Goal: Task Accomplishment & Management: Manage account settings

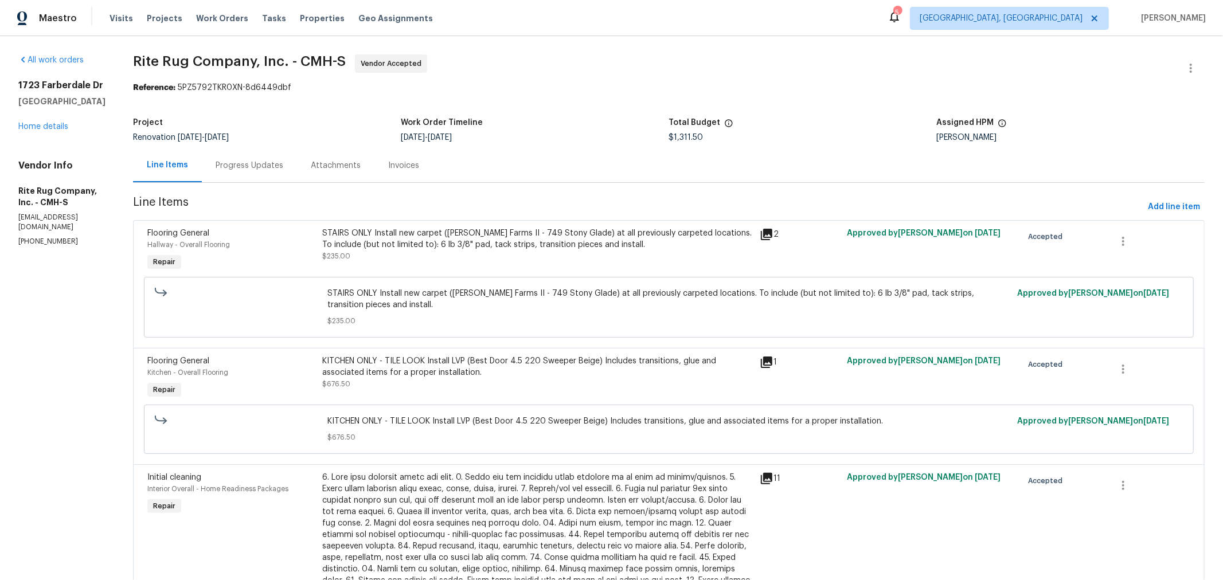
click at [482, 69] on span "Rite Rug Company, Inc. - CMH-S Vendor Accepted" at bounding box center [655, 68] width 1044 height 28
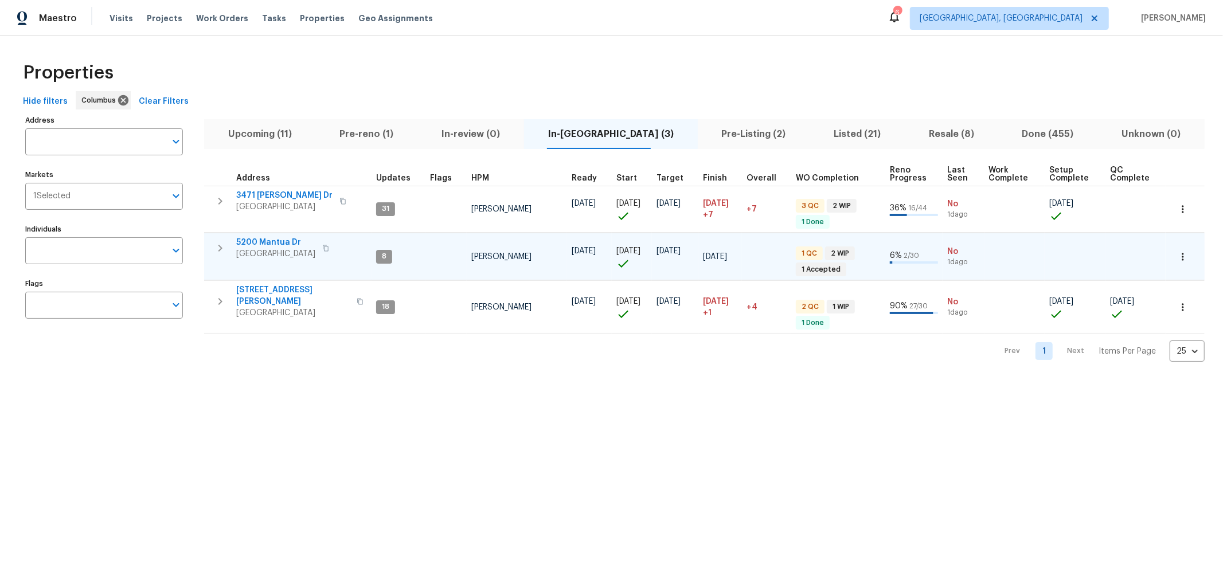
click at [218, 247] on icon "button" at bounding box center [220, 248] width 14 height 14
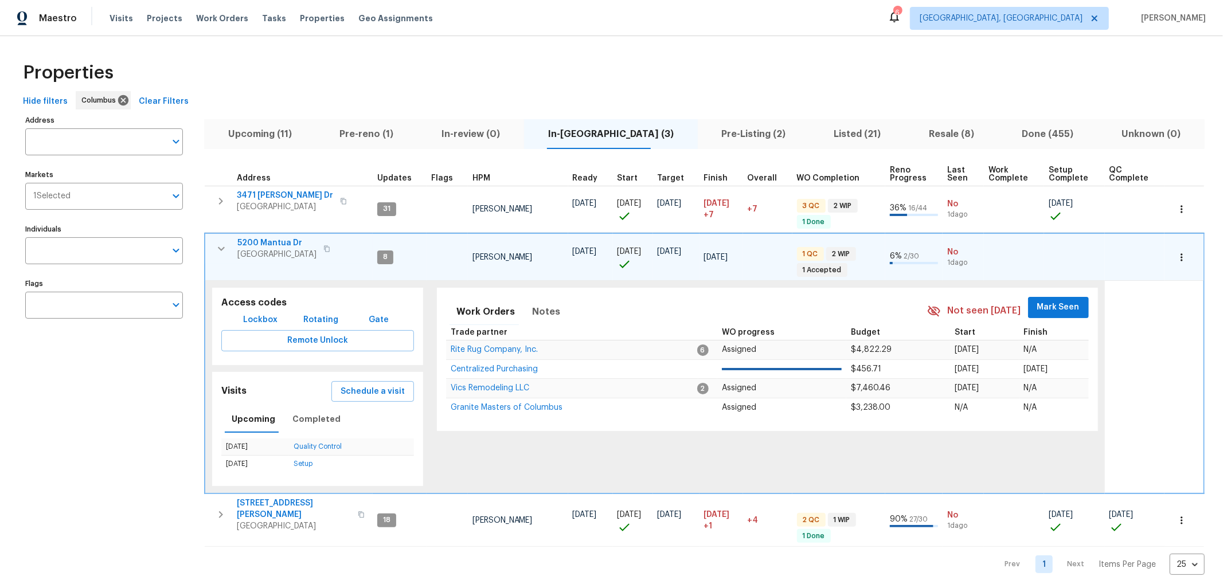
click at [288, 244] on span "5200 Mantua Dr" at bounding box center [276, 242] width 79 height 11
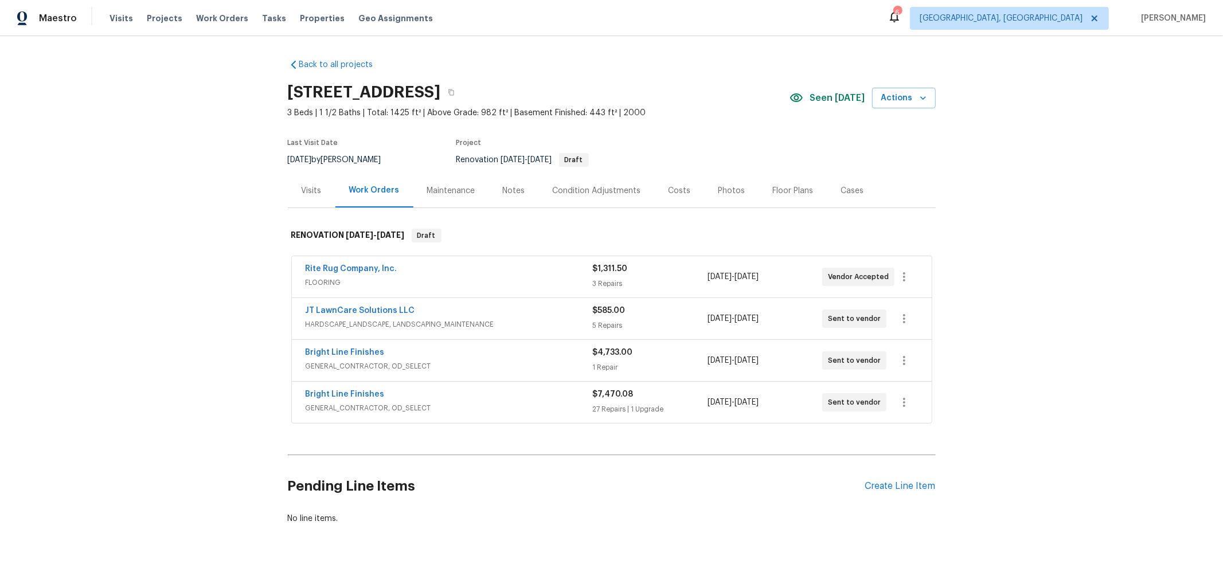
click at [690, 71] on div "Back to all projects [STREET_ADDRESS] 3 Beds | 1 1/2 Baths | Total: 1425 ft² | …" at bounding box center [612, 292] width 648 height 484
click at [739, 130] on section "[STREET_ADDRESS] 3 Beds | 1 1/2 Baths | Total: 1425 ft² | Above Grade: 982 ft² …" at bounding box center [612, 125] width 648 height 96
click at [772, 144] on section "1723 Farberdale Dr, Columbus, OH 43223 3 Beds | 1 1/2 Baths | Total: 1425 ft² |…" at bounding box center [612, 125] width 648 height 96
click at [300, 16] on span "Properties" at bounding box center [322, 18] width 45 height 11
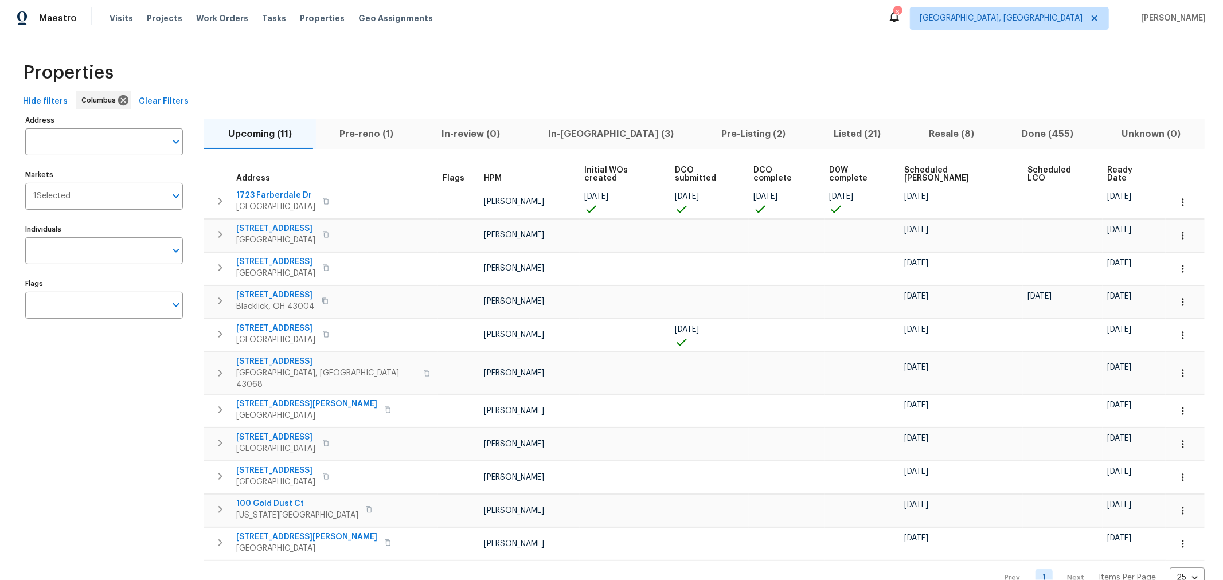
click at [351, 134] on span "Pre-reno (1)" at bounding box center [367, 134] width 88 height 16
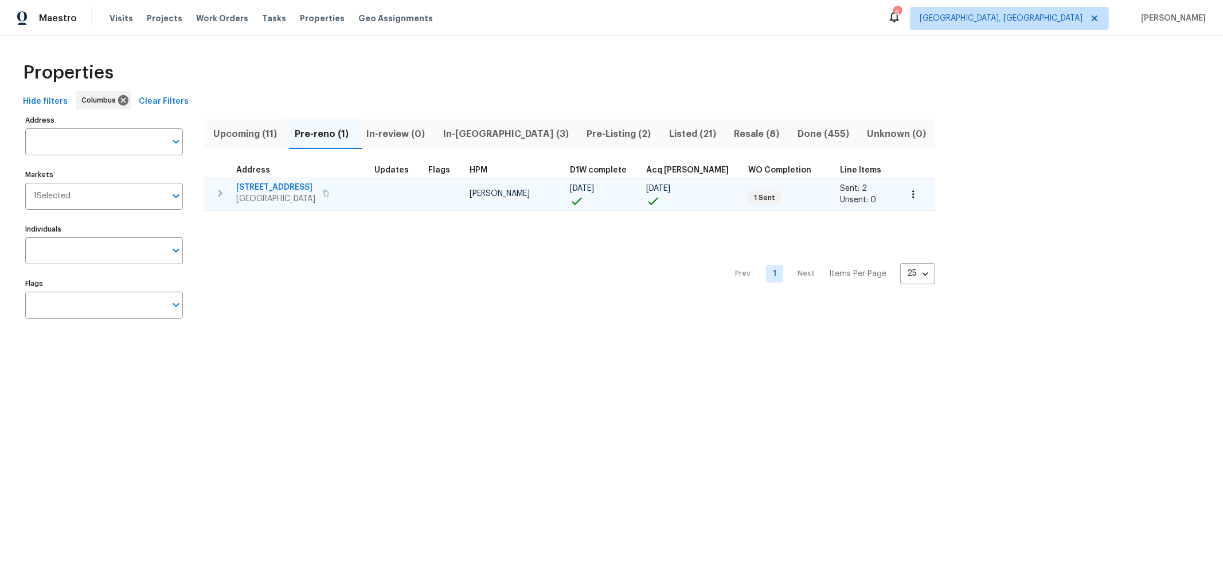
click at [266, 188] on span "[STREET_ADDRESS]" at bounding box center [275, 187] width 79 height 11
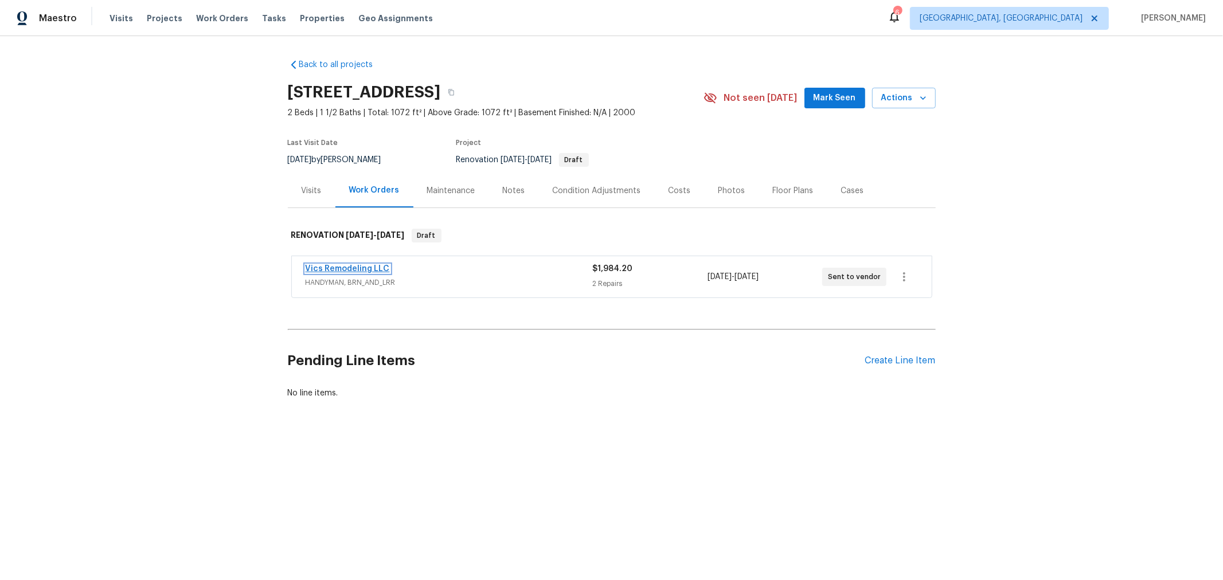
click at [360, 265] on link "Vics Remodeling LLC" at bounding box center [348, 269] width 84 height 8
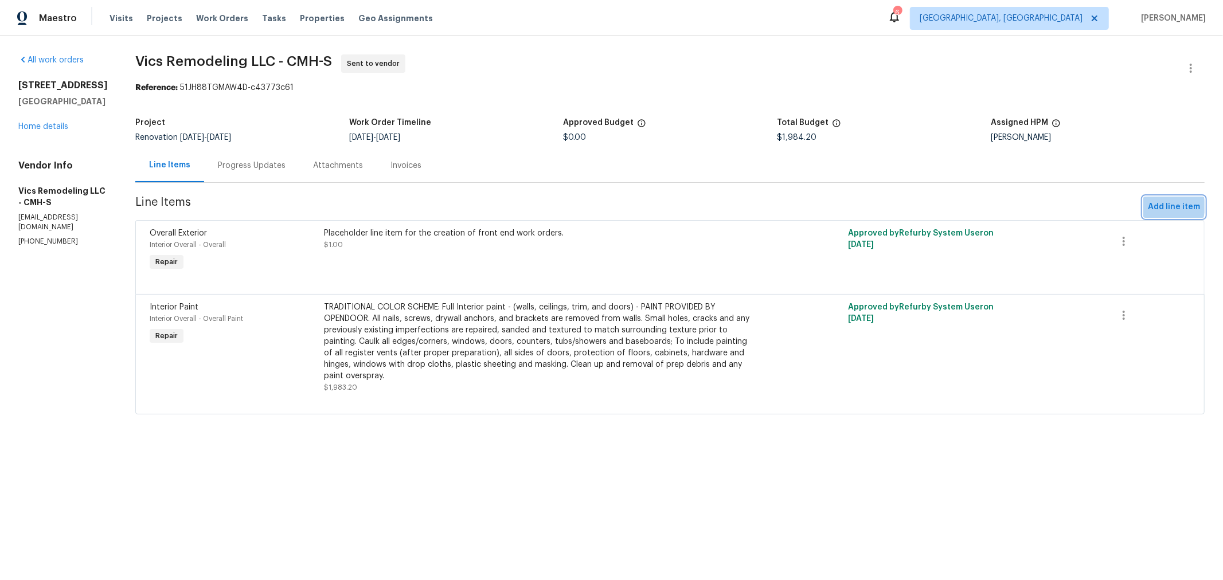
click at [1153, 206] on span "Add line item" at bounding box center [1174, 207] width 52 height 14
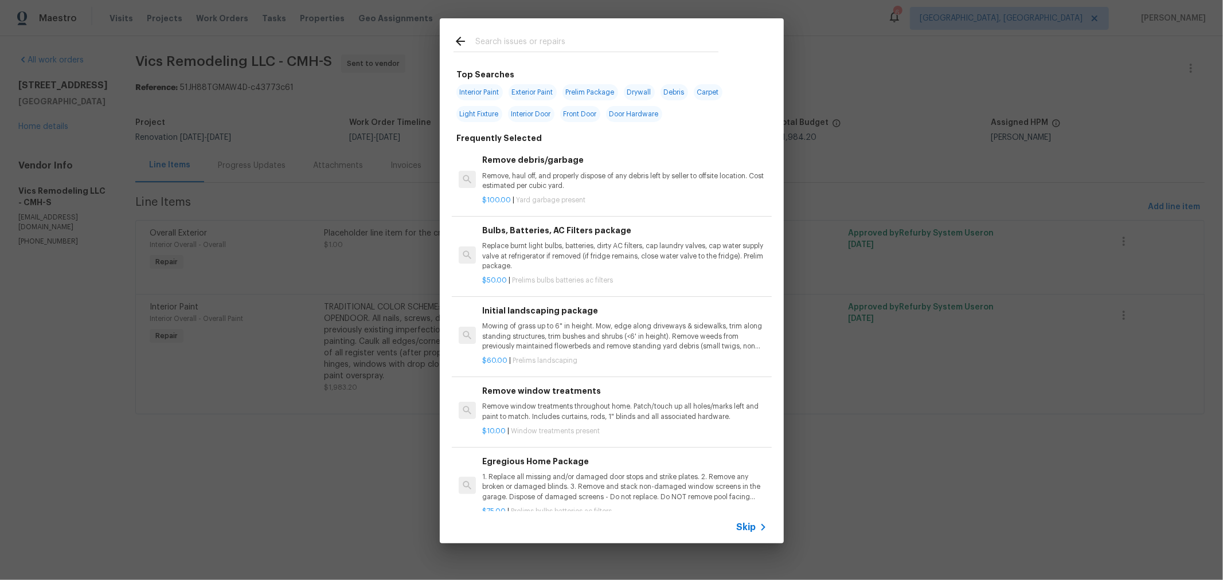
click at [615, 45] on input "text" at bounding box center [596, 42] width 243 height 17
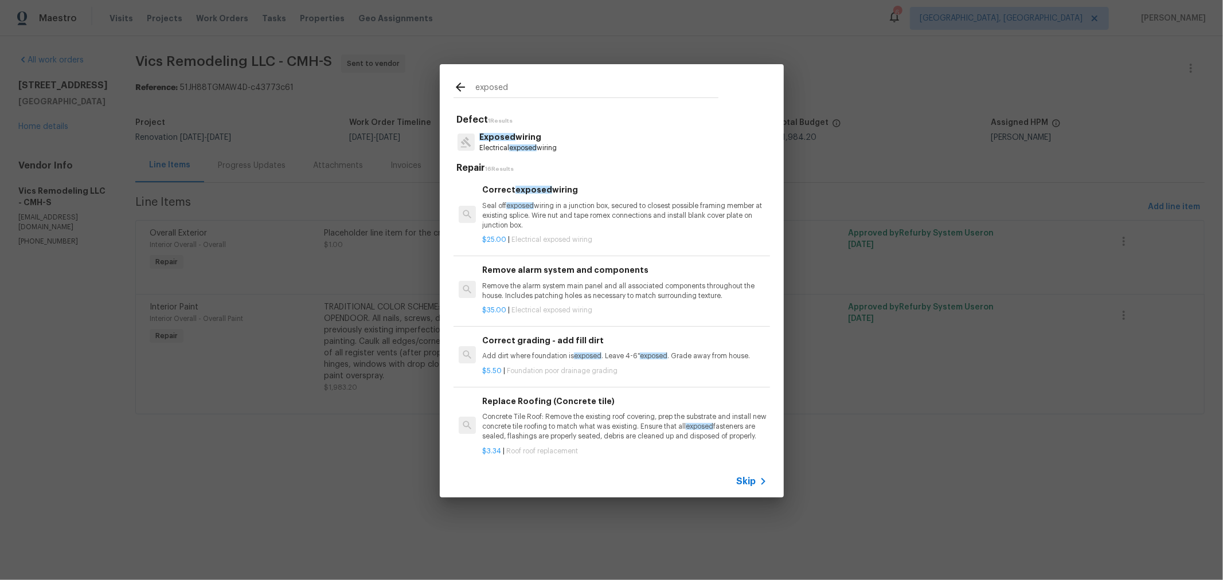
type input "exposed"
click at [597, 282] on p "Remove the alarm system main panel and all associated components throughout the…" at bounding box center [624, 291] width 284 height 19
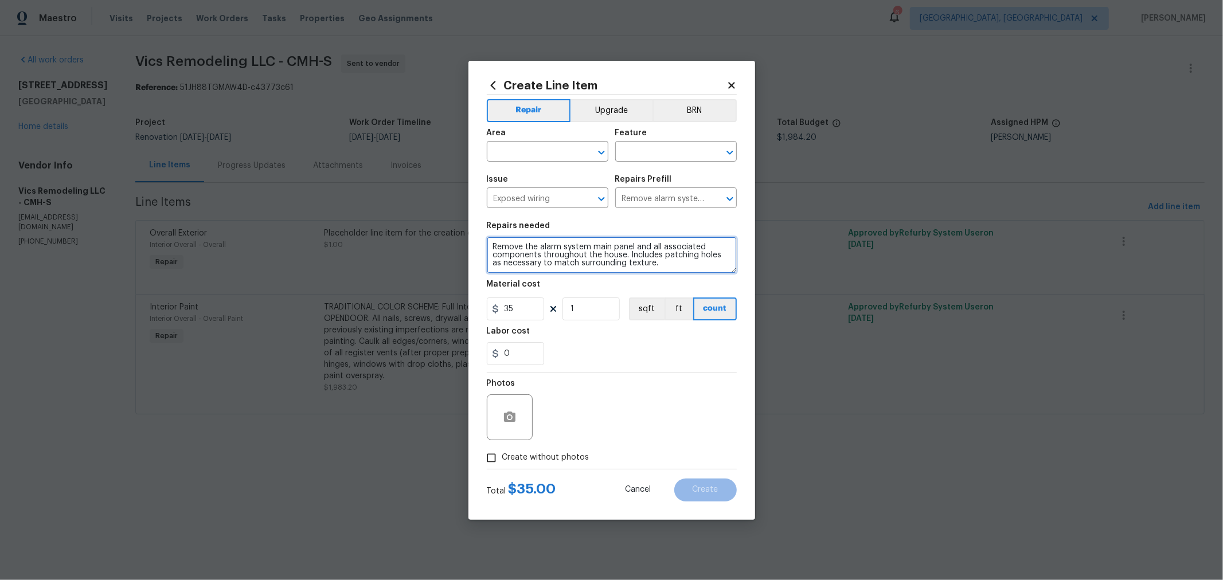
click at [546, 248] on textarea "Remove the alarm system main panel and all associated components throughout the…" at bounding box center [612, 255] width 250 height 37
paste textarea "window blinds, treatments, curtains, rods, hardware, loose wires/cables, shelvi…"
click at [582, 244] on textarea "Remove window blinds, treatments, curtains, rods, hardware, loose wires/cables,…" at bounding box center [612, 255] width 250 height 37
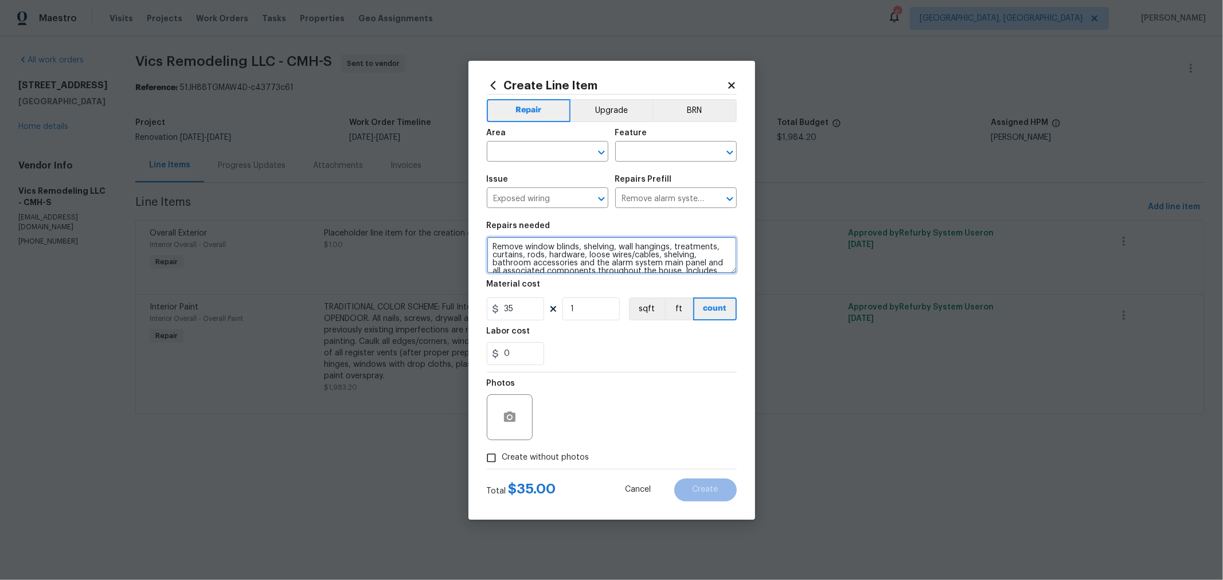
click at [603, 248] on textarea "Remove window blinds, shelving, wall hangings, treatments, curtains, rods, hard…" at bounding box center [612, 255] width 250 height 37
type textarea "Remove window blinds, wall hangings, treatments, curtains, rods, hardware, loos…"
drag, startPoint x: 589, startPoint y: 305, endPoint x: 552, endPoint y: 310, distance: 37.6
click at [552, 310] on div "35 1 sqft ft count" at bounding box center [612, 309] width 250 height 23
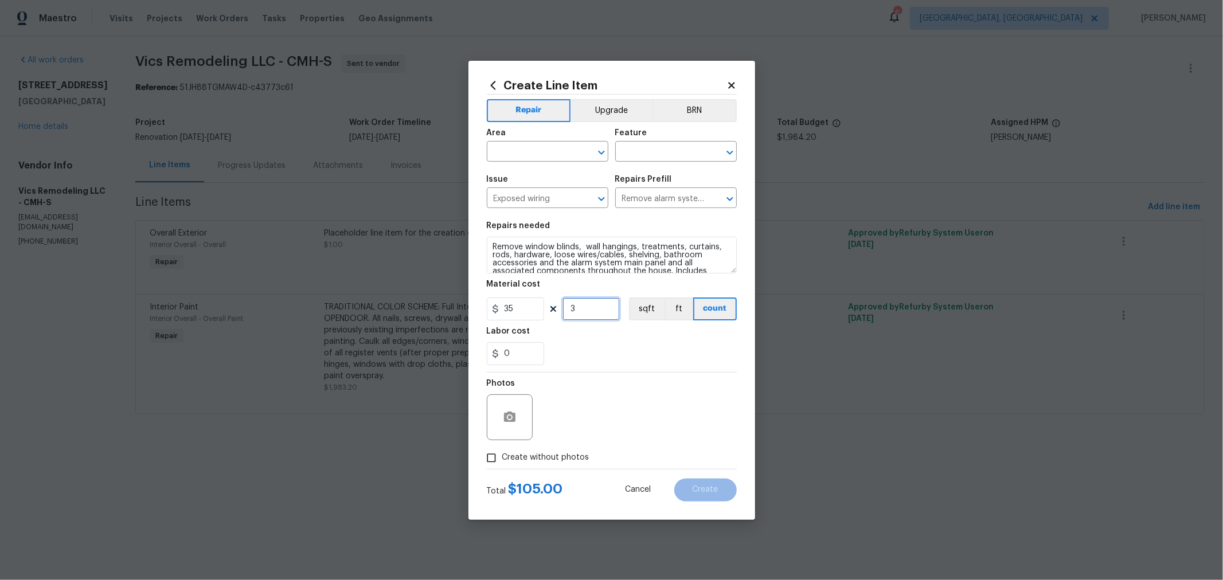
type input "3"
click at [659, 354] on div "0" at bounding box center [612, 353] width 250 height 23
click at [573, 155] on input "text" at bounding box center [531, 153] width 89 height 18
click at [547, 192] on li "Interior Overall" at bounding box center [548, 197] width 122 height 19
type input "Interior Overall"
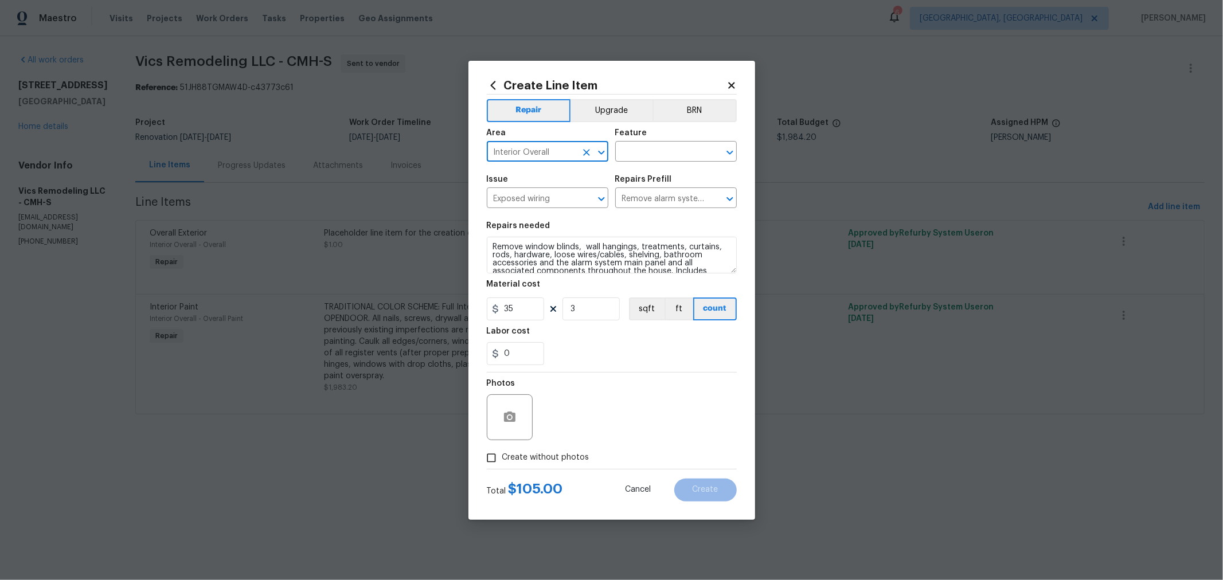
click at [670, 142] on div "Feature" at bounding box center [676, 136] width 122 height 15
click at [670, 151] on input "text" at bounding box center [659, 153] width 89 height 18
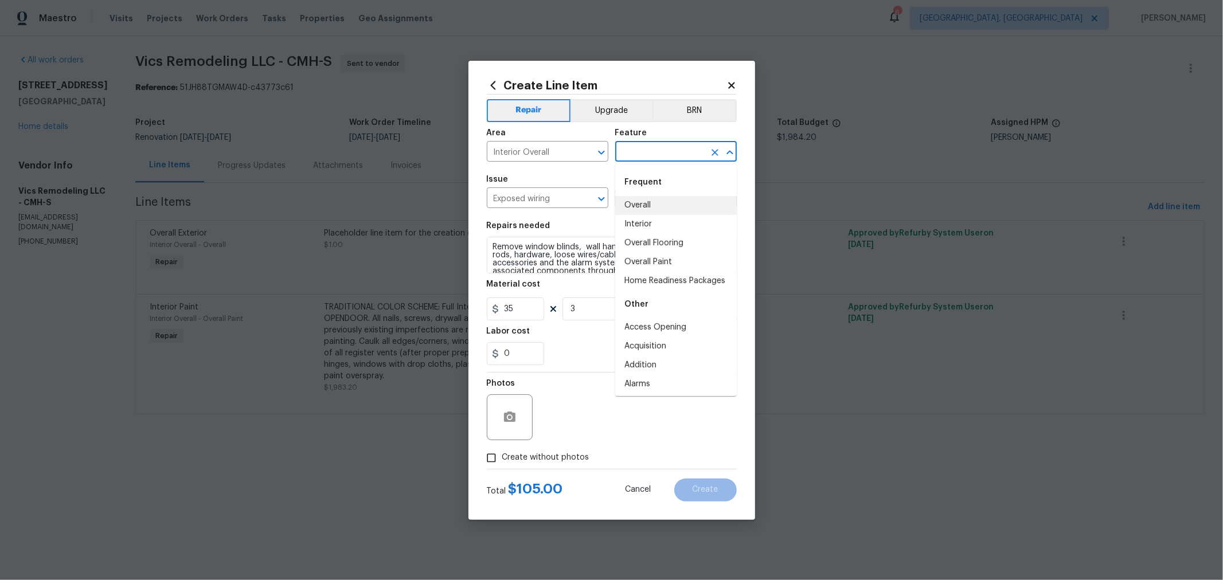
click at [638, 204] on li "Overall" at bounding box center [676, 205] width 122 height 19
type input "Overall"
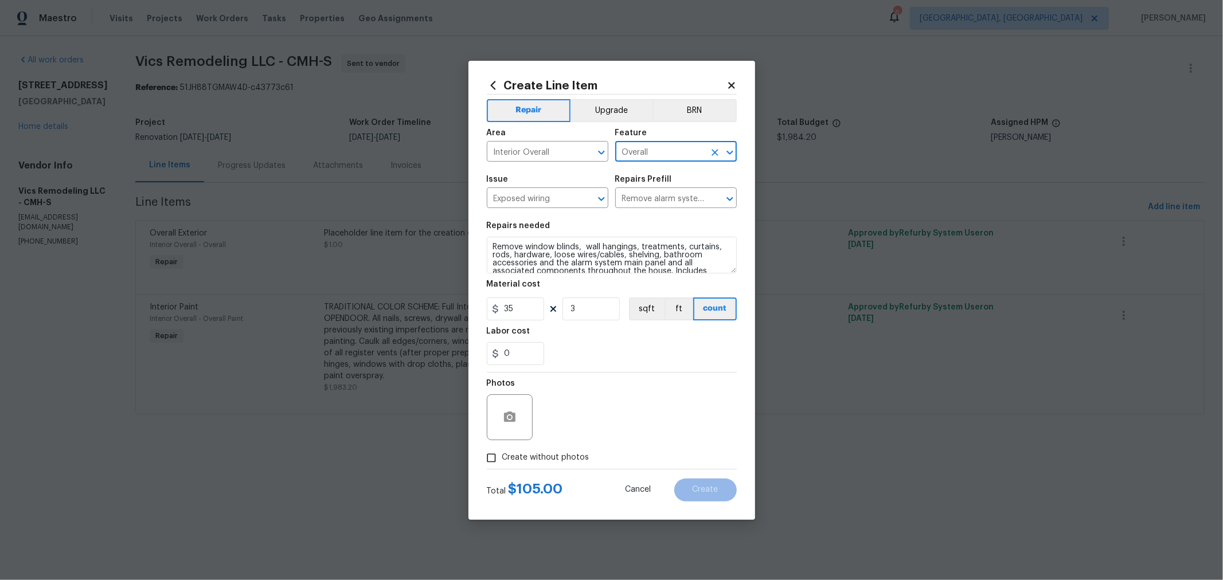
click at [512, 460] on span "Create without photos" at bounding box center [545, 458] width 87 height 12
click at [502, 460] on input "Create without photos" at bounding box center [492, 458] width 22 height 22
checkbox input "true"
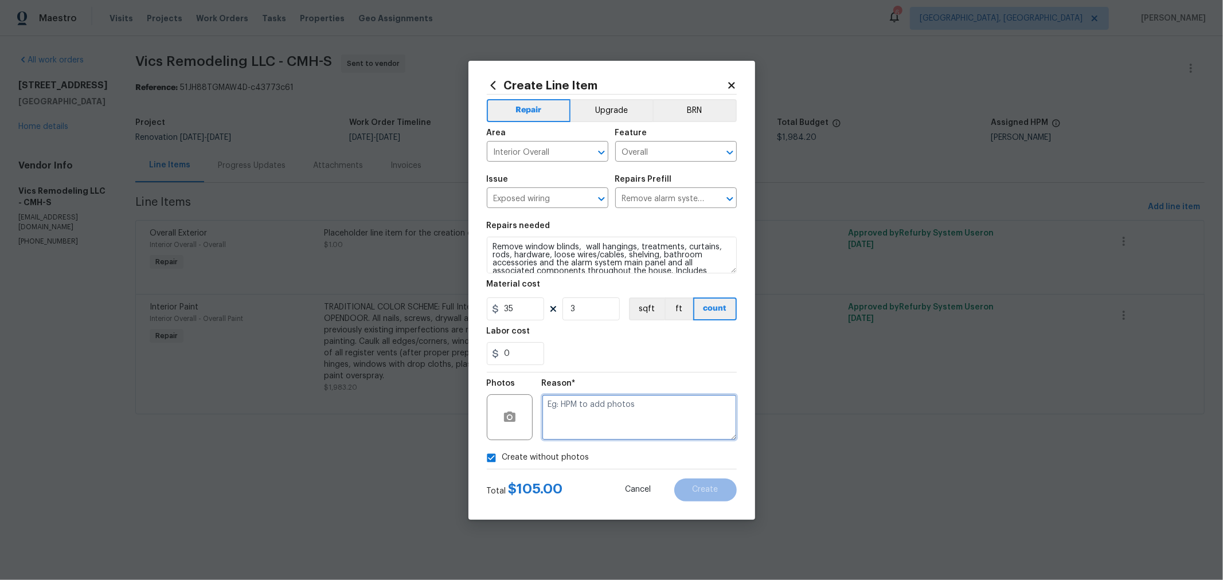
click at [627, 412] on textarea at bounding box center [639, 418] width 195 height 46
type textarea "HPM"
click at [686, 485] on button "Create" at bounding box center [705, 490] width 63 height 23
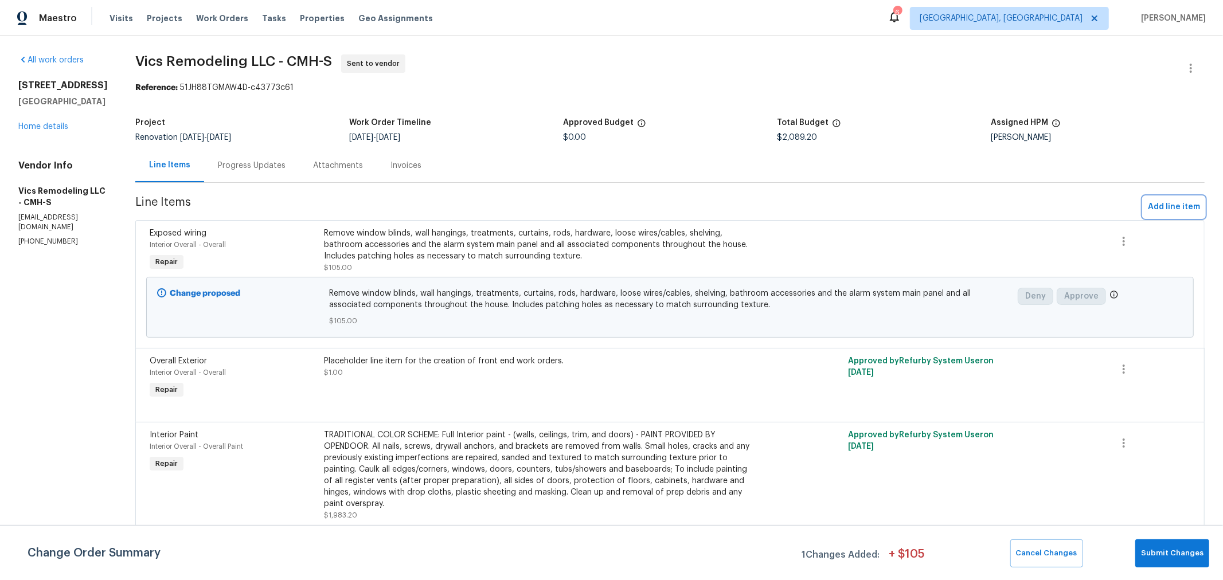
click at [1185, 201] on span "Add line item" at bounding box center [1174, 207] width 52 height 14
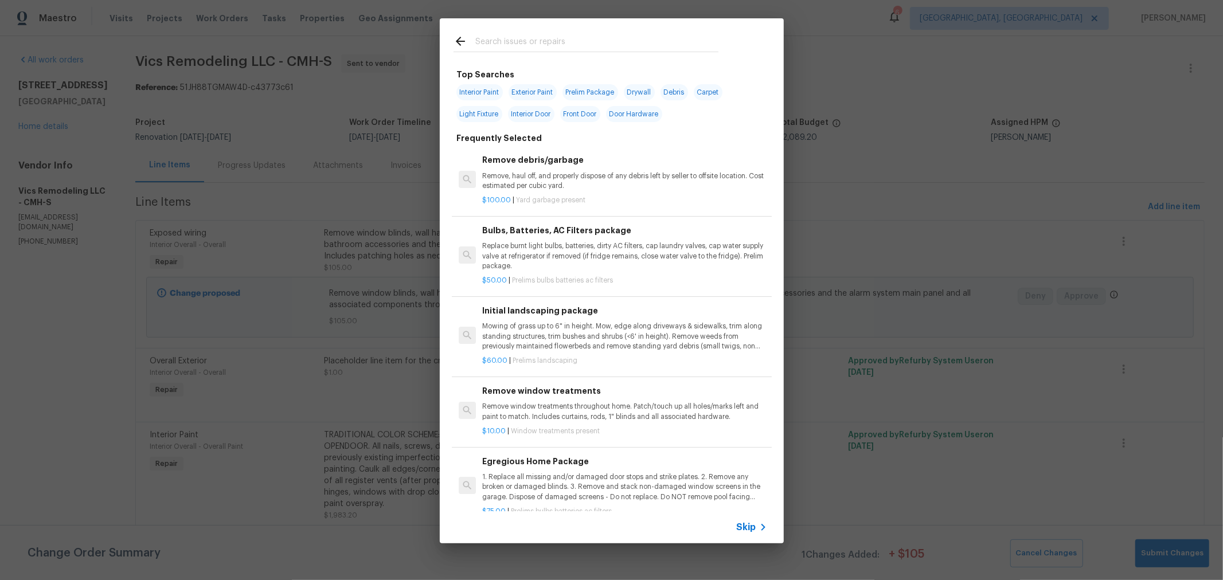
click at [557, 45] on input "text" at bounding box center [596, 42] width 243 height 17
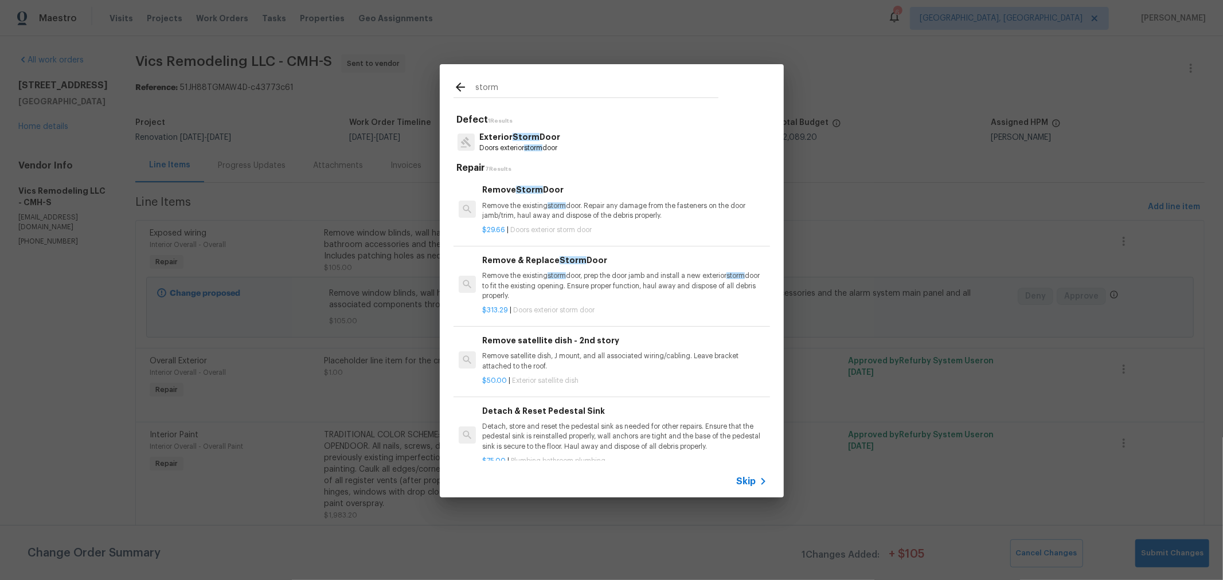
type input "storm"
click at [576, 202] on p "Remove the existing storm door. Repair any damage from the fasteners on the doo…" at bounding box center [624, 210] width 284 height 19
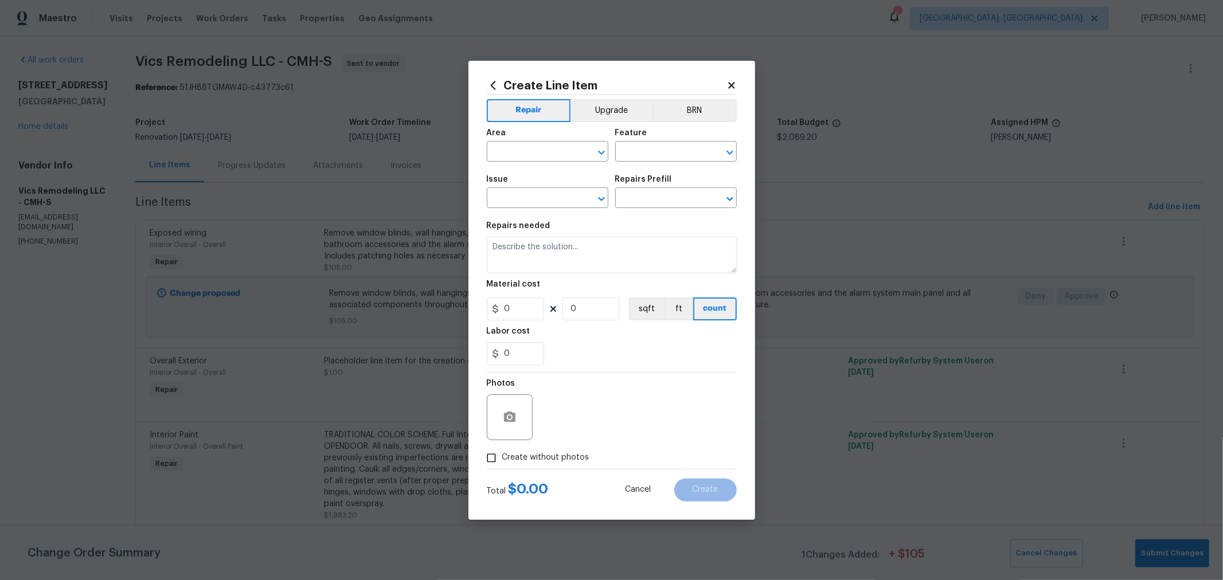
type input "Interior Door"
type input "Exterior Storm Door"
type input "Remove Storm Door $29.66"
type textarea "Remove the existing storm door. Repair any damage from the fasteners on the doo…"
type input "29.66"
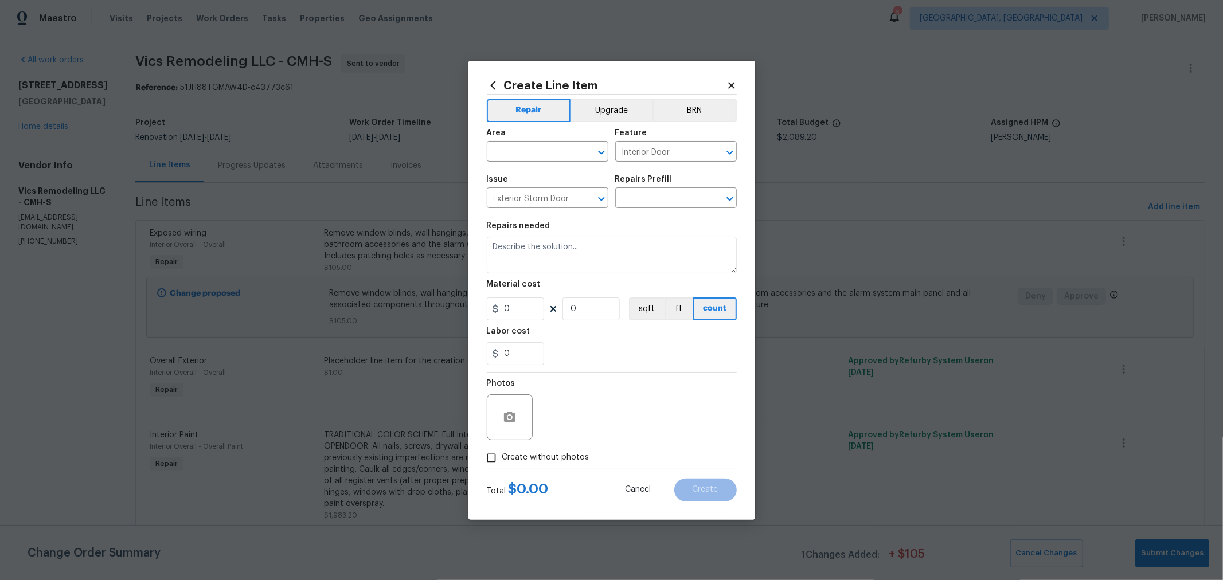
type input "1"
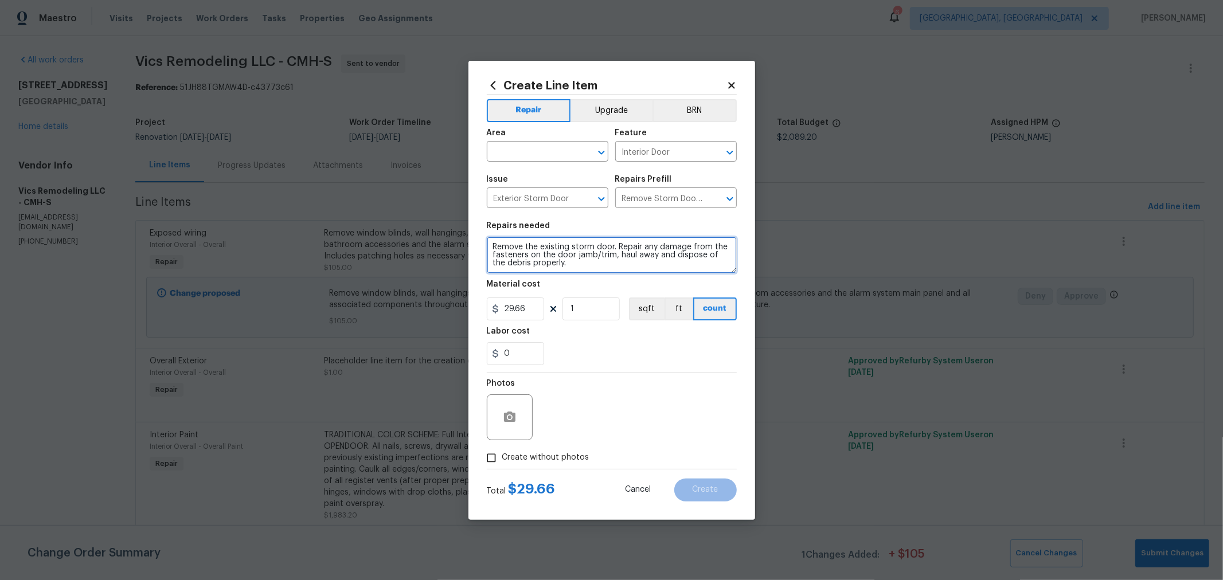
click at [545, 256] on textarea "Remove the existing storm door. Repair any damage from the fasteners on the doo…" at bounding box center [612, 255] width 250 height 37
paste textarea "lock cylinder from the storm door"
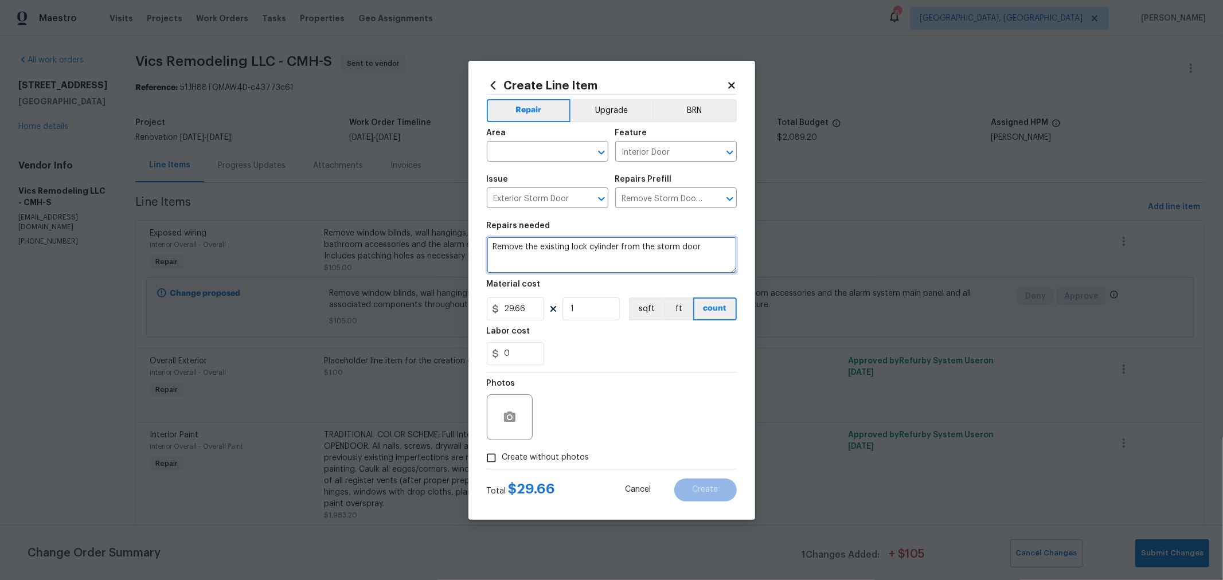
type textarea "Remove the existing lock cylinder from the storm door"
click at [521, 142] on div "Area" at bounding box center [548, 136] width 122 height 15
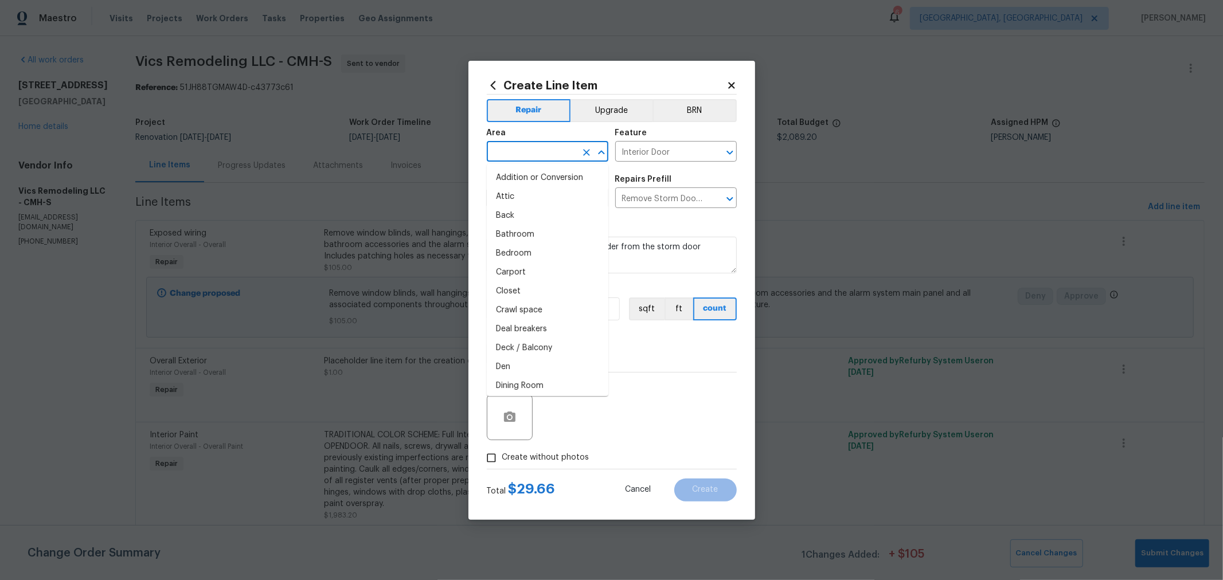
click at [522, 148] on input "text" at bounding box center [531, 153] width 89 height 18
click at [520, 201] on li "Front" at bounding box center [548, 197] width 122 height 19
type input "Front"
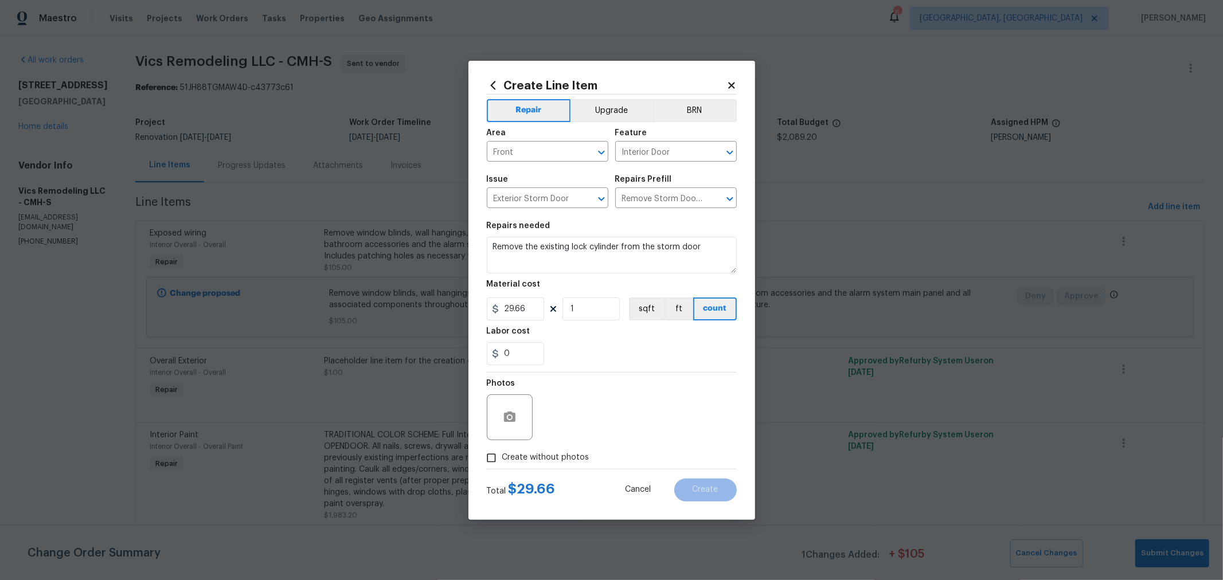
click at [562, 455] on span "Create without photos" at bounding box center [545, 458] width 87 height 12
click at [502, 455] on input "Create without photos" at bounding box center [492, 458] width 22 height 22
checkbox input "true"
drag, startPoint x: 570, startPoint y: 447, endPoint x: 619, endPoint y: 419, distance: 56.8
click at [619, 419] on textarea at bounding box center [639, 418] width 195 height 46
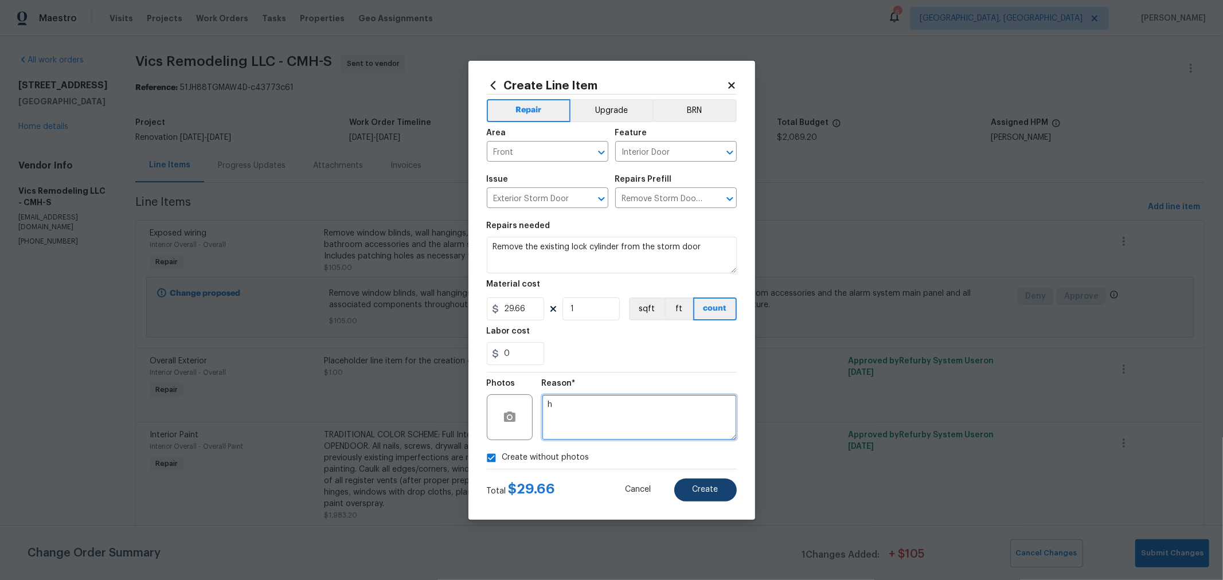
type textarea "h"
click at [709, 489] on span "Create" at bounding box center [706, 490] width 26 height 9
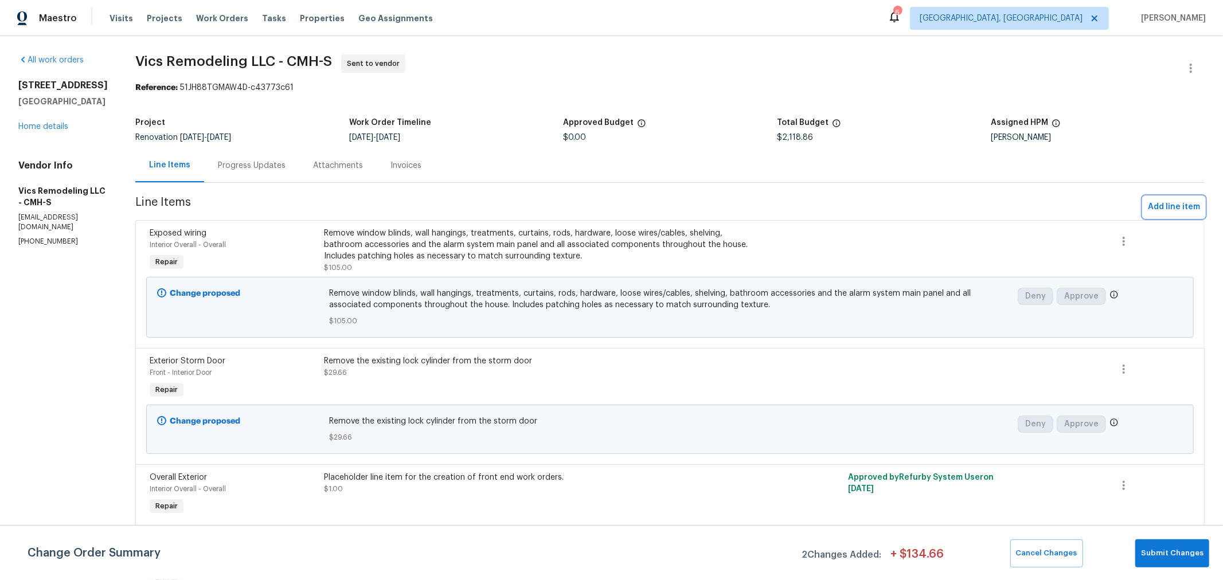
click at [1148, 210] on span "Add line item" at bounding box center [1174, 207] width 52 height 14
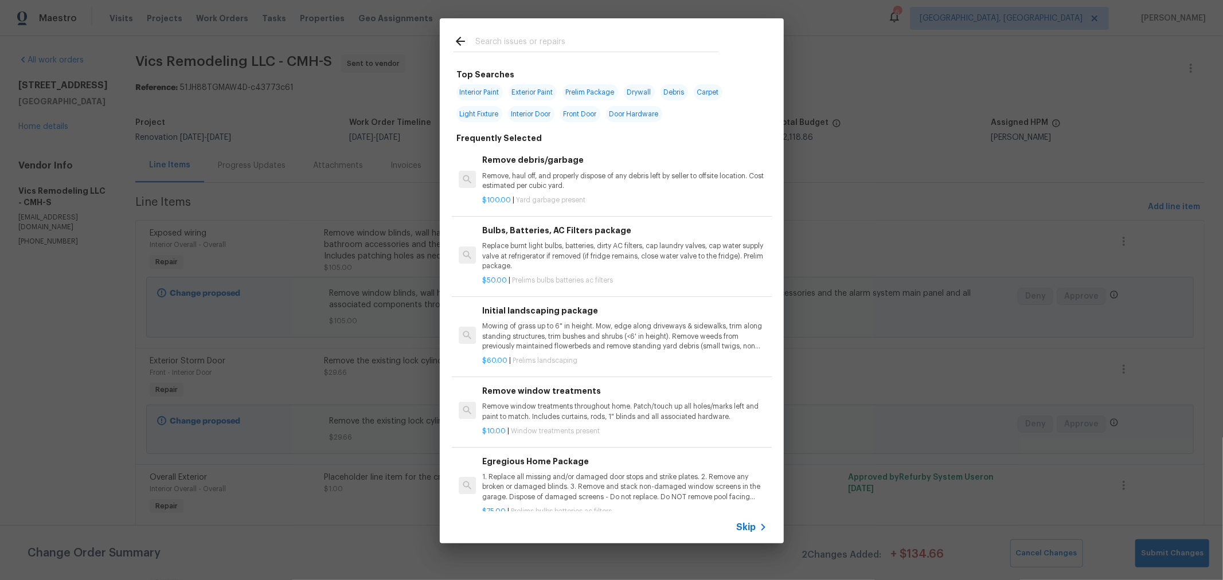
click at [521, 44] on input "text" at bounding box center [596, 42] width 243 height 17
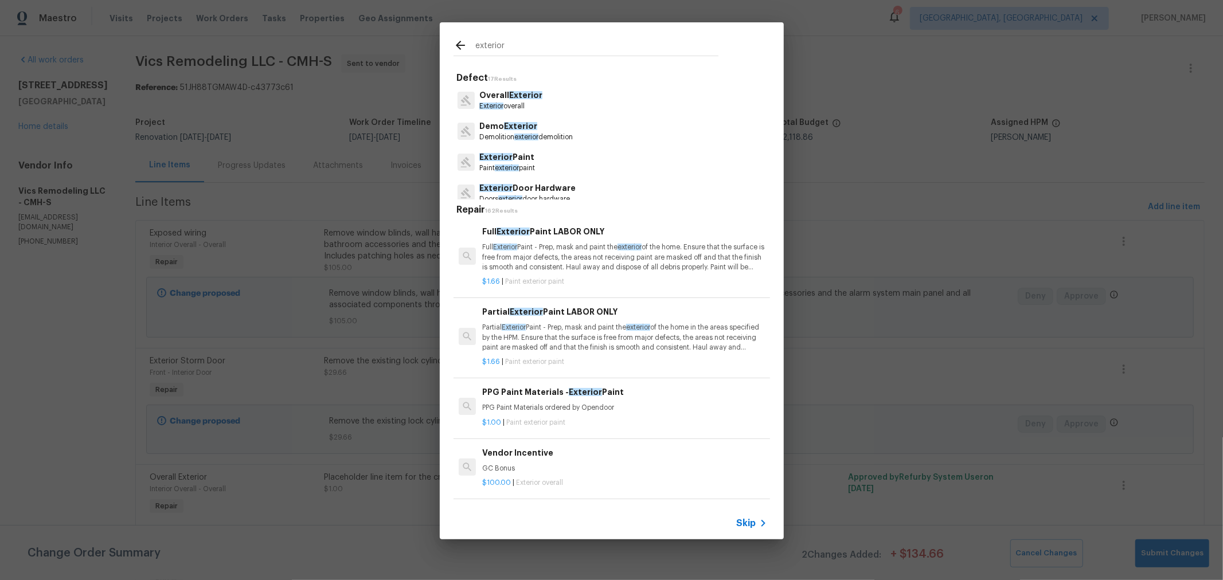
type input "exterior"
click at [542, 184] on p "Exterior Door Hardware" at bounding box center [527, 188] width 96 height 12
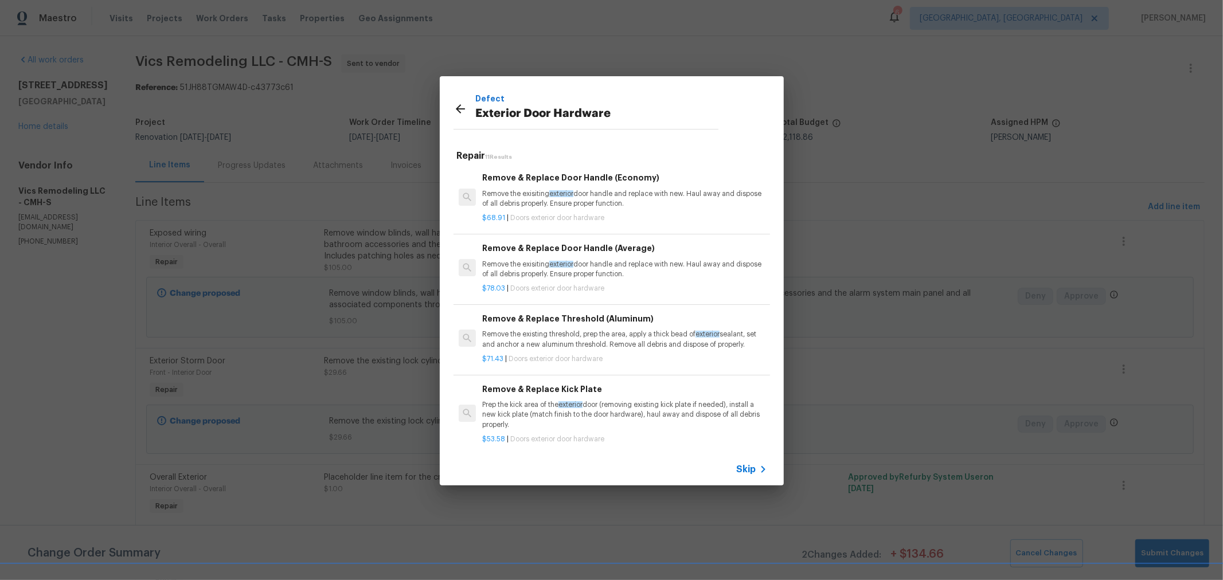
click at [571, 217] on span "Doors exterior door hardware" at bounding box center [557, 217] width 94 height 7
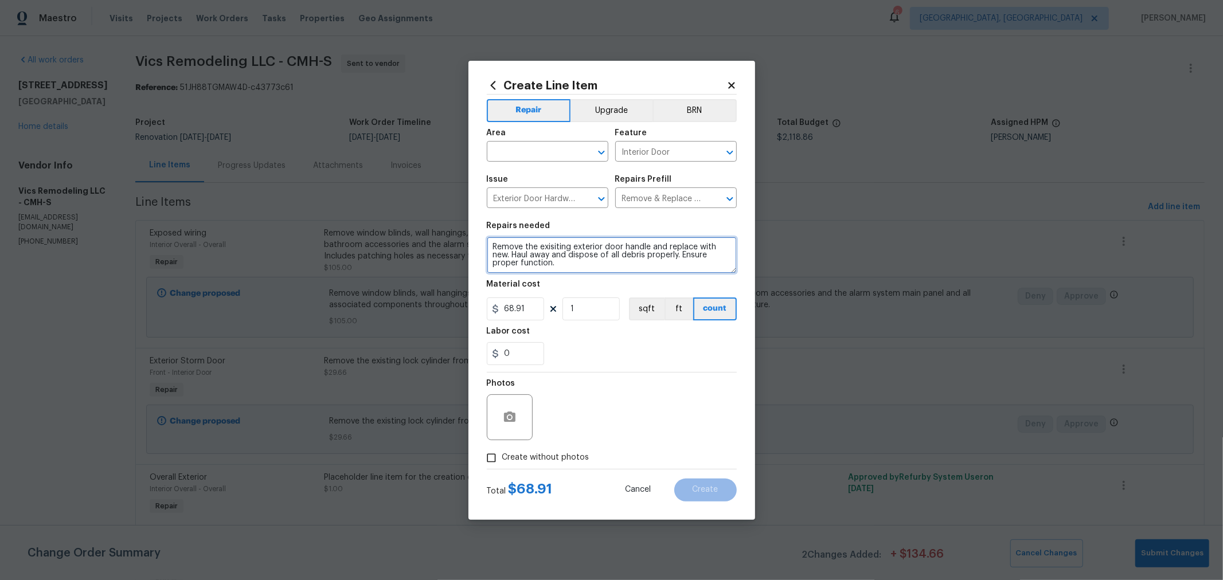
click at [555, 255] on textarea "Remove the exisiting exterior door handle and replace with new. Haul away and d…" at bounding box center [612, 255] width 250 height 37
paste textarea
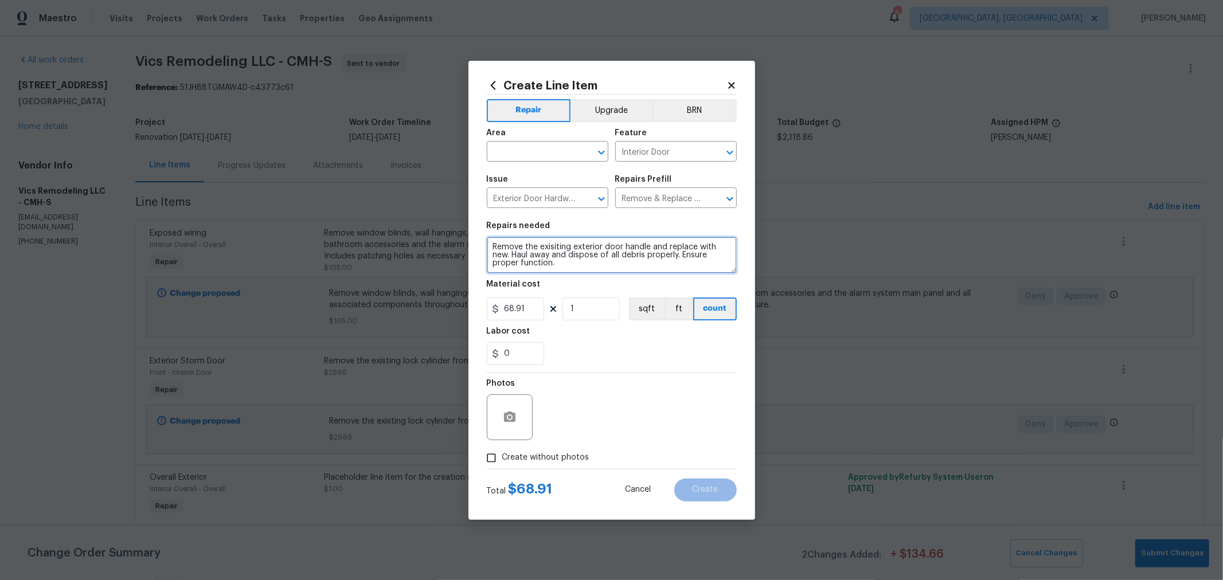
scroll to position [2, 0]
type textarea "Remove the exisiting exterior door handle and replace with new. Haul away and d…"
drag, startPoint x: 534, startPoint y: 303, endPoint x: 445, endPoint y: 300, distance: 88.9
click at [445, 300] on div "Create Line Item Repair Upgrade BRN Area ​ Feature Interior Door ​ Issue Exteri…" at bounding box center [611, 290] width 1223 height 580
click at [583, 345] on div "0" at bounding box center [612, 353] width 250 height 23
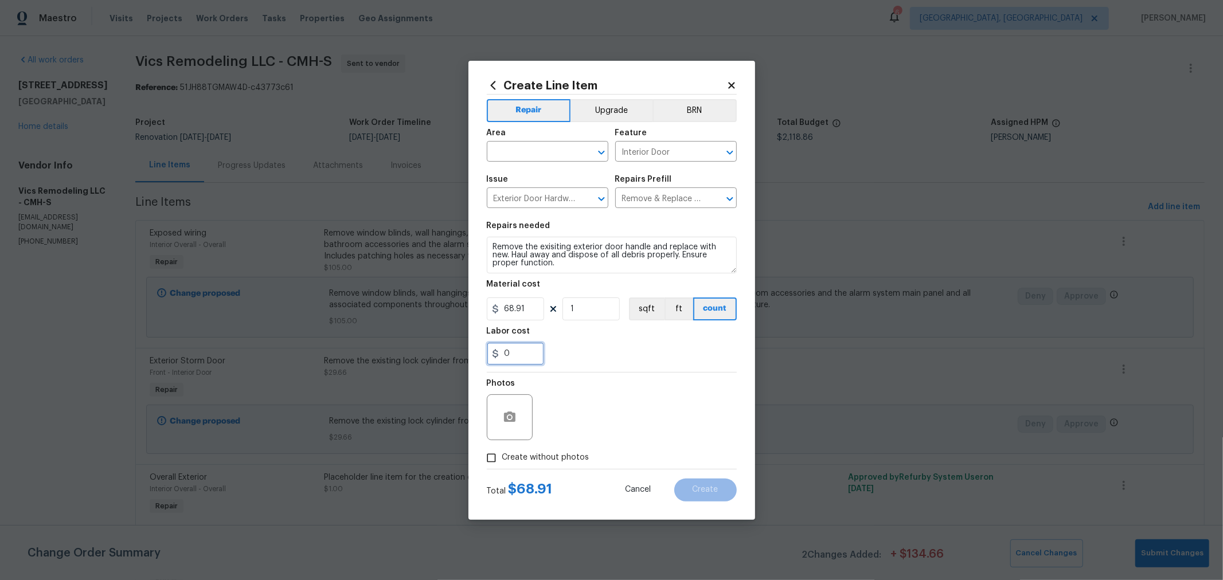
drag, startPoint x: 517, startPoint y: 353, endPoint x: 495, endPoint y: 356, distance: 22.0
click at [495, 356] on div "0" at bounding box center [515, 353] width 57 height 23
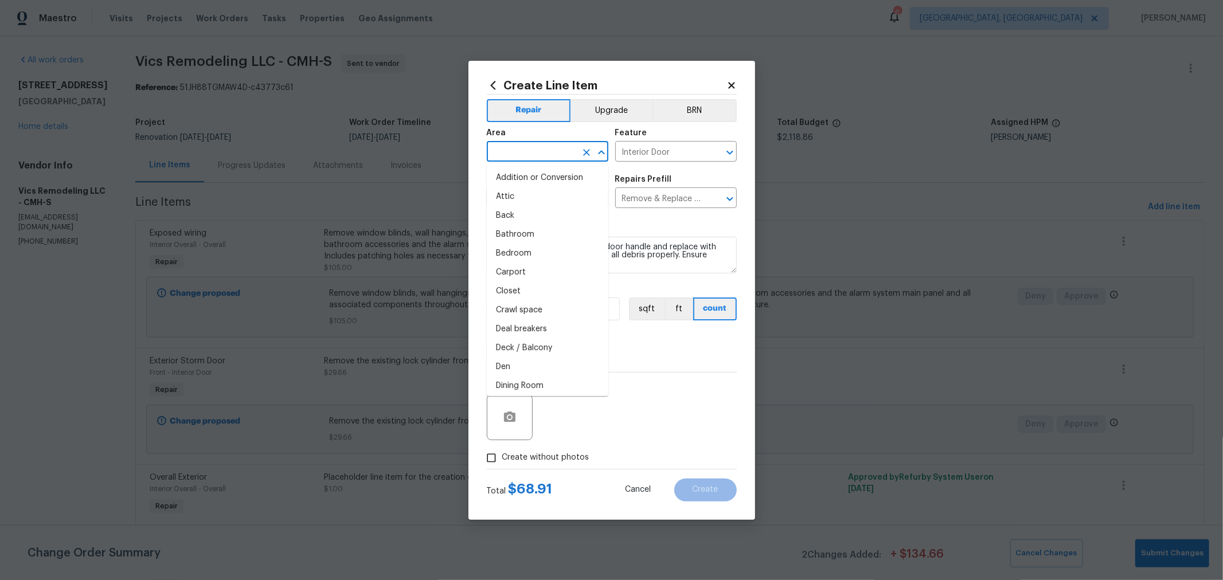
click at [571, 158] on input "text" at bounding box center [531, 153] width 89 height 18
type input "56541651"
click at [588, 153] on icon "Clear" at bounding box center [586, 152] width 11 height 11
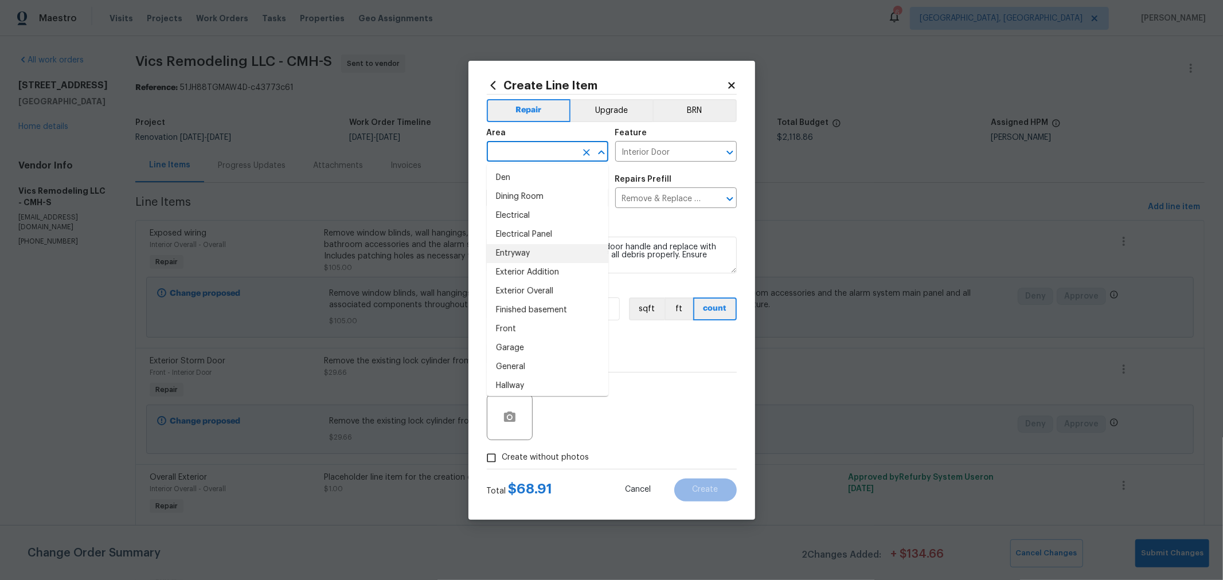
click at [520, 256] on li "Entryway" at bounding box center [548, 253] width 122 height 19
type input "Entryway"
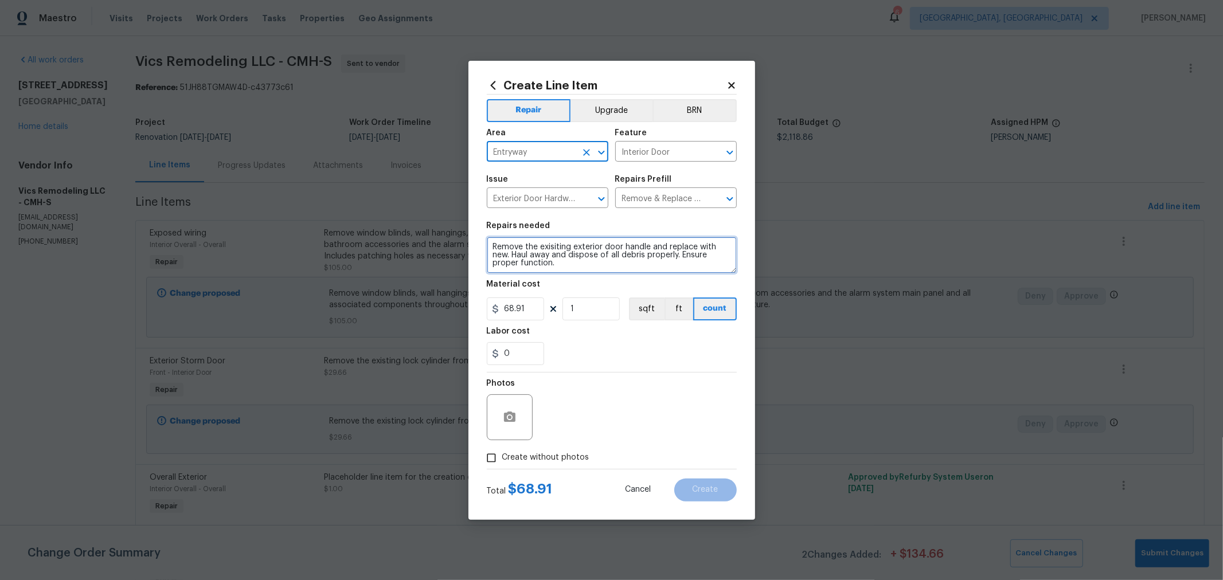
click at [525, 255] on textarea "Remove the exisiting exterior door handle and replace with new. Haul away and d…" at bounding box center [612, 255] width 250 height 37
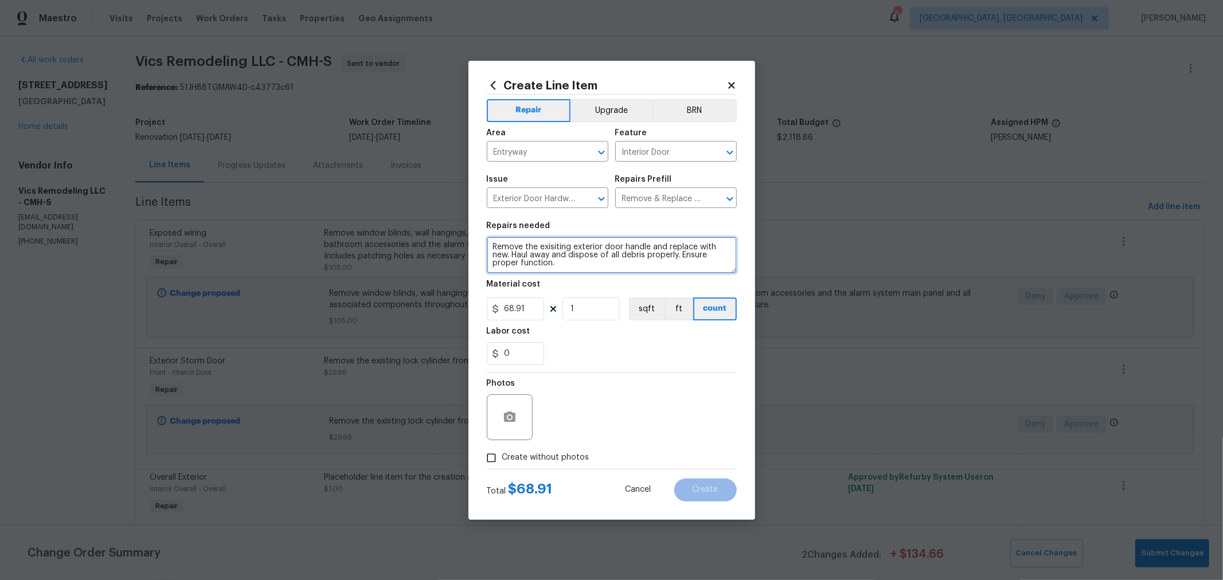
drag, startPoint x: 596, startPoint y: 266, endPoint x: 415, endPoint y: 232, distance: 184.8
click at [415, 235] on div "Create Line Item Repair Upgrade BRN Area Entryway ​ Feature Interior Door ​ Iss…" at bounding box center [611, 290] width 1223 height 580
paste textarea "Remove the exisiting exterior door handle and replace with new. Haul away and d…"
drag, startPoint x: 575, startPoint y: 245, endPoint x: 603, endPoint y: 252, distance: 29.5
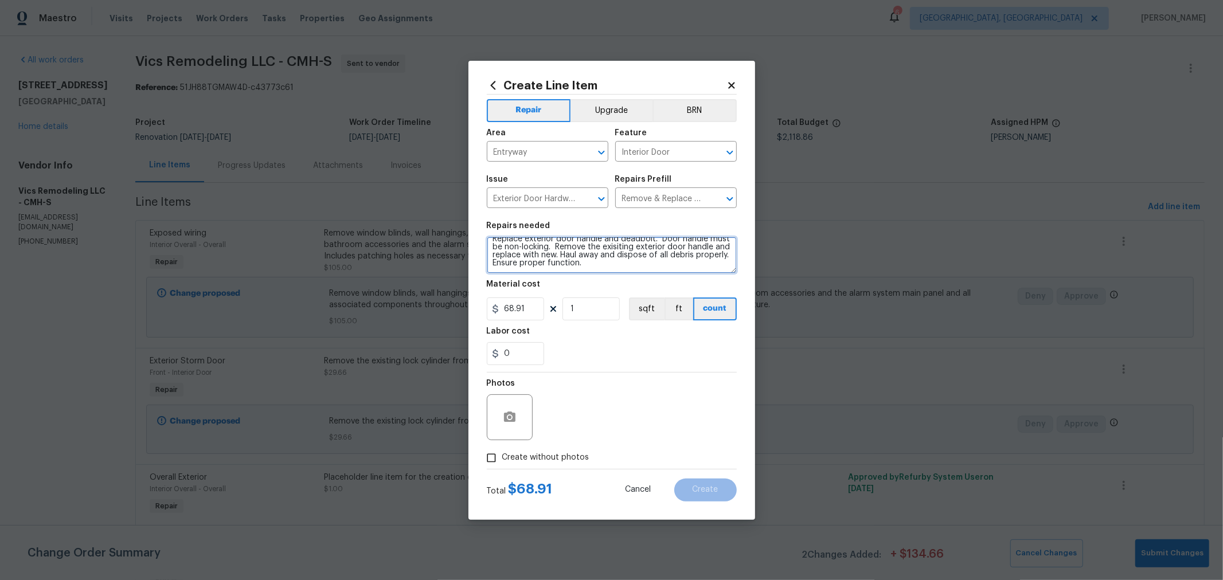
click at [603, 252] on textarea "Replace exterior door handle and deadbolt. Door handle must be non-locking. Rem…" at bounding box center [612, 255] width 250 height 37
type textarea "Replace exterior door handle and deadbolt. Door handle must be non-locking. Hau…"
click at [526, 459] on span "Create without photos" at bounding box center [545, 458] width 87 height 12
click at [502, 459] on input "Create without photos" at bounding box center [492, 458] width 22 height 22
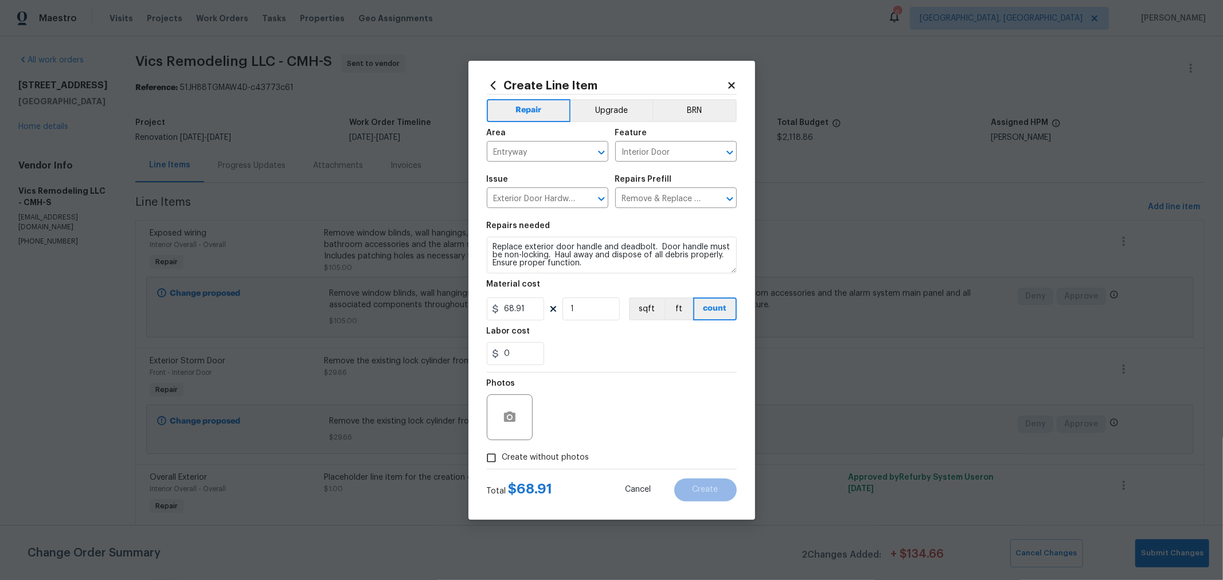
checkbox input "true"
click at [611, 422] on textarea at bounding box center [639, 418] width 195 height 46
type textarea "hpm"
click at [583, 345] on div "0" at bounding box center [612, 353] width 250 height 23
click at [684, 489] on button "Create" at bounding box center [705, 490] width 63 height 23
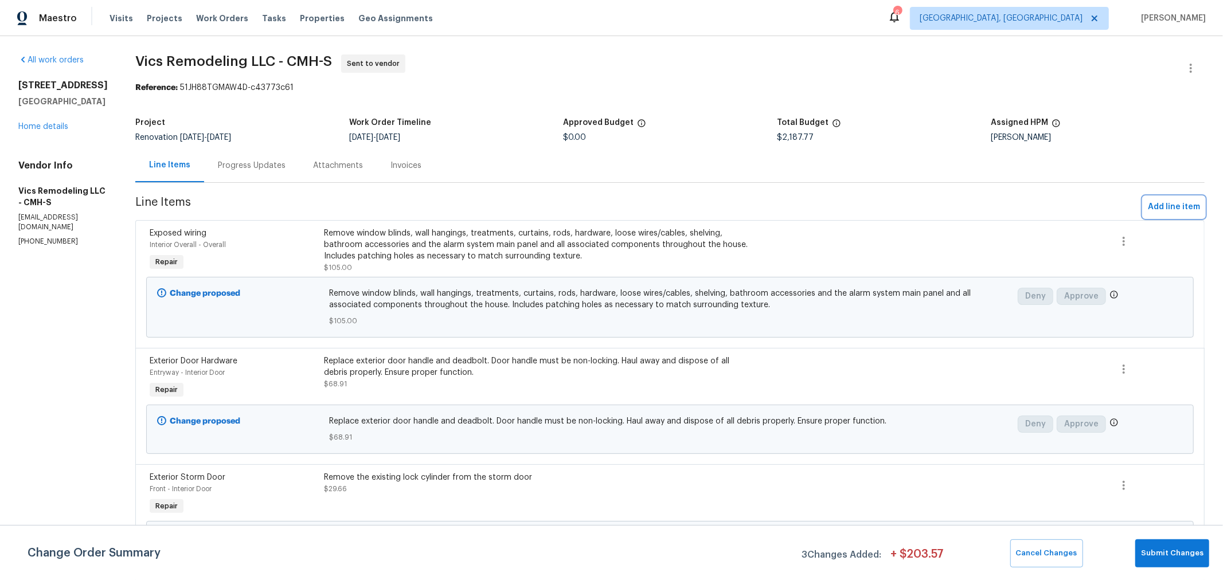
click at [1163, 204] on span "Add line item" at bounding box center [1174, 207] width 52 height 14
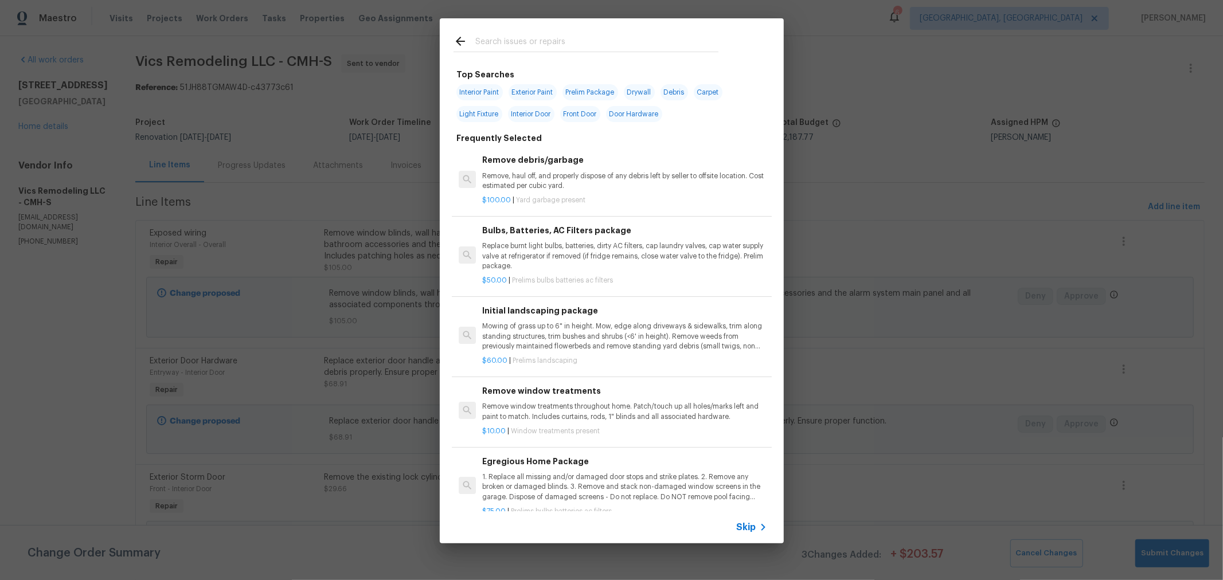
click at [597, 44] on input "text" at bounding box center [596, 42] width 243 height 17
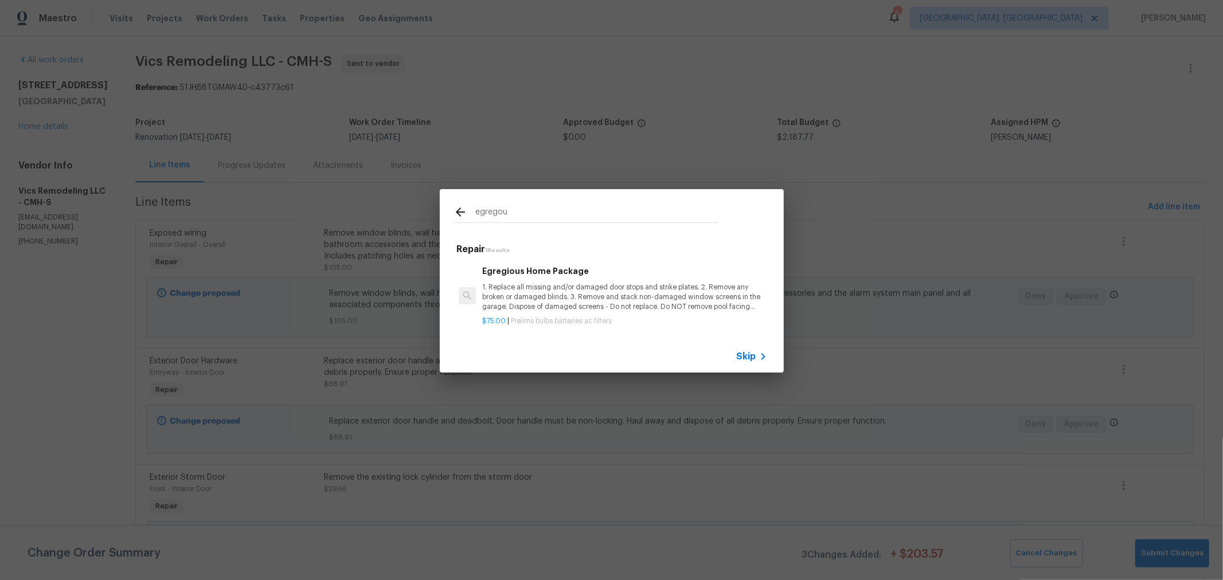
type input "egregou"
click at [606, 284] on p "1. Replace all missing and/or damaged door stops and strike plates. 2. Remove a…" at bounding box center [624, 297] width 284 height 29
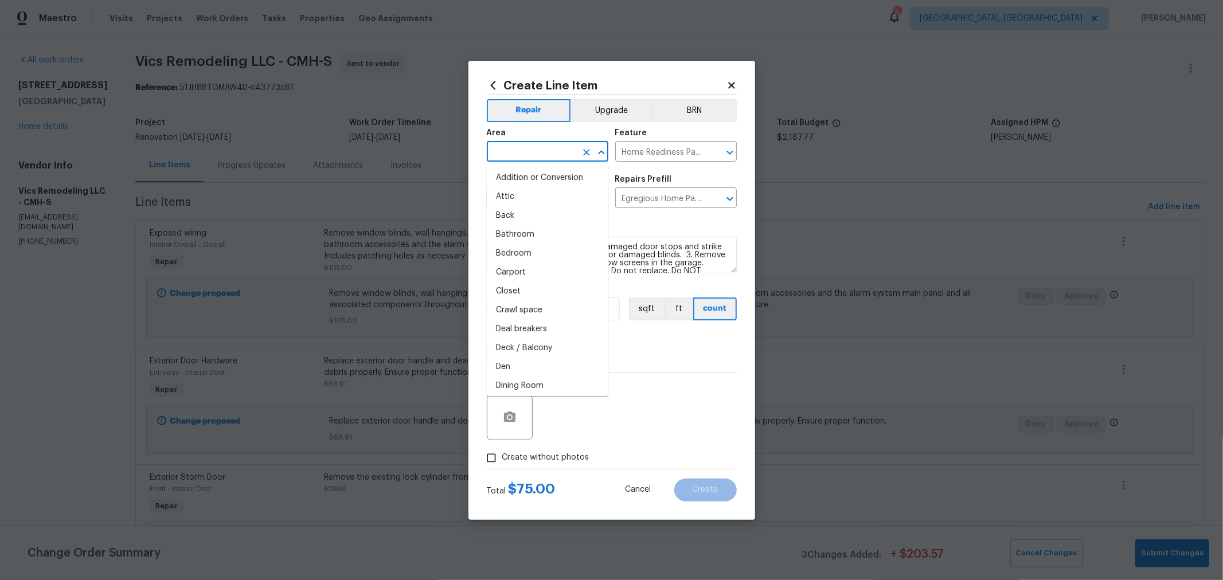
click at [526, 149] on input "text" at bounding box center [531, 153] width 89 height 18
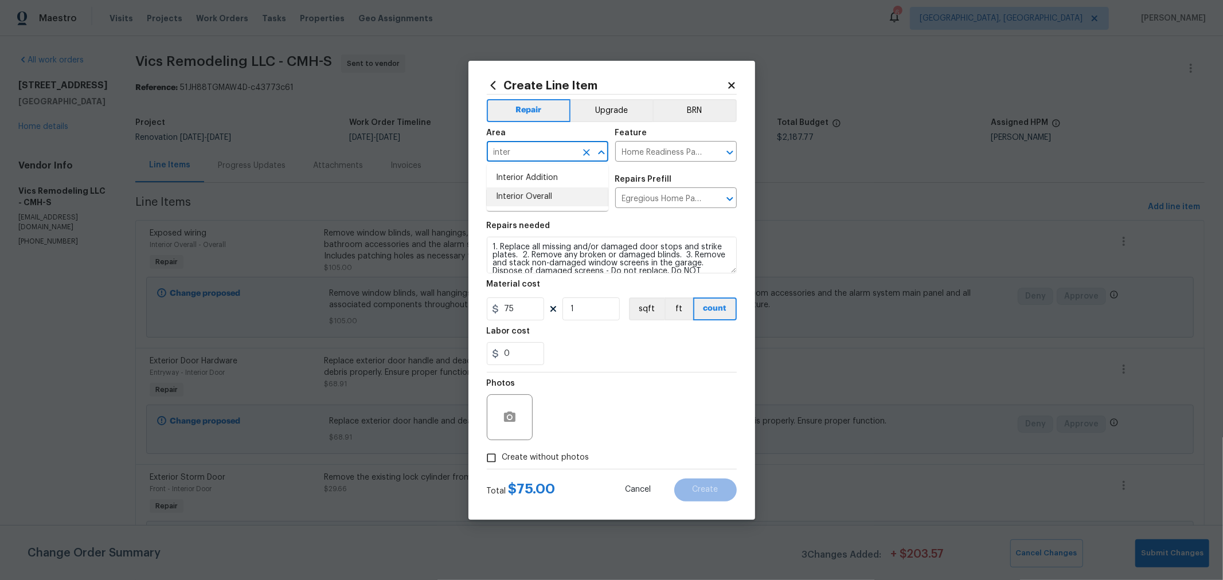
click at [545, 204] on li "Interior Overall" at bounding box center [548, 197] width 122 height 19
type input "Interior Overall"
click at [509, 461] on span "Create without photos" at bounding box center [545, 458] width 87 height 12
click at [502, 461] on input "Create without photos" at bounding box center [492, 458] width 22 height 22
checkbox input "true"
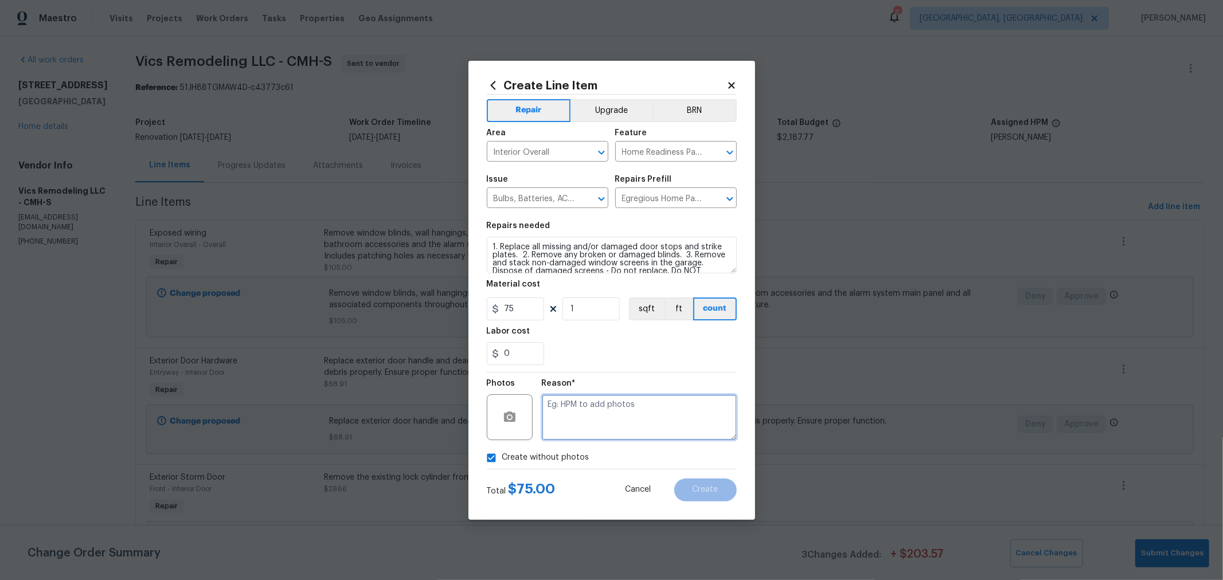
click at [676, 433] on textarea at bounding box center [639, 418] width 195 height 46
type textarea "h"
click at [684, 363] on div "0" at bounding box center [612, 353] width 250 height 23
click at [698, 489] on span "Create" at bounding box center [706, 490] width 26 height 9
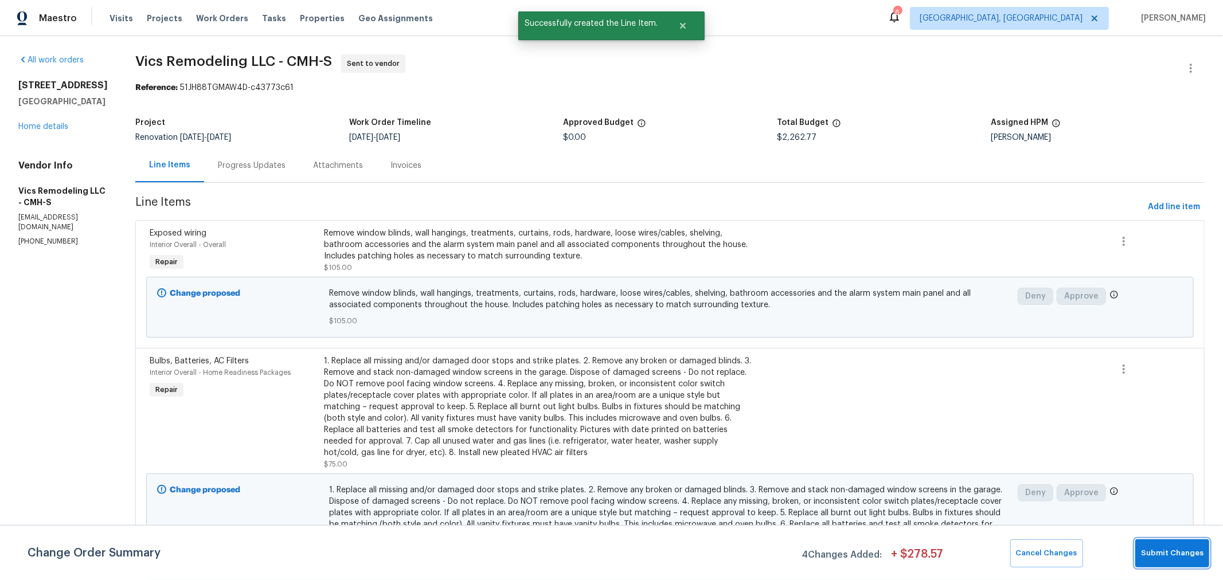
click at [1159, 551] on span "Submit Changes" at bounding box center [1172, 553] width 63 height 13
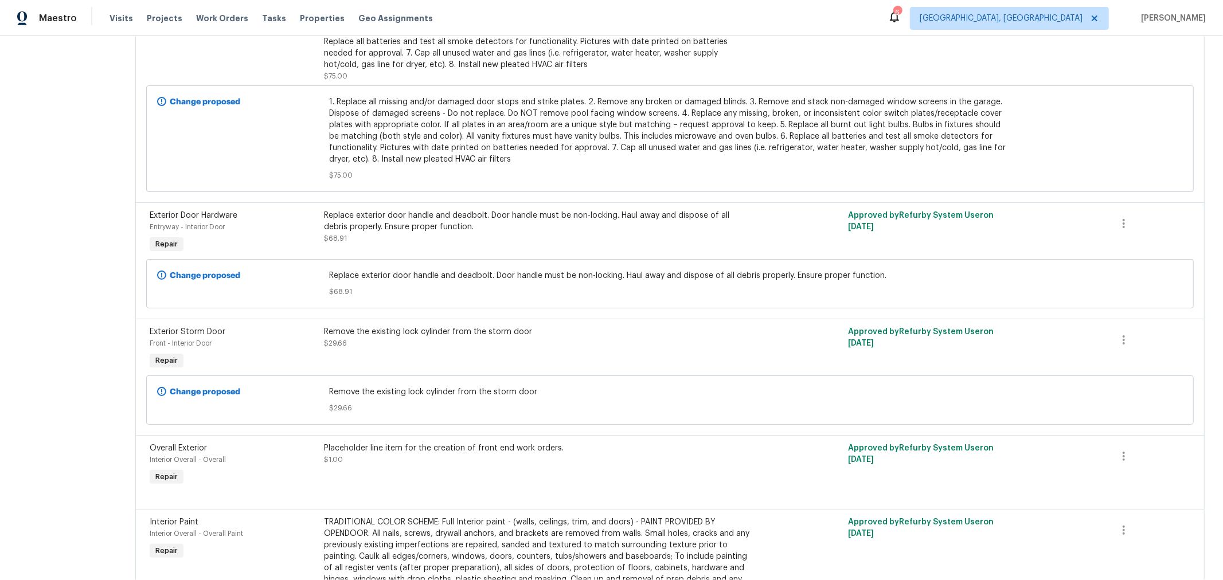
scroll to position [477, 0]
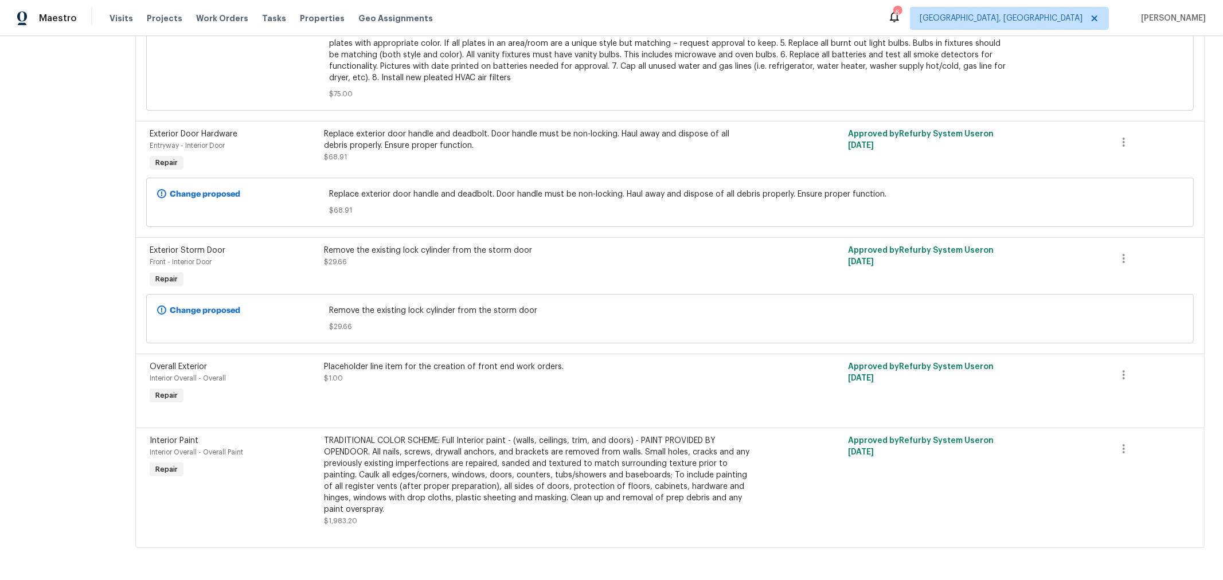
click at [564, 458] on div "TRADITIONAL COLOR SCHEME: Full Interior paint - (walls, ceilings, trim, and doo…" at bounding box center [540, 475] width 430 height 80
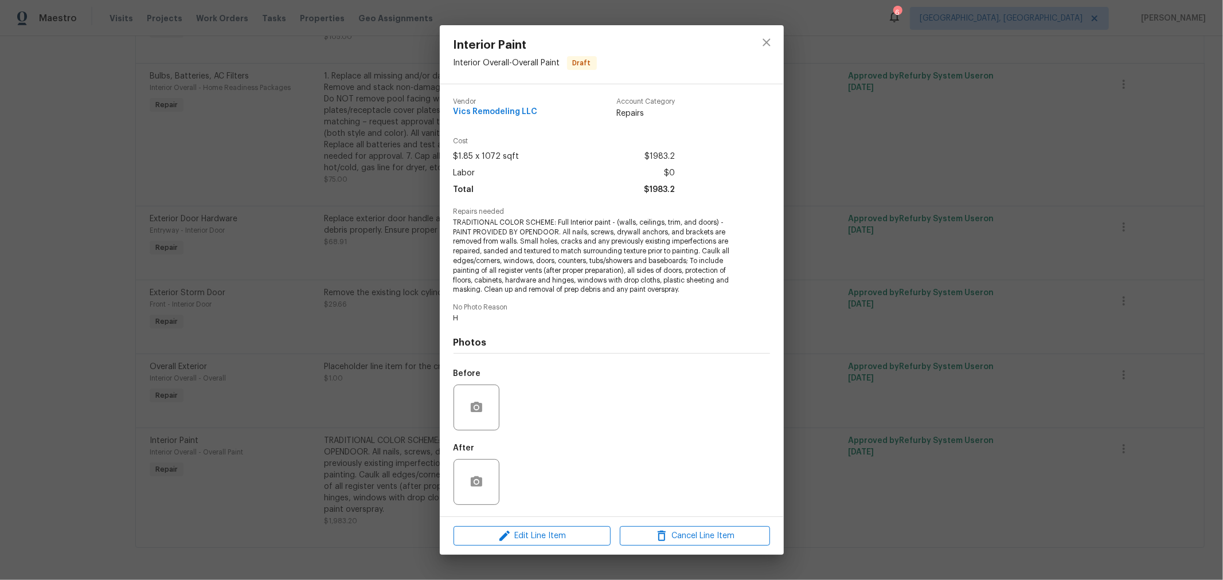
scroll to position [240, 0]
click at [553, 536] on span "Edit Line Item" at bounding box center [532, 536] width 150 height 14
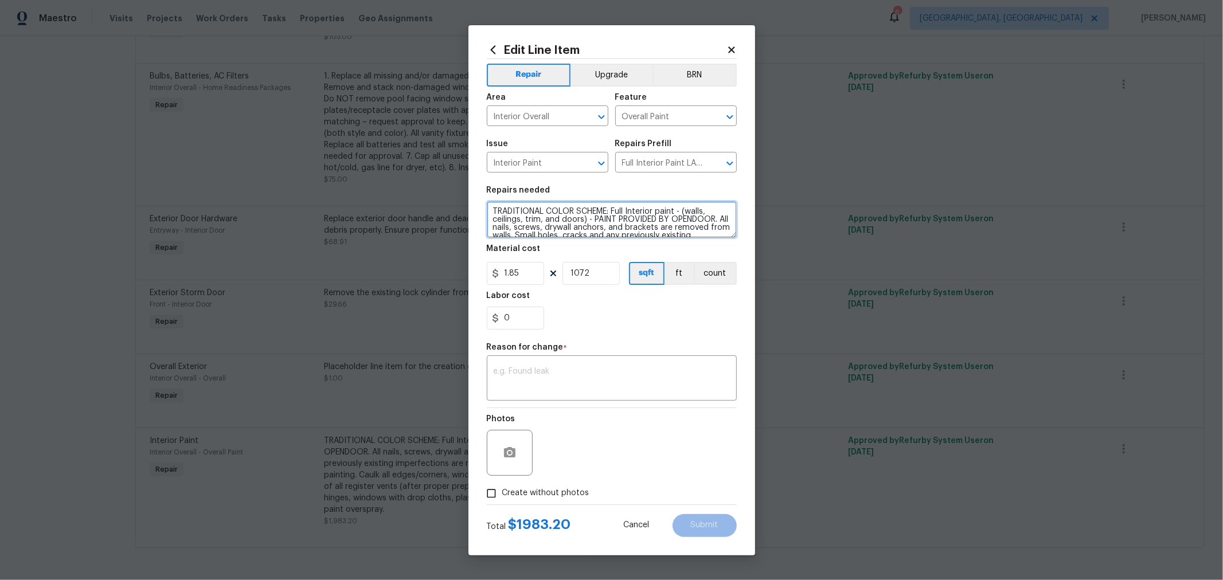
drag, startPoint x: 581, startPoint y: 222, endPoint x: 686, endPoint y: 208, distance: 105.9
click at [686, 208] on textarea "TRADITIONAL COLOR SCHEME: Full Interior paint - (walls, ceilings, trim, and doo…" at bounding box center [612, 219] width 250 height 37
type textarea "TRADITIONAL COLOR SCHEME: Full Interior paint - (WALLS ONLY - TOUCH UP PAINT FO…"
click at [515, 277] on input "1.85" at bounding box center [515, 273] width 57 height 23
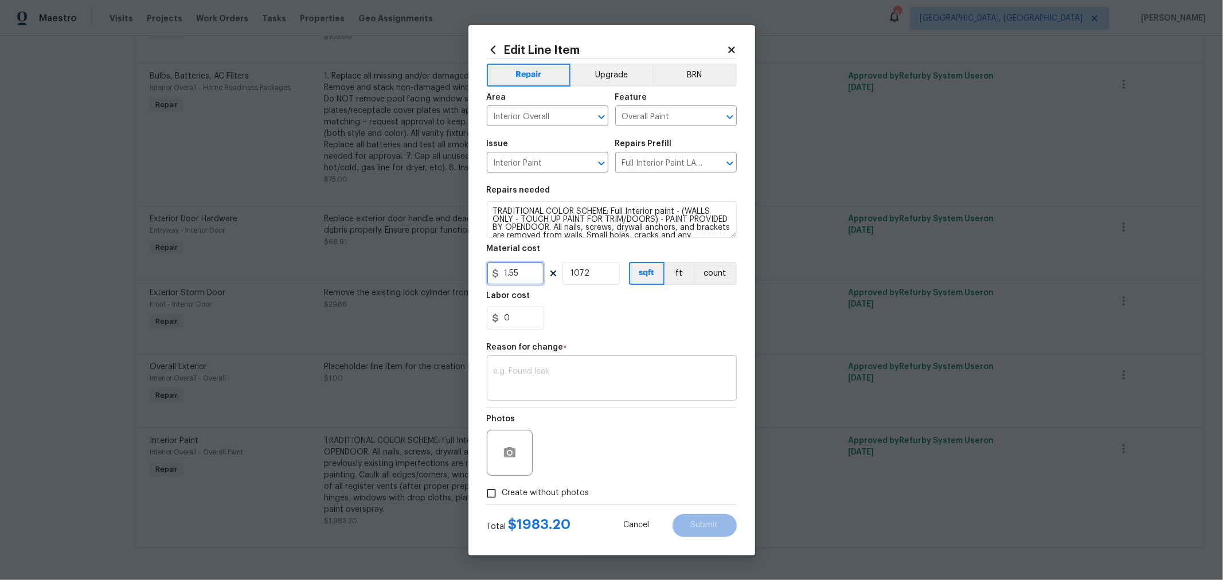
type input "1.55"
click at [626, 376] on textarea at bounding box center [612, 380] width 236 height 24
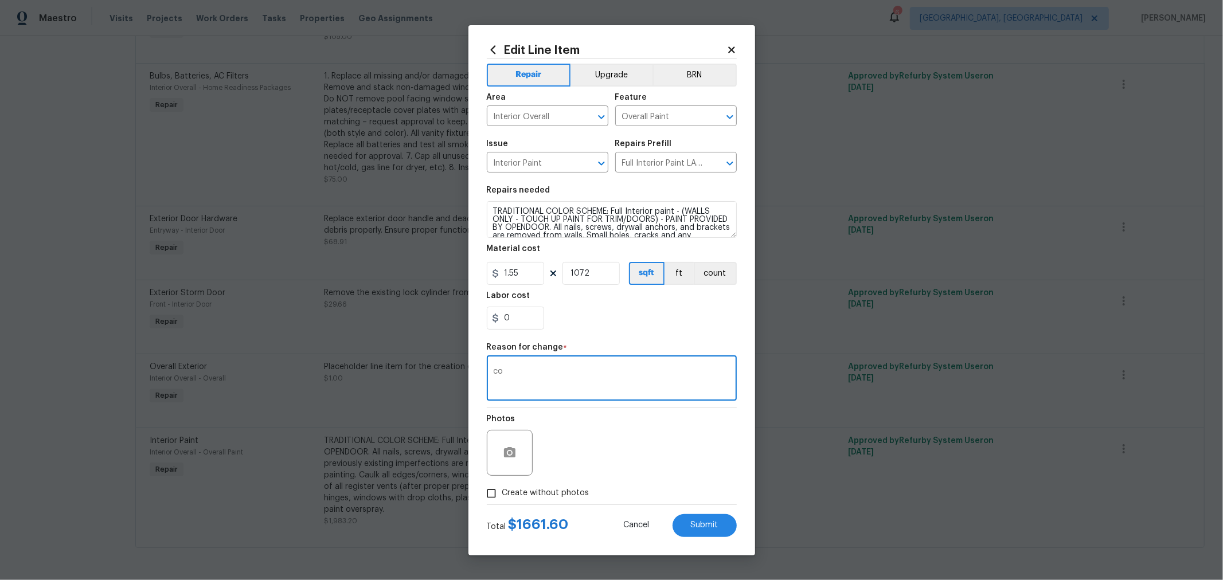
type textarea "co"
click at [581, 486] on label "Create without photos" at bounding box center [535, 494] width 109 height 22
click at [502, 486] on input "Create without photos" at bounding box center [492, 494] width 22 height 22
checkbox input "true"
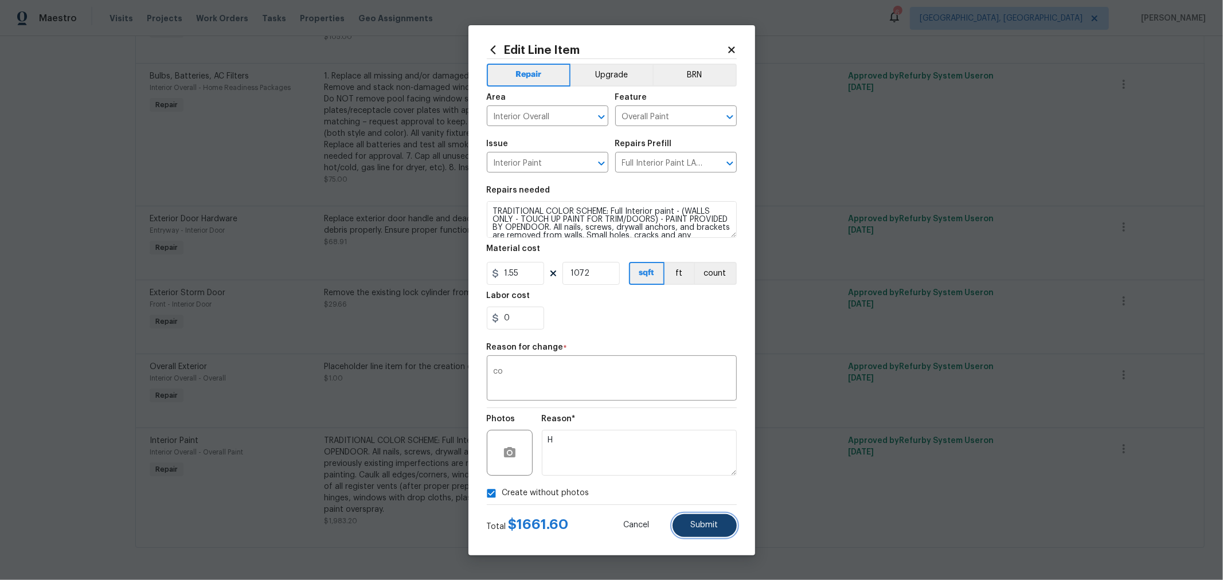
click at [719, 515] on button "Submit" at bounding box center [705, 525] width 64 height 23
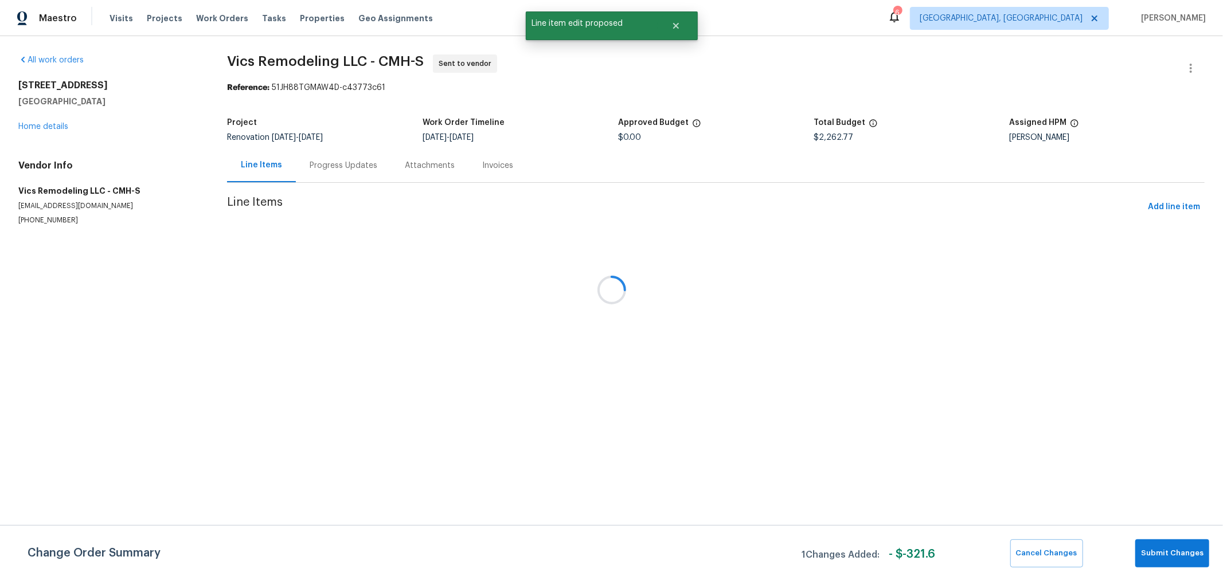
scroll to position [0, 0]
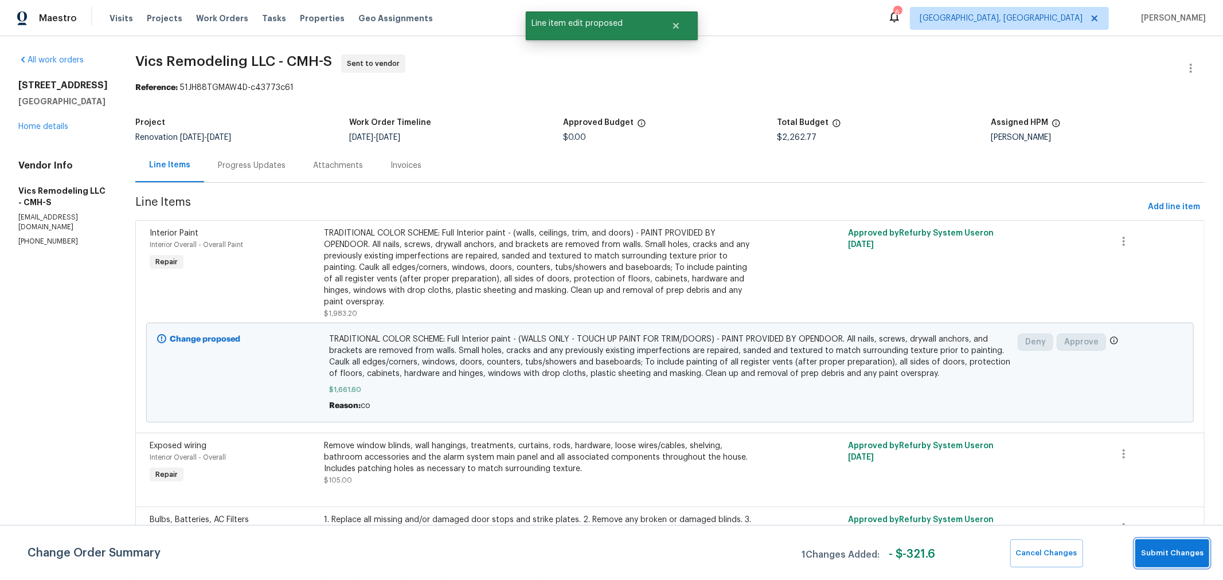
click at [1174, 554] on span "Submit Changes" at bounding box center [1172, 553] width 63 height 13
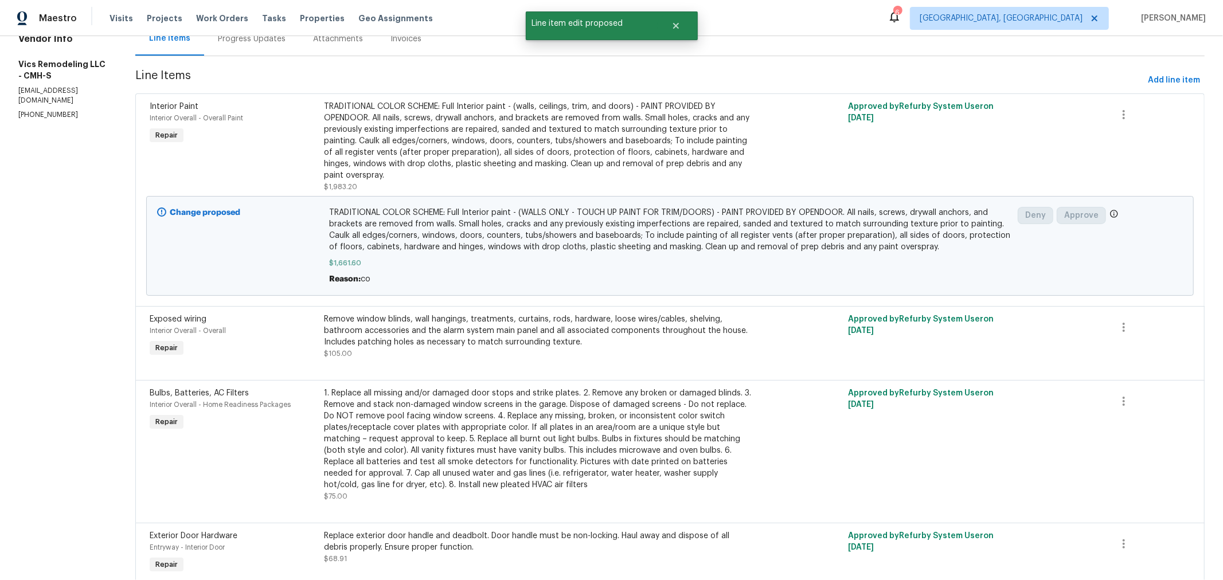
scroll to position [127, 0]
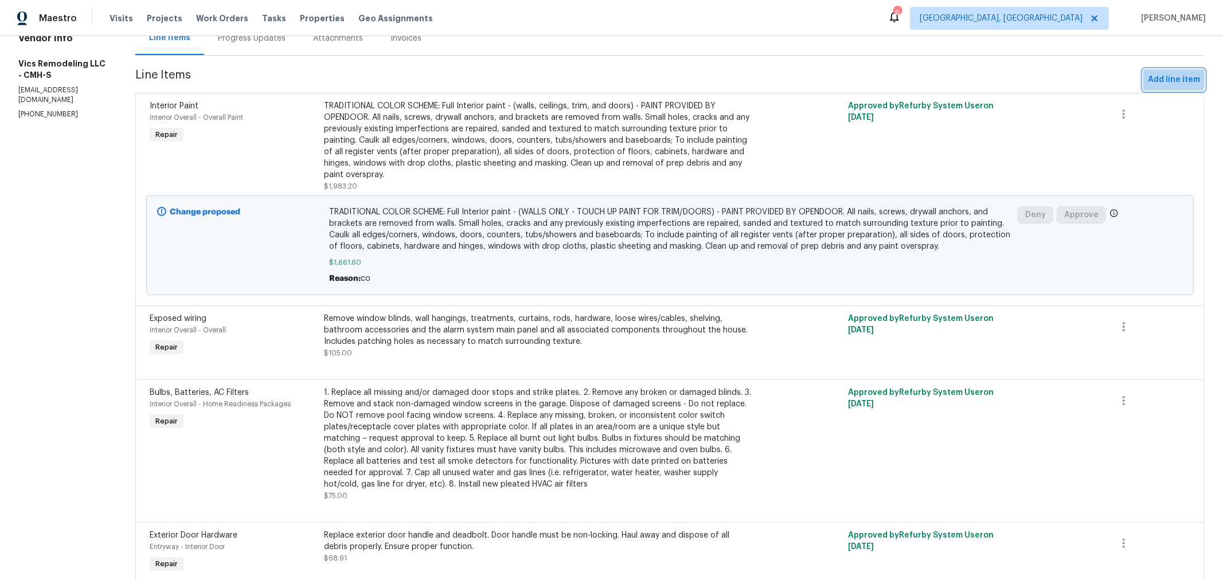
click at [1148, 75] on span "Add line item" at bounding box center [1174, 80] width 52 height 14
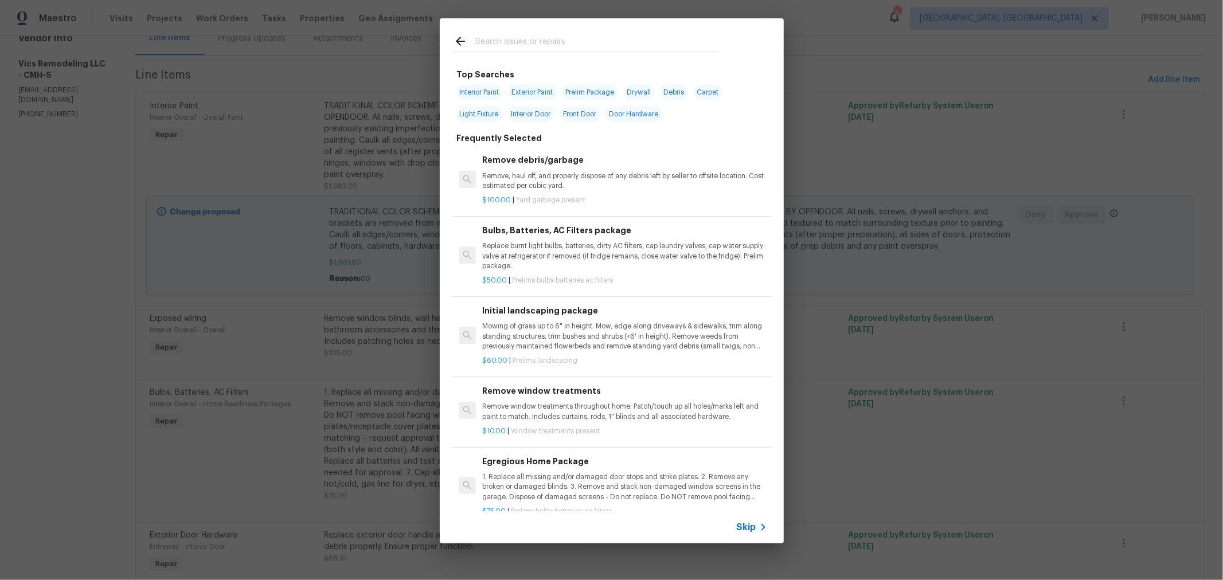
click at [595, 36] on input "text" at bounding box center [596, 42] width 243 height 17
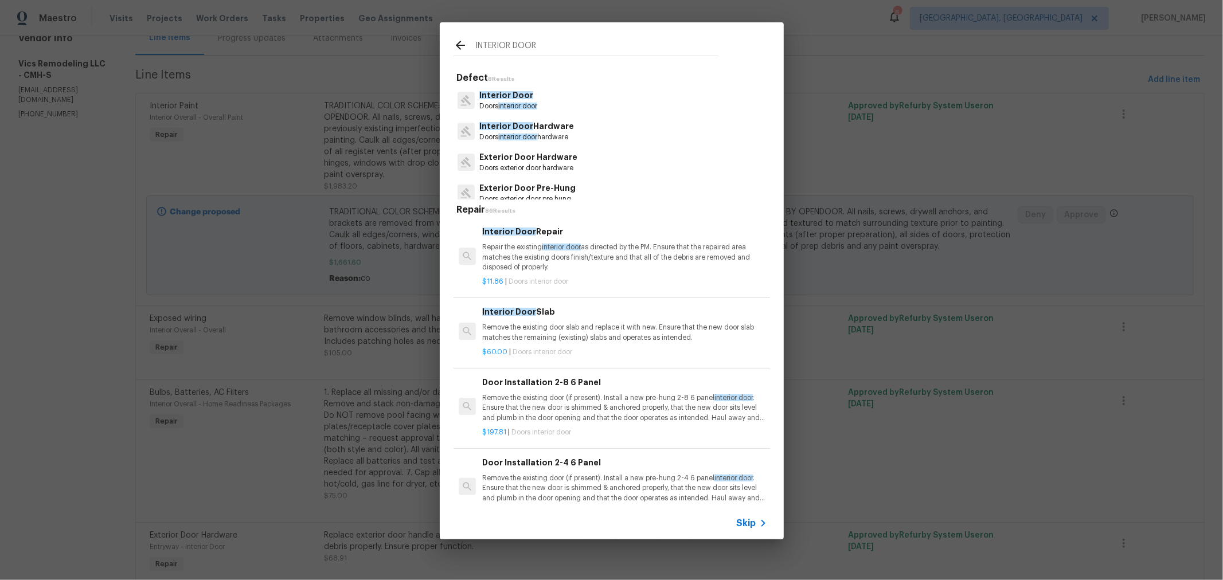
type input "INTERIOR DOOR"
click at [532, 102] on p "Doors interior door" at bounding box center [508, 107] width 58 height 10
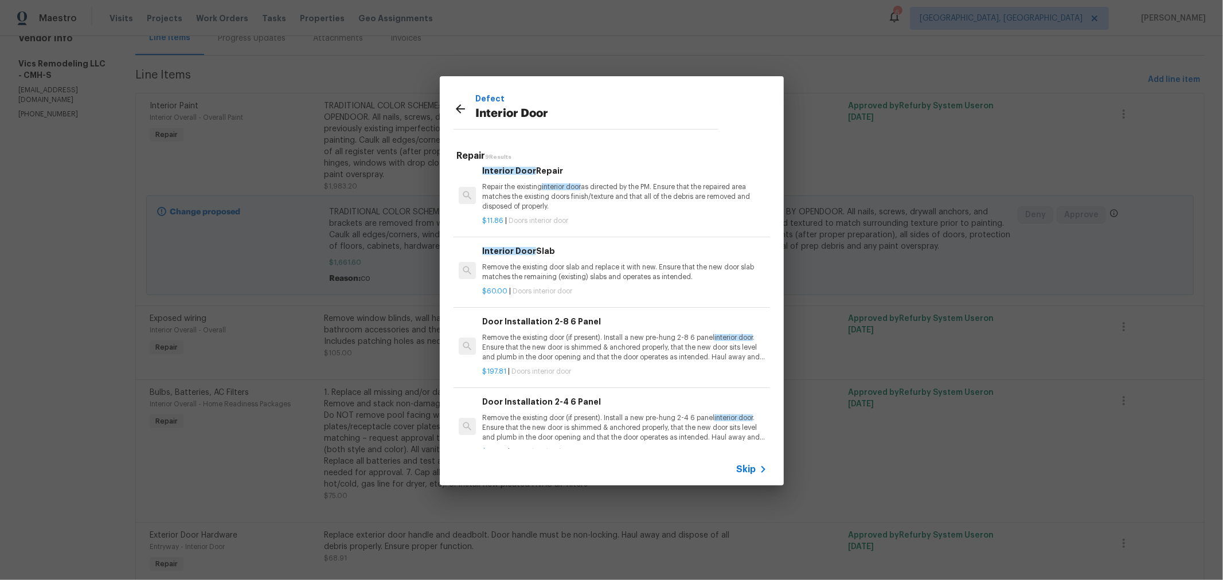
scroll to position [0, 0]
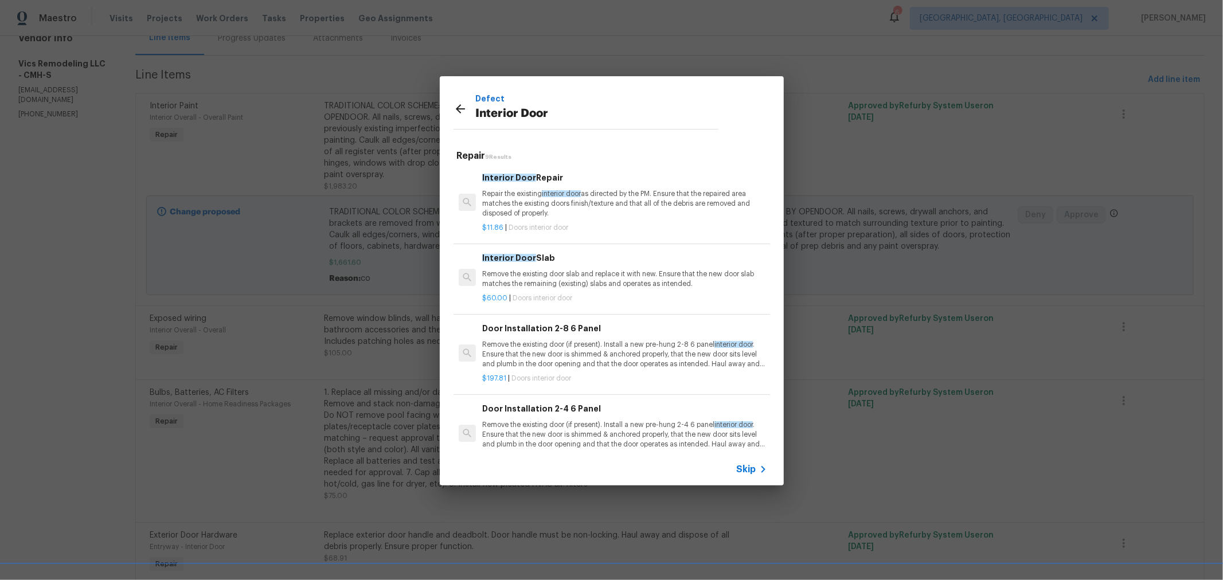
click at [616, 356] on p "Remove the existing door (if present). Install a new pre-hung 2-8 6 panel inter…" at bounding box center [624, 354] width 284 height 29
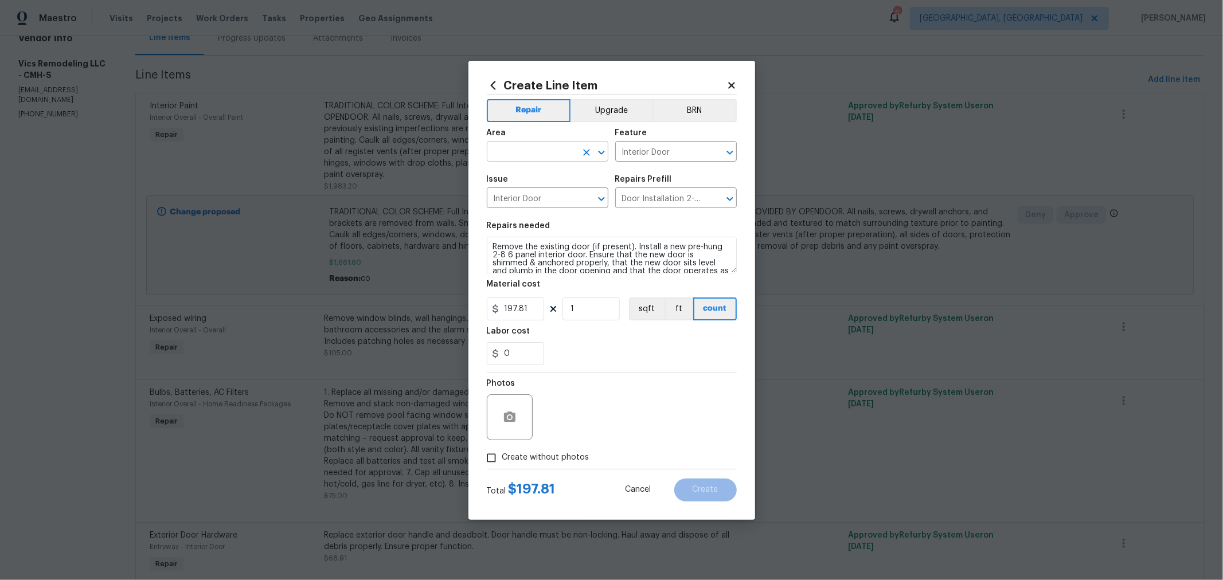
click at [544, 153] on input "text" at bounding box center [531, 153] width 89 height 18
click at [518, 173] on li "Hallway" at bounding box center [548, 178] width 122 height 19
type input "Hallway"
click at [557, 456] on span "Create without photos" at bounding box center [545, 458] width 87 height 12
click at [502, 456] on input "Create without photos" at bounding box center [492, 458] width 22 height 22
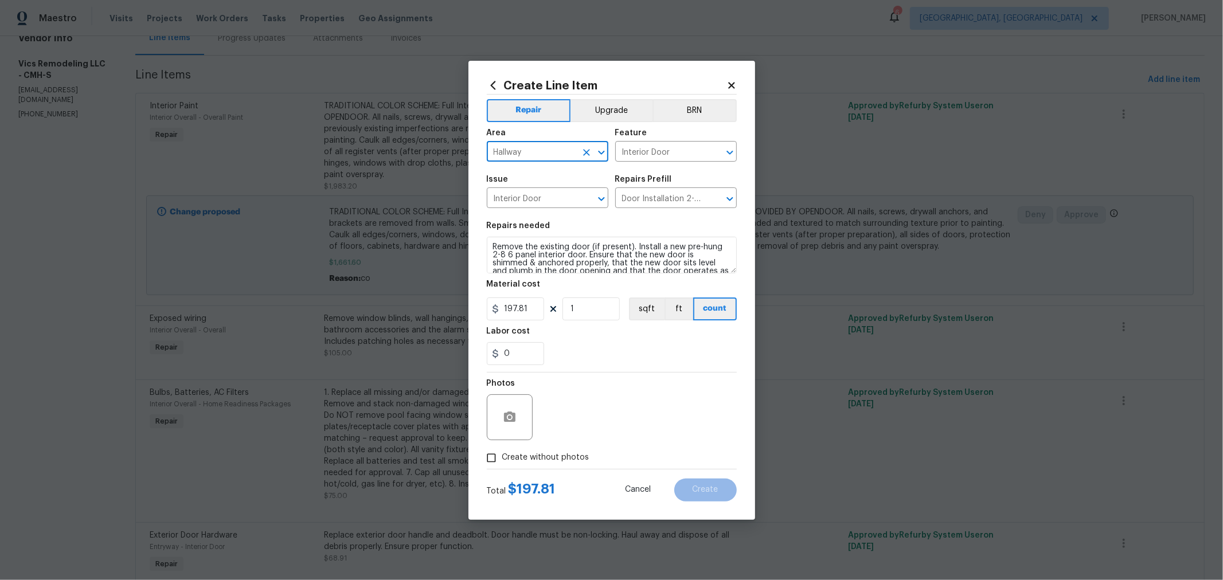
checkbox input "true"
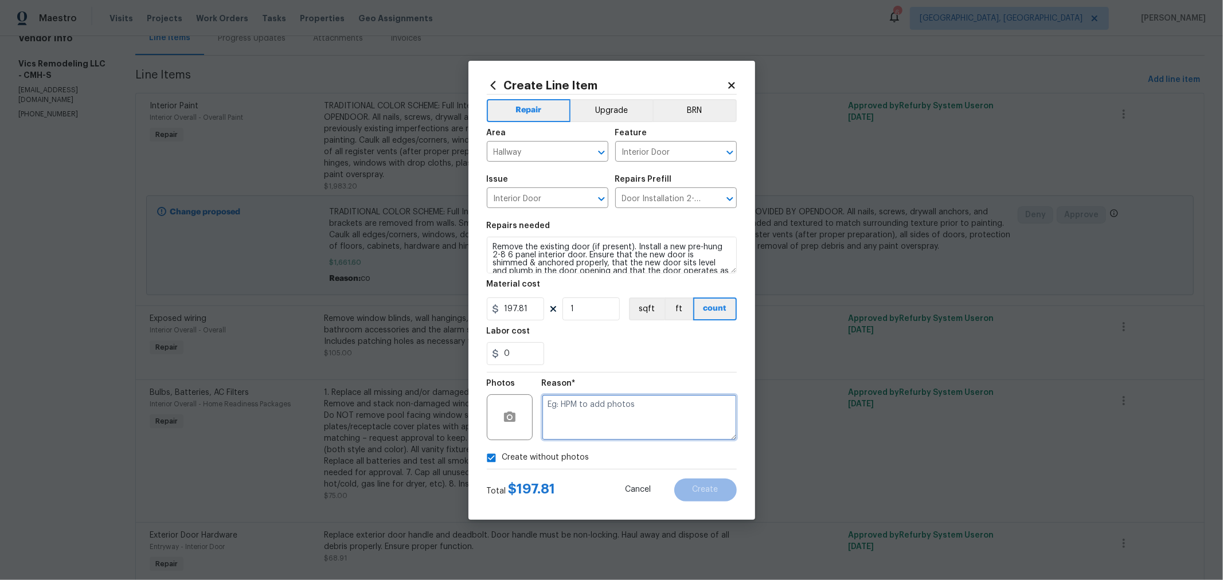
click at [653, 414] on textarea at bounding box center [639, 418] width 195 height 46
type textarea "hpm"
click at [639, 361] on div "0" at bounding box center [612, 353] width 250 height 23
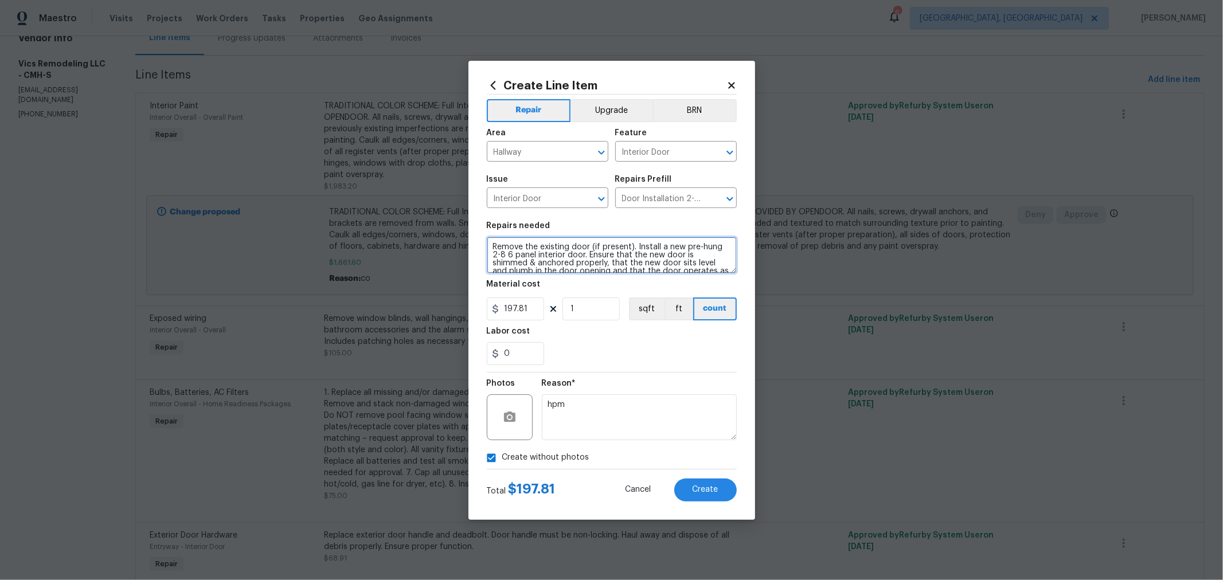
click at [489, 245] on textarea "Remove the existing door (if present). Install a new pre-hung 2-8 6 panel inter…" at bounding box center [612, 255] width 250 height 37
type textarea "(CAT DOOR) Remove the existing door (if present). Install a new pre-hung 2-8 6 …"
click at [592, 352] on div "0" at bounding box center [612, 353] width 250 height 23
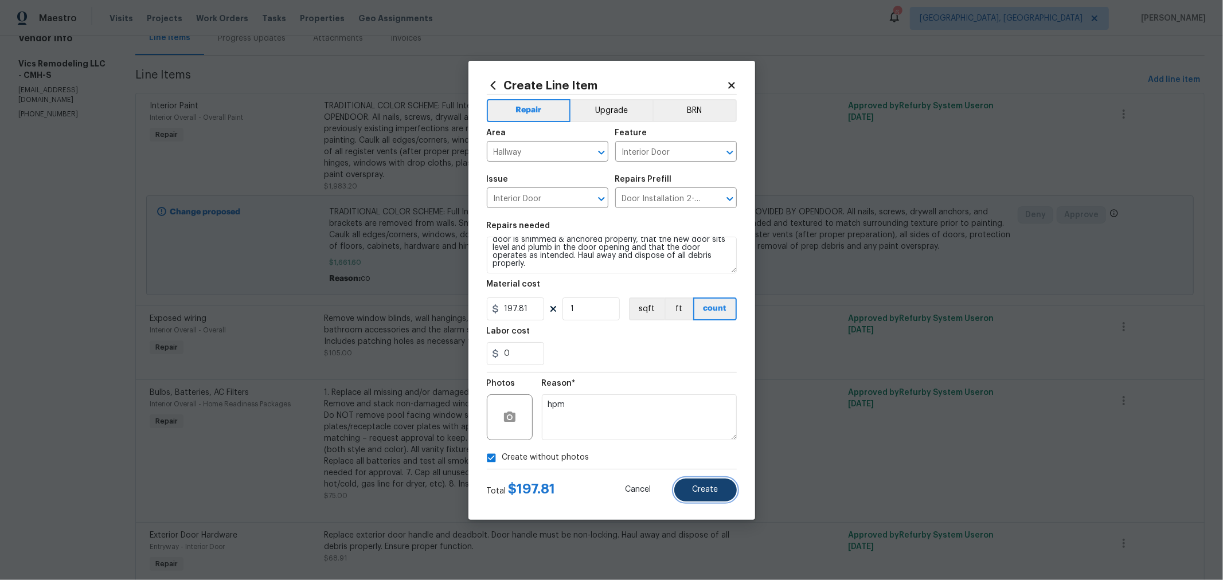
click at [718, 491] on button "Create" at bounding box center [705, 490] width 63 height 23
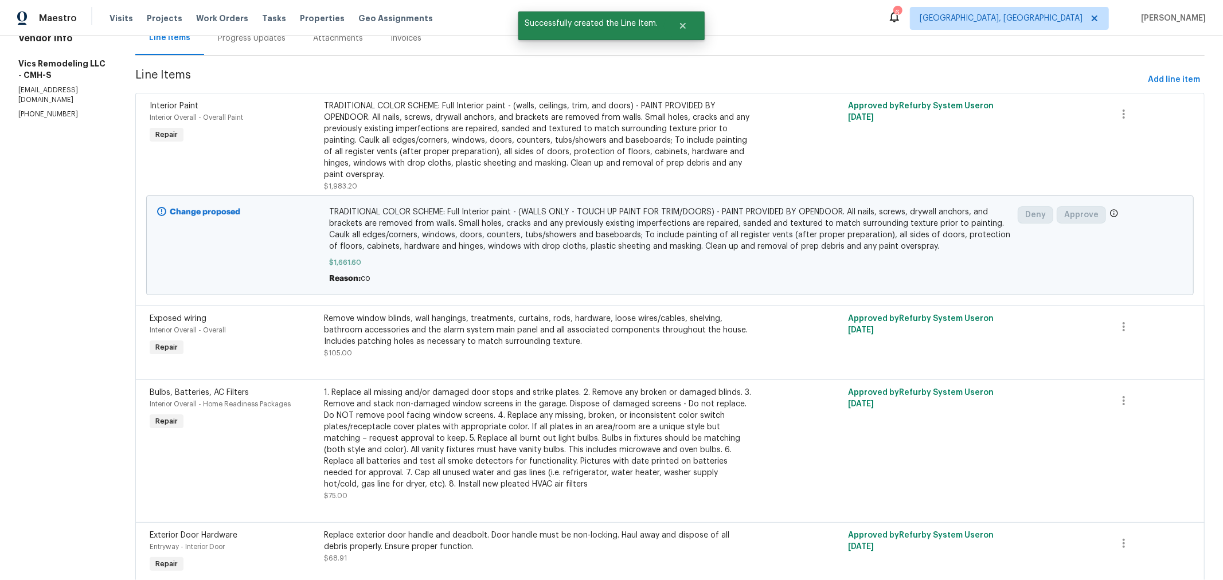
scroll to position [0, 0]
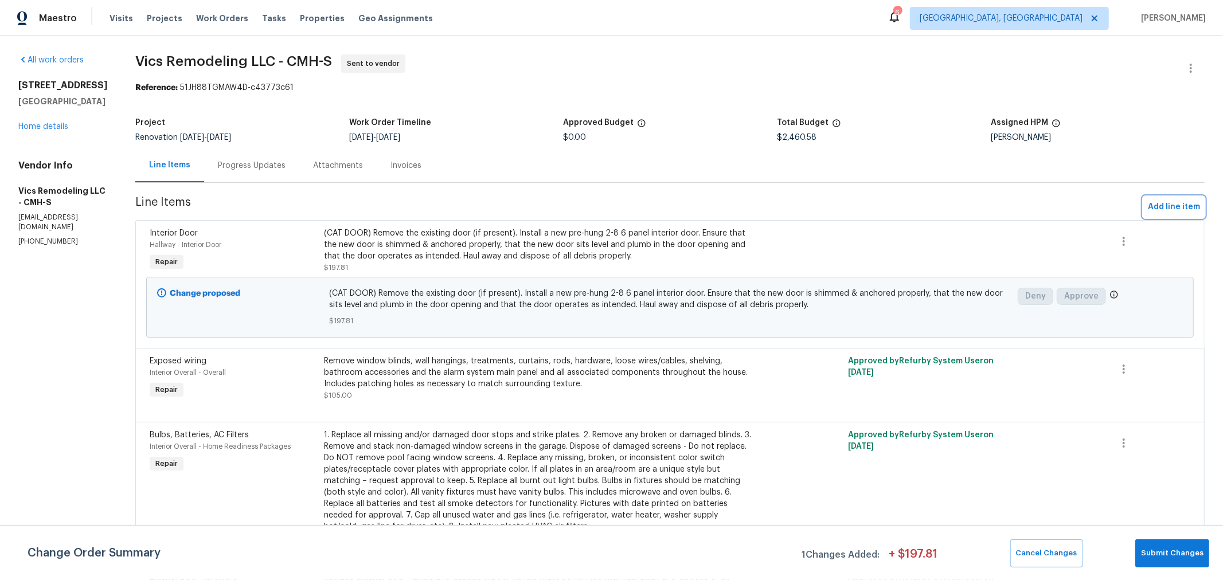
click at [1150, 208] on span "Add line item" at bounding box center [1174, 207] width 52 height 14
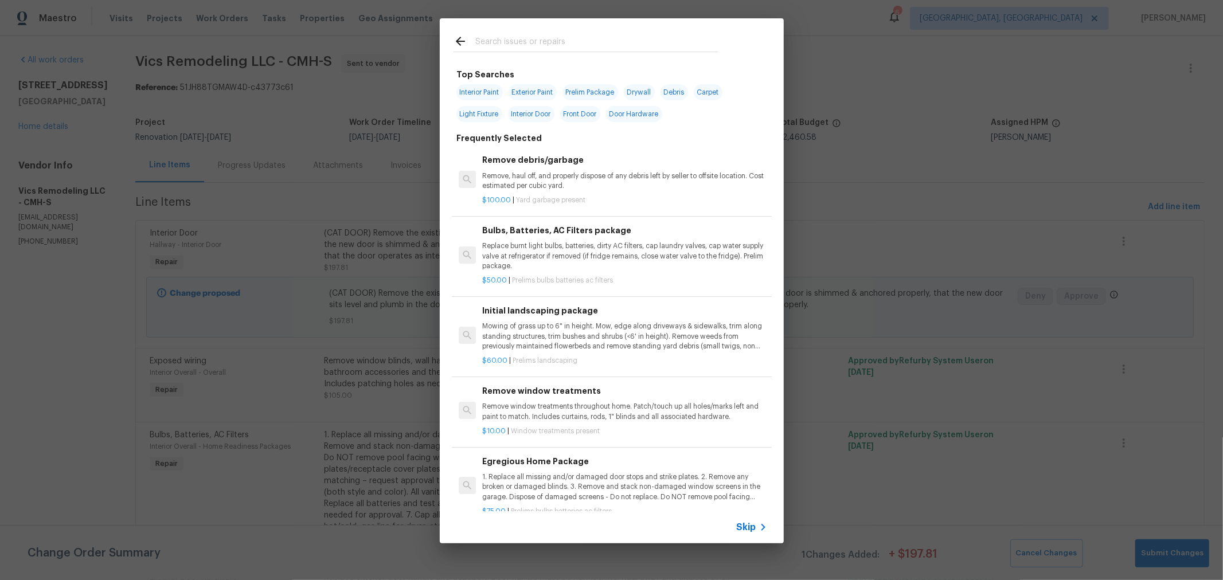
click at [594, 36] on input "text" at bounding box center [596, 42] width 243 height 17
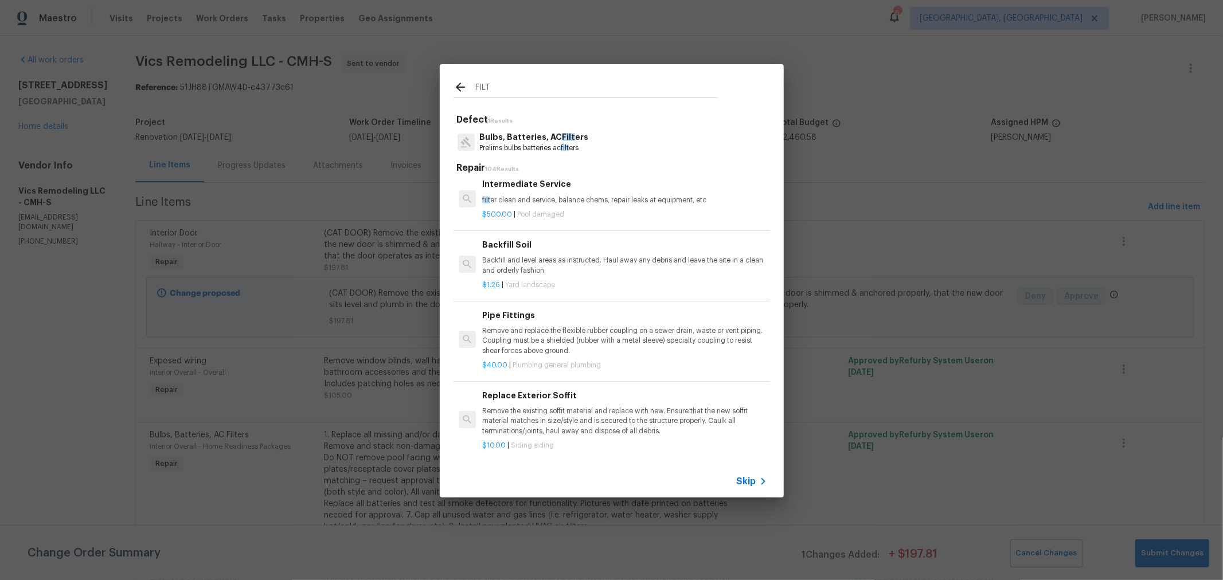
scroll to position [509, 0]
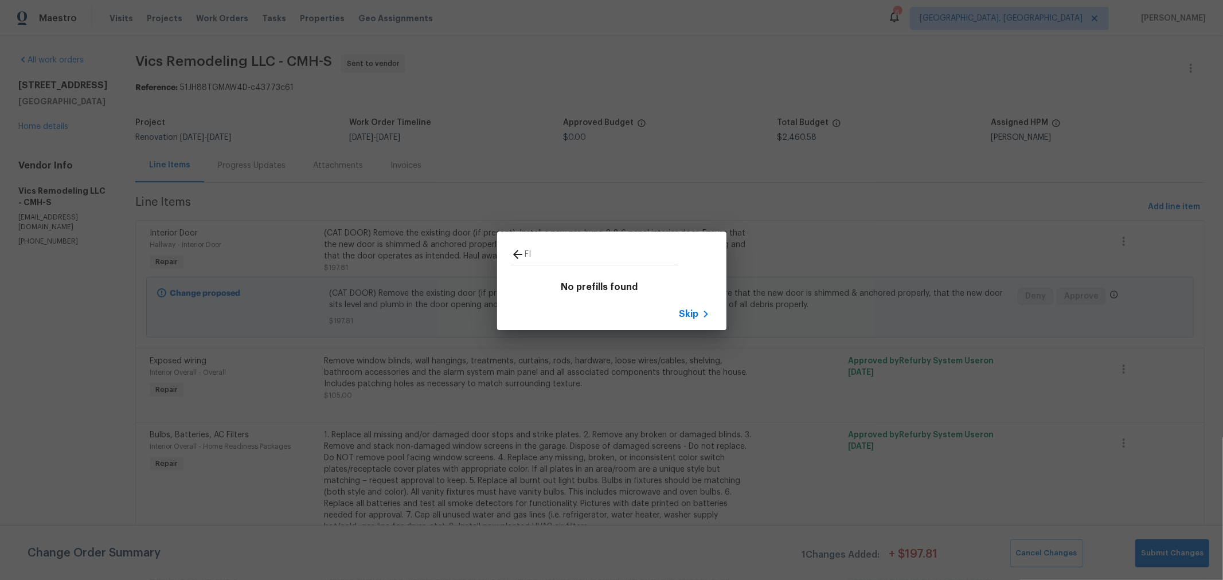
type input "F"
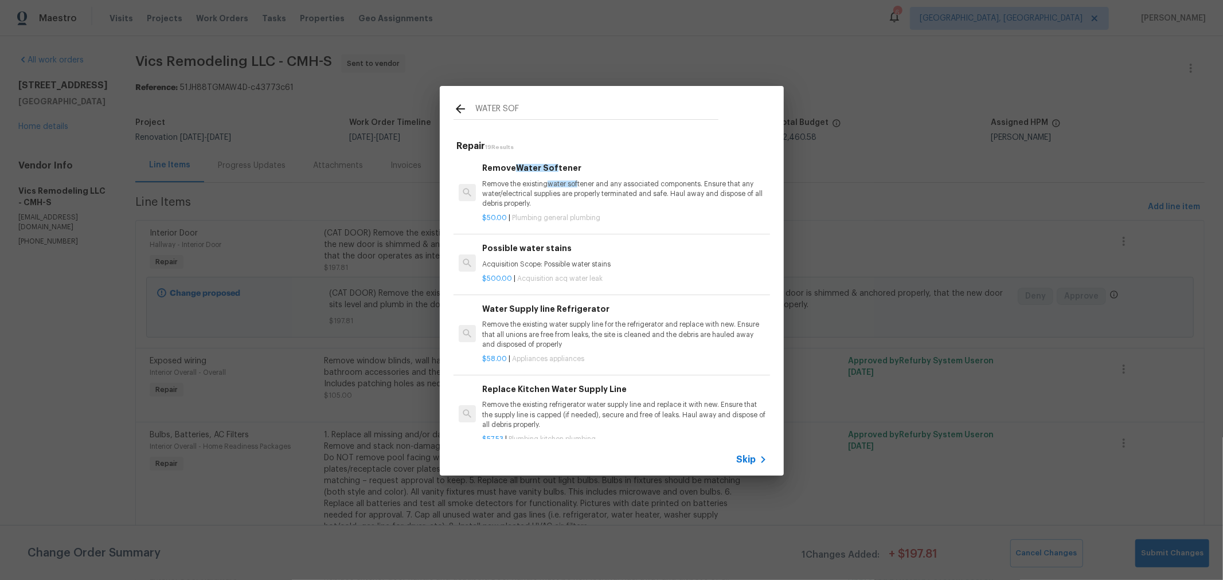
type input "WATER SOF"
click at [641, 202] on p "Remove the existing water sof tener and any associated components. Ensure that …" at bounding box center [624, 193] width 284 height 29
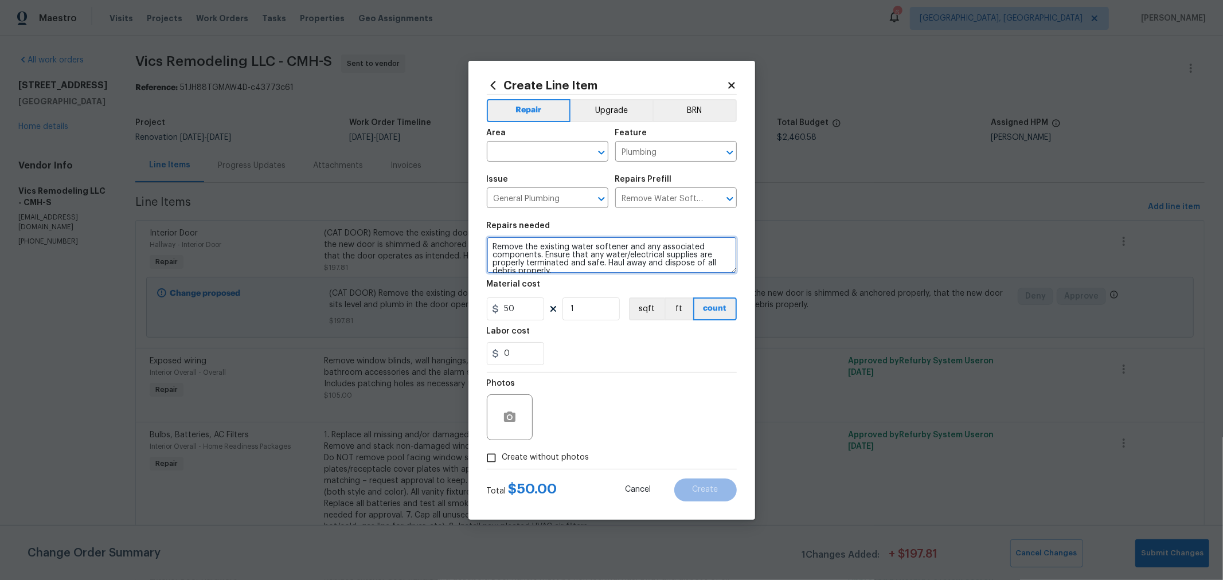
click at [625, 247] on textarea "Remove the existing water softener and any associated components. Ensure that a…" at bounding box center [612, 255] width 250 height 37
click at [649, 264] on textarea "Remove the existing water softener/filtration and any associated components. En…" at bounding box center [612, 255] width 250 height 37
type textarea "Remove the existing water softener/filtration and any associated components. En…"
click at [553, 149] on input "text" at bounding box center [531, 153] width 89 height 18
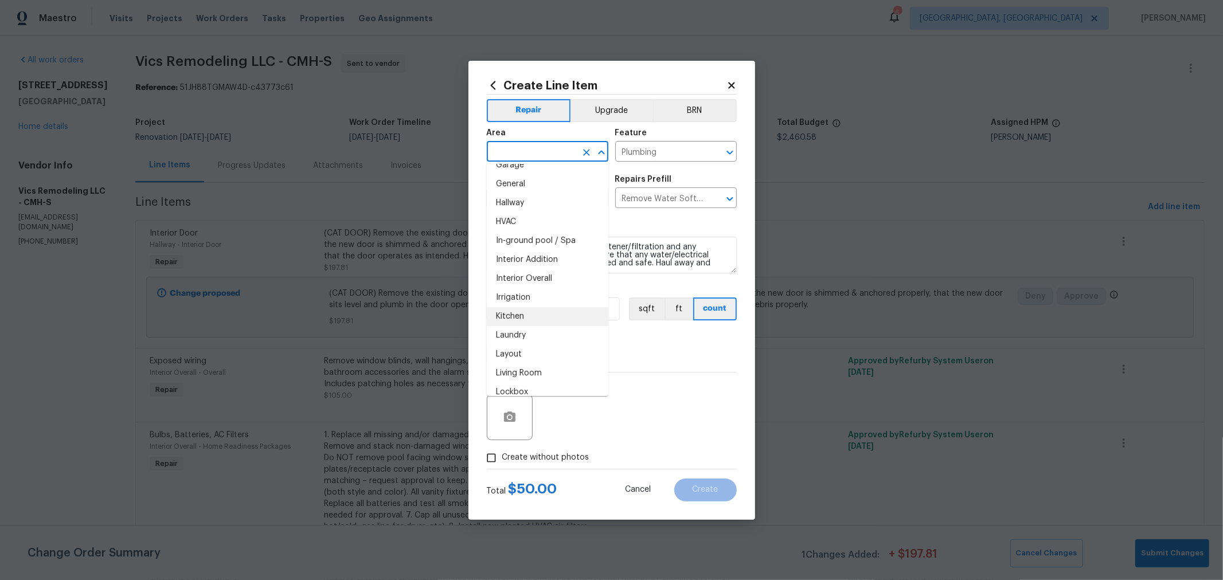
scroll to position [374, 0]
click at [520, 315] on li "Kitchen" at bounding box center [548, 314] width 122 height 19
type input "Kitchen"
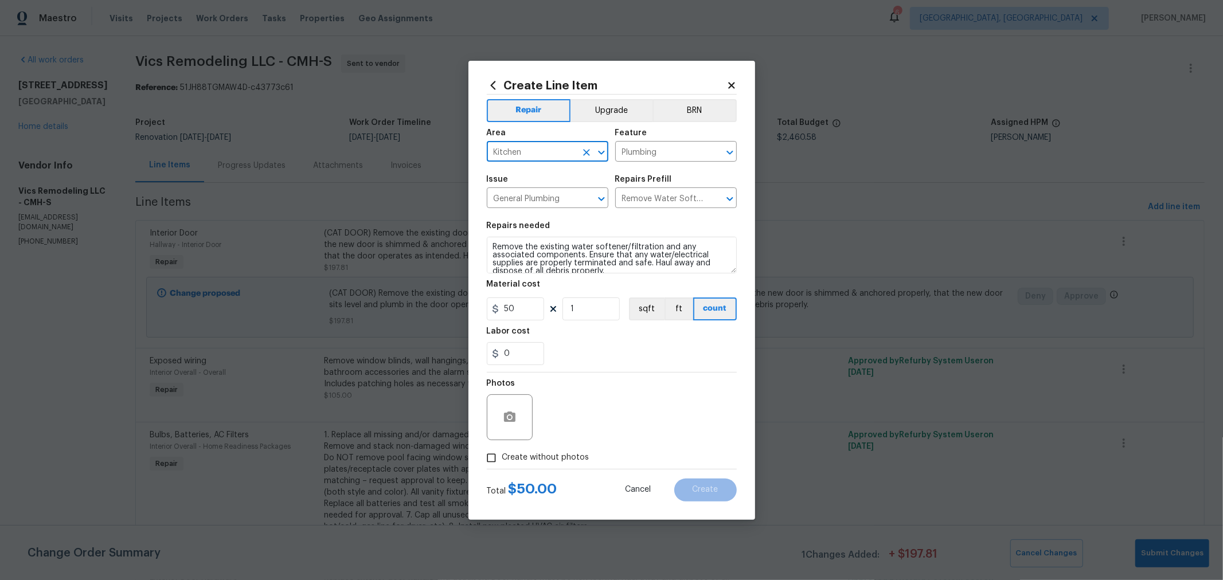
click at [552, 458] on span "Create without photos" at bounding box center [545, 458] width 87 height 12
click at [502, 458] on input "Create without photos" at bounding box center [492, 458] width 22 height 22
checkbox input "true"
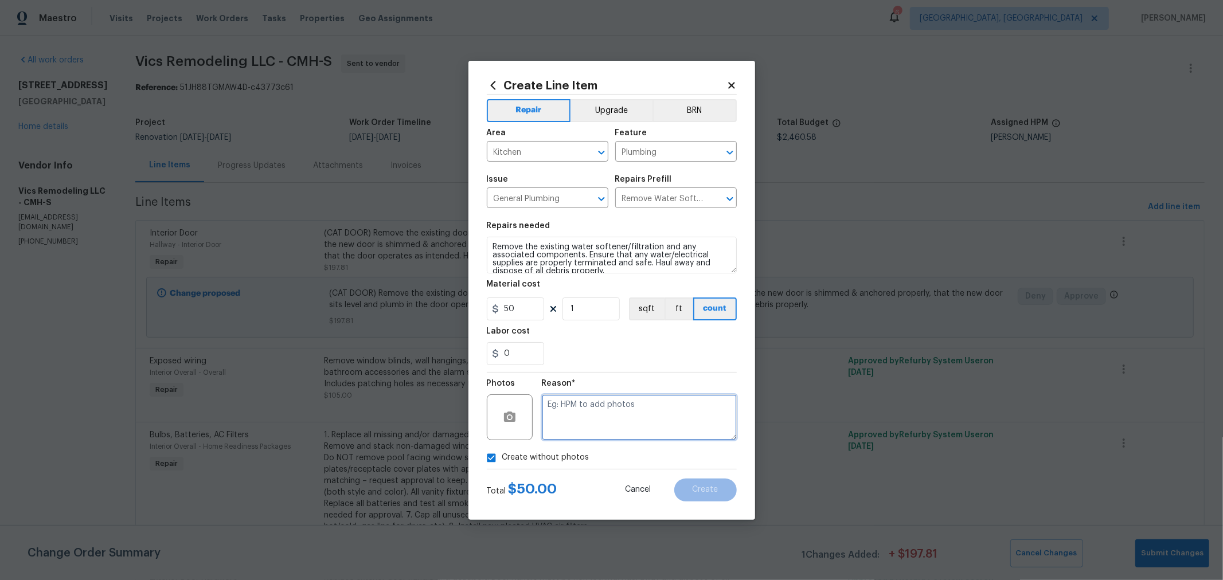
click at [631, 419] on textarea at bounding box center [639, 418] width 195 height 46
type textarea "h"
click at [728, 485] on button "Create" at bounding box center [705, 490] width 63 height 23
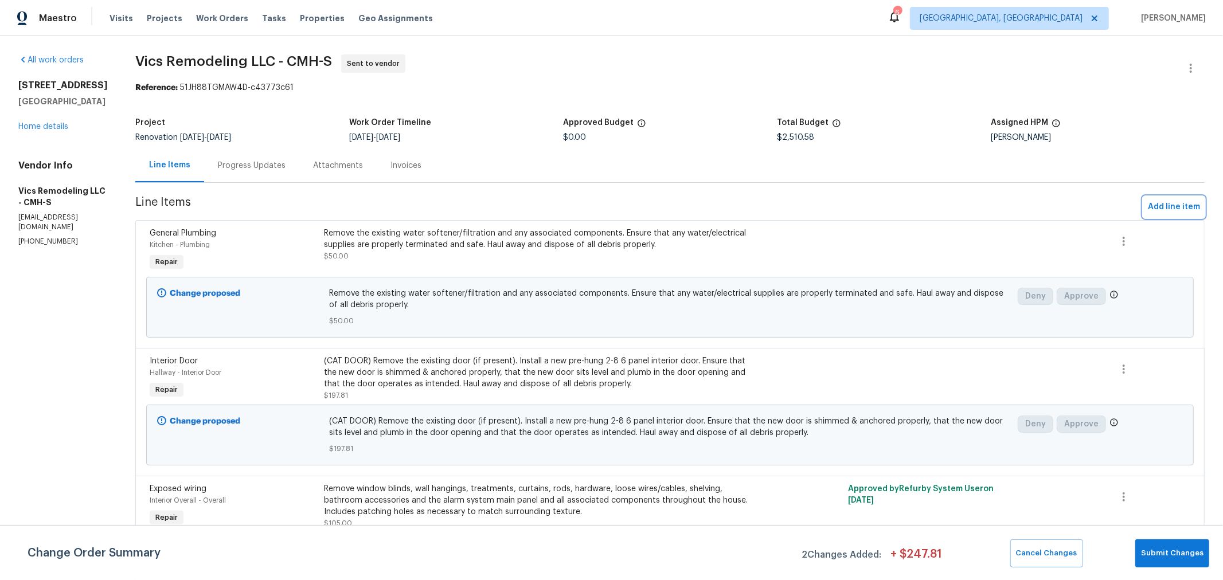
click at [1167, 208] on span "Add line item" at bounding box center [1174, 207] width 52 height 14
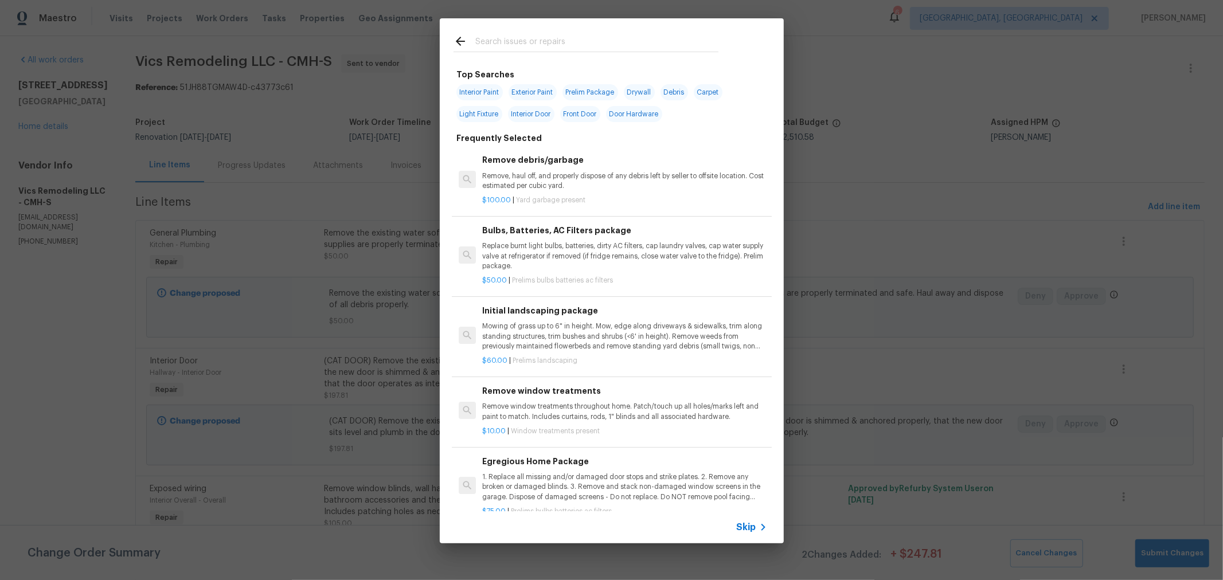
click at [588, 42] on input "text" at bounding box center [596, 42] width 243 height 17
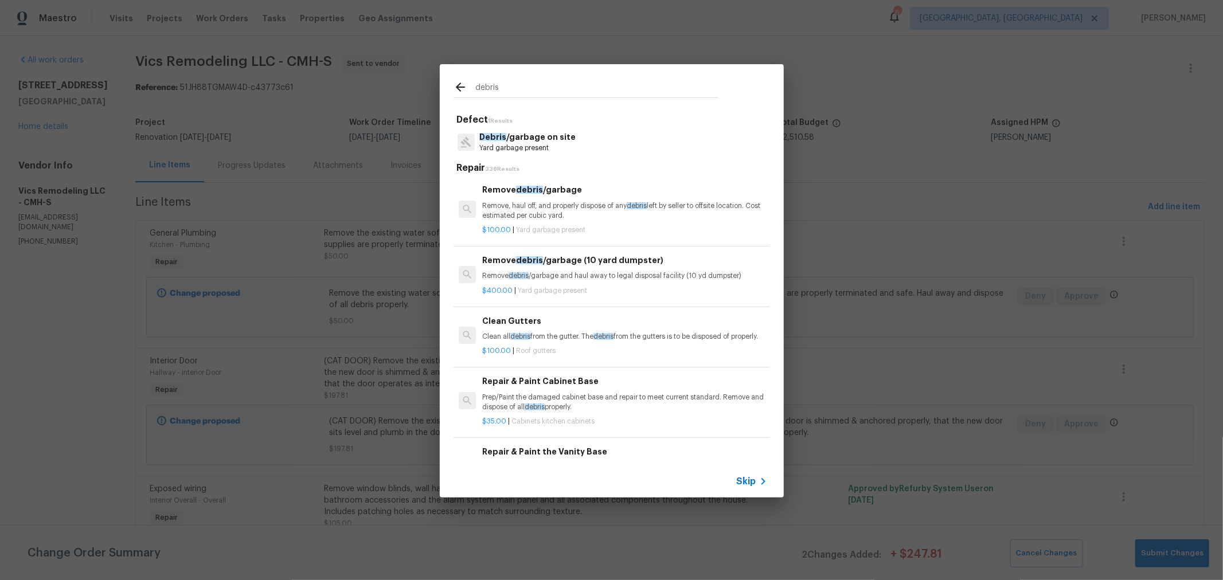
type input "debris"
click at [575, 209] on p "Remove, haul off, and properly dispose of any debris left by seller to offsite …" at bounding box center [624, 210] width 284 height 19
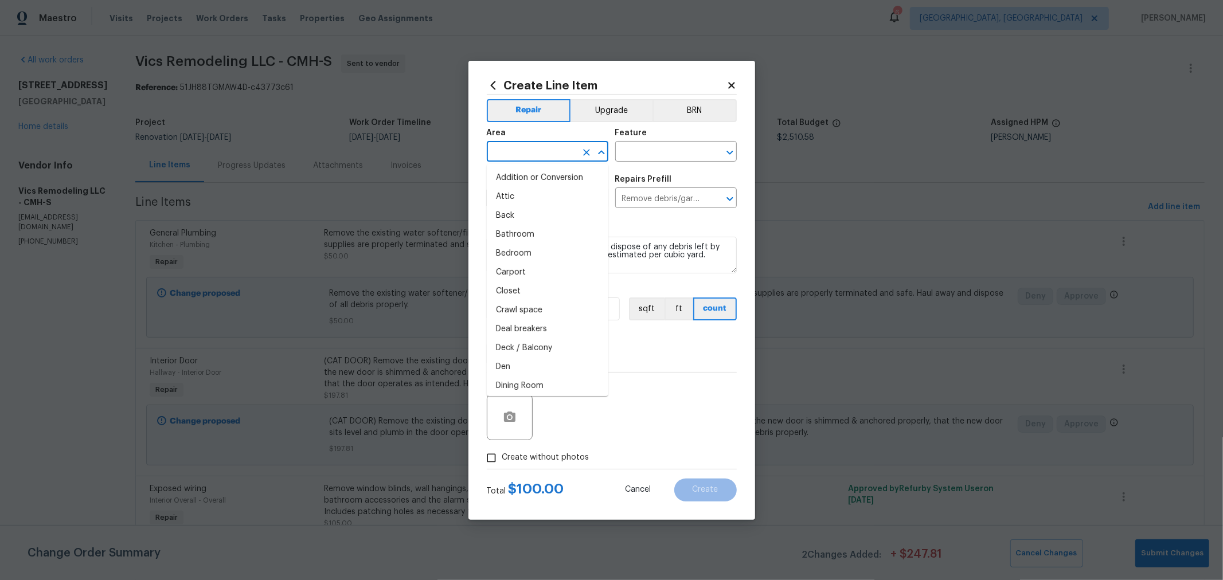
click at [566, 159] on input "text" at bounding box center [531, 153] width 89 height 18
click at [529, 212] on li "Back" at bounding box center [548, 215] width 122 height 19
type input "Back"
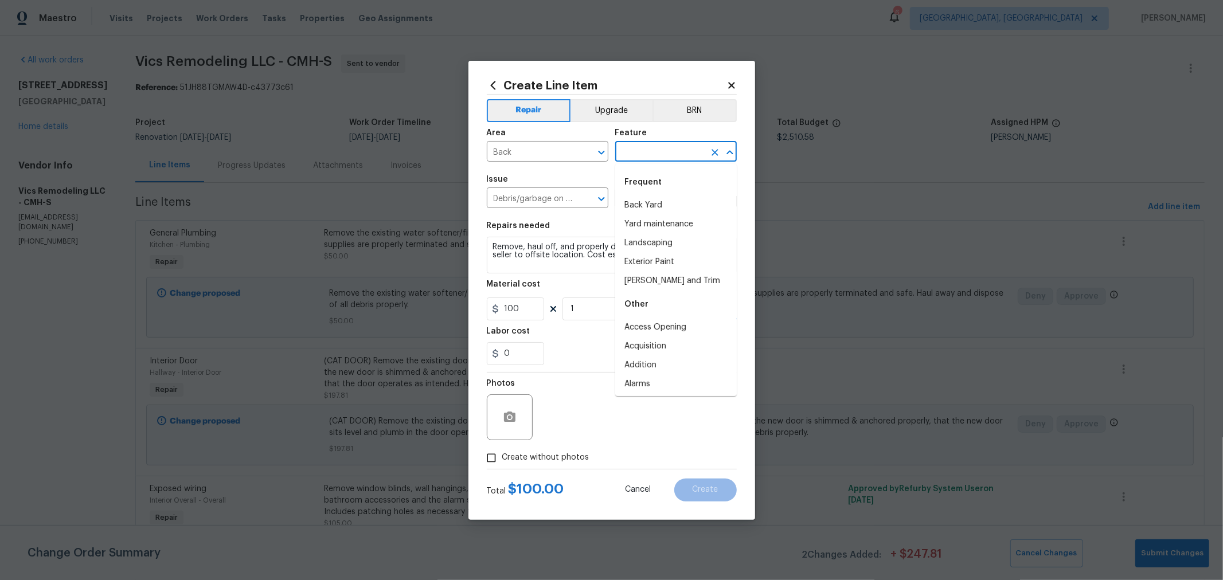
click at [649, 145] on input "text" at bounding box center [659, 153] width 89 height 18
click at [654, 209] on li "Back Yard" at bounding box center [676, 205] width 122 height 19
type input "Back Yard"
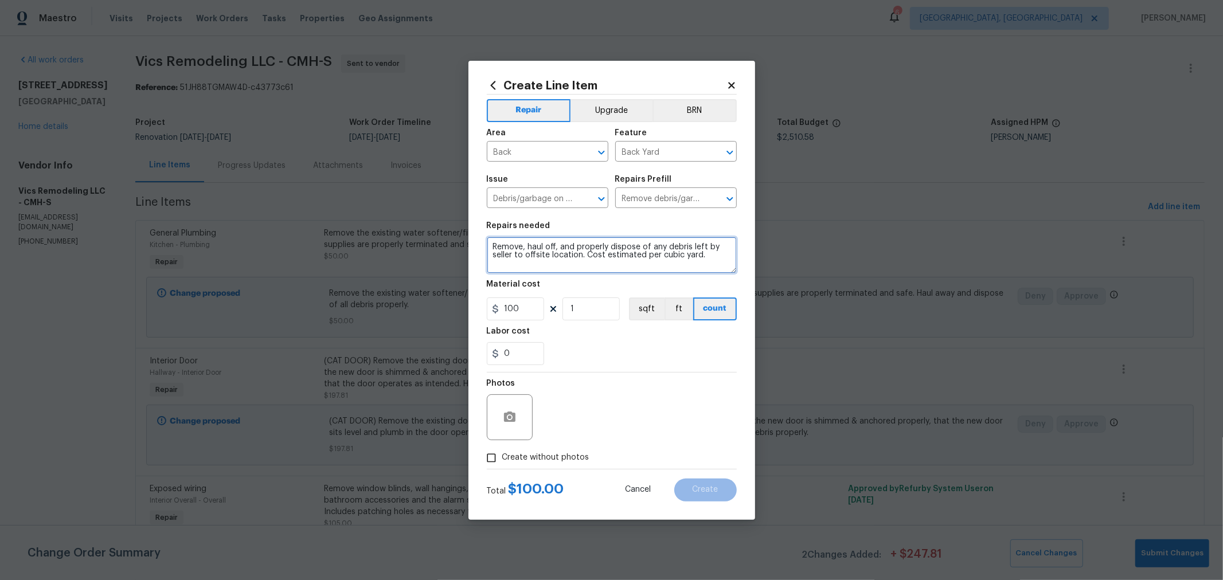
click at [715, 256] on textarea "Remove, haul off, and properly dispose of any debris left by seller to offsite …" at bounding box center [612, 255] width 250 height 37
type textarea "Remove, haul off, and properly dispose of any debris left by seller to offsite …"
click at [548, 456] on span "Create without photos" at bounding box center [545, 458] width 87 height 12
click at [502, 456] on input "Create without photos" at bounding box center [492, 458] width 22 height 22
checkbox input "true"
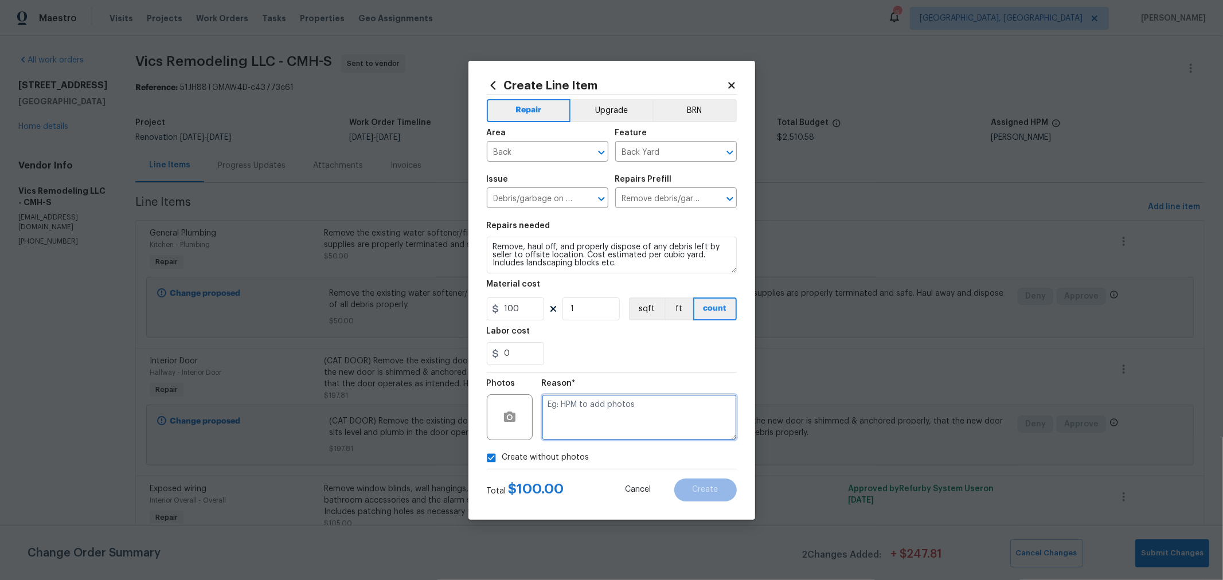
click at [630, 411] on textarea at bounding box center [639, 418] width 195 height 46
type textarea "h"
click at [634, 365] on div "0" at bounding box center [612, 353] width 250 height 23
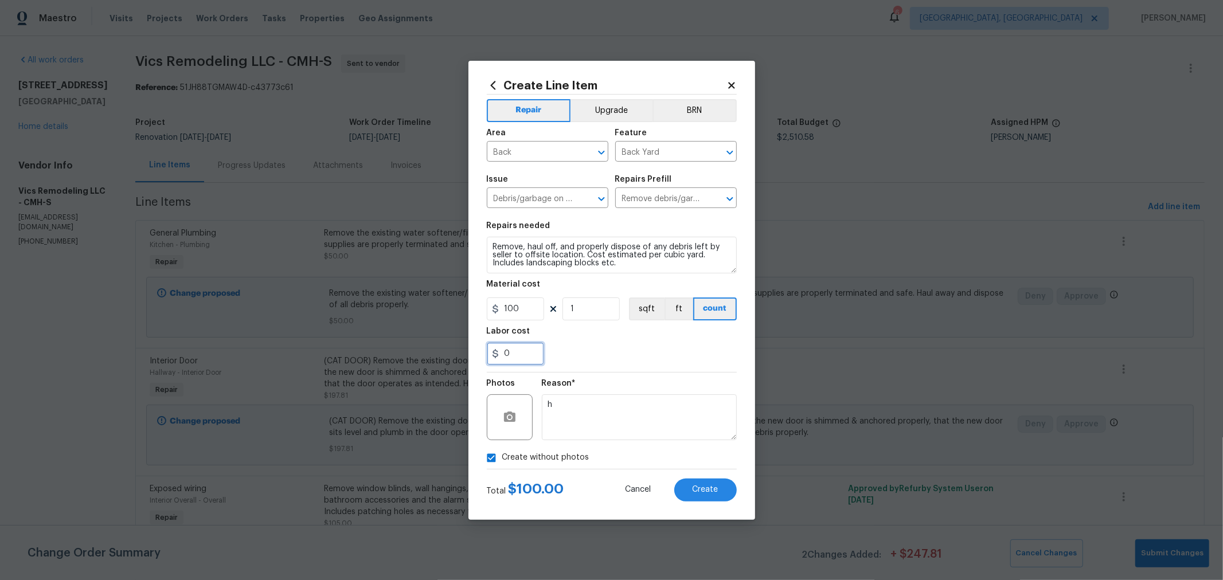
drag, startPoint x: 518, startPoint y: 354, endPoint x: 427, endPoint y: 349, distance: 90.8
click at [427, 349] on div "Create Line Item Repair Upgrade BRN Area Back ​ Feature Back Yard ​ Issue Debri…" at bounding box center [611, 290] width 1223 height 580
type input "50"
click at [697, 347] on div "50" at bounding box center [612, 353] width 250 height 23
click at [635, 262] on textarea "Remove, haul off, and properly dispose of any debris left by seller to offsite …" at bounding box center [612, 255] width 250 height 37
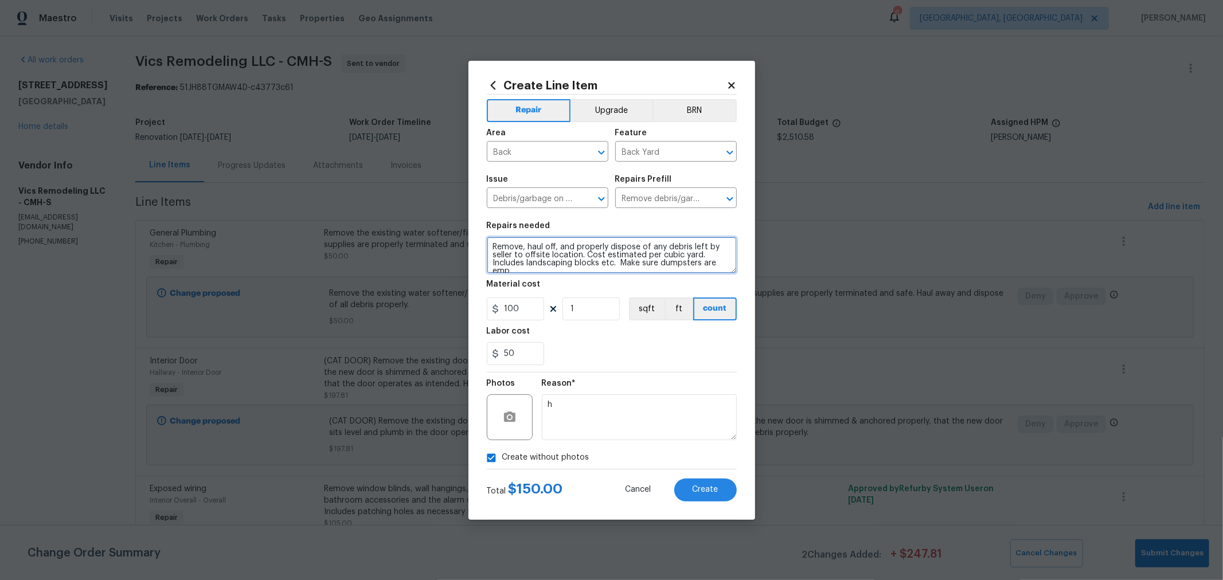
scroll to position [2, 0]
type textarea "Remove, haul off, and properly dispose of any debris left by seller to offsite …"
click at [694, 494] on button "Create" at bounding box center [705, 490] width 63 height 23
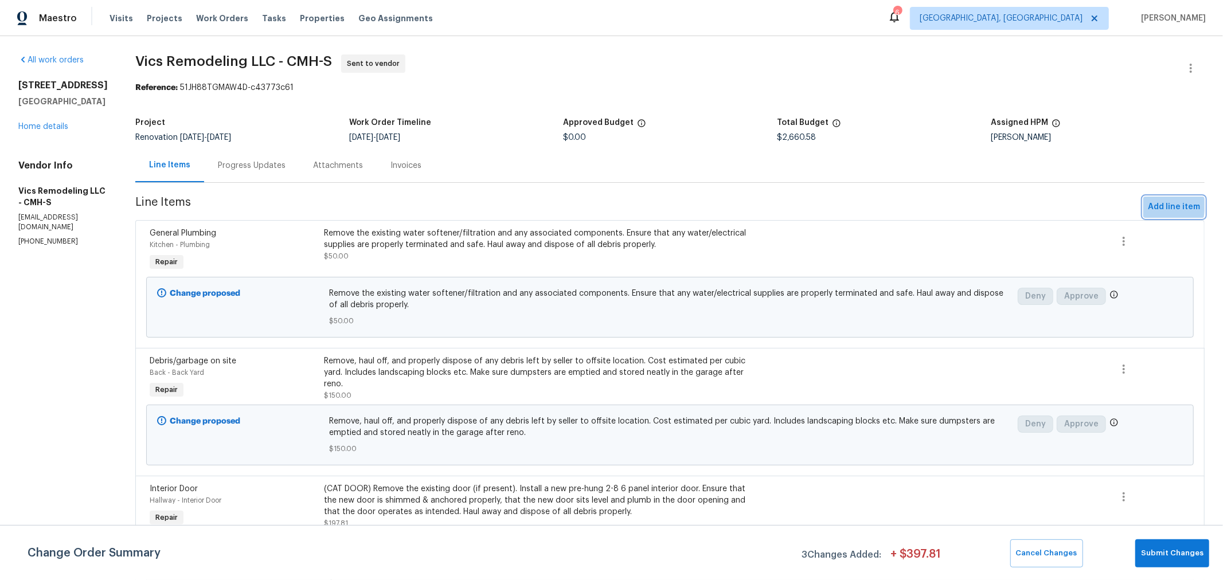
click at [1148, 205] on span "Add line item" at bounding box center [1174, 207] width 52 height 14
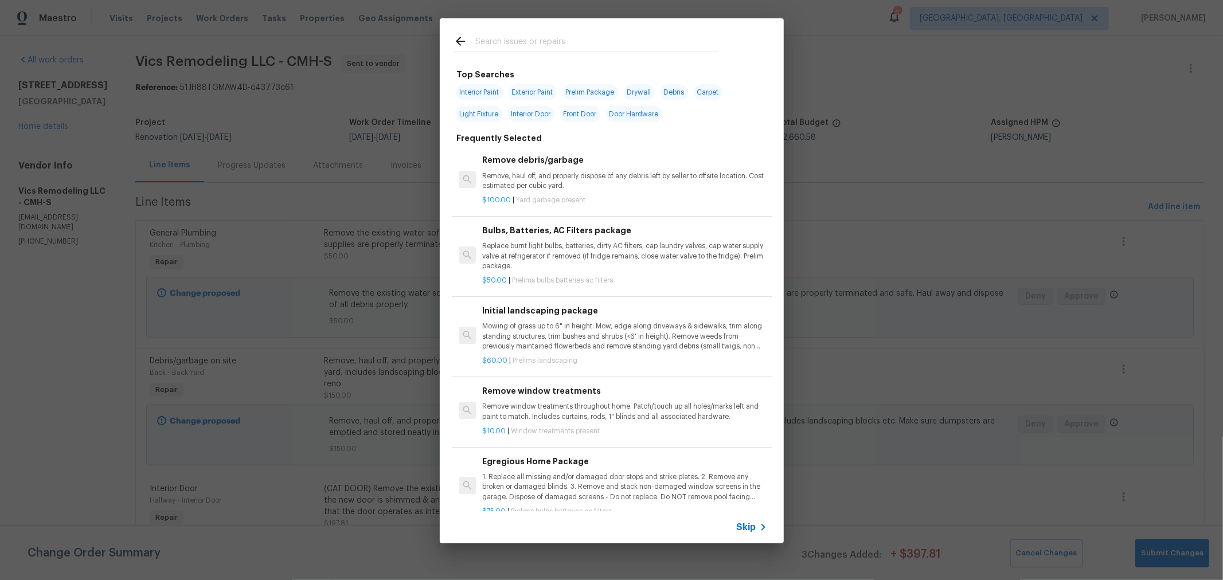
click at [513, 42] on input "text" at bounding box center [596, 42] width 243 height 17
click at [537, 93] on span "Exterior Paint" at bounding box center [533, 92] width 48 height 16
type input "Exterior Paint"
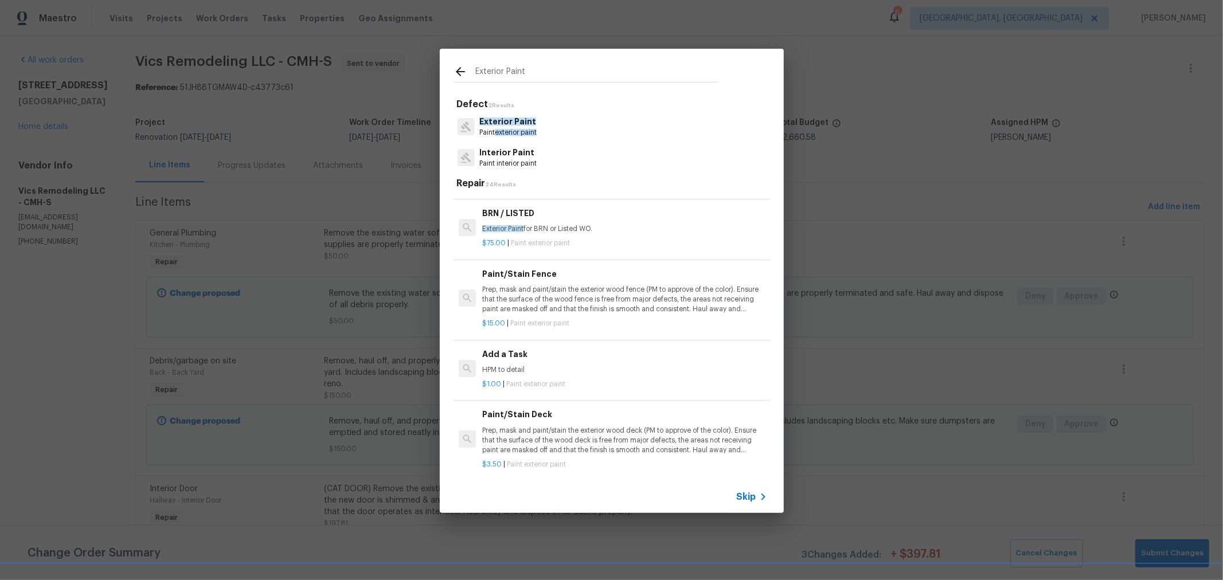
scroll to position [213, 0]
click at [564, 366] on p "HPM to detail" at bounding box center [624, 371] width 284 height 10
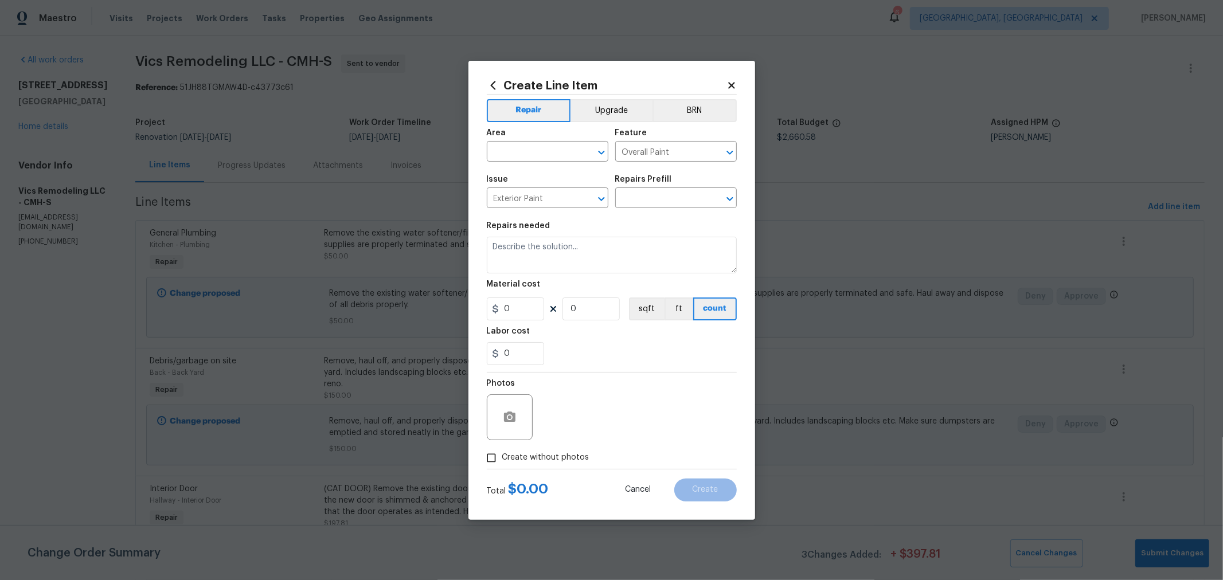
type input "Add a Task $1.00"
type textarea "HPM to detail"
type input "1"
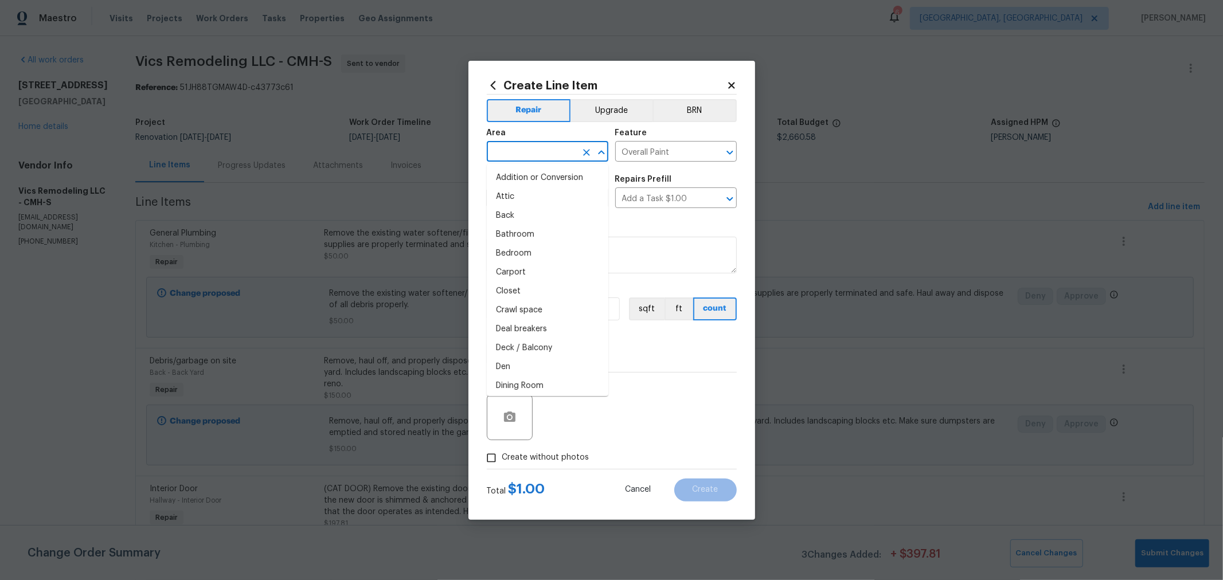
click at [551, 150] on input "text" at bounding box center [531, 153] width 89 height 18
click at [529, 210] on li "Back" at bounding box center [548, 215] width 122 height 19
click at [540, 154] on input "Back" at bounding box center [531, 153] width 89 height 18
click at [599, 156] on icon "Open" at bounding box center [602, 153] width 14 height 14
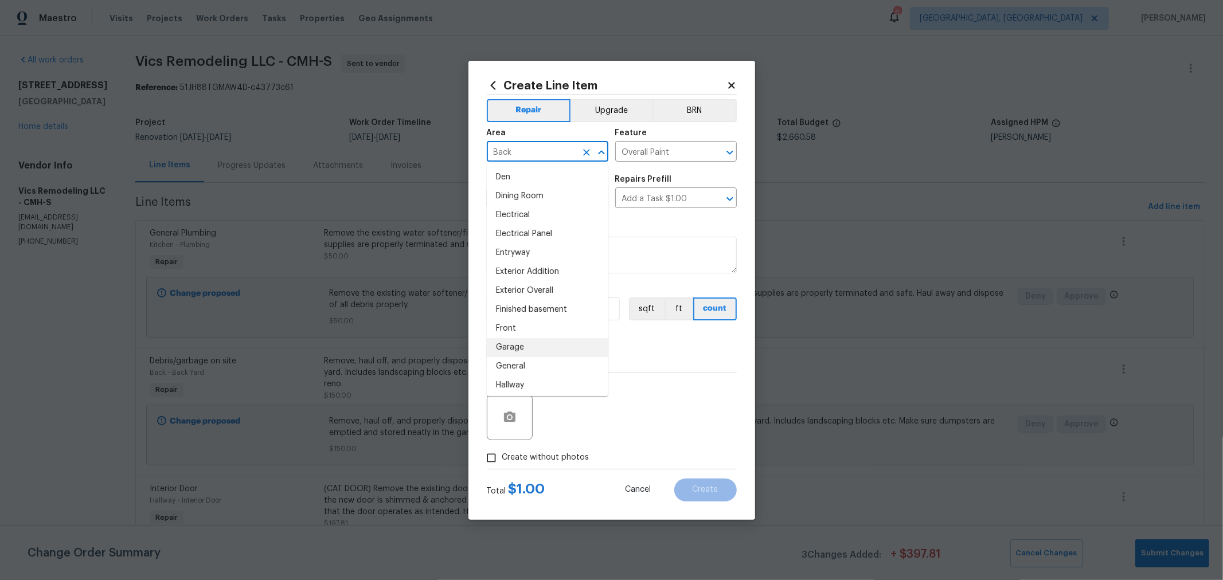
click at [520, 345] on li "Garage" at bounding box center [548, 347] width 122 height 19
type input "Garage"
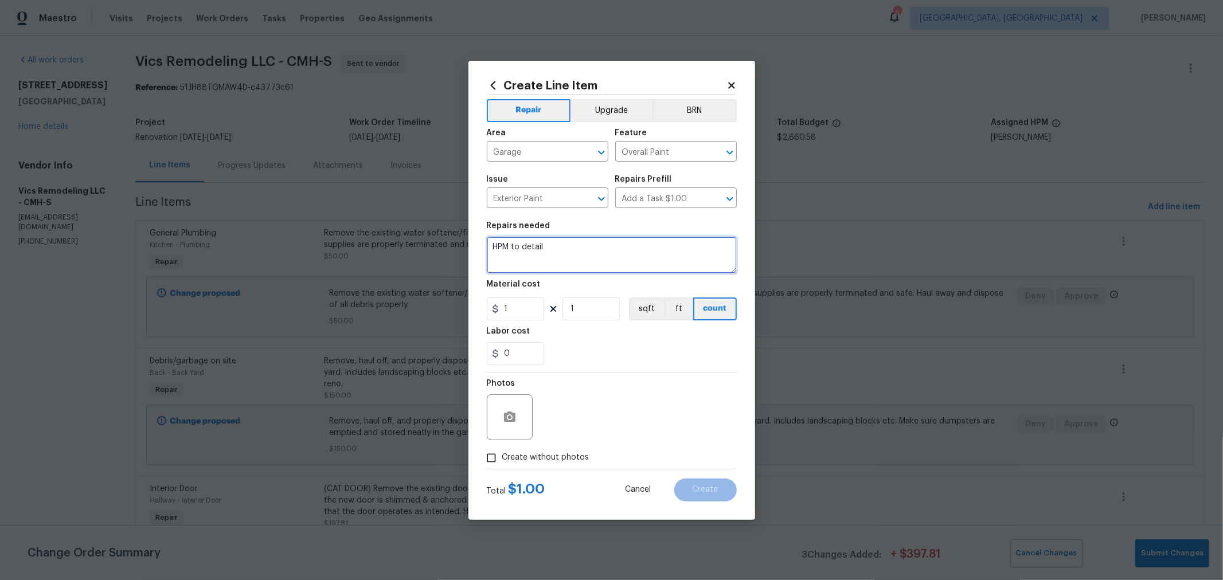
drag, startPoint x: 586, startPoint y: 255, endPoint x: 296, endPoint y: 237, distance: 290.1
click at [293, 237] on div "Create Line Item Repair Upgrade BRN Area Garage ​ Feature Overall Paint ​ Issue…" at bounding box center [611, 290] width 1223 height 580
type textarea "s"
click at [491, 248] on textarea "Sand and paint exterior garage man door white." at bounding box center [612, 255] width 250 height 37
click at [723, 254] on textarea "Prep, sand and paint exterior garage man door white." at bounding box center [612, 255] width 250 height 37
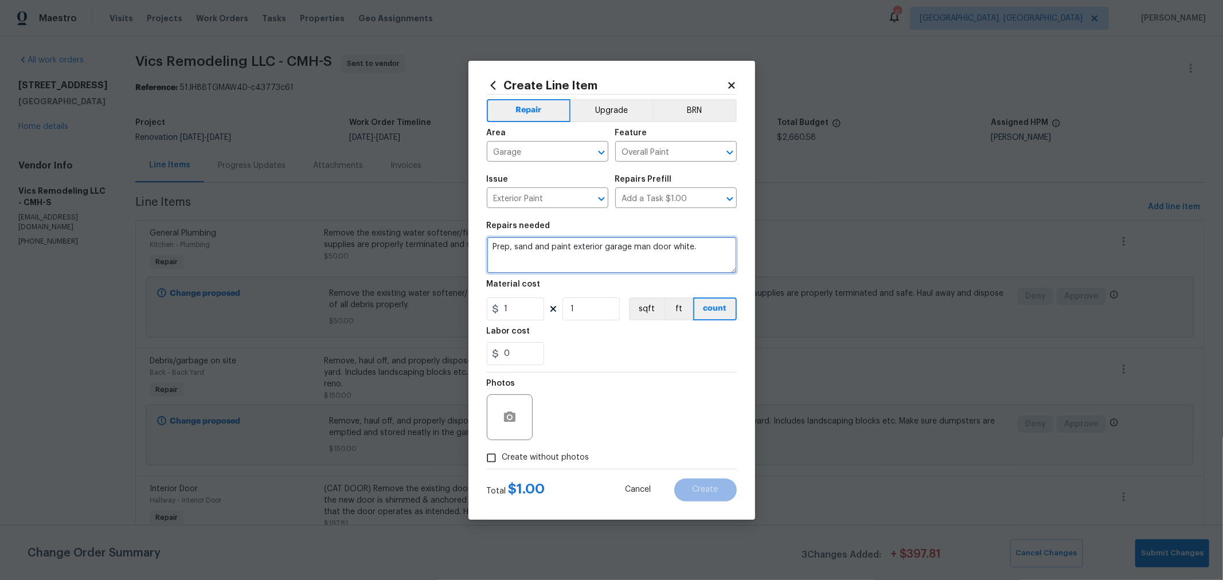
type textarea "Prep, sand and paint exterior garage man door white."
drag, startPoint x: 595, startPoint y: 311, endPoint x: 540, endPoint y: 312, distance: 55.6
click at [541, 313] on div "1 1 sqft ft count" at bounding box center [612, 309] width 250 height 23
type input "80"
click at [609, 426] on div "Photos" at bounding box center [612, 410] width 250 height 75
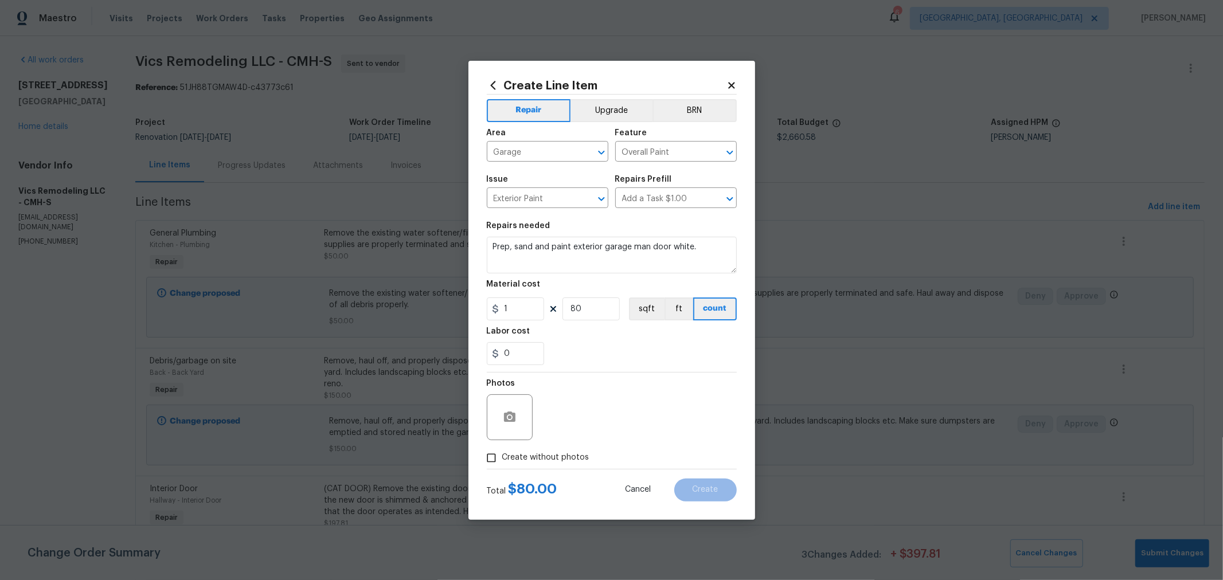
click at [586, 453] on span "Create without photos" at bounding box center [545, 458] width 87 height 12
click at [502, 453] on input "Create without photos" at bounding box center [492, 458] width 22 height 22
checkbox input "true"
click at [607, 425] on textarea at bounding box center [639, 418] width 195 height 46
type textarea "h"
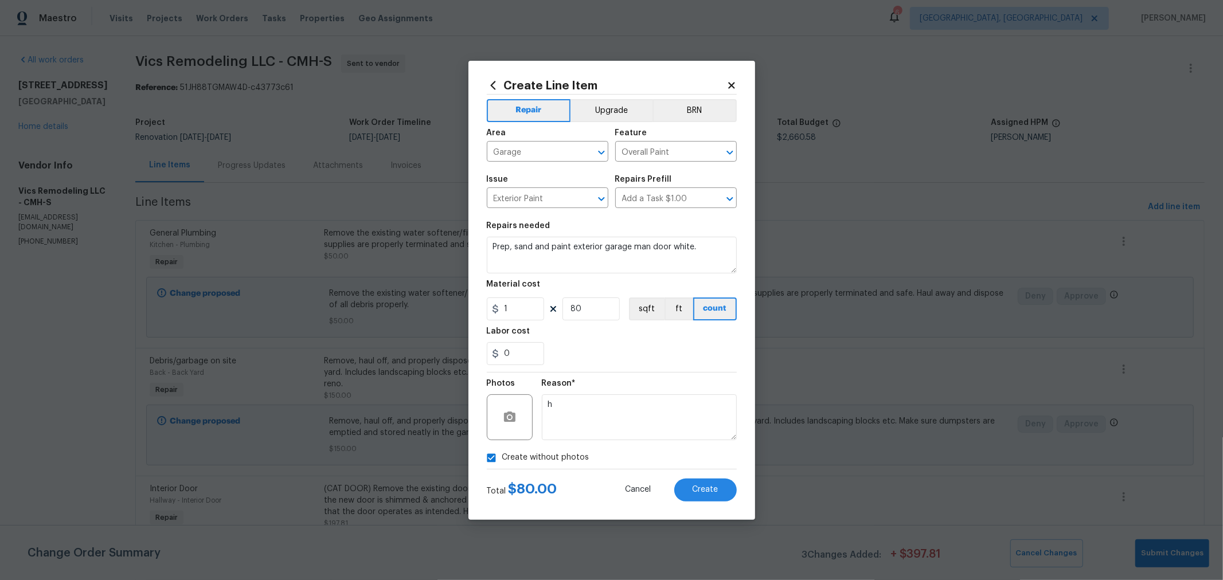
click at [708, 368] on section "Repairs needed Prep, sand and paint exterior garage man door white. Material co…" at bounding box center [612, 293] width 250 height 157
click at [708, 492] on span "Create" at bounding box center [706, 490] width 26 height 9
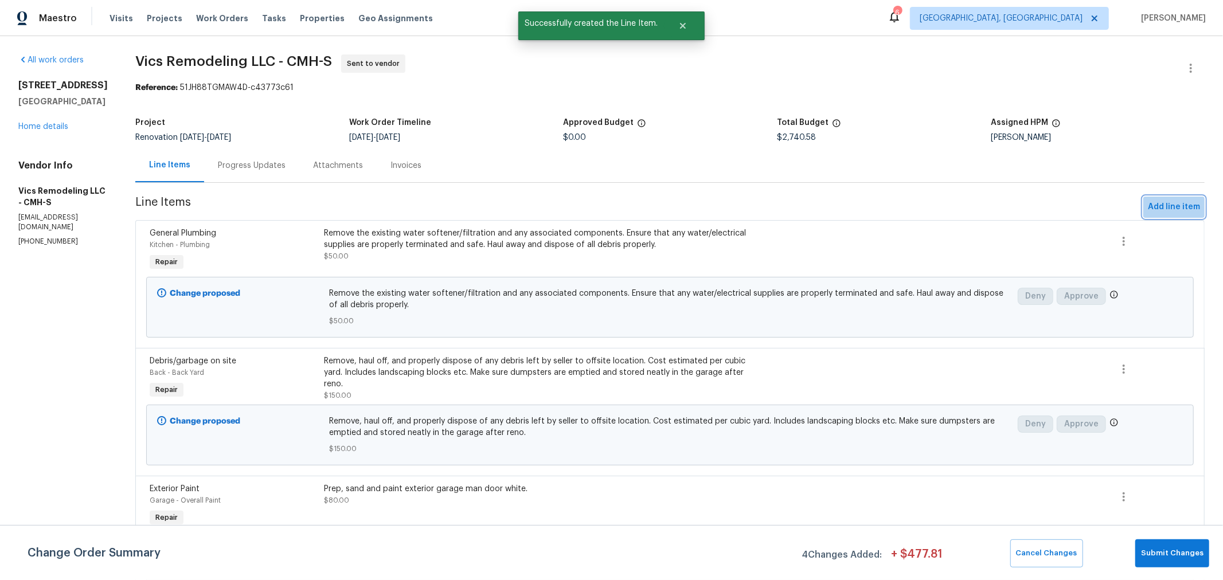
click at [1170, 206] on span "Add line item" at bounding box center [1174, 207] width 52 height 14
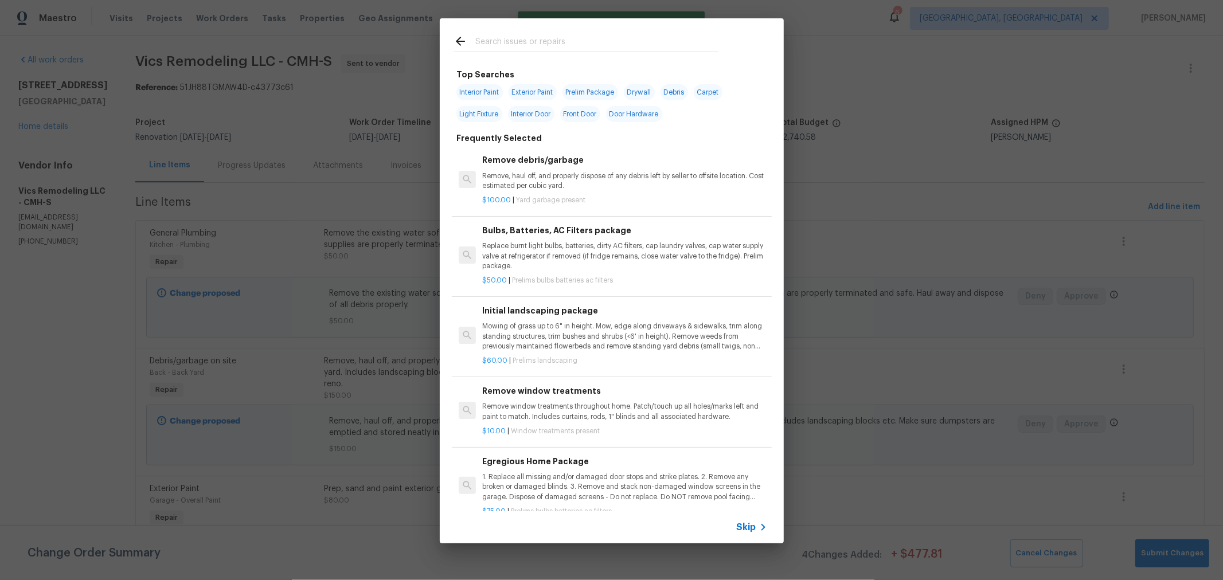
click at [590, 43] on input "text" at bounding box center [596, 42] width 243 height 17
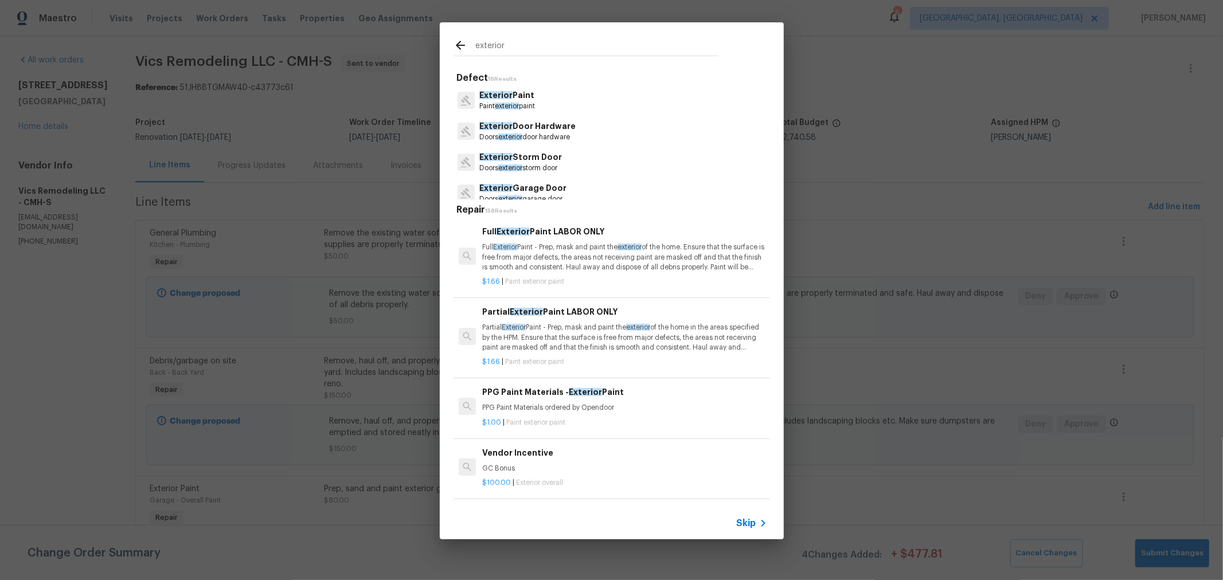
type input "exterior"
click at [876, 165] on div "exterior Defect 16 Results Exterior Paint Paint exterior paint Exterior Door Ha…" at bounding box center [611, 281] width 1223 height 562
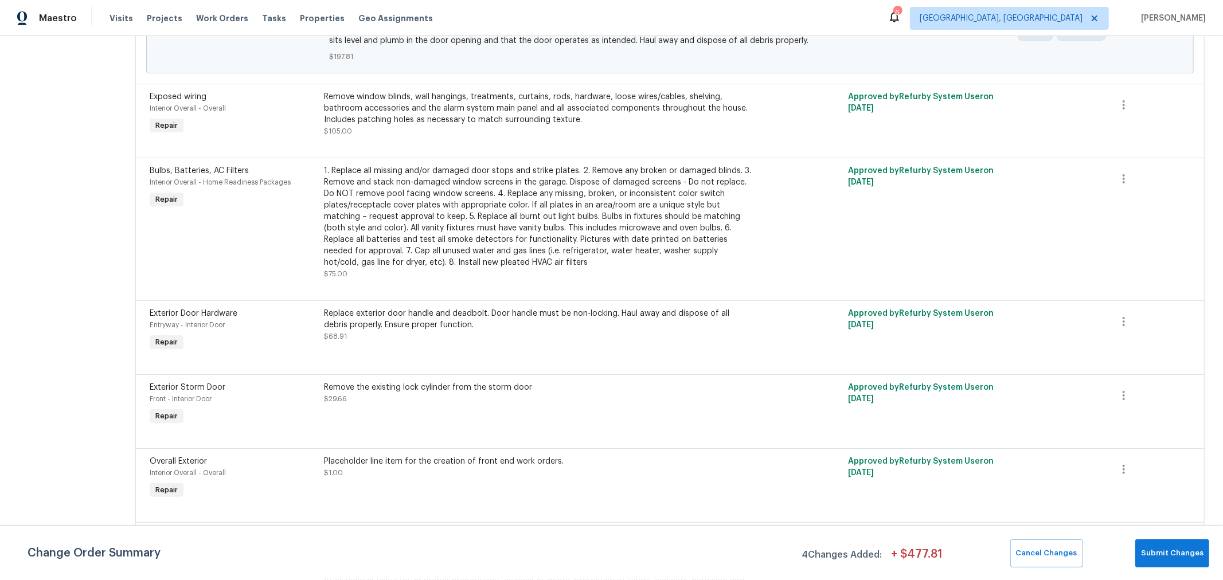
scroll to position [637, 0]
click at [569, 309] on div "Replace exterior door handle and deadbolt. Door handle must be non-locking. Hau…" at bounding box center [540, 318] width 430 height 23
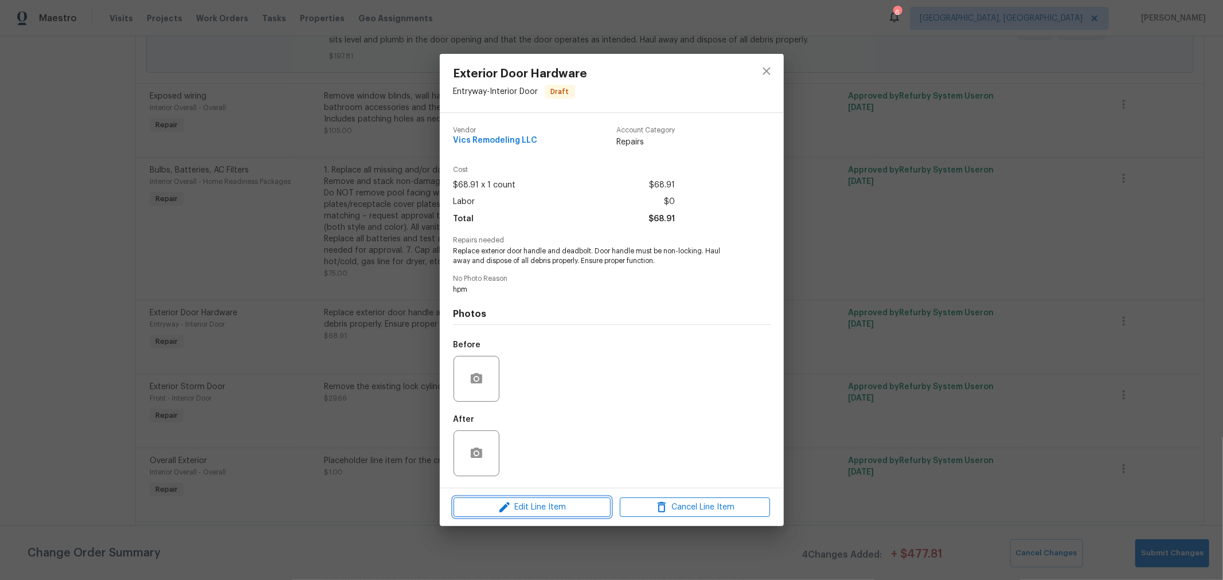
click at [551, 504] on span "Edit Line Item" at bounding box center [532, 508] width 150 height 14
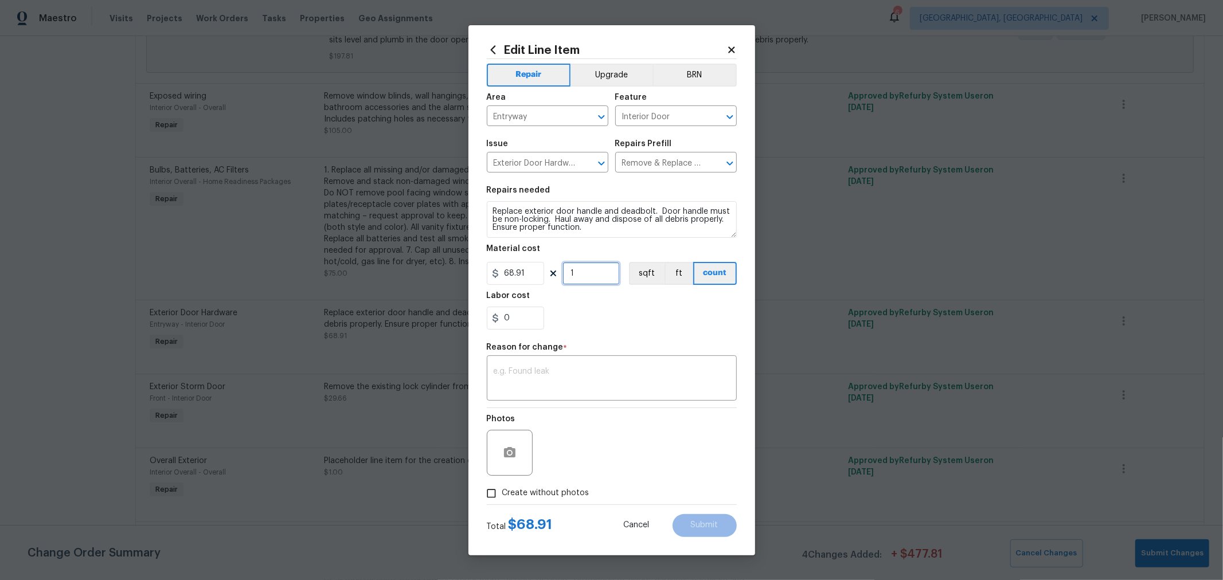
drag, startPoint x: 581, startPoint y: 275, endPoint x: 543, endPoint y: 268, distance: 38.6
click at [540, 267] on div "68.91 1 sqft ft count" at bounding box center [612, 273] width 250 height 23
type input "2"
click at [524, 316] on input "0" at bounding box center [515, 318] width 57 height 23
drag, startPoint x: 509, startPoint y: 318, endPoint x: 482, endPoint y: 314, distance: 27.2
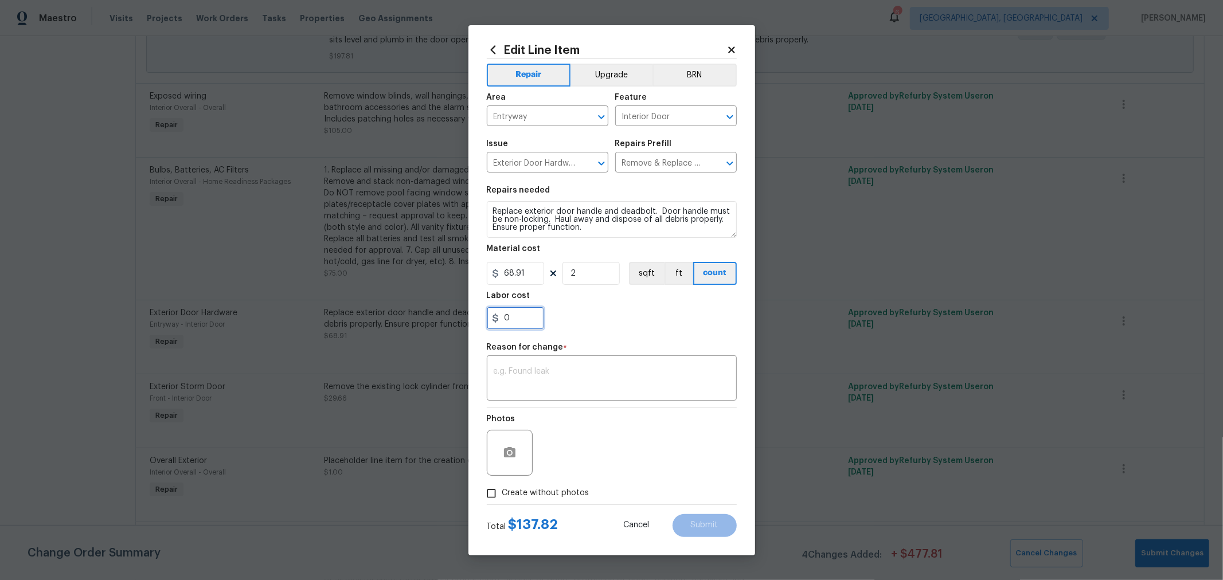
click at [482, 314] on div "Edit Line Item Repair Upgrade BRN Area Entryway ​ Feature Interior Door ​ Issue…" at bounding box center [612, 290] width 287 height 530
type input "35"
click at [615, 365] on div "x ​" at bounding box center [612, 379] width 250 height 42
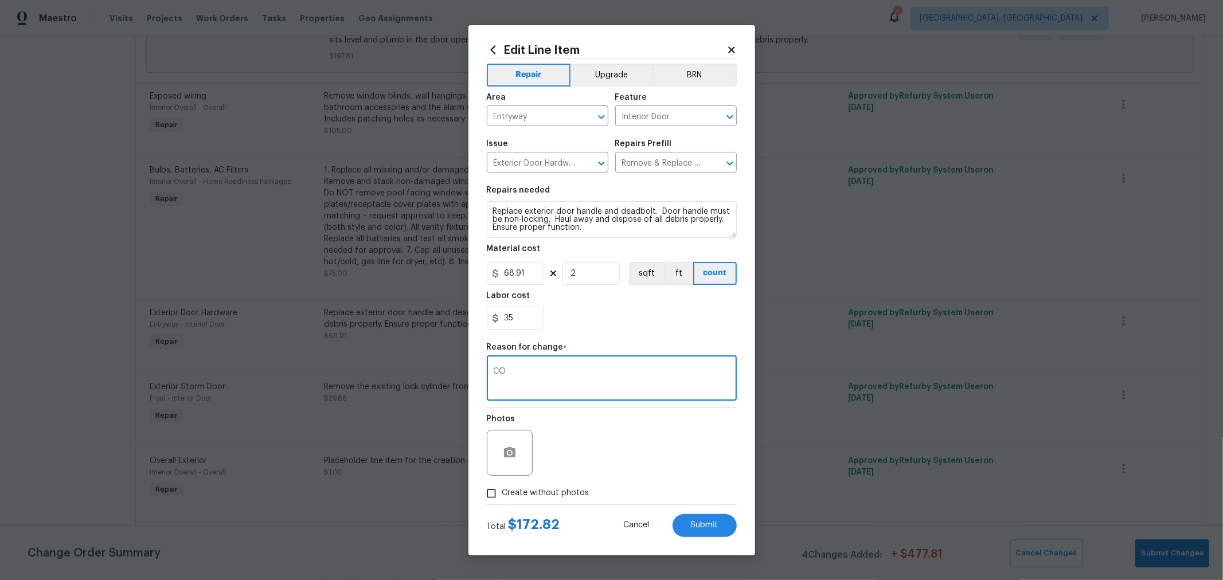
type textarea "CO"
click at [491, 210] on textarea "Replace exterior door handle and deadbolt. Door handle must be non-locking. Hau…" at bounding box center [612, 219] width 250 height 37
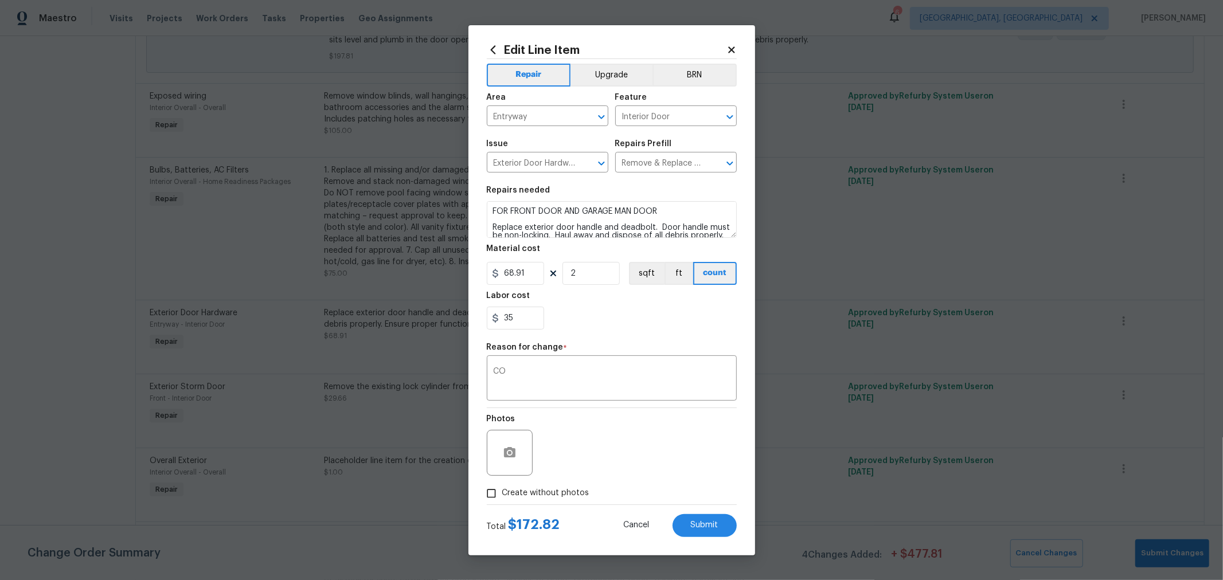
click at [651, 317] on div "35" at bounding box center [612, 318] width 250 height 23
click at [681, 216] on textarea "FOR FRONT DOOR AND GARAGE MAN DOOR Replace exterior door handle and deadbolt. D…" at bounding box center [612, 219] width 250 height 37
click at [663, 308] on div "35" at bounding box center [612, 318] width 250 height 23
click at [689, 517] on button "Submit" at bounding box center [705, 525] width 64 height 23
type textarea "Replace exterior door handle and deadbolt. Door handle must be non-locking. Hau…"
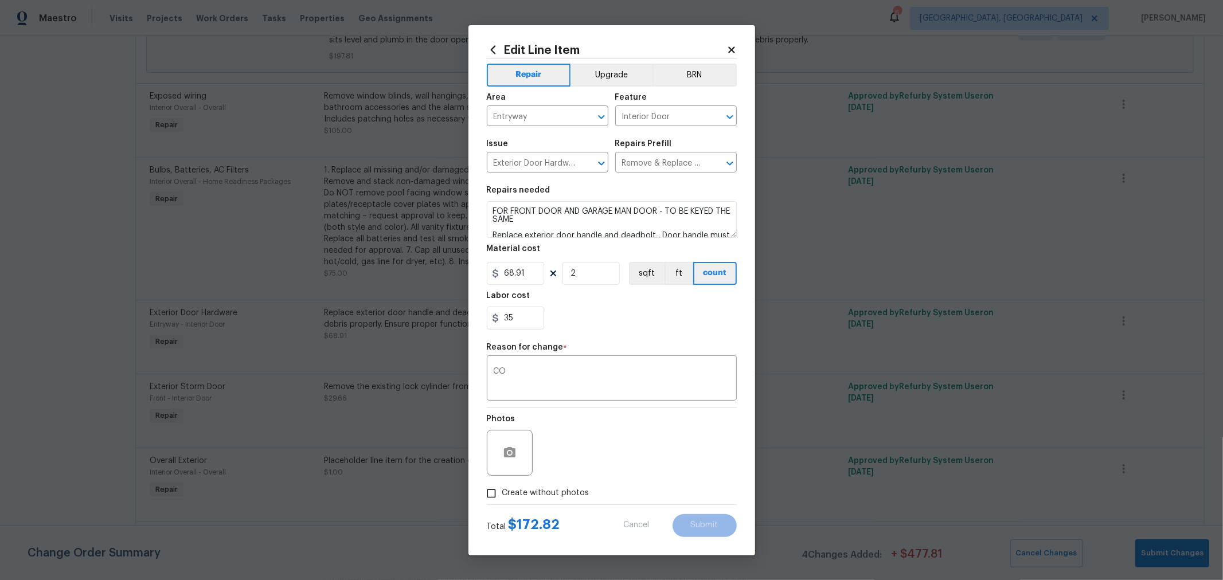
type input "1"
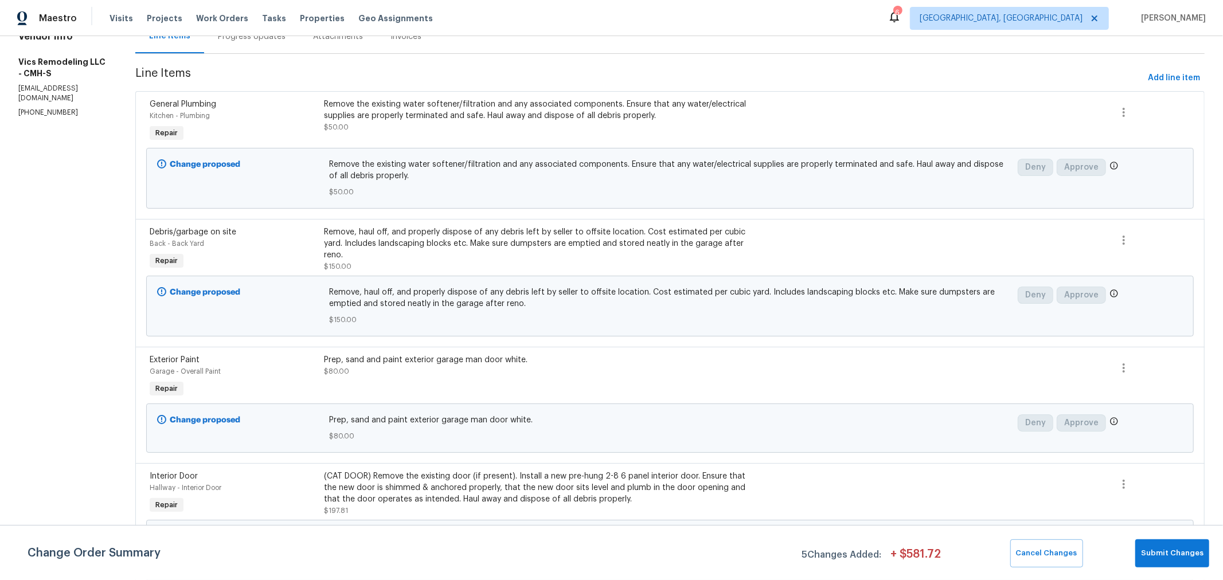
scroll to position [128, 0]
click at [1163, 81] on span "Add line item" at bounding box center [1174, 79] width 52 height 14
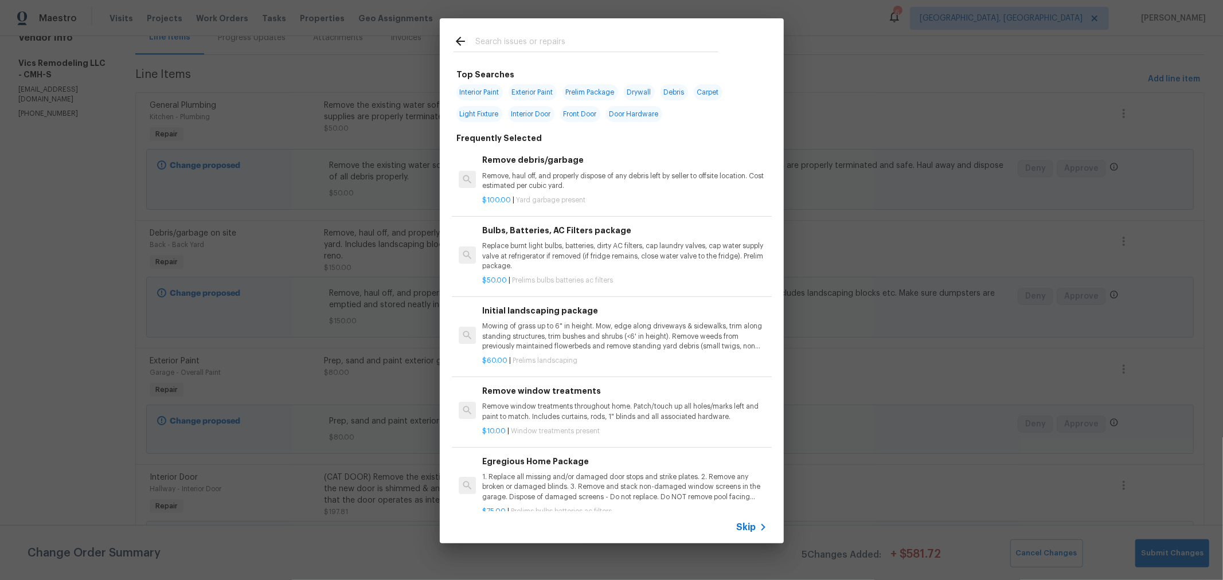
click at [622, 45] on input "text" at bounding box center [596, 42] width 243 height 17
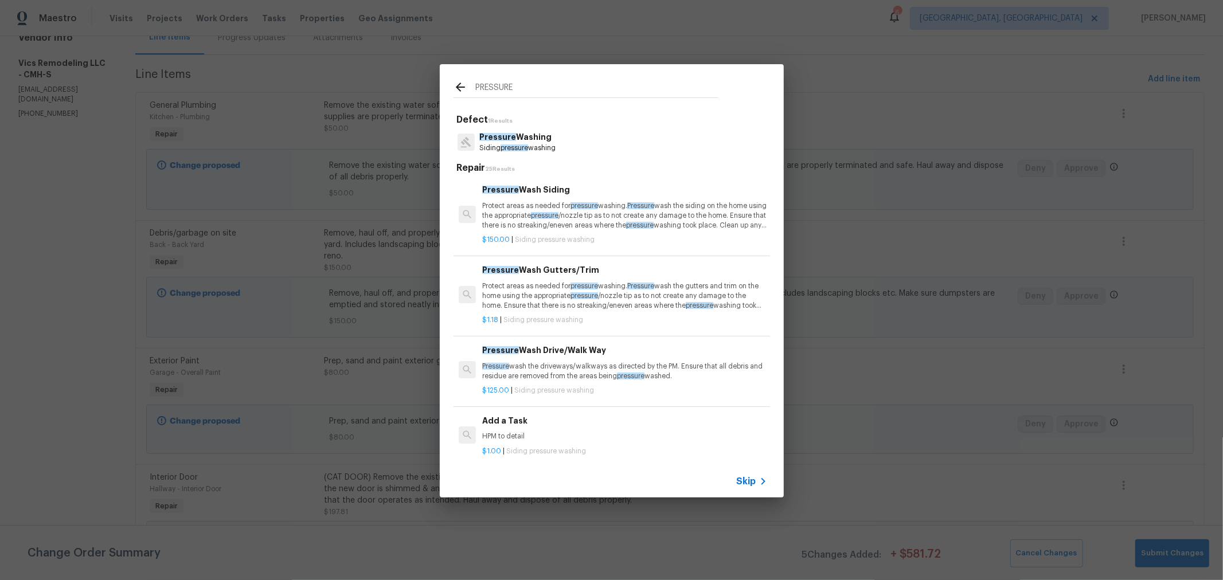
type input "PRESSURE"
click at [617, 376] on p "Pressure wash the driveways/walkways as directed by the PM. Ensure that all deb…" at bounding box center [624, 371] width 284 height 19
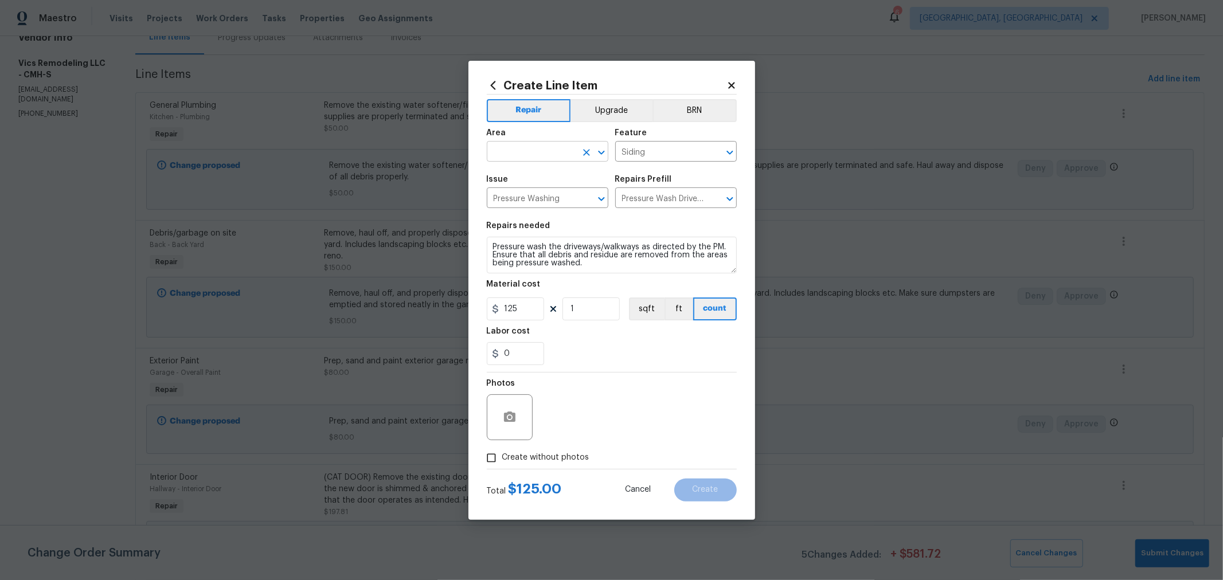
click at [542, 149] on input "text" at bounding box center [531, 153] width 89 height 18
click at [517, 196] on li "Exterior Overall" at bounding box center [548, 197] width 122 height 19
type input "Exterior Overall"
click at [548, 460] on span "Create without photos" at bounding box center [545, 458] width 87 height 12
click at [502, 460] on input "Create without photos" at bounding box center [492, 458] width 22 height 22
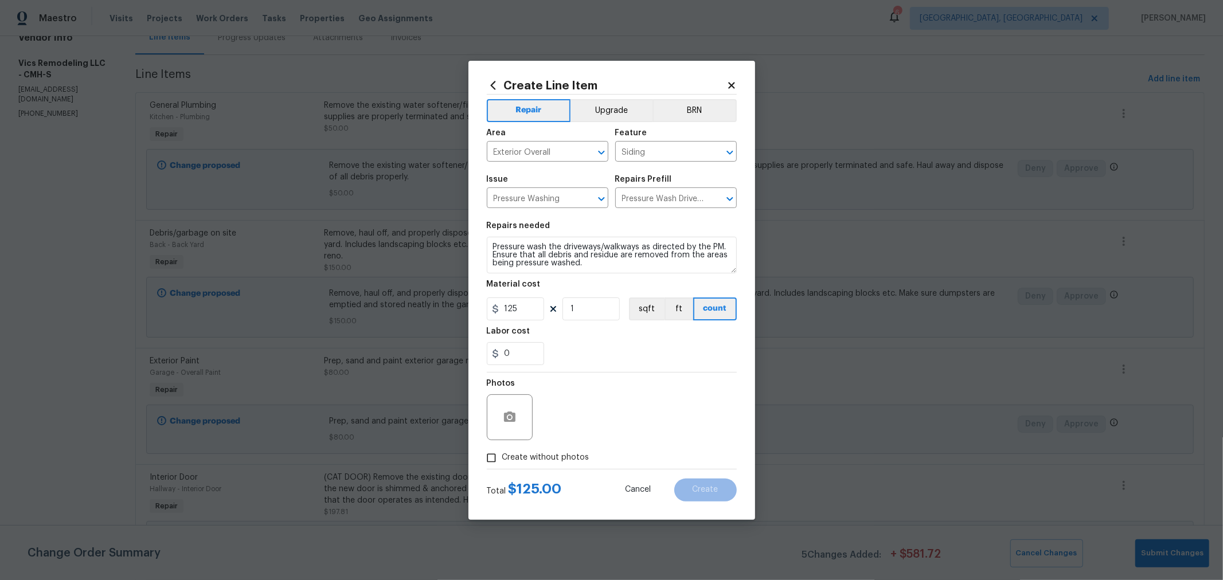
checkbox input "true"
click at [618, 415] on textarea at bounding box center [639, 418] width 195 height 46
type textarea "H"
click at [687, 334] on div "Labor cost" at bounding box center [612, 334] width 250 height 15
click at [710, 494] on span "Create" at bounding box center [706, 490] width 26 height 9
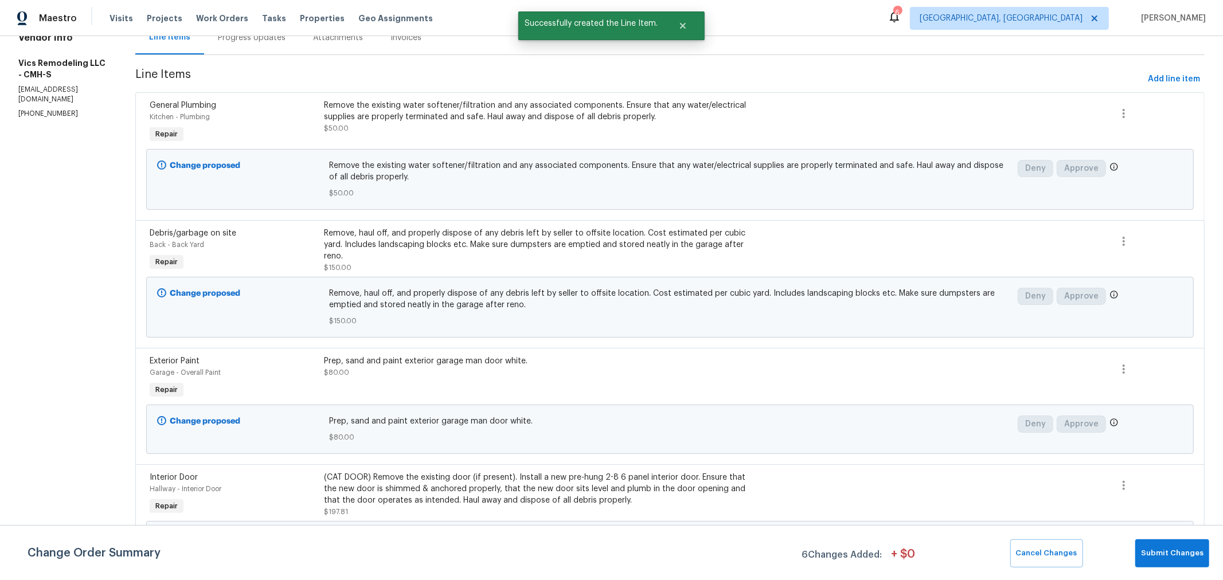
scroll to position [0, 0]
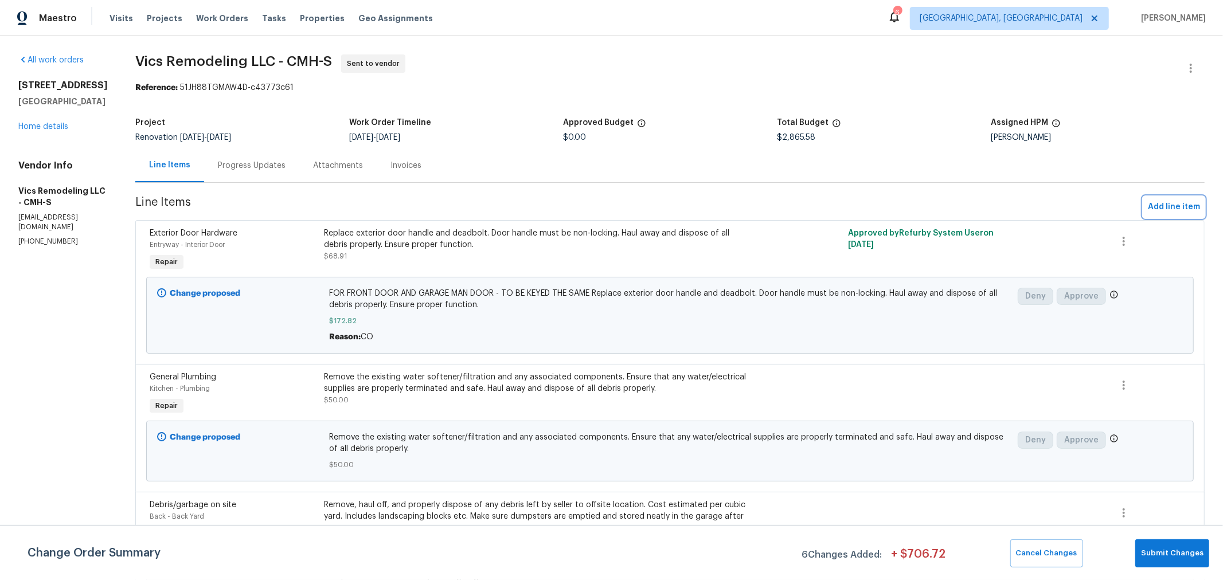
click at [1167, 202] on span "Add line item" at bounding box center [1174, 207] width 52 height 14
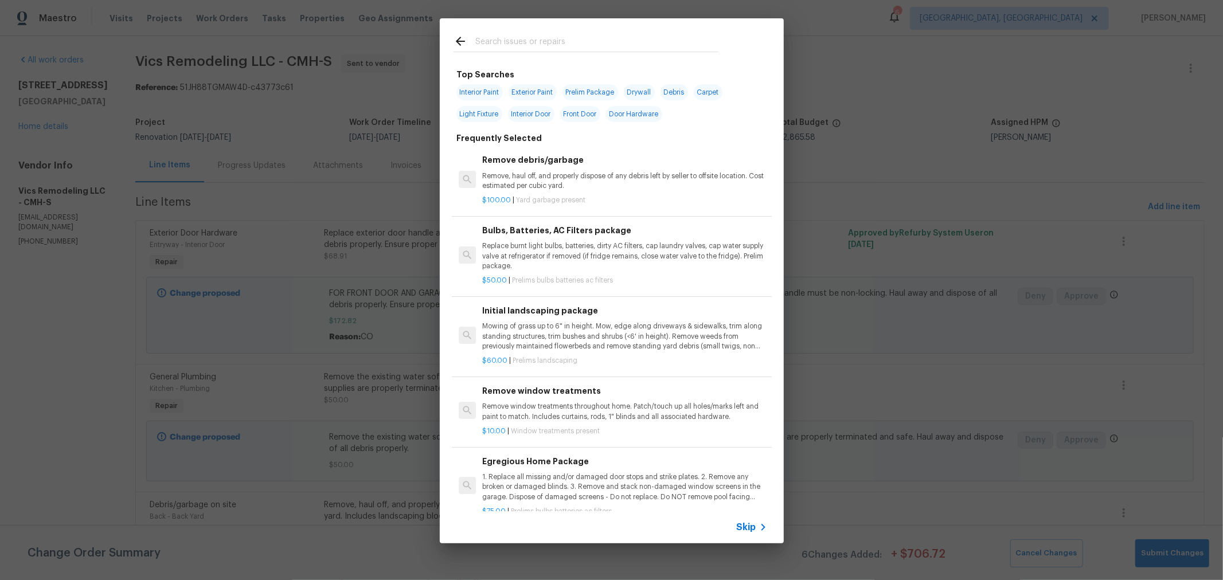
click at [581, 42] on input "text" at bounding box center [596, 42] width 243 height 17
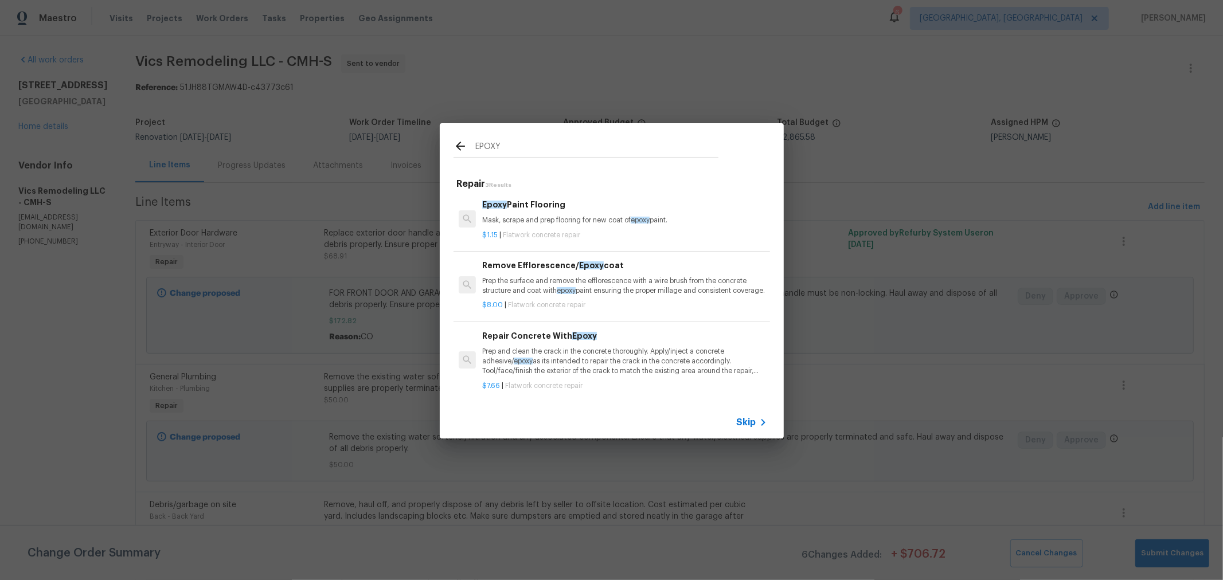
scroll to position [1, 0]
type input "EPOXY"
click at [598, 345] on div "Repair Concrete With Epoxy Prep and clean the crack in the concrete thoroughly.…" at bounding box center [624, 353] width 284 height 47
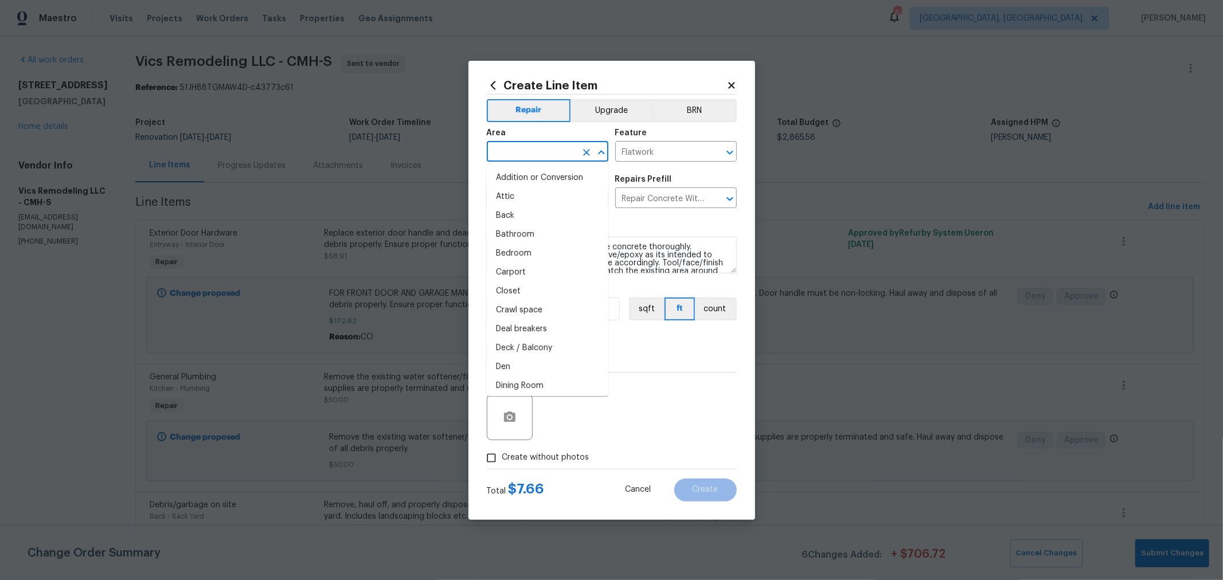
click at [546, 155] on input "text" at bounding box center [531, 153] width 89 height 18
click at [543, 182] on li "Garage" at bounding box center [548, 178] width 122 height 19
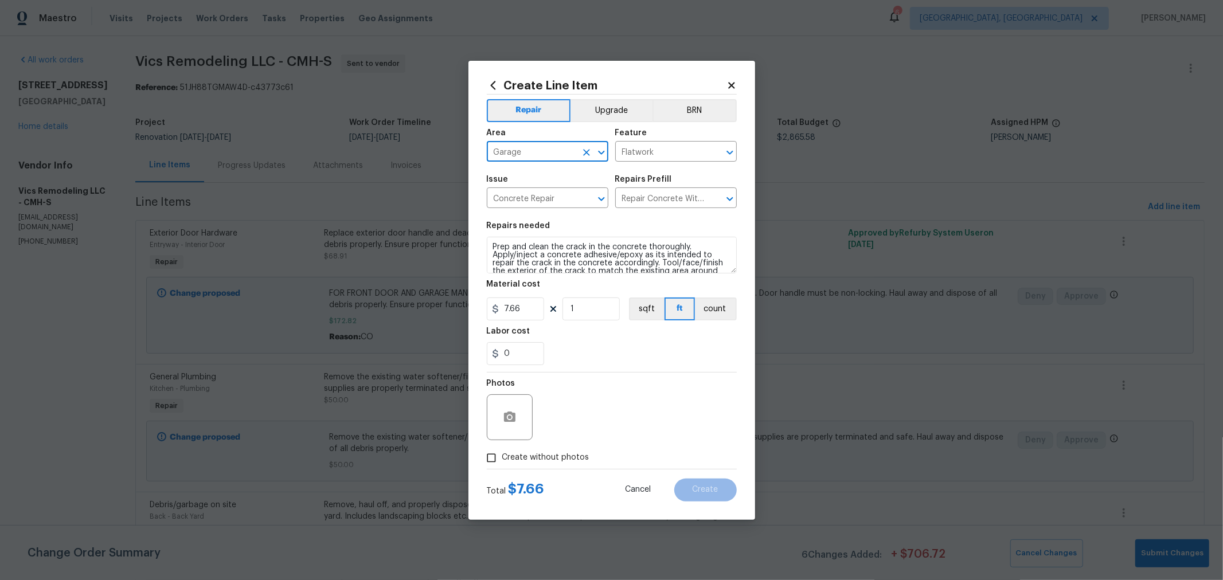
type input "Garage"
drag, startPoint x: 580, startPoint y: 306, endPoint x: 475, endPoint y: 299, distance: 105.1
click at [459, 307] on div "Create Line Item Repair Upgrade BRN Area Garage ​ Feature Flatwork ​ Issue Conc…" at bounding box center [611, 290] width 1223 height 580
type input "15"
click at [559, 459] on span "Create without photos" at bounding box center [545, 458] width 87 height 12
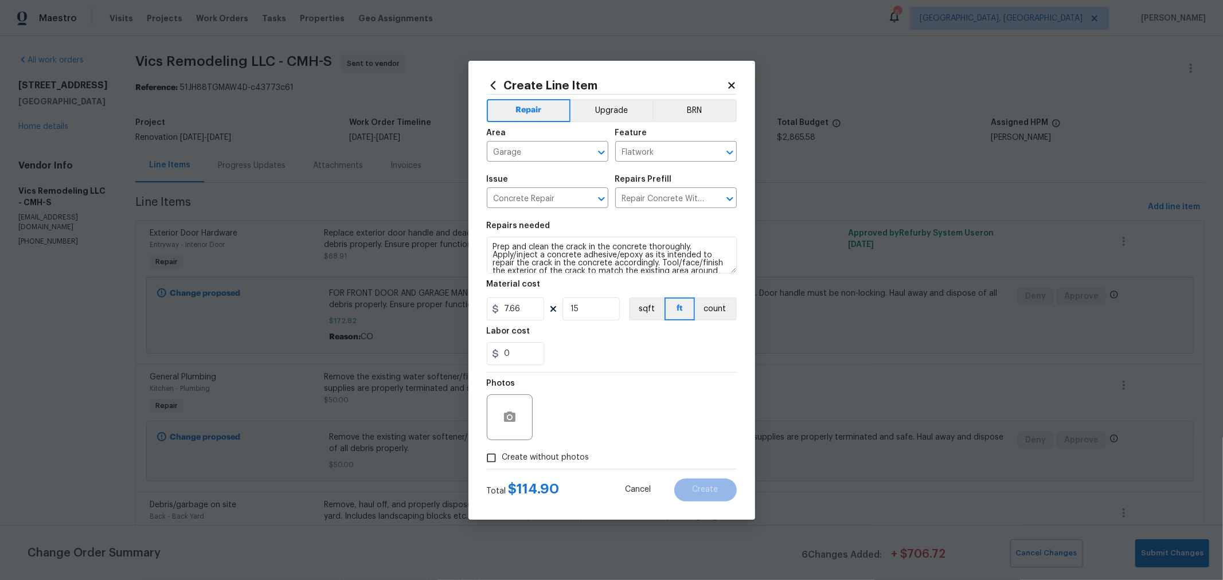
click at [502, 459] on input "Create without photos" at bounding box center [492, 458] width 22 height 22
checkbox input "true"
drag, startPoint x: 598, startPoint y: 428, endPoint x: 614, endPoint y: 417, distance: 19.1
click at [598, 427] on textarea at bounding box center [639, 418] width 195 height 46
type textarea "H"
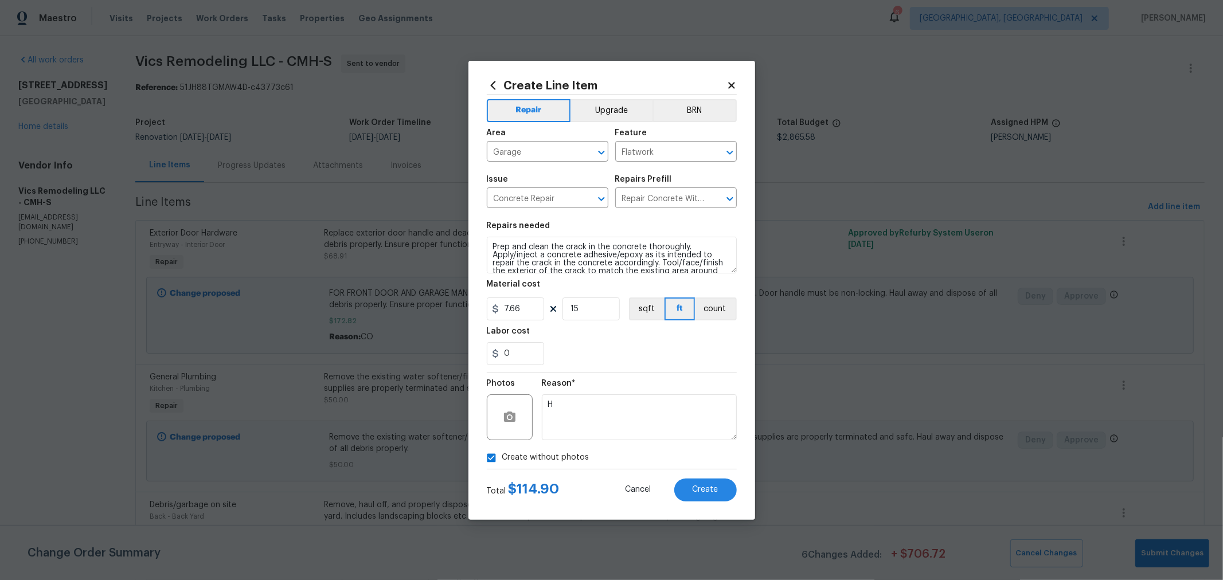
click at [671, 356] on div "0" at bounding box center [612, 353] width 250 height 23
click at [706, 482] on button "Create" at bounding box center [705, 490] width 63 height 23
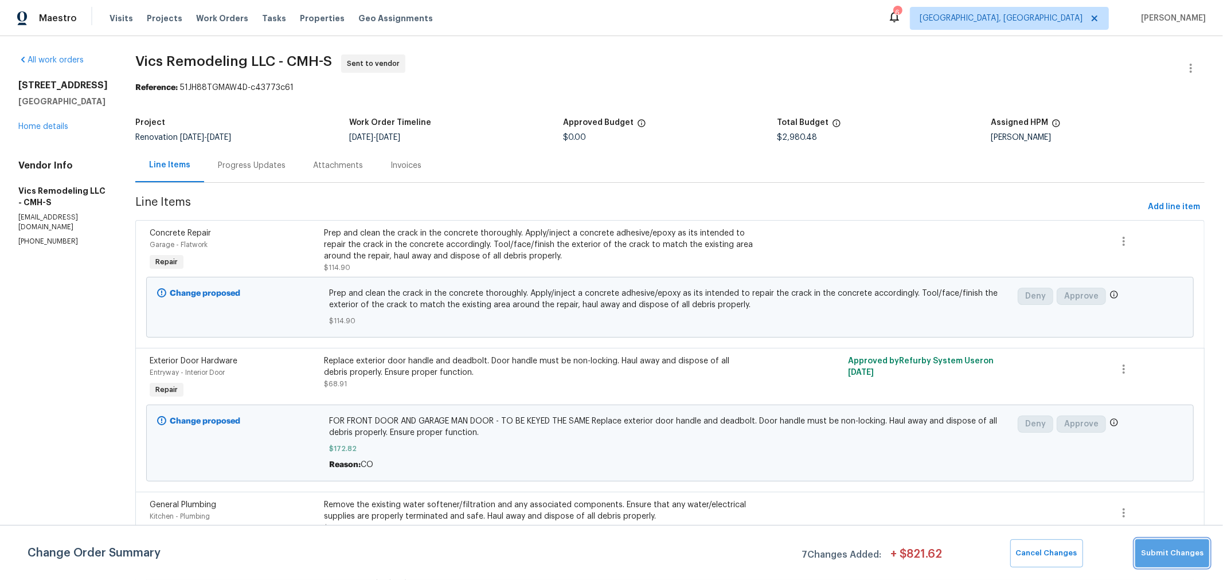
drag, startPoint x: 741, startPoint y: 429, endPoint x: 1181, endPoint y: 563, distance: 459.9
click at [1181, 563] on button "Submit Changes" at bounding box center [1172, 554] width 74 height 28
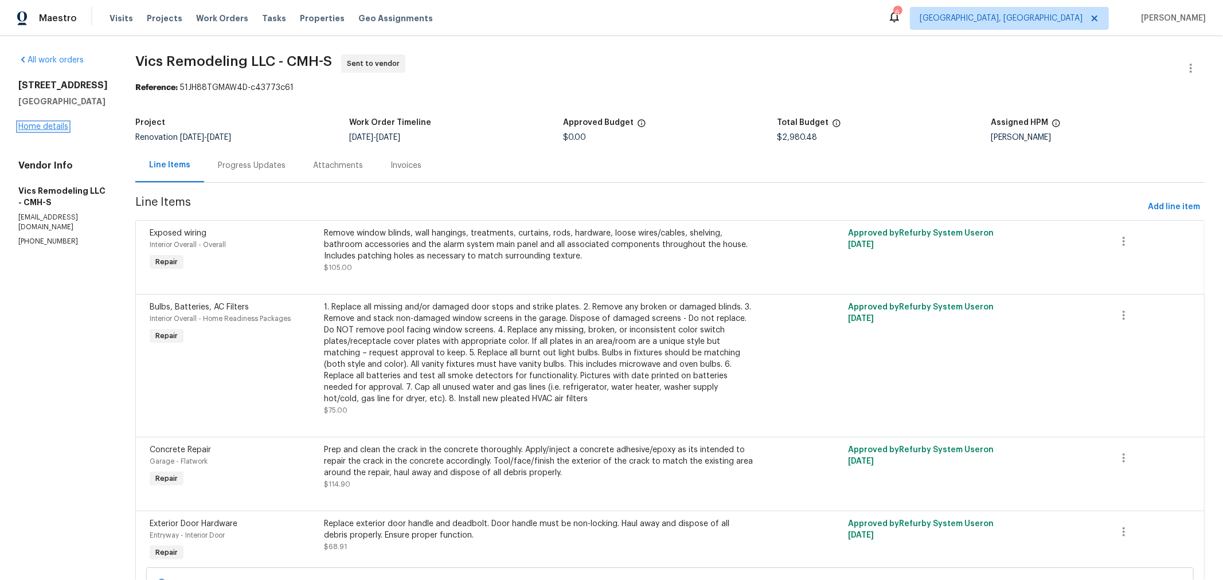
click at [34, 131] on link "Home details" at bounding box center [43, 127] width 50 height 8
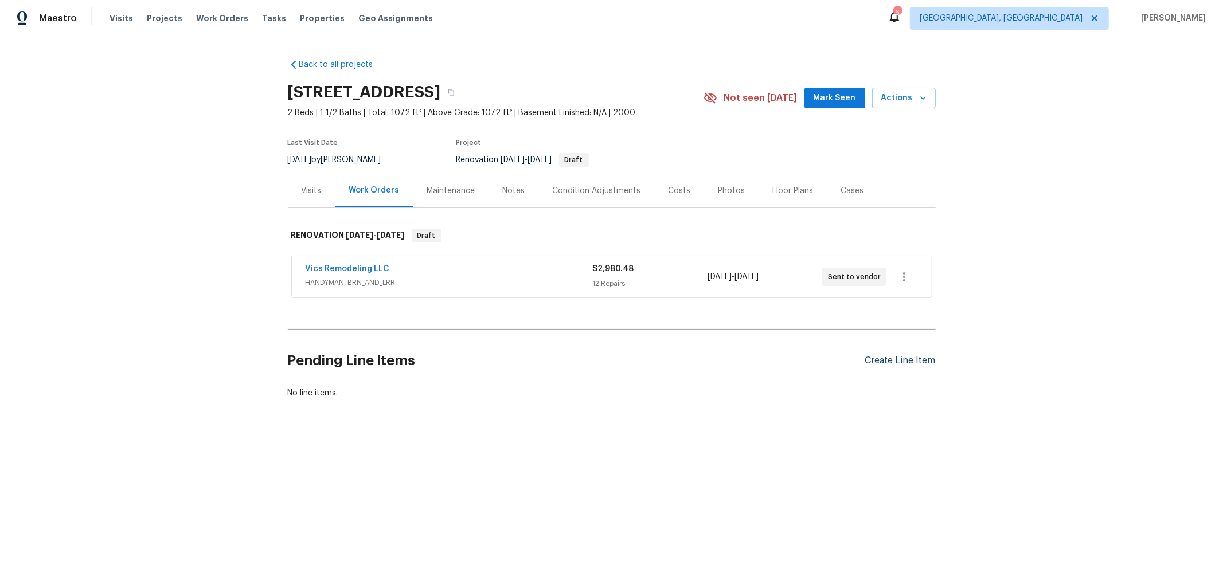
click at [885, 356] on div "Create Line Item" at bounding box center [900, 361] width 71 height 11
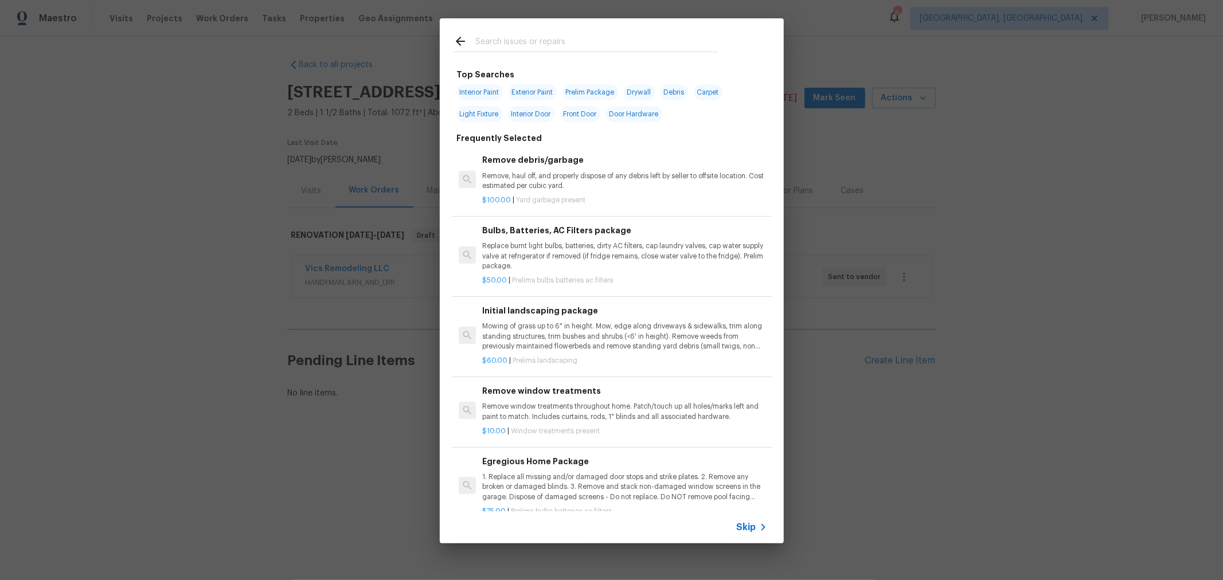
click at [624, 44] on input "text" at bounding box center [596, 42] width 243 height 17
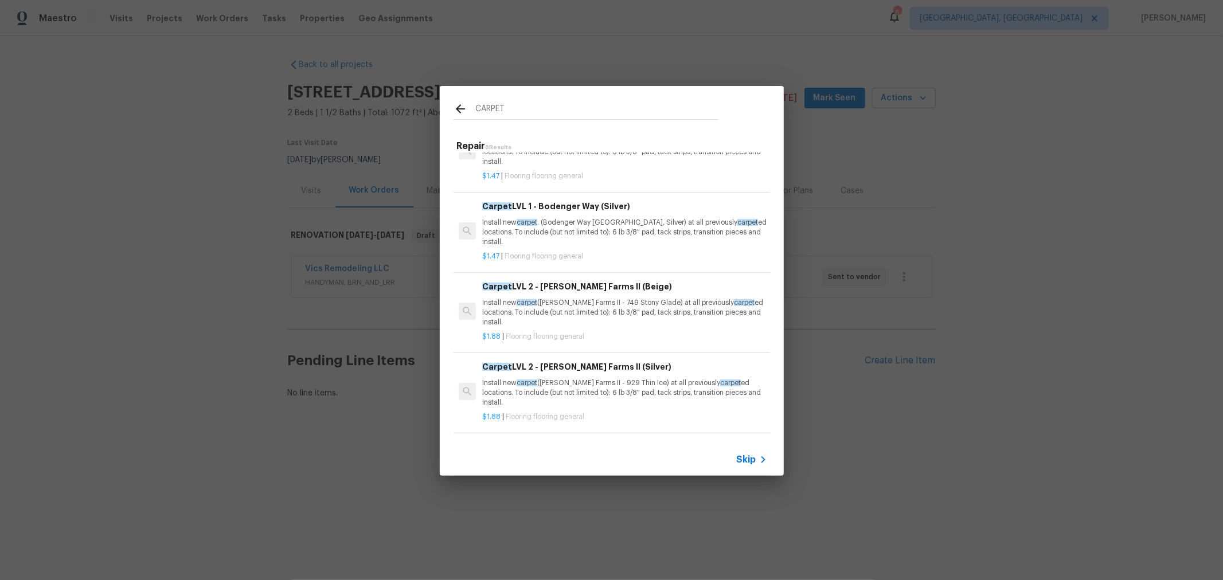
scroll to position [124, 0]
type input "CARPET"
click at [657, 309] on p "Install new carpet (Abshire Farms II - 749 Stony Glade) at all previously carpe…" at bounding box center [624, 310] width 284 height 29
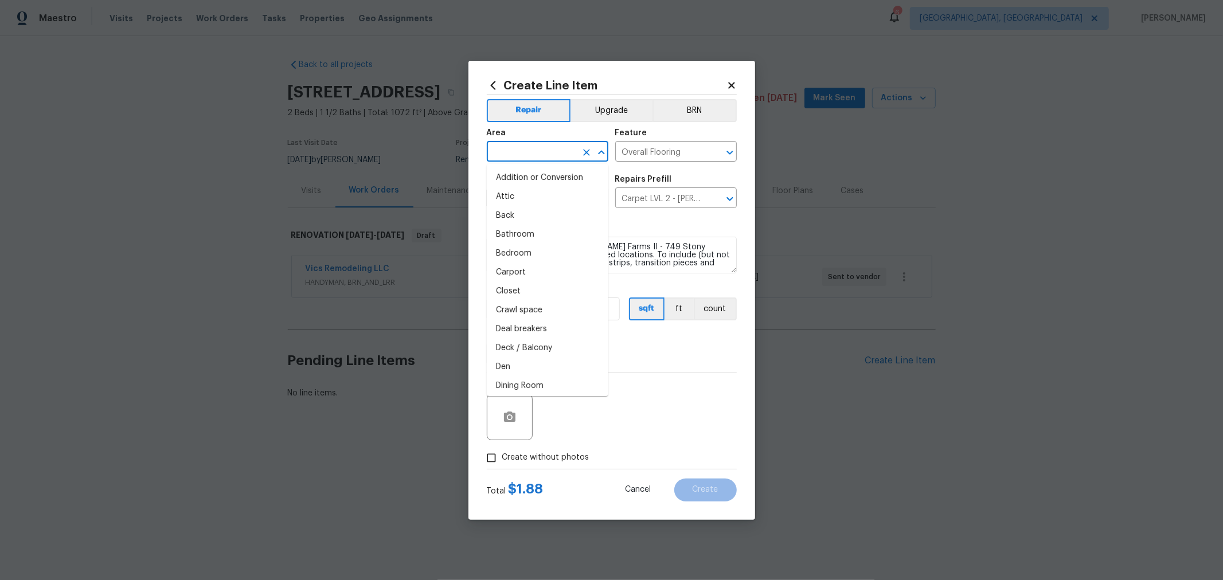
click at [534, 158] on input "text" at bounding box center [531, 153] width 89 height 18
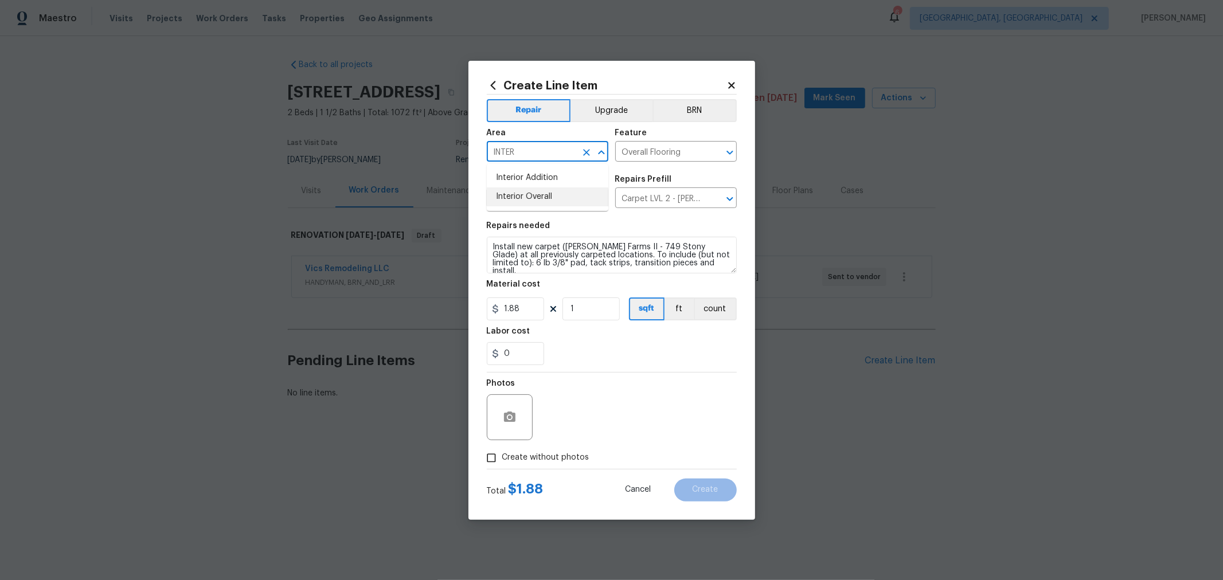
click at [555, 190] on li "Interior Overall" at bounding box center [548, 197] width 122 height 19
type input "Interior Overall"
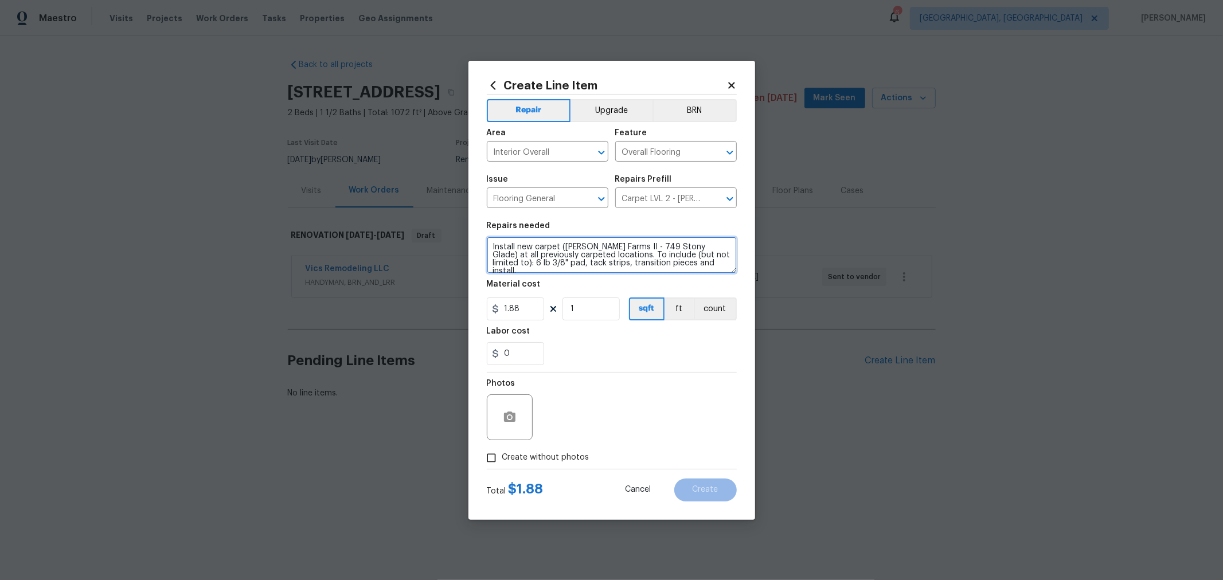
click at [490, 247] on textarea "Install new carpet (Abshire Farms II - 749 Stony Glade) at all previously carpe…" at bounding box center [612, 255] width 250 height 37
type textarea "ALL PREVIOUSLY CARPETED AREAS. ALL HARD SURFACES WILL STAY. Install new carpet …"
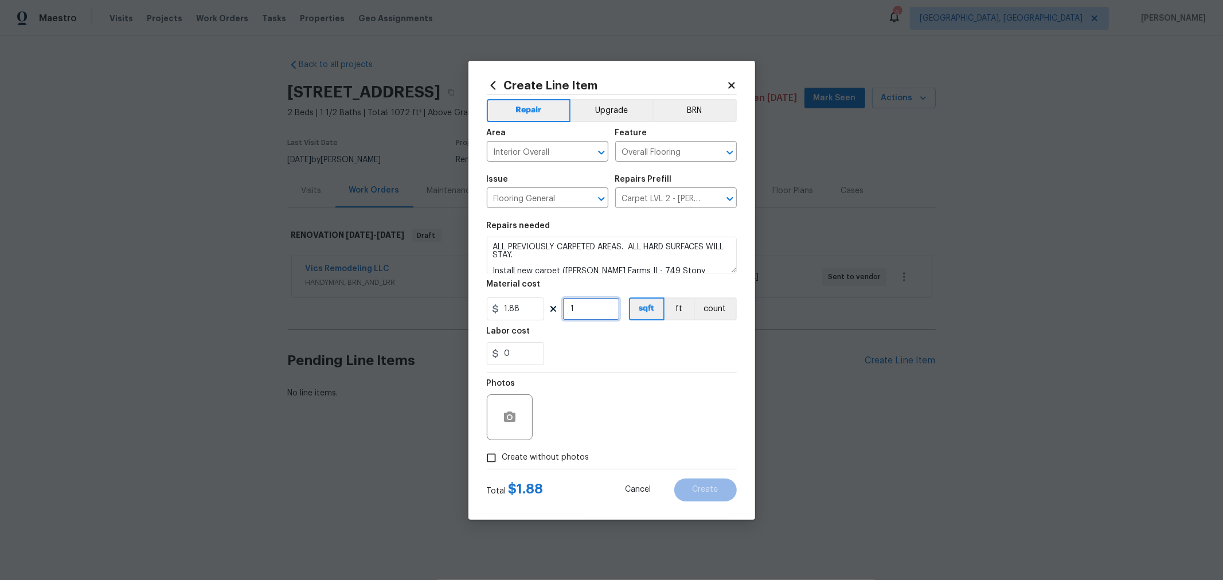
drag, startPoint x: 583, startPoint y: 307, endPoint x: 549, endPoint y: 304, distance: 34.6
click at [549, 304] on div "1.88 1 sqft ft count" at bounding box center [612, 309] width 250 height 23
type input "825"
click at [629, 433] on div "Photos" at bounding box center [612, 410] width 250 height 75
click at [571, 455] on span "Create without photos" at bounding box center [545, 458] width 87 height 12
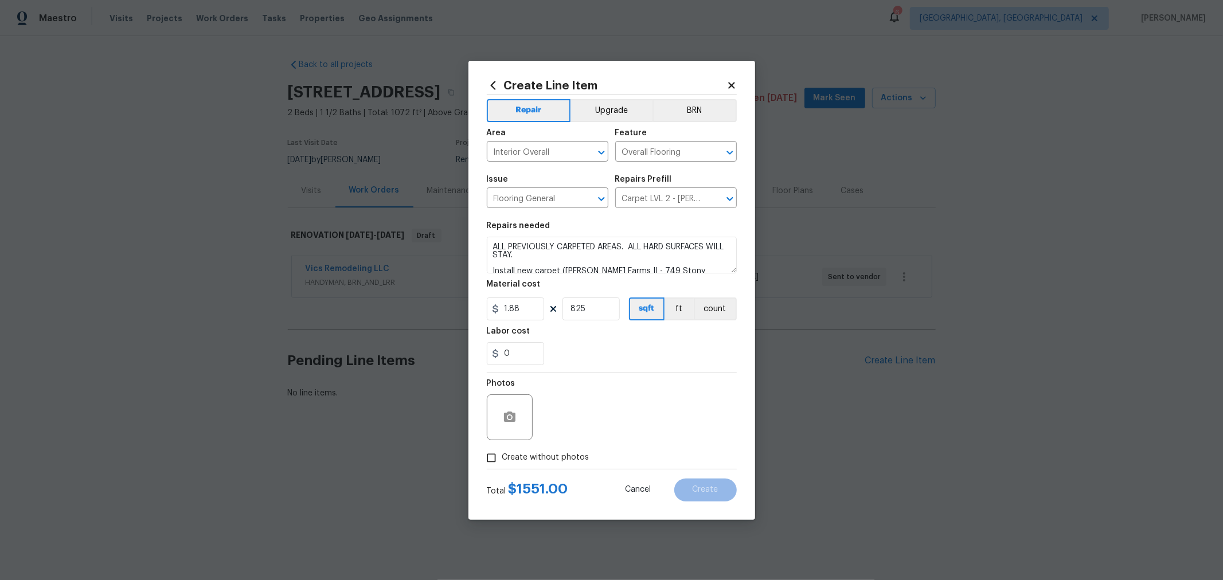
click at [502, 455] on input "Create without photos" at bounding box center [492, 458] width 22 height 22
checkbox input "true"
click at [606, 427] on textarea at bounding box center [639, 418] width 195 height 46
type textarea "H"
click at [741, 360] on div "Create Line Item Repair Upgrade BRN Area Interior Overall ​ Feature Overall Flo…" at bounding box center [612, 290] width 287 height 459
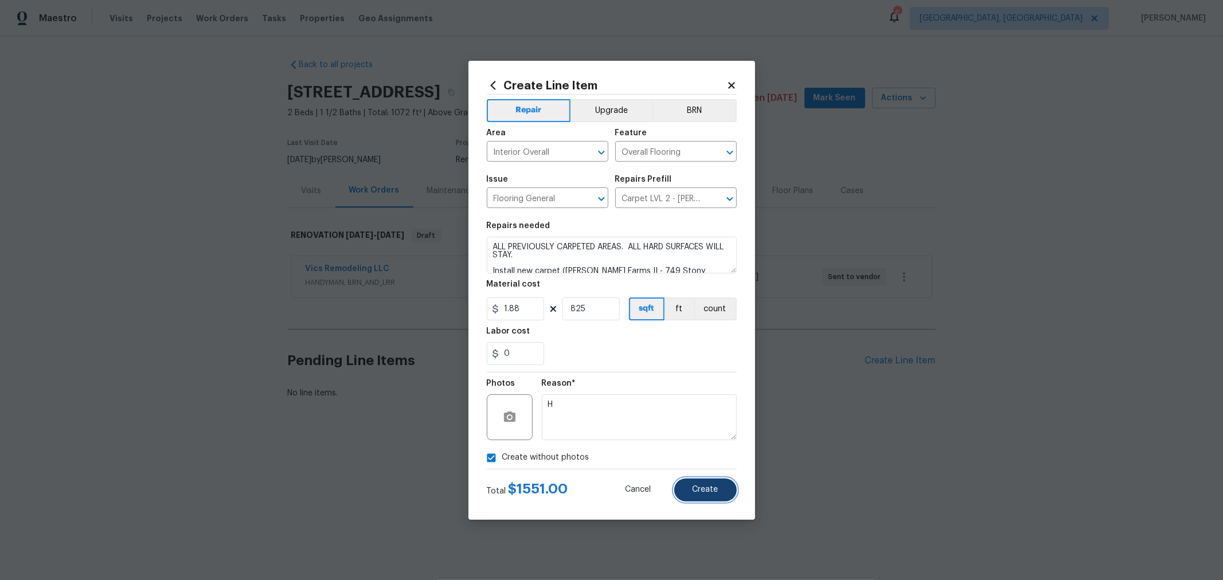
click at [721, 483] on button "Create" at bounding box center [705, 490] width 63 height 23
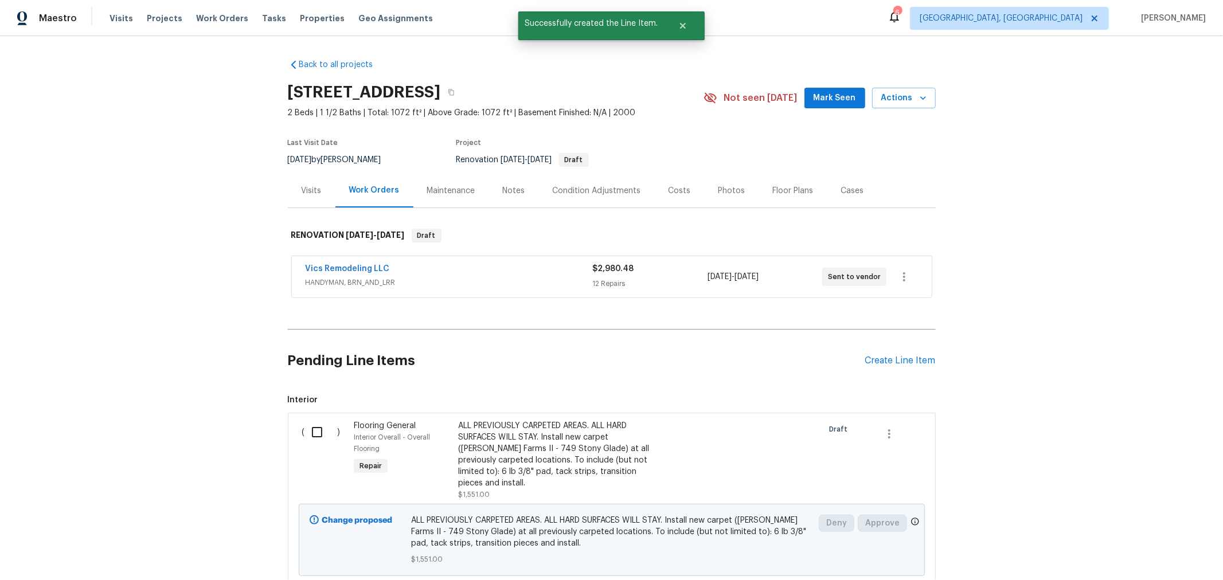
click at [889, 367] on div "Pending Line Items Create Line Item" at bounding box center [612, 360] width 648 height 53
click at [888, 362] on div "Create Line Item" at bounding box center [900, 361] width 71 height 11
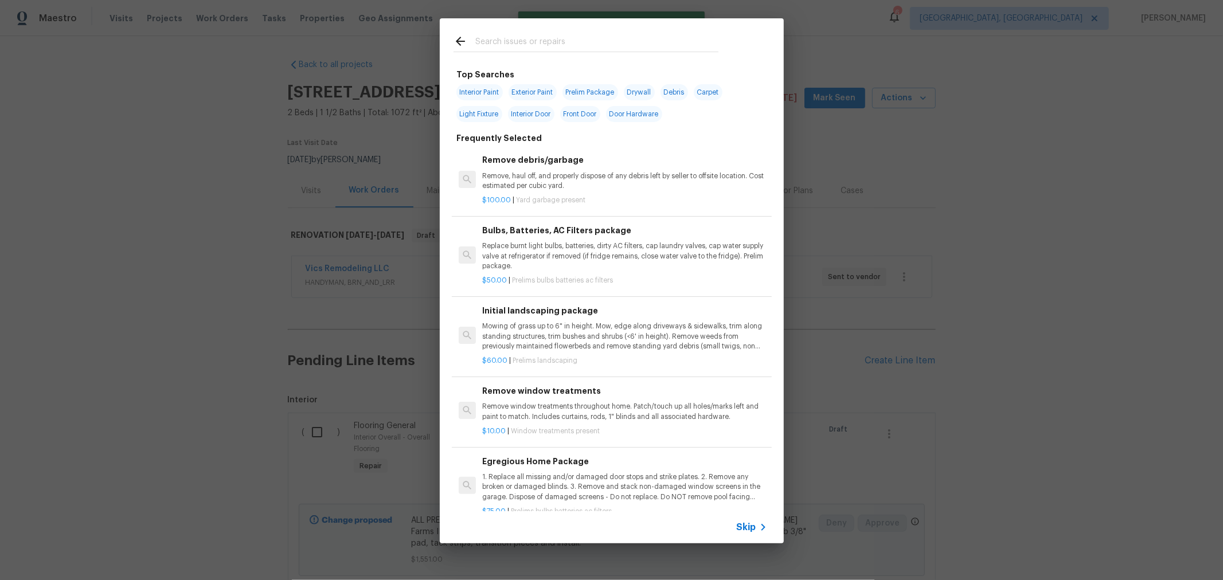
click at [559, 36] on input "text" at bounding box center [596, 42] width 243 height 17
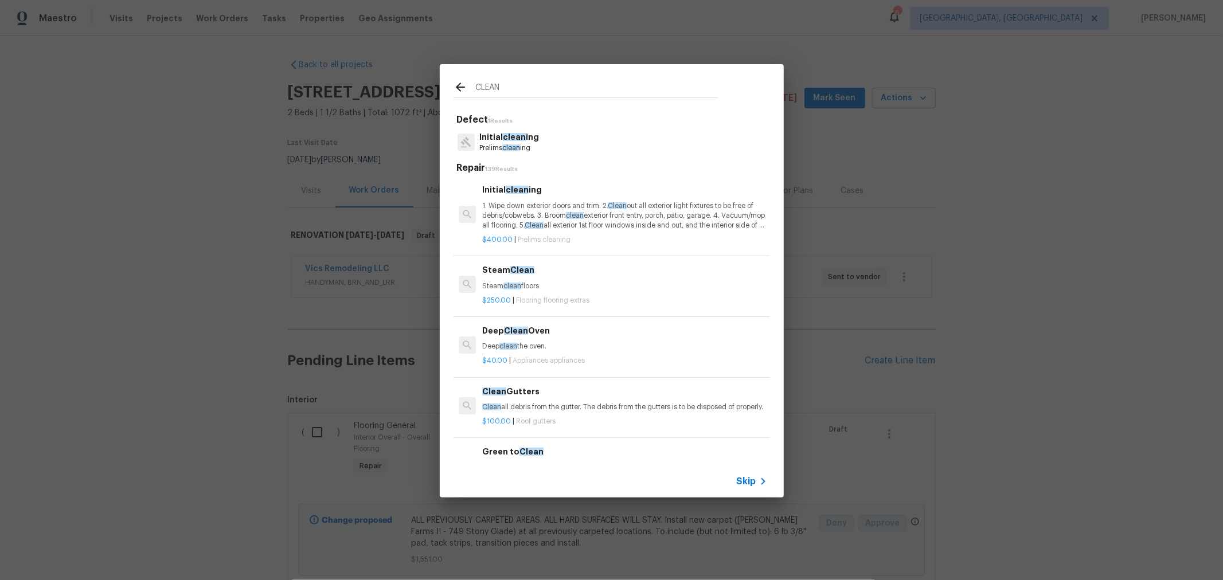
type input "CLEAN"
click at [553, 211] on p "1. Wipe down exterior doors and trim. 2. Clean out all exterior light fixtures …" at bounding box center [624, 215] width 284 height 29
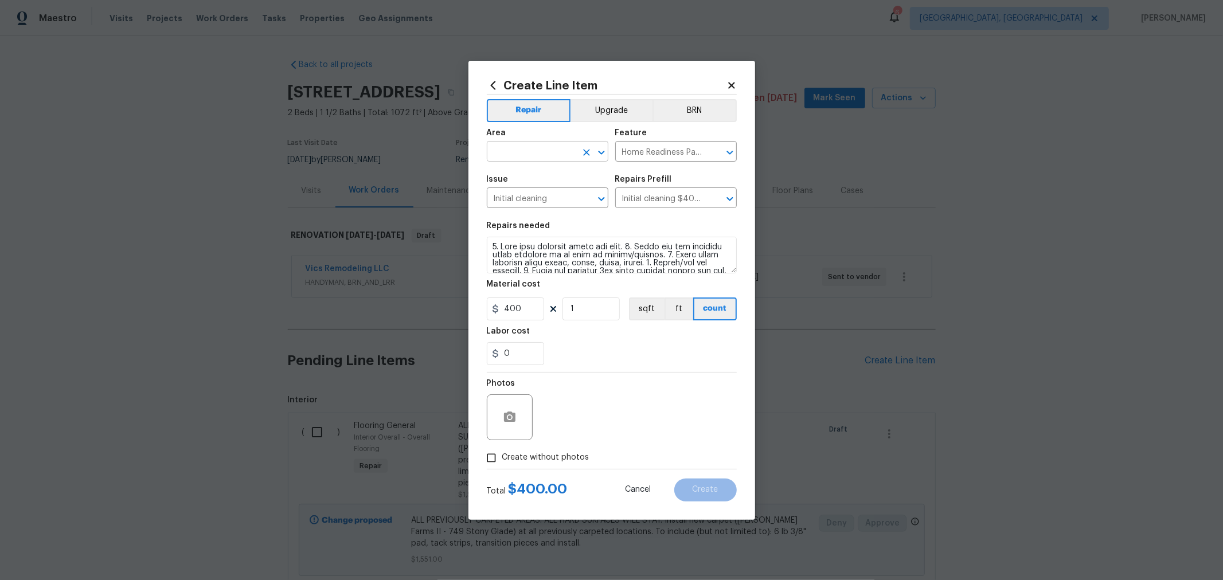
click at [557, 157] on input "text" at bounding box center [531, 153] width 89 height 18
click at [536, 193] on li "Interior Overall" at bounding box center [548, 197] width 122 height 19
type input "Interior Overall"
click at [623, 411] on div "Photos" at bounding box center [612, 410] width 250 height 75
drag, startPoint x: 563, startPoint y: 465, endPoint x: 571, endPoint y: 454, distance: 13.9
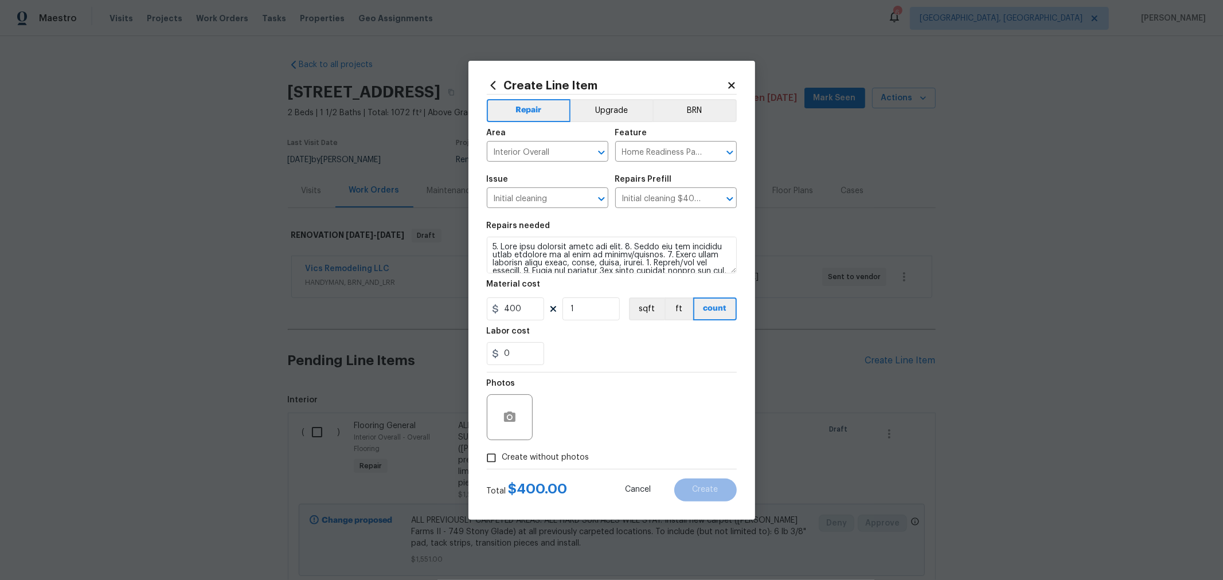
click at [567, 457] on label "Create without photos" at bounding box center [535, 458] width 109 height 22
click at [502, 457] on input "Create without photos" at bounding box center [492, 458] width 22 height 22
checkbox input "true"
click at [646, 416] on textarea at bounding box center [639, 418] width 195 height 46
type textarea "H"
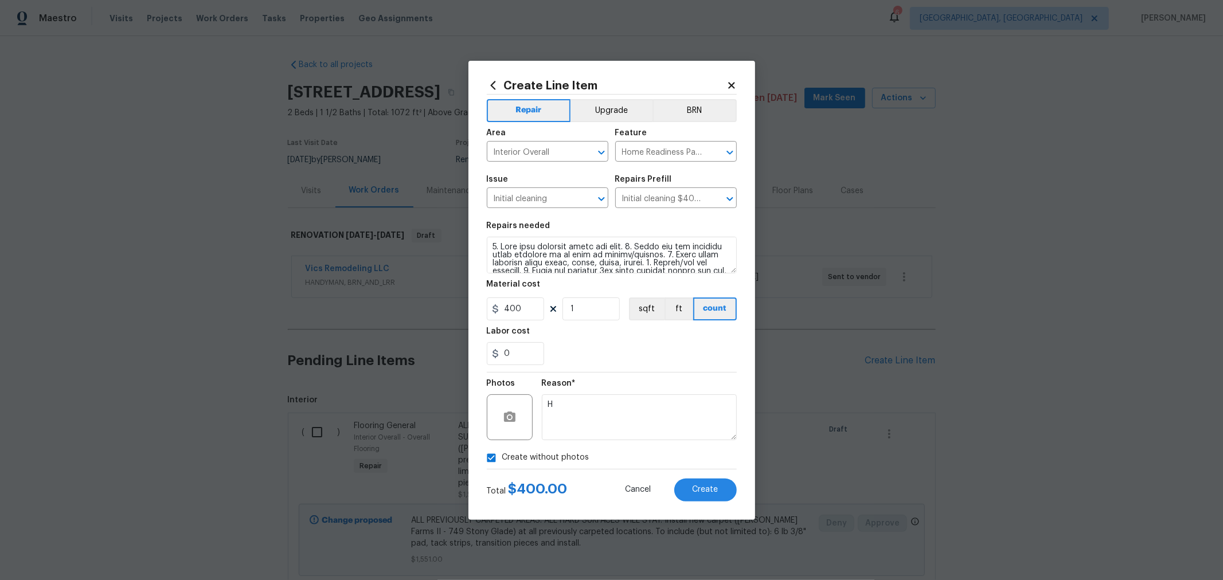
click at [680, 464] on div "Create without photos" at bounding box center [612, 458] width 250 height 22
click at [701, 483] on button "Create" at bounding box center [705, 490] width 63 height 23
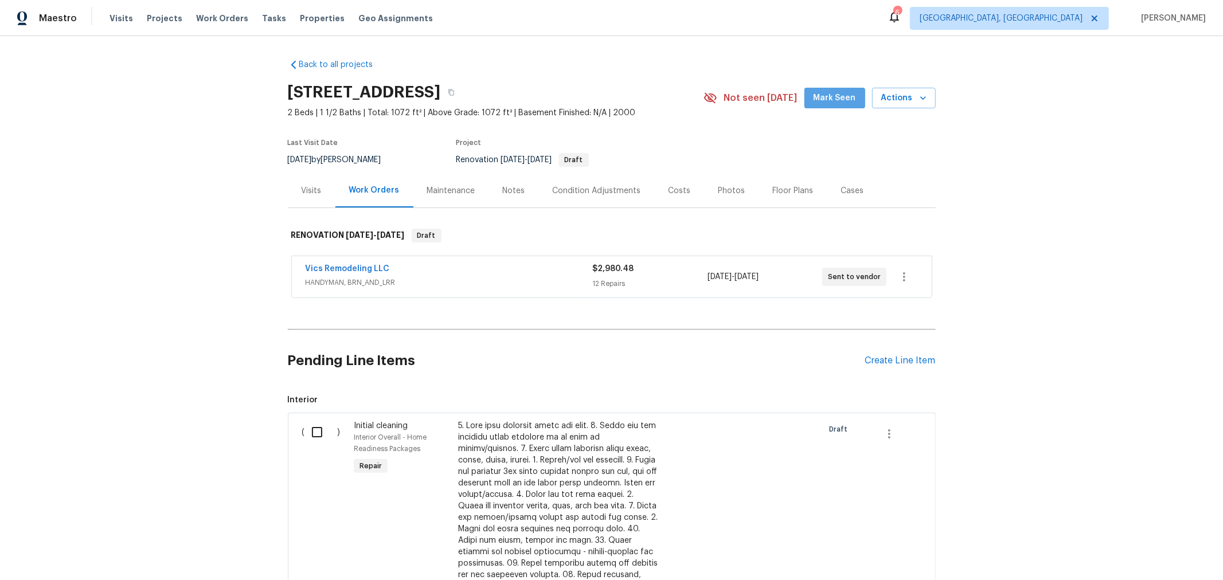
click at [837, 100] on span "Mark Seen" at bounding box center [835, 98] width 42 height 14
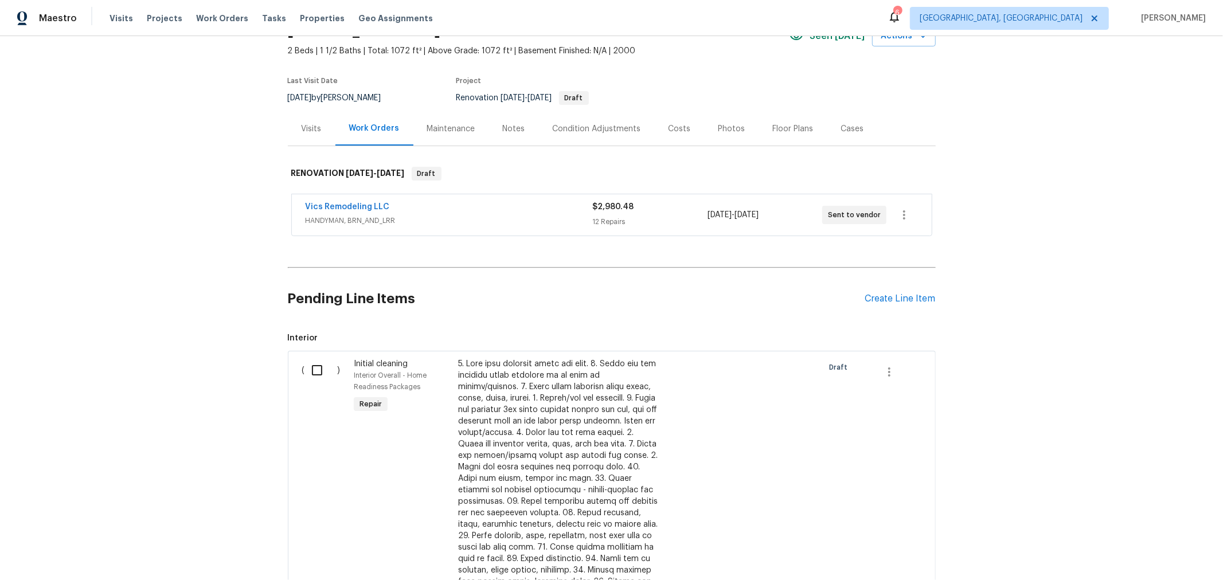
scroll to position [63, 0]
click at [347, 204] on link "Vics Remodeling LLC" at bounding box center [348, 206] width 84 height 8
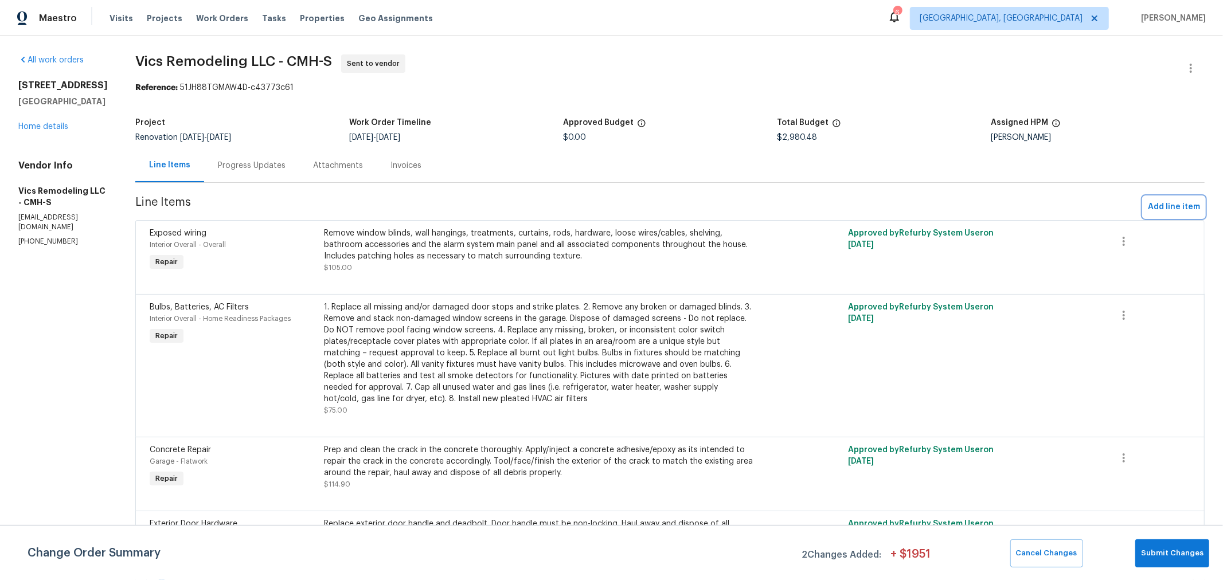
click at [1143, 217] on button "Add line item" at bounding box center [1173, 207] width 61 height 21
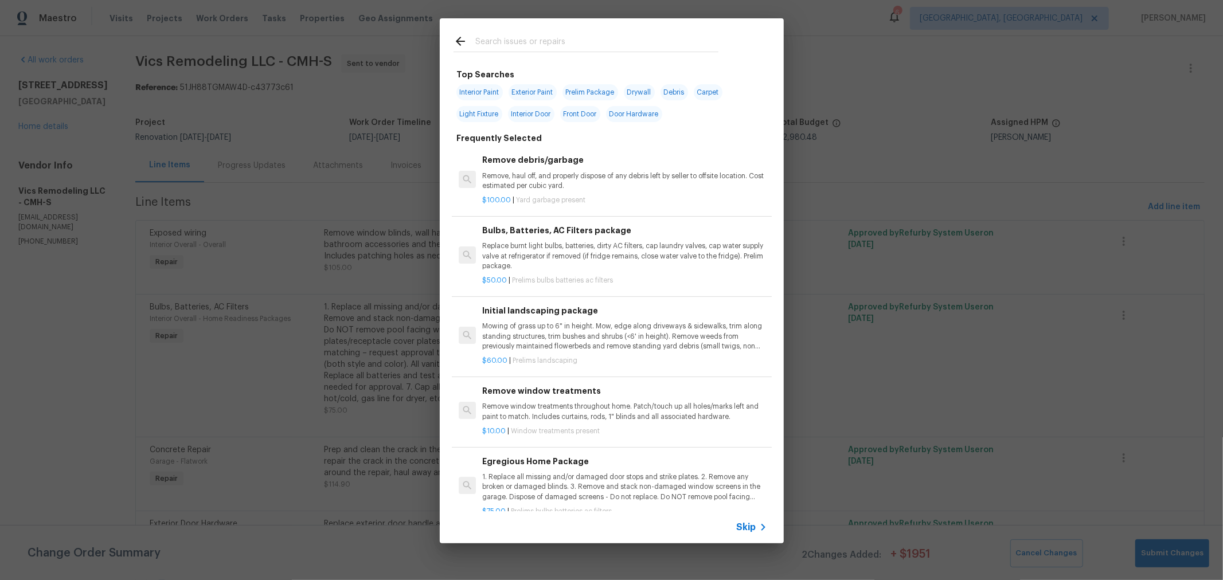
click at [599, 40] on input "text" at bounding box center [596, 42] width 243 height 17
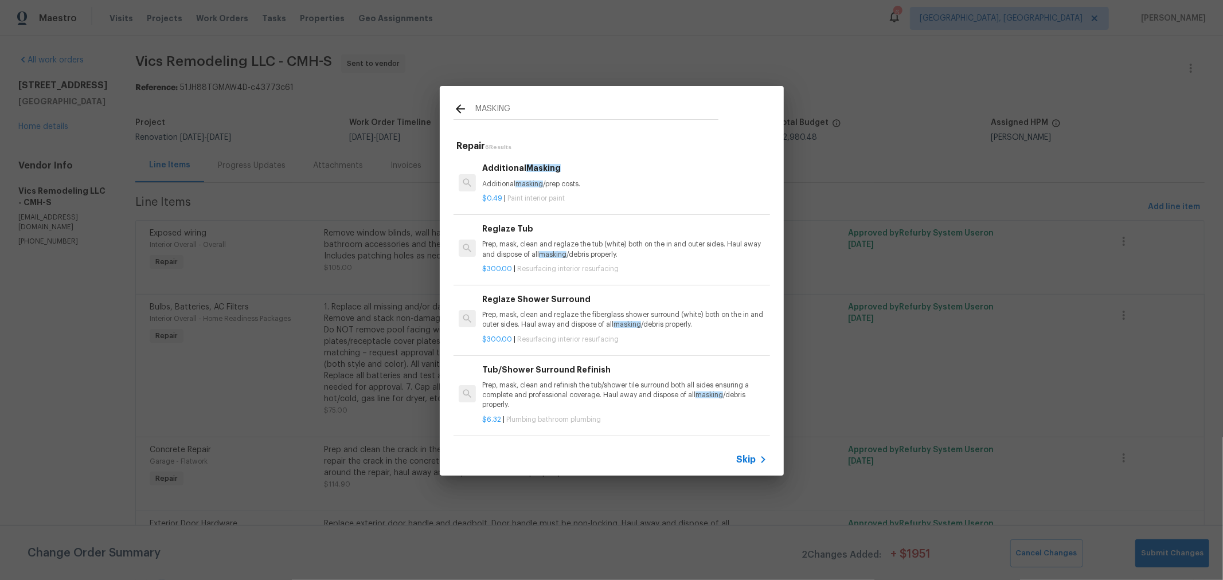
type input "MASKING"
click at [565, 175] on div "Additional Masking Additional masking /prep costs." at bounding box center [624, 176] width 284 height 28
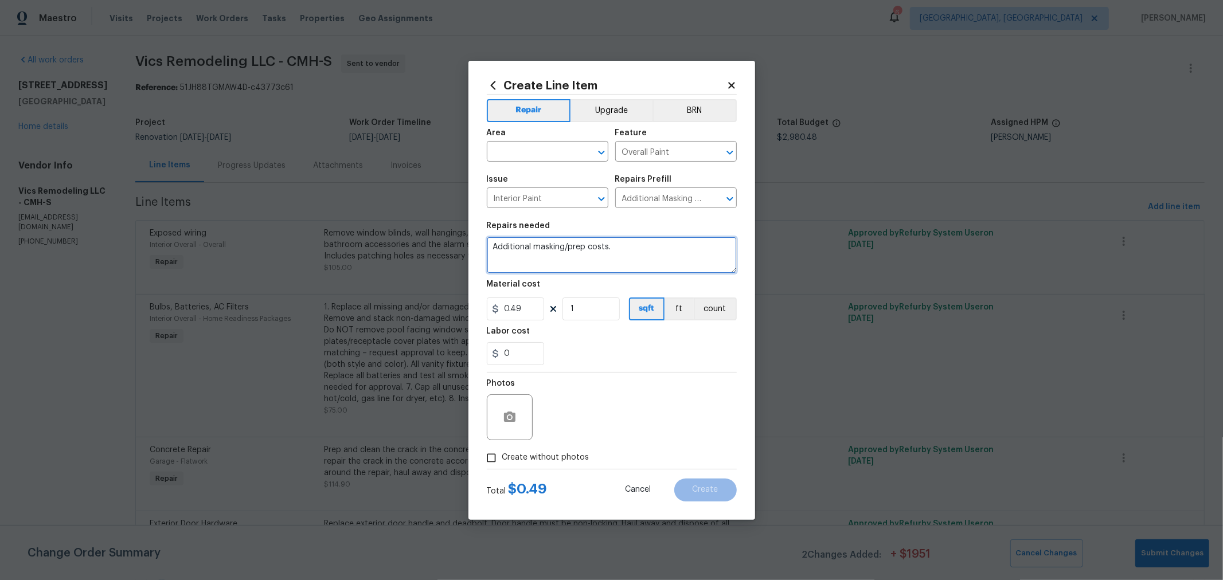
click at [494, 243] on textarea "Additional masking/prep costs." at bounding box center [612, 255] width 250 height 37
type textarea "REPLACING ALL CARPETS - PULL CARPET AWAY FROM BASEBOARDS TO ENSURE COMPLETE PAI…"
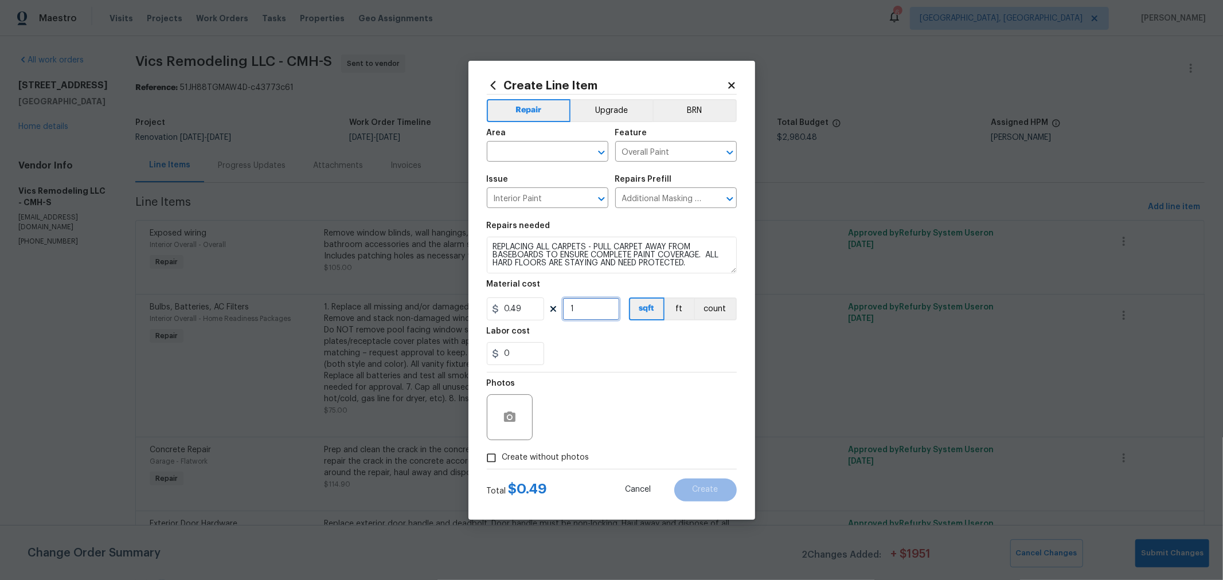
drag, startPoint x: 594, startPoint y: 313, endPoint x: 548, endPoint y: 319, distance: 46.9
click at [547, 319] on div "0.49 1 sqft ft count" at bounding box center [612, 309] width 250 height 23
type input "500"
click at [739, 384] on div "Create Line Item Repair Upgrade BRN Area ​ Feature Overall Paint ​ Issue Interi…" at bounding box center [612, 290] width 287 height 459
click at [542, 449] on label "Create without photos" at bounding box center [535, 458] width 109 height 22
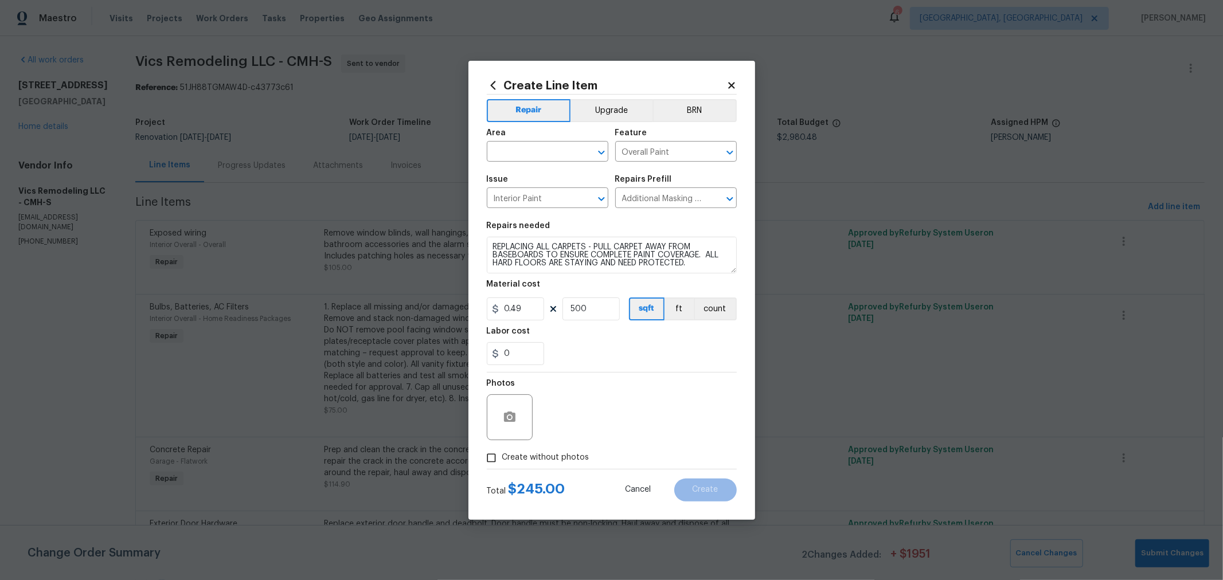
click at [502, 449] on input "Create without photos" at bounding box center [492, 458] width 22 height 22
checkbox input "true"
click at [603, 426] on textarea at bounding box center [639, 418] width 195 height 46
type textarea "H"
click at [675, 356] on div "0" at bounding box center [612, 353] width 250 height 23
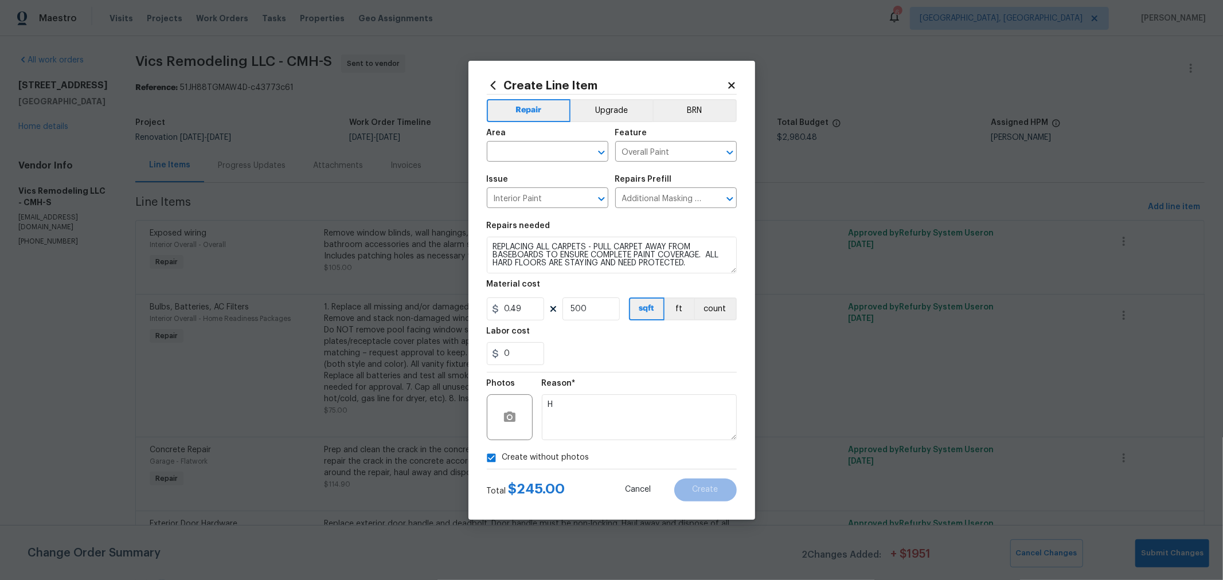
click at [567, 139] on div "Area" at bounding box center [548, 136] width 122 height 15
click at [563, 150] on input "text" at bounding box center [531, 153] width 89 height 18
click at [549, 195] on li "Interior Overall" at bounding box center [548, 197] width 122 height 19
type input "Interior Overall"
click at [721, 501] on button "Create" at bounding box center [705, 490] width 63 height 23
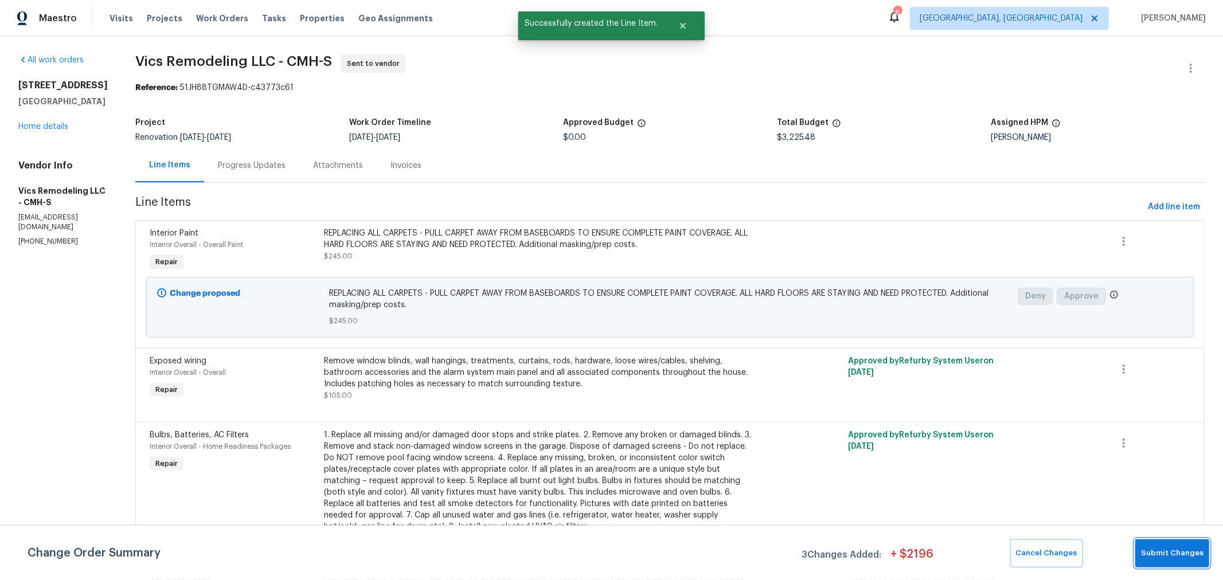
click at [1180, 555] on span "Submit Changes" at bounding box center [1172, 553] width 63 height 13
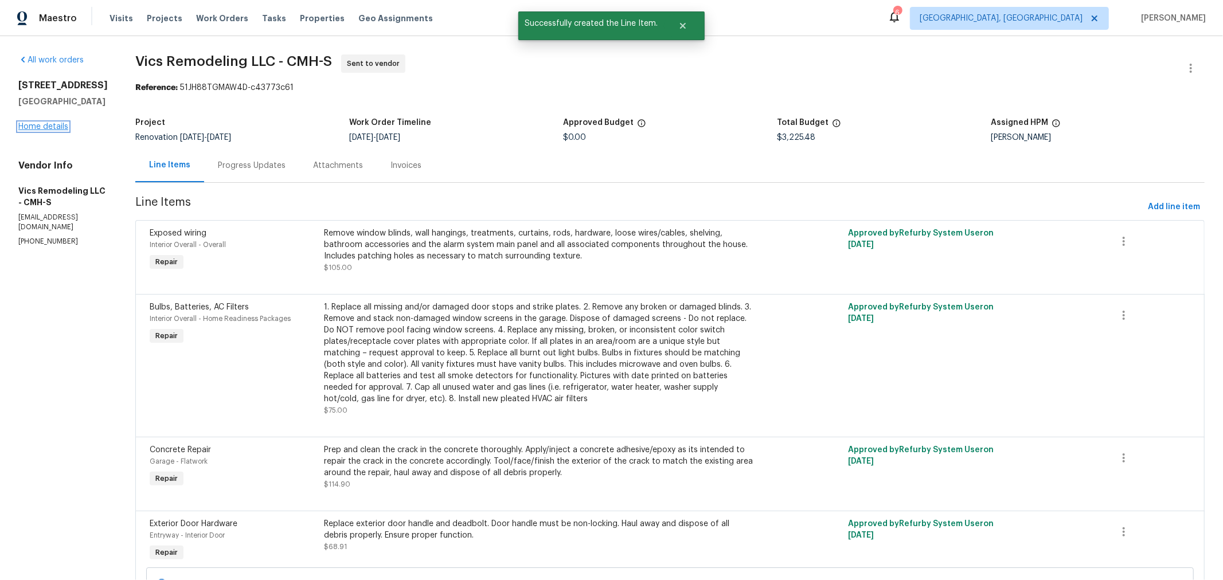
click at [56, 131] on link "Home details" at bounding box center [43, 127] width 50 height 8
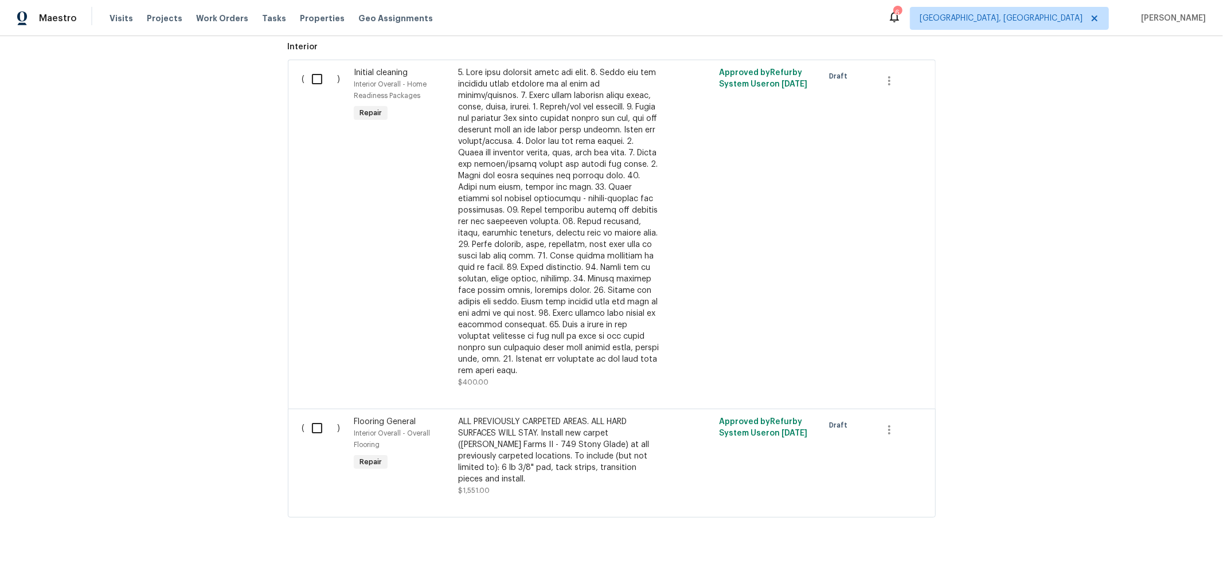
scroll to position [353, 0]
drag, startPoint x: 308, startPoint y: 415, endPoint x: 302, endPoint y: 384, distance: 31.0
click at [308, 416] on input "checkbox" at bounding box center [321, 428] width 33 height 24
checkbox input "true"
click at [309, 76] on input "checkbox" at bounding box center [321, 79] width 33 height 24
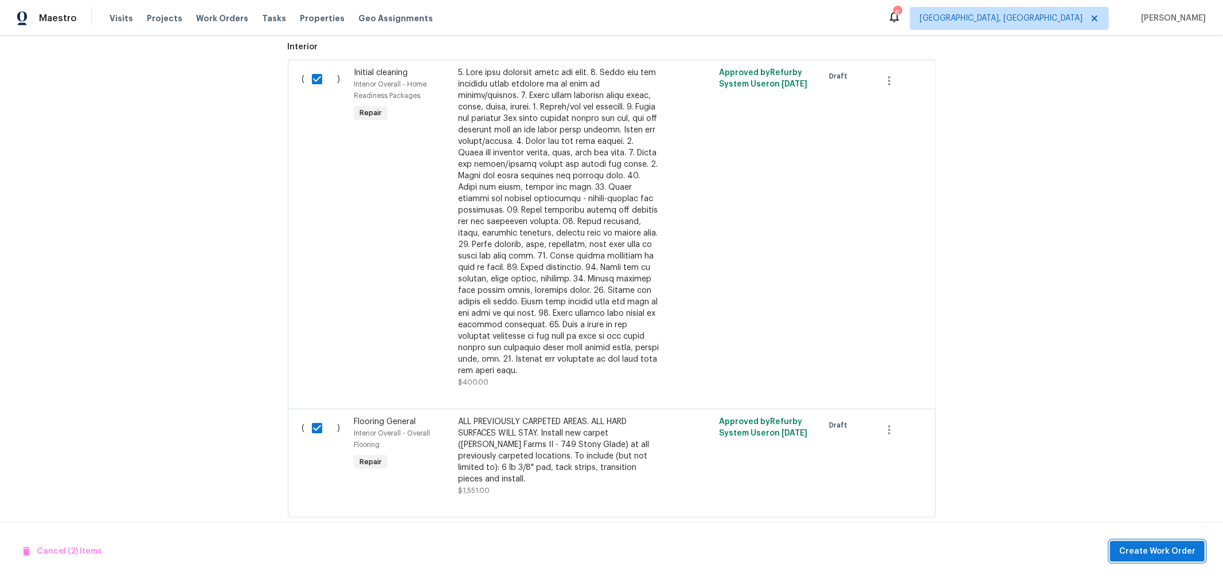
click at [1146, 546] on span "Create Work Order" at bounding box center [1157, 552] width 76 height 14
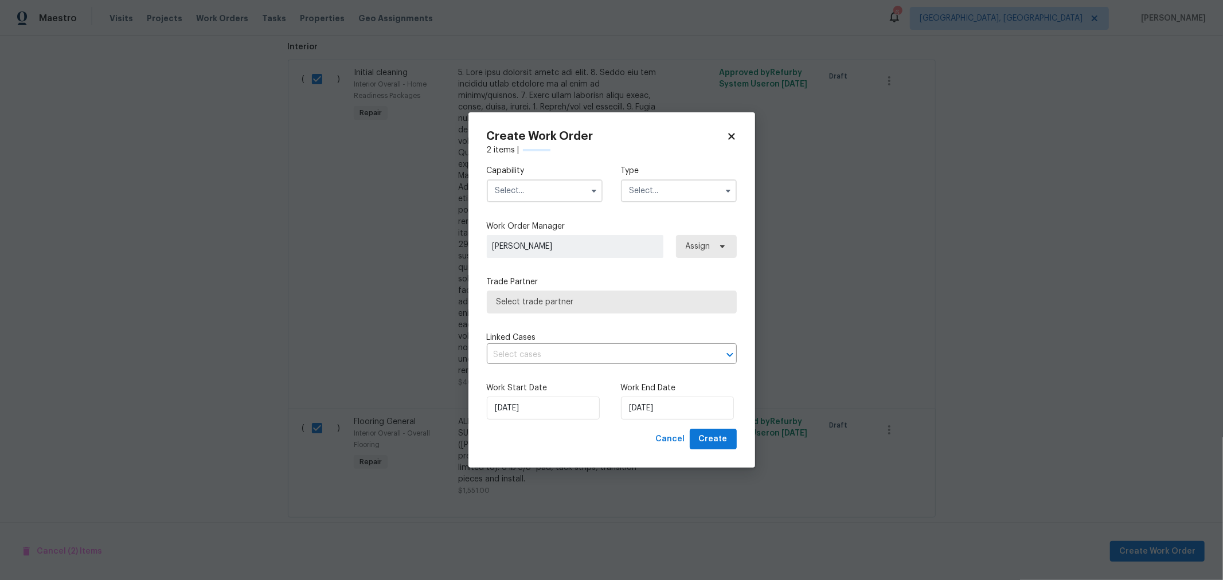
checkbox input "false"
click at [544, 190] on input "text" at bounding box center [545, 190] width 116 height 23
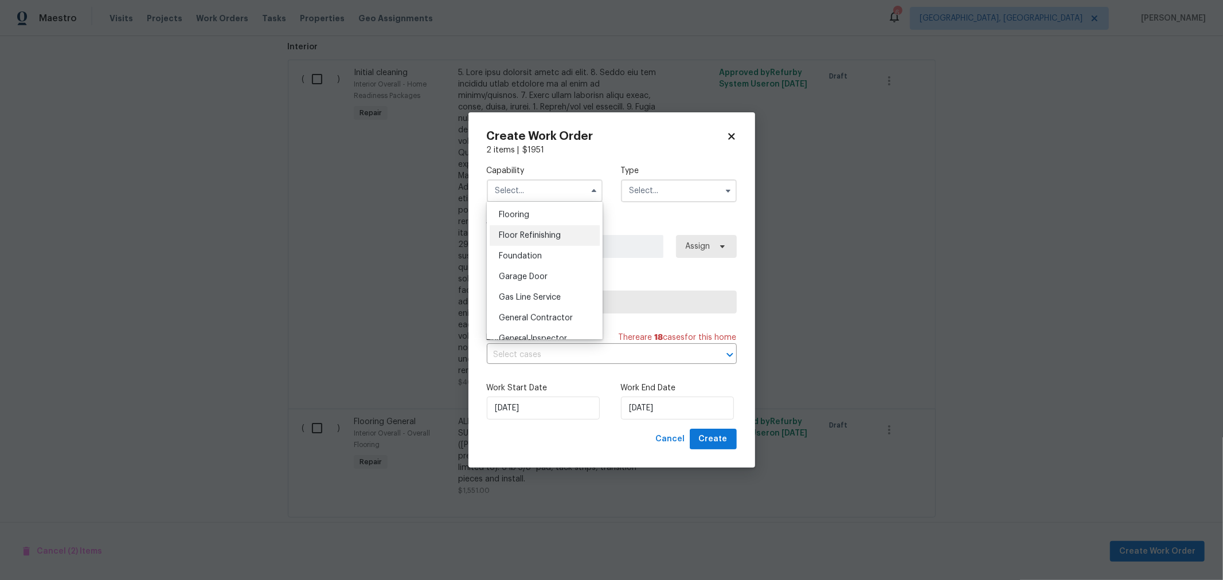
scroll to position [446, 0]
click at [517, 218] on span "Flooring" at bounding box center [514, 214] width 30 height 8
type input "Flooring"
click at [668, 189] on input "text" at bounding box center [679, 190] width 116 height 23
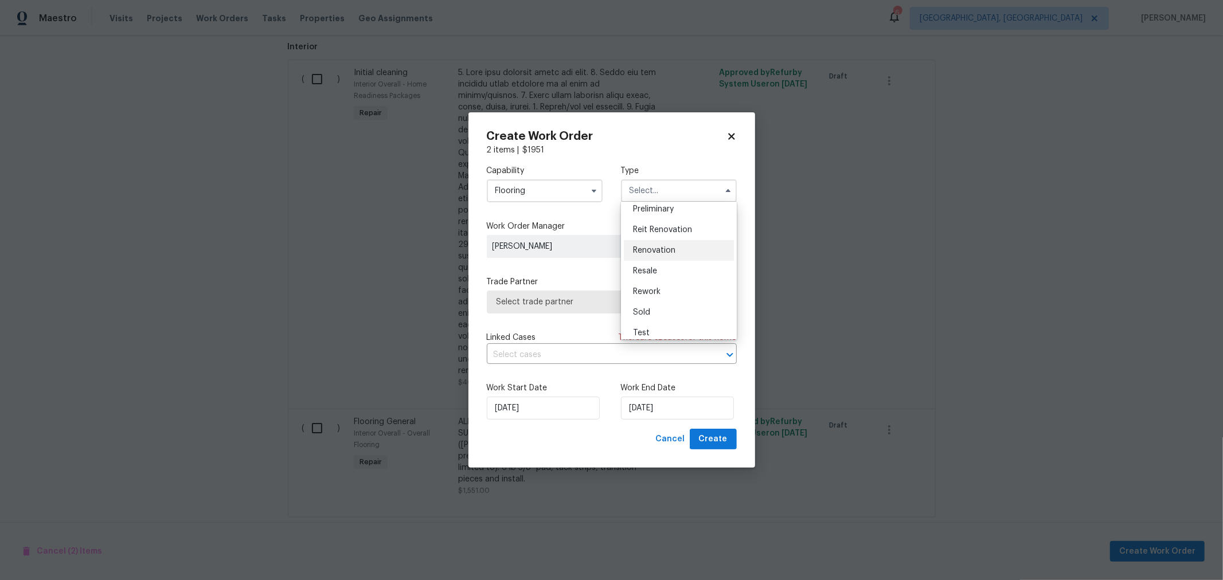
scroll to position [0, 0]
click at [656, 411] on span "Renovation" at bounding box center [654, 415] width 42 height 8
type input "Renovation"
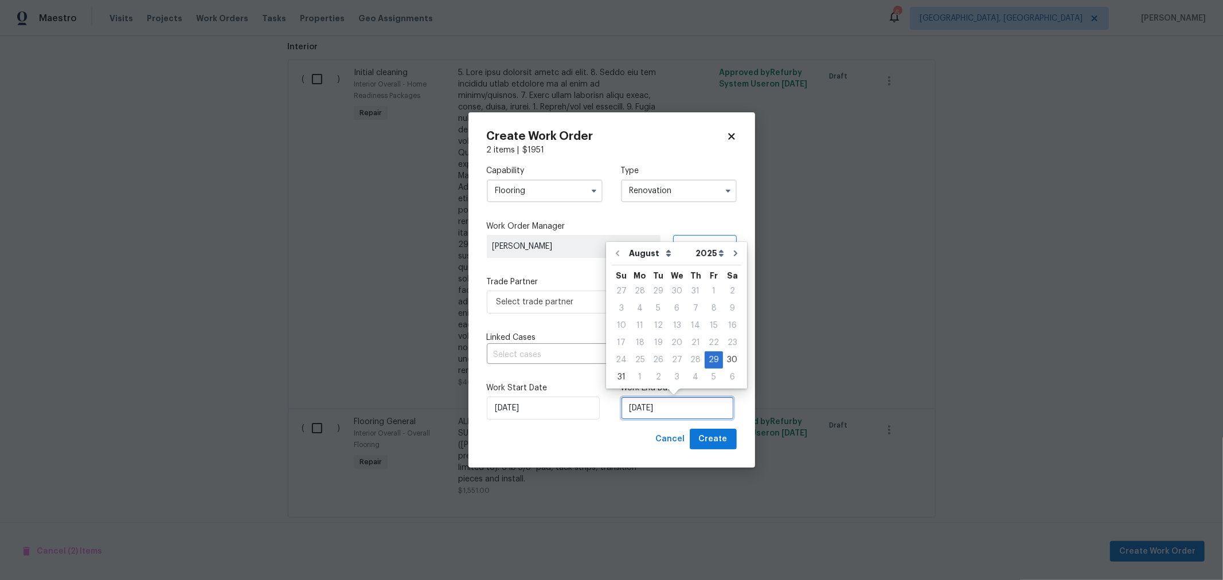
click at [682, 402] on input "8/29/2025" at bounding box center [677, 408] width 113 height 23
click at [668, 377] on div "3" at bounding box center [677, 377] width 19 height 16
type input "9/3/2025"
select select "8"
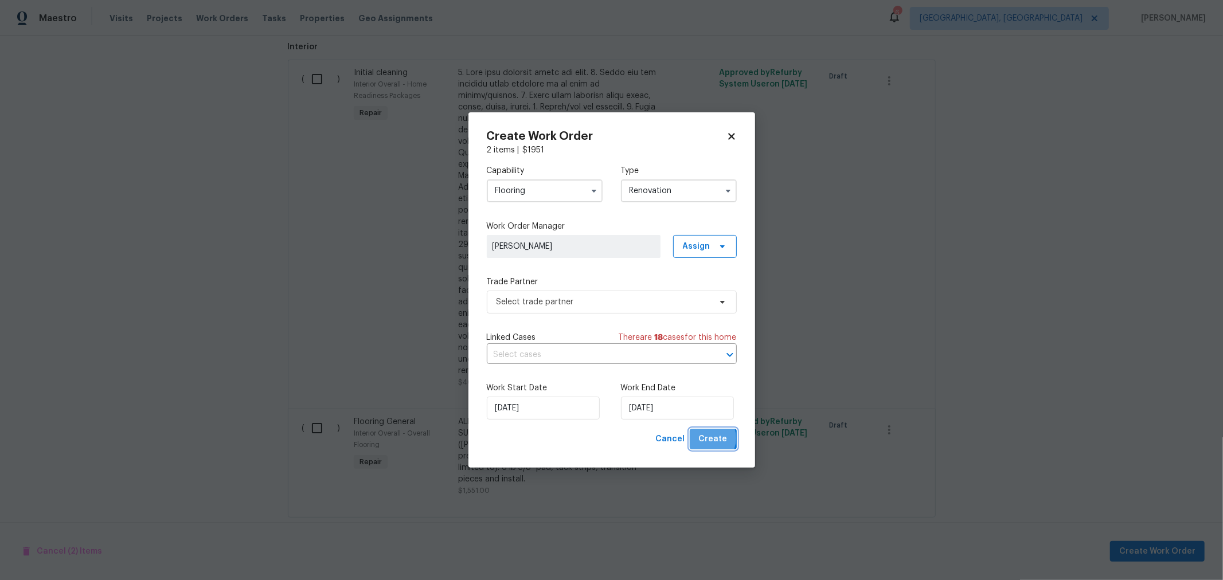
click at [706, 439] on span "Create" at bounding box center [713, 439] width 29 height 14
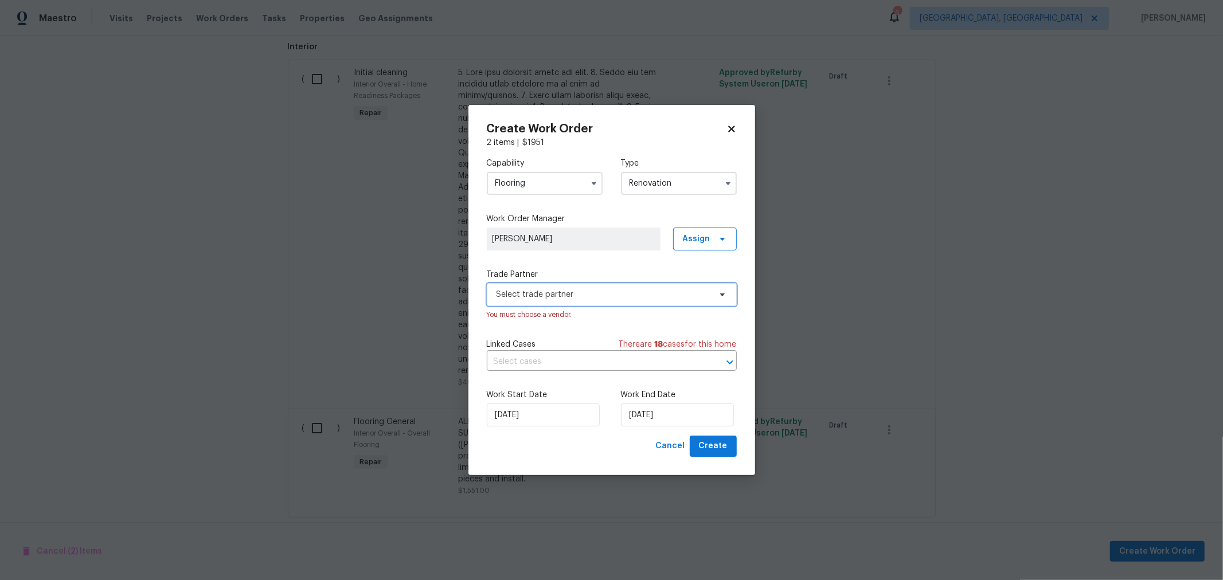
click at [587, 295] on span "Select trade partner" at bounding box center [604, 294] width 214 height 11
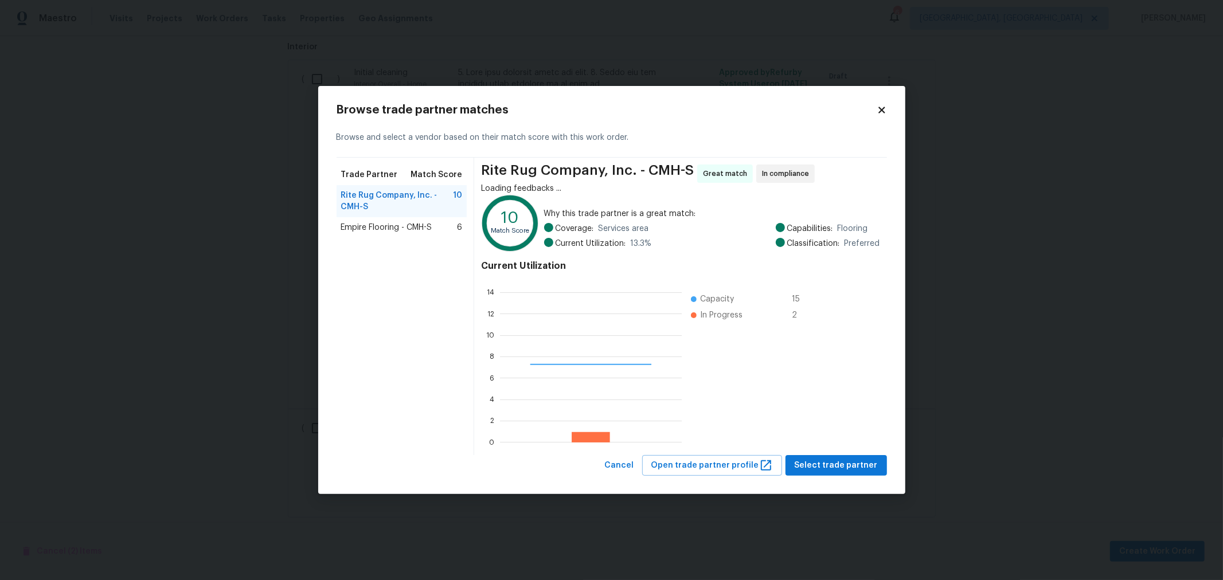
scroll to position [151, 172]
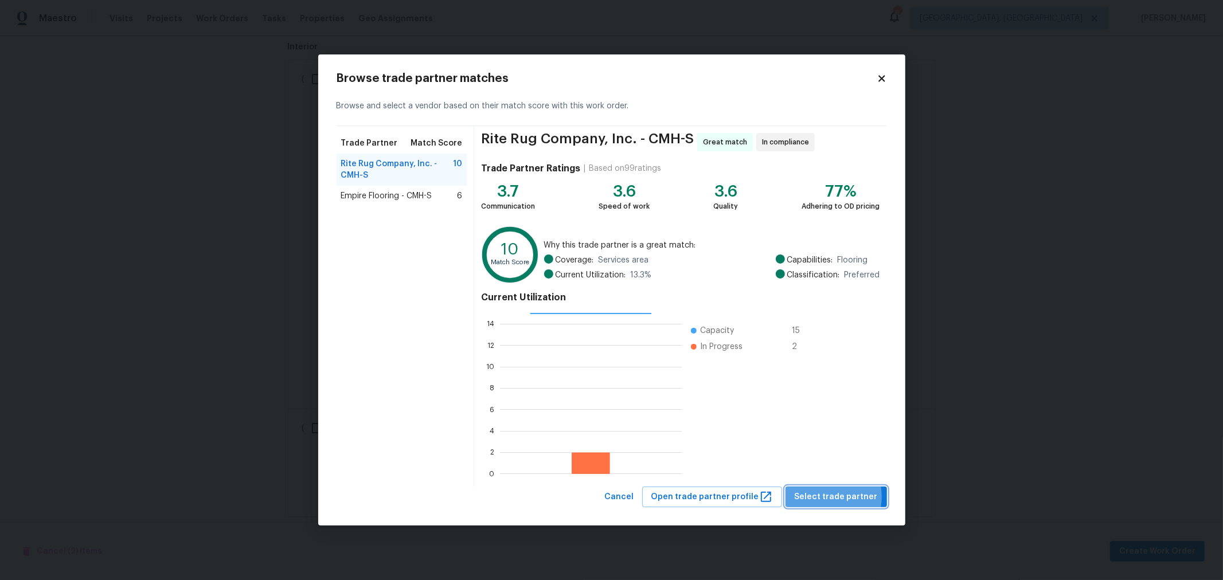
click at [824, 497] on span "Select trade partner" at bounding box center [836, 497] width 83 height 14
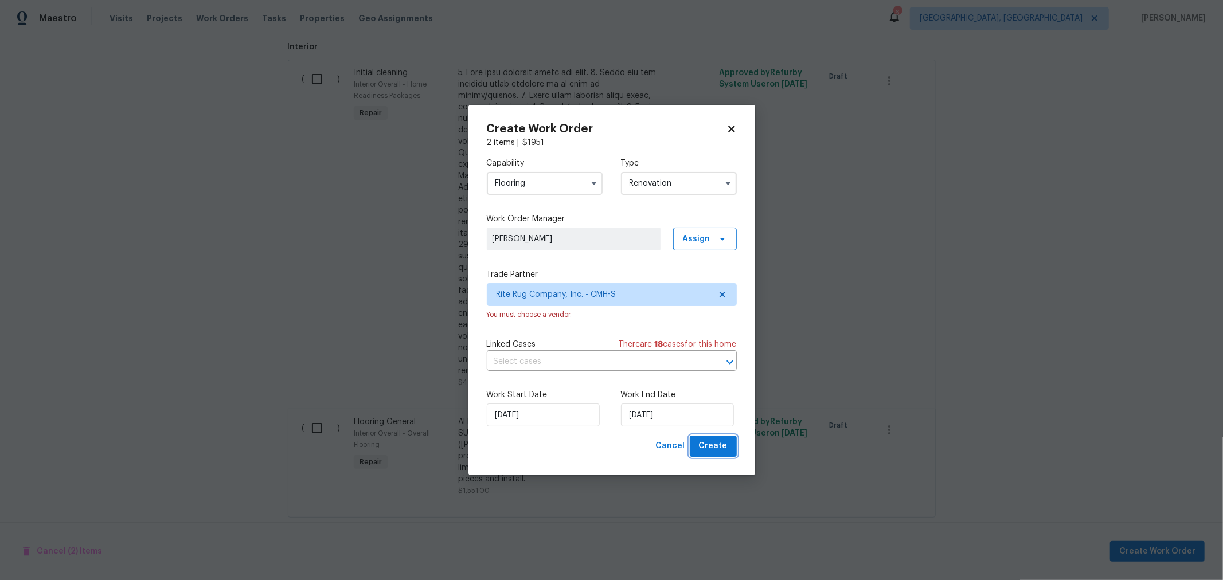
click at [715, 448] on span "Create" at bounding box center [713, 446] width 29 height 14
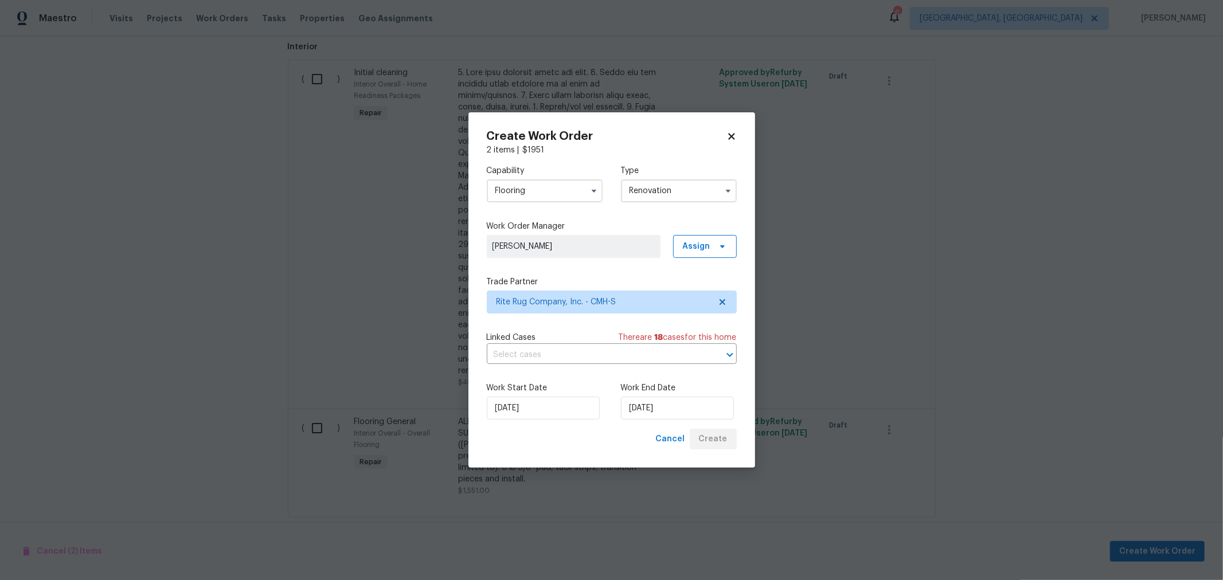
scroll to position [0, 0]
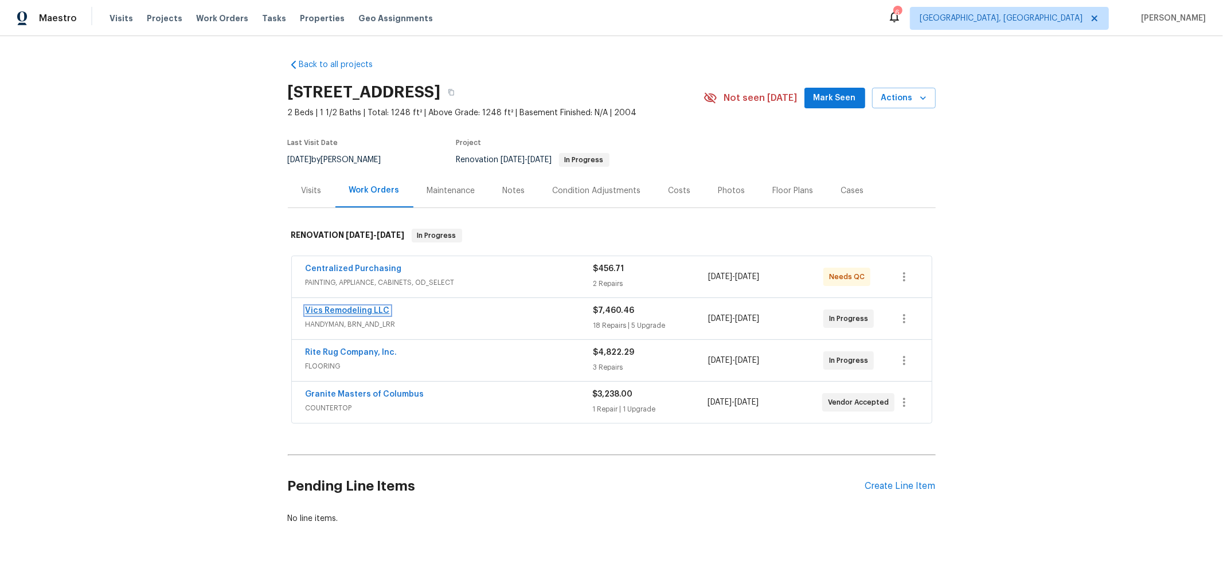
click at [341, 308] on link "Vics Remodeling LLC" at bounding box center [348, 311] width 84 height 8
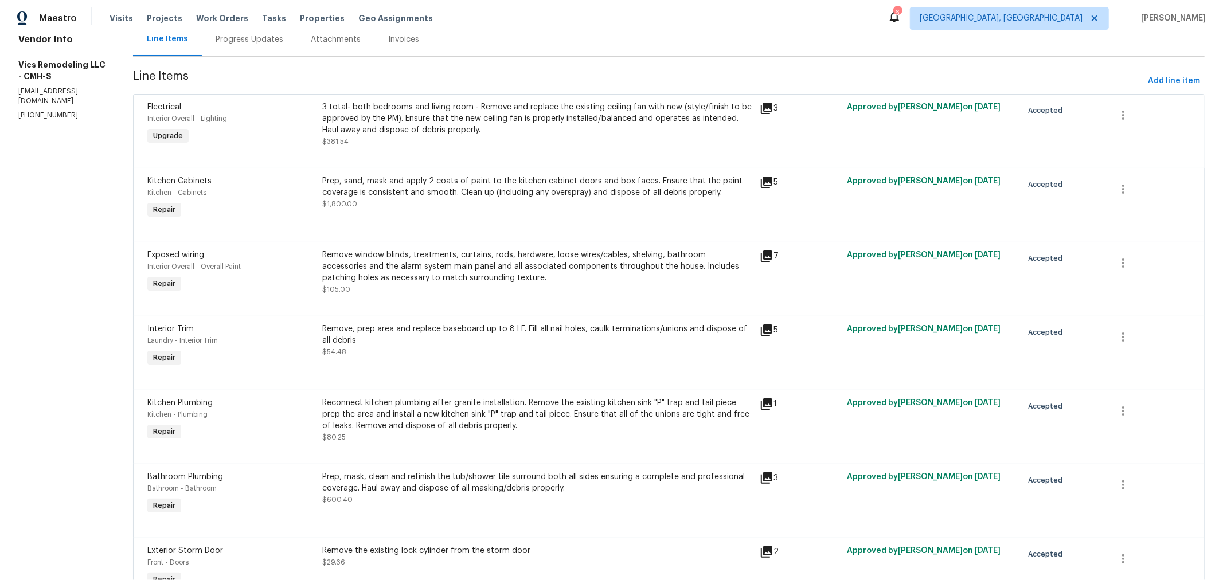
scroll to position [127, 0]
click at [422, 268] on div "Remove window blinds, treatments, curtains, rods, hardware, loose wires/cables,…" at bounding box center [537, 266] width 431 height 34
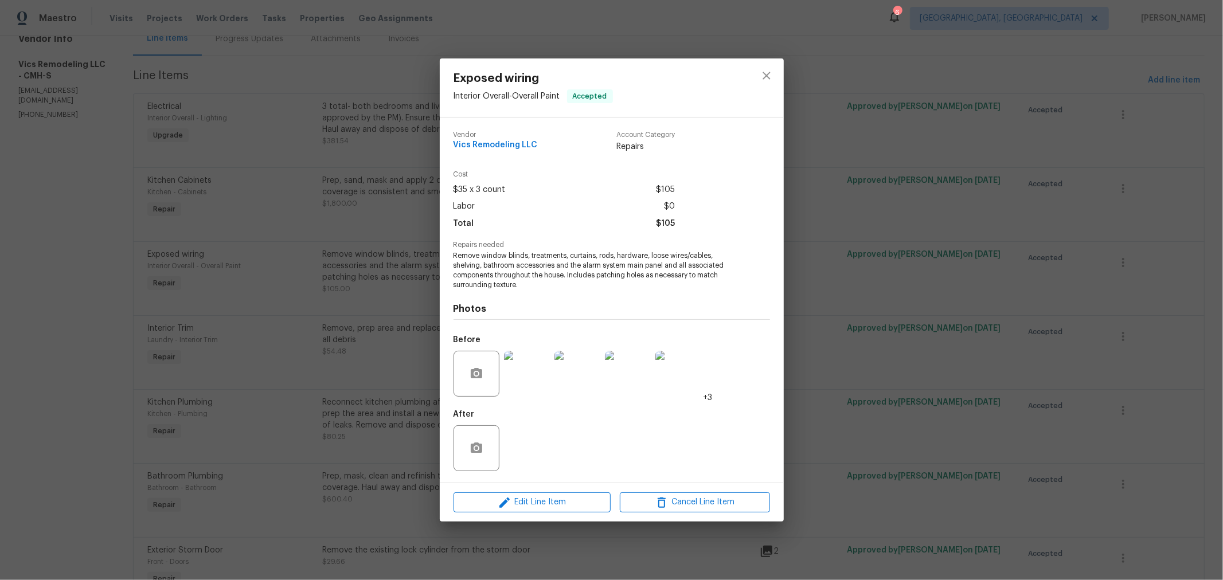
click at [540, 266] on span "Remove window blinds, treatments, curtains, rods, hardware, loose wires/cables,…" at bounding box center [596, 270] width 285 height 38
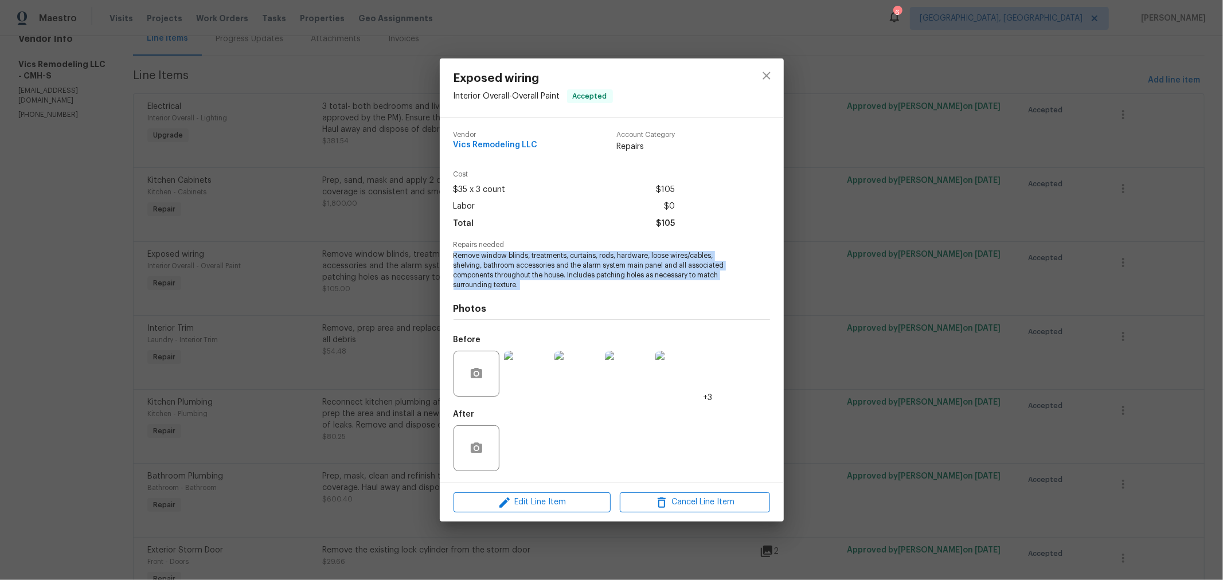
click at [540, 266] on span "Remove window blinds, treatments, curtains, rods, hardware, loose wires/cables,…" at bounding box center [596, 270] width 285 height 38
copy span "Remove window blinds, treatments, curtains, rods, hardware, loose wires/cables,…"
click at [769, 71] on icon "close" at bounding box center [767, 76] width 14 height 14
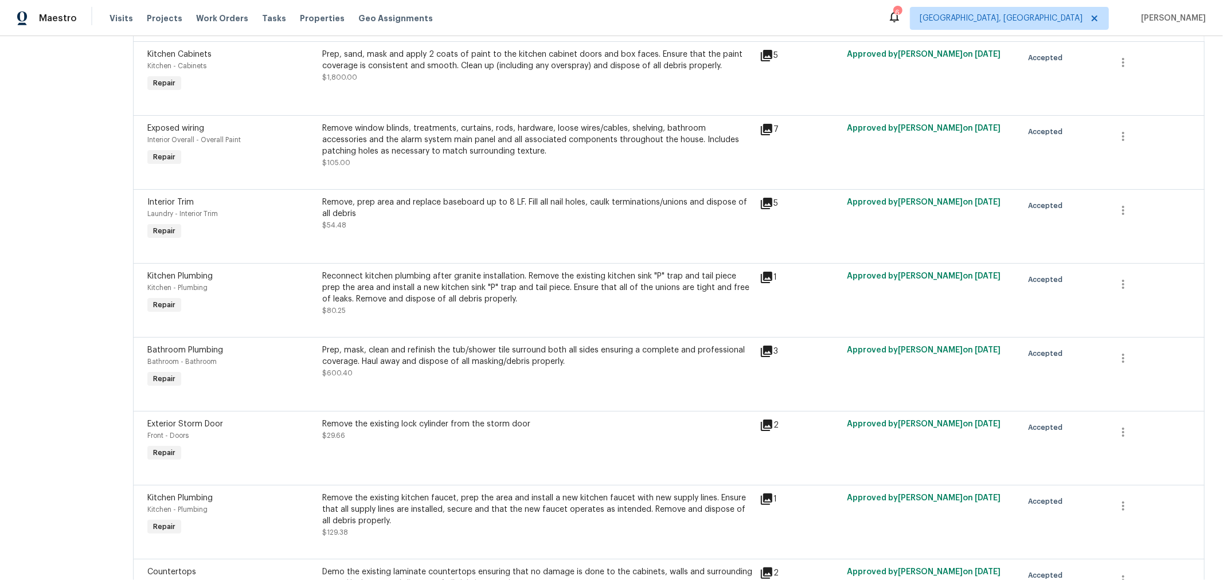
scroll to position [253, 0]
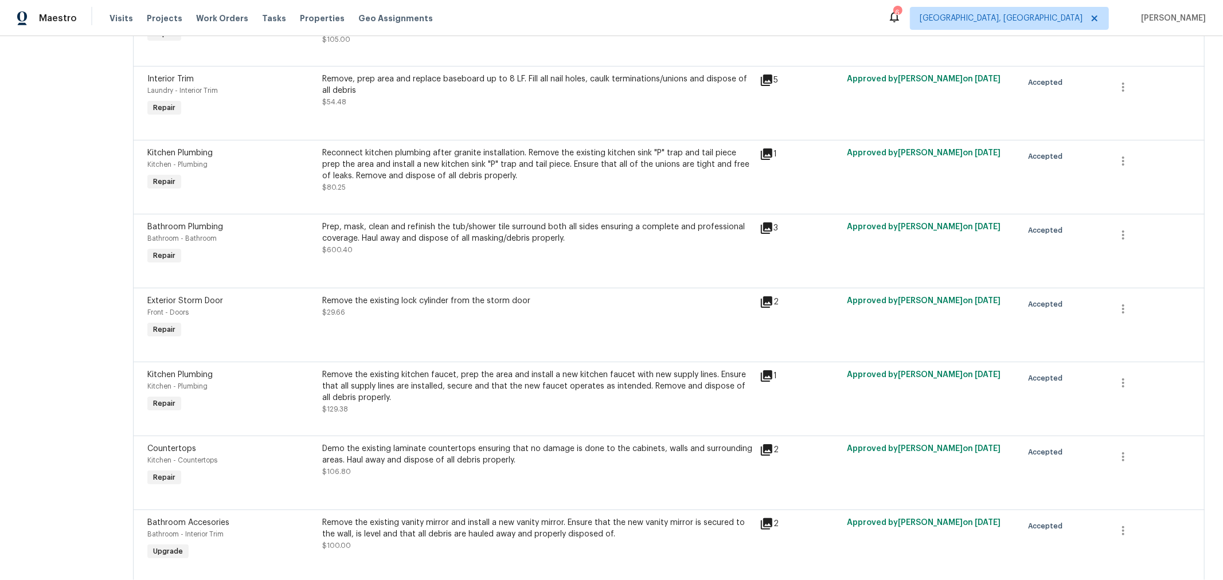
click at [440, 316] on div "Remove the existing lock cylinder from the storm door $29.66" at bounding box center [537, 306] width 431 height 23
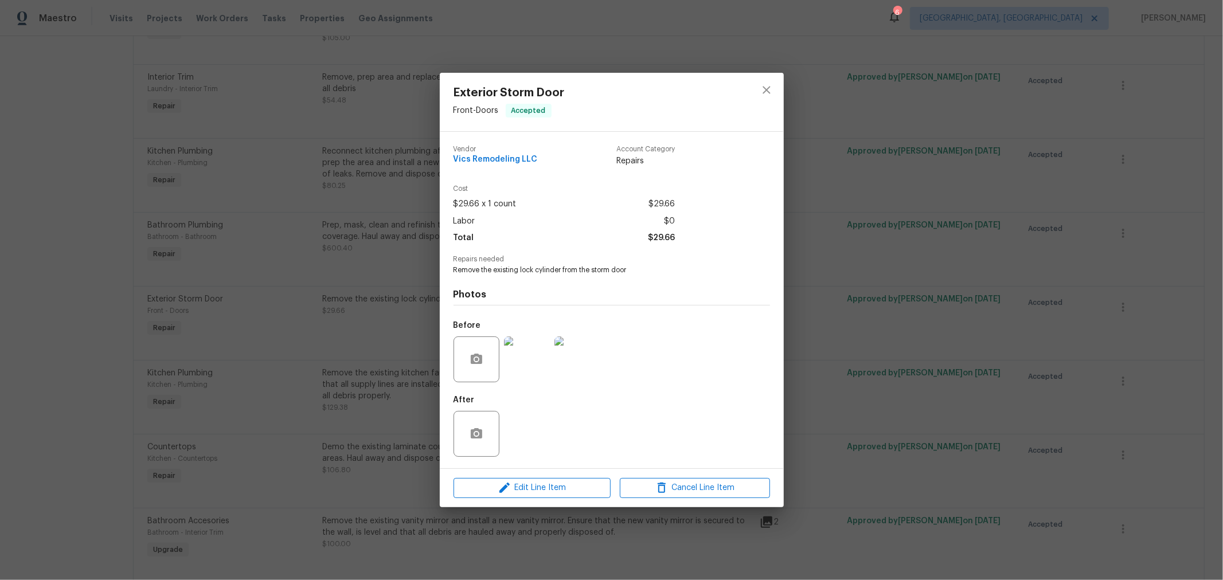
scroll to position [378, 0]
click at [523, 271] on span "Remove the existing lock cylinder from the storm door" at bounding box center [596, 271] width 285 height 10
copy span "Remove the existing lock cylinder from the storm door"
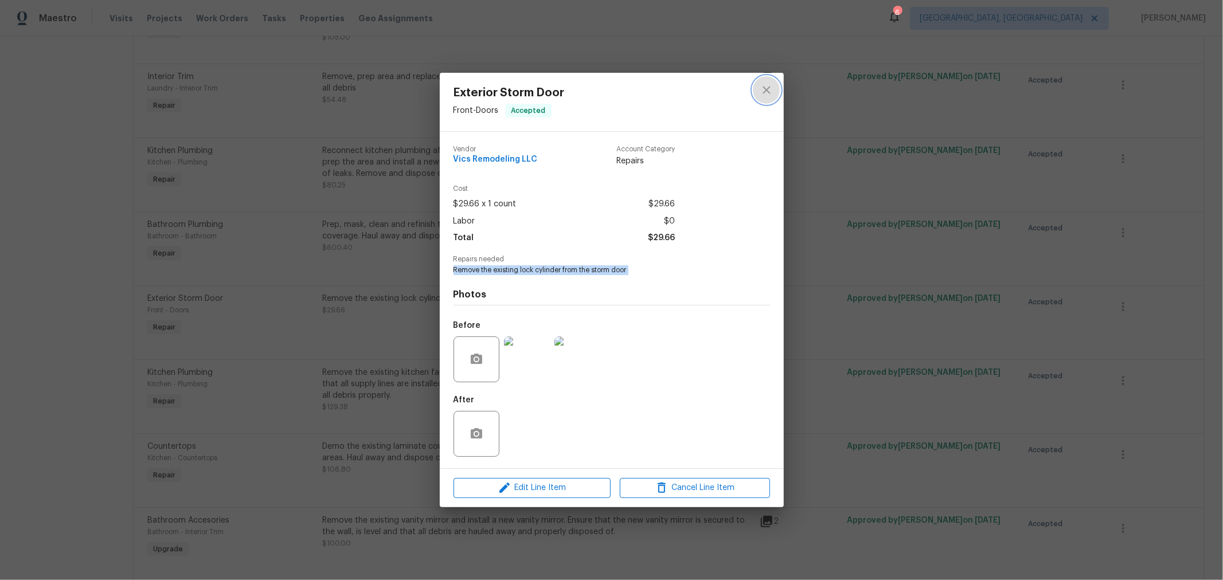
click at [767, 92] on icon "close" at bounding box center [767, 90] width 14 height 14
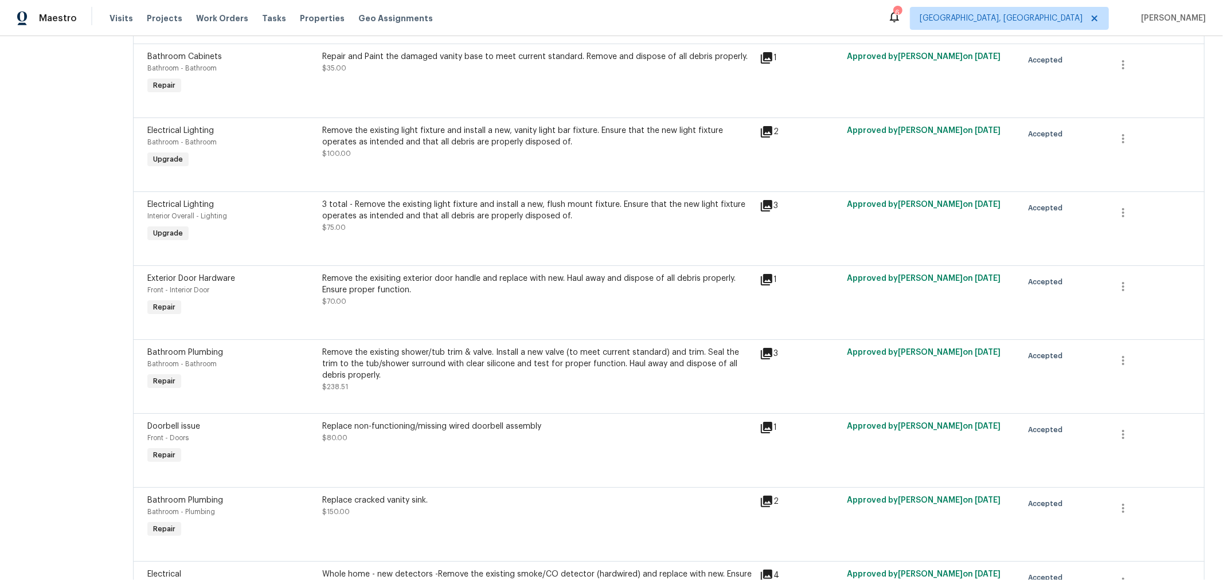
scroll to position [1076, 0]
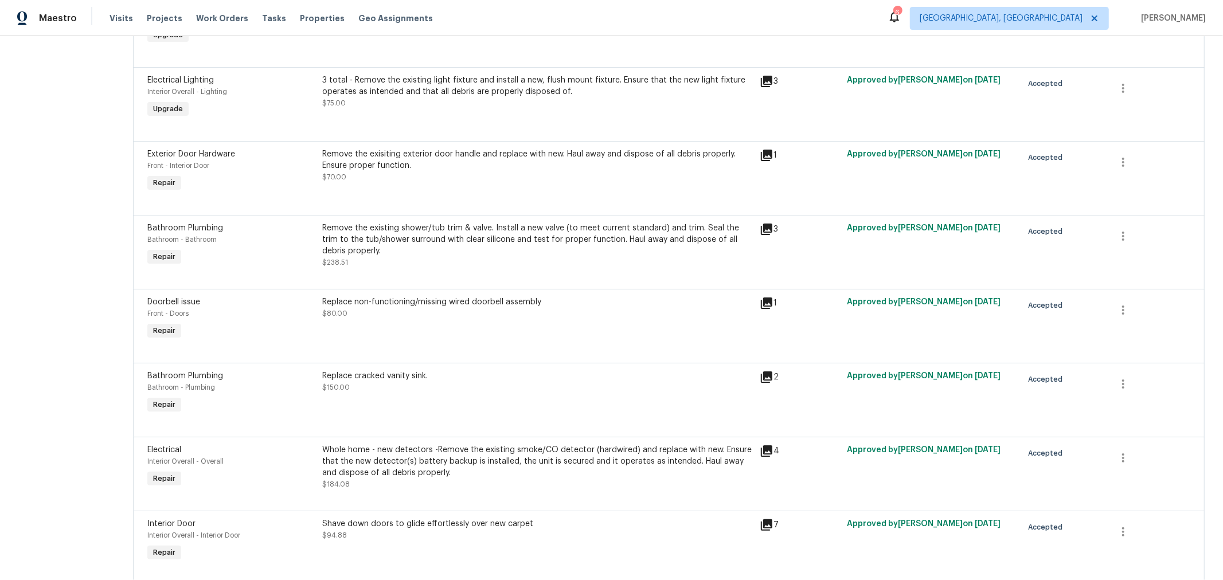
click at [480, 166] on div "Remove the exisiting exterior door handle and replace with new. Haul away and d…" at bounding box center [537, 160] width 431 height 23
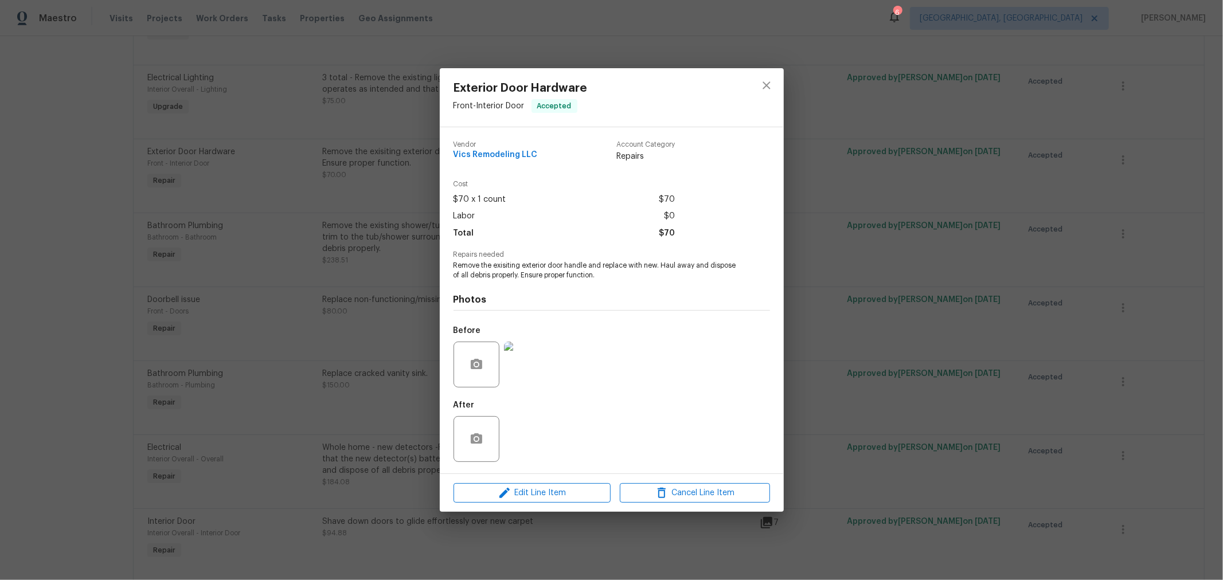
scroll to position [1203, 0]
click at [540, 274] on span "Remove the exisiting exterior door handle and replace with new. Haul away and d…" at bounding box center [596, 270] width 285 height 19
copy span "Remove the exisiting exterior door handle and replace with new. Haul away and d…"
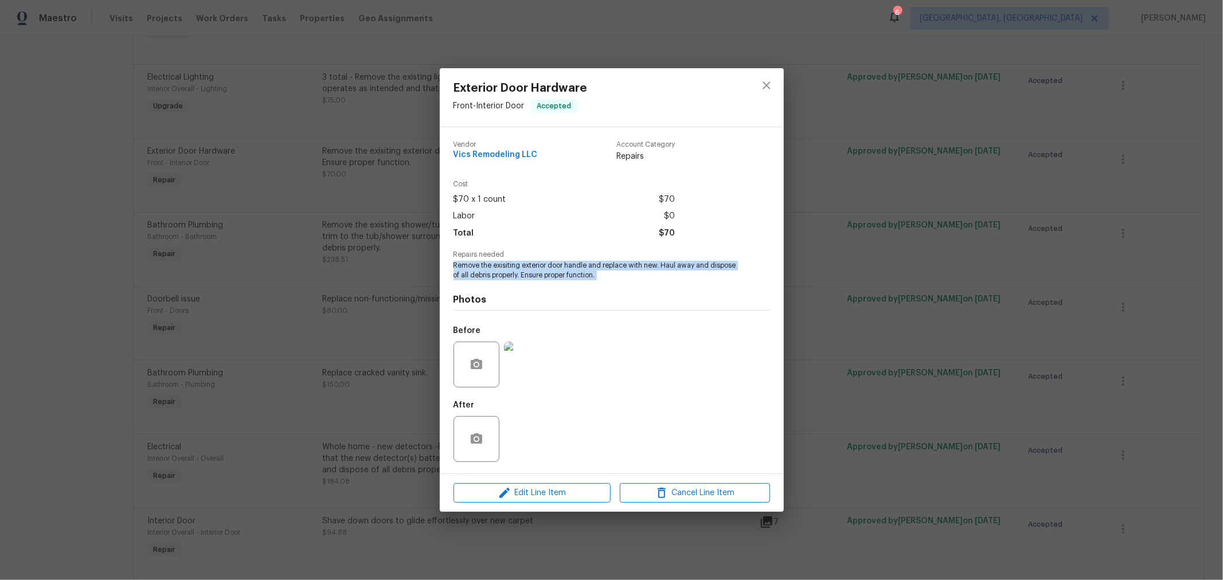
click at [527, 374] on img at bounding box center [527, 365] width 46 height 46
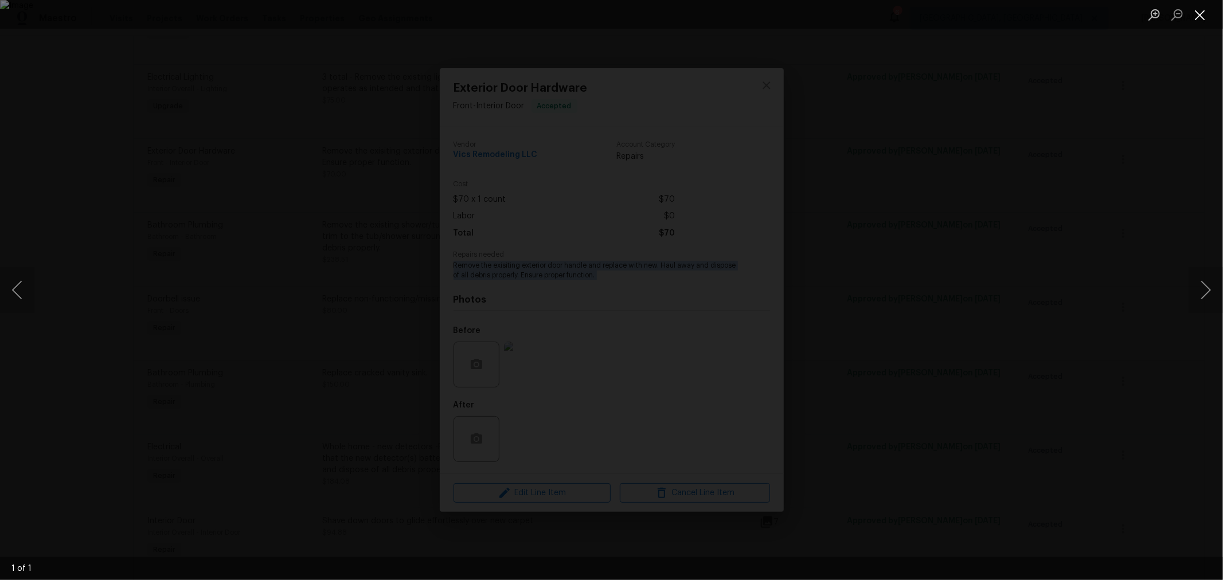
click at [1194, 24] on button "Close lightbox" at bounding box center [1200, 15] width 23 height 20
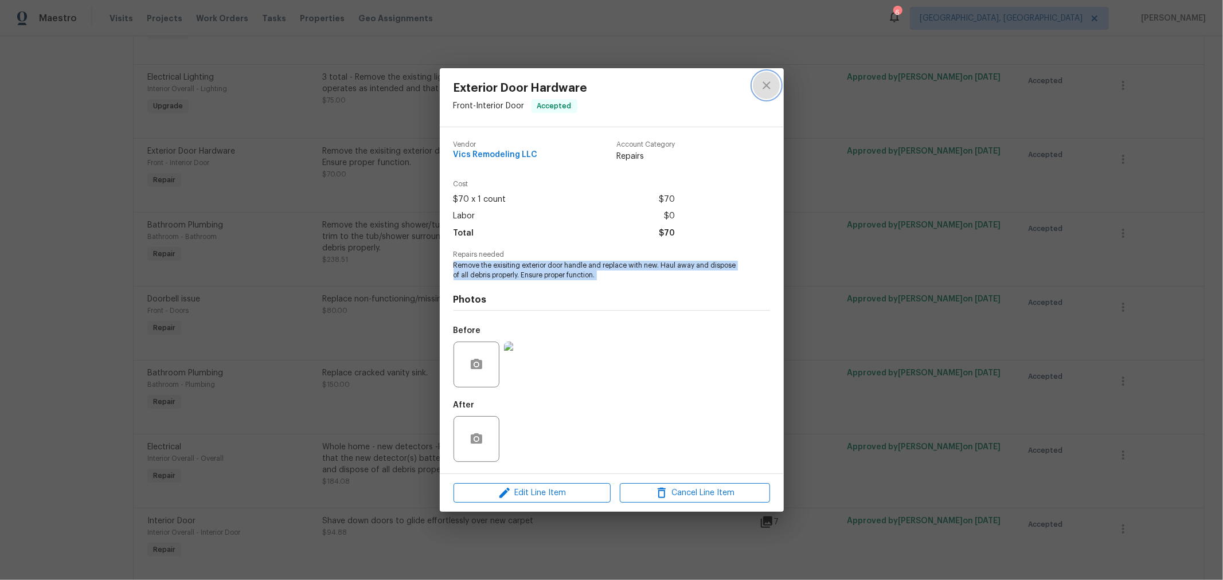
click at [768, 92] on button "close" at bounding box center [767, 86] width 28 height 28
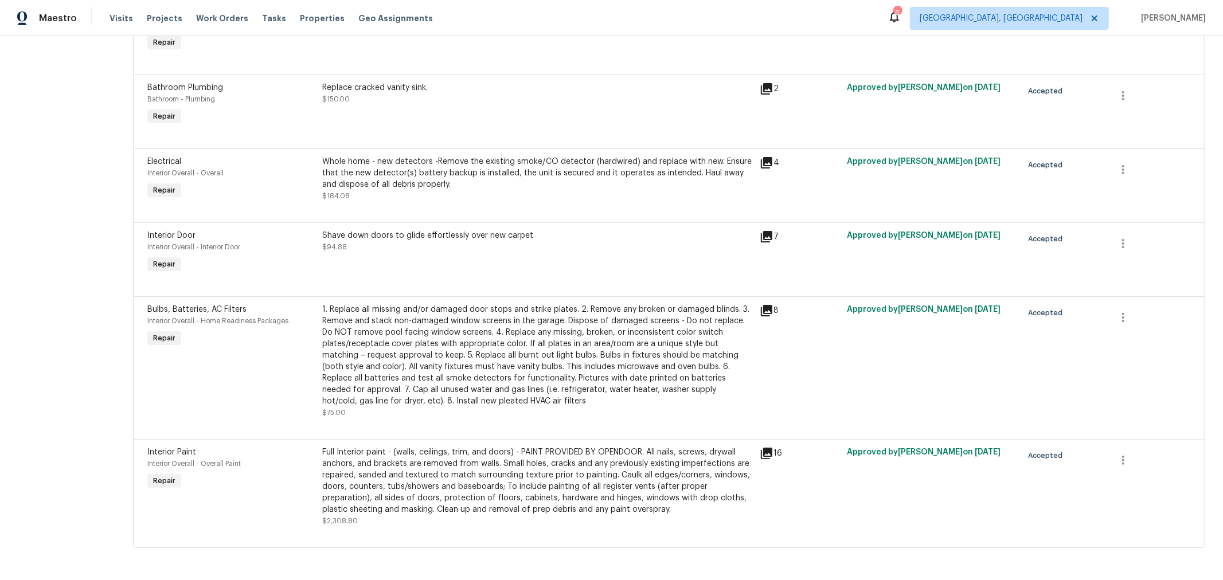
scroll to position [1498, 0]
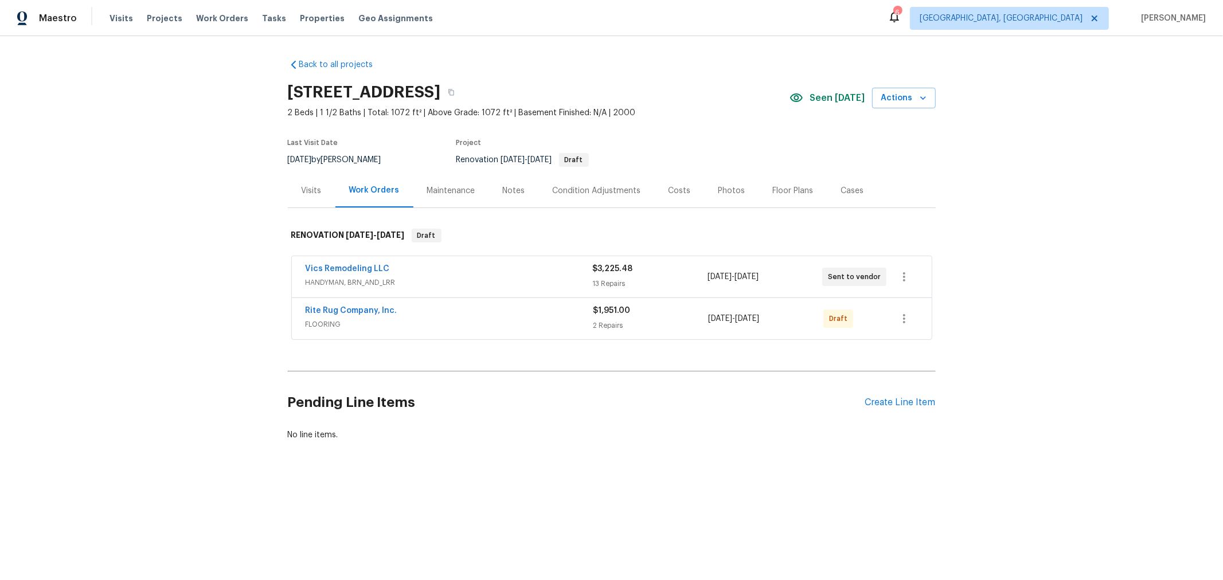
click at [665, 197] on div "Costs" at bounding box center [680, 191] width 50 height 34
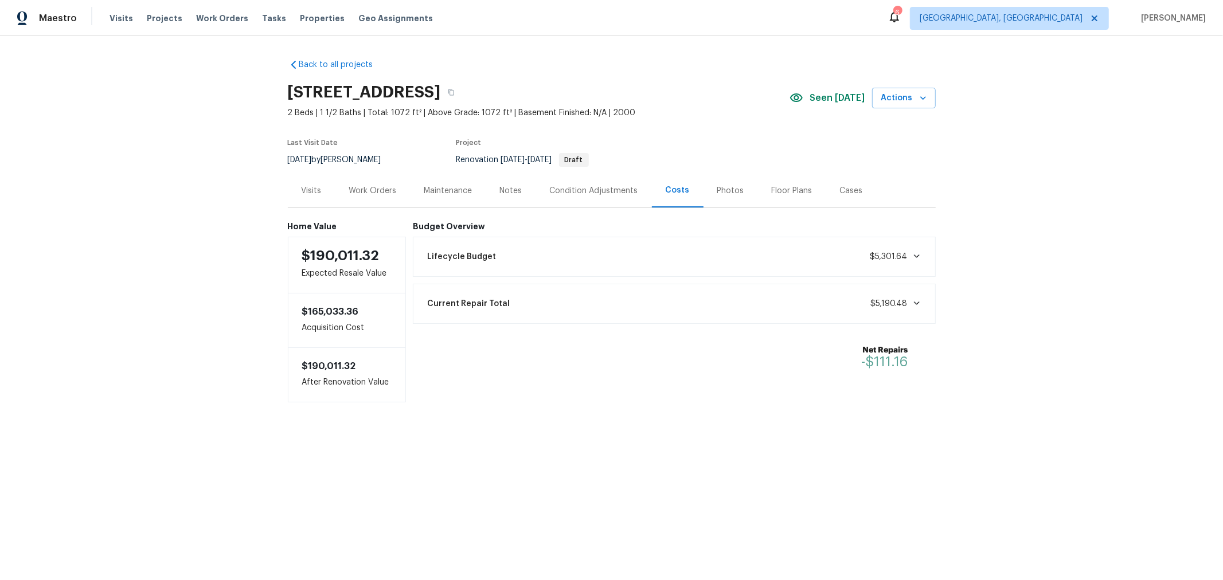
click at [302, 196] on div "Visits" at bounding box center [312, 190] width 20 height 11
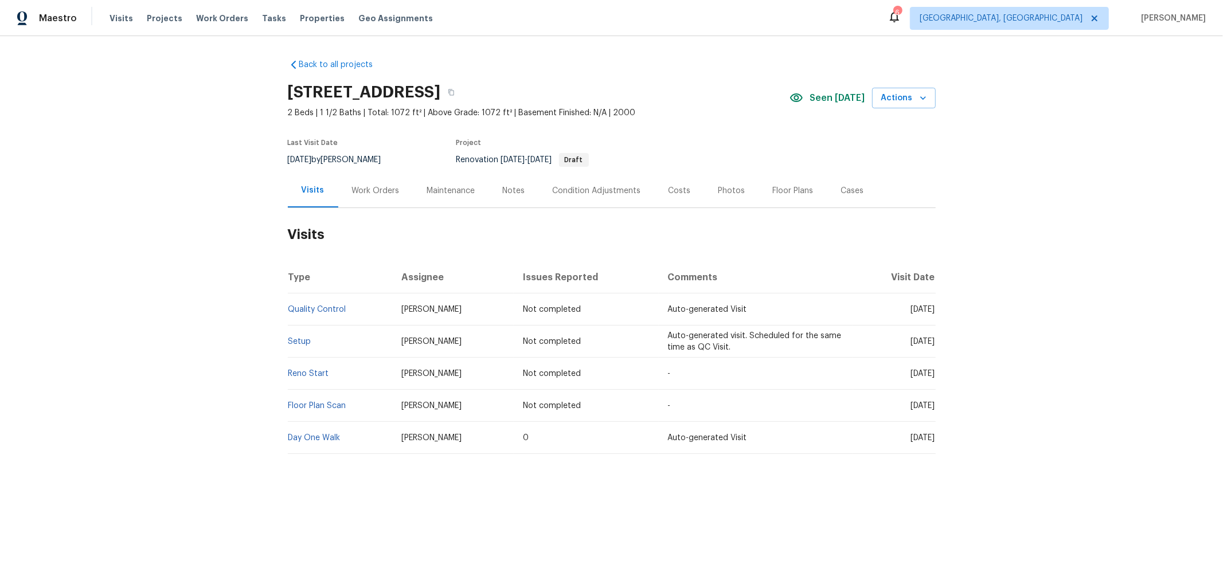
click at [503, 193] on div "Notes" at bounding box center [514, 190] width 22 height 11
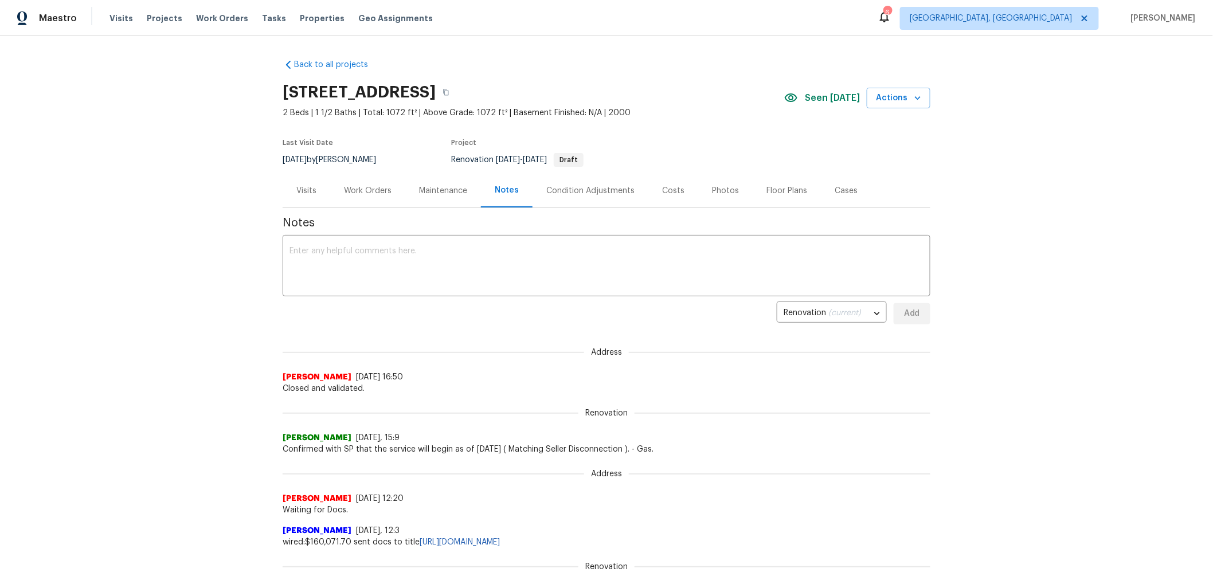
click at [434, 196] on div "Maintenance" at bounding box center [443, 190] width 48 height 11
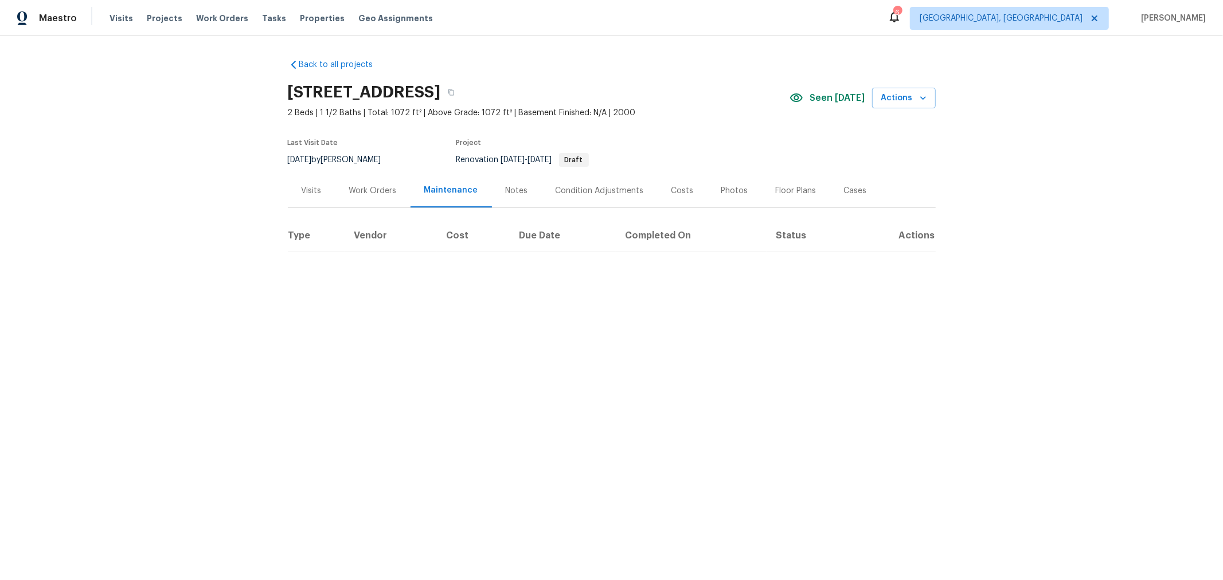
click at [381, 193] on div "Work Orders" at bounding box center [373, 190] width 48 height 11
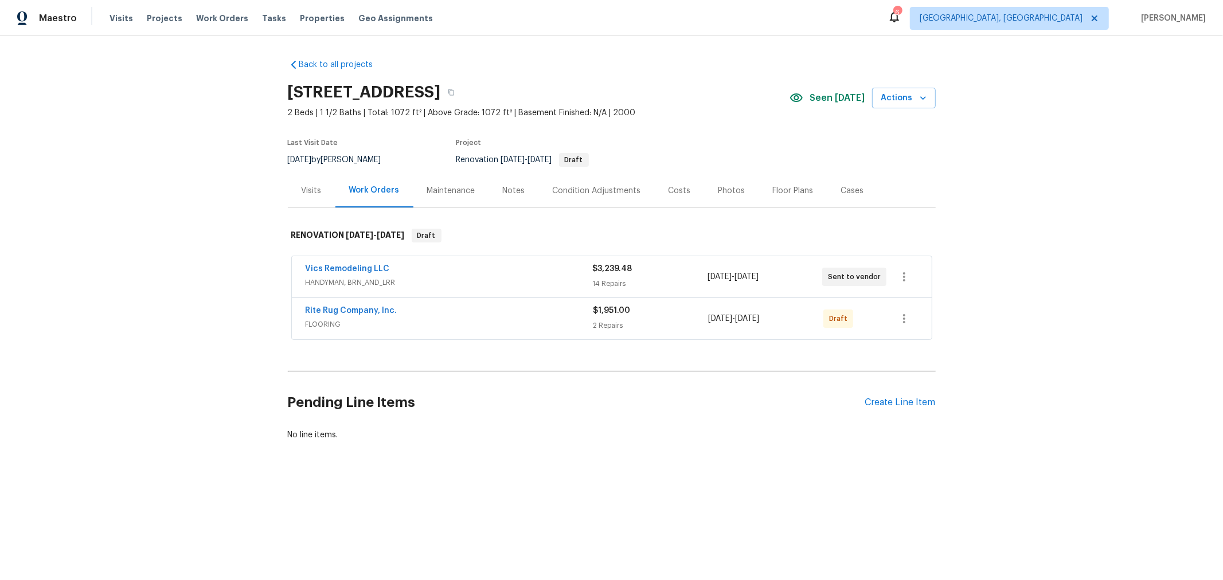
click at [672, 193] on div "Costs" at bounding box center [680, 190] width 22 height 11
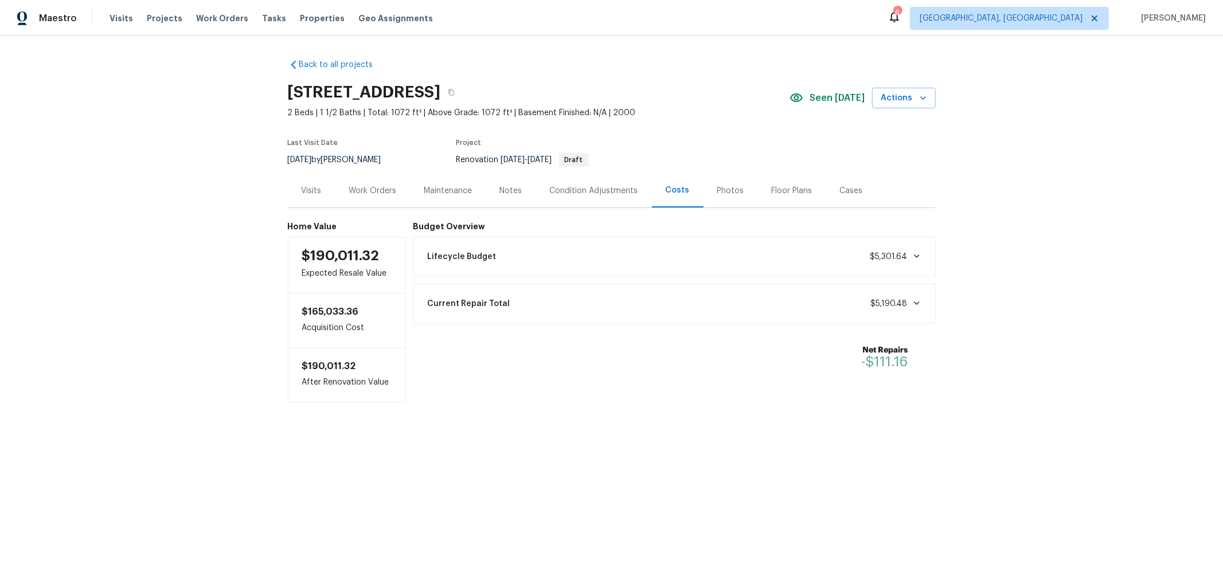
click at [770, 56] on div "Back to all projects 6403 Riverview Loop, Grove City, OH 43123 2 Beds | 1 1/2 B…" at bounding box center [612, 226] width 648 height 353
click at [454, 91] on icon "button" at bounding box center [451, 92] width 6 height 6
click at [361, 193] on div "Work Orders" at bounding box center [373, 190] width 48 height 11
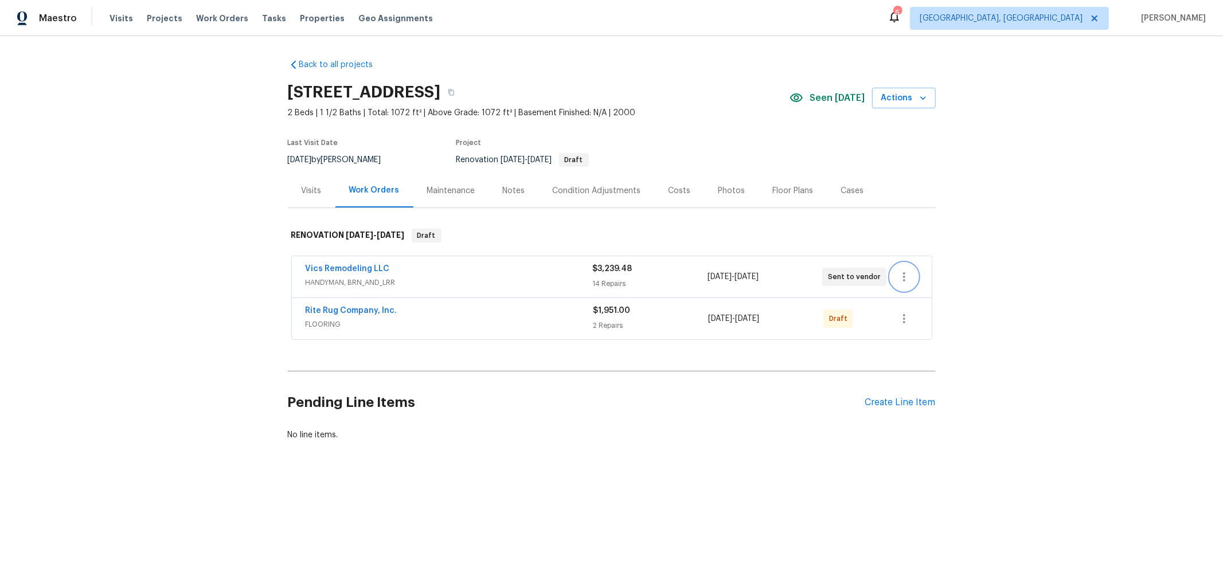
click at [898, 280] on icon "button" at bounding box center [904, 277] width 14 height 14
click at [898, 280] on li "Edit" at bounding box center [948, 276] width 124 height 19
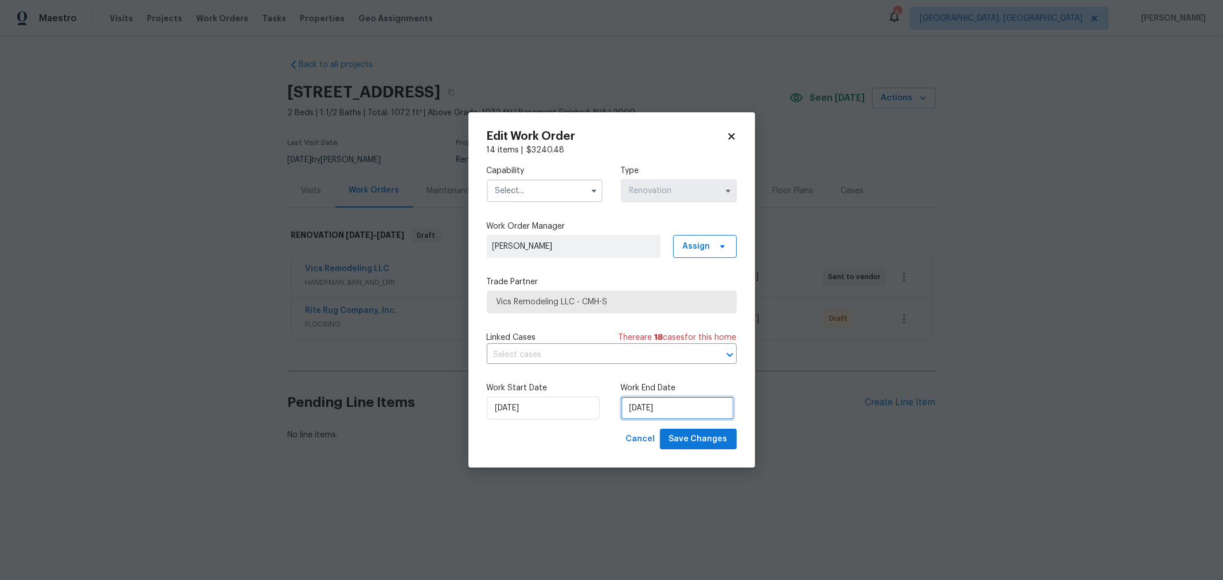
select select "8"
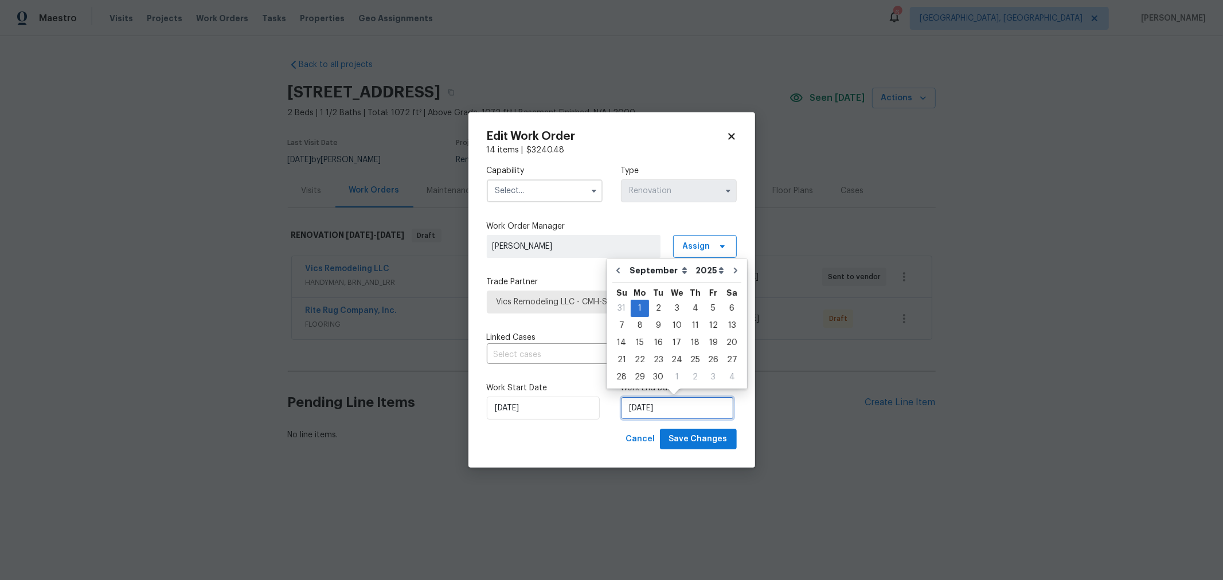
click at [677, 408] on input "[DATE]" at bounding box center [677, 408] width 113 height 23
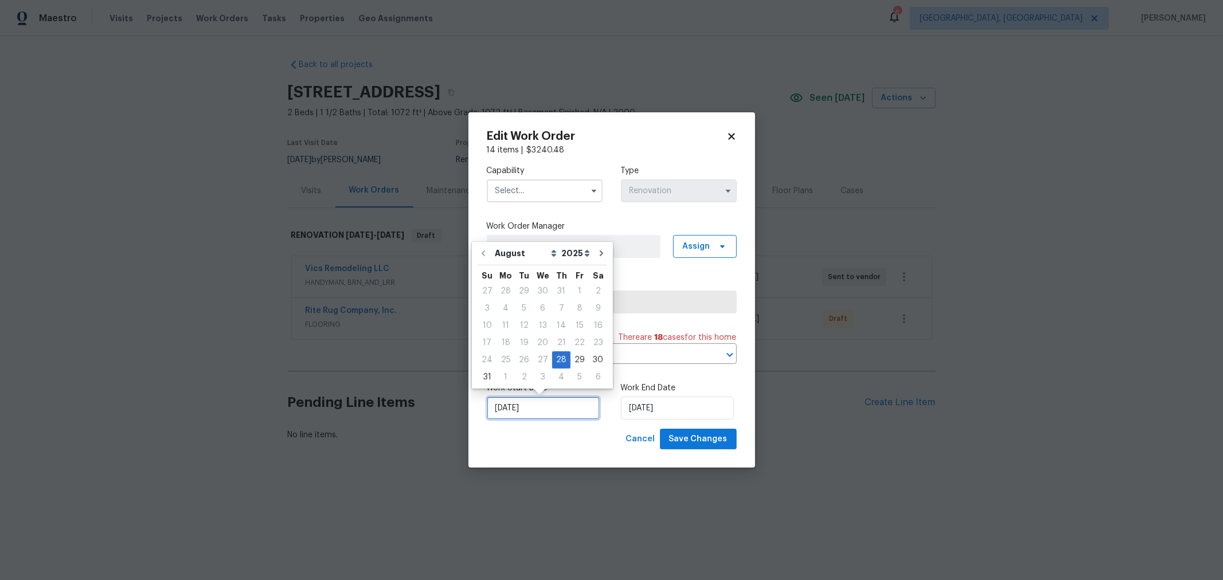
click at [545, 405] on input "[DATE]" at bounding box center [543, 408] width 113 height 23
click at [577, 360] on div "29" at bounding box center [580, 360] width 18 height 16
type input "[DATE]"
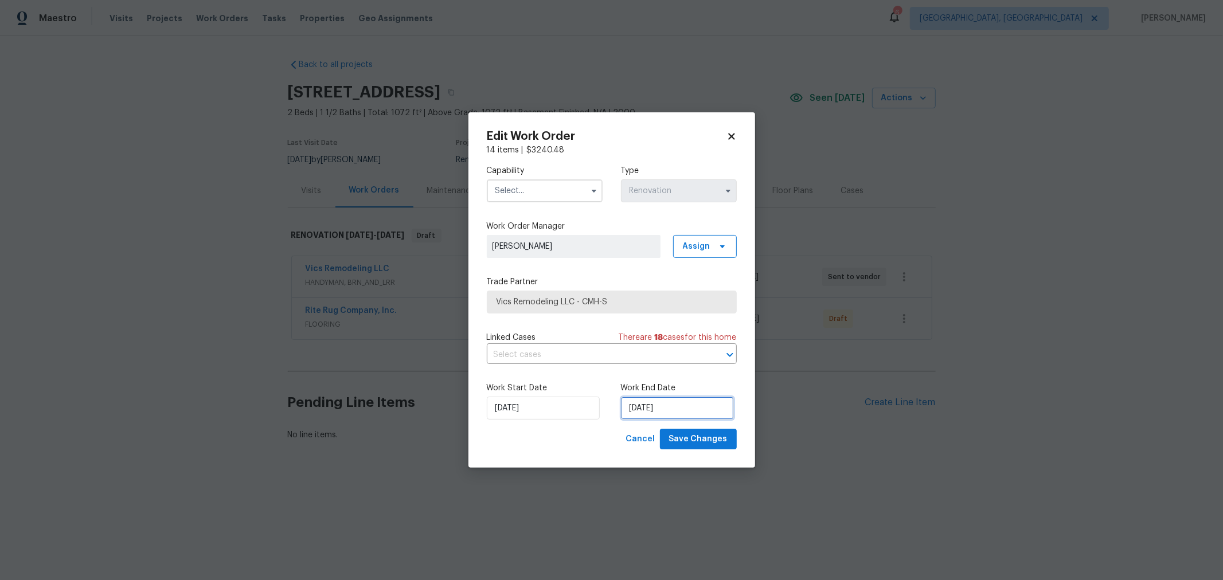
select select "8"
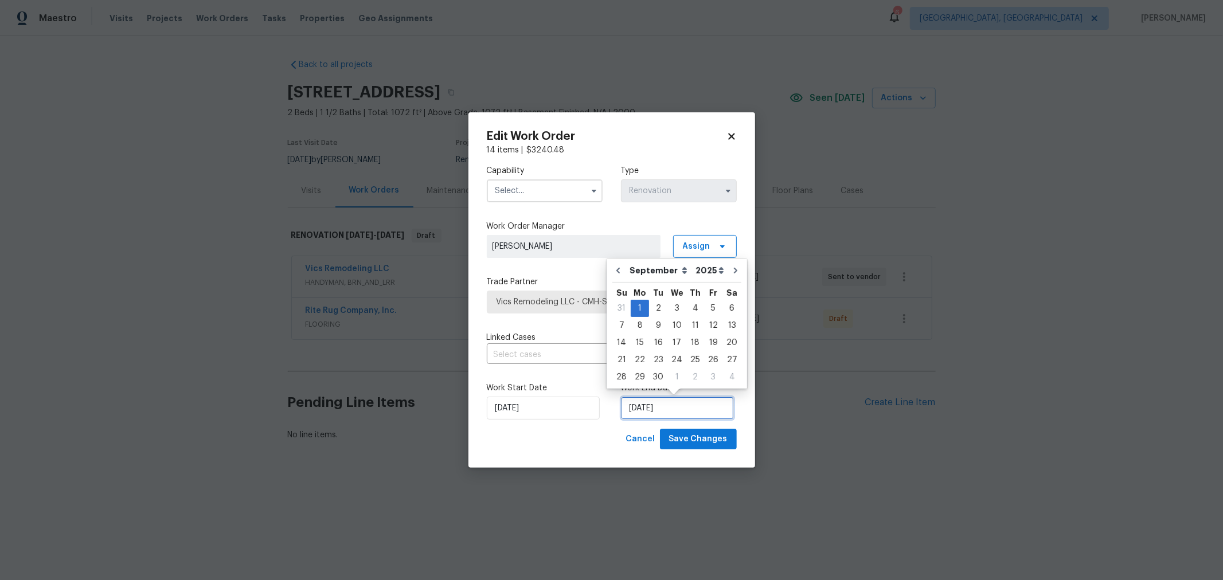
click at [672, 411] on input "[DATE]" at bounding box center [677, 408] width 113 height 23
click at [618, 276] on button "Go to previous month" at bounding box center [618, 270] width 17 height 23
type input "[DATE]"
select select "7"
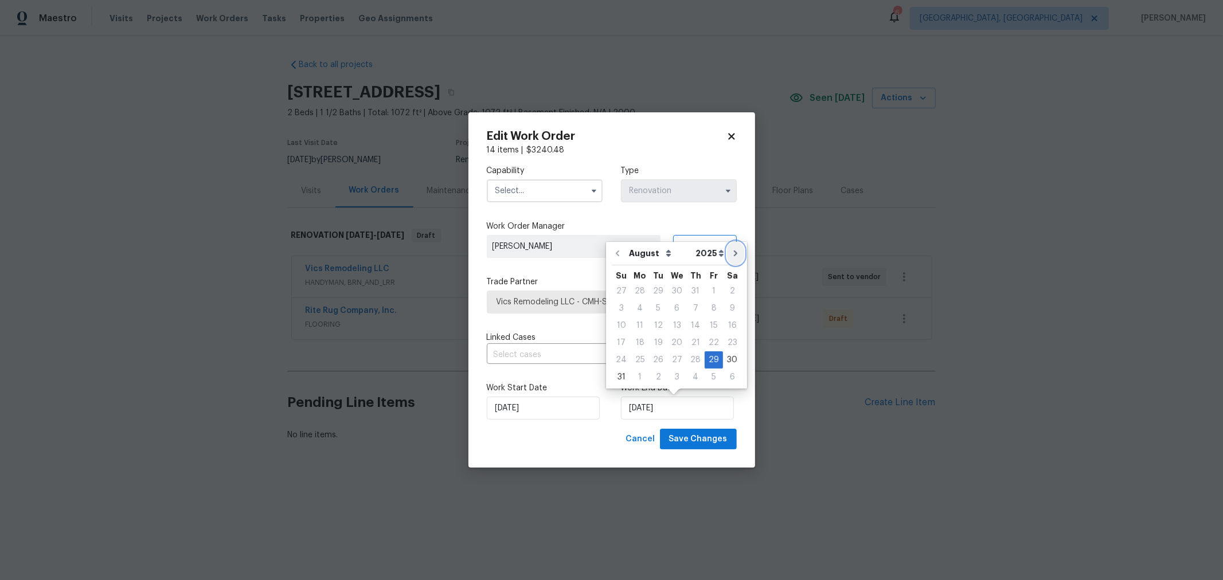
click at [734, 253] on icon "Go to next month" at bounding box center [735, 254] width 3 height 6
type input "9/29/2025"
select select "8"
click at [641, 307] on div "1" at bounding box center [640, 308] width 18 height 16
type input "9/1/2025"
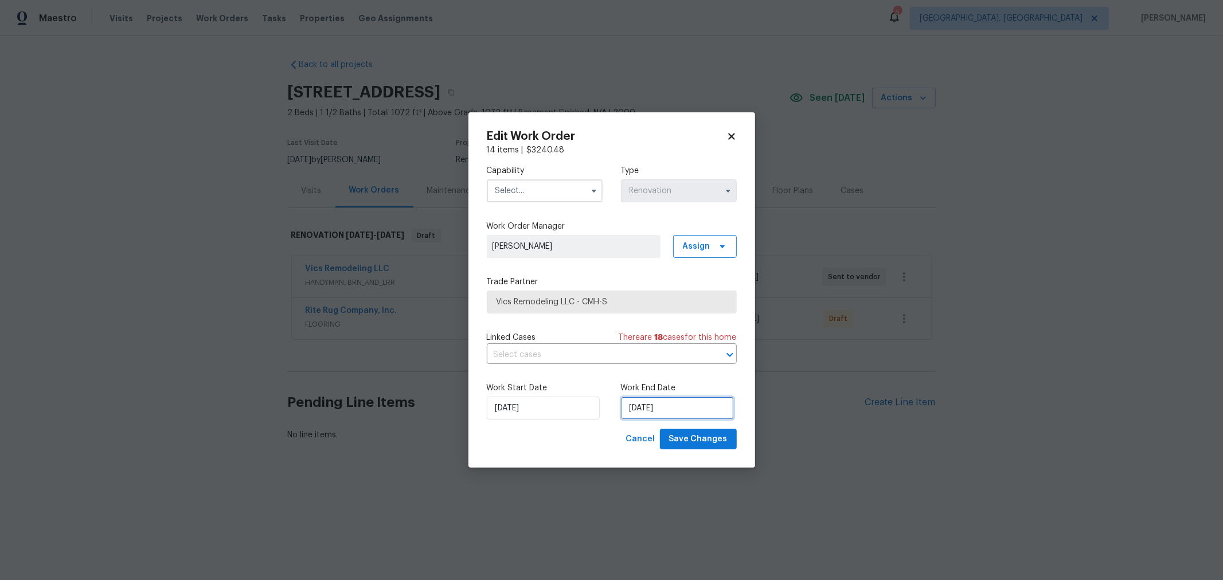
click at [663, 415] on input "9/1/2025" at bounding box center [677, 408] width 113 height 23
select select "8"
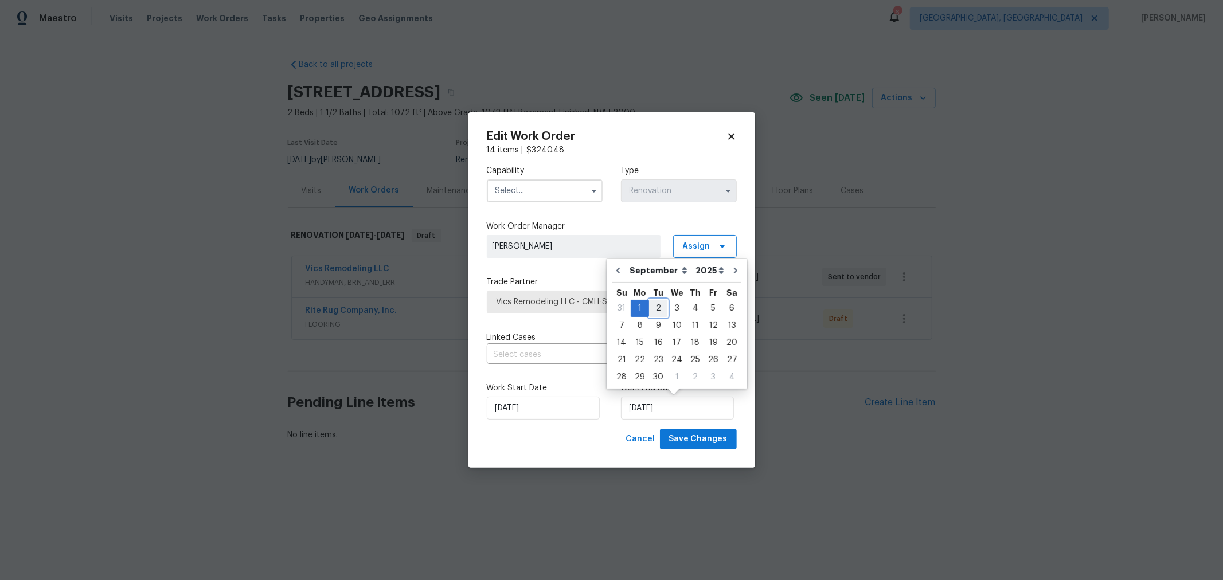
click at [659, 306] on div "2" at bounding box center [658, 308] width 18 height 16
type input "9/2/2025"
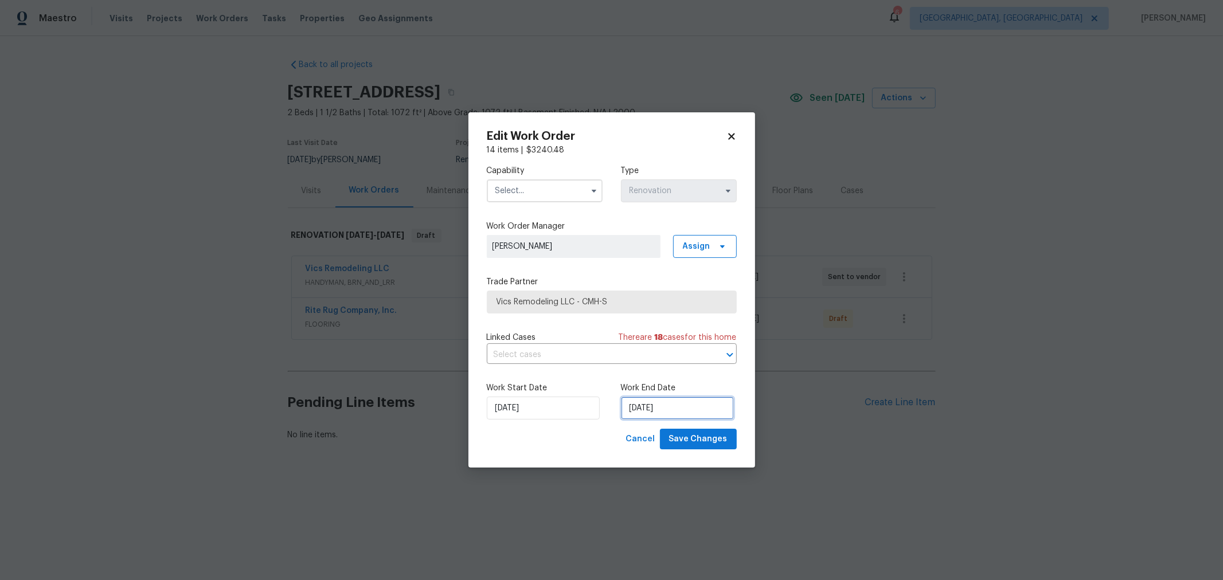
click at [666, 412] on input "9/2/2025" at bounding box center [677, 408] width 113 height 23
select select "8"
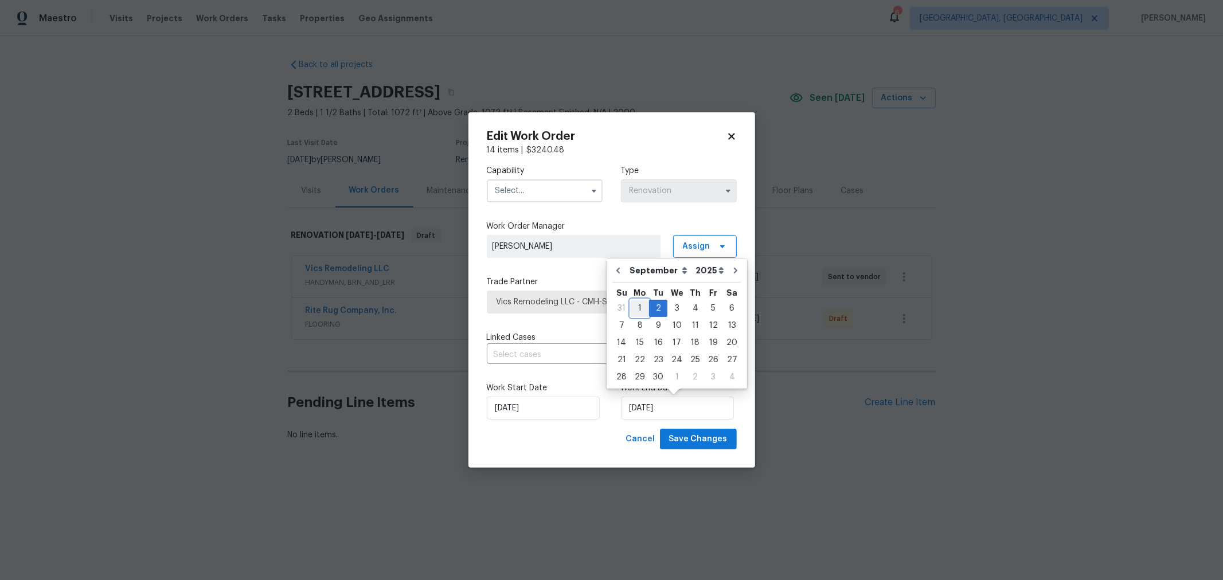
click at [642, 305] on div "1" at bounding box center [640, 308] width 18 height 16
type input "9/1/2025"
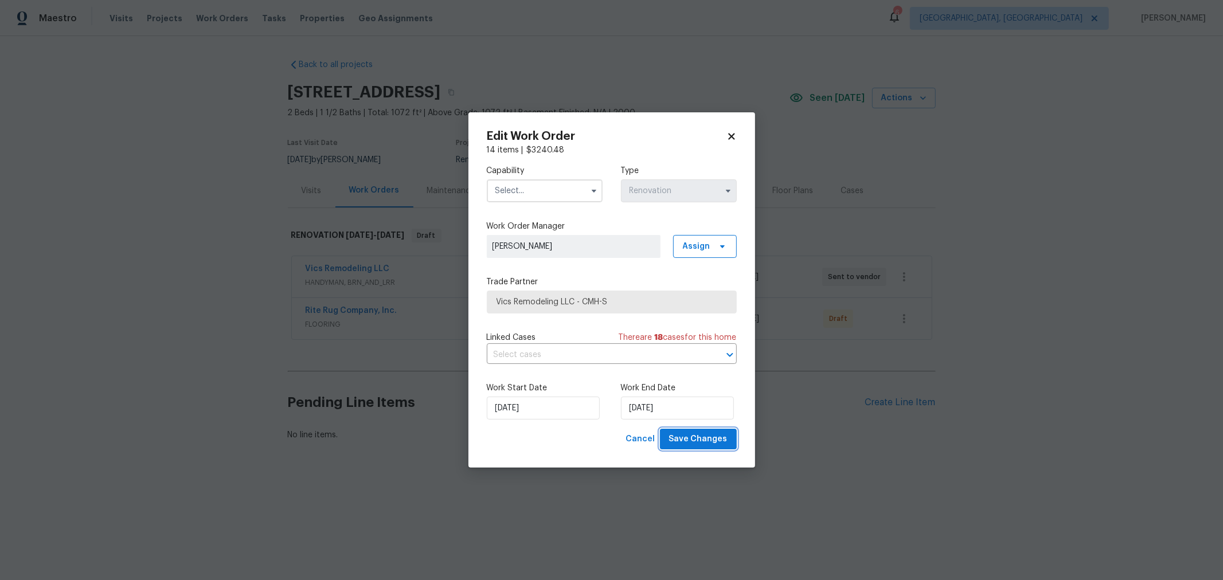
click at [700, 439] on span "Save Changes" at bounding box center [698, 439] width 58 height 14
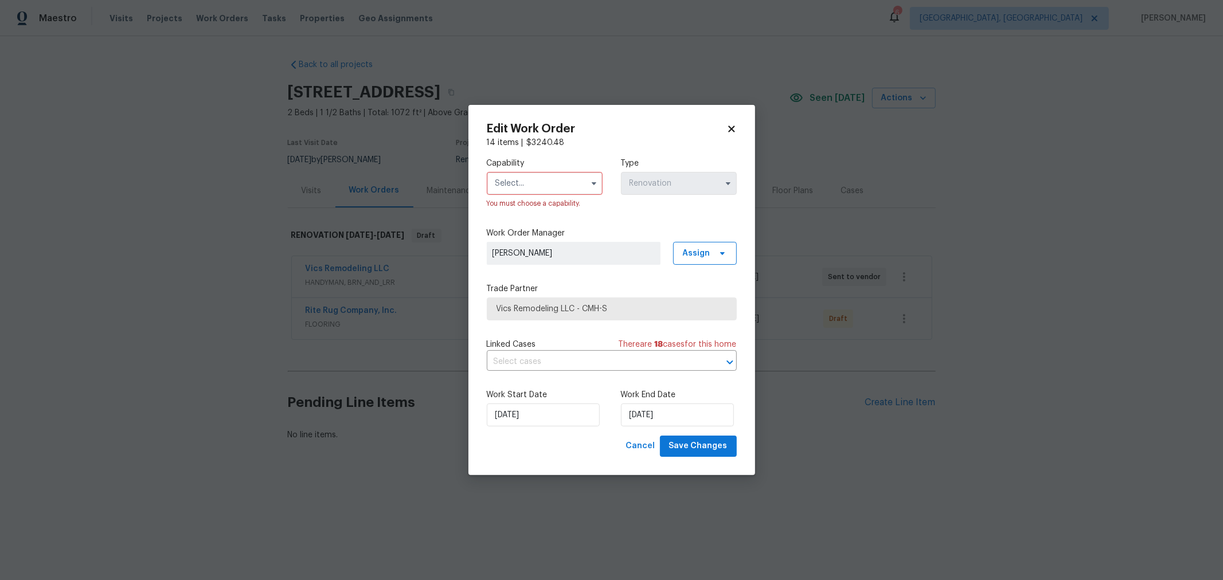
click at [551, 182] on input "text" at bounding box center [545, 183] width 116 height 23
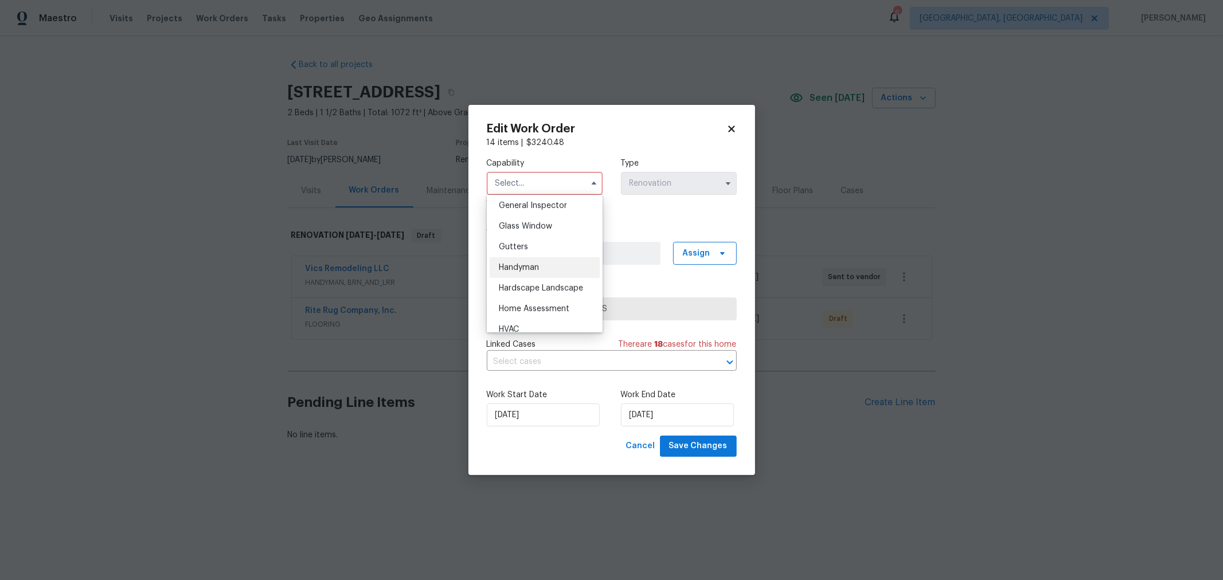
click at [535, 272] on span "Handyman" at bounding box center [519, 268] width 40 height 8
type input "Handyman"
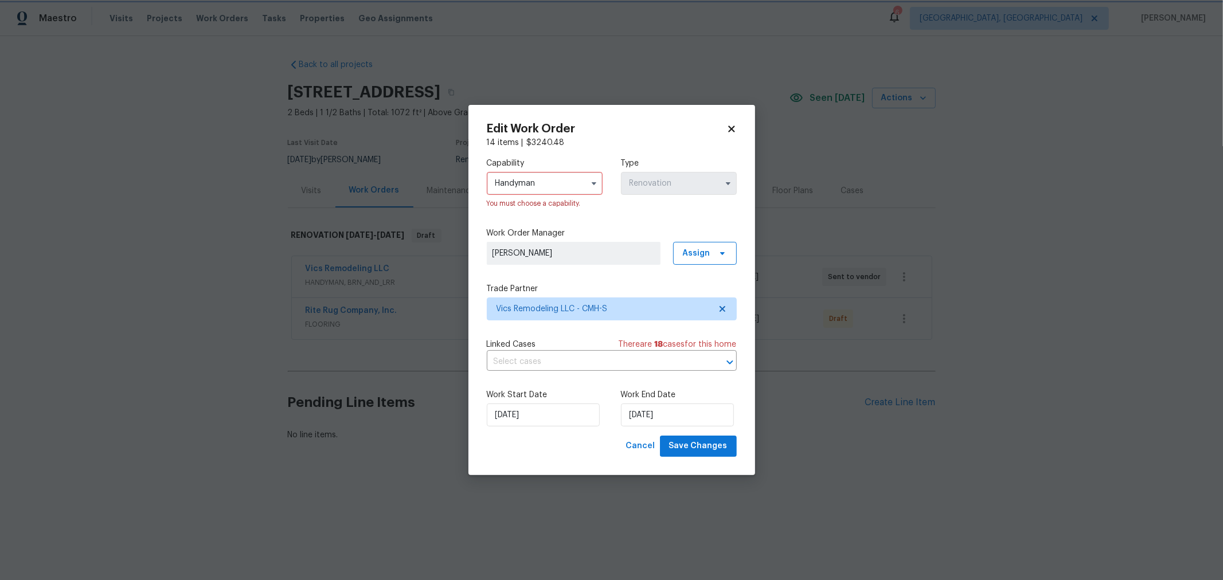
scroll to position [572, 0]
click at [721, 442] on span "Save Changes" at bounding box center [698, 446] width 58 height 14
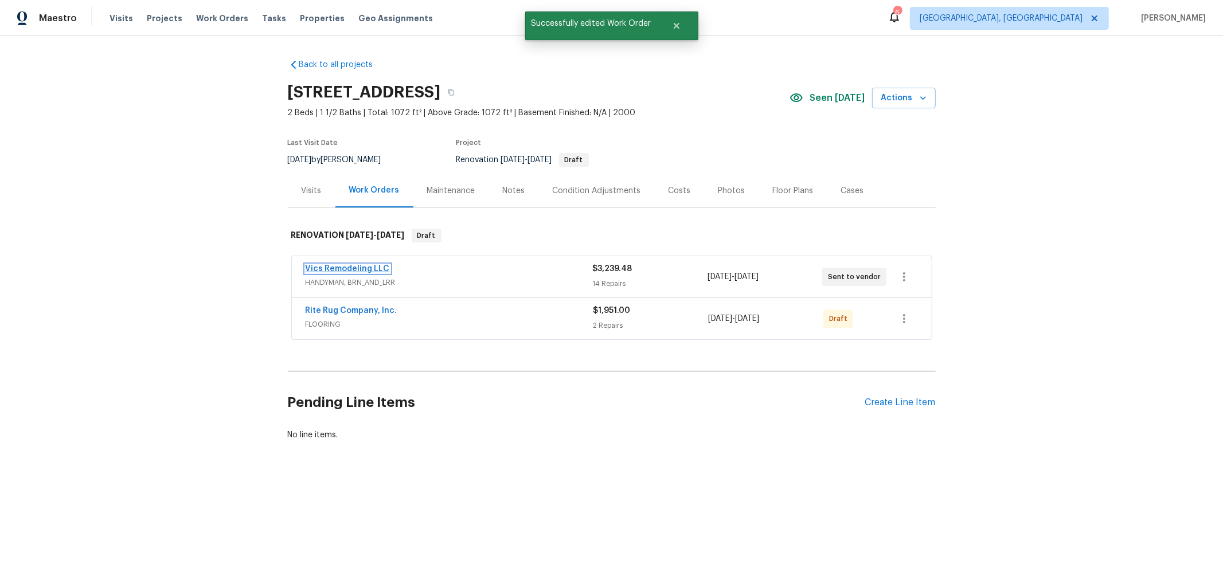
click at [357, 265] on link "Vics Remodeling LLC" at bounding box center [348, 269] width 84 height 8
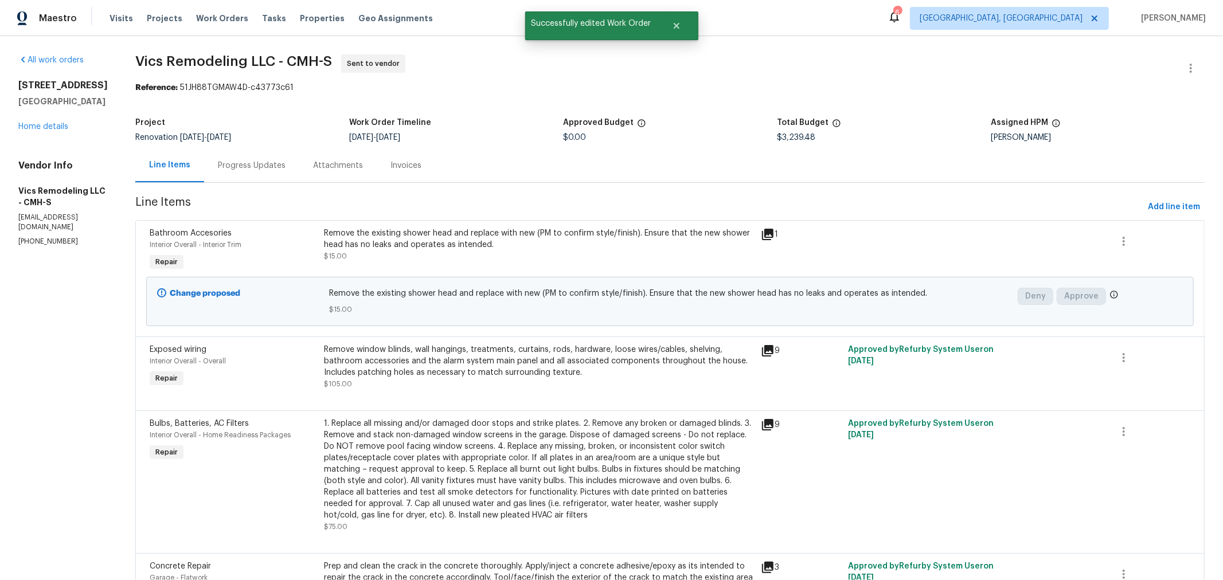
click at [258, 162] on div "Progress Updates" at bounding box center [252, 165] width 68 height 11
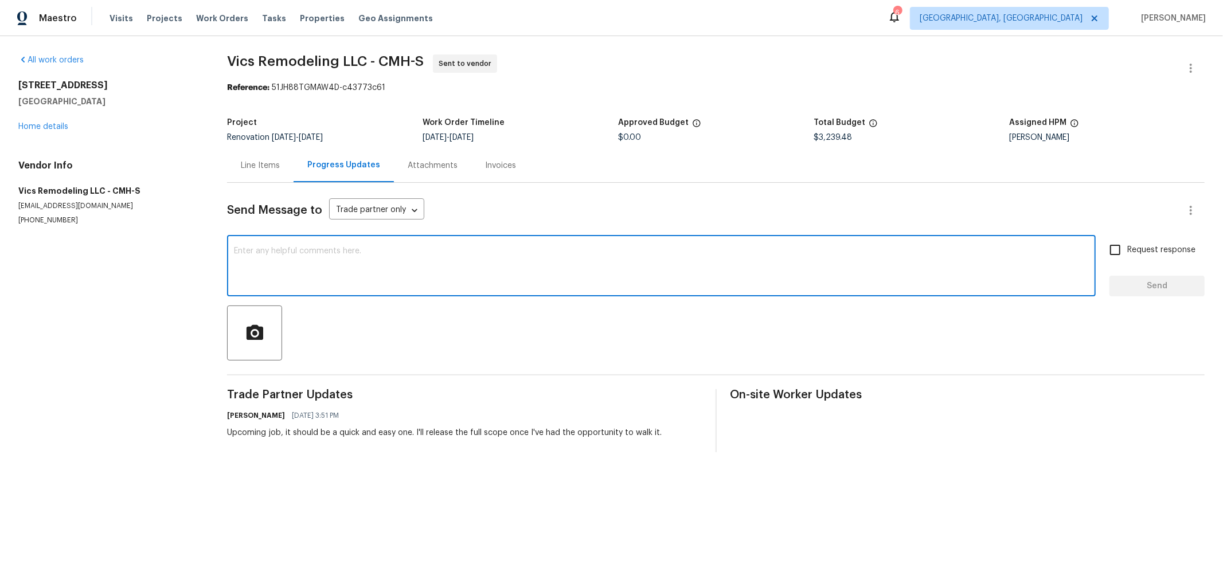
click at [325, 251] on textarea at bounding box center [661, 267] width 855 height 40
type textarea "t"
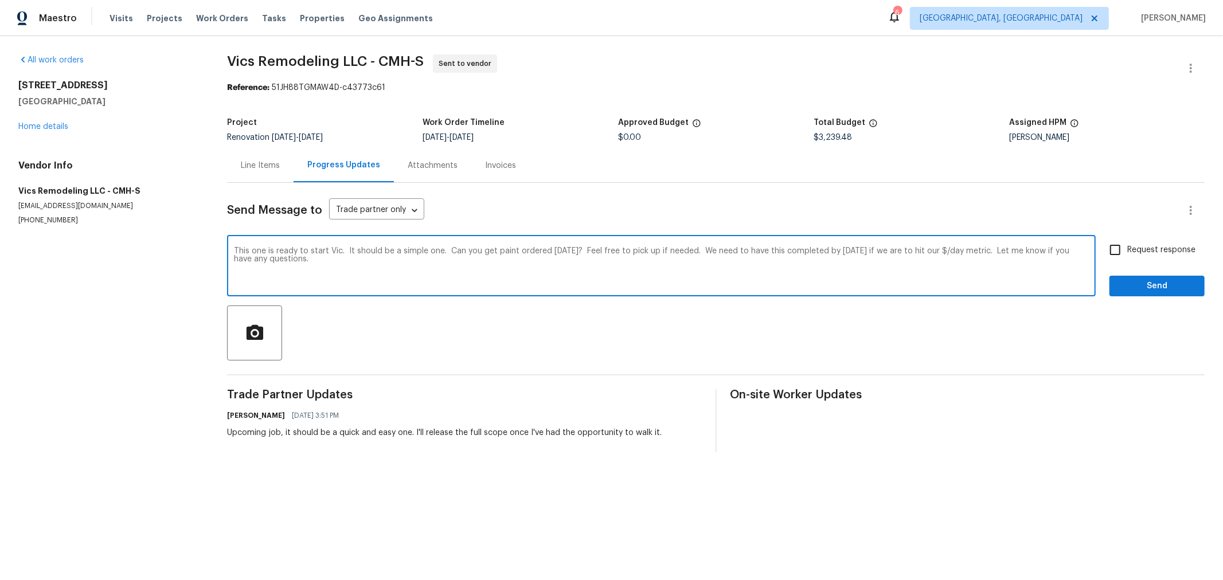
type textarea "This one is ready to start Vic. It should be a simple one. Can you get paint or…"
click at [1127, 249] on span "Request response" at bounding box center [1161, 250] width 68 height 12
click at [1119, 249] on input "Request response" at bounding box center [1115, 250] width 24 height 24
checkbox input "true"
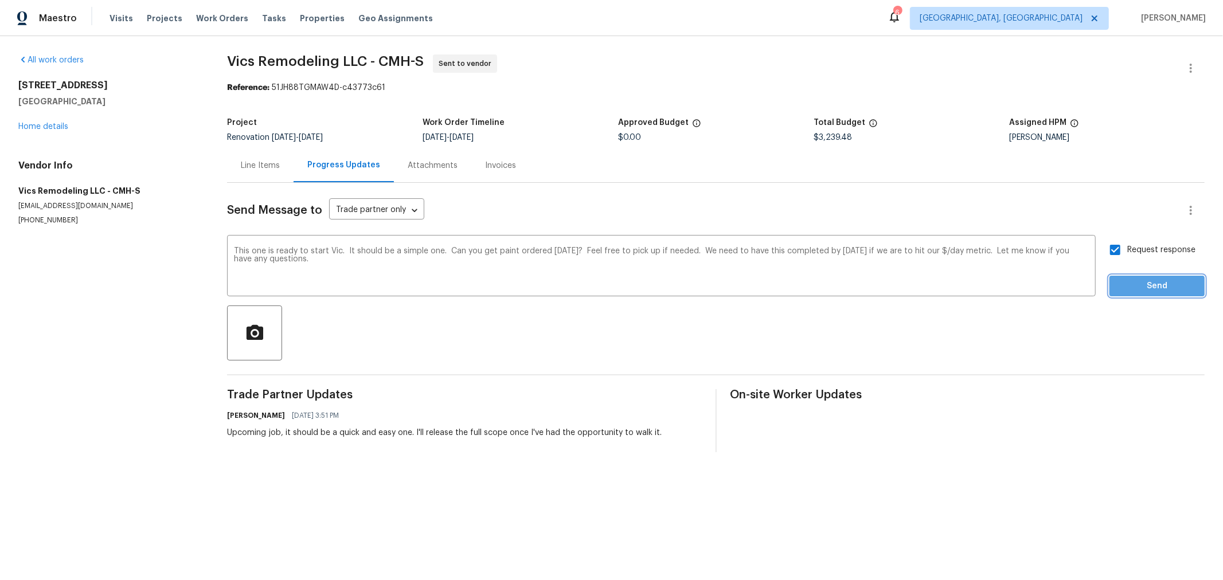
click at [1137, 283] on span "Send" at bounding box center [1157, 286] width 77 height 14
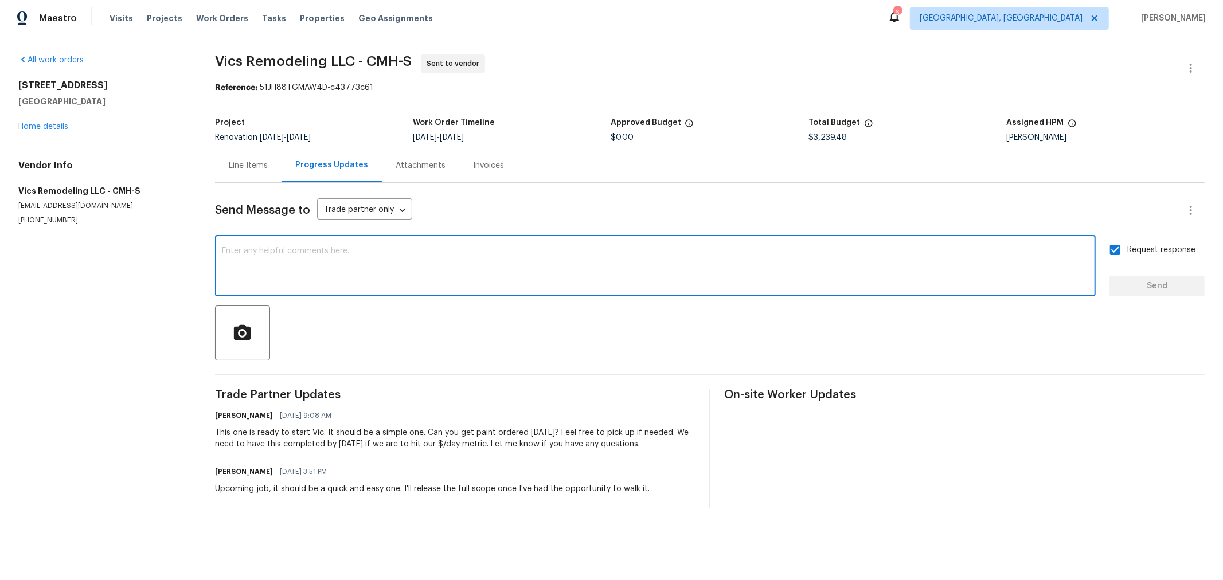
click at [436, 263] on textarea at bounding box center [655, 267] width 867 height 40
type textarea "P"
type textarea "Paint for walls only and touch up paint for trim/doors. We need to protect all …"
click at [1114, 276] on button "Send" at bounding box center [1157, 286] width 95 height 21
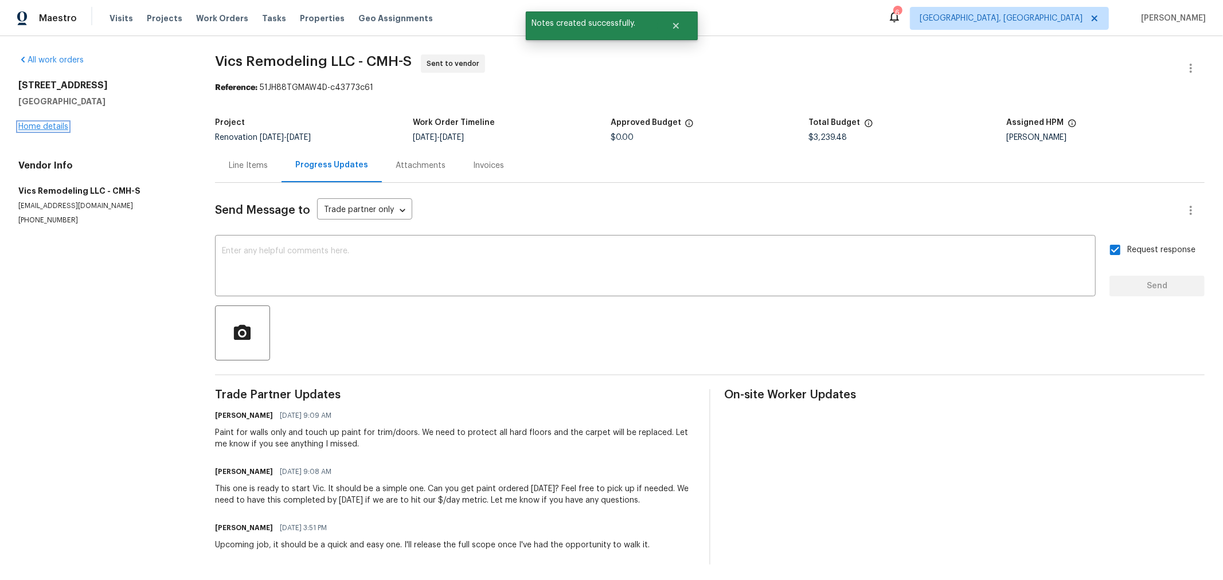
click at [58, 124] on link "Home details" at bounding box center [43, 127] width 50 height 8
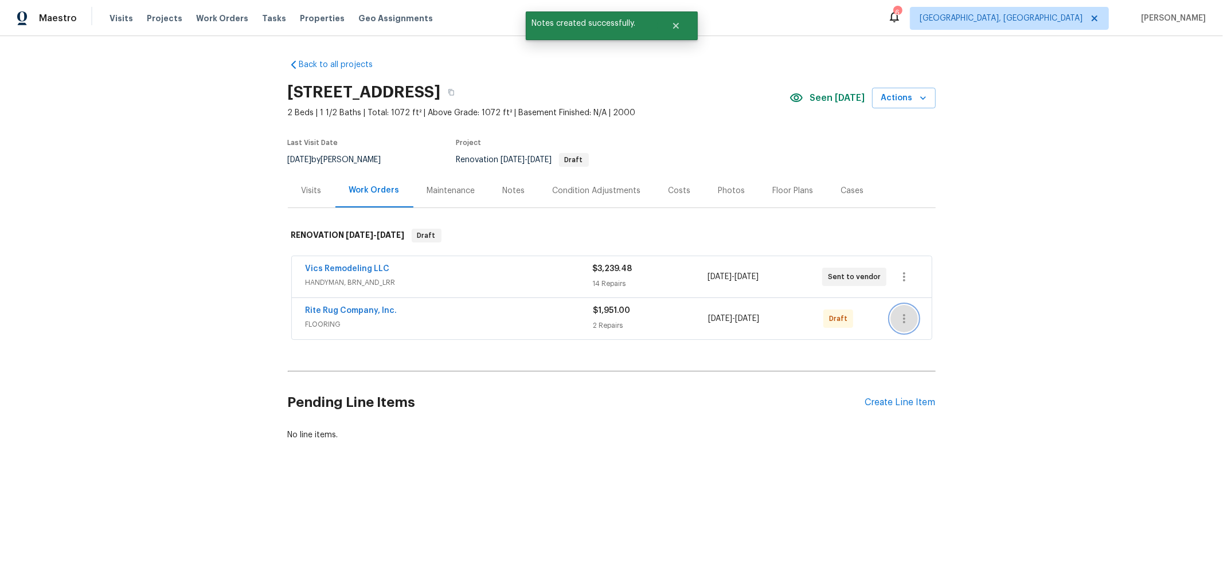
click at [903, 318] on icon "button" at bounding box center [904, 319] width 14 height 14
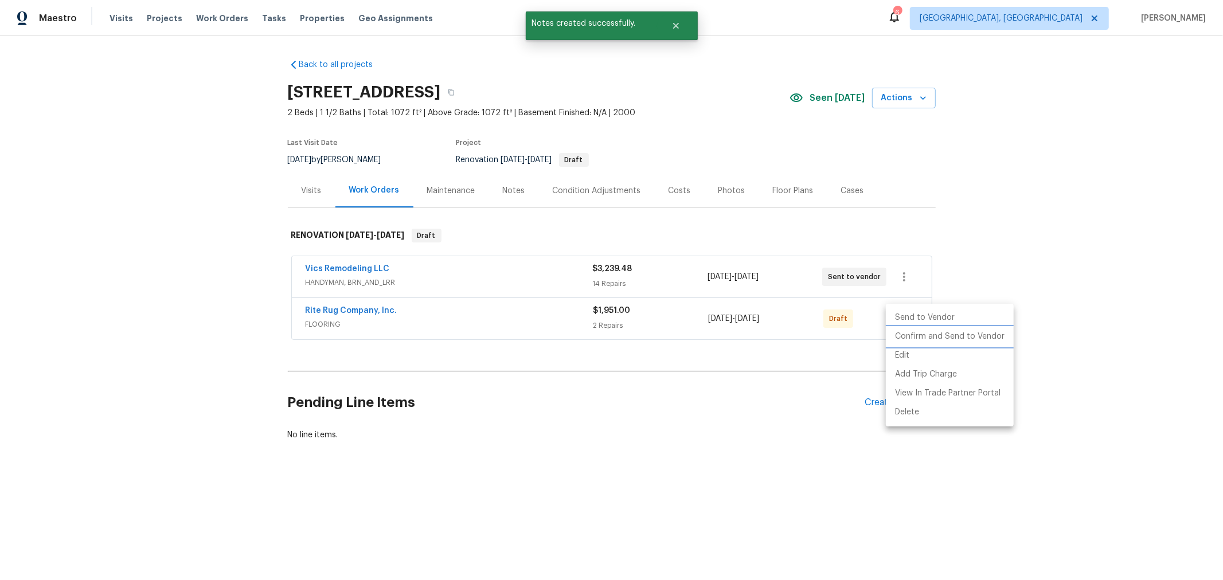
click at [908, 330] on li "Confirm and Send to Vendor" at bounding box center [950, 336] width 128 height 19
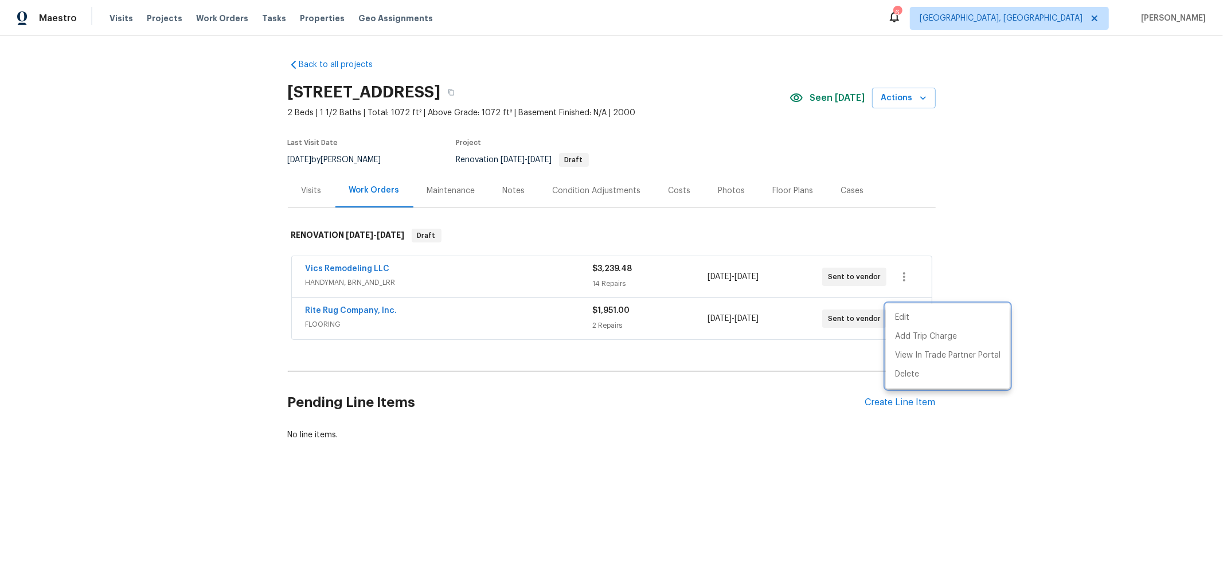
click at [1061, 227] on div at bounding box center [611, 290] width 1223 height 580
click at [908, 320] on button "button" at bounding box center [905, 319] width 28 height 28
click at [910, 322] on li "Edit" at bounding box center [948, 318] width 124 height 19
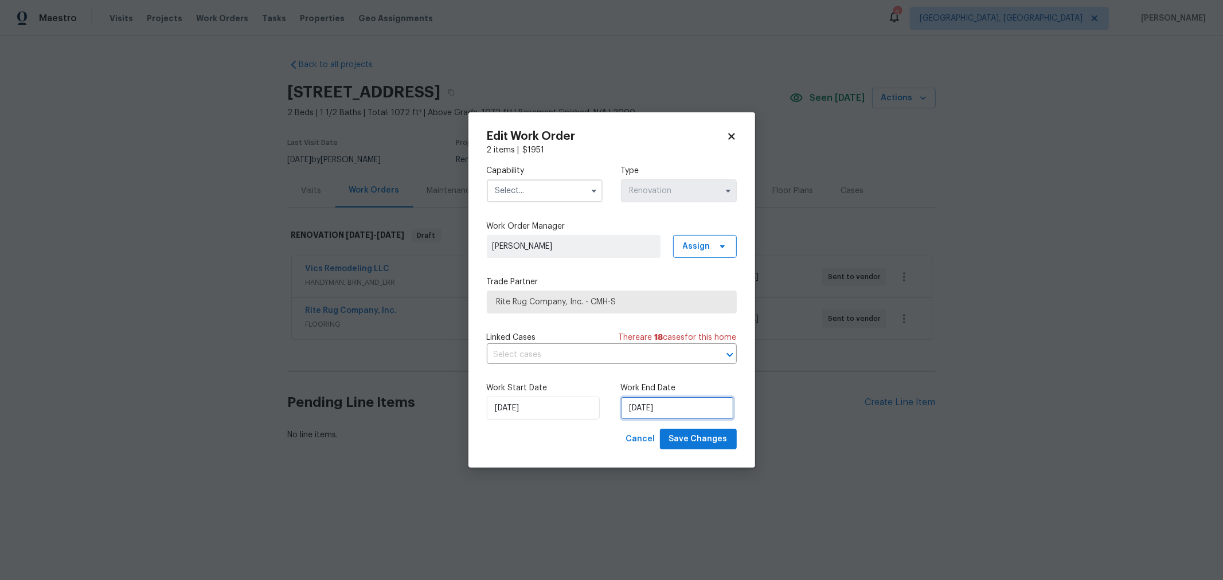
click at [654, 410] on input "9/3/2025" at bounding box center [677, 408] width 113 height 23
select select "8"
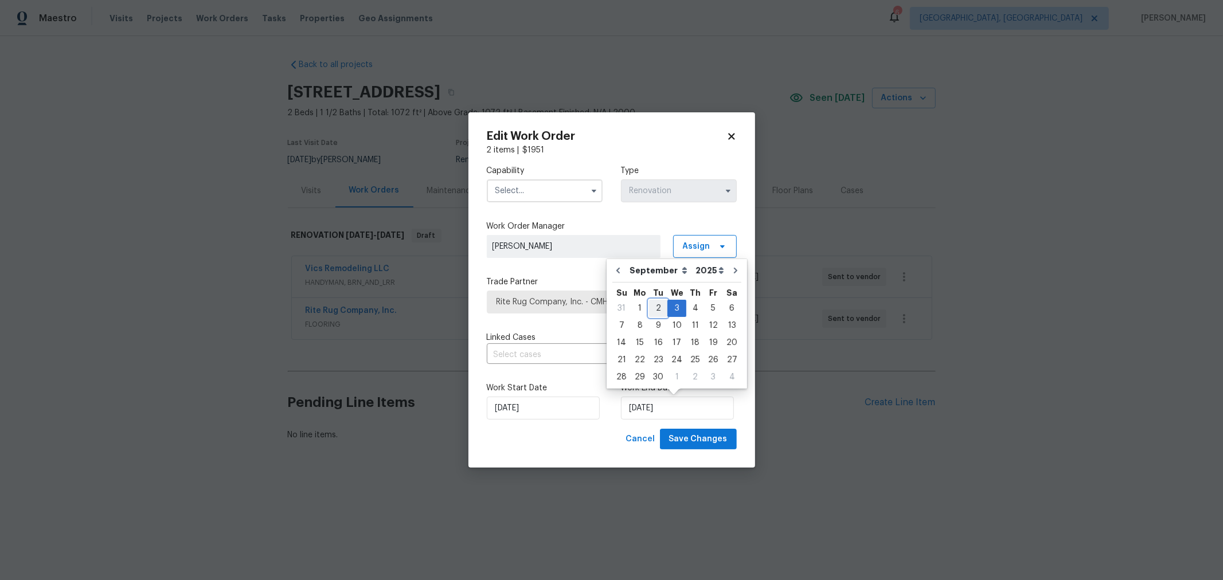
click at [657, 301] on div "2" at bounding box center [658, 308] width 18 height 16
type input "[DATE]"
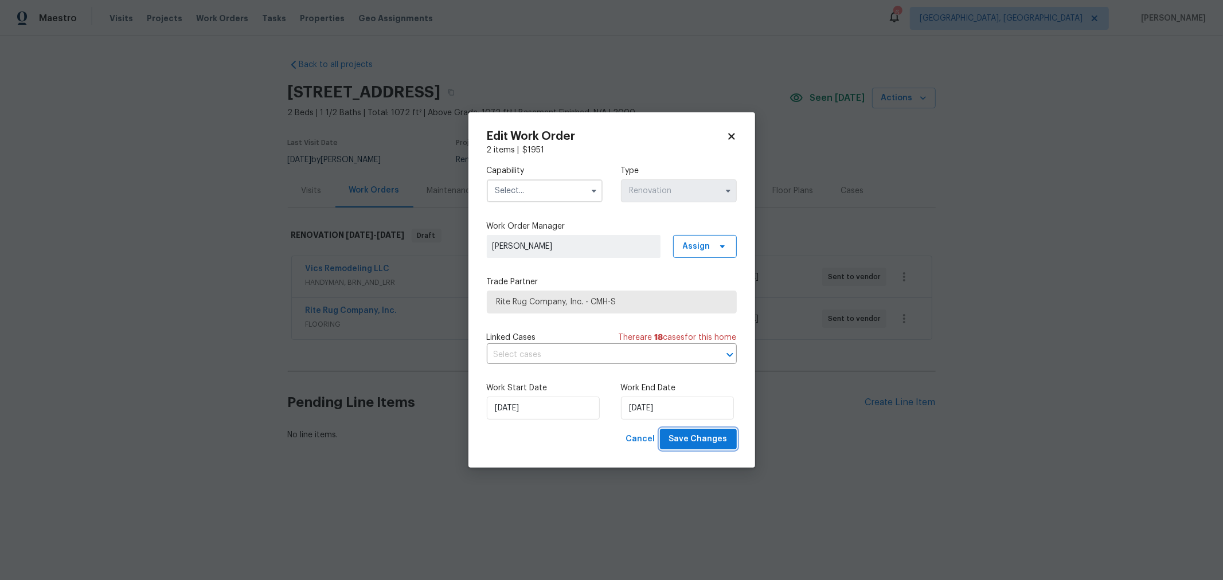
click at [699, 434] on span "Save Changes" at bounding box center [698, 439] width 58 height 14
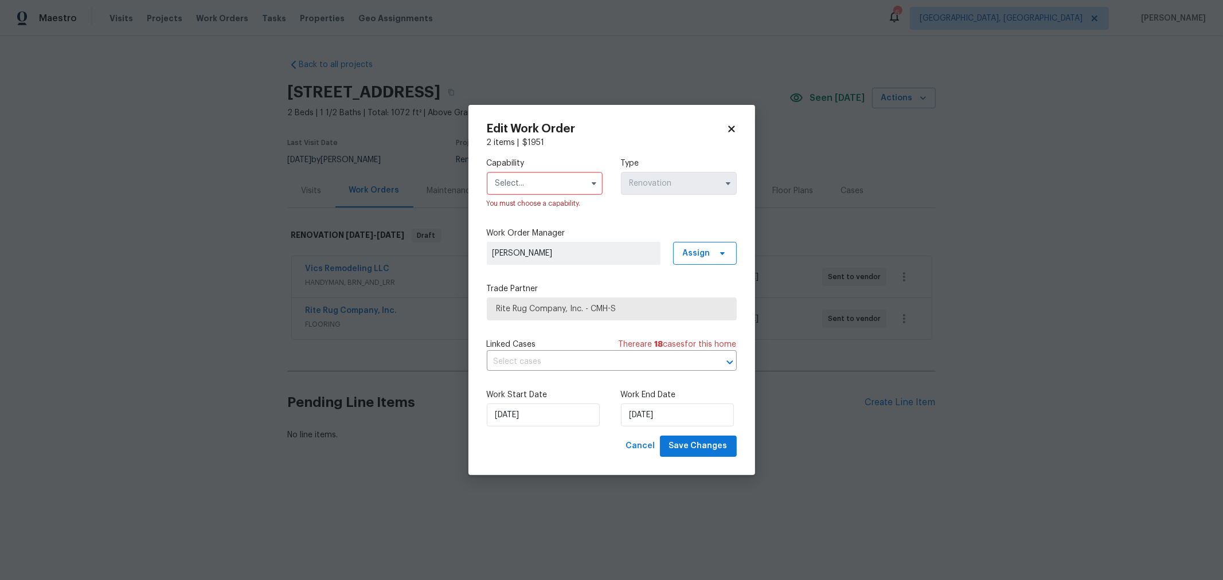
click at [530, 193] on input "text" at bounding box center [545, 183] width 116 height 23
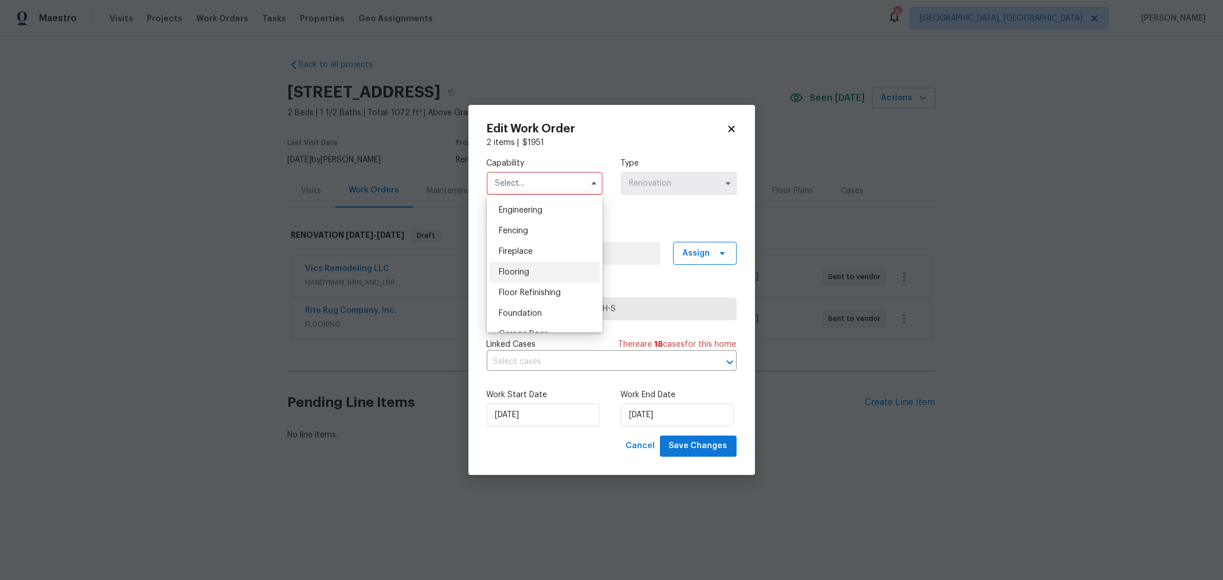
click at [524, 276] on span "Flooring" at bounding box center [514, 272] width 30 height 8
type input "Flooring"
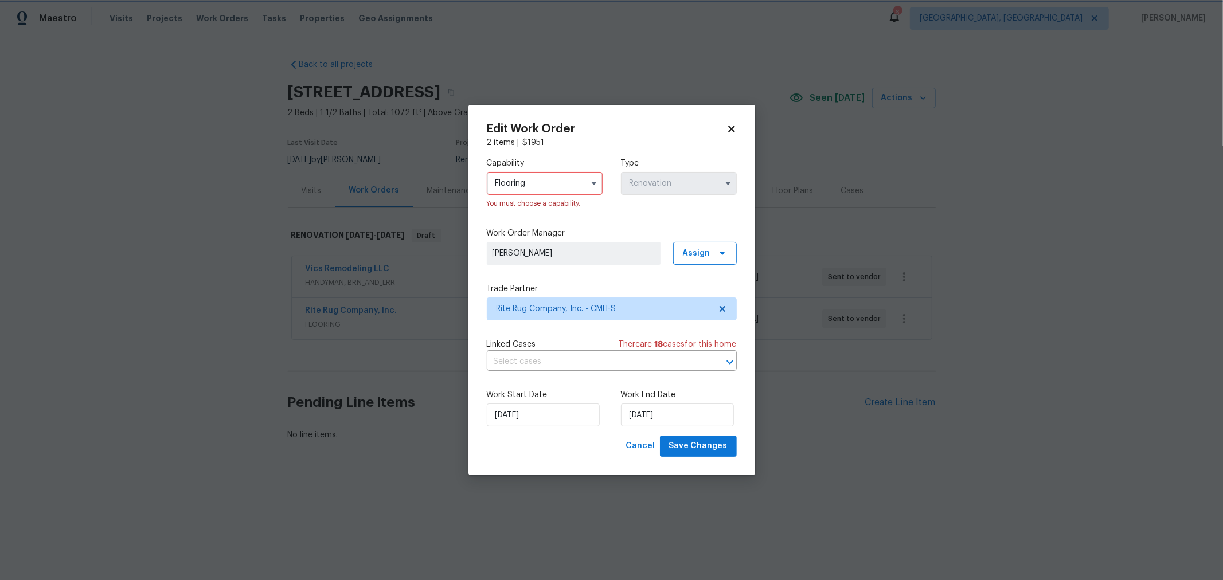
scroll to position [381, 0]
click at [716, 454] on button "Save Changes" at bounding box center [698, 446] width 77 height 21
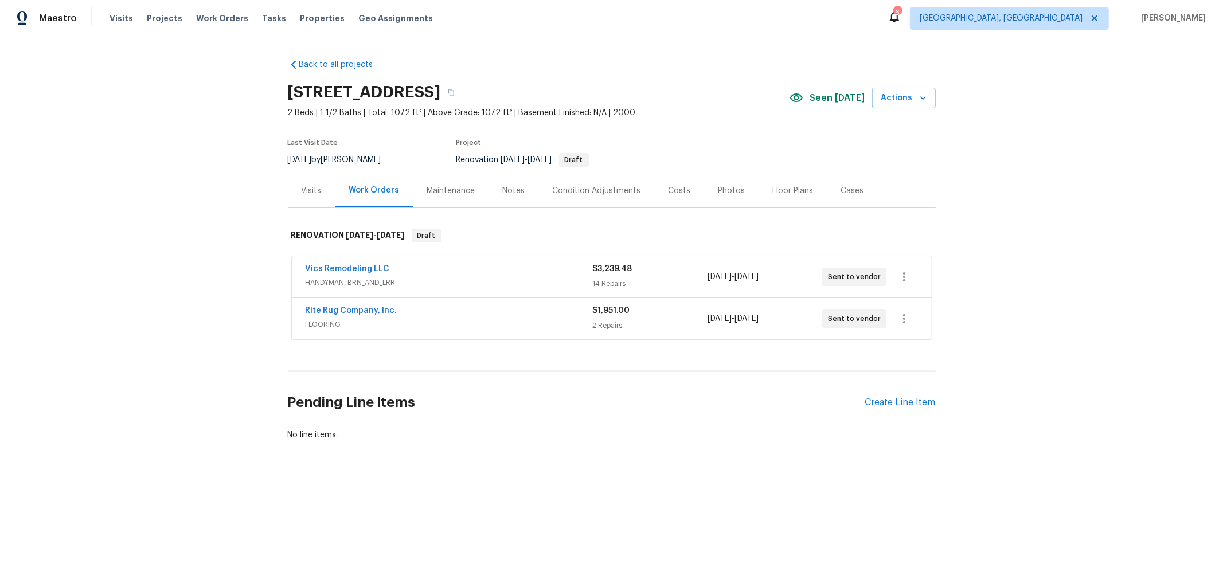
click at [1001, 383] on div "Back to all projects [STREET_ADDRESS] 2 Beds | 1 1/2 Baths | Total: 1072 ft² | …" at bounding box center [611, 277] width 1223 height 483
click at [455, 92] on icon "button" at bounding box center [451, 92] width 7 height 7
click at [670, 194] on div "Costs" at bounding box center [680, 190] width 22 height 11
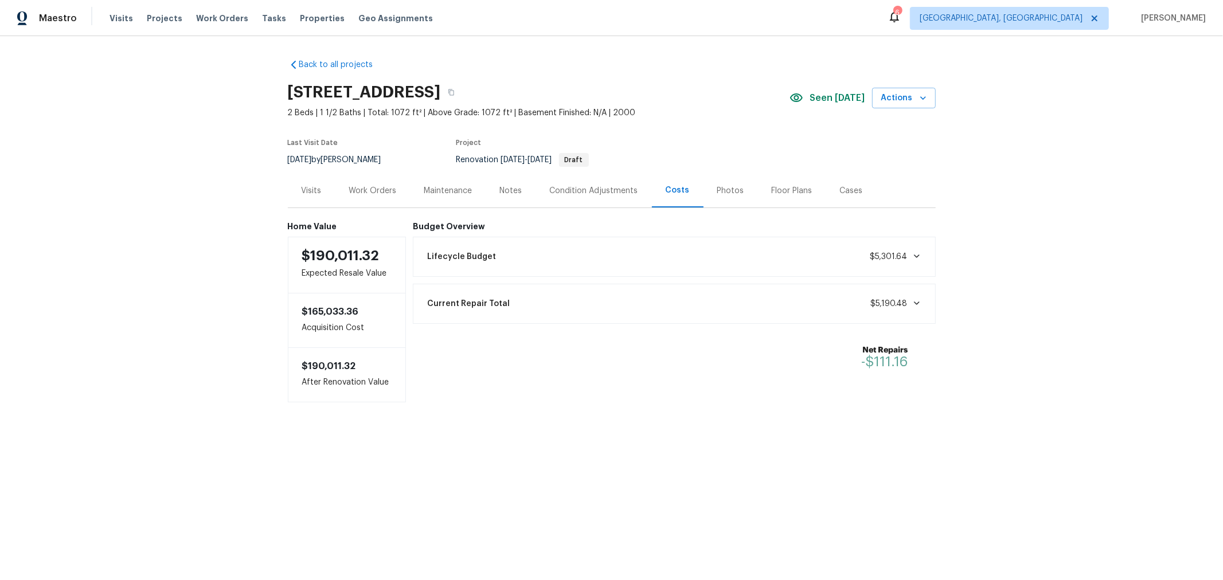
click at [364, 194] on div "Work Orders" at bounding box center [373, 190] width 48 height 11
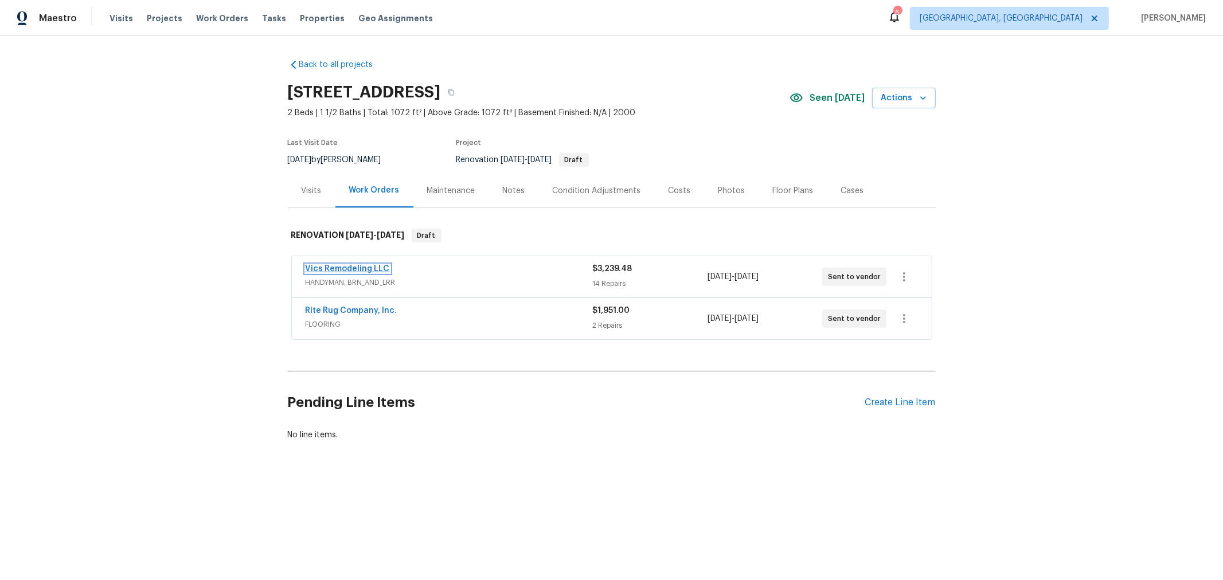
click at [369, 270] on link "Vics Remodeling LLC" at bounding box center [348, 269] width 84 height 8
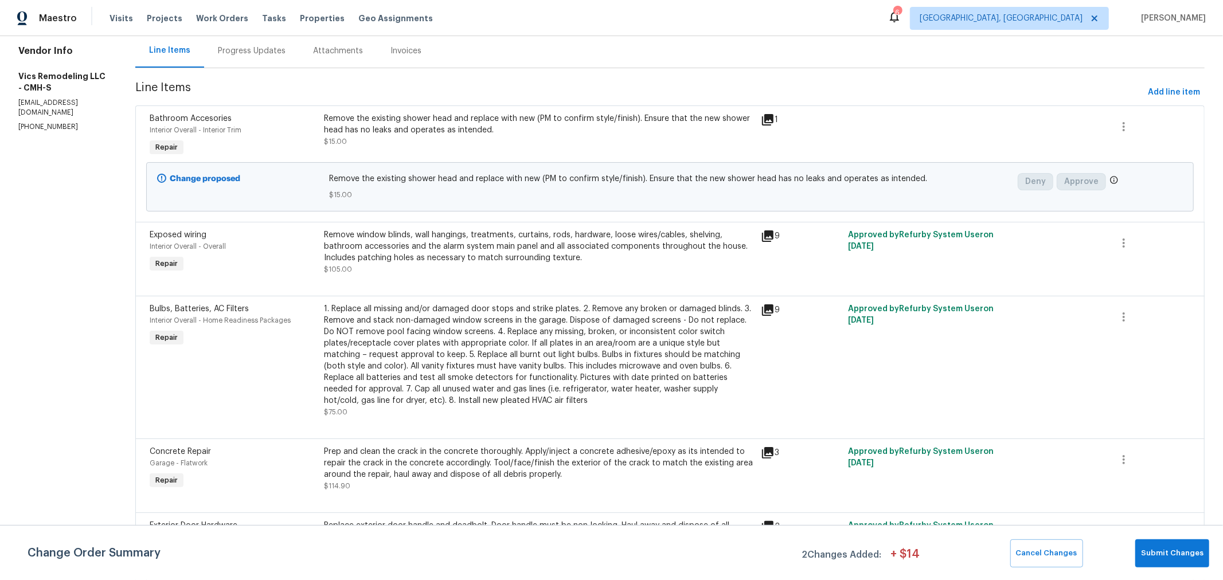
scroll to position [7, 0]
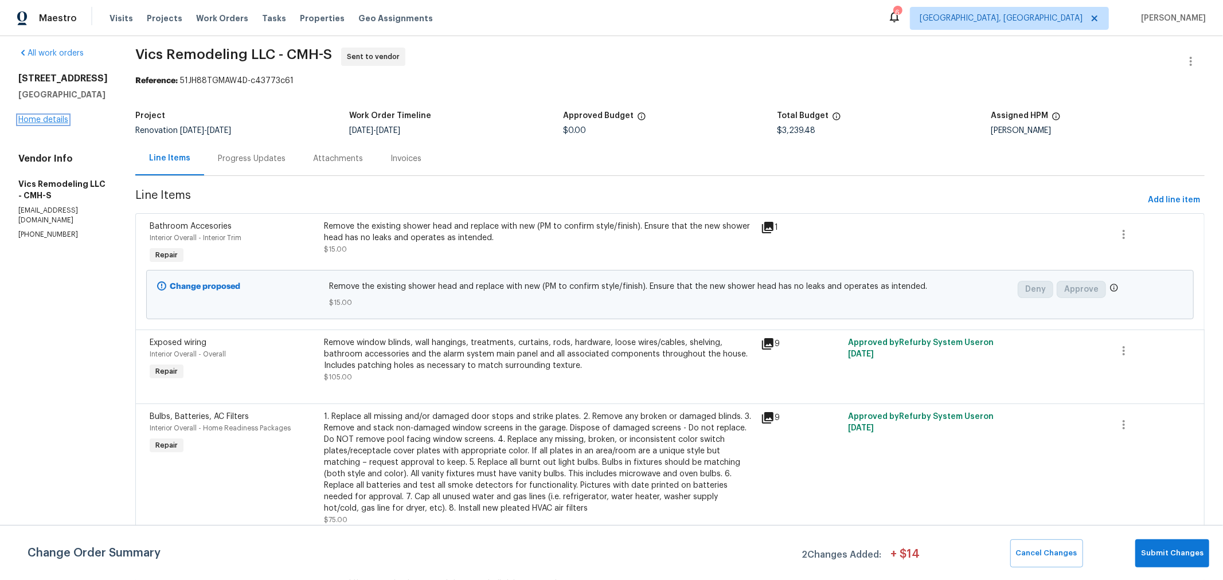
click at [50, 124] on link "Home details" at bounding box center [43, 120] width 50 height 8
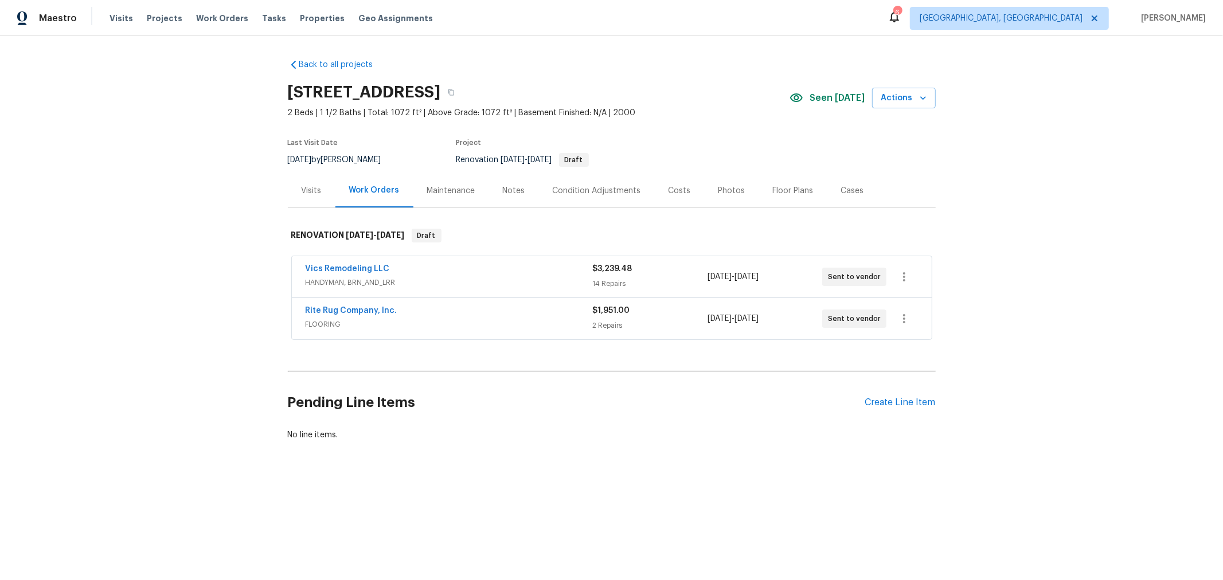
click at [615, 194] on div "Condition Adjustments" at bounding box center [597, 190] width 88 height 11
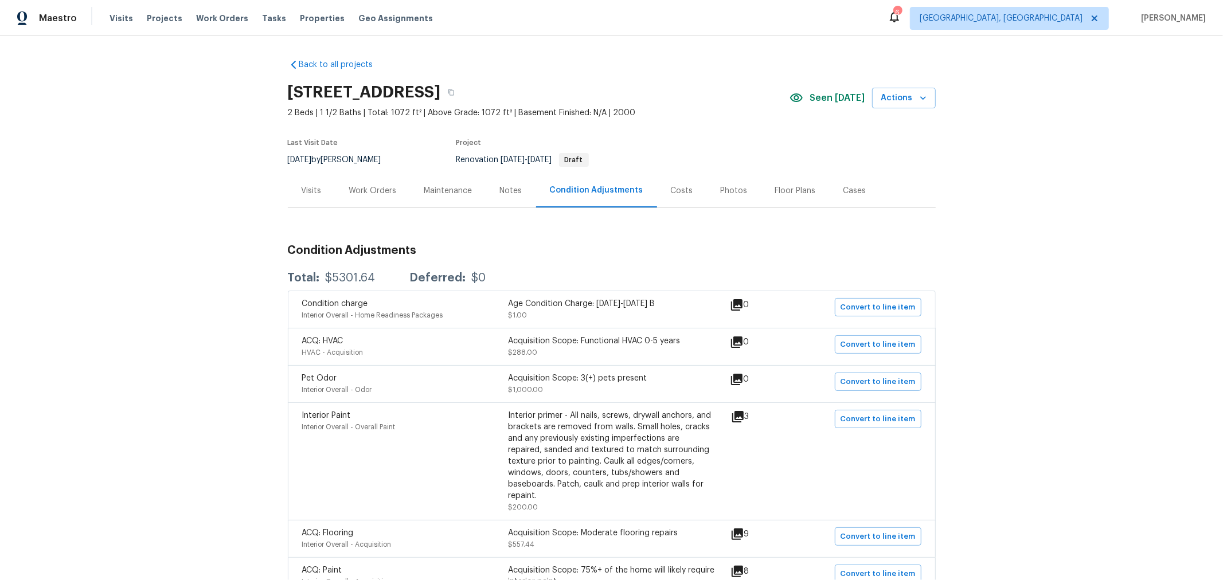
click at [677, 189] on div "Costs" at bounding box center [682, 190] width 22 height 11
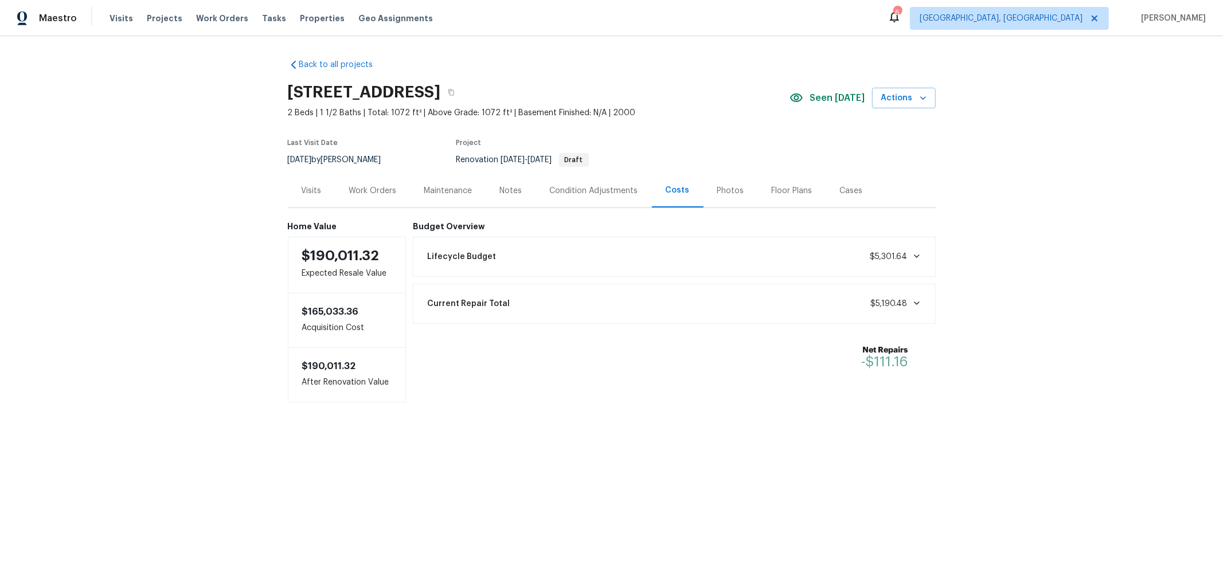
click at [581, 193] on div "Condition Adjustments" at bounding box center [594, 190] width 88 height 11
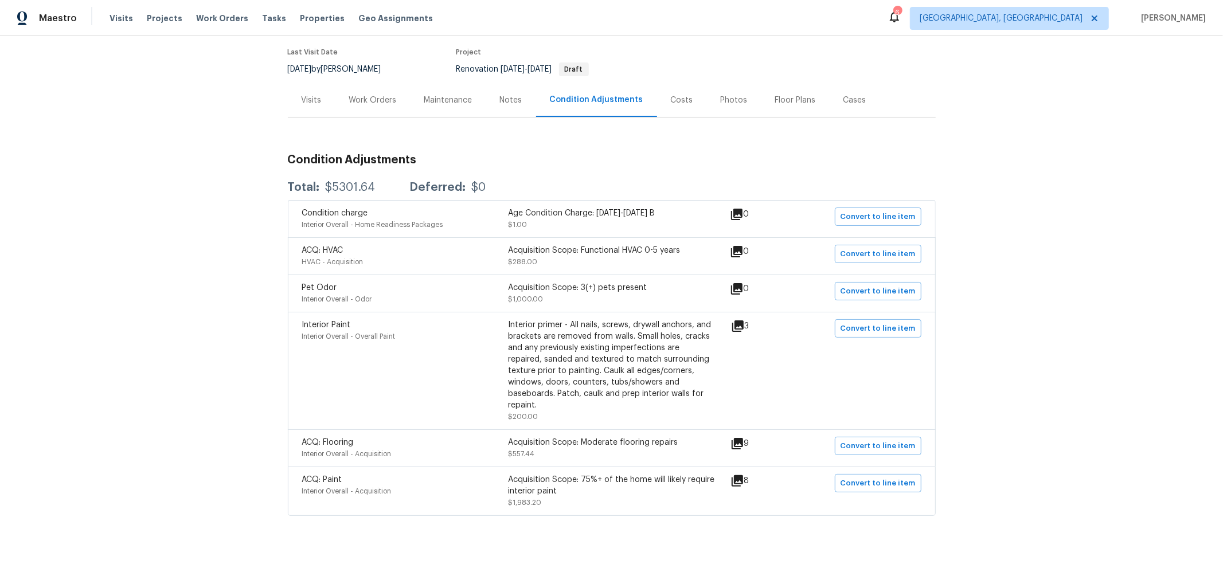
scroll to position [93, 0]
click at [369, 95] on div "Work Orders" at bounding box center [373, 97] width 48 height 11
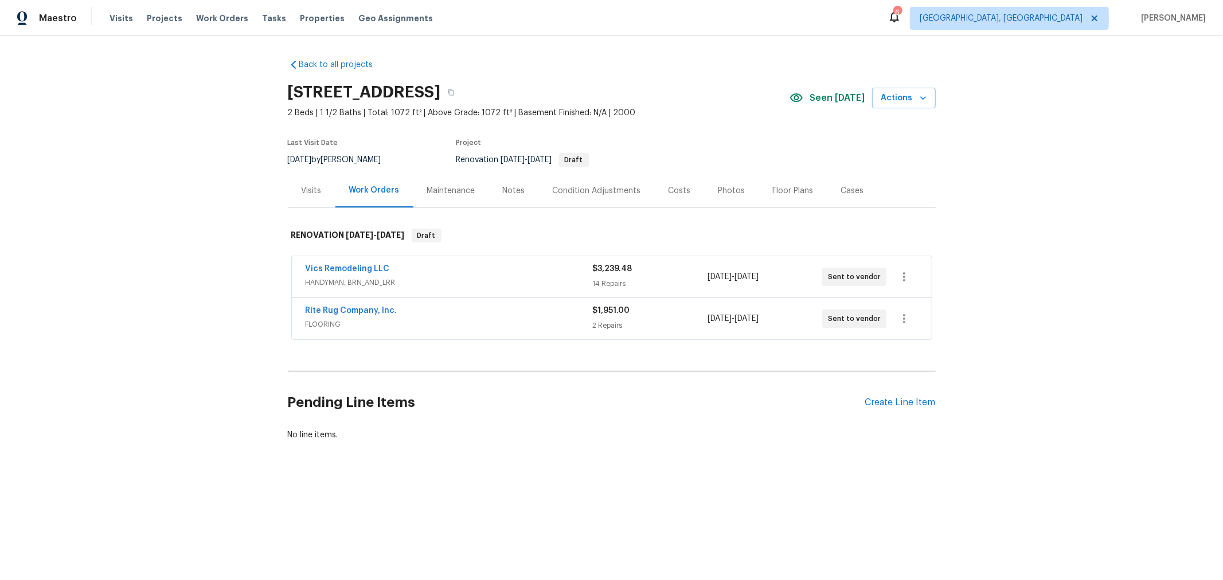
click at [669, 191] on div "Costs" at bounding box center [680, 190] width 22 height 11
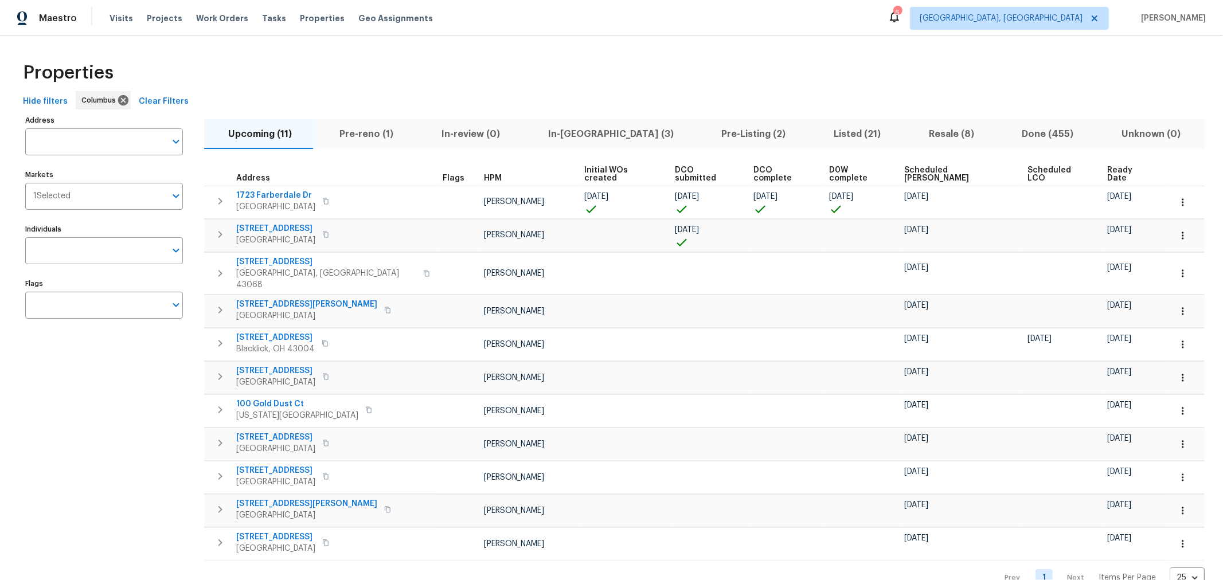
click at [361, 133] on span "Pre-reno (1)" at bounding box center [367, 134] width 88 height 16
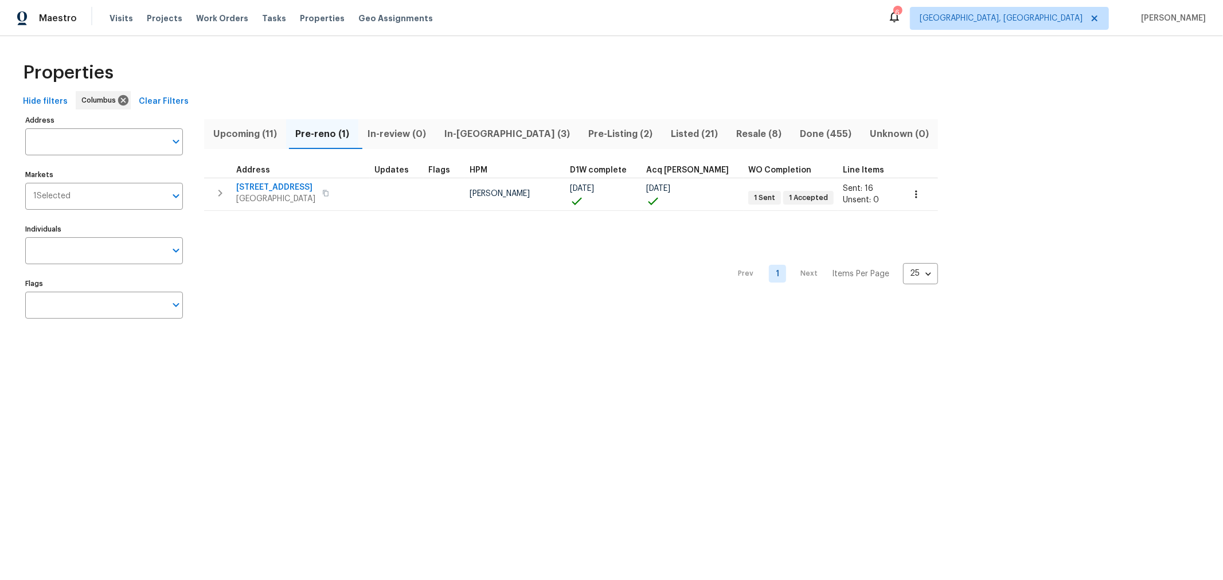
click at [225, 129] on span "Upcoming (11)" at bounding box center [245, 134] width 68 height 16
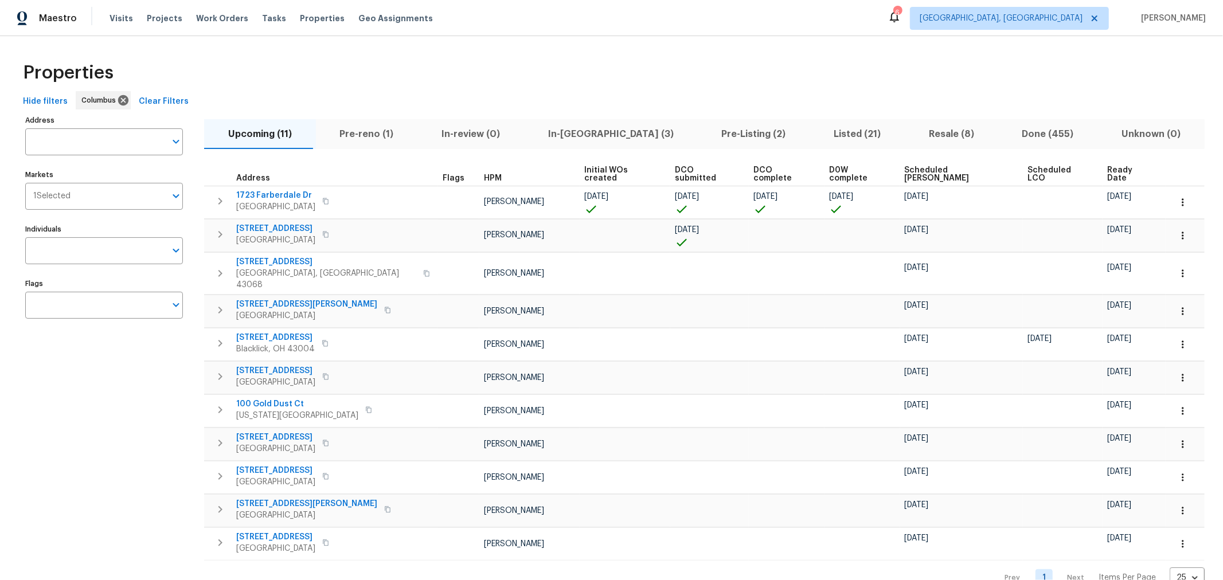
click at [573, 128] on span "In-[GEOGRAPHIC_DATA] (3)" at bounding box center [611, 134] width 160 height 16
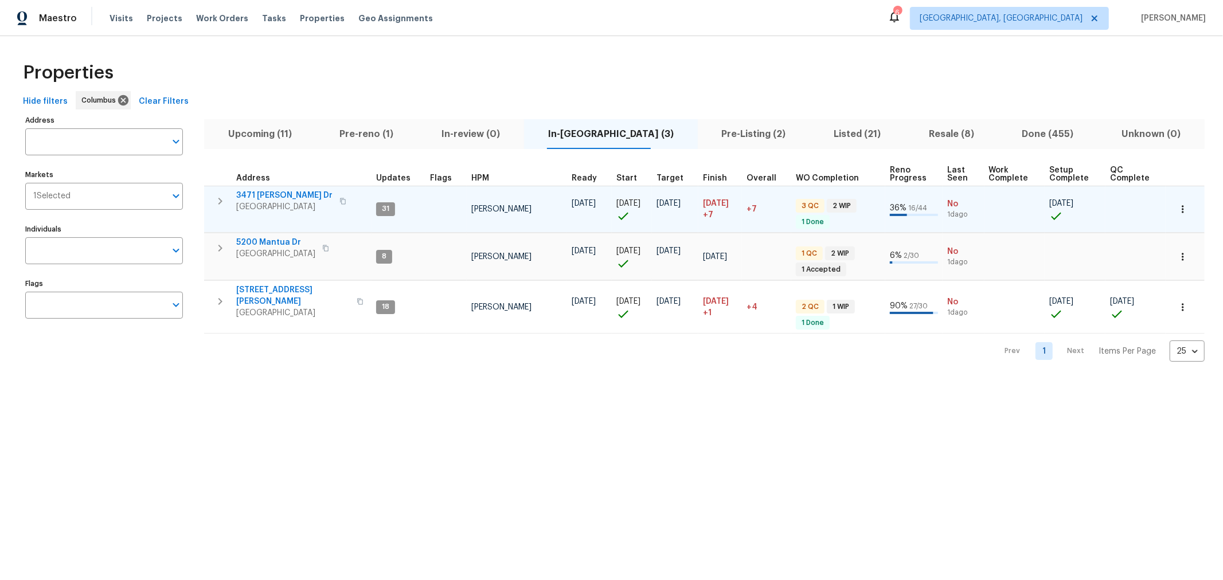
click at [214, 199] on icon "button" at bounding box center [220, 201] width 14 height 14
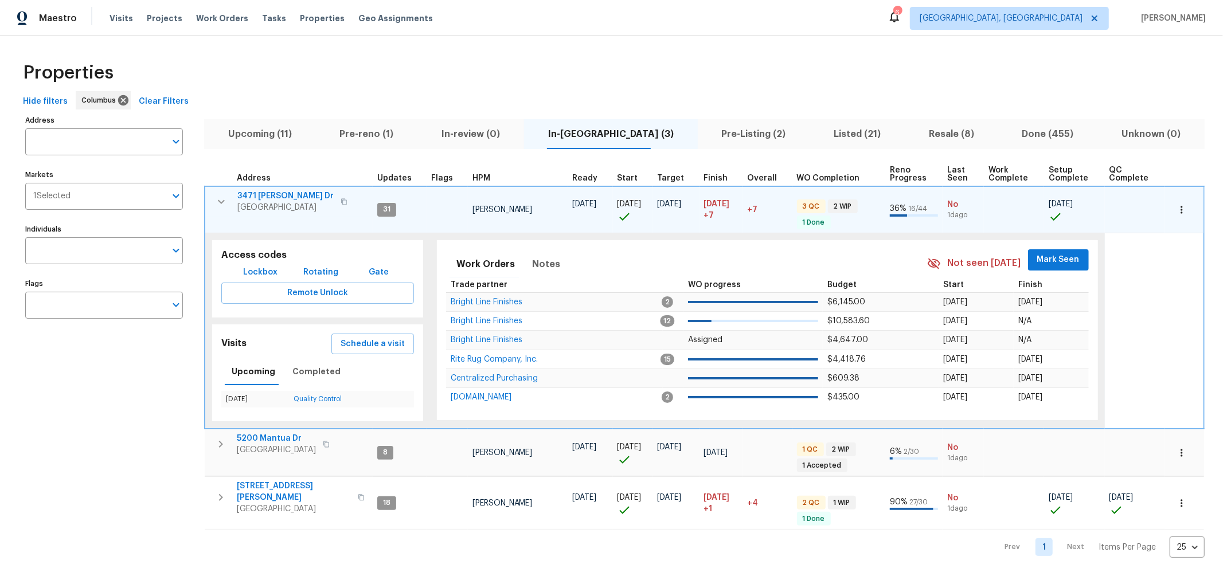
click at [1037, 266] on span "Mark Seen" at bounding box center [1058, 260] width 42 height 14
click at [220, 205] on icon "button" at bounding box center [221, 202] width 14 height 14
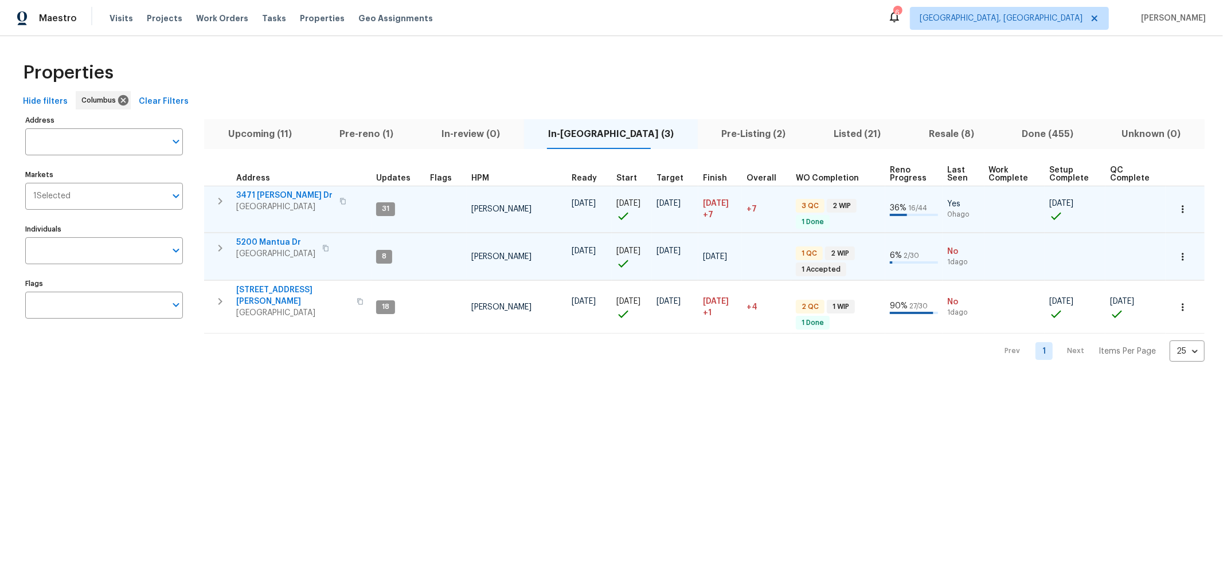
click at [216, 248] on icon "button" at bounding box center [220, 248] width 14 height 14
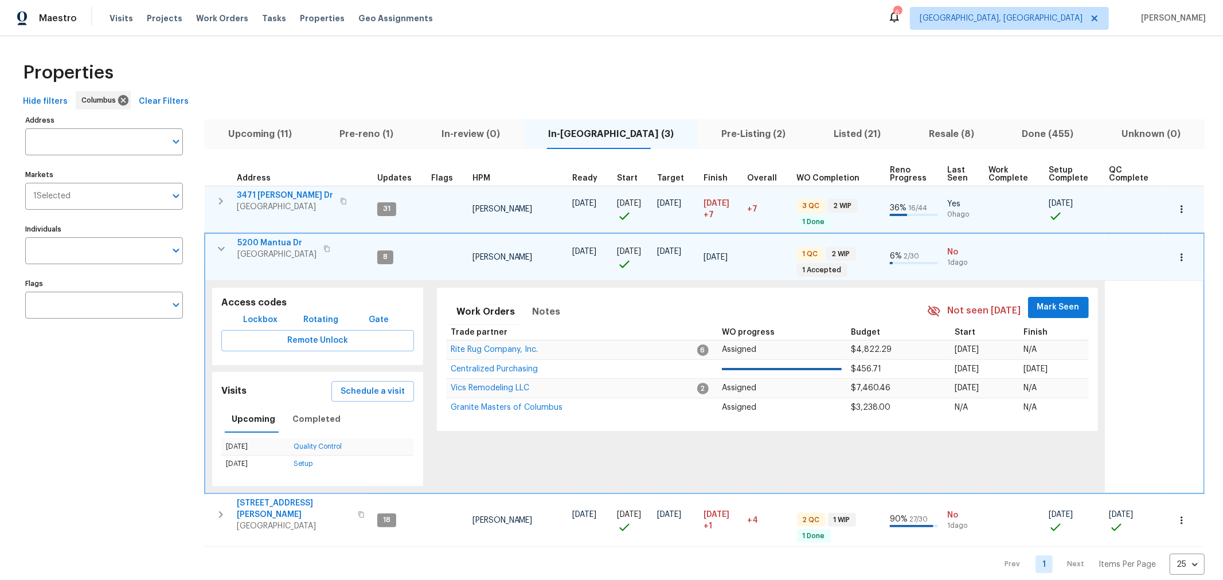
click at [1040, 307] on span "Mark Seen" at bounding box center [1058, 307] width 42 height 14
click at [216, 251] on icon "button" at bounding box center [221, 249] width 14 height 14
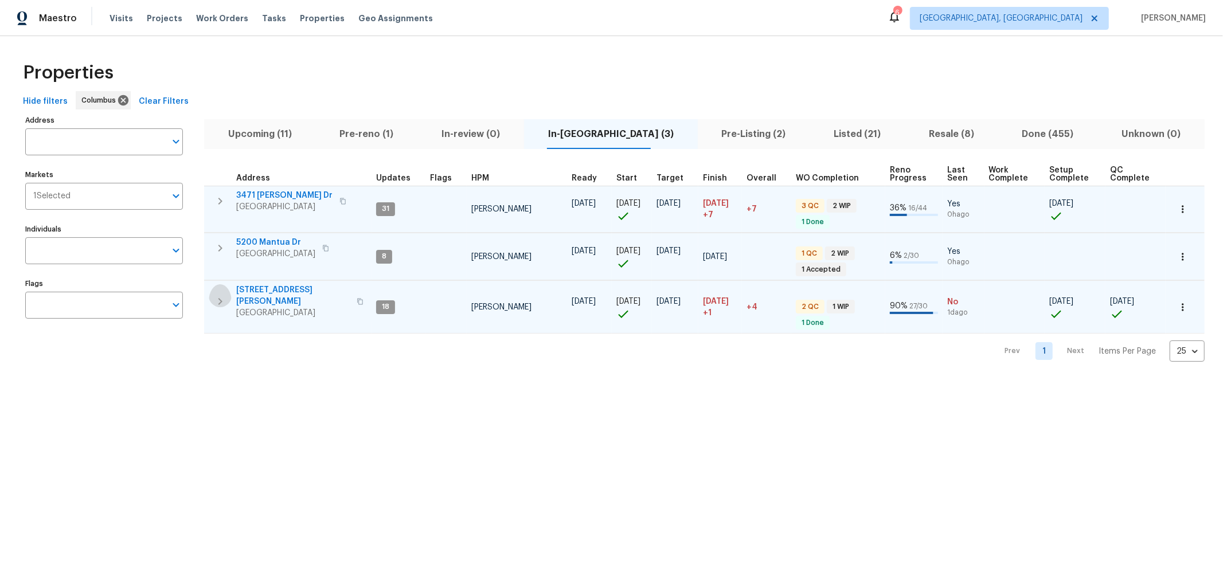
click at [222, 296] on icon "button" at bounding box center [220, 302] width 14 height 14
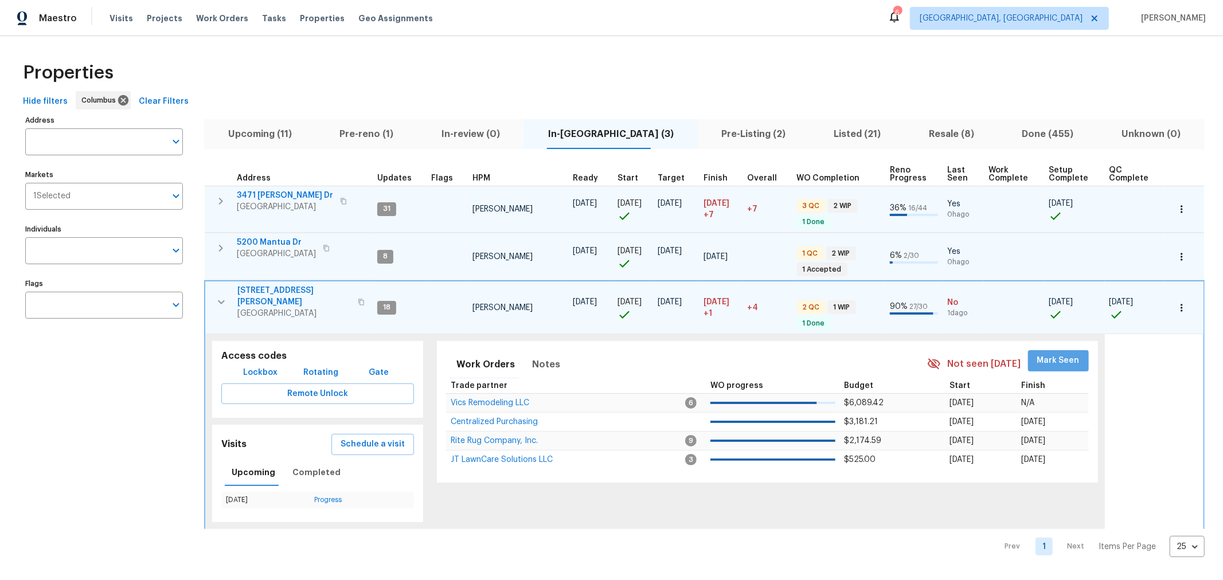
click at [1055, 350] on button "Mark Seen" at bounding box center [1058, 360] width 61 height 21
click at [219, 299] on icon "button" at bounding box center [221, 302] width 14 height 14
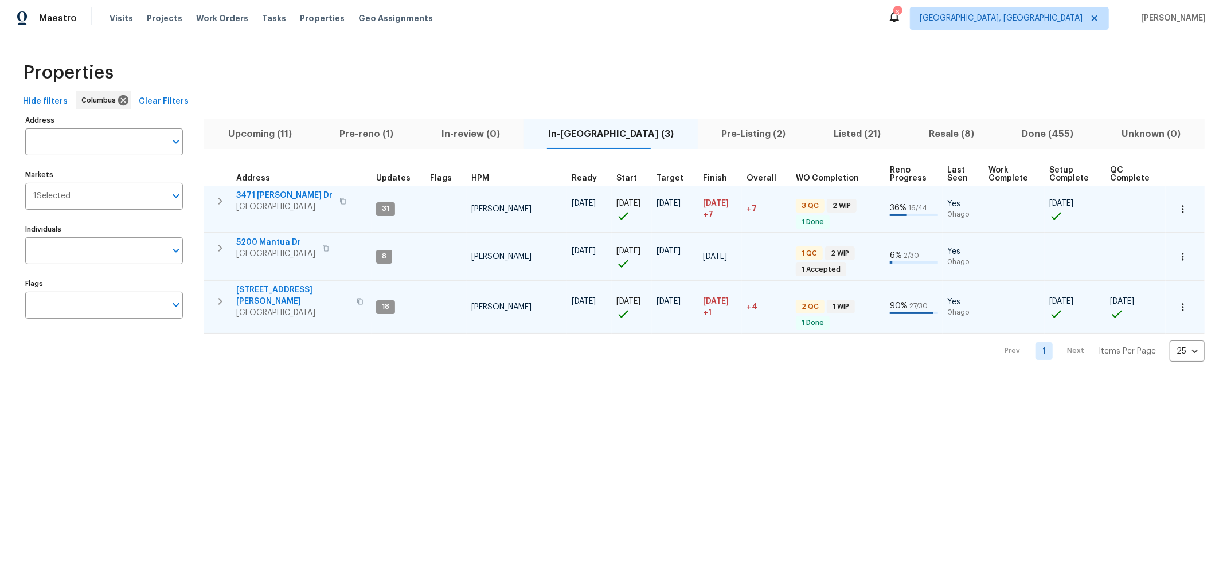
click at [388, 354] on div "Prev 1 Next Items Per Page 25 25 ​" at bounding box center [704, 348] width 1001 height 28
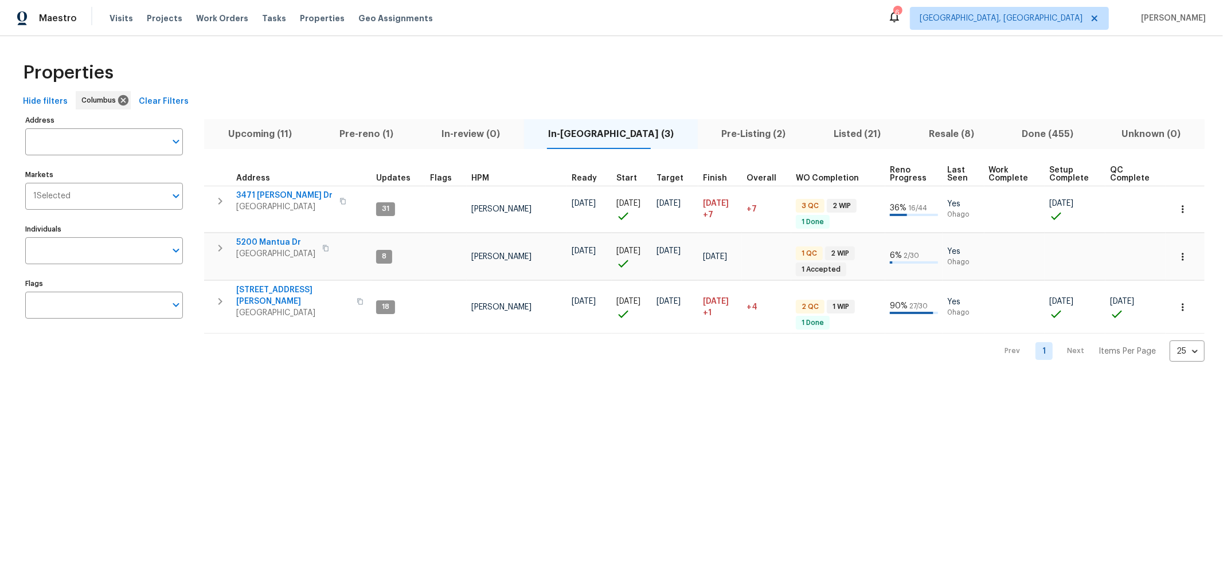
click at [720, 138] on span "Pre-Listing (2)" at bounding box center [754, 134] width 99 height 16
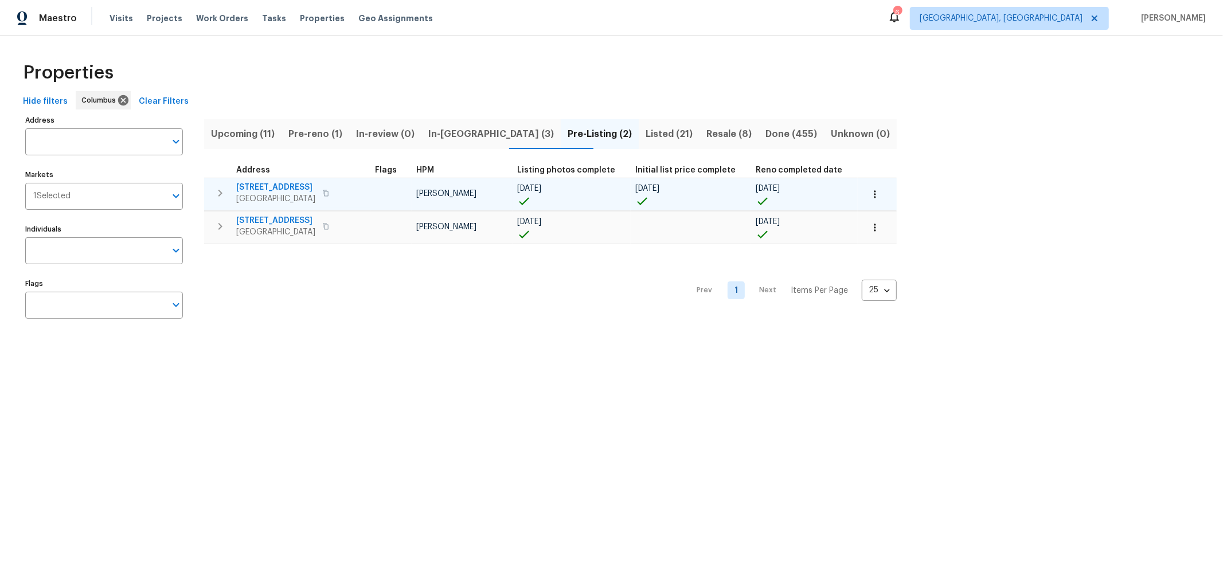
click at [869, 189] on icon "button" at bounding box center [874, 194] width 11 height 11
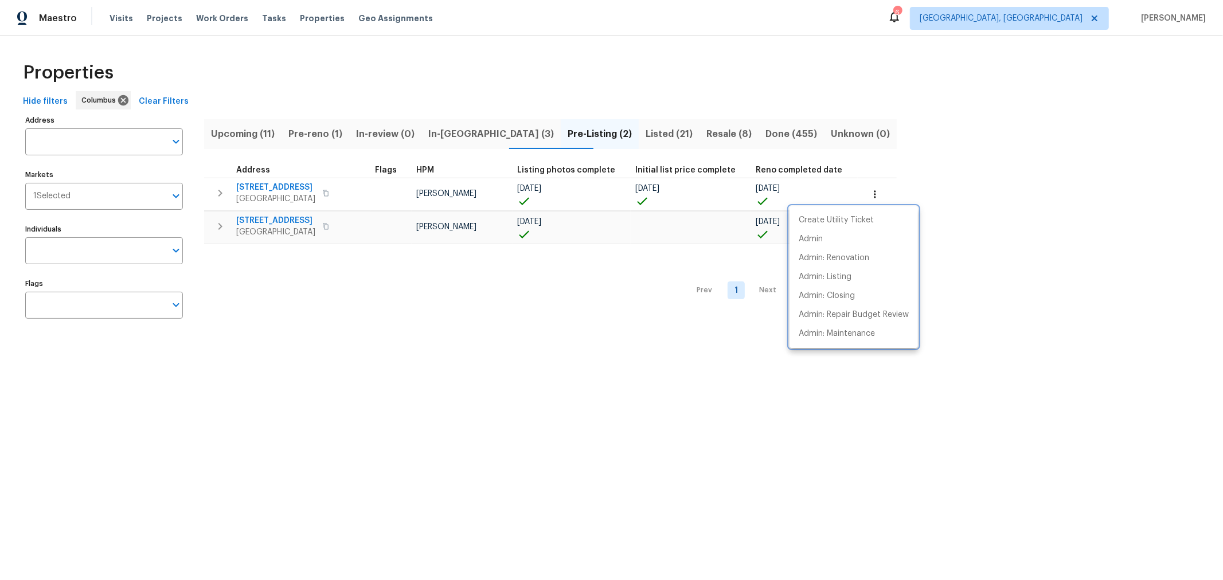
click at [945, 197] on div at bounding box center [611, 290] width 1223 height 580
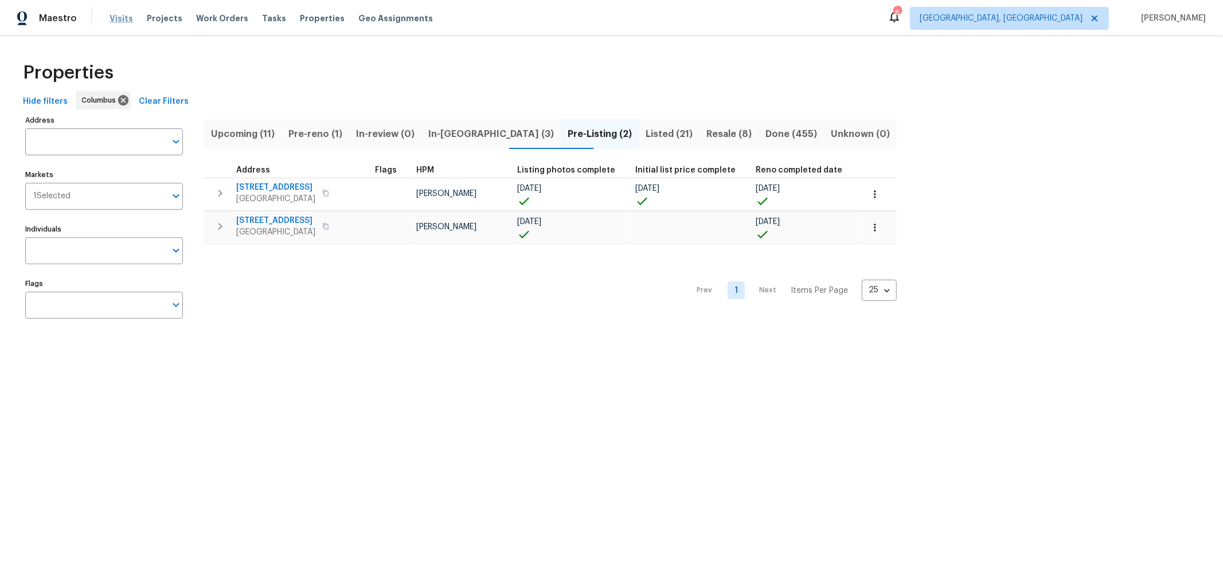
click at [121, 24] on span "Visits" at bounding box center [122, 18] width 24 height 11
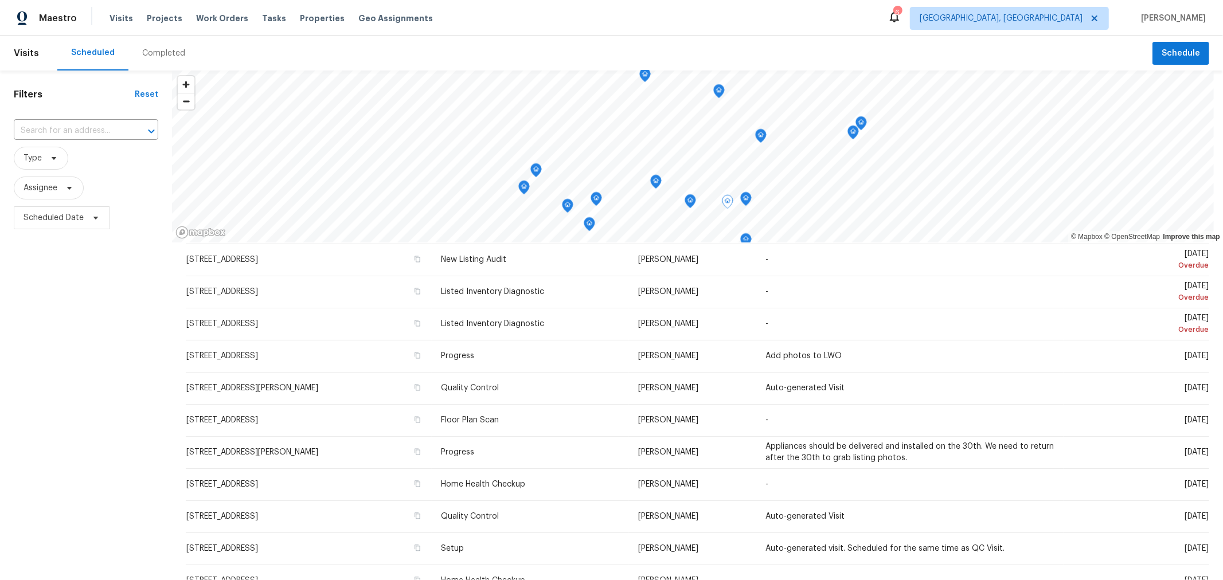
scroll to position [64, 0]
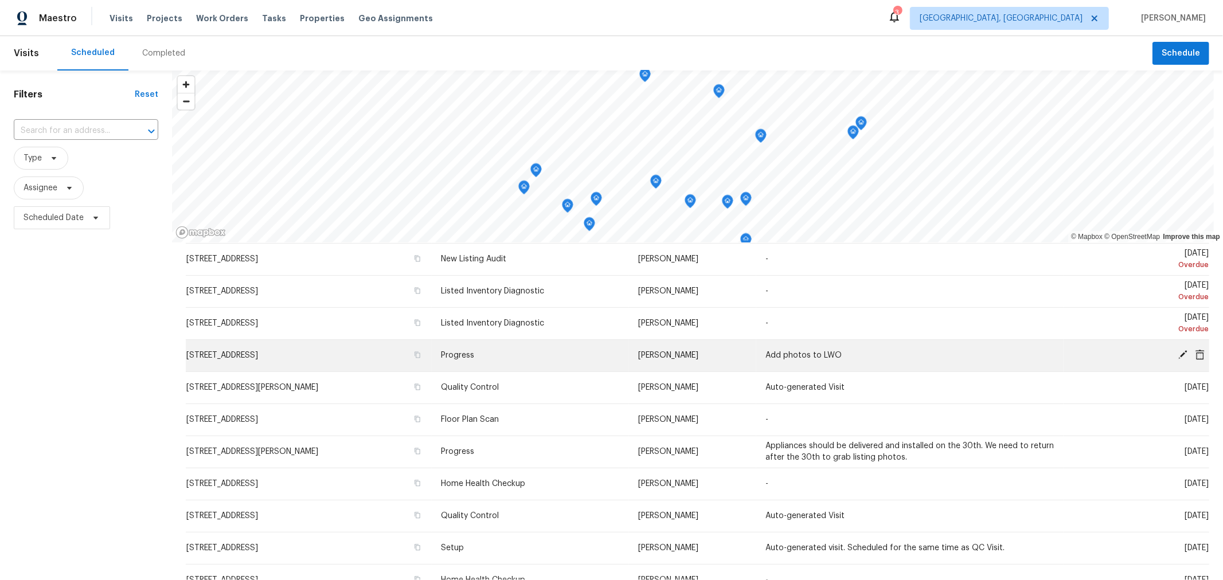
click at [1178, 354] on icon at bounding box center [1183, 355] width 10 height 10
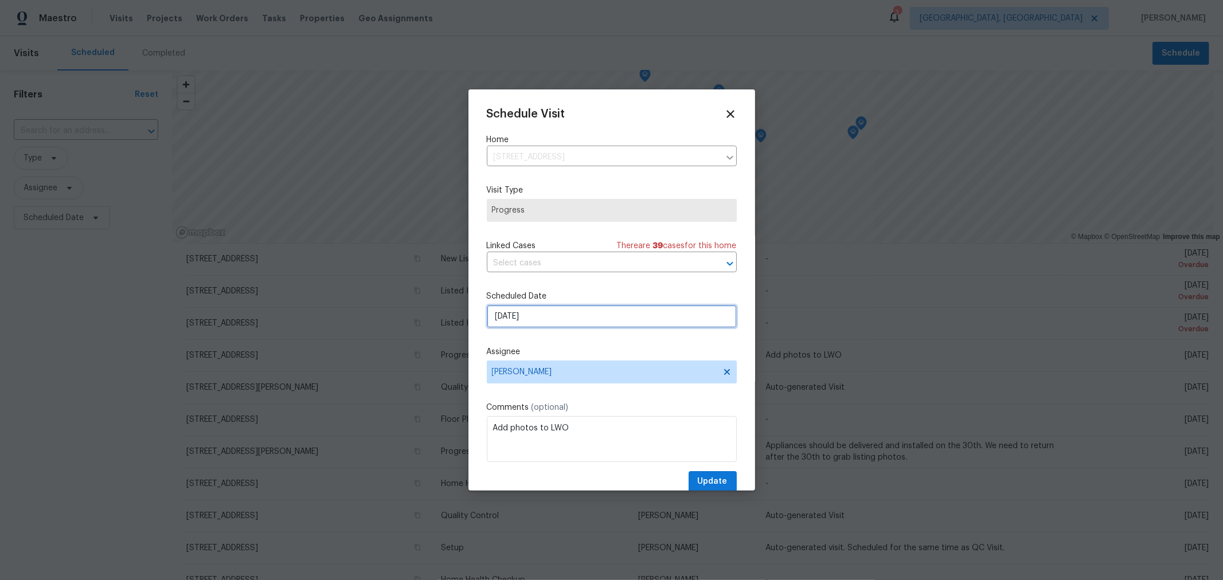
click at [571, 317] on input "[DATE]" at bounding box center [612, 316] width 250 height 23
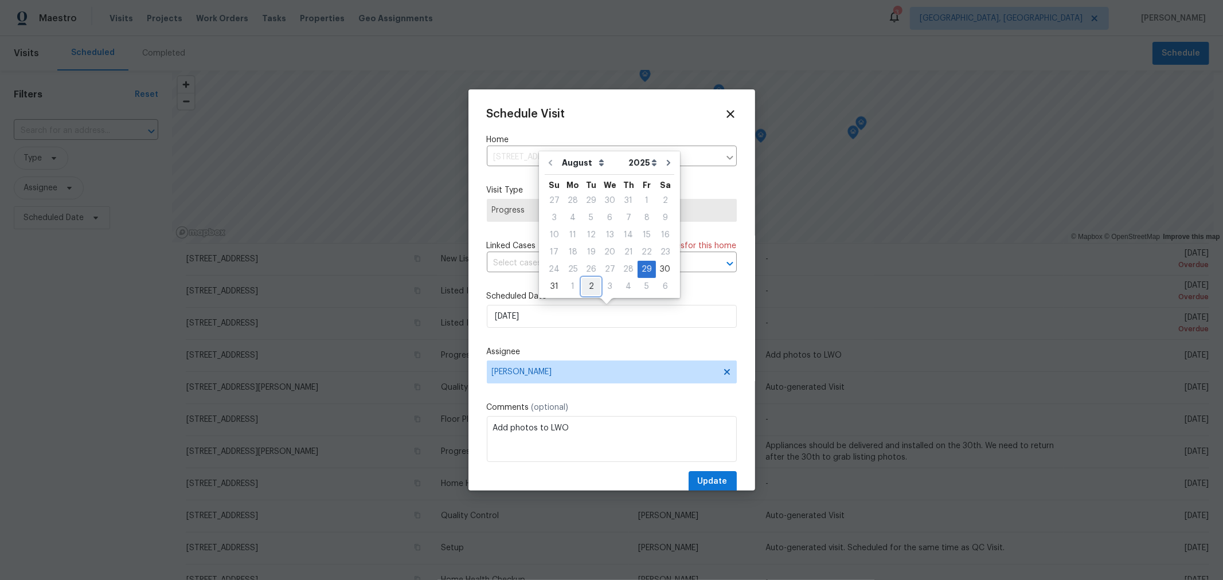
click at [589, 283] on div "2" at bounding box center [591, 287] width 18 height 16
type input "[DATE]"
select select "8"
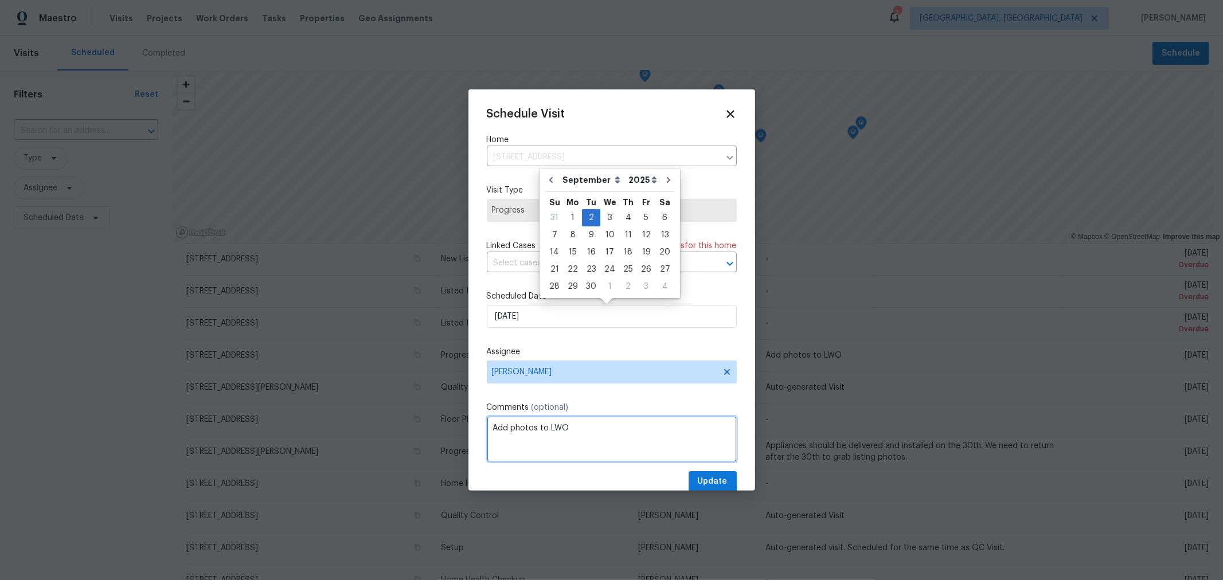
click at [682, 452] on textarea "Add photos to LWO" at bounding box center [612, 439] width 250 height 46
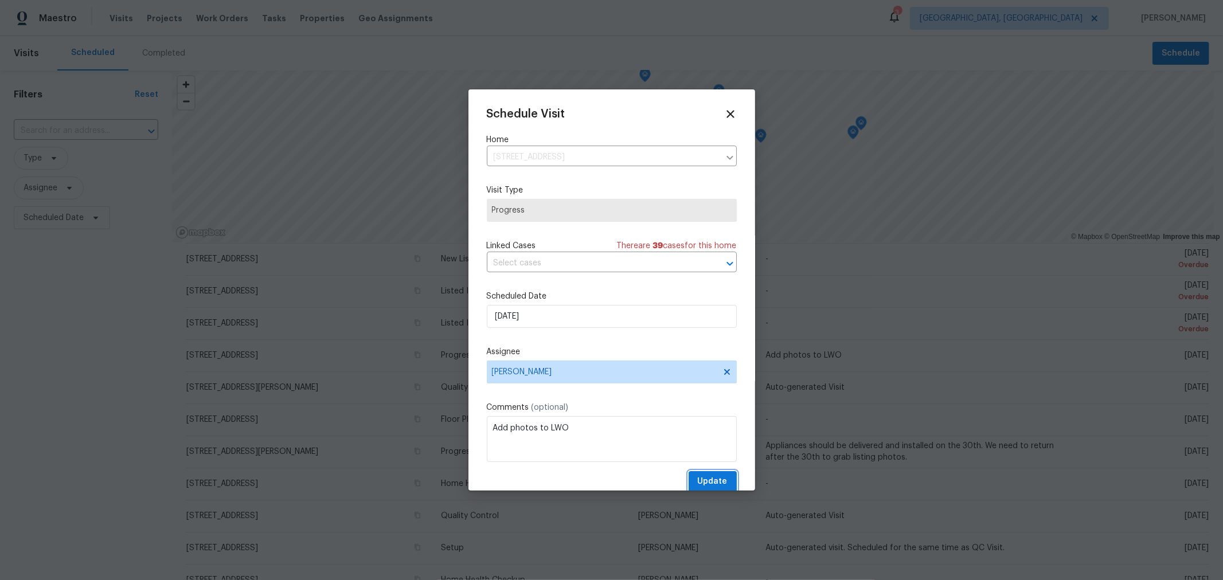
click at [698, 480] on span "Update" at bounding box center [713, 482] width 30 height 14
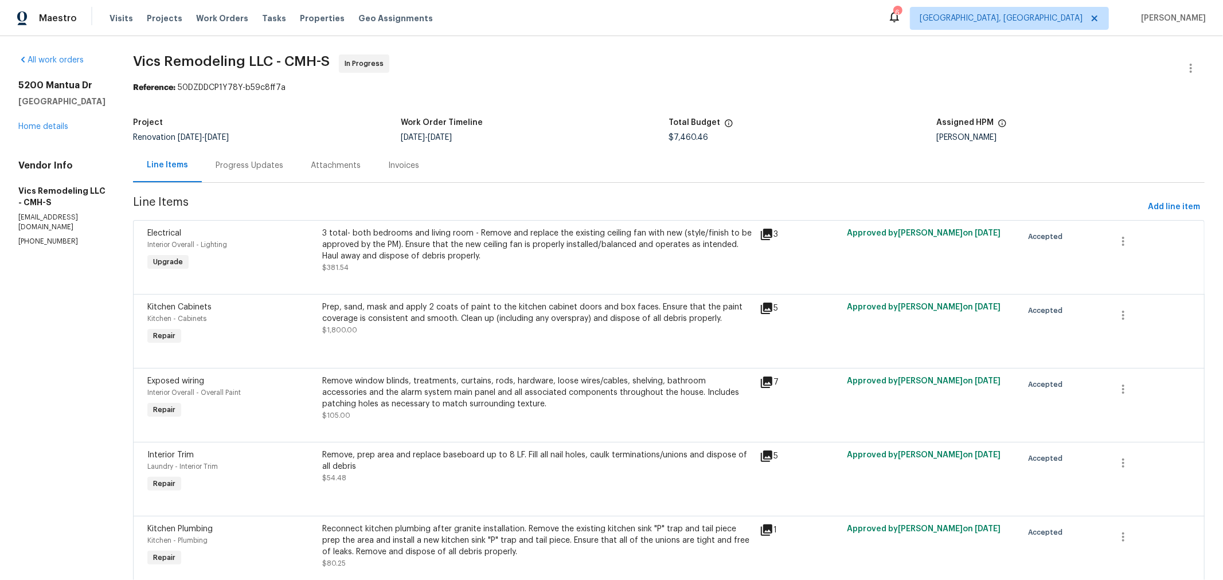
scroll to position [1498, 0]
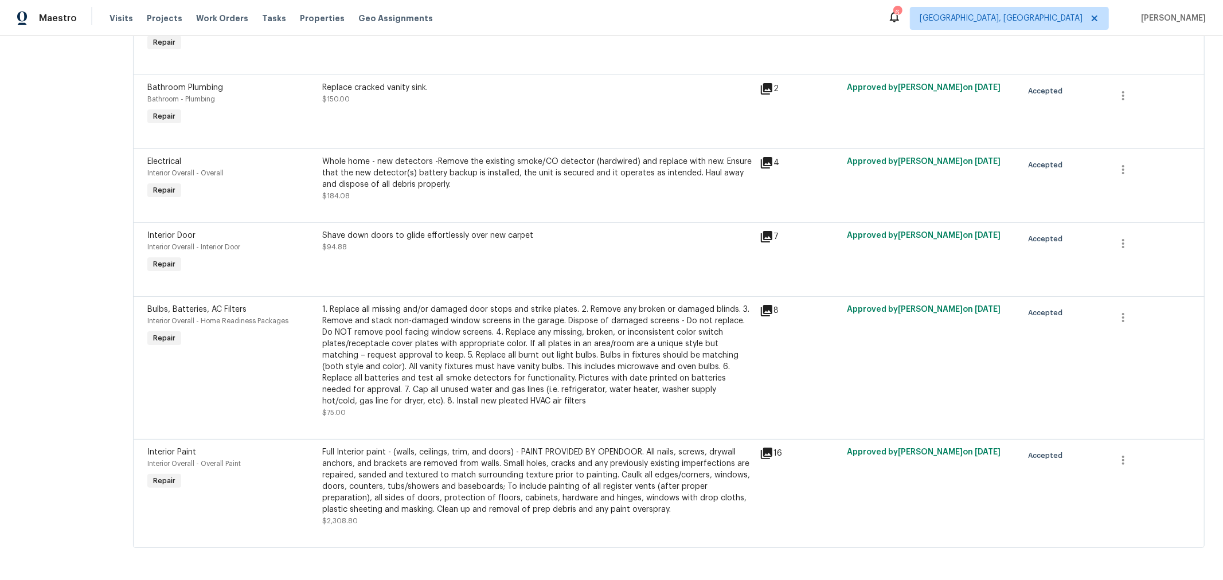
drag, startPoint x: 93, startPoint y: 205, endPoint x: 142, endPoint y: 136, distance: 85.1
click at [303, 17] on span "Properties" at bounding box center [322, 18] width 45 height 11
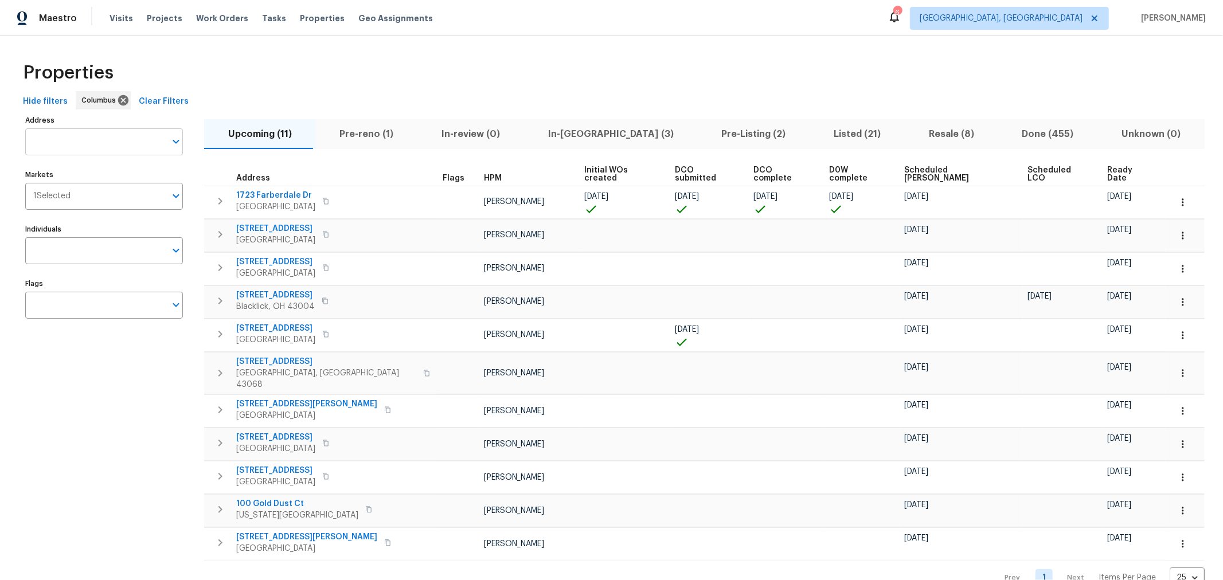
click at [77, 141] on input "Address" at bounding box center [95, 141] width 140 height 27
type input "1068"
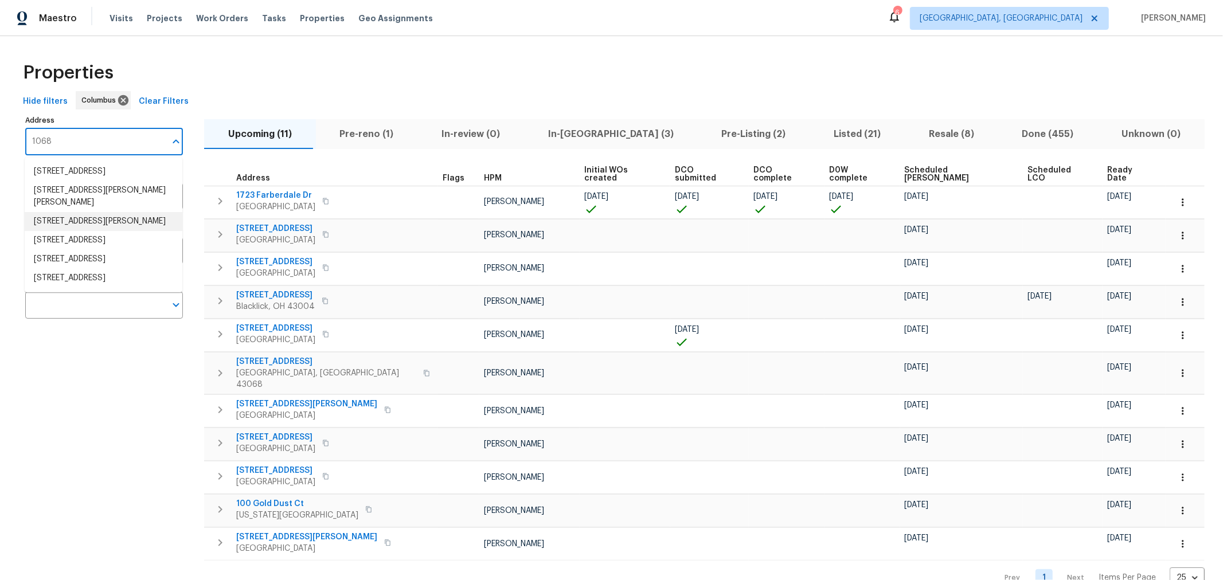
click at [118, 212] on li "1068 Rutherglen Dr Columbus OH 43235" at bounding box center [104, 221] width 158 height 19
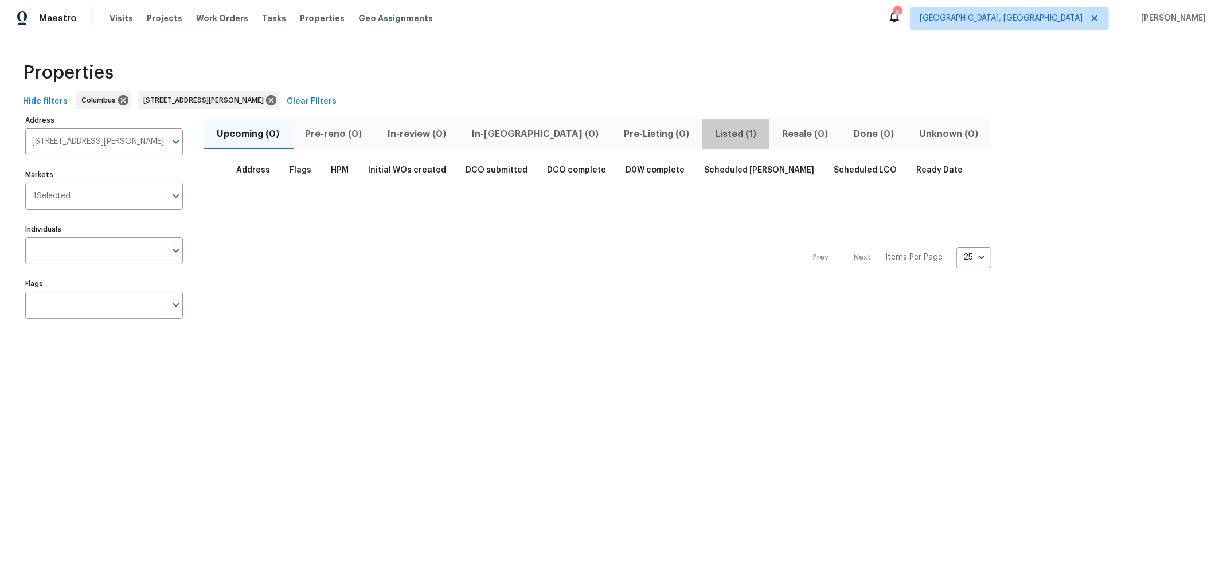
click at [709, 128] on span "Listed (1)" at bounding box center [735, 134] width 53 height 16
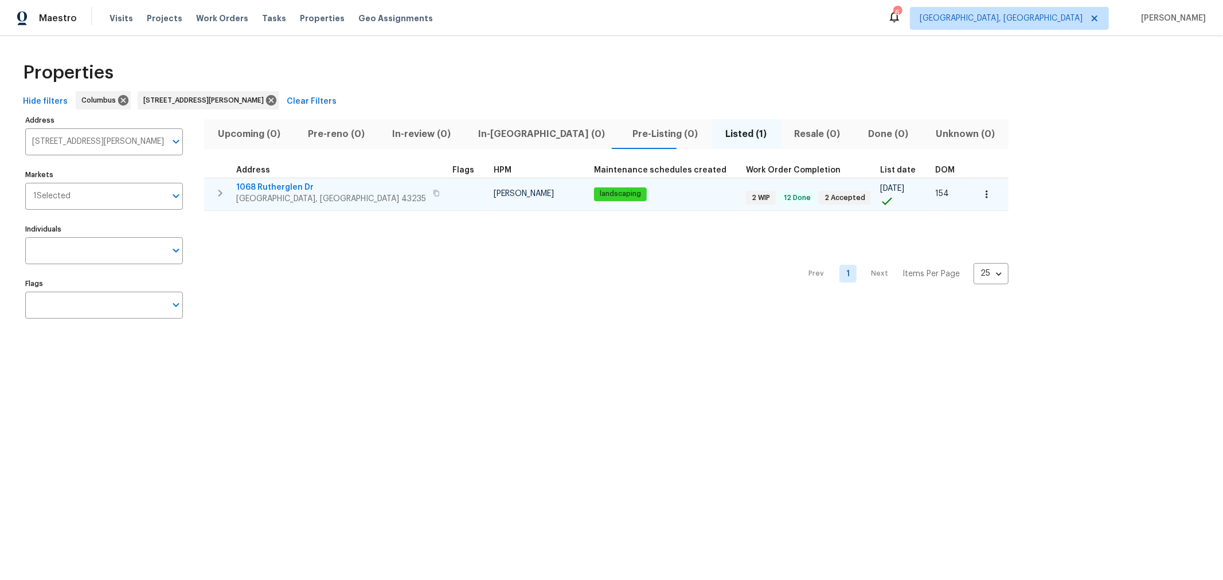
click at [294, 185] on span "1068 Rutherglen Dr" at bounding box center [331, 187] width 190 height 11
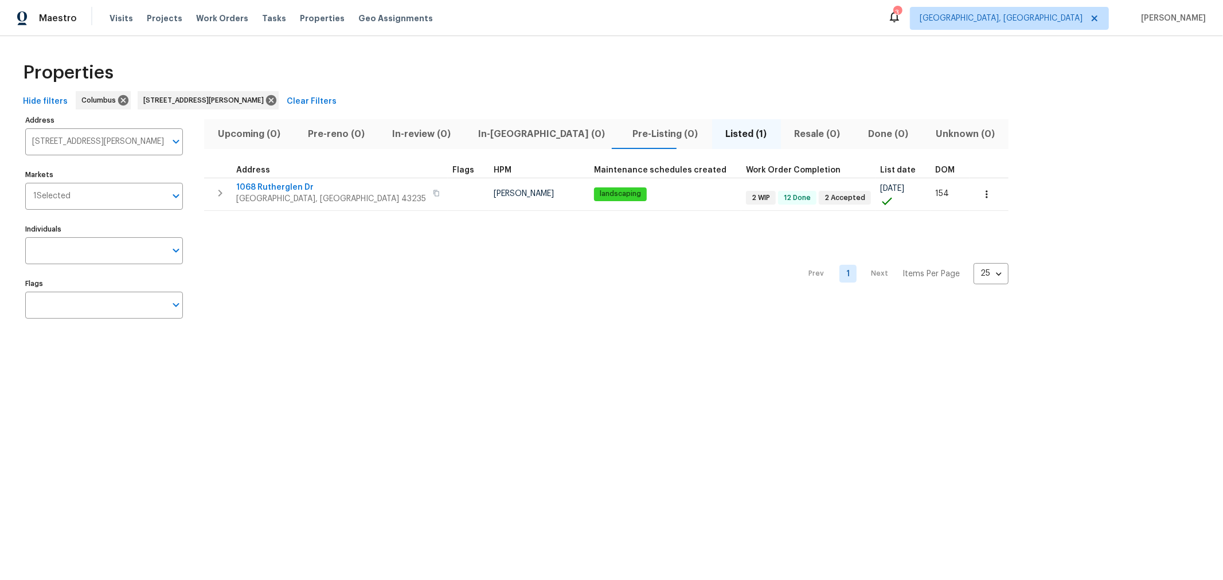
click at [330, 58] on div "Properties" at bounding box center [611, 72] width 1186 height 37
click at [412, 82] on div "Properties" at bounding box center [611, 72] width 1186 height 37
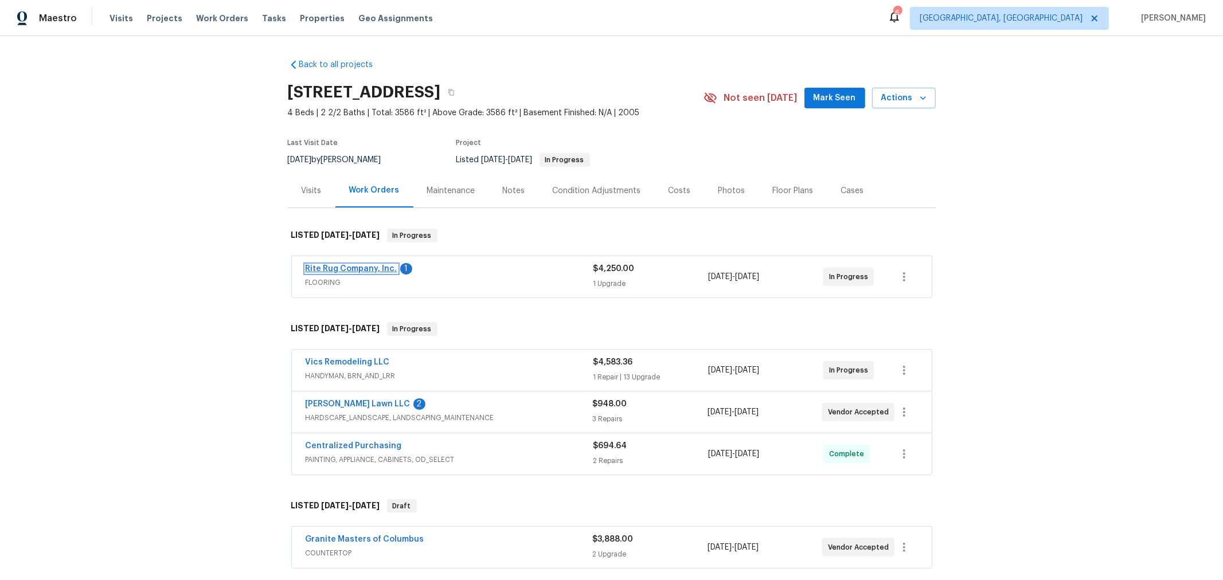
click at [357, 270] on link "Rite Rug Company, Inc." at bounding box center [352, 269] width 92 height 8
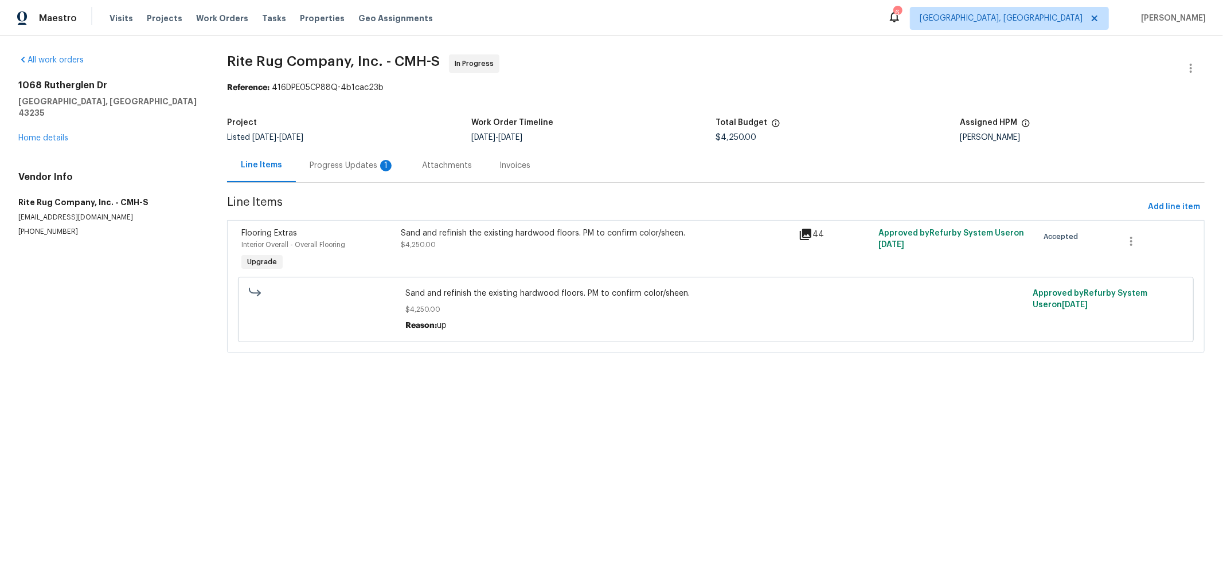
click at [324, 161] on div "Progress Updates 1" at bounding box center [352, 165] width 85 height 11
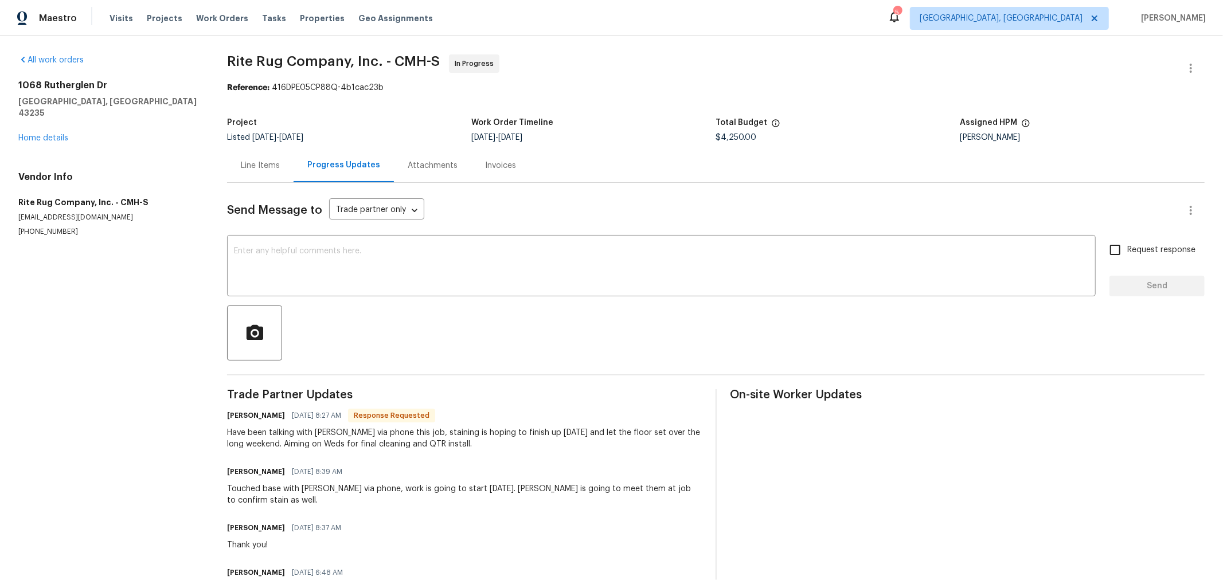
click at [464, 447] on div "Have been talking with [PERSON_NAME] via phone this job, staining is hoping to …" at bounding box center [464, 438] width 475 height 23
click at [391, 268] on textarea at bounding box center [661, 267] width 855 height 40
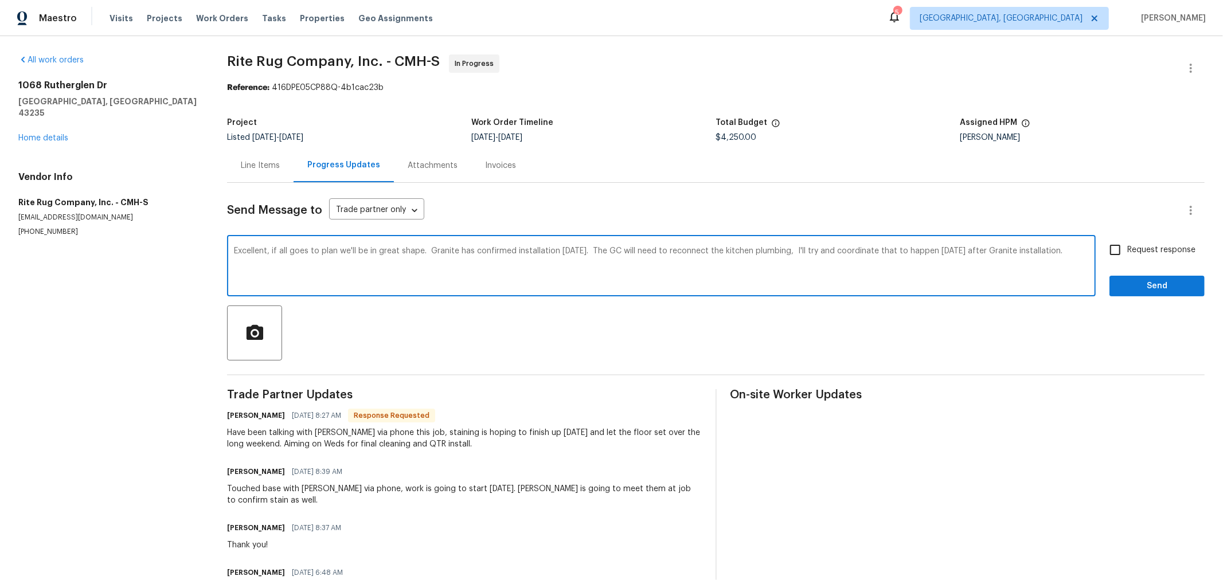
type textarea "Excellent, if all goes to plan we'll be in great shape. Granite has confirmed i…"
click at [1103, 249] on input "Request response" at bounding box center [1115, 250] width 24 height 24
checkbox input "true"
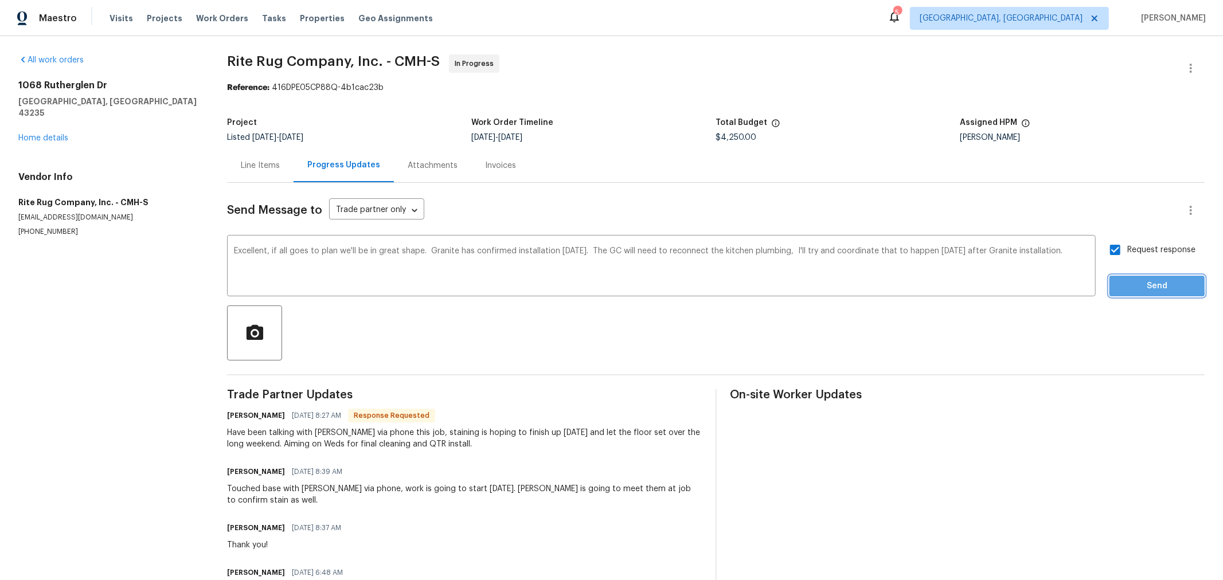
click at [1119, 282] on span "Send" at bounding box center [1157, 286] width 77 height 14
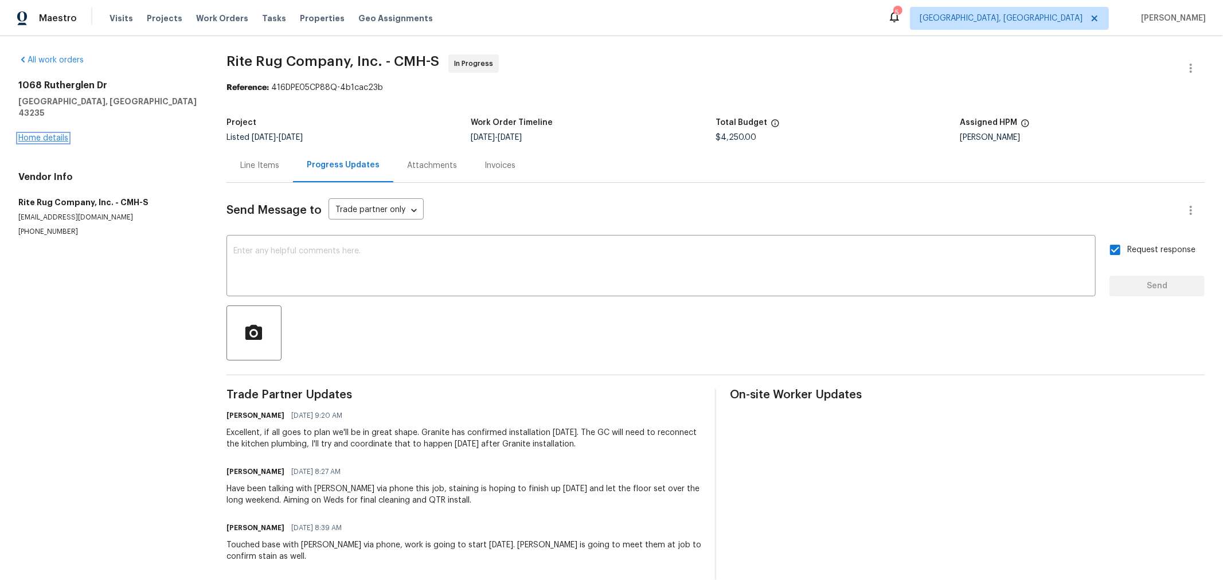
click at [42, 134] on link "Home details" at bounding box center [43, 138] width 50 height 8
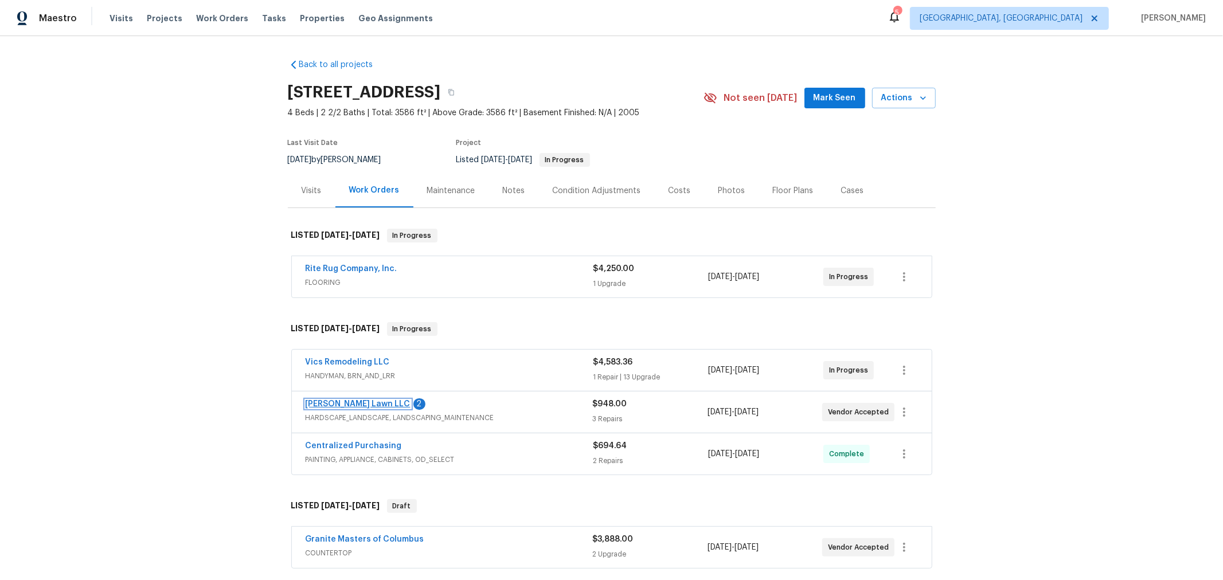
click at [340, 404] on link "[PERSON_NAME] Lawn LLC" at bounding box center [358, 404] width 105 height 8
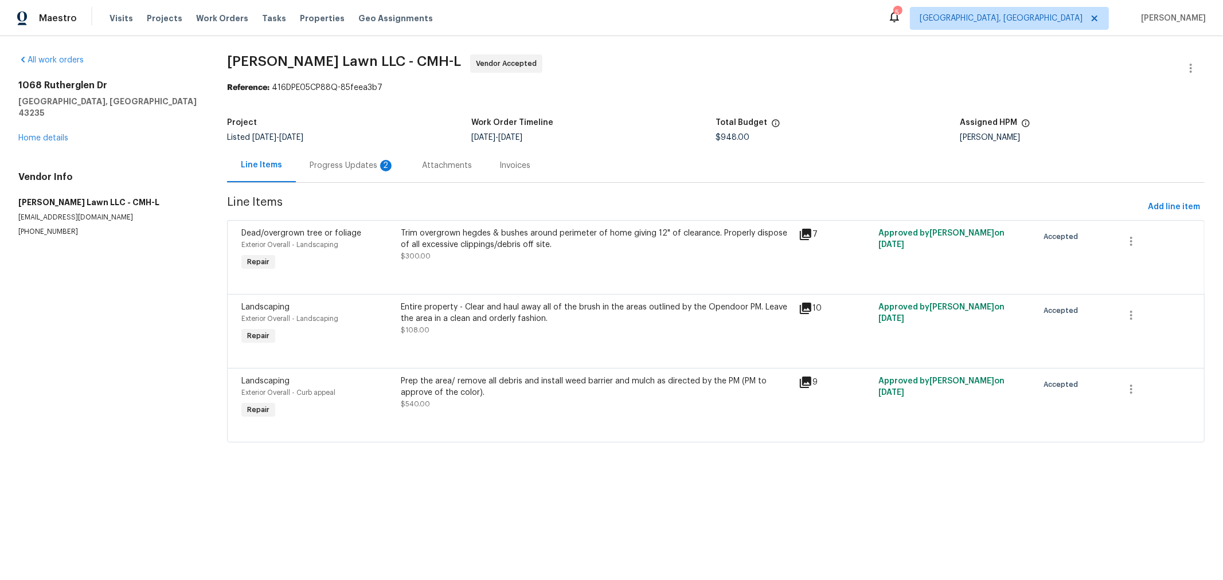
click at [349, 160] on div "Progress Updates 2" at bounding box center [352, 165] width 85 height 11
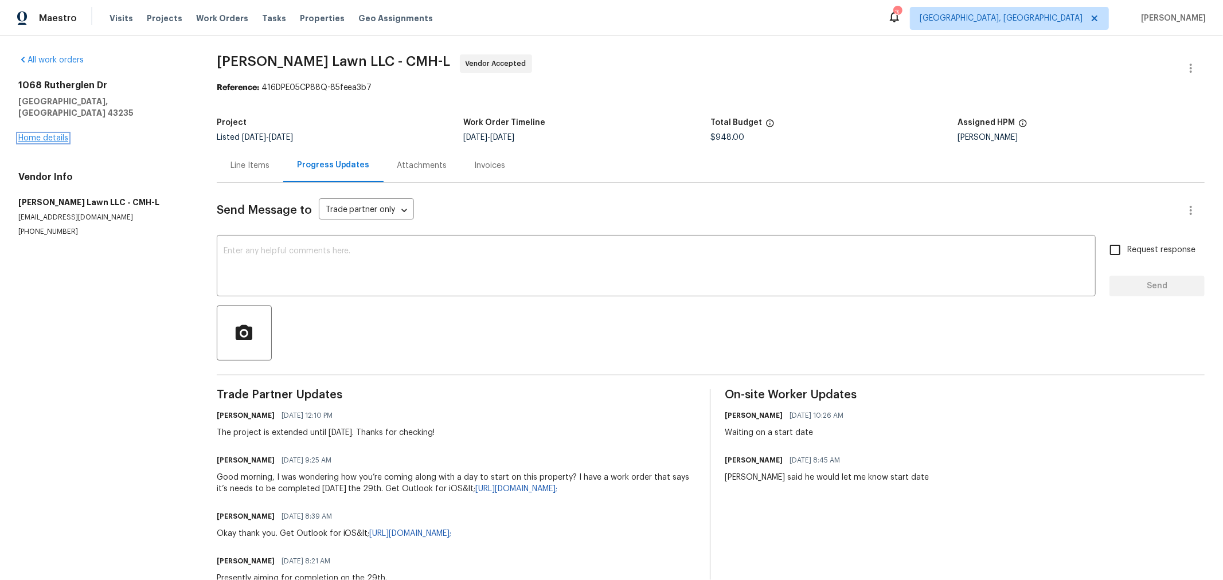
click at [53, 134] on link "Home details" at bounding box center [43, 138] width 50 height 8
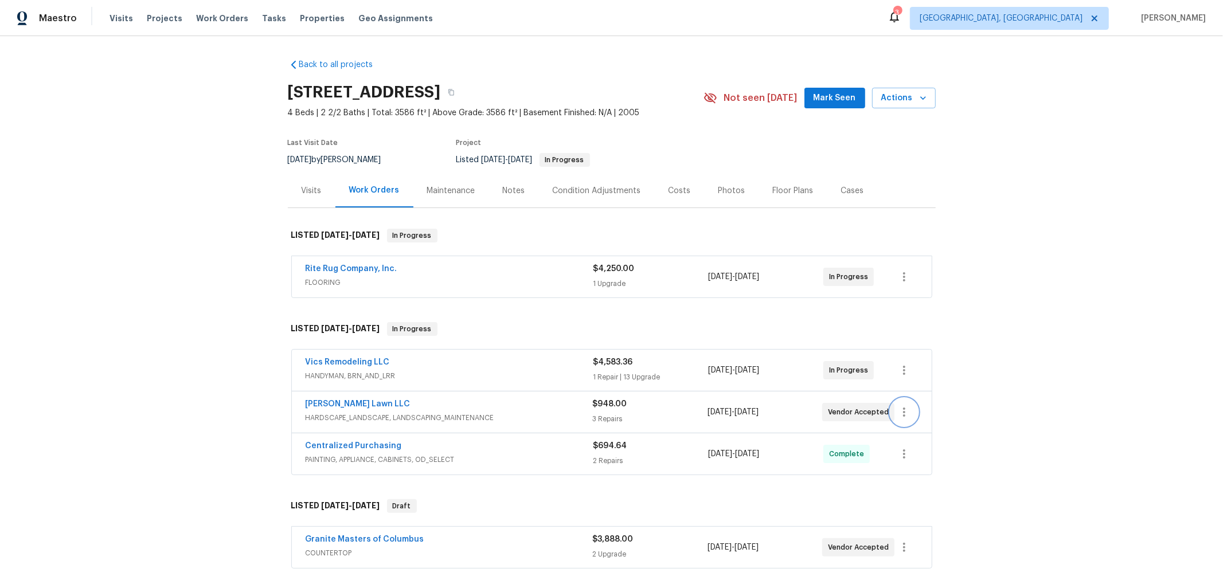
click at [904, 408] on icon "button" at bounding box center [904, 412] width 14 height 14
click at [899, 416] on li "Edit" at bounding box center [948, 410] width 124 height 19
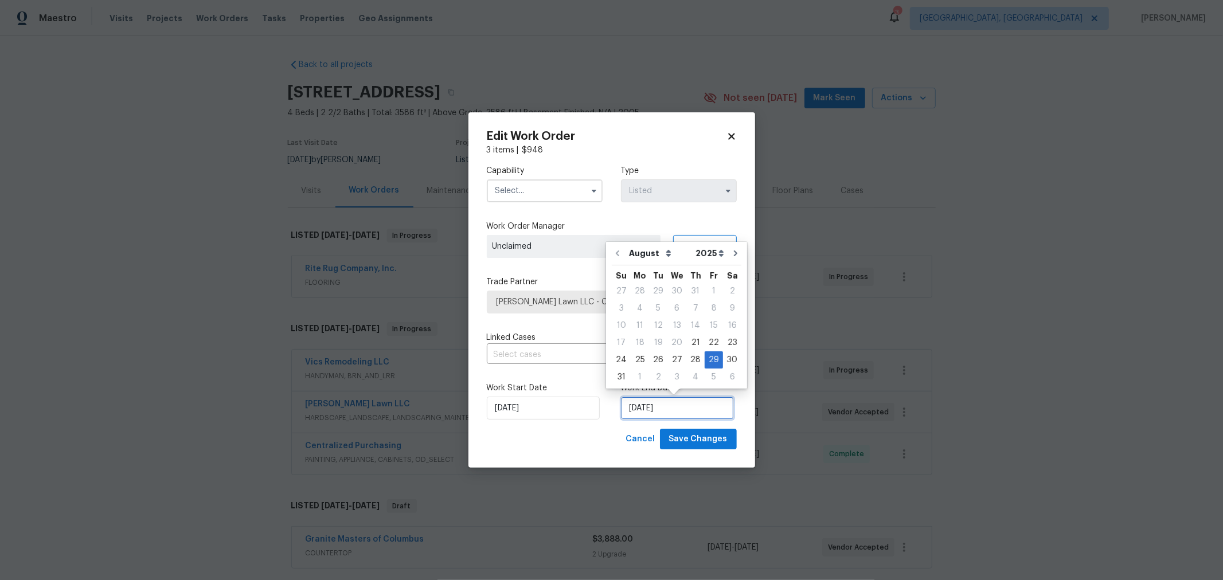
click at [649, 411] on input "[DATE]" at bounding box center [677, 408] width 113 height 23
click at [662, 377] on div "2" at bounding box center [658, 377] width 18 height 16
type input "9/2/2025"
select select "8"
click at [738, 400] on div "Edit Work Order 3 items | $ 948 Capability Type Listed Work Order Manager Uncla…" at bounding box center [612, 290] width 287 height 356
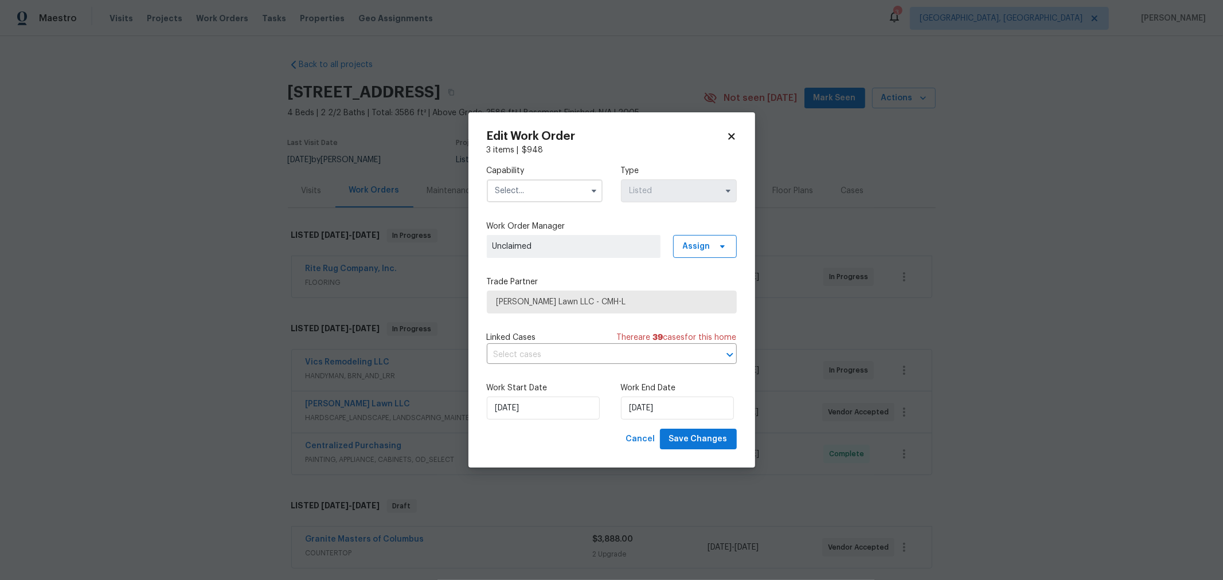
click at [549, 189] on input "text" at bounding box center [545, 190] width 116 height 23
click at [531, 298] on span "Hardscape Landscape" at bounding box center [541, 294] width 84 height 8
type input "Hardscape Landscape"
click at [697, 445] on span "Save Changes" at bounding box center [698, 439] width 58 height 14
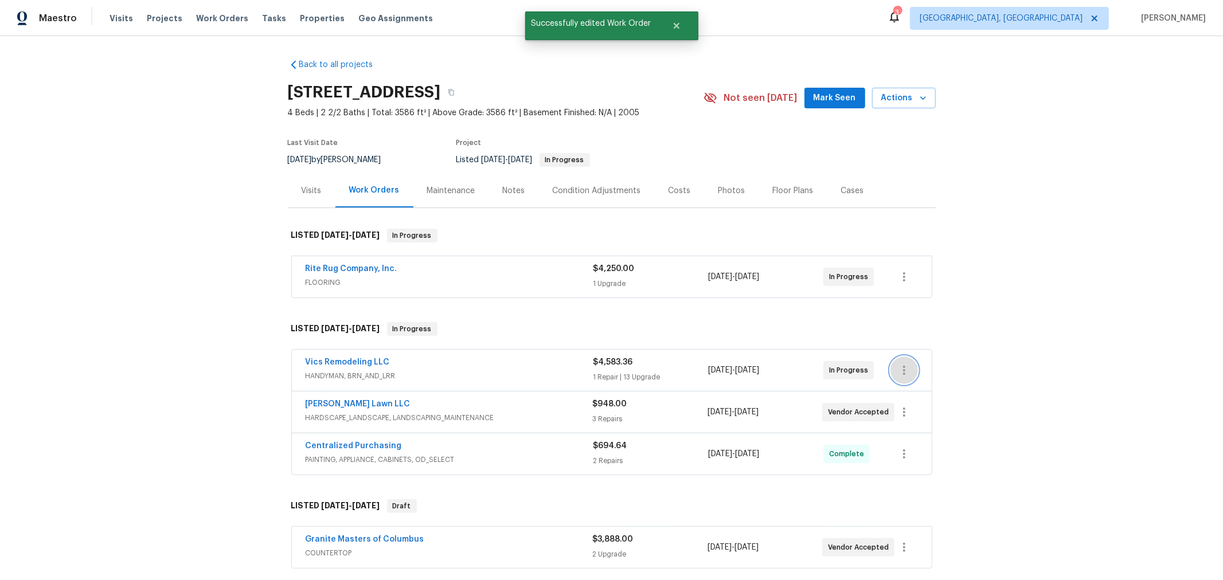
click at [897, 364] on icon "button" at bounding box center [904, 371] width 14 height 14
click at [903, 369] on li "Edit" at bounding box center [948, 369] width 124 height 19
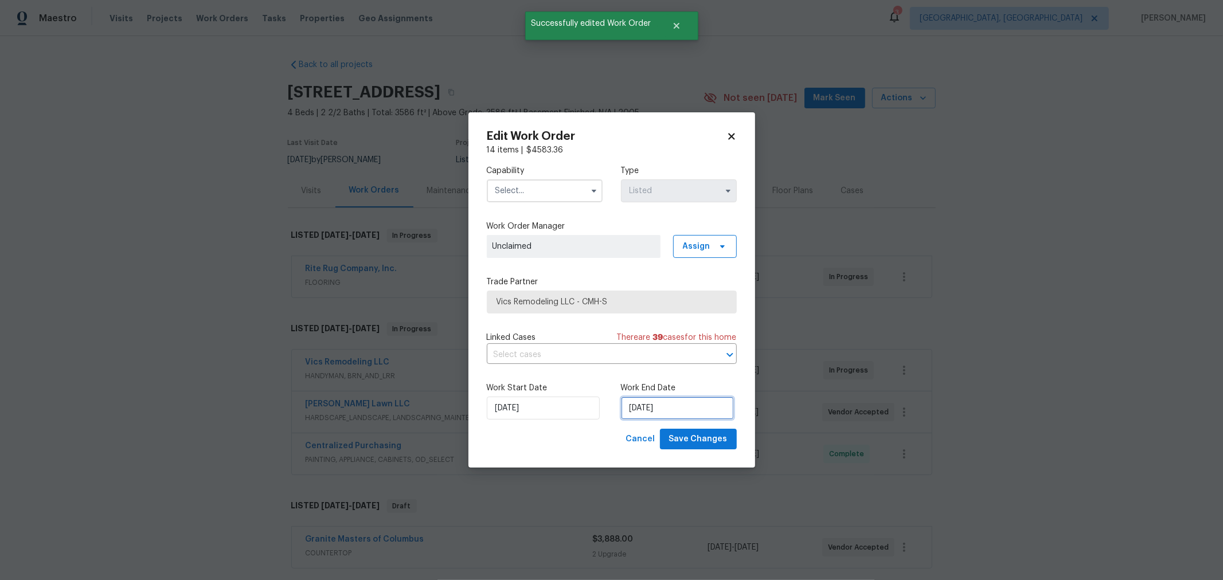
click at [705, 413] on input "[DATE]" at bounding box center [677, 408] width 113 height 23
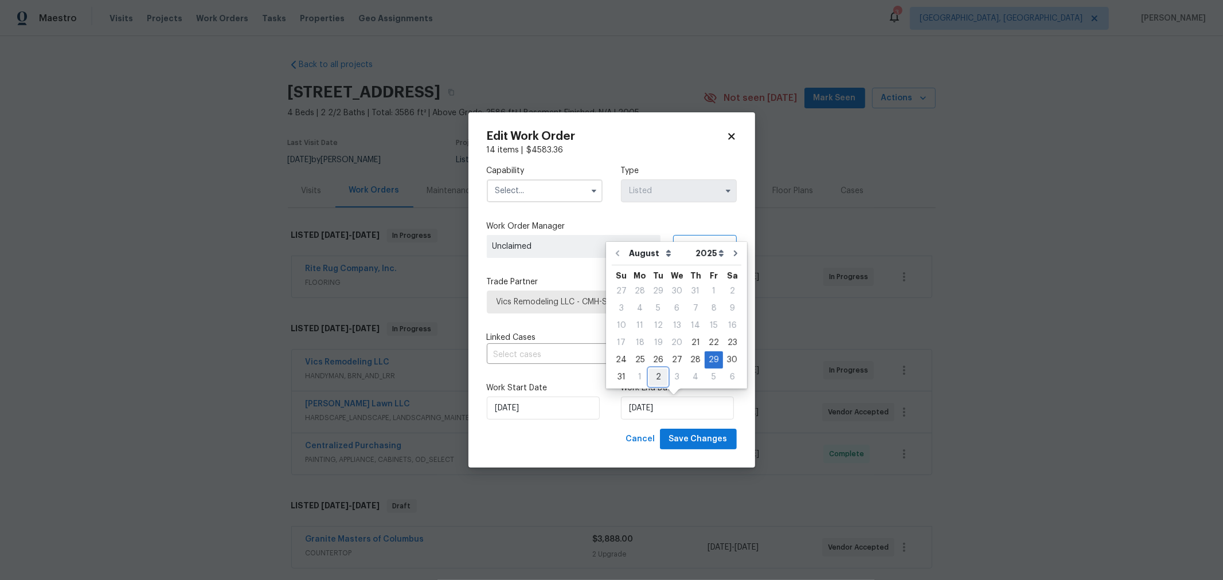
click at [660, 377] on div "2" at bounding box center [658, 377] width 18 height 16
type input "[DATE]"
select select "8"
click at [693, 433] on span "Save Changes" at bounding box center [698, 439] width 58 height 14
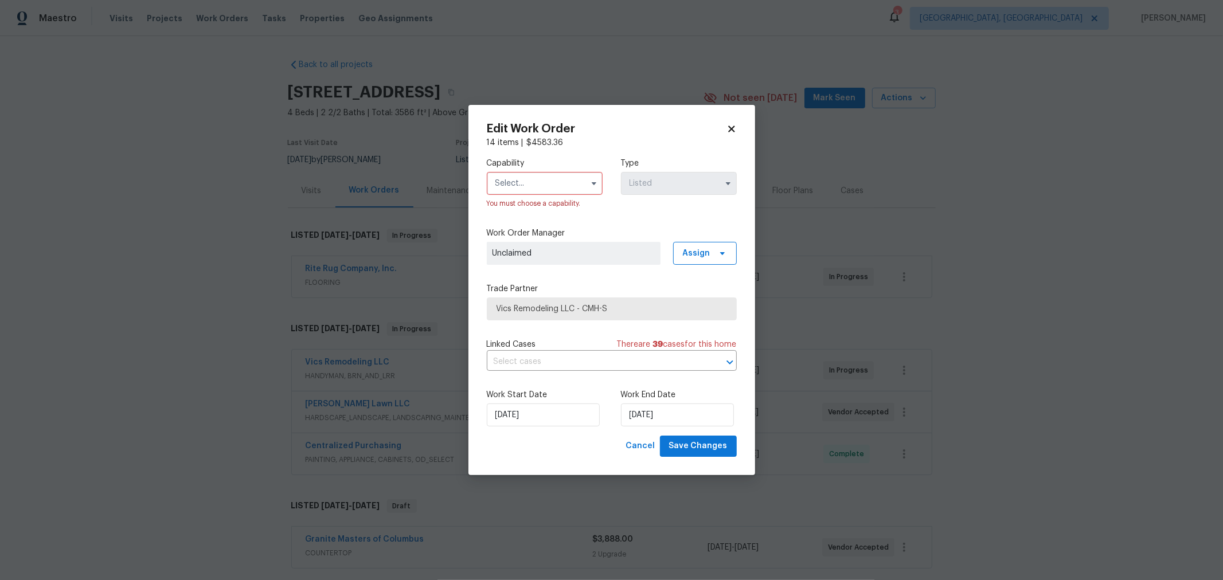
click at [544, 177] on input "text" at bounding box center [545, 183] width 116 height 23
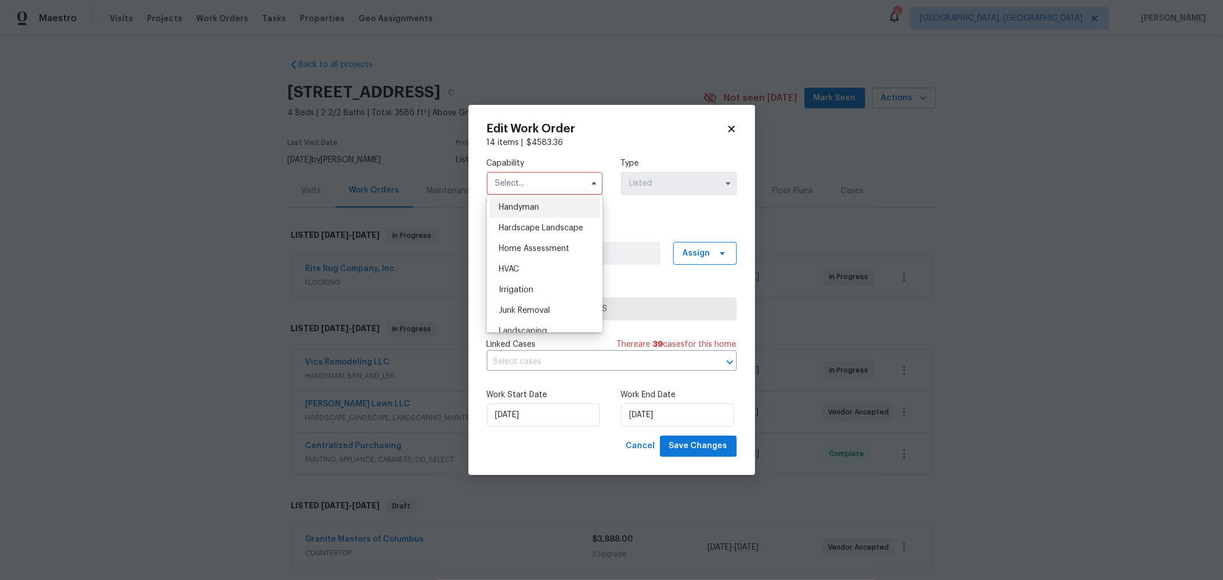
click at [528, 218] on div "Handyman" at bounding box center [545, 207] width 110 height 21
type input "Handyman"
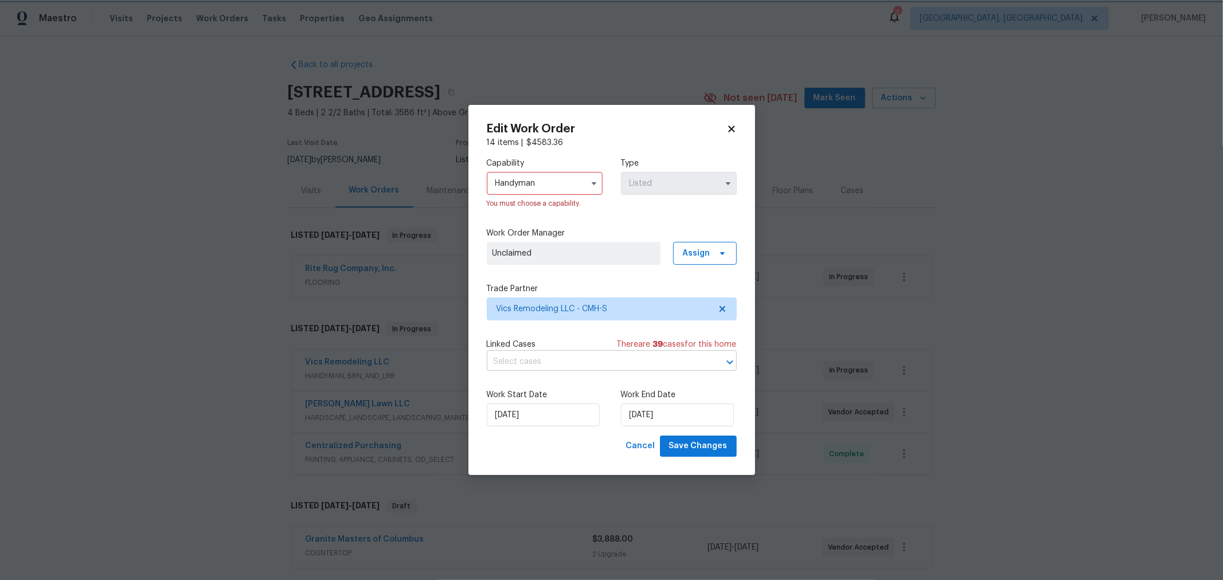
scroll to position [0, 0]
click at [712, 434] on div "Work Start Date 8/21/2025 Work End Date 9/2/2025" at bounding box center [612, 408] width 250 height 56
click at [711, 443] on span "Save Changes" at bounding box center [698, 446] width 58 height 14
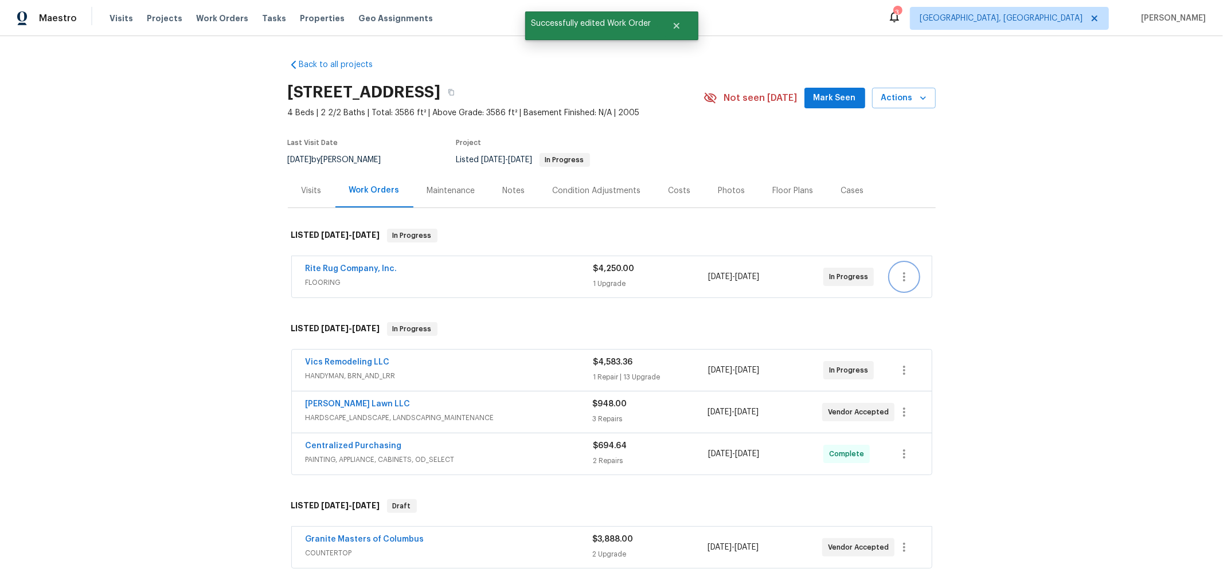
click at [897, 272] on icon "button" at bounding box center [904, 277] width 14 height 14
click at [899, 282] on li "Edit" at bounding box center [948, 276] width 124 height 19
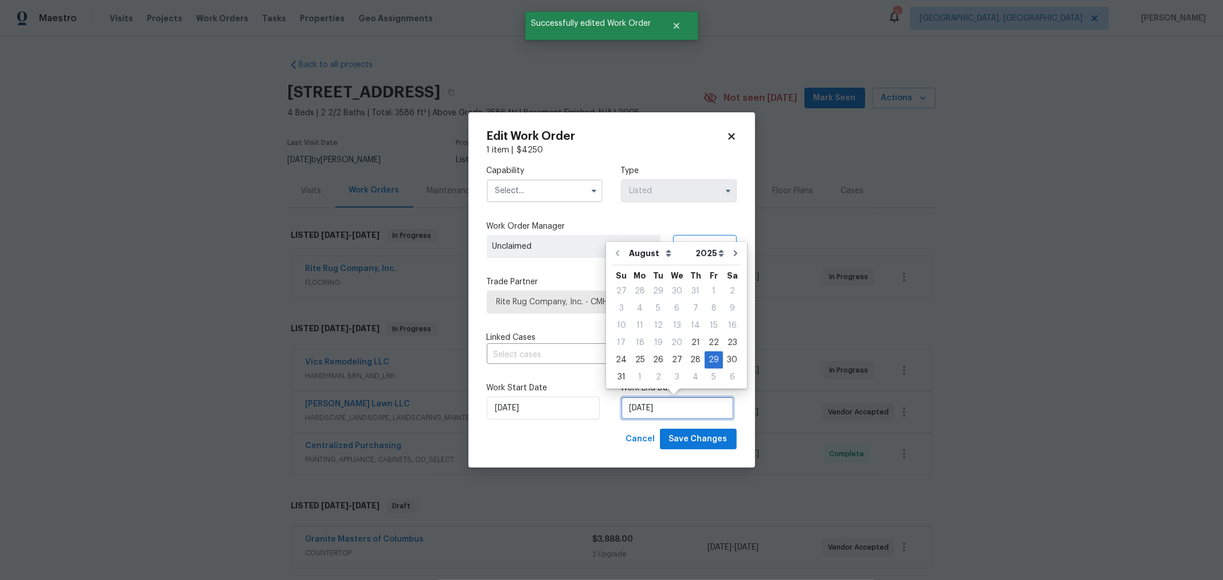
click at [712, 415] on input "[DATE]" at bounding box center [677, 408] width 113 height 23
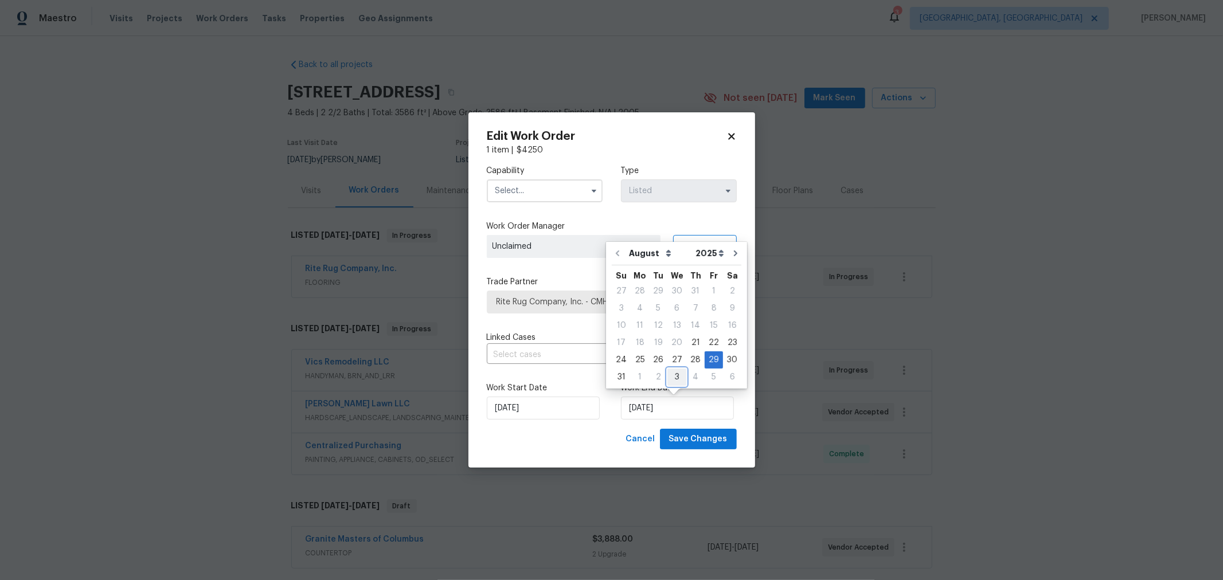
click at [674, 378] on div "3" at bounding box center [677, 377] width 19 height 16
type input "9/3/2025"
select select "8"
click at [709, 445] on span "Save Changes" at bounding box center [698, 439] width 58 height 14
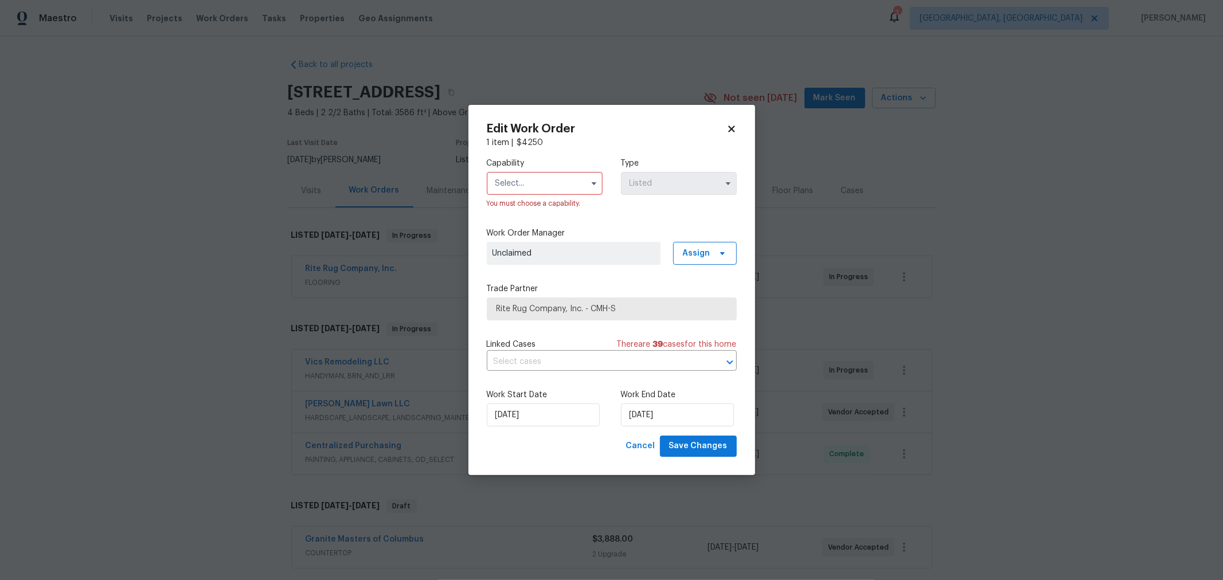
click at [571, 190] on input "text" at bounding box center [545, 183] width 116 height 23
click at [531, 218] on div "Flooring" at bounding box center [545, 208] width 110 height 21
type input "Flooring"
click at [707, 442] on span "Save Changes" at bounding box center [698, 446] width 58 height 14
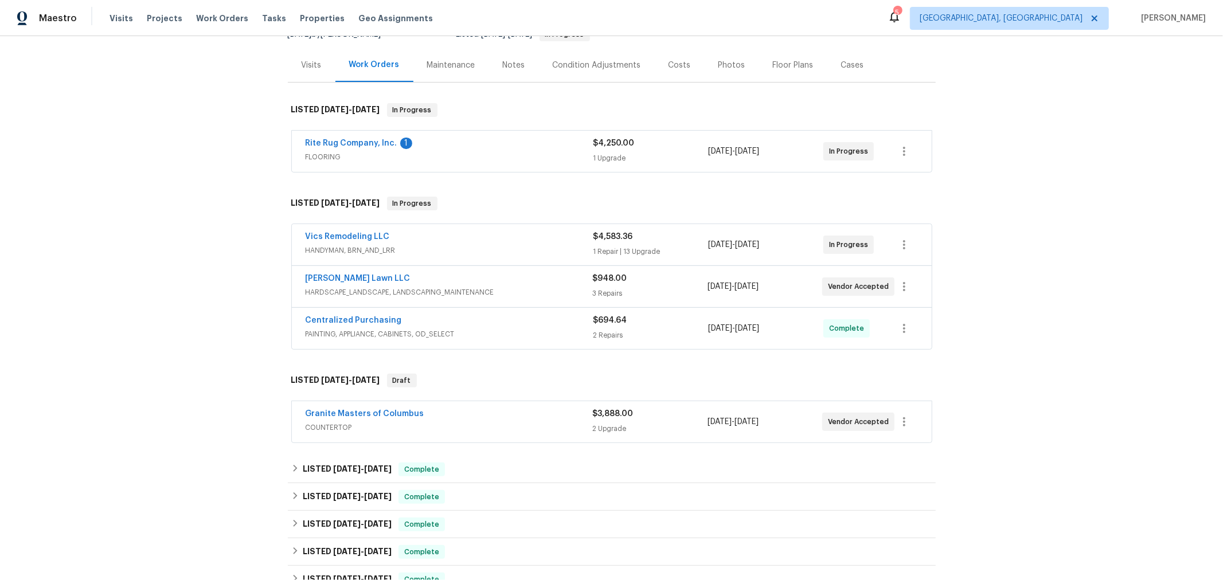
scroll to position [126, 0]
click at [908, 419] on button "button" at bounding box center [905, 422] width 28 height 28
click at [911, 416] on li "Edit" at bounding box center [948, 418] width 124 height 19
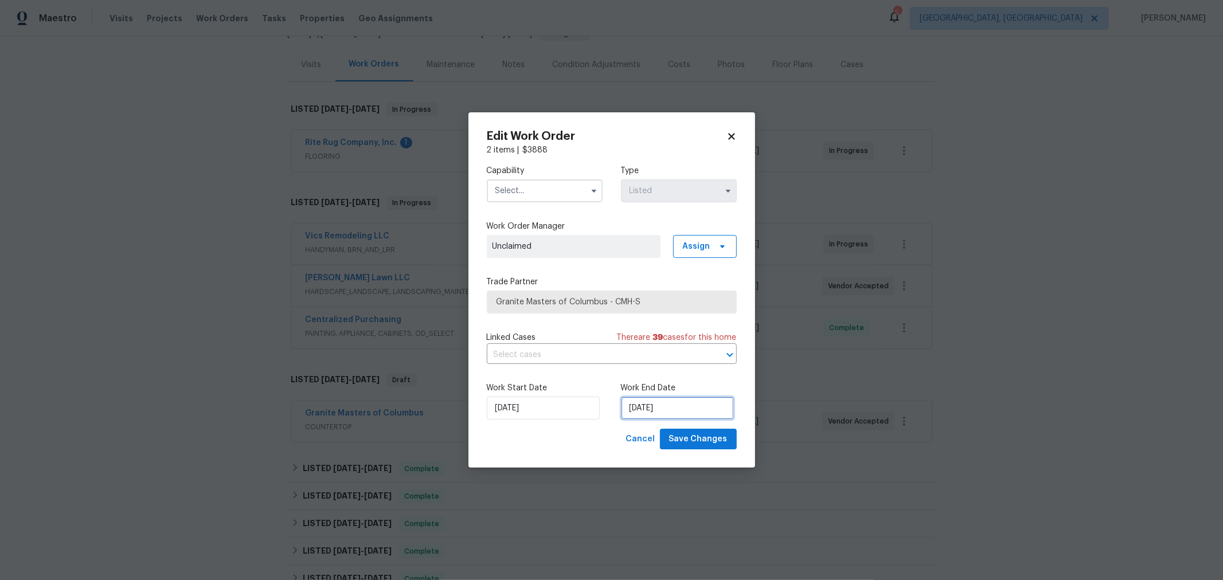
click at [670, 419] on input "8/29/2025" at bounding box center [677, 408] width 113 height 23
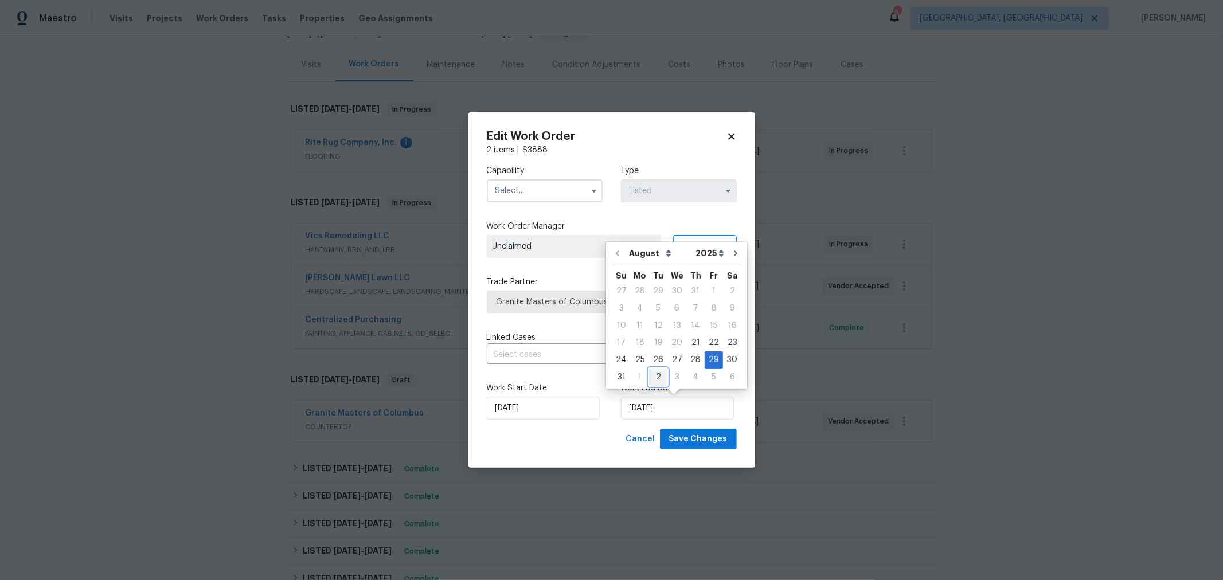
click at [657, 376] on div "2" at bounding box center [658, 377] width 18 height 16
type input "[DATE]"
select select "8"
click at [706, 439] on span "Save Changes" at bounding box center [698, 439] width 58 height 14
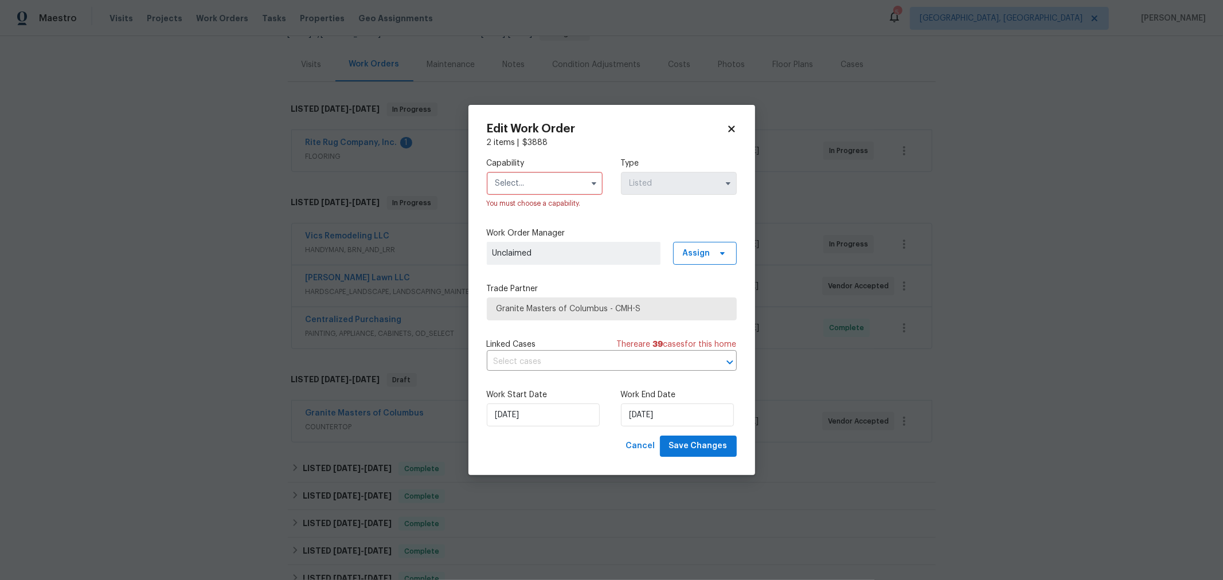
click at [551, 186] on input "text" at bounding box center [545, 183] width 116 height 23
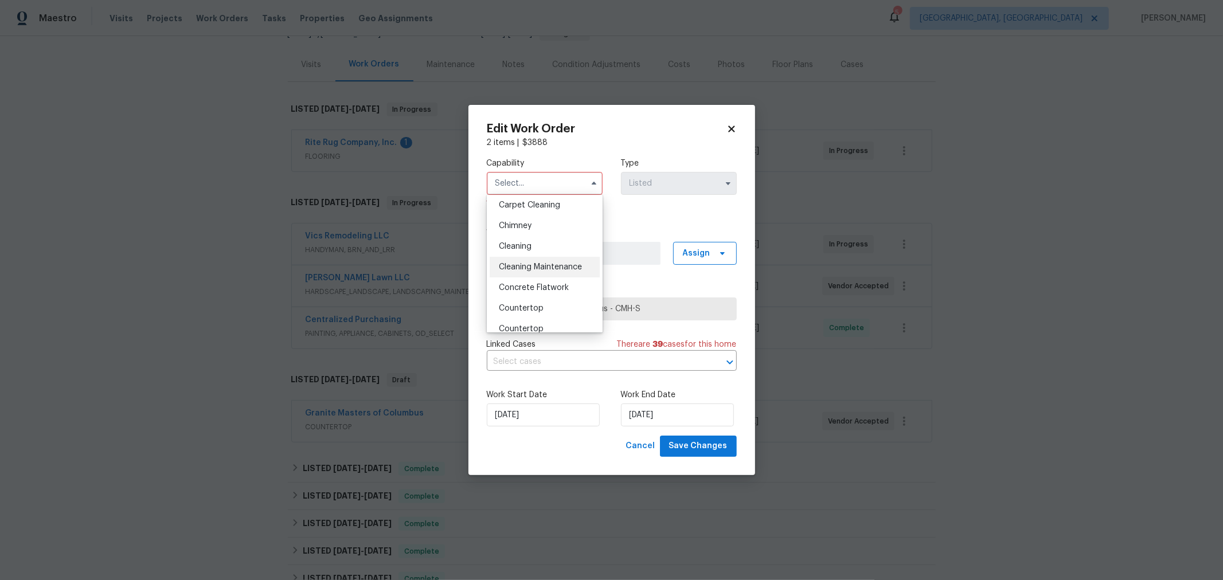
scroll to position [127, 0]
click at [545, 313] on div "Countertop" at bounding box center [545, 308] width 110 height 21
type input "Countertop"
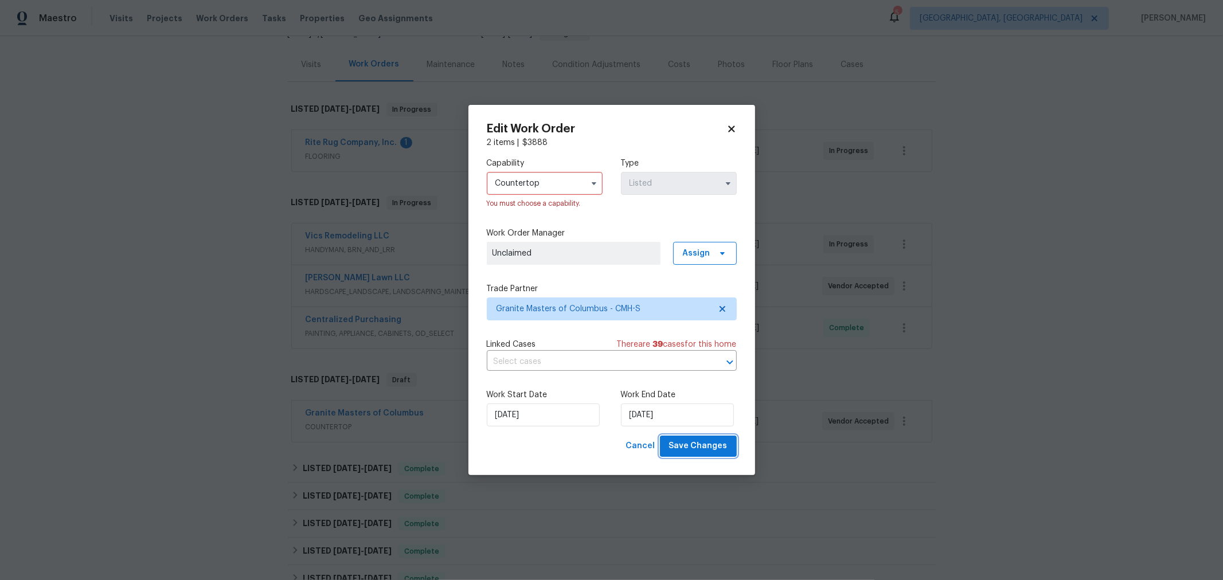
click at [700, 448] on span "Save Changes" at bounding box center [698, 446] width 58 height 14
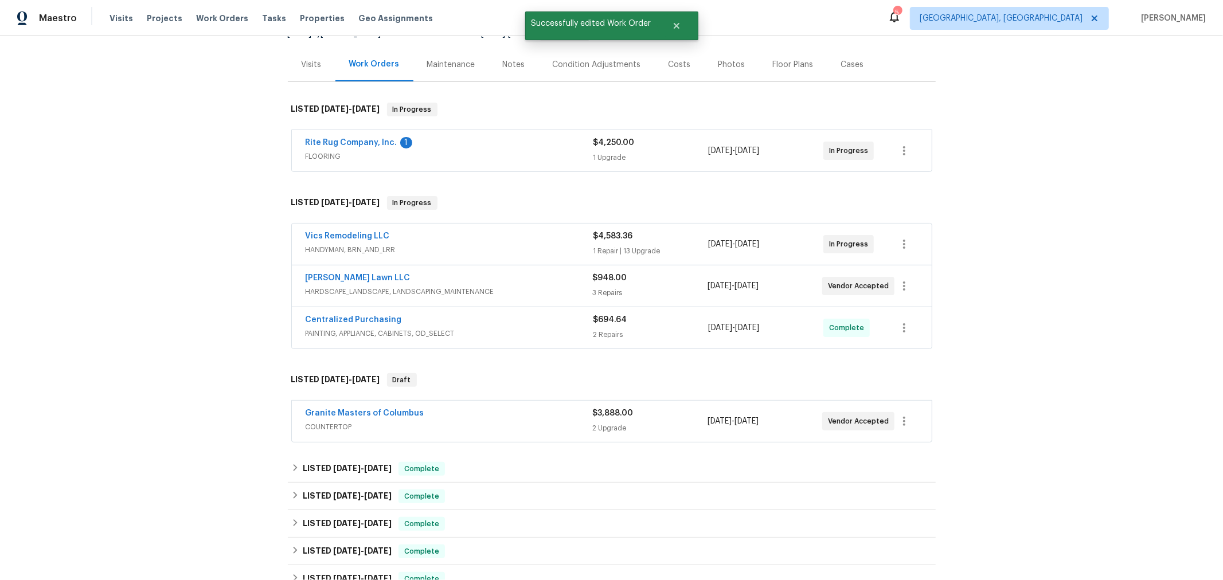
click at [949, 405] on div "Back to all projects 1068 Rutherglen Dr, Columbus, OH 43235 4 Beds | 2 2/2 Bath…" at bounding box center [611, 308] width 1223 height 544
click at [368, 411] on link "Granite Masters of Columbus" at bounding box center [365, 413] width 119 height 8
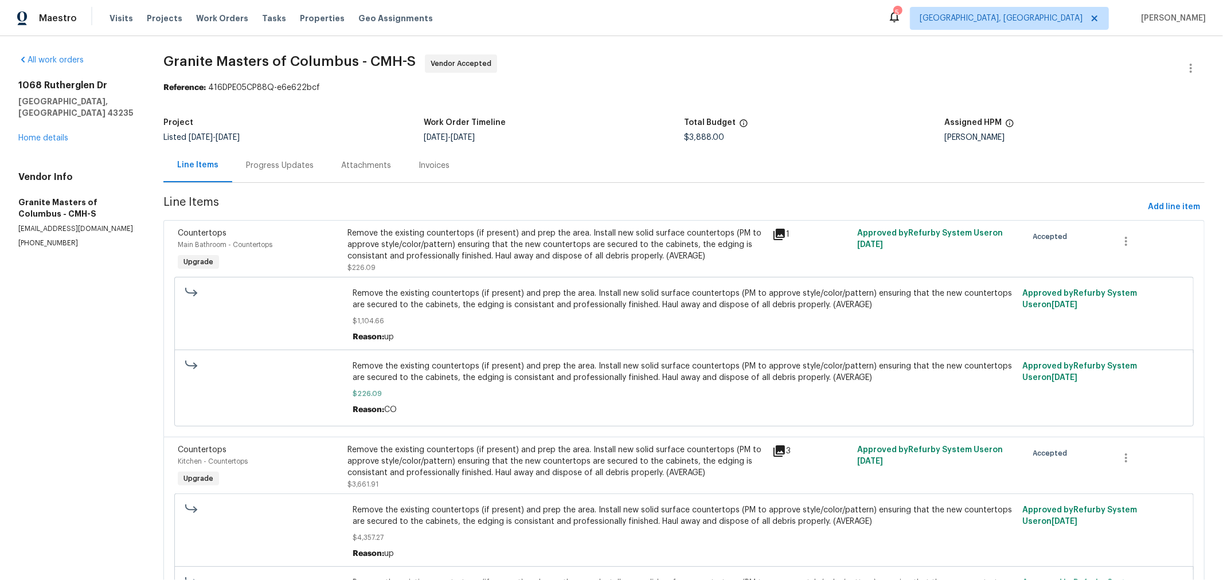
click at [272, 170] on div "Progress Updates" at bounding box center [280, 165] width 68 height 11
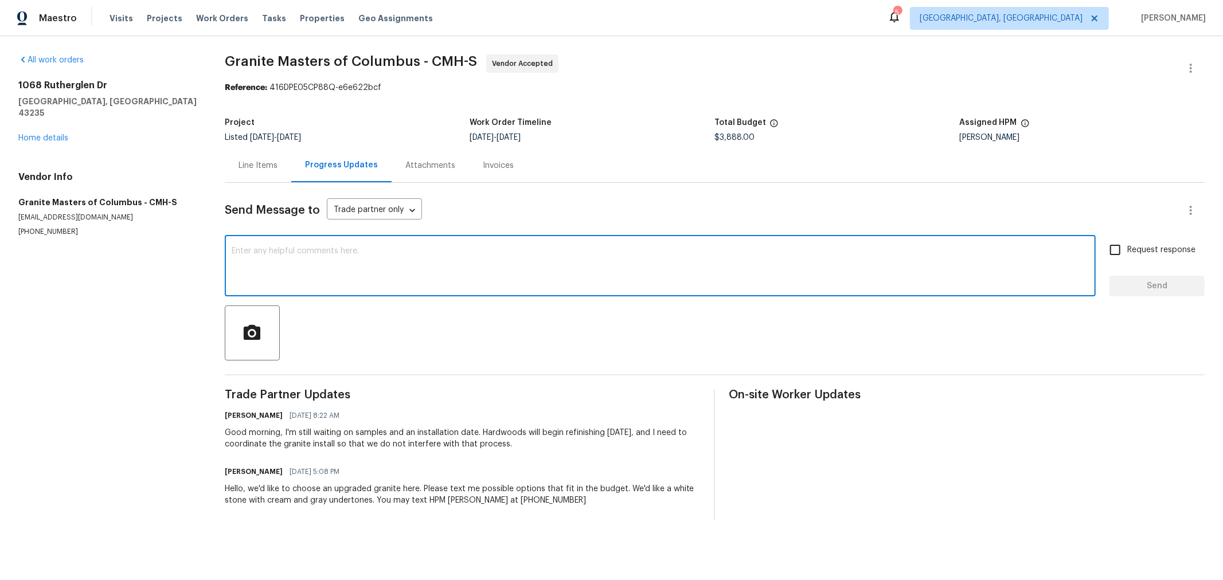
click at [296, 251] on textarea at bounding box center [660, 267] width 857 height 40
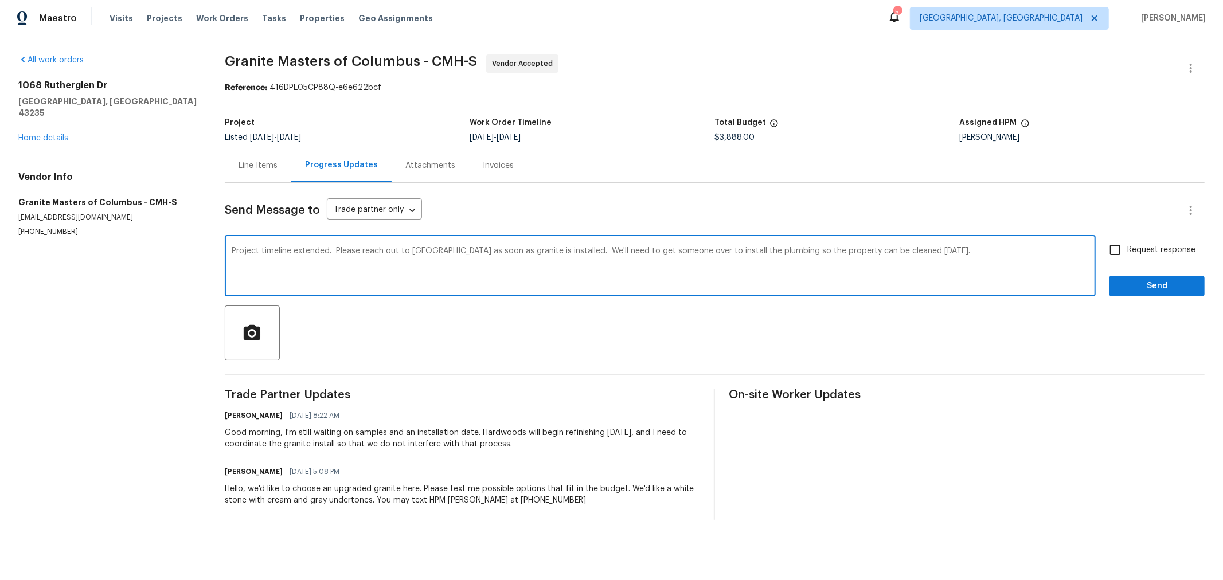
type textarea "Project timeline extended. Please reach out to Vic as soon as granite is instal…"
click at [1106, 257] on input "Request response" at bounding box center [1115, 250] width 24 height 24
checkbox input "true"
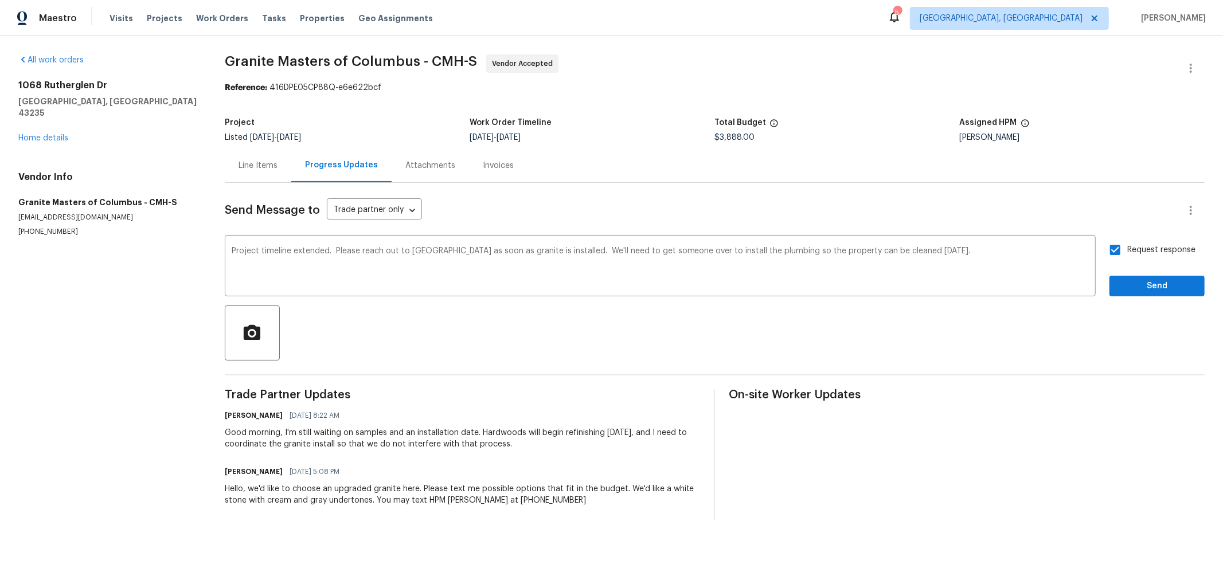
click at [1110, 270] on div "Request response Send" at bounding box center [1157, 267] width 95 height 58
click at [1110, 279] on button "Send" at bounding box center [1157, 286] width 95 height 21
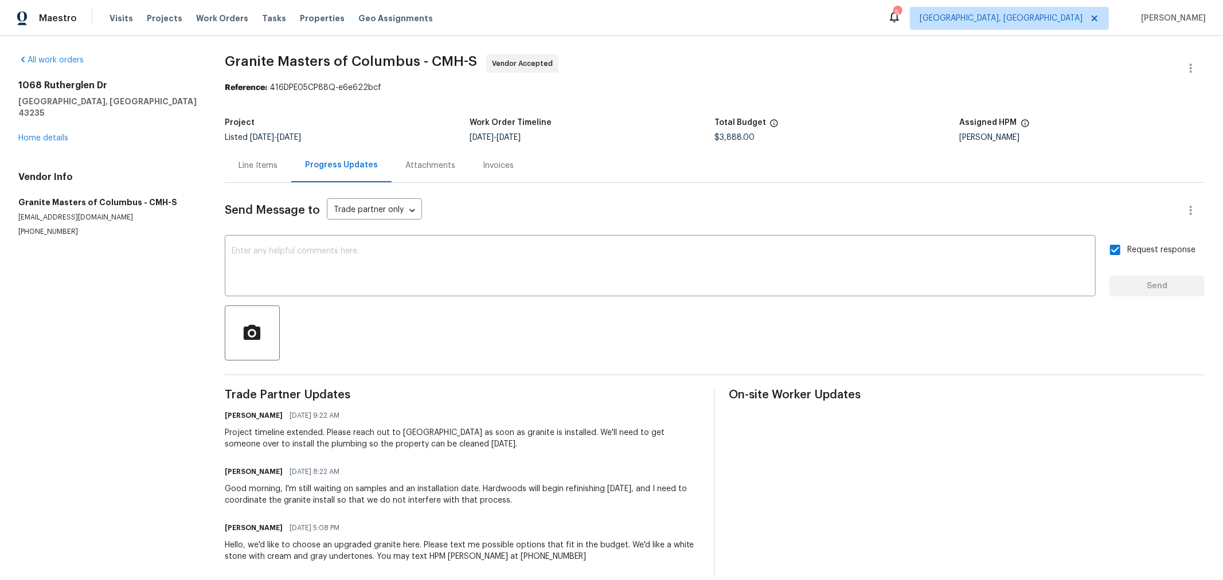
click at [46, 135] on div "All work orders 1068 Rutherglen Dr Columbus, OH 43235 Home details Vendor Info …" at bounding box center [107, 145] width 179 height 182
click at [50, 132] on div "All work orders 1068 Rutherglen Dr Columbus, OH 43235 Home details Vendor Info …" at bounding box center [107, 145] width 179 height 182
click at [56, 134] on link "Home details" at bounding box center [43, 138] width 50 height 8
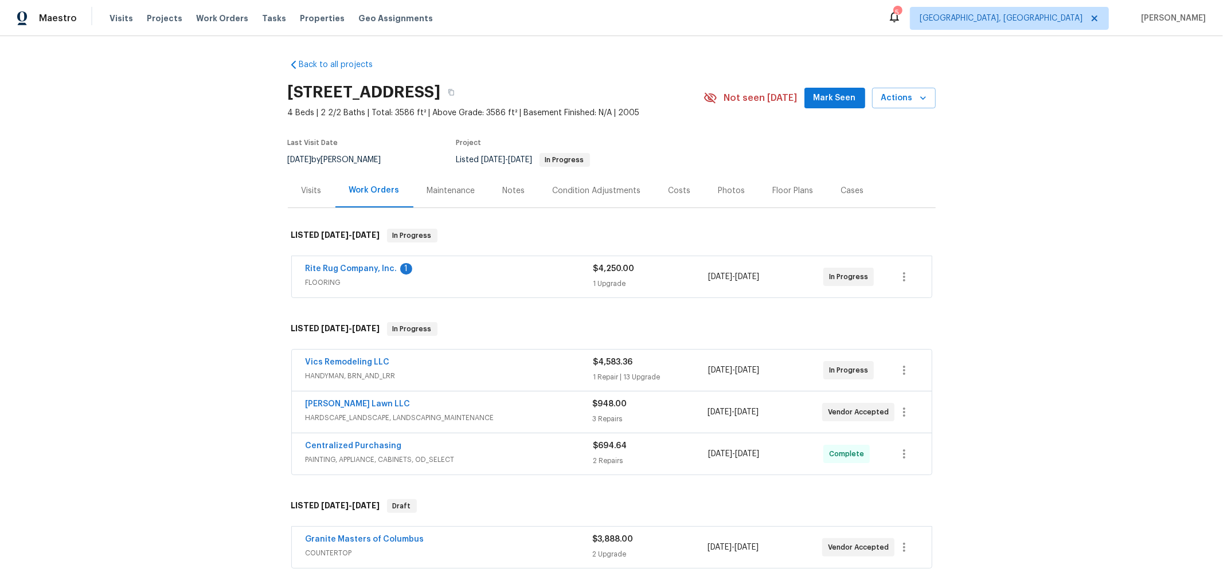
click at [505, 192] on div "Notes" at bounding box center [514, 190] width 22 height 11
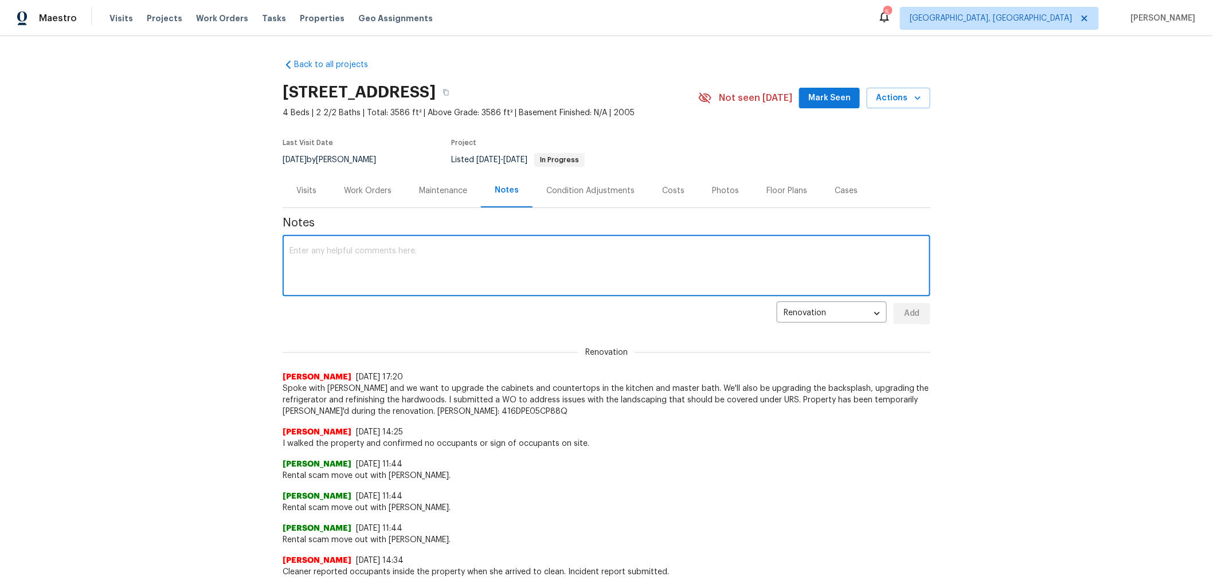
click at [481, 276] on textarea at bounding box center [607, 267] width 634 height 40
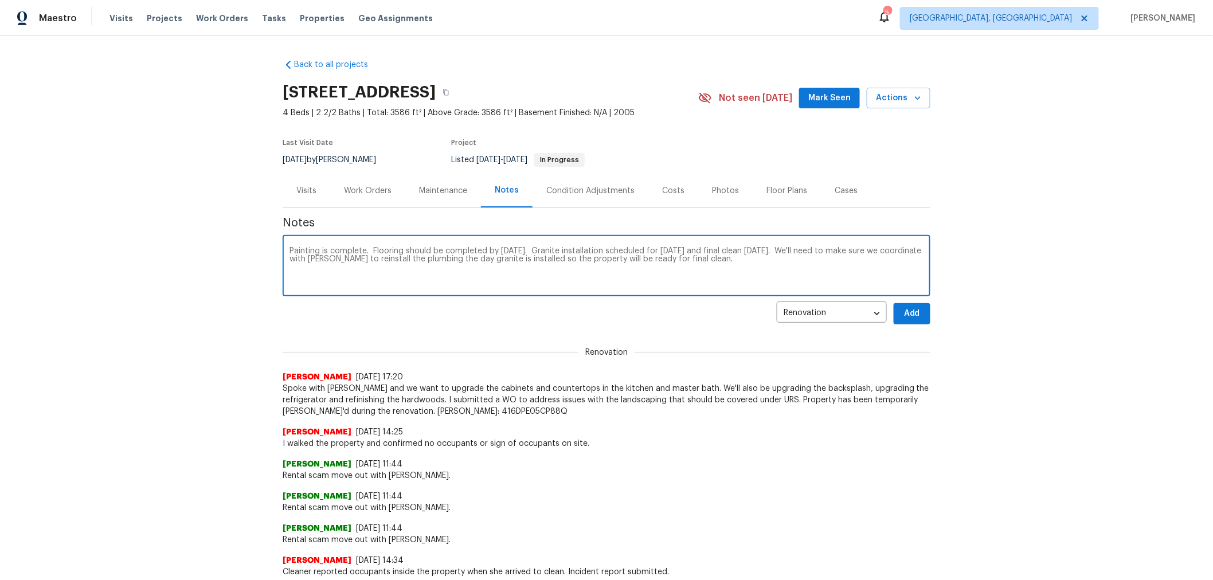
type textarea "Painting is complete. Flooring should be completed by Monday. Granite installat…"
click at [914, 306] on button "Add" at bounding box center [912, 313] width 37 height 21
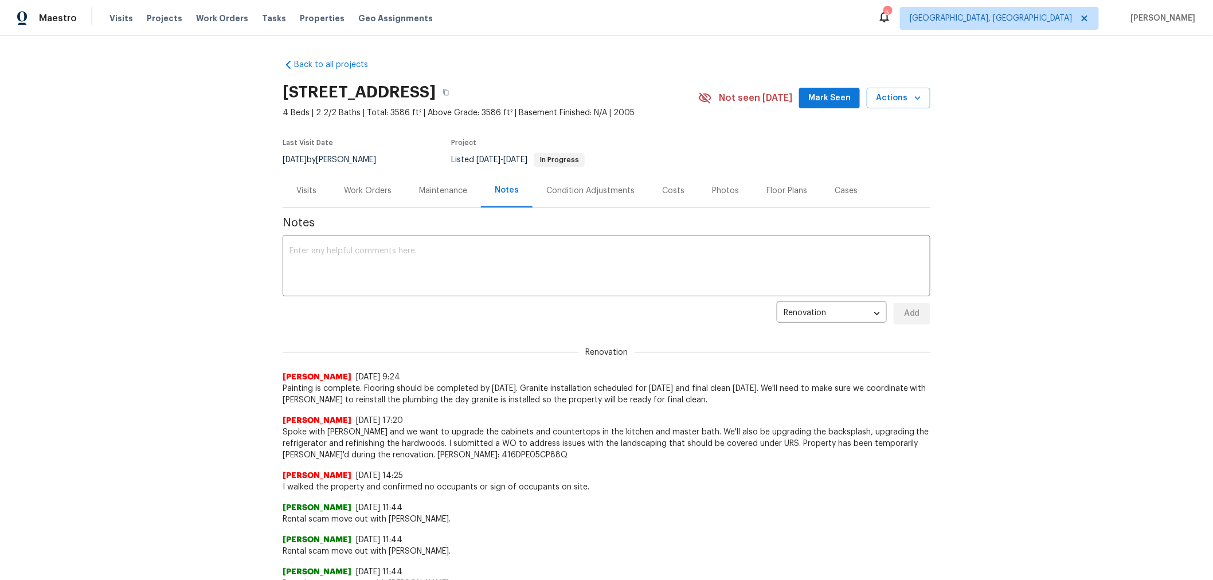
click at [370, 188] on div "Work Orders" at bounding box center [368, 190] width 48 height 11
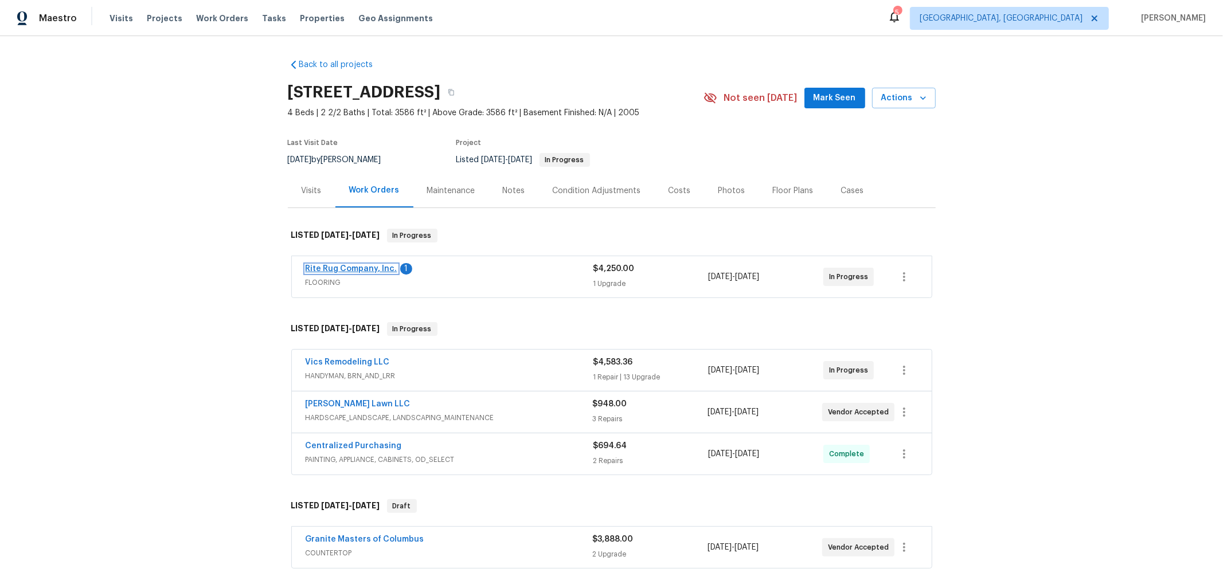
click at [363, 265] on link "Rite Rug Company, Inc." at bounding box center [352, 269] width 92 height 8
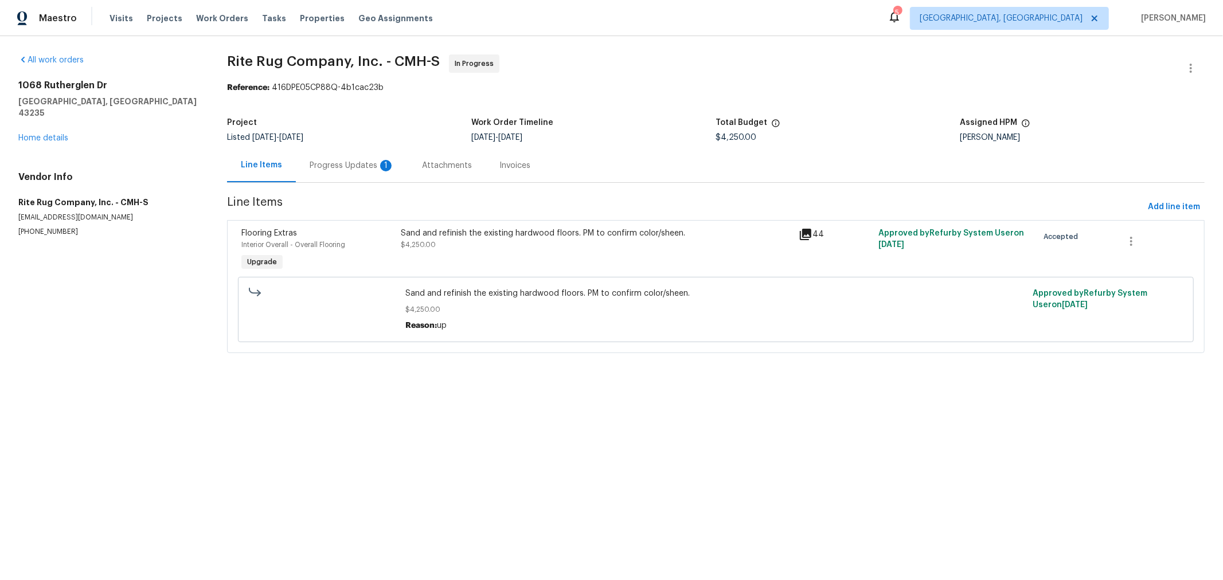
click at [349, 171] on div "Progress Updates 1" at bounding box center [352, 165] width 85 height 11
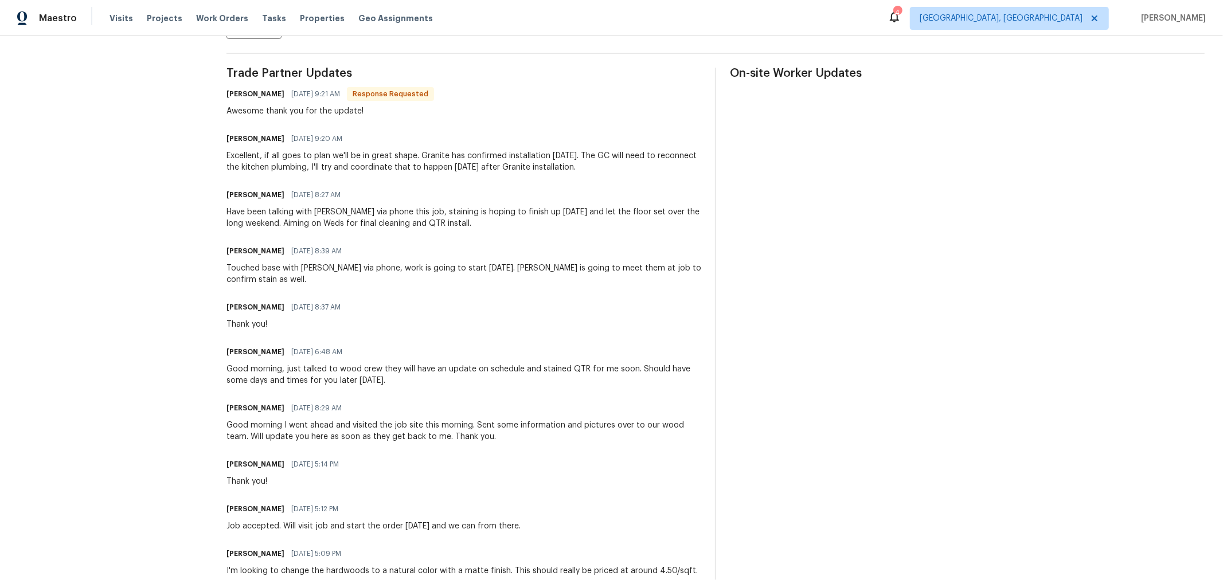
scroll to position [360, 0]
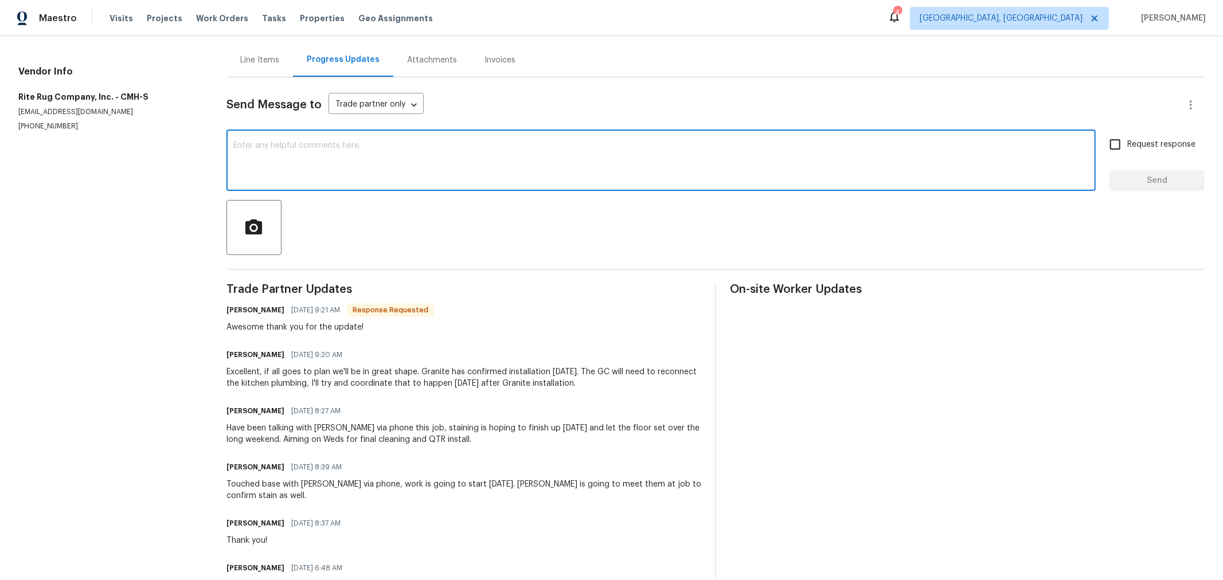
click at [355, 159] on textarea at bounding box center [661, 162] width 856 height 40
type textarea "Are we expecting any COs here? We normally have this information before work ha…"
click at [1137, 142] on span "Request response" at bounding box center [1161, 145] width 68 height 12
click at [1127, 142] on input "Request response" at bounding box center [1115, 145] width 24 height 24
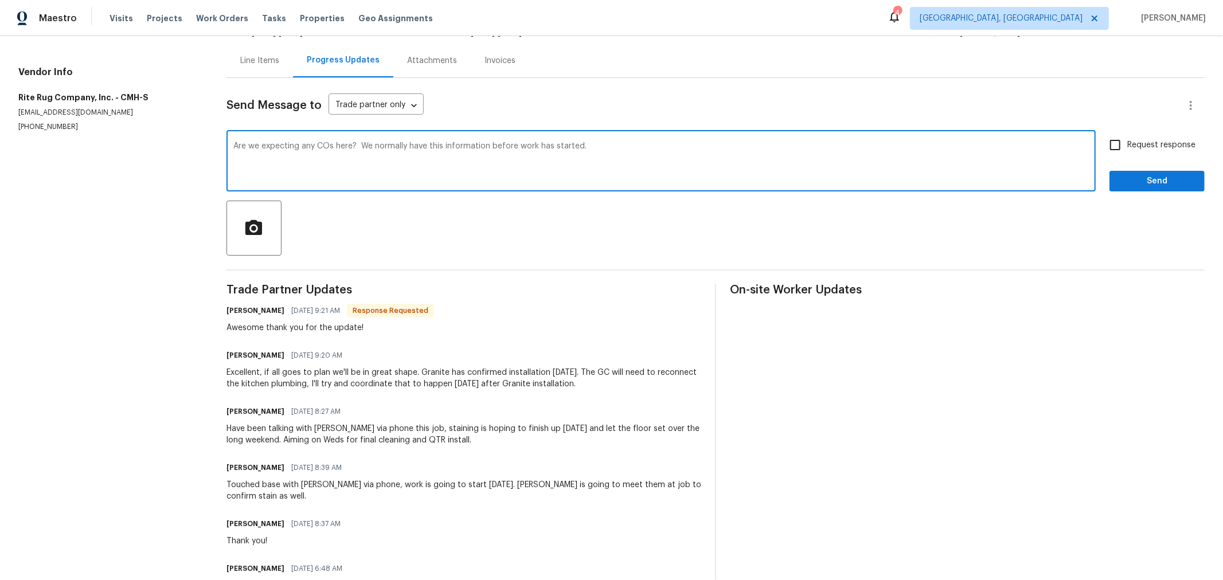
checkbox input "true"
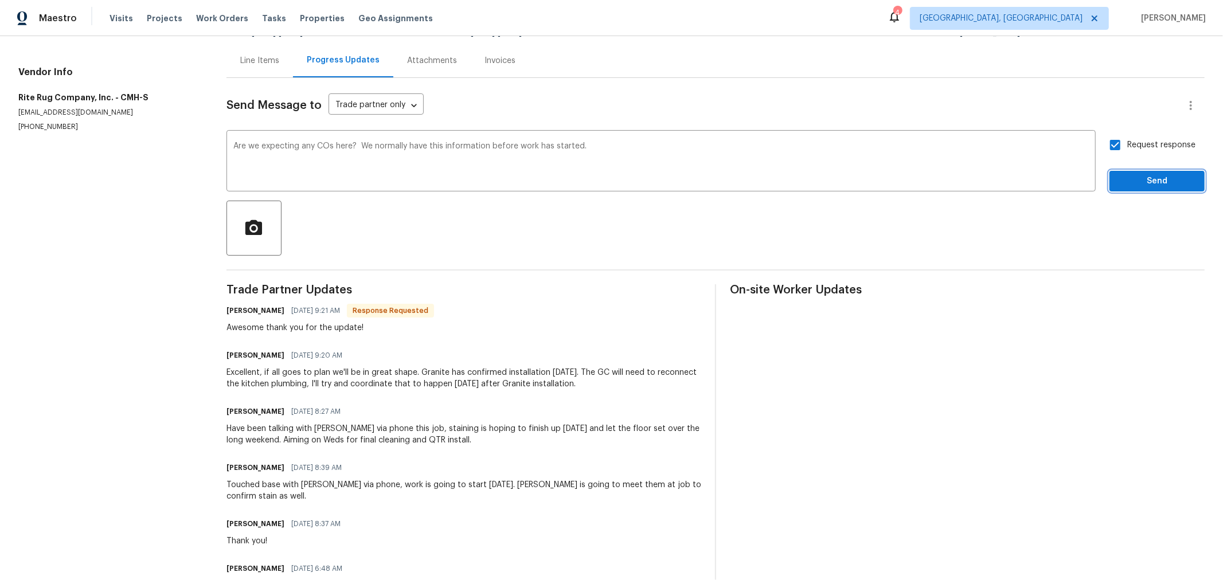
click at [1131, 174] on span "Send" at bounding box center [1157, 181] width 77 height 14
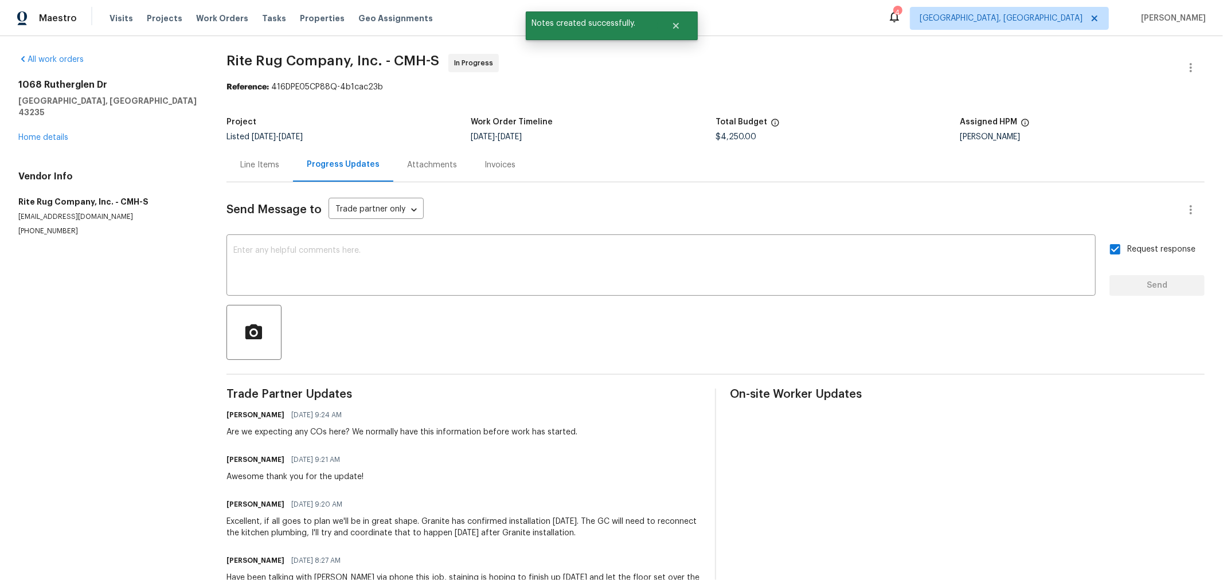
scroll to position [0, 0]
click at [56, 134] on link "Home details" at bounding box center [43, 138] width 50 height 8
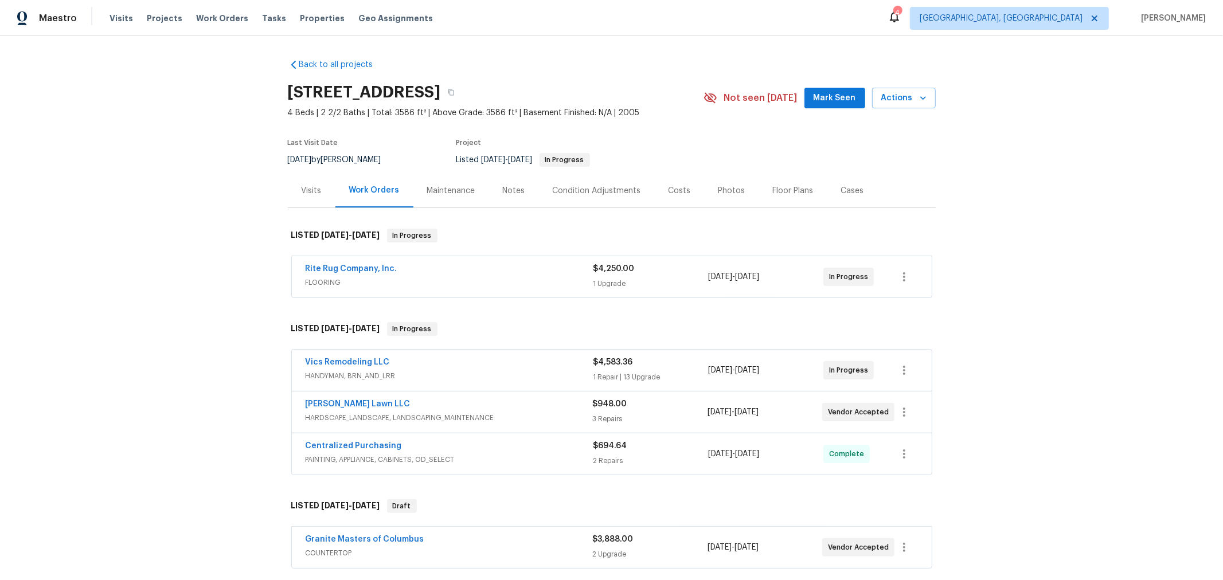
click at [154, 286] on div "Back to all projects 1068 Rutherglen Dr, Columbus, OH 43235 4 Beds | 2 2/2 Bath…" at bounding box center [611, 308] width 1223 height 544
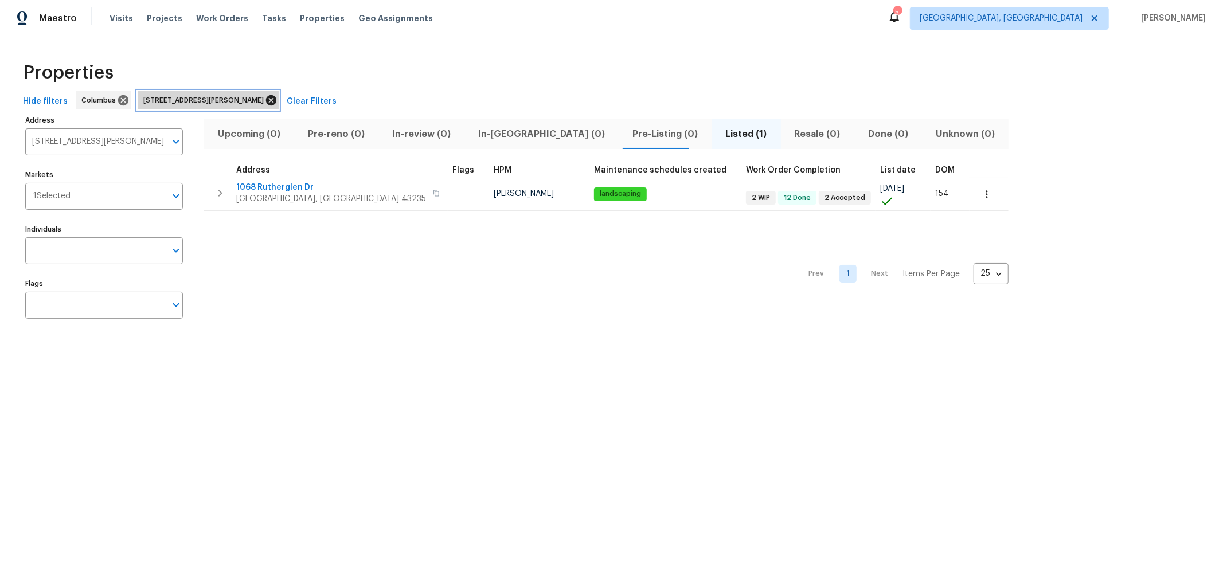
click at [278, 97] on icon at bounding box center [271, 100] width 13 height 13
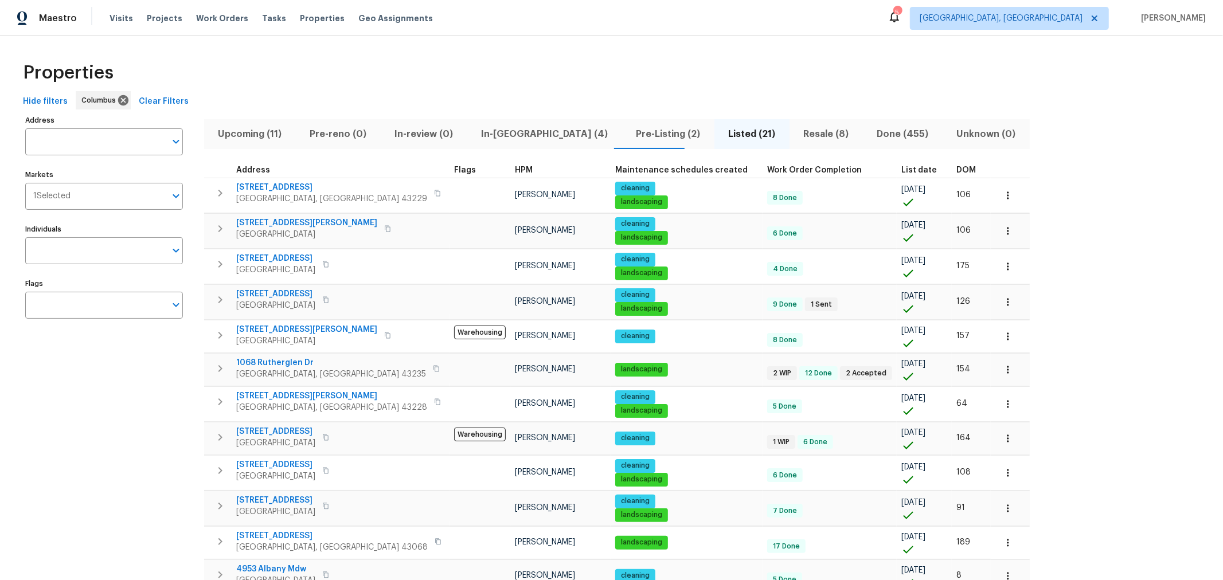
click at [494, 131] on span "In-[GEOGRAPHIC_DATA] (4)" at bounding box center [544, 134] width 141 height 16
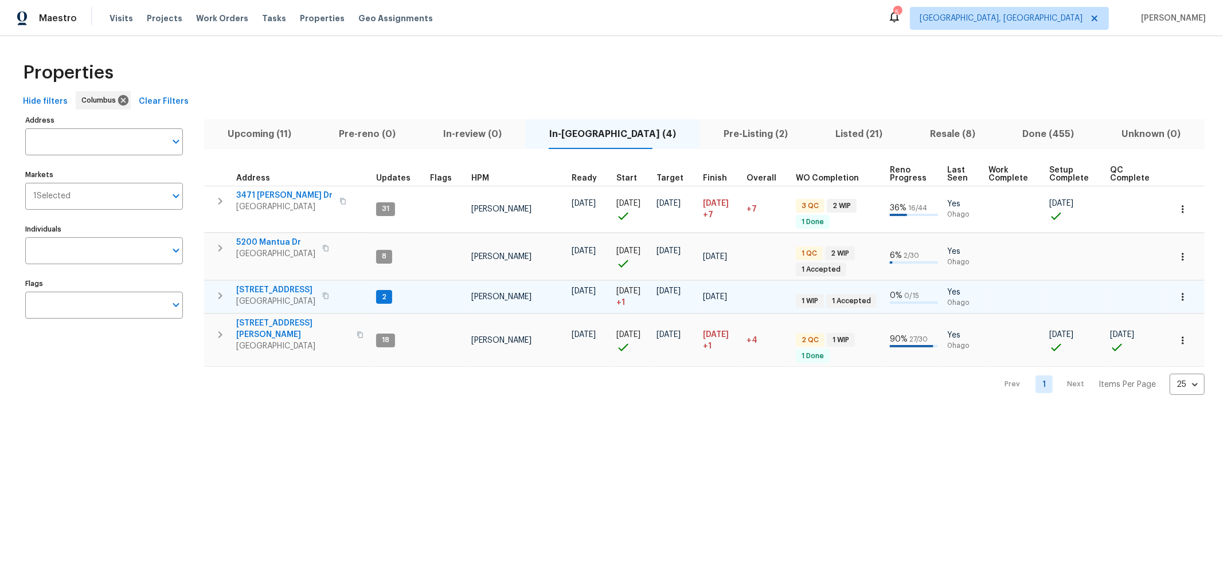
click at [287, 287] on span "[STREET_ADDRESS]" at bounding box center [275, 289] width 79 height 11
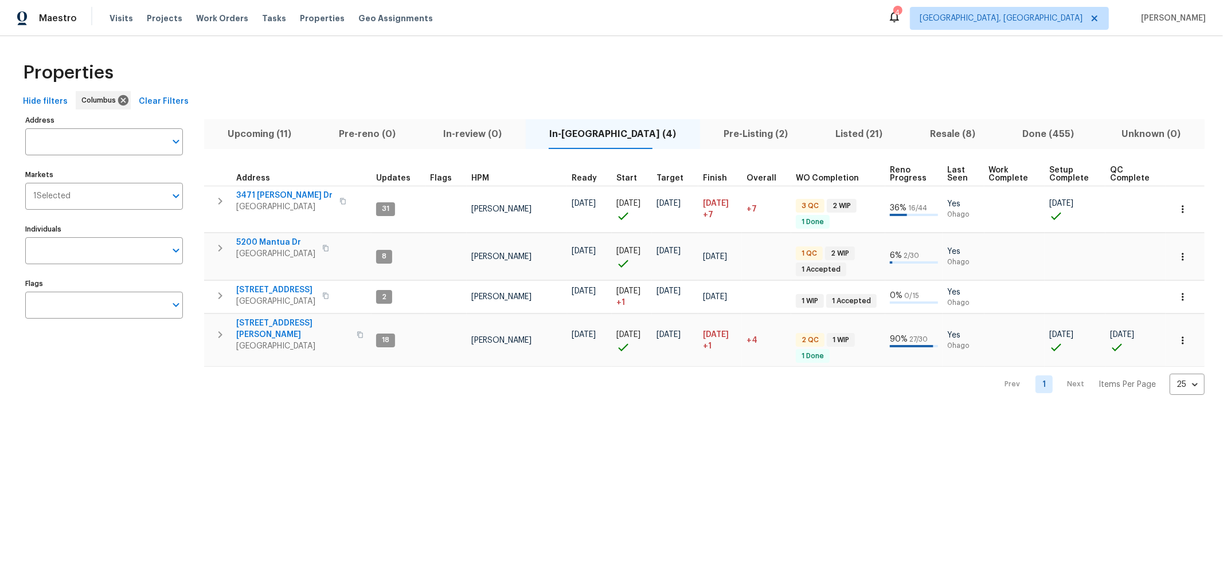
click at [762, 413] on html "Maestro Visits Projects Work Orders Tasks Properties Geo Assignments 4 [GEOGRAP…" at bounding box center [611, 206] width 1223 height 413
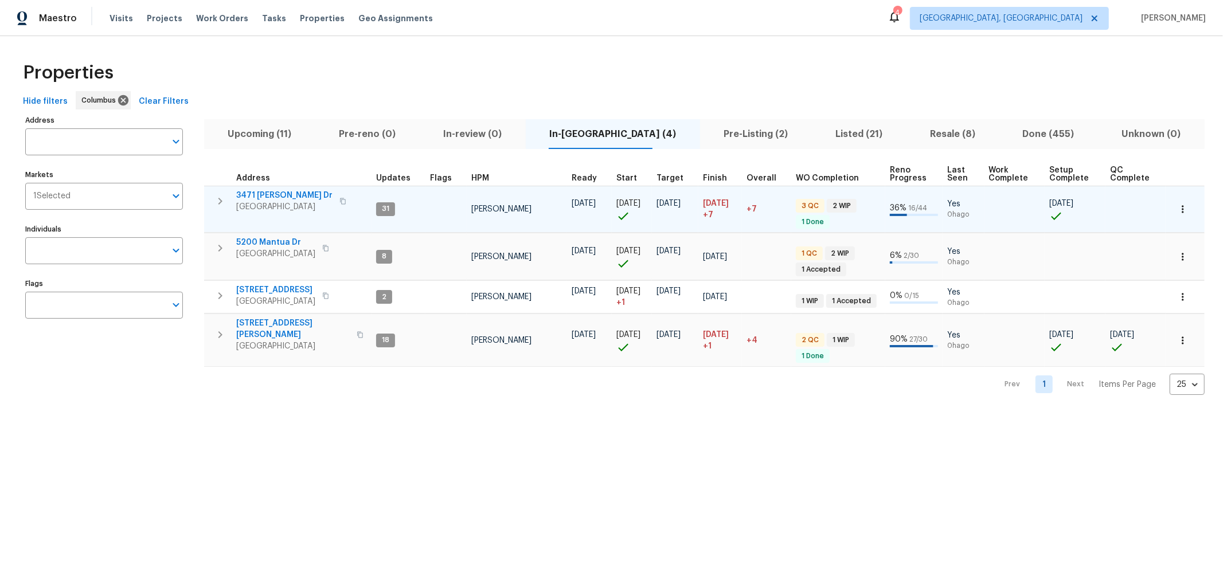
click at [213, 201] on icon "button" at bounding box center [220, 201] width 14 height 14
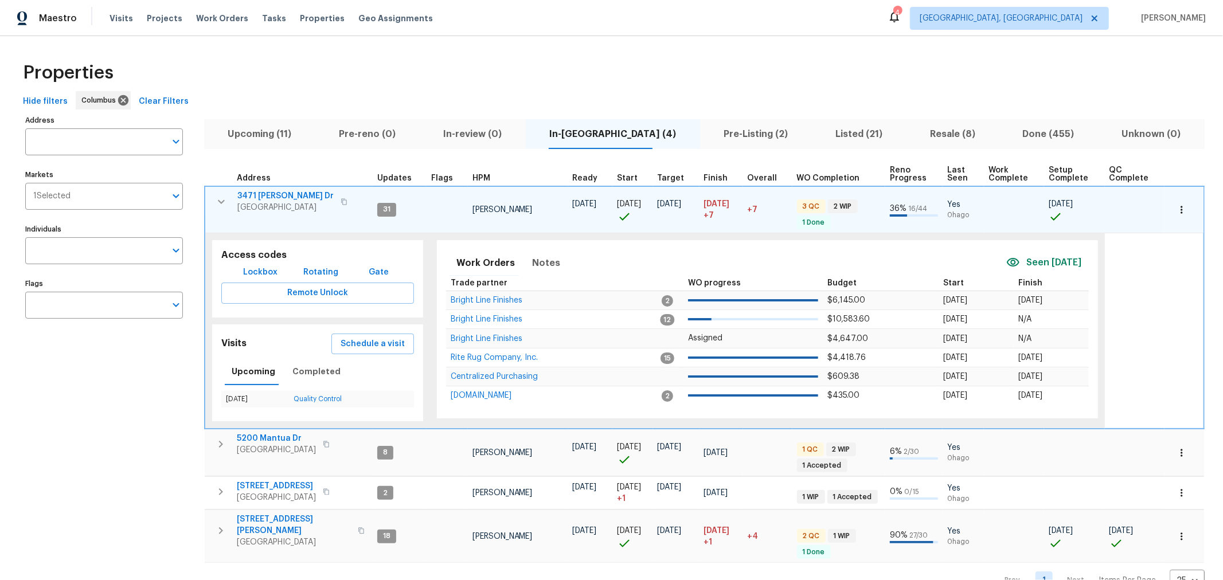
click at [273, 193] on span "3471 [PERSON_NAME] Dr" at bounding box center [285, 195] width 96 height 11
click at [217, 201] on icon "button" at bounding box center [221, 202] width 14 height 14
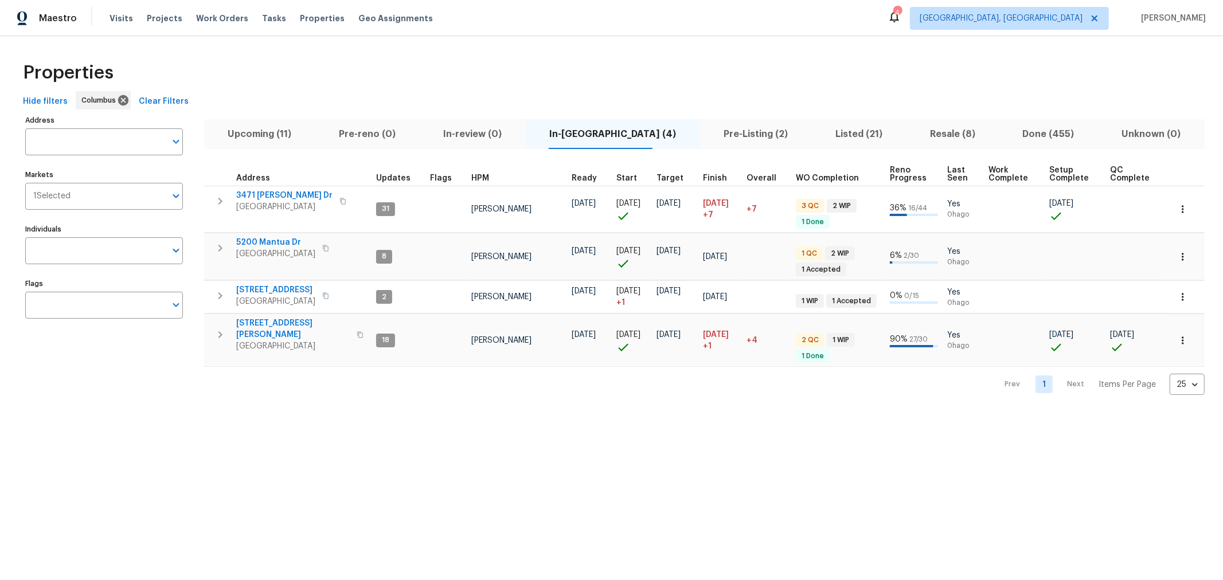
click at [285, 140] on span "Upcoming (11)" at bounding box center [259, 134] width 97 height 16
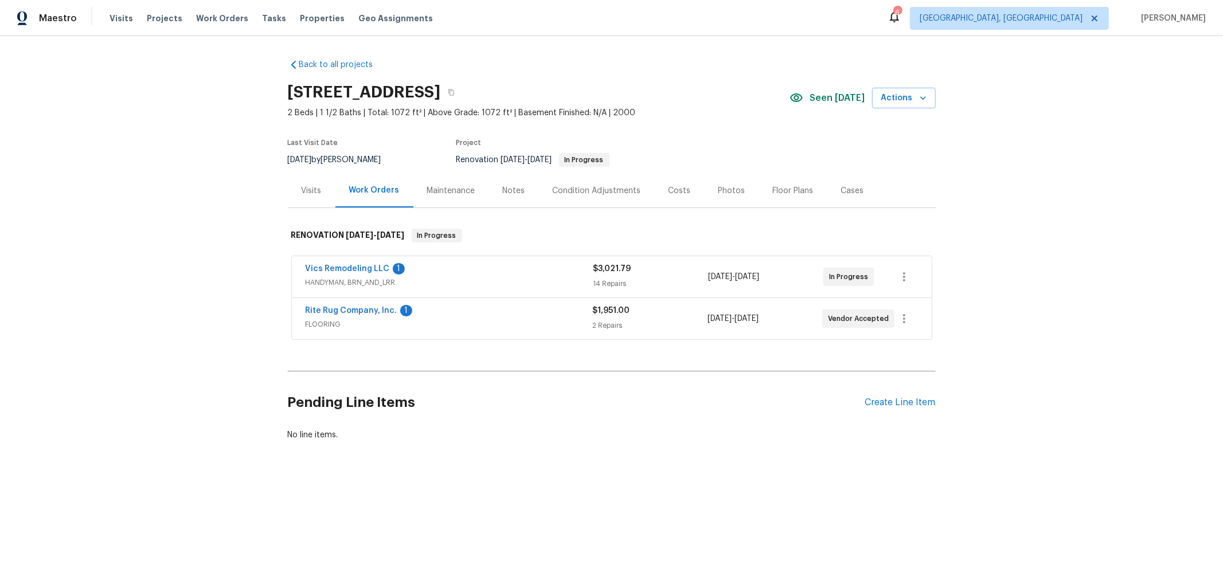
click at [357, 264] on span "Vics Remodeling LLC" at bounding box center [348, 268] width 84 height 11
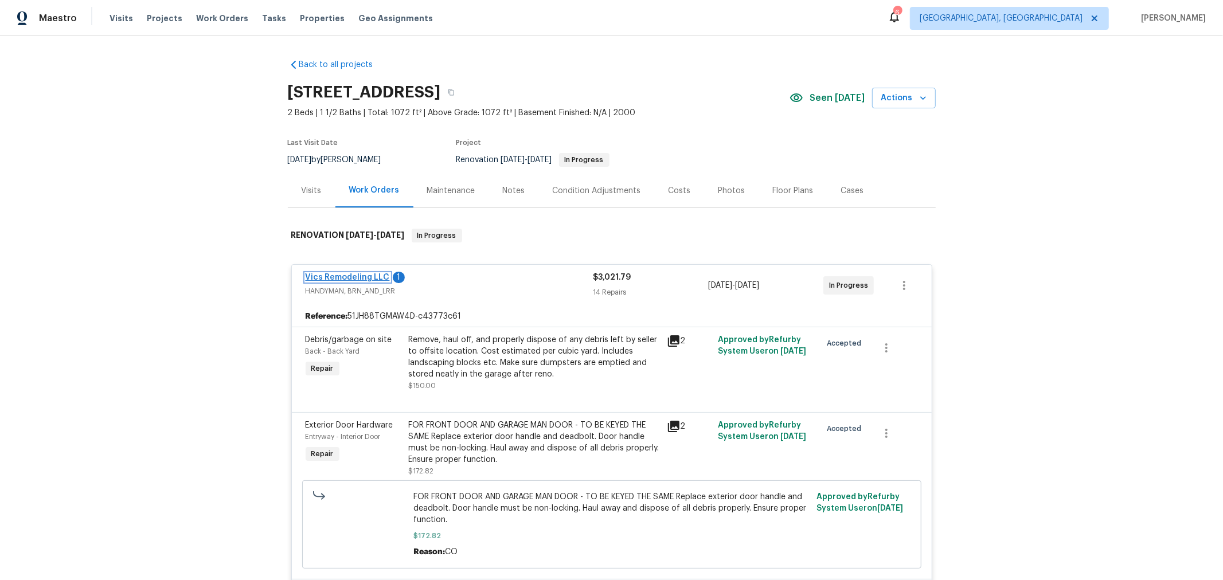
click at [356, 277] on link "Vics Remodeling LLC" at bounding box center [348, 278] width 84 height 8
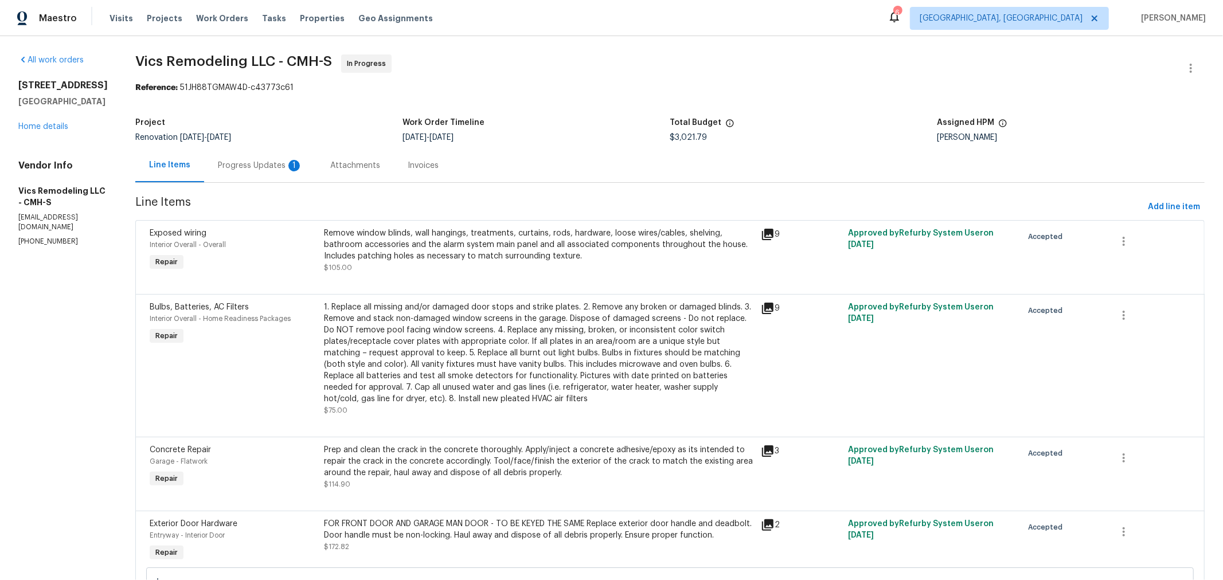
click at [234, 171] on div "Progress Updates 1" at bounding box center [260, 165] width 85 height 11
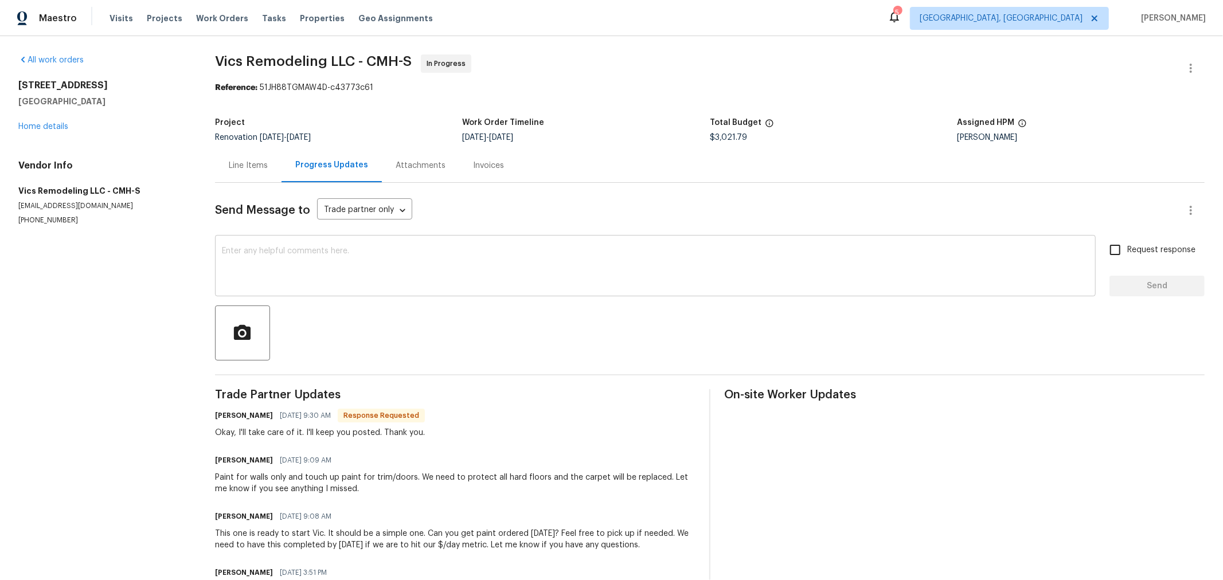
click at [301, 250] on textarea at bounding box center [655, 267] width 867 height 40
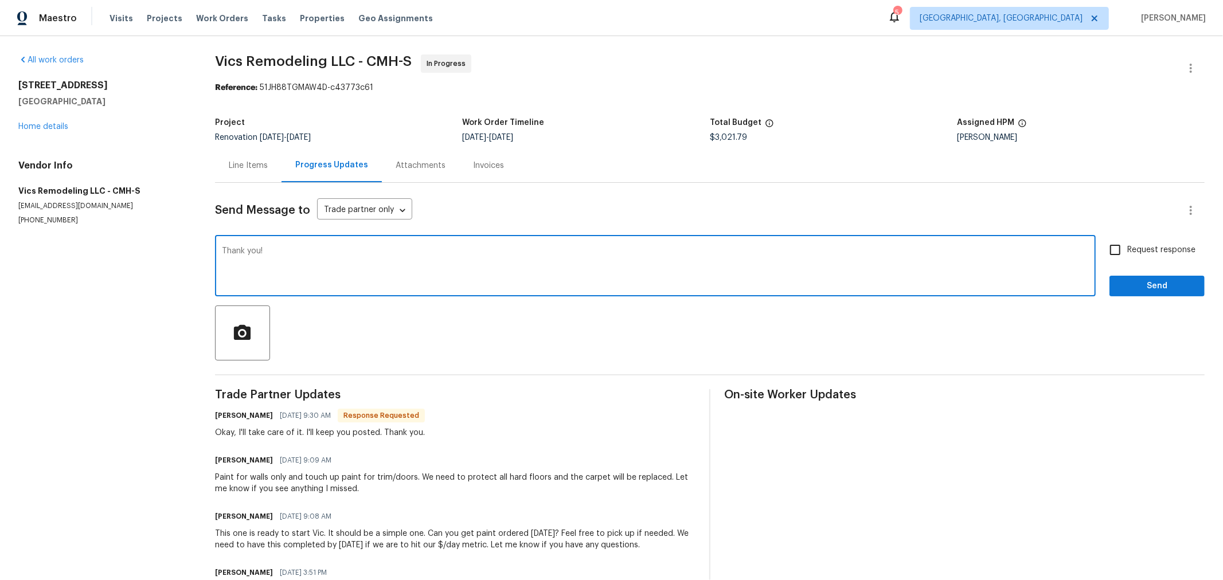
type textarea "Thank you!"
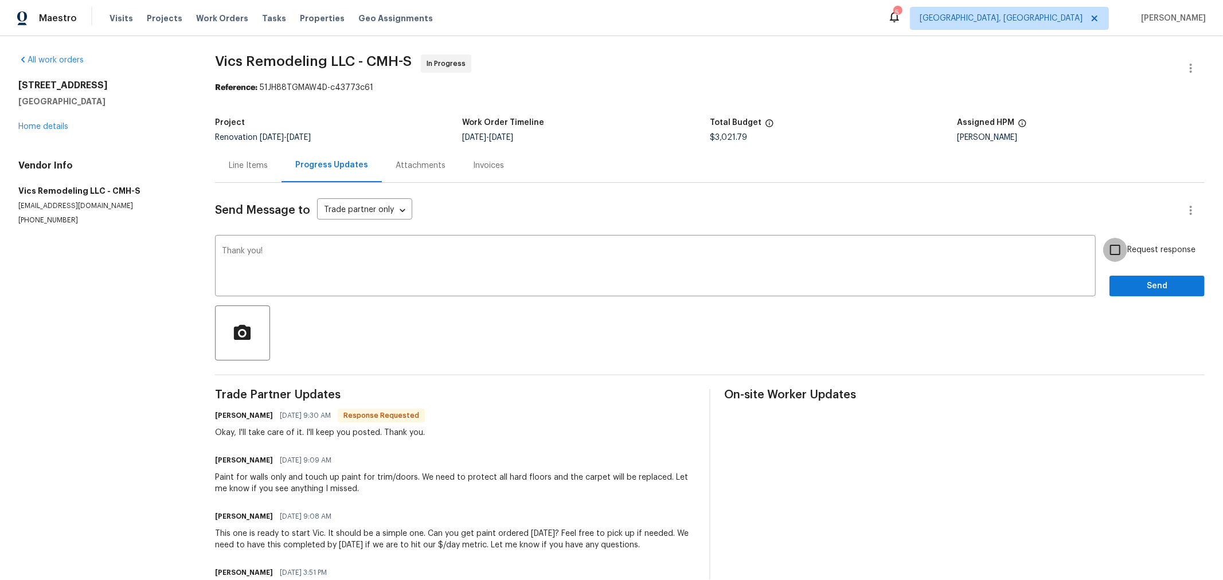
click at [1109, 256] on input "Request response" at bounding box center [1115, 250] width 24 height 24
checkbox input "true"
click at [1110, 288] on button "Send" at bounding box center [1157, 286] width 95 height 21
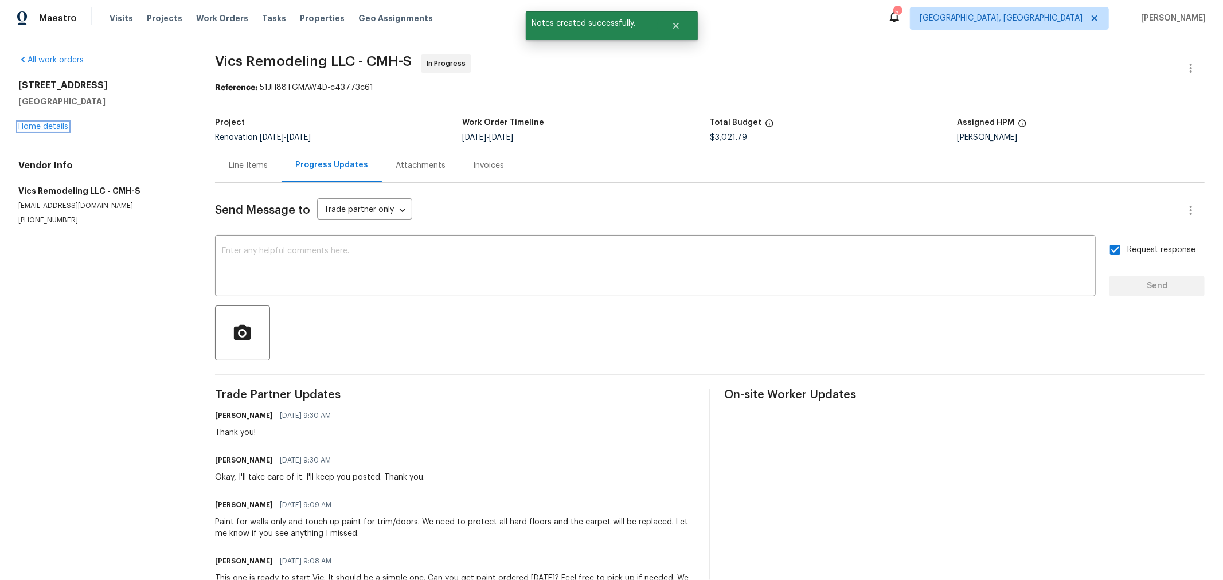
click at [53, 126] on link "Home details" at bounding box center [43, 127] width 50 height 8
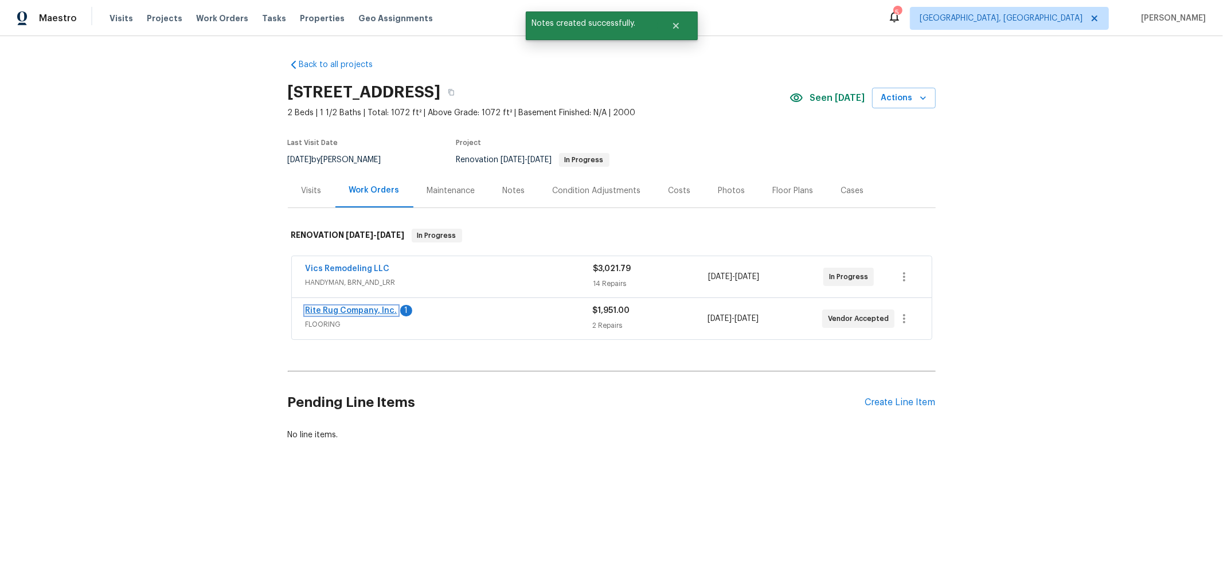
click at [333, 307] on link "Rite Rug Company, Inc." at bounding box center [352, 311] width 92 height 8
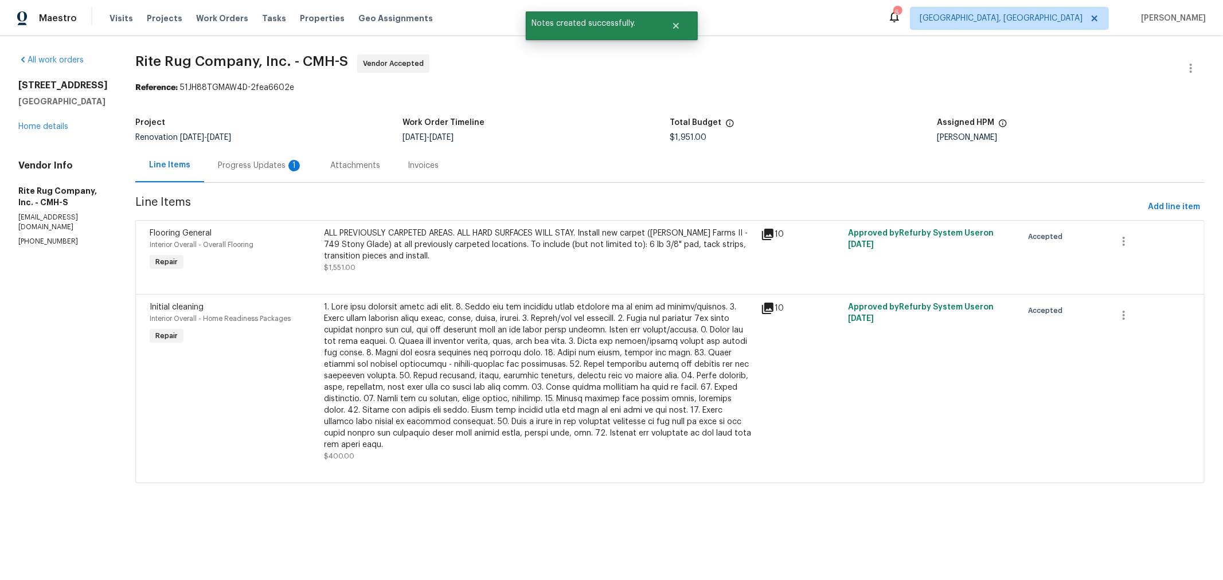
drag, startPoint x: 287, startPoint y: 167, endPoint x: 290, endPoint y: 179, distance: 12.4
click at [286, 167] on div "Progress Updates 1" at bounding box center [260, 165] width 85 height 11
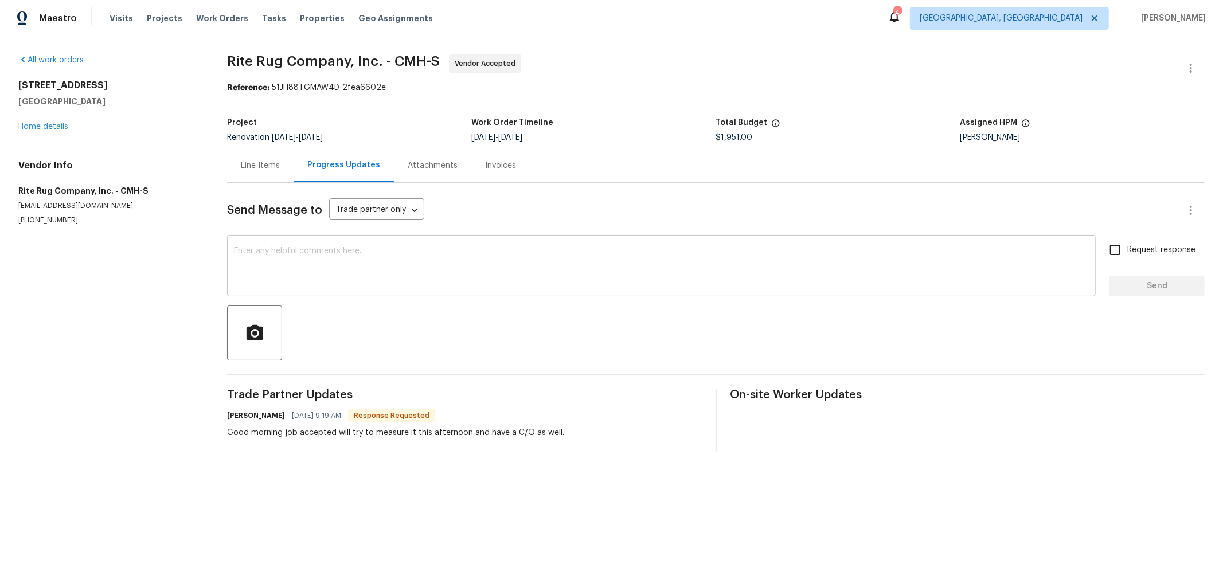
click at [317, 270] on textarea at bounding box center [661, 267] width 855 height 40
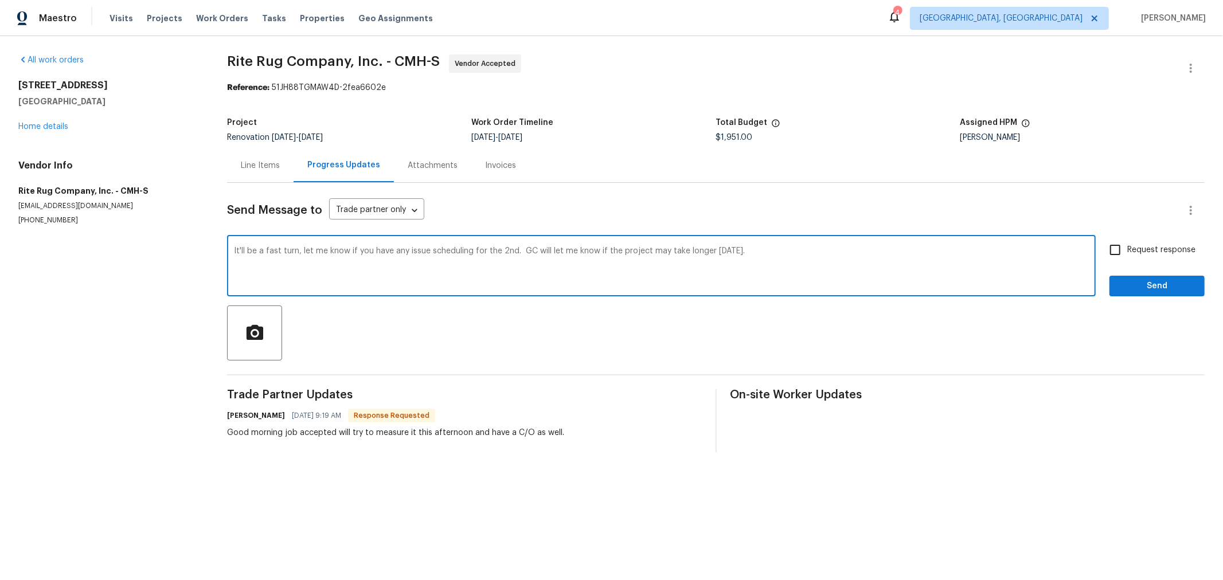
type textarea "It'll be a fast turn, let me know if you have any issue scheduling for the 2nd.…"
click at [1135, 253] on span "Request response" at bounding box center [1161, 250] width 68 height 12
click at [1127, 253] on input "Request response" at bounding box center [1115, 250] width 24 height 24
checkbox input "true"
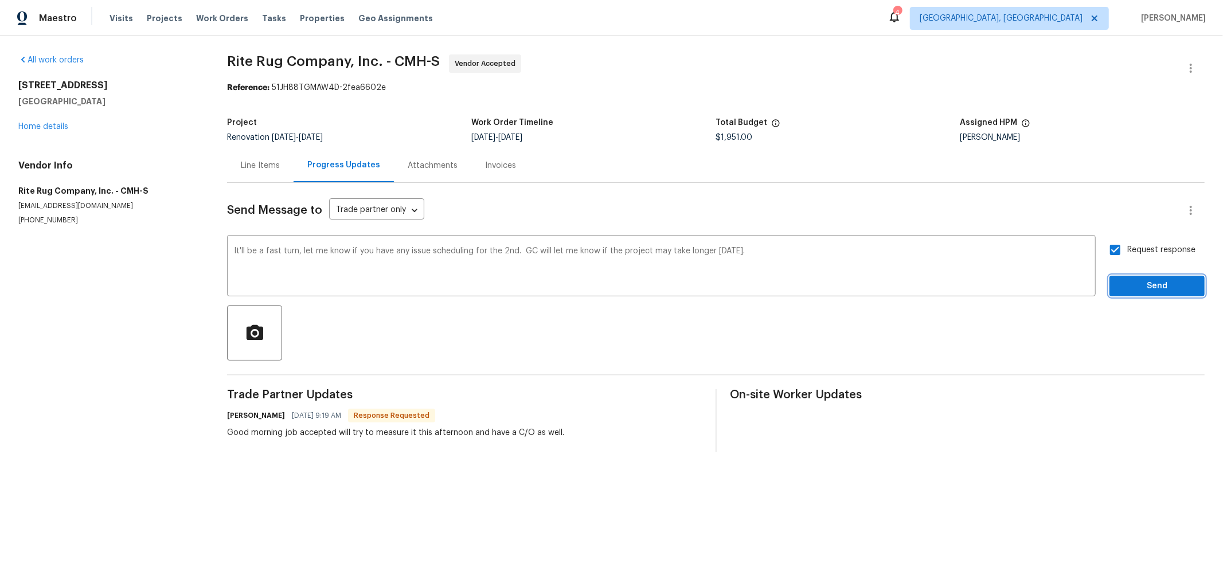
click at [1130, 284] on span "Send" at bounding box center [1157, 286] width 77 height 14
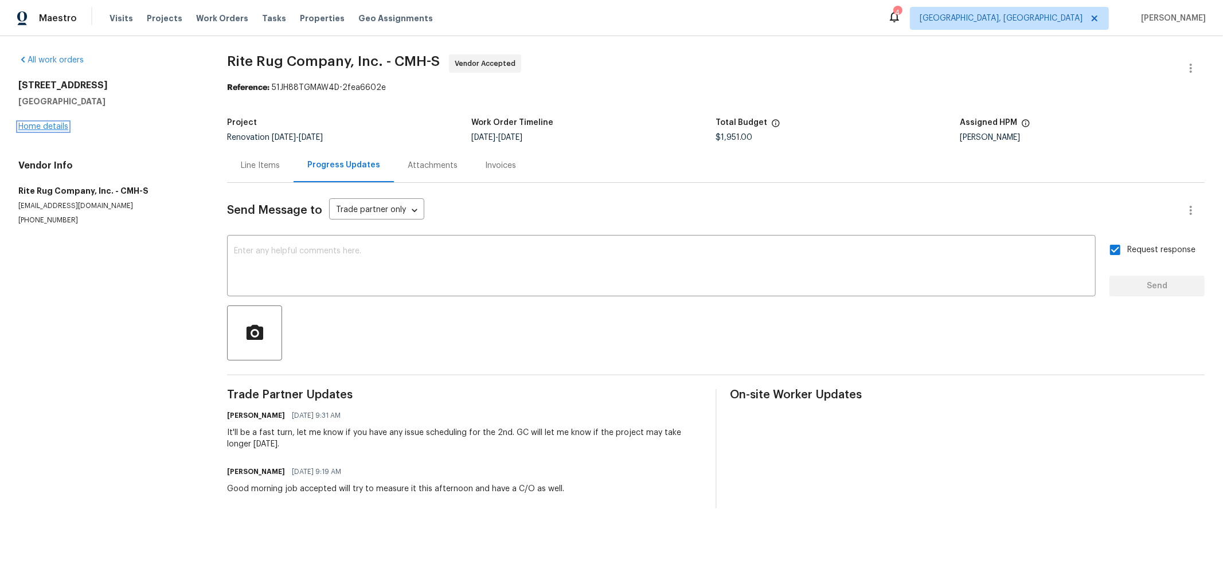
click at [44, 125] on link "Home details" at bounding box center [43, 127] width 50 height 8
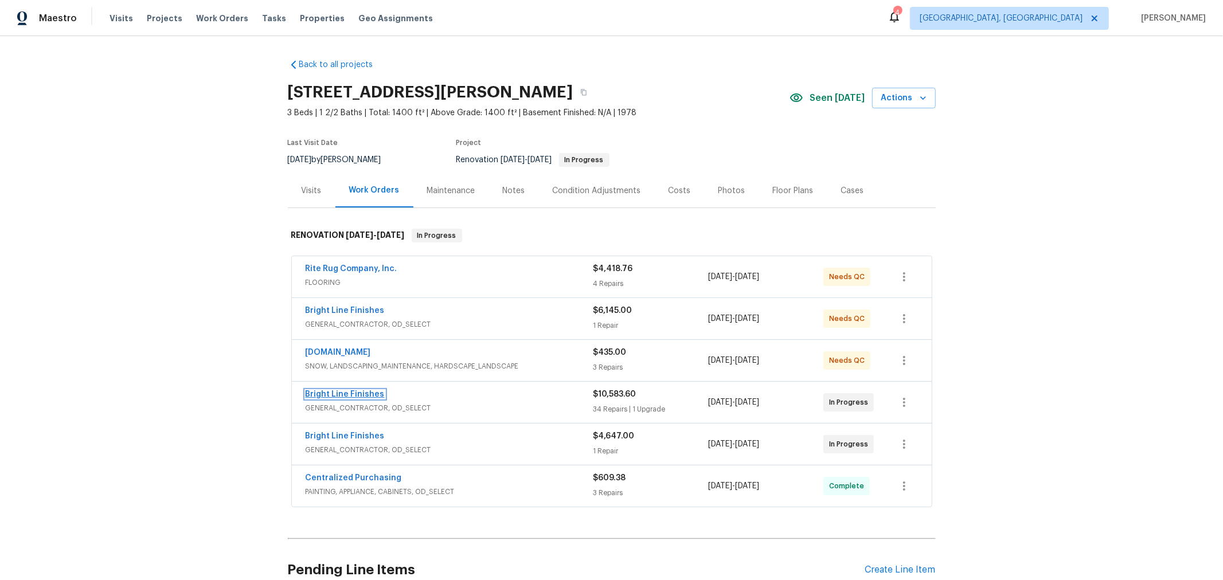
click at [331, 393] on link "Bright Line Finishes" at bounding box center [345, 395] width 79 height 8
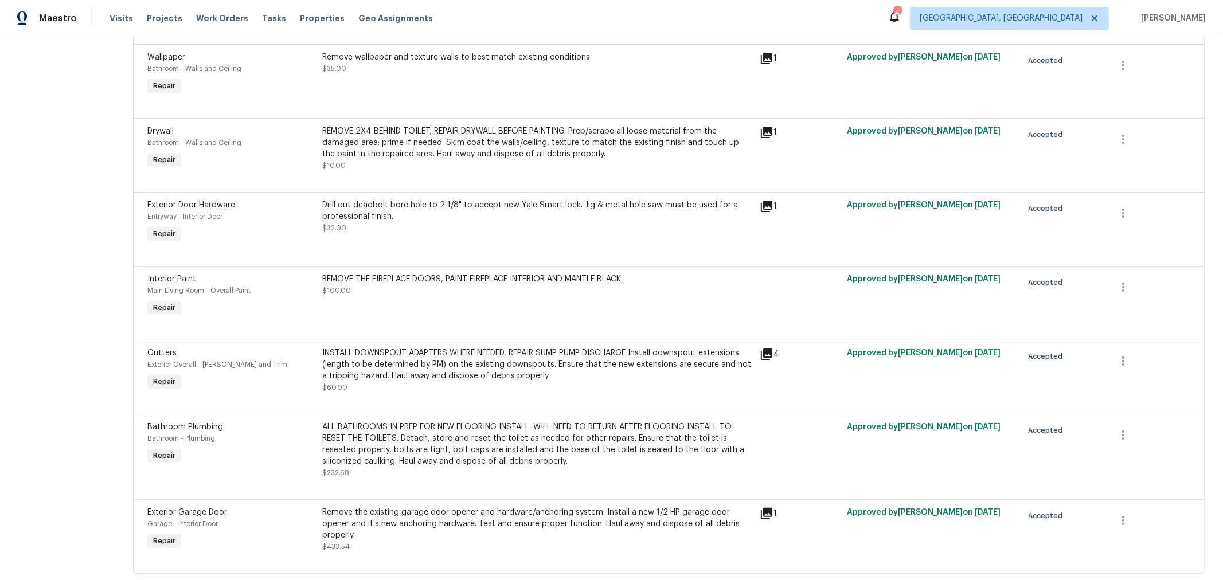
scroll to position [2431, 0]
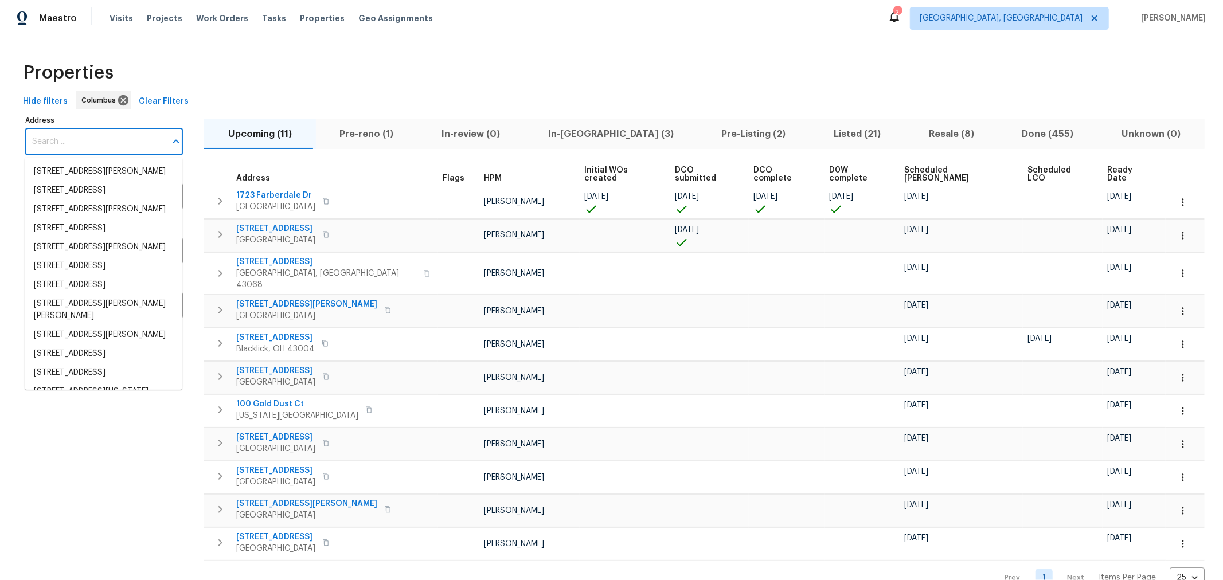
click at [77, 151] on input "Address" at bounding box center [95, 141] width 140 height 27
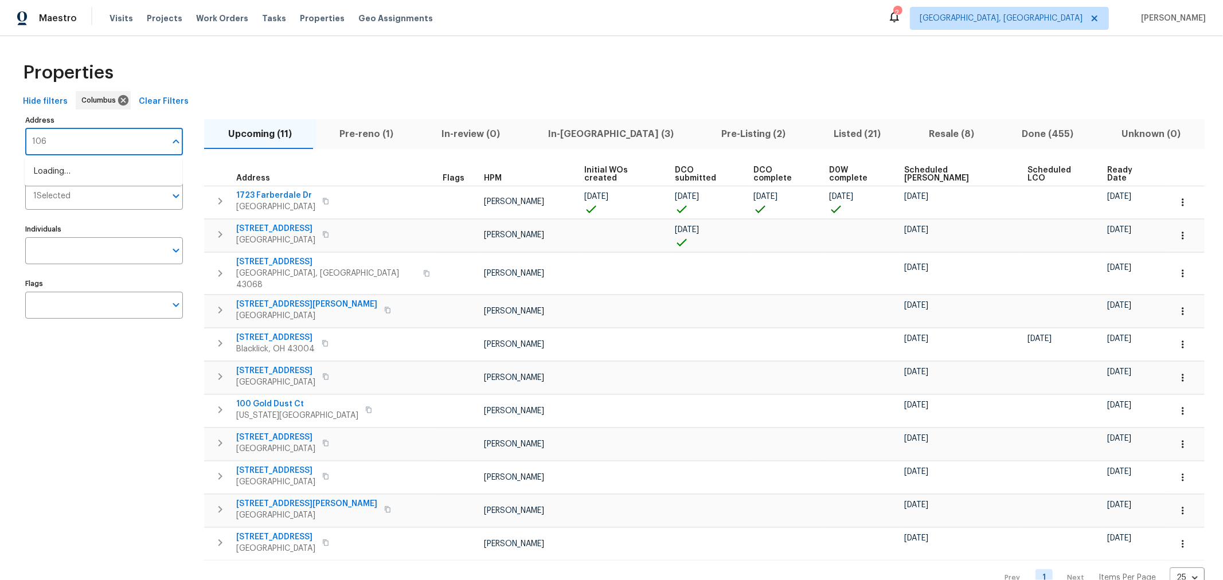
type input "1068"
click at [127, 212] on li "[STREET_ADDRESS][PERSON_NAME]" at bounding box center [104, 221] width 158 height 19
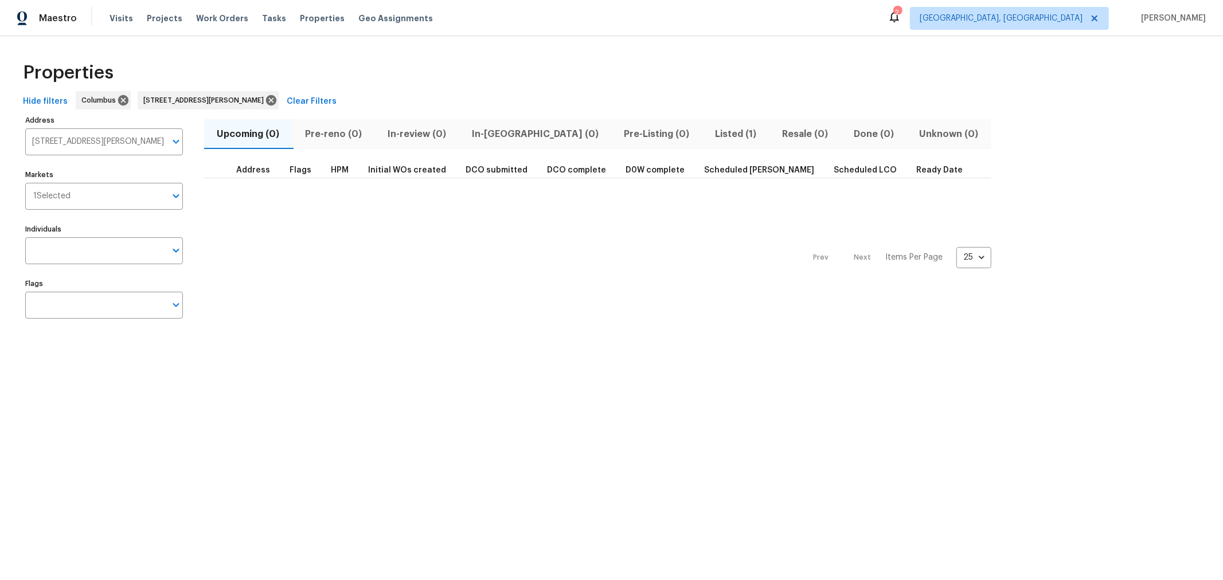
click at [709, 134] on span "Listed (1)" at bounding box center [735, 134] width 53 height 16
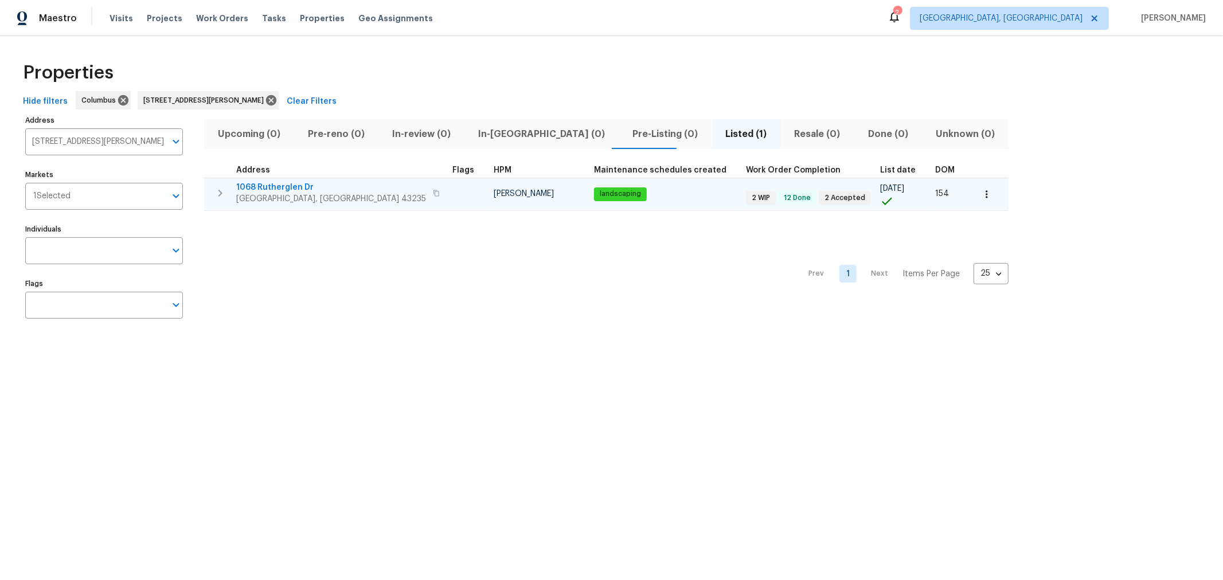
click at [261, 184] on span "1068 Rutherglen Dr" at bounding box center [331, 187] width 190 height 11
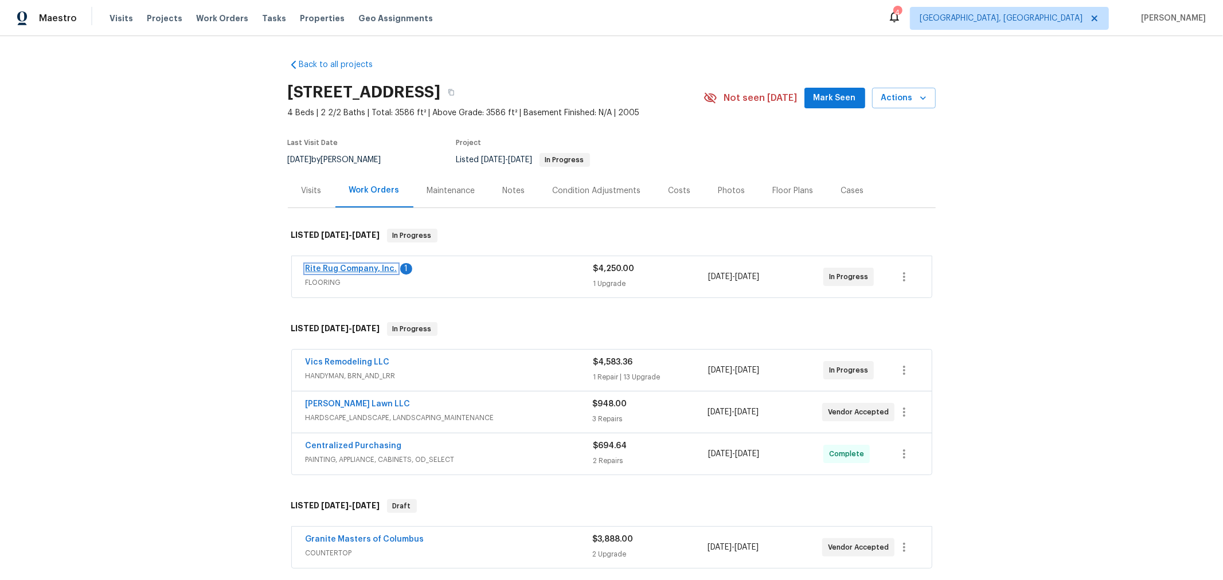
click at [352, 270] on link "Rite Rug Company, Inc." at bounding box center [352, 269] width 92 height 8
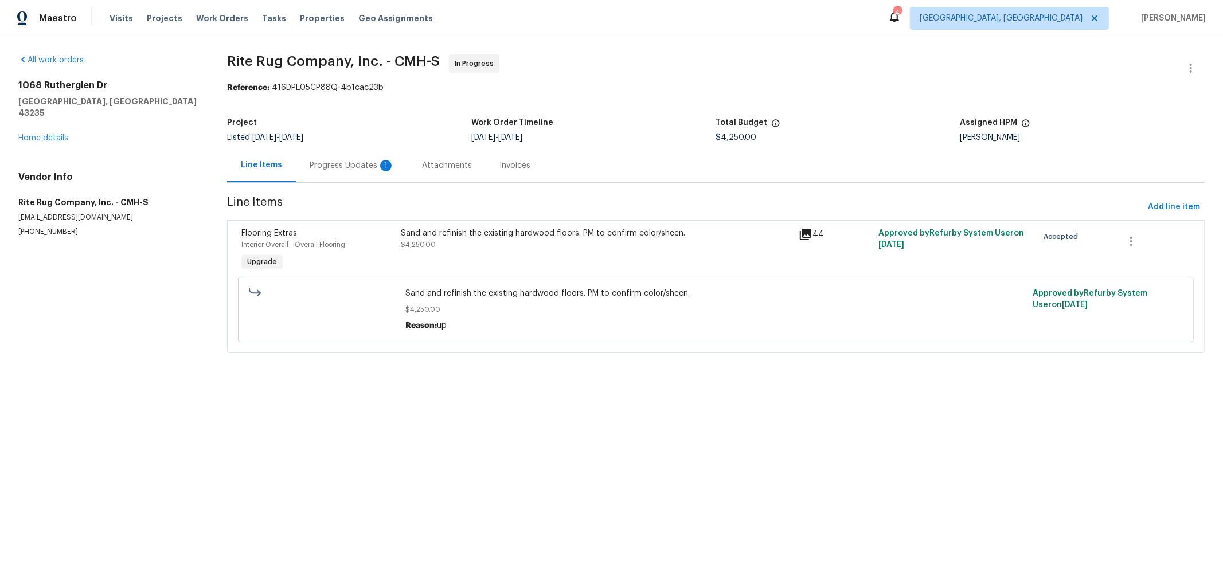
click at [330, 163] on div "Progress Updates 1" at bounding box center [352, 165] width 85 height 11
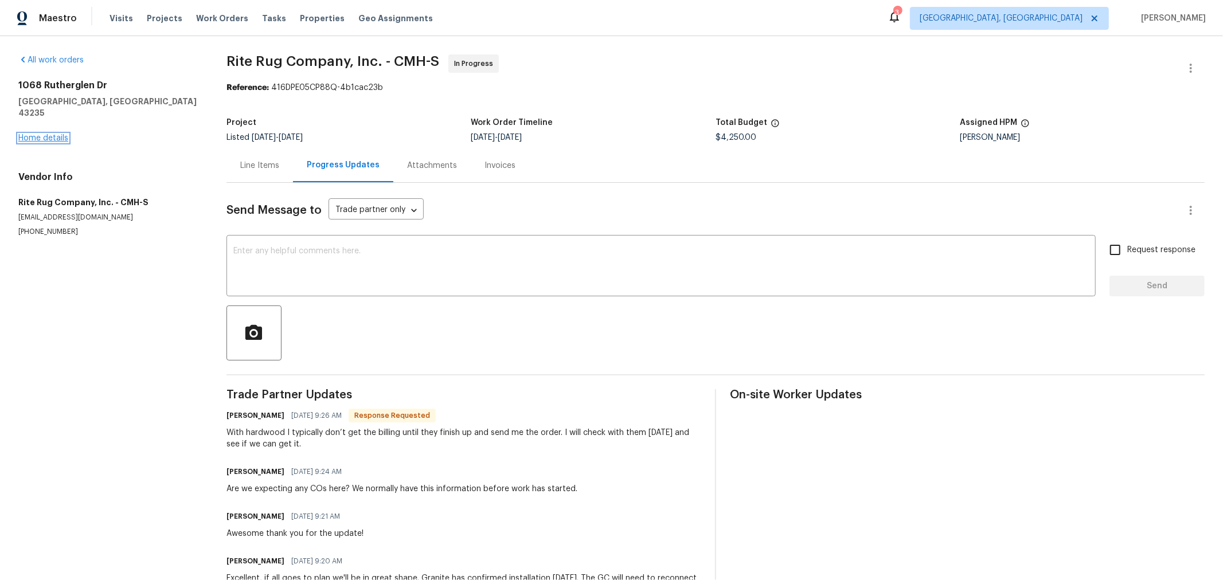
click at [57, 134] on link "Home details" at bounding box center [43, 138] width 50 height 8
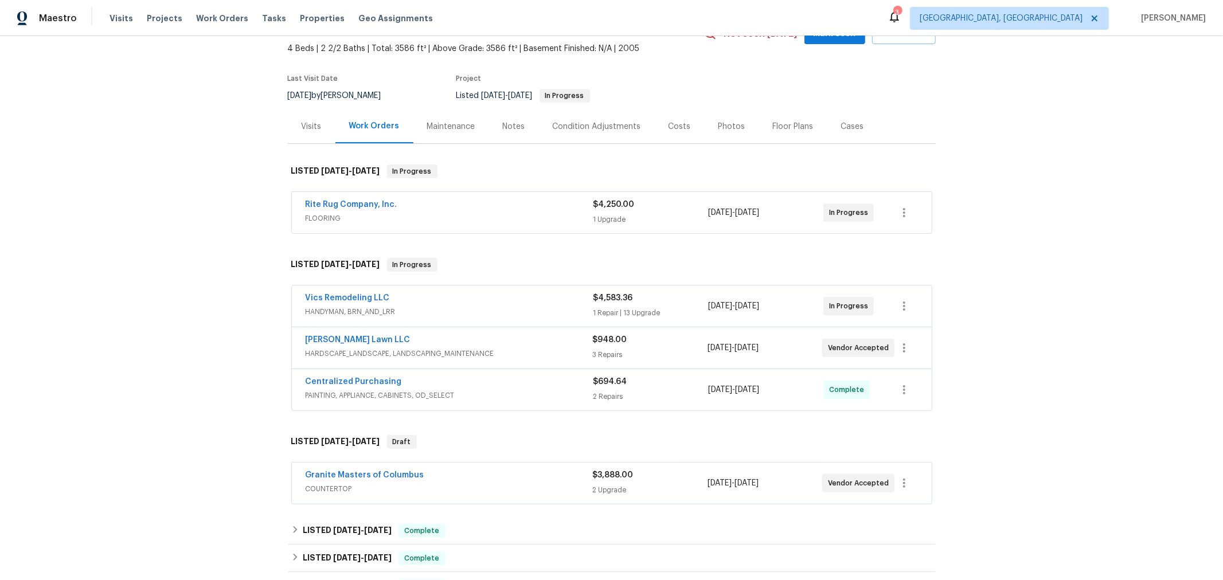
scroll to position [64, 0]
click at [982, 319] on div "Back to all projects [STREET_ADDRESS] 4 Beds | 2 2/2 Baths | Total: 3586 ft² | …" at bounding box center [611, 308] width 1223 height 544
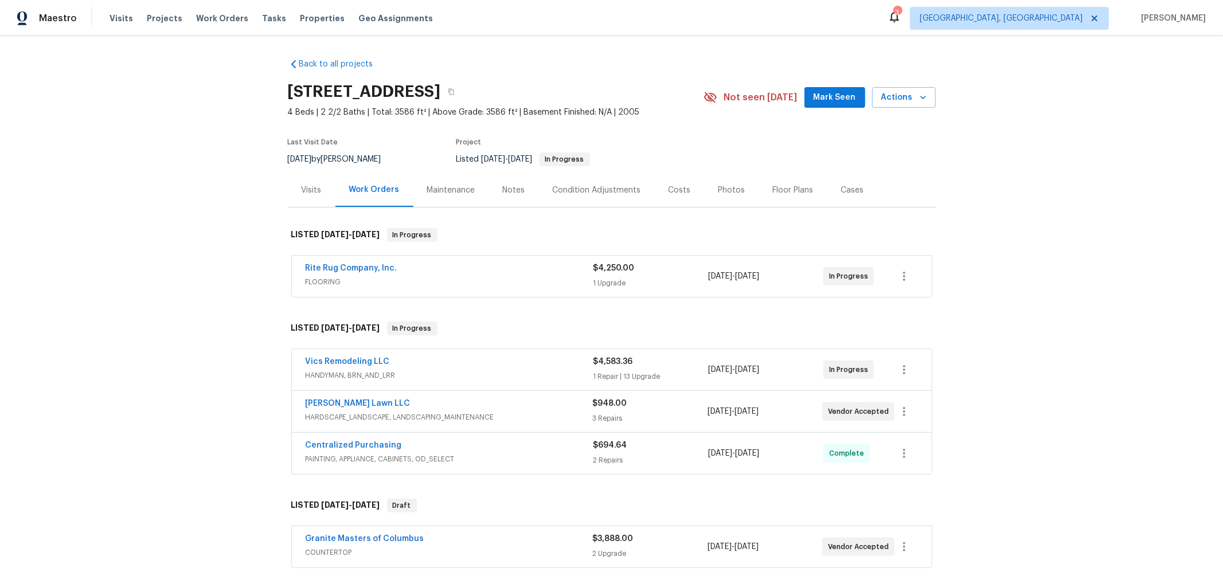
scroll to position [1, 0]
click at [248, 318] on div "Back to all projects [STREET_ADDRESS] 4 Beds | 2 2/2 Baths | Total: 3586 ft² | …" at bounding box center [611, 308] width 1223 height 544
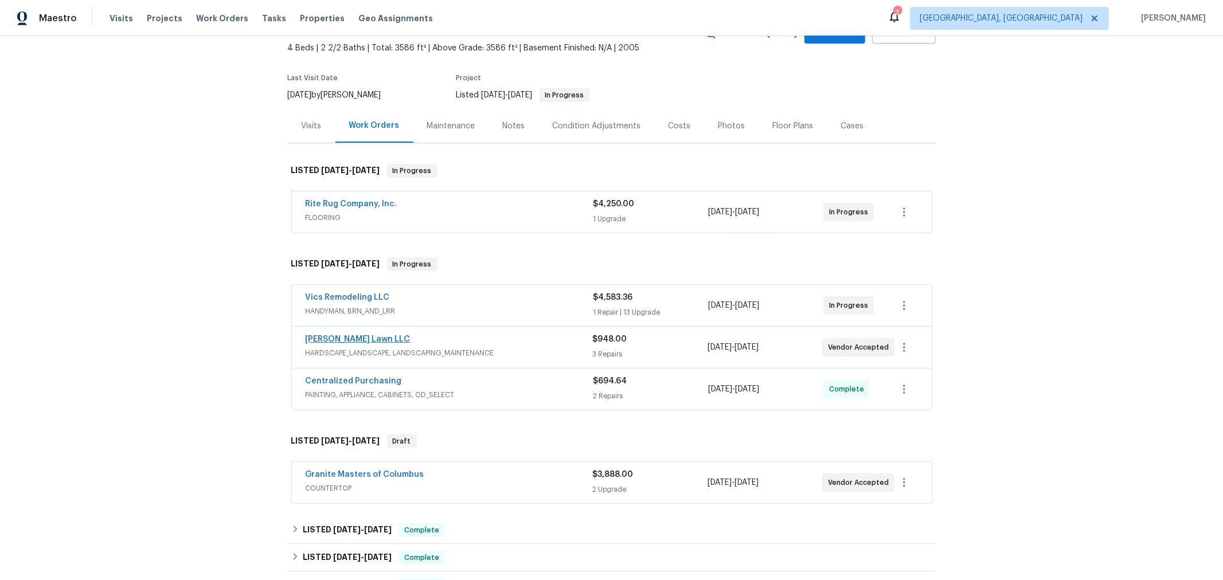
scroll to position [64, 0]
click at [335, 337] on link "Helton Lawn LLC" at bounding box center [358, 340] width 105 height 8
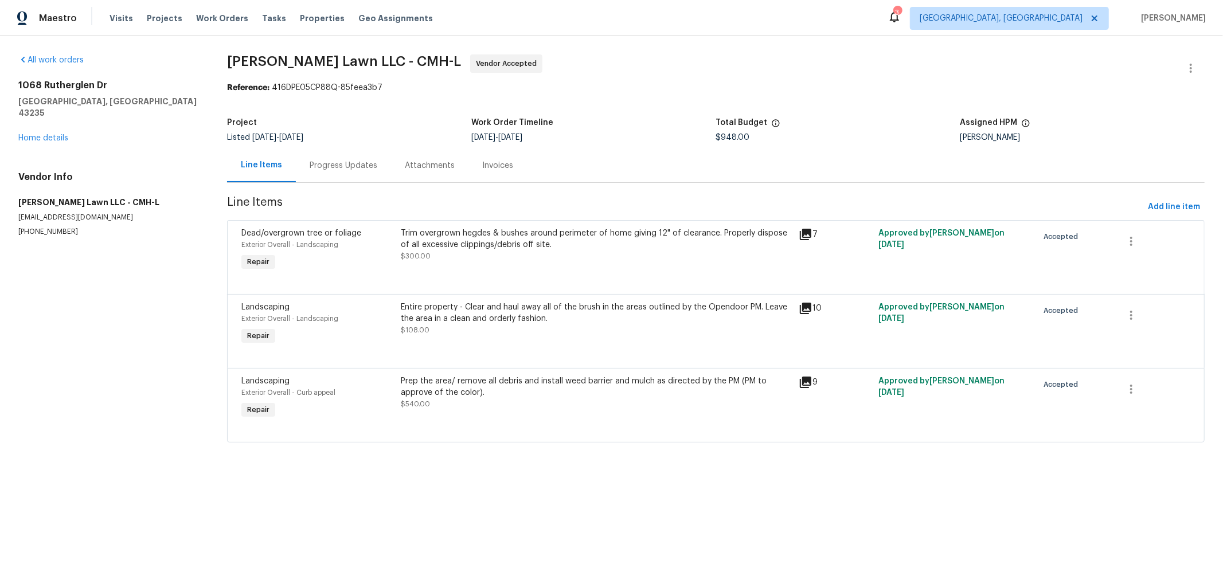
click at [800, 235] on icon at bounding box center [806, 235] width 14 height 14
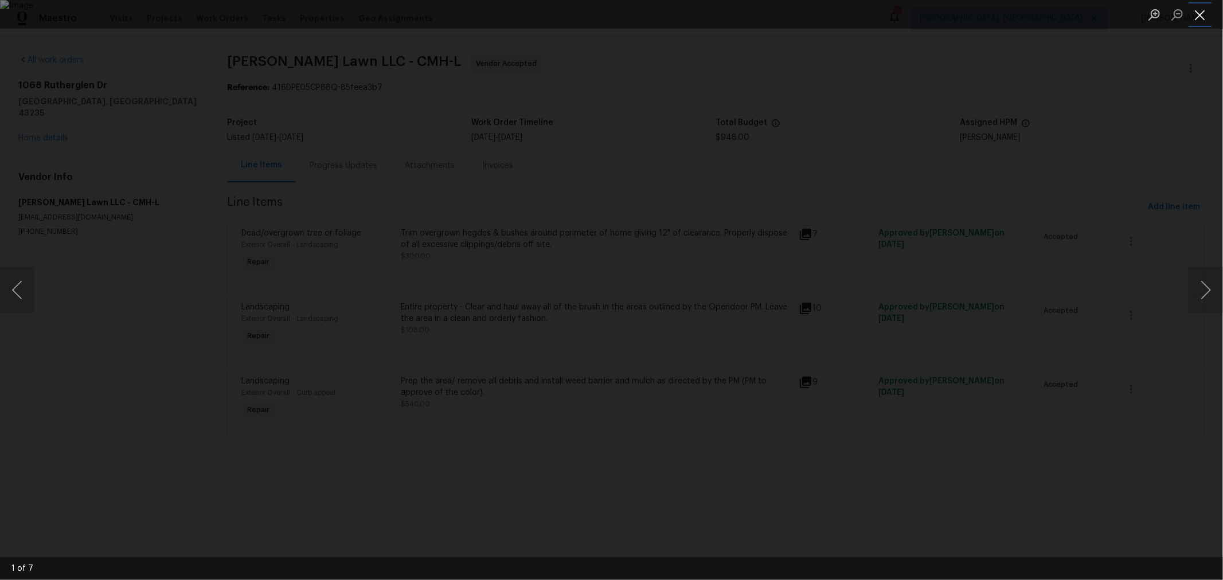
click at [1202, 18] on button "Close lightbox" at bounding box center [1200, 15] width 23 height 20
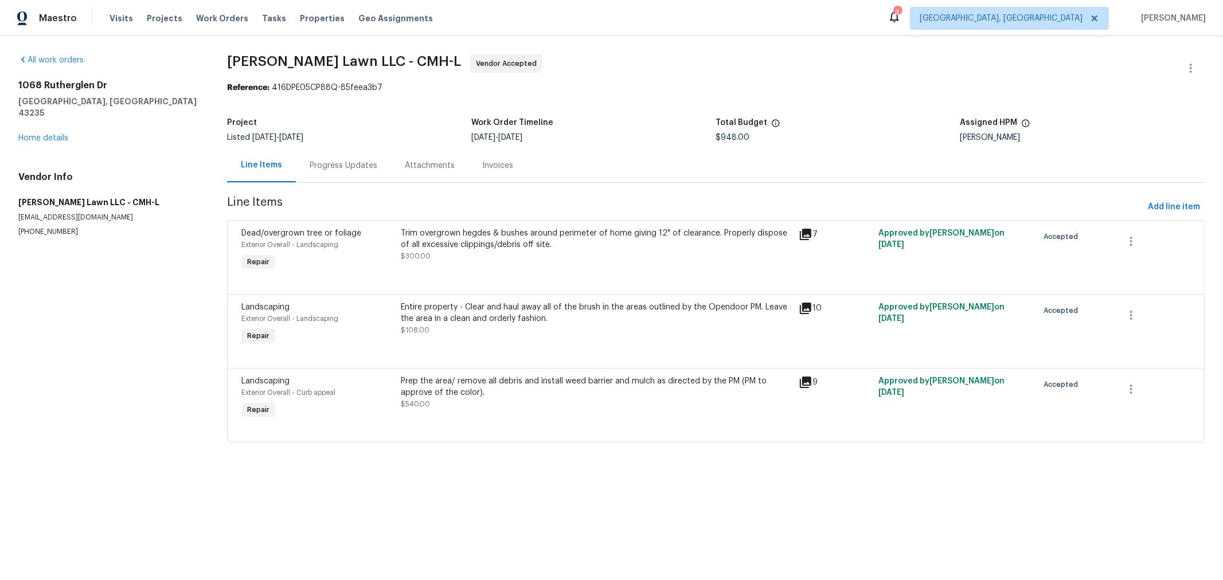
click at [799, 228] on icon at bounding box center [806, 235] width 14 height 14
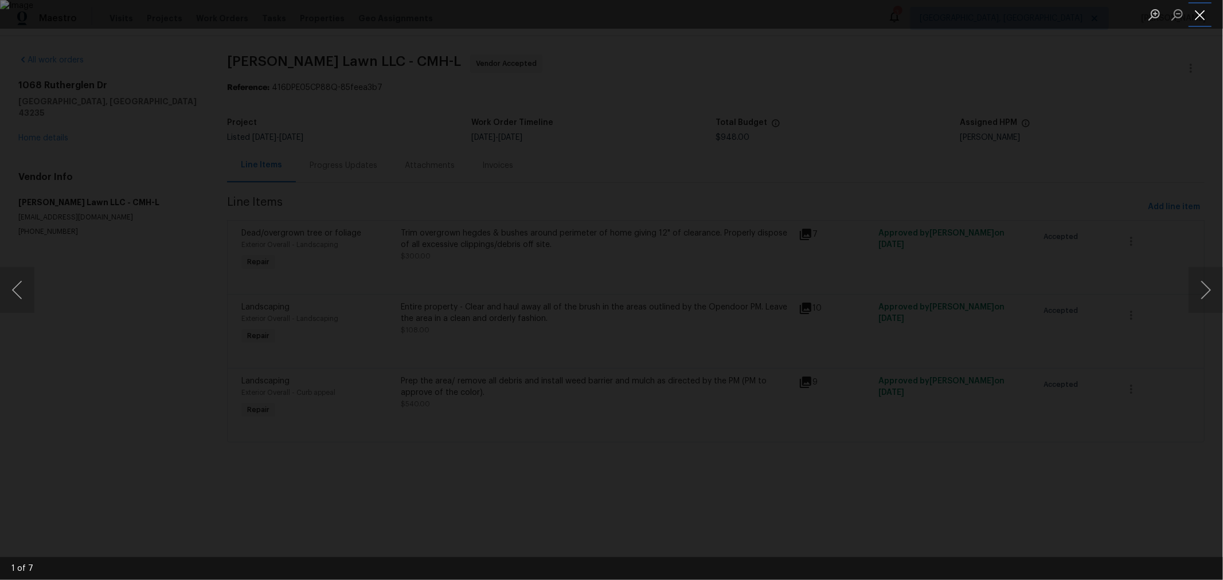
click at [1202, 15] on button "Close lightbox" at bounding box center [1200, 15] width 23 height 20
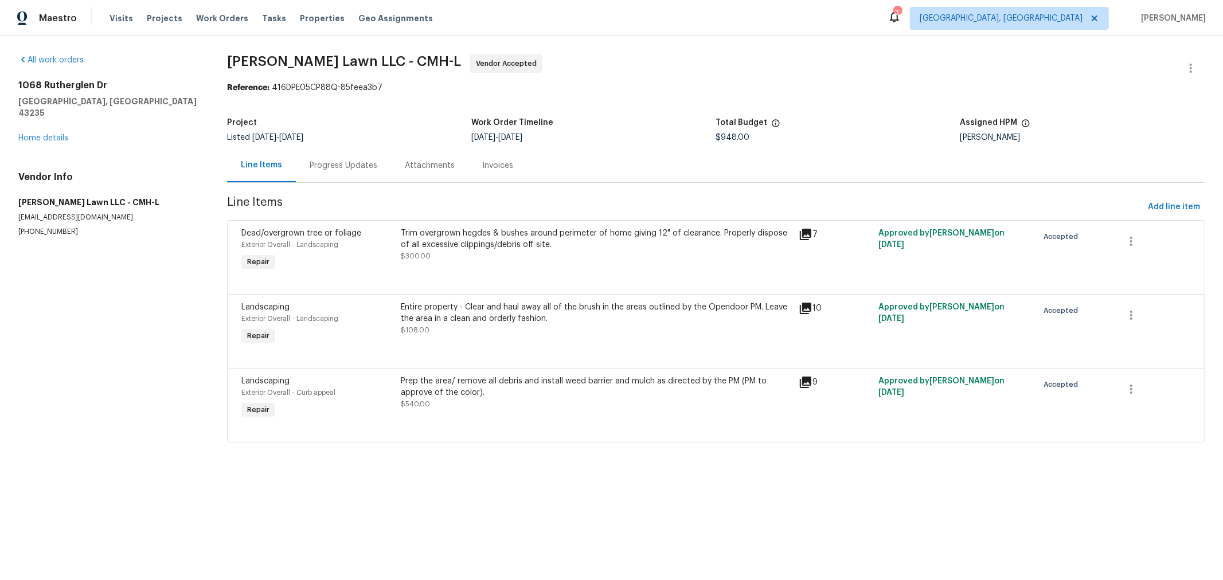
click at [806, 307] on div "10" at bounding box center [835, 309] width 73 height 14
click at [803, 308] on icon at bounding box center [805, 308] width 11 height 11
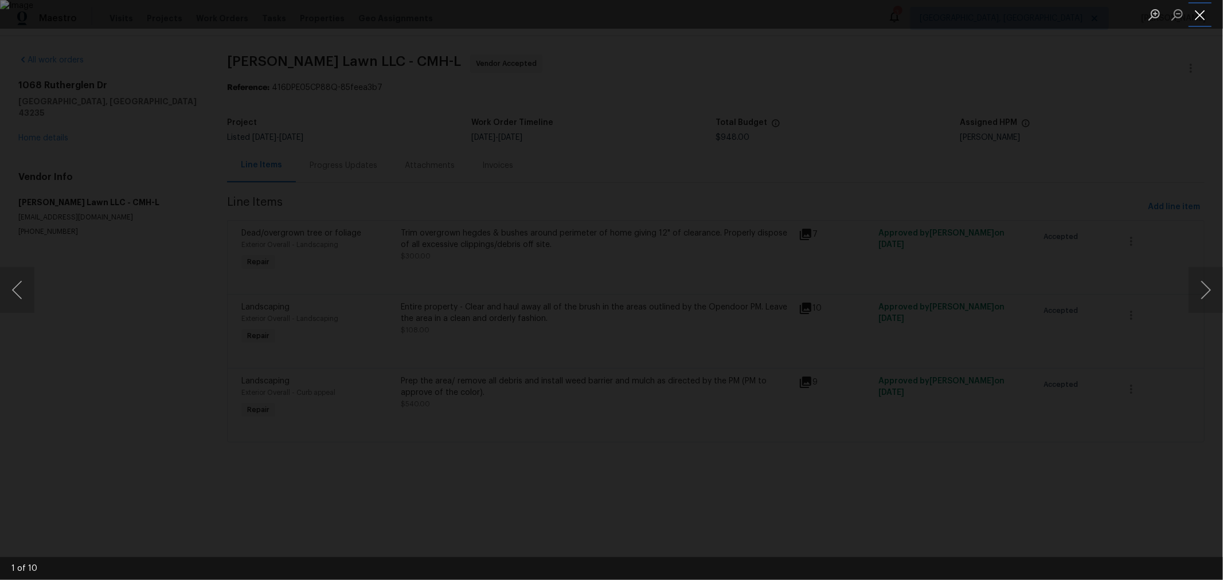
click at [1196, 18] on button "Close lightbox" at bounding box center [1200, 15] width 23 height 20
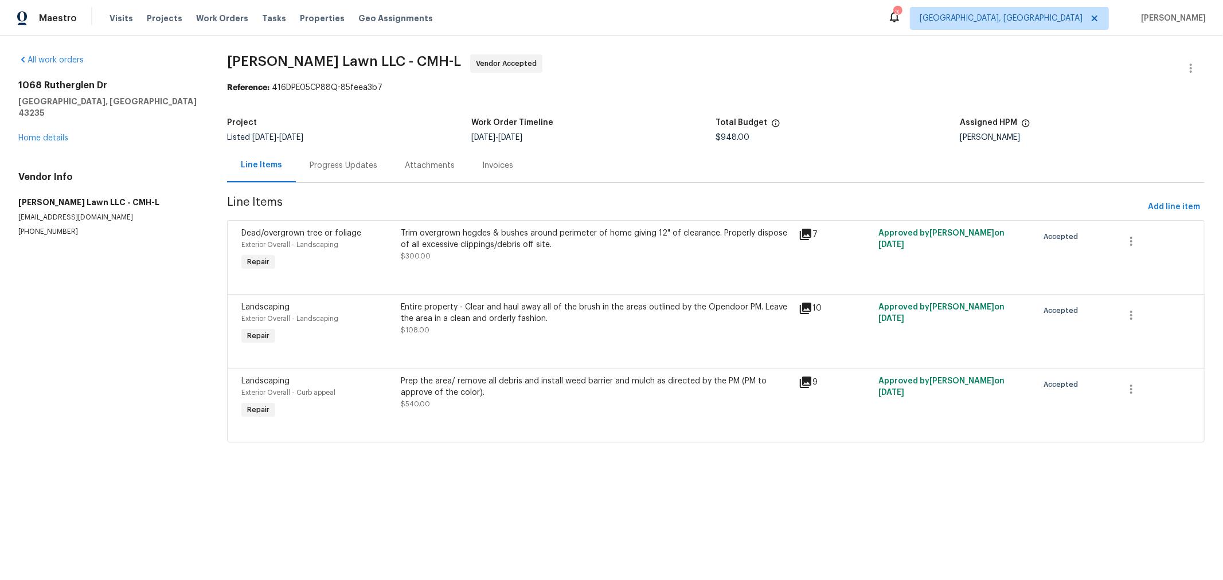
click at [802, 387] on icon at bounding box center [805, 382] width 11 height 11
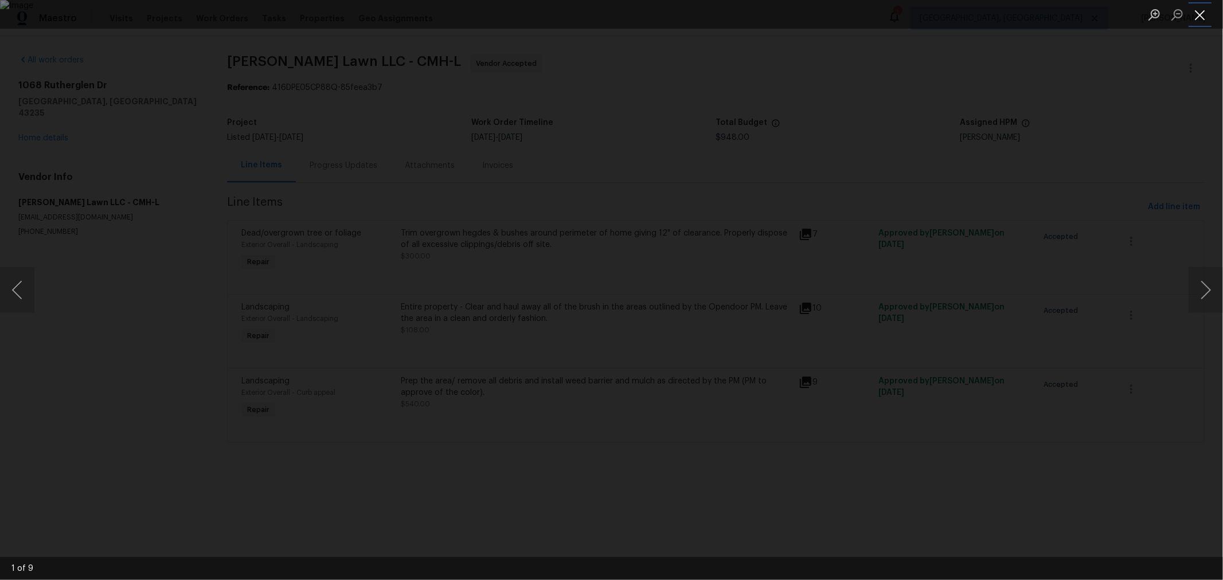
click at [1199, 21] on button "Close lightbox" at bounding box center [1200, 15] width 23 height 20
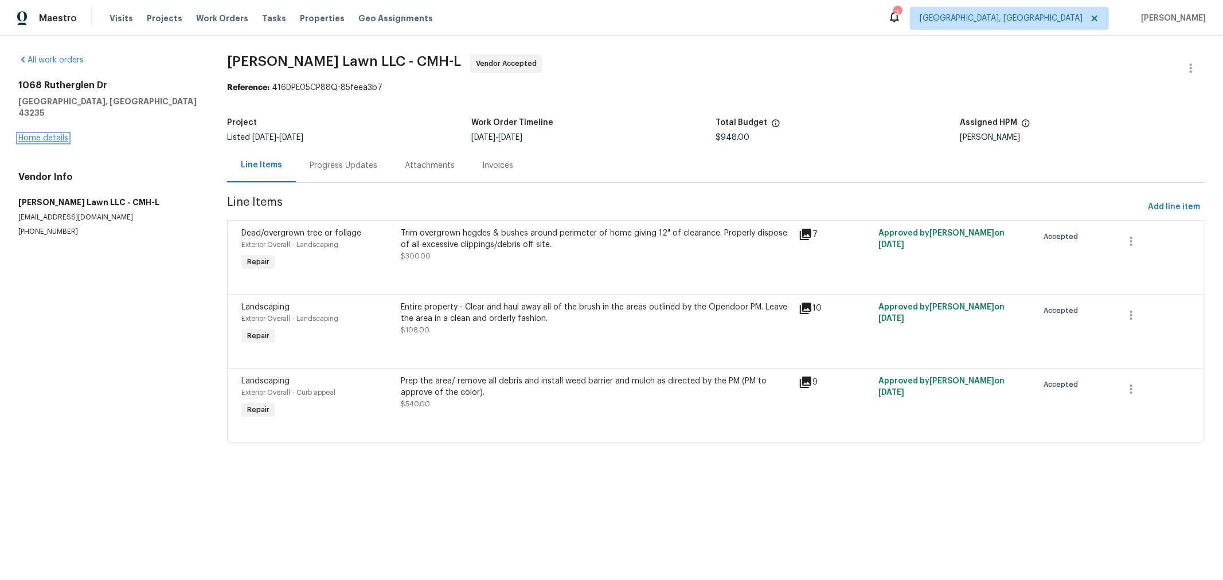
click at [34, 134] on link "Home details" at bounding box center [43, 138] width 50 height 8
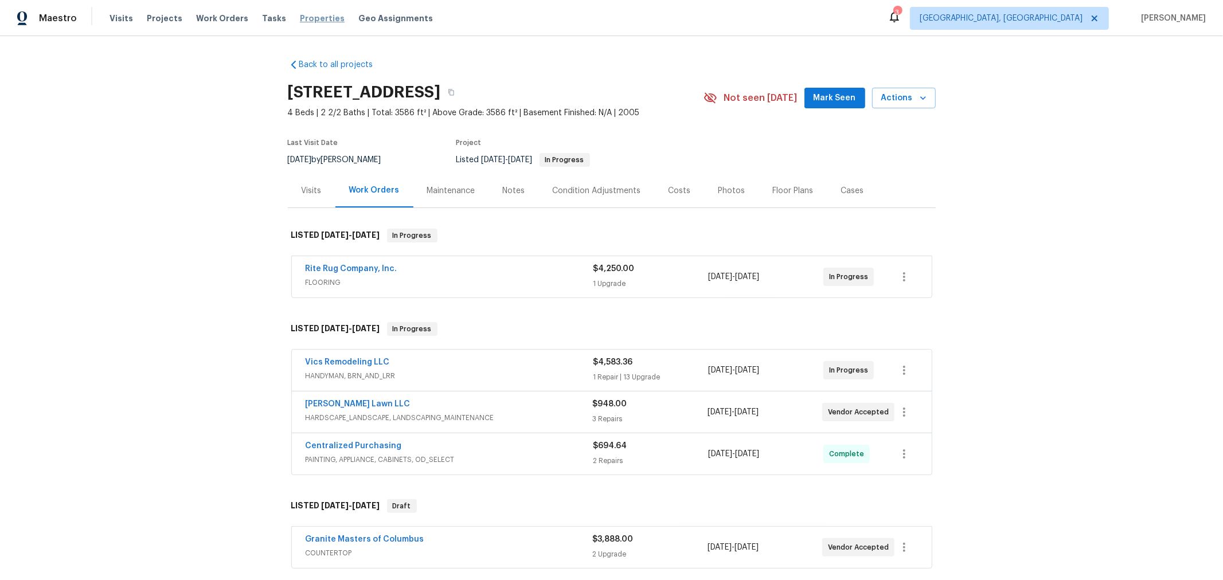
click at [316, 18] on span "Properties" at bounding box center [322, 18] width 45 height 11
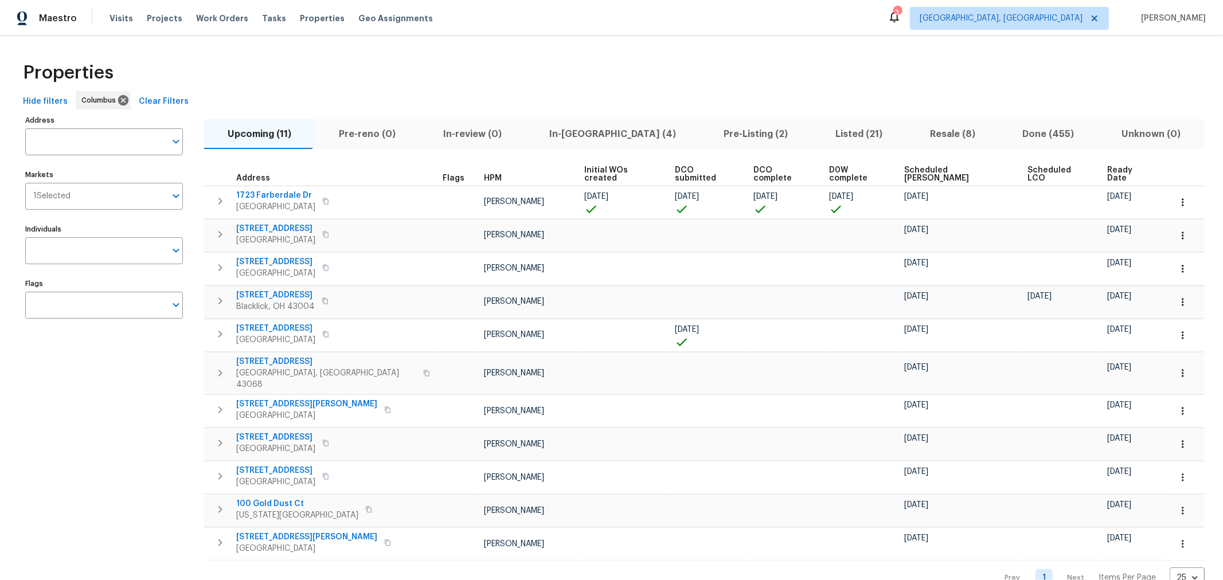
click at [540, 141] on span "In-reno (4)" at bounding box center [613, 134] width 161 height 16
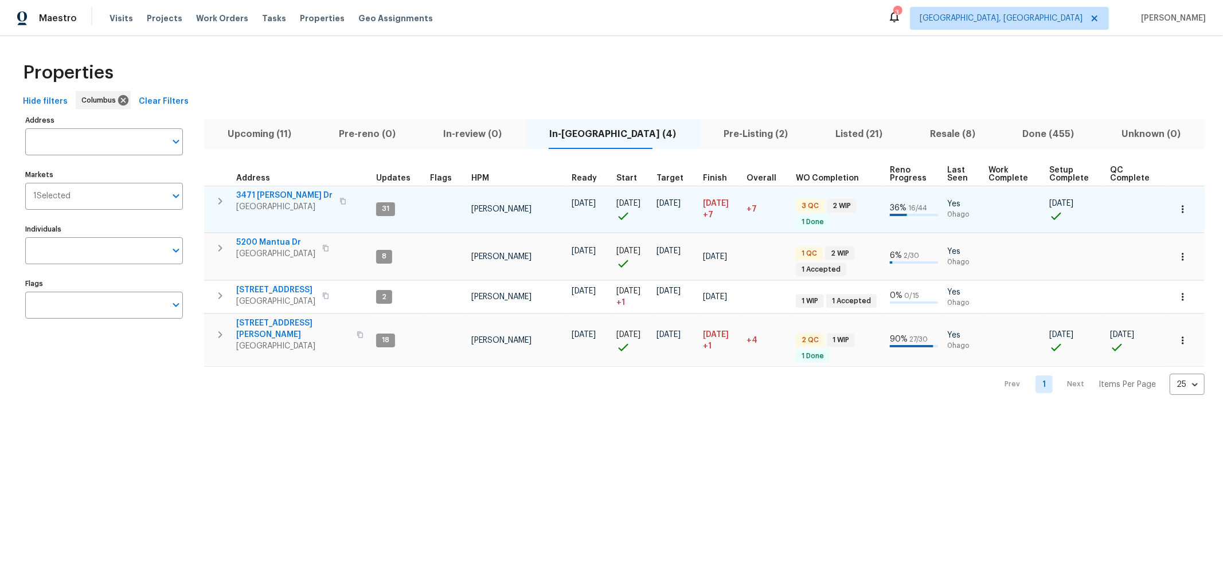
click at [259, 191] on span "3471 Marlin Dr" at bounding box center [284, 195] width 96 height 11
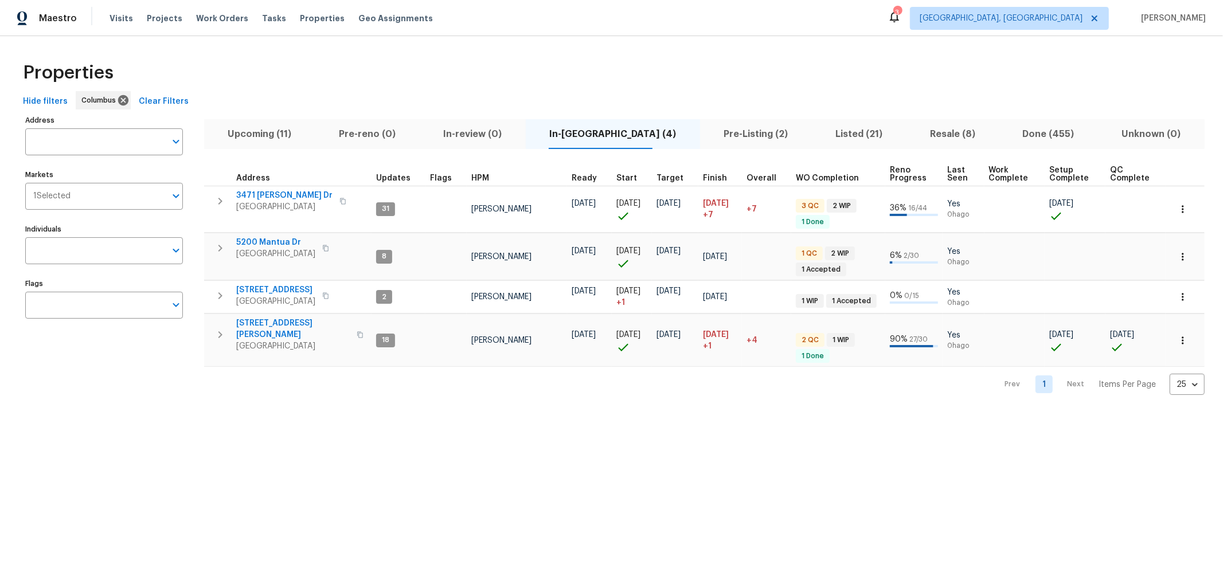
click at [797, 75] on div "Properties" at bounding box center [611, 72] width 1186 height 37
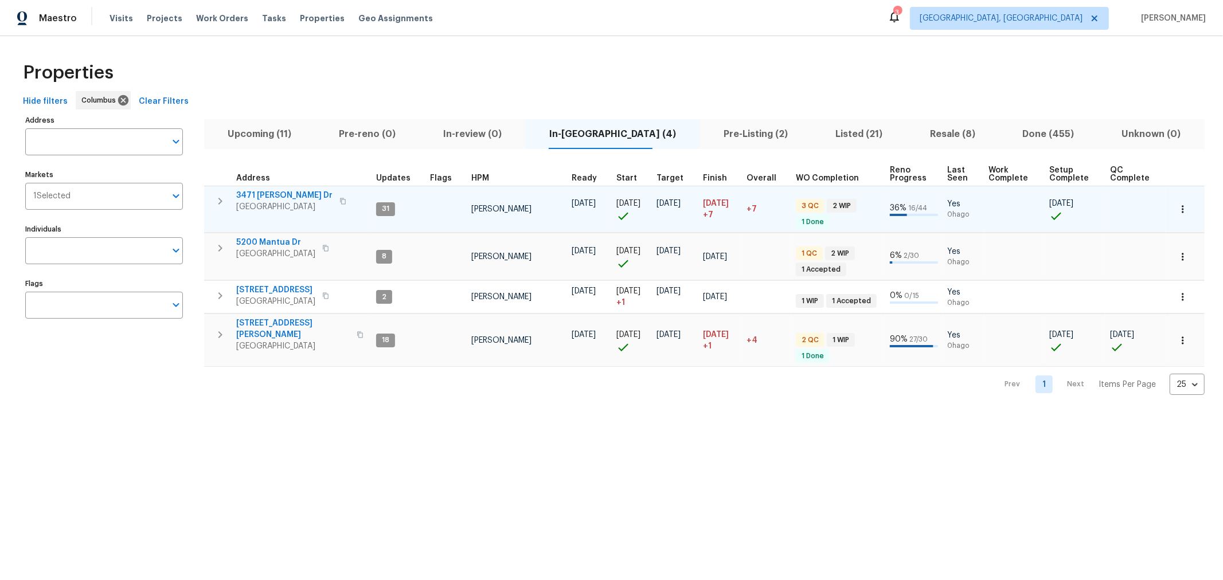
click at [222, 205] on icon "button" at bounding box center [220, 201] width 14 height 14
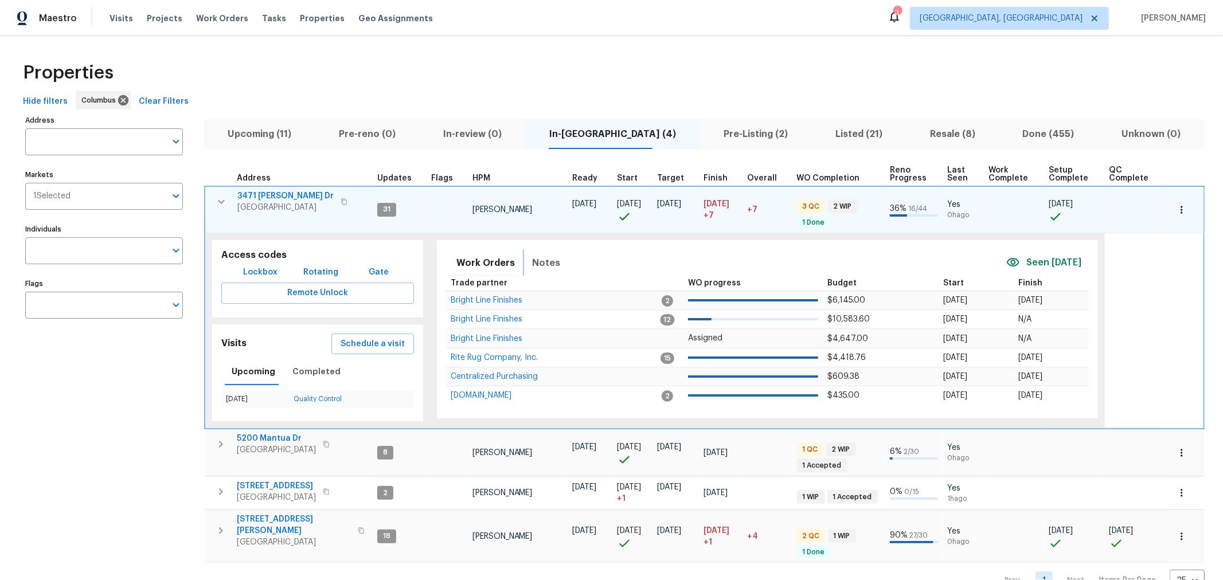
click at [541, 264] on span "Notes" at bounding box center [546, 263] width 28 height 16
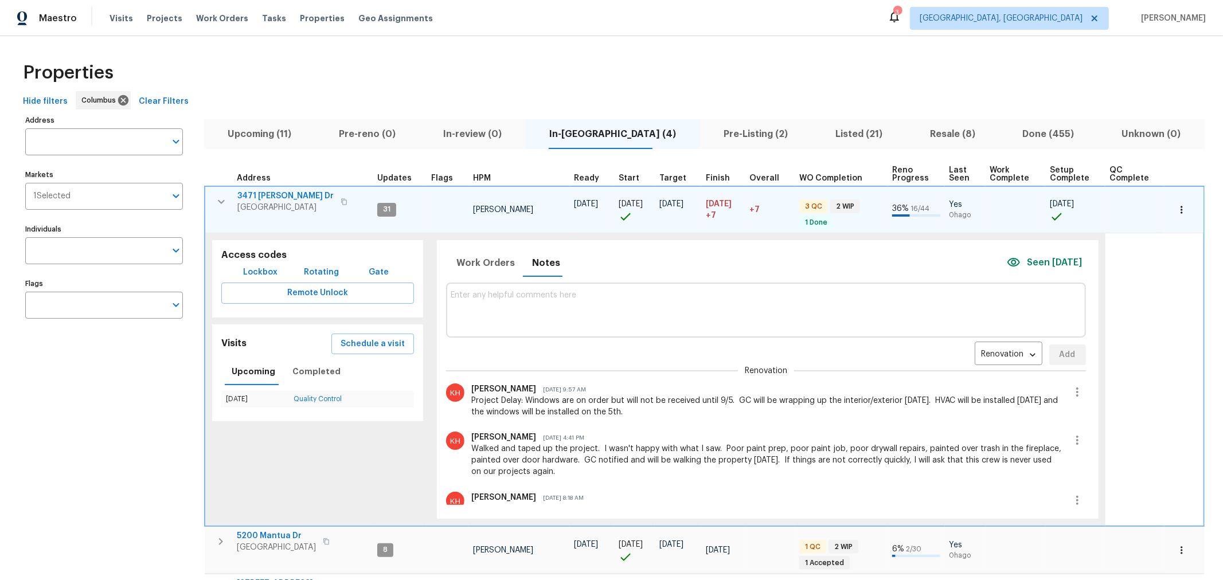
click at [214, 204] on icon "button" at bounding box center [221, 202] width 14 height 14
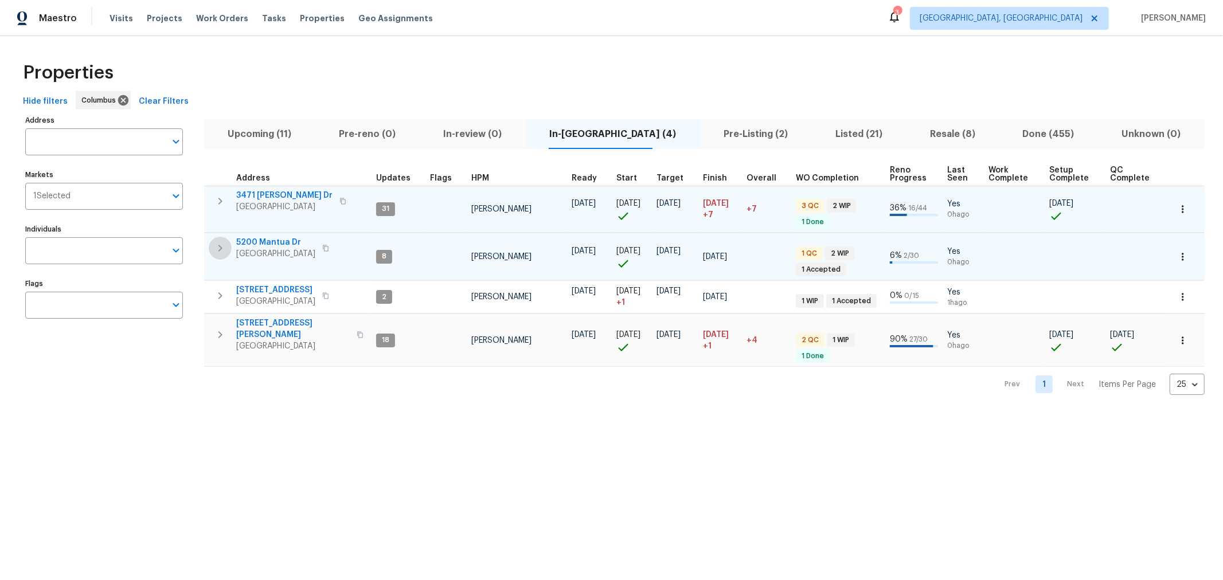
click at [224, 243] on icon "button" at bounding box center [220, 248] width 14 height 14
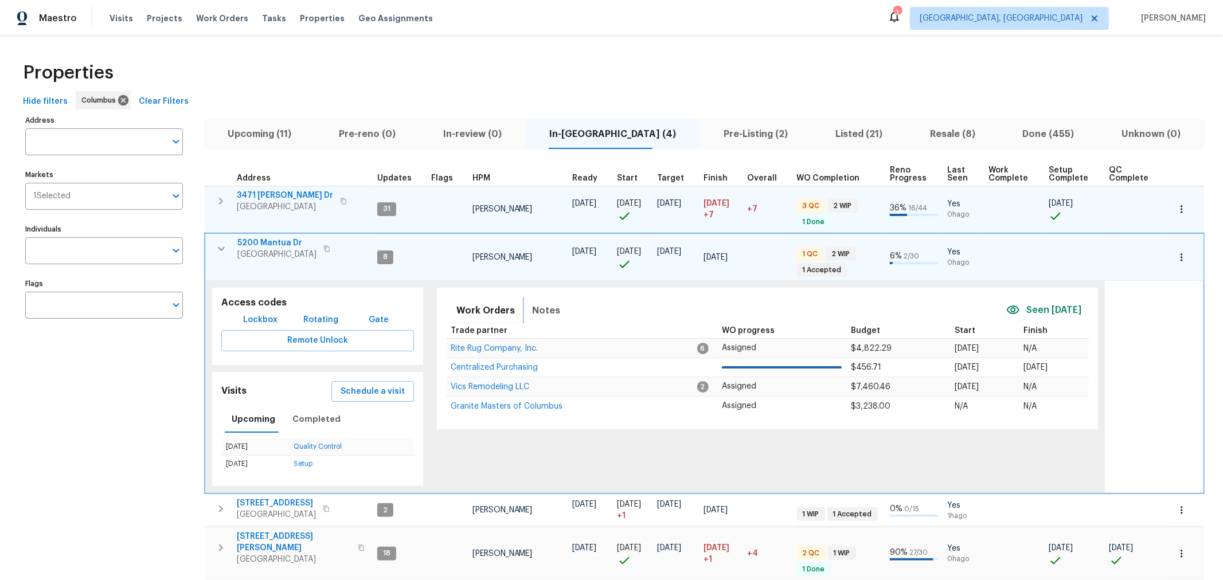
click at [552, 306] on span "Notes" at bounding box center [546, 311] width 28 height 16
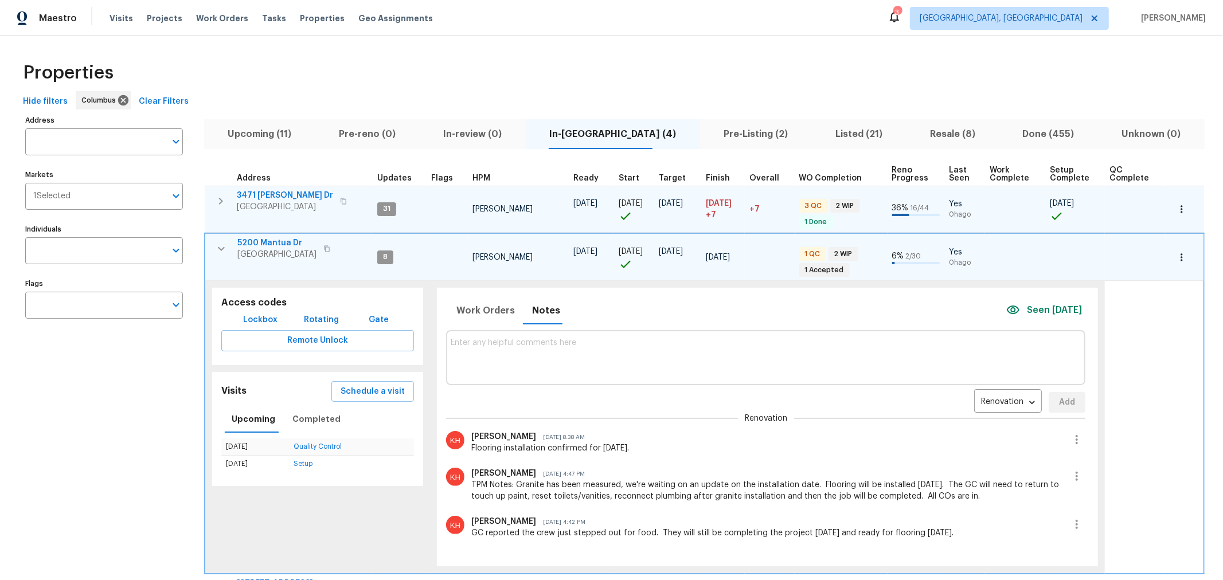
click at [271, 244] on span "5200 Mantua Dr" at bounding box center [276, 242] width 79 height 11
click at [222, 253] on icon "button" at bounding box center [221, 249] width 14 height 14
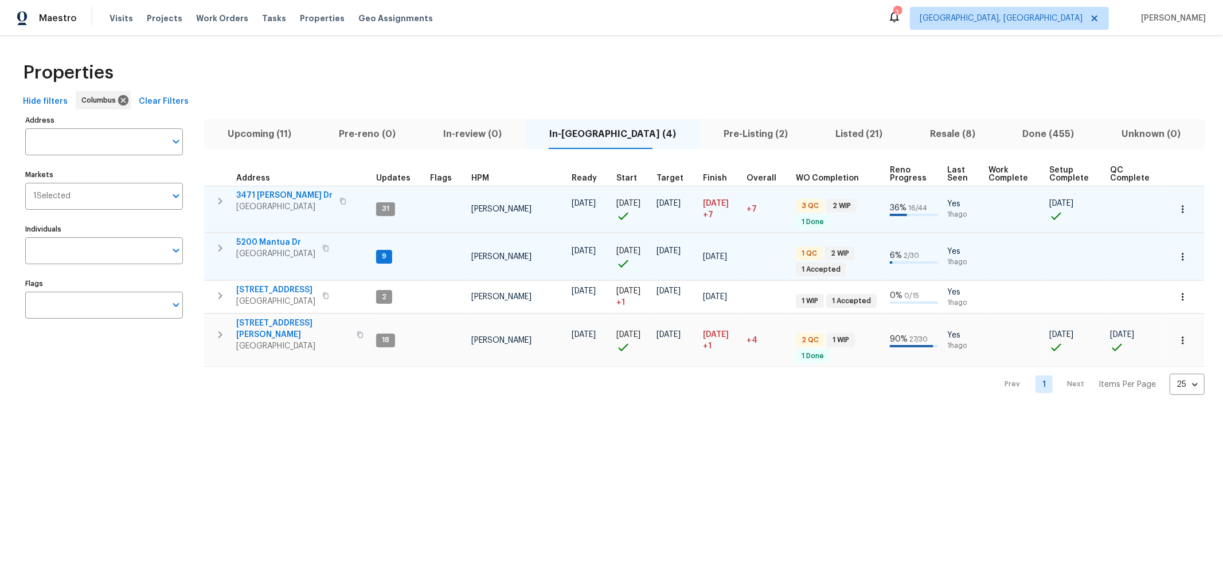
click at [274, 238] on span "5200 Mantua Dr" at bounding box center [275, 242] width 79 height 11
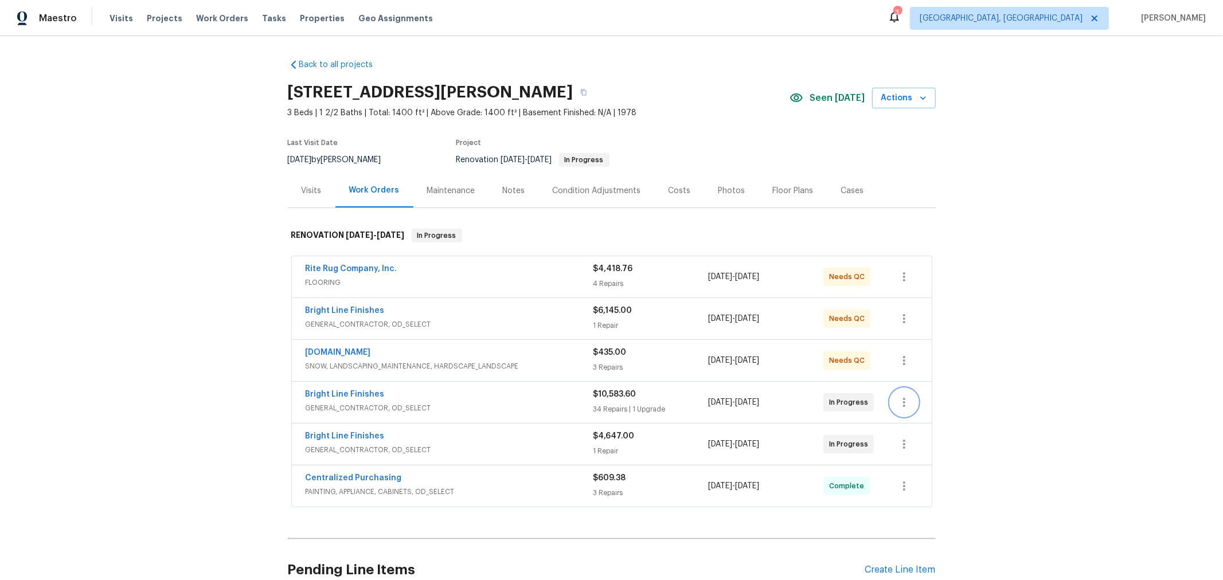
click at [898, 404] on icon "button" at bounding box center [904, 403] width 14 height 14
click at [906, 405] on li "Edit" at bounding box center [948, 400] width 124 height 19
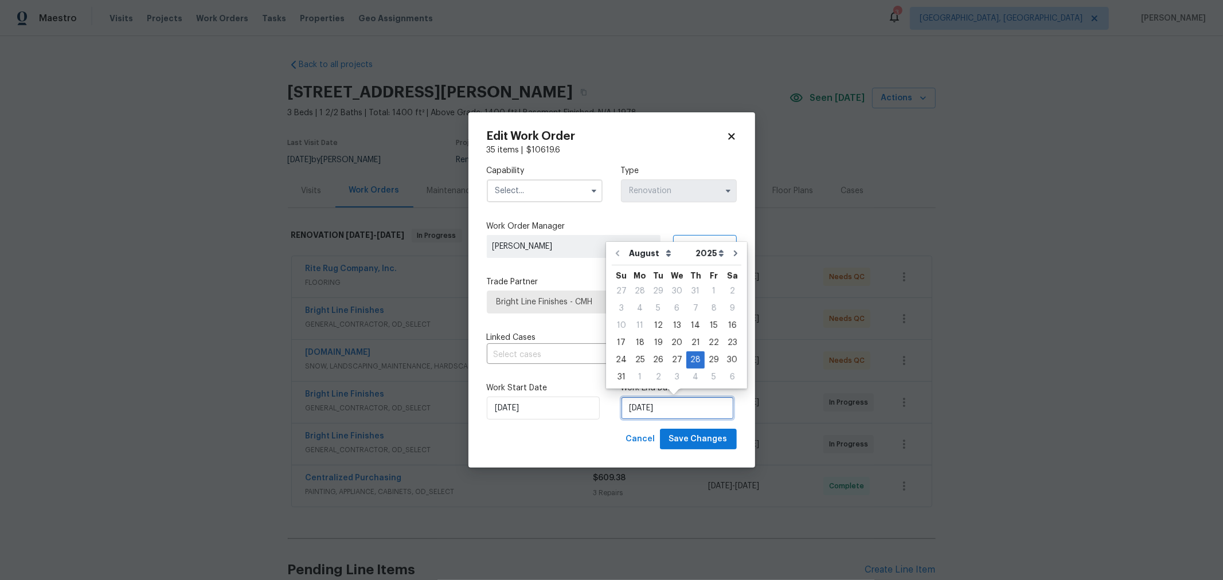
click at [670, 403] on input "[DATE]" at bounding box center [677, 408] width 113 height 23
click at [708, 376] on div "5" at bounding box center [714, 377] width 18 height 16
type input "[DATE]"
select select "8"
click at [697, 436] on span "Save Changes" at bounding box center [698, 439] width 58 height 14
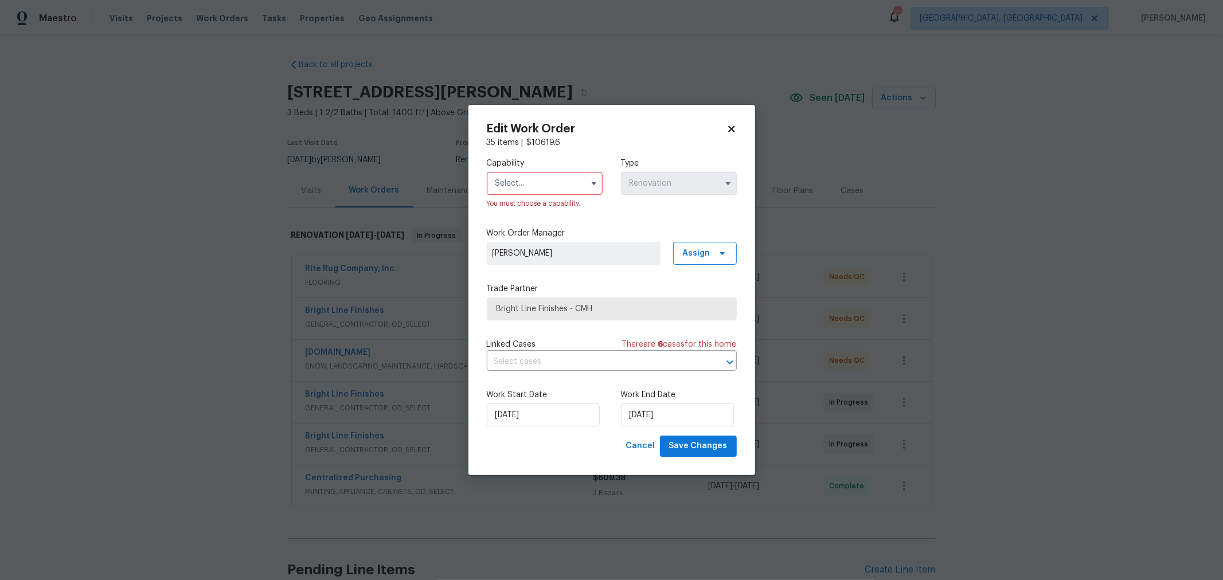
click at [545, 182] on input "text" at bounding box center [545, 183] width 116 height 23
click at [551, 252] on span "General Contractor" at bounding box center [536, 248] width 74 height 8
type input "General Contractor"
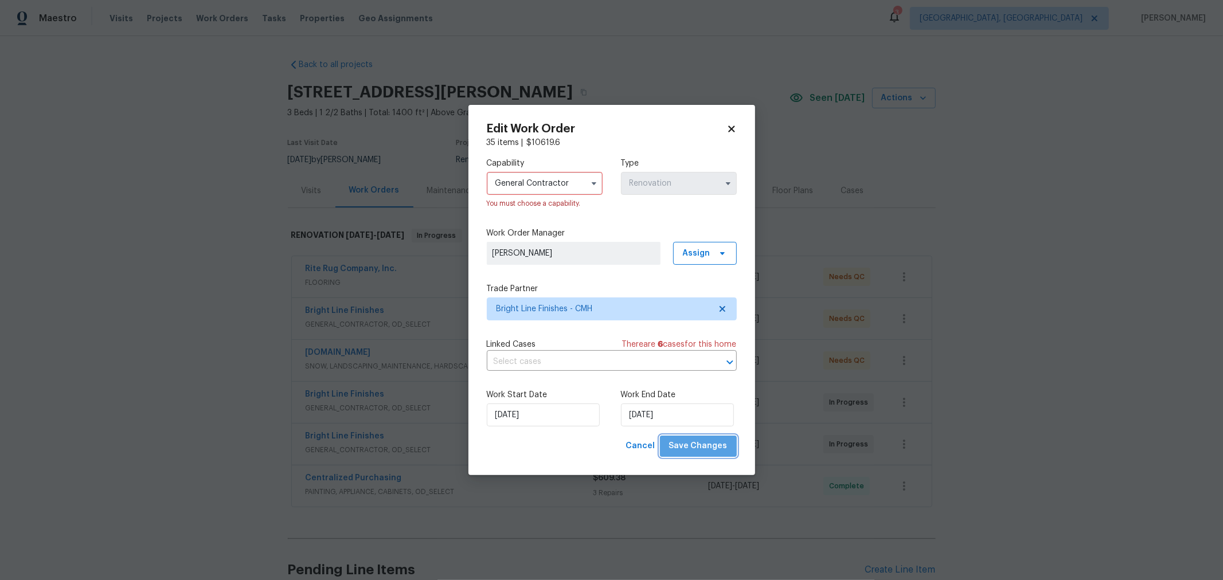
click at [704, 444] on span "Save Changes" at bounding box center [698, 446] width 58 height 14
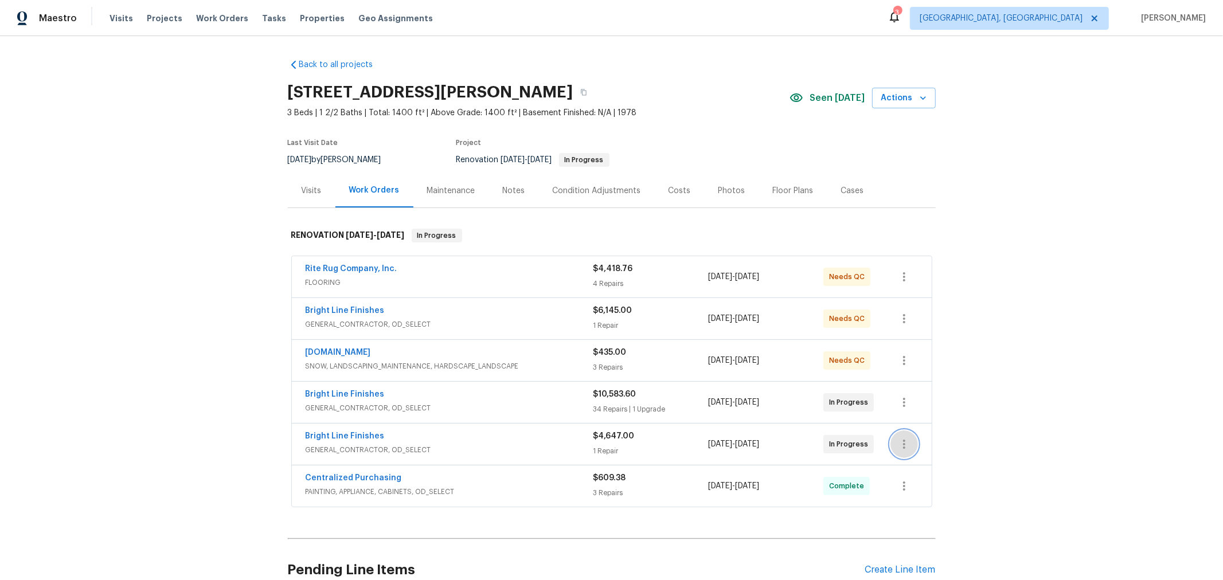
click at [901, 447] on icon "button" at bounding box center [904, 445] width 14 height 14
click at [898, 445] on li "Edit" at bounding box center [948, 441] width 124 height 19
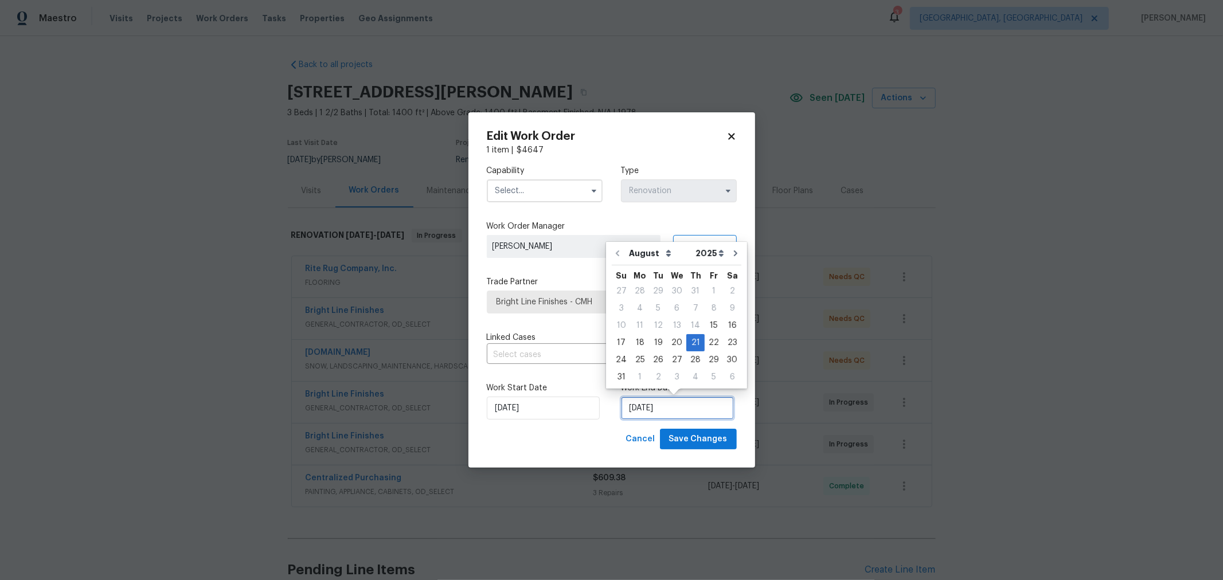
click at [711, 407] on input "8/21/2025" at bounding box center [677, 408] width 113 height 23
click at [654, 376] on div "2" at bounding box center [658, 377] width 18 height 16
type input "[DATE]"
select select "8"
click at [710, 443] on span "Save Changes" at bounding box center [698, 439] width 58 height 14
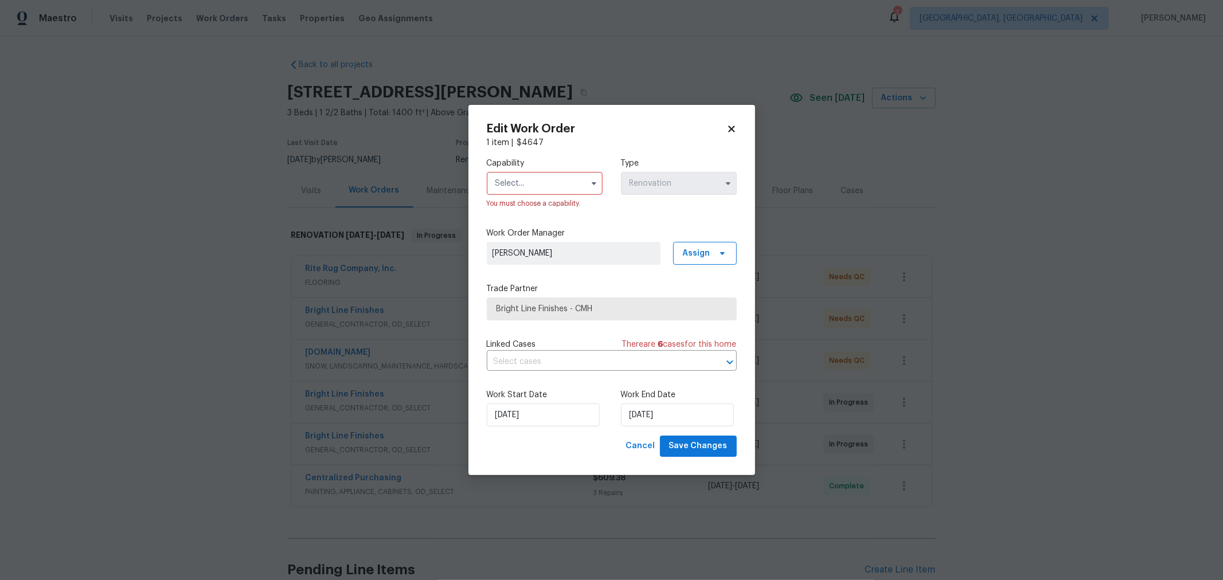
click at [534, 185] on input "text" at bounding box center [545, 183] width 116 height 23
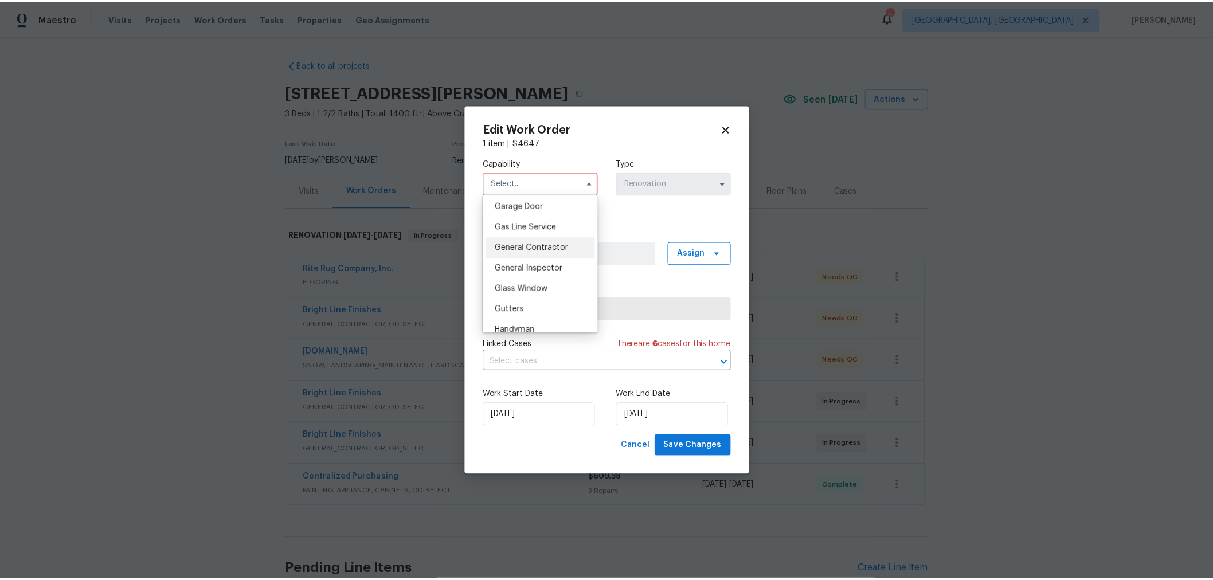
scroll to position [509, 0]
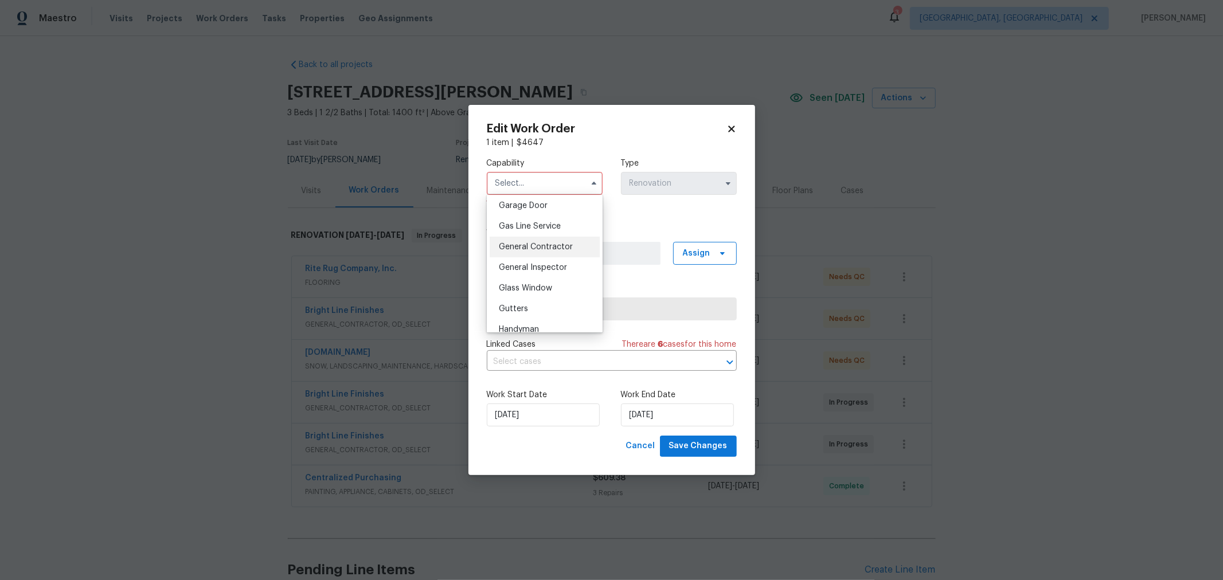
click at [559, 251] on span "General Contractor" at bounding box center [536, 247] width 74 height 8
type input "General Contractor"
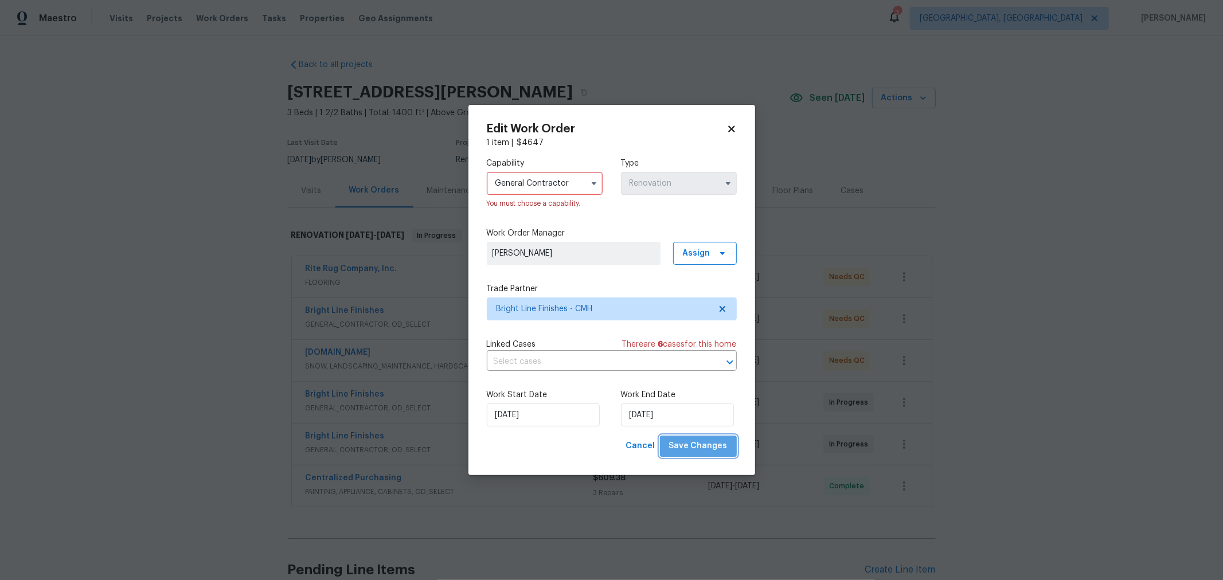
click at [721, 448] on span "Save Changes" at bounding box center [698, 446] width 58 height 14
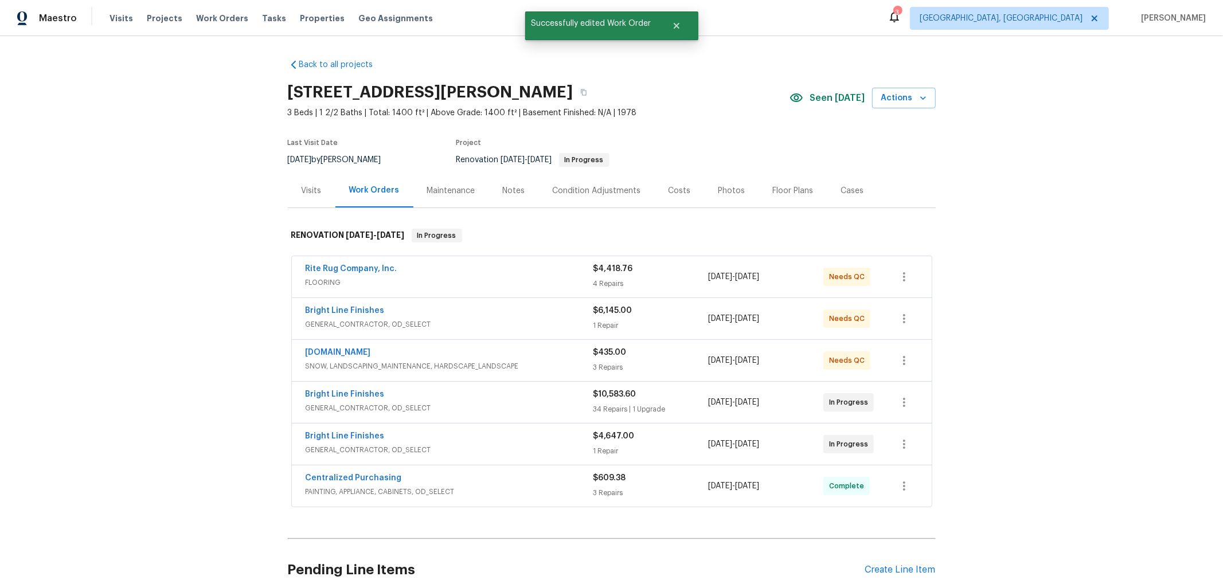
click at [503, 190] on div "Notes" at bounding box center [514, 190] width 22 height 11
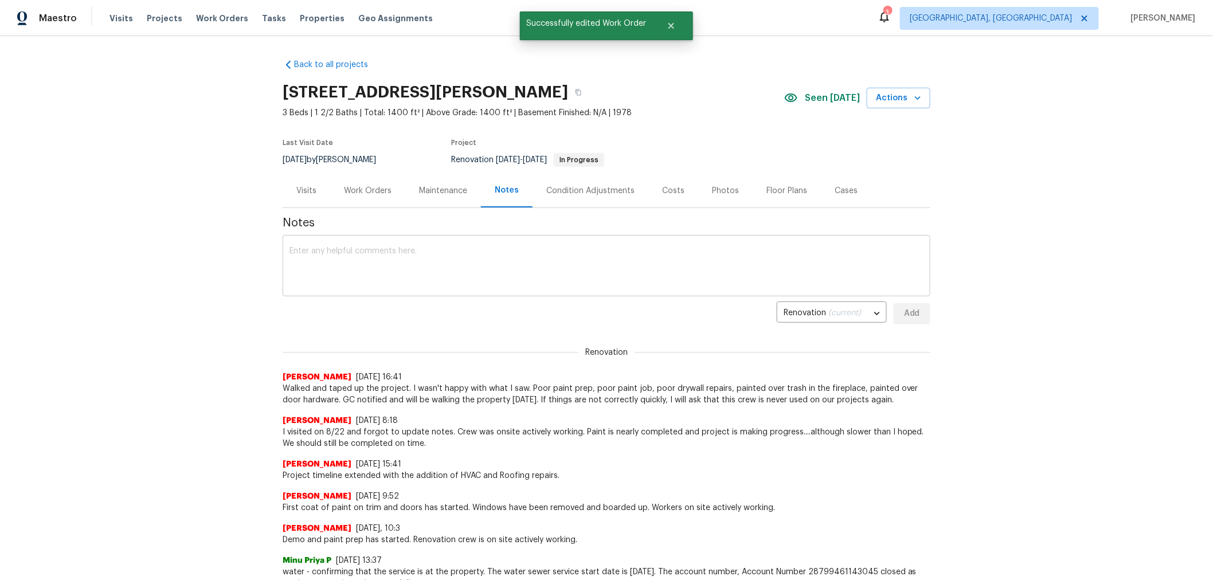
click at [491, 251] on textarea at bounding box center [607, 267] width 634 height 40
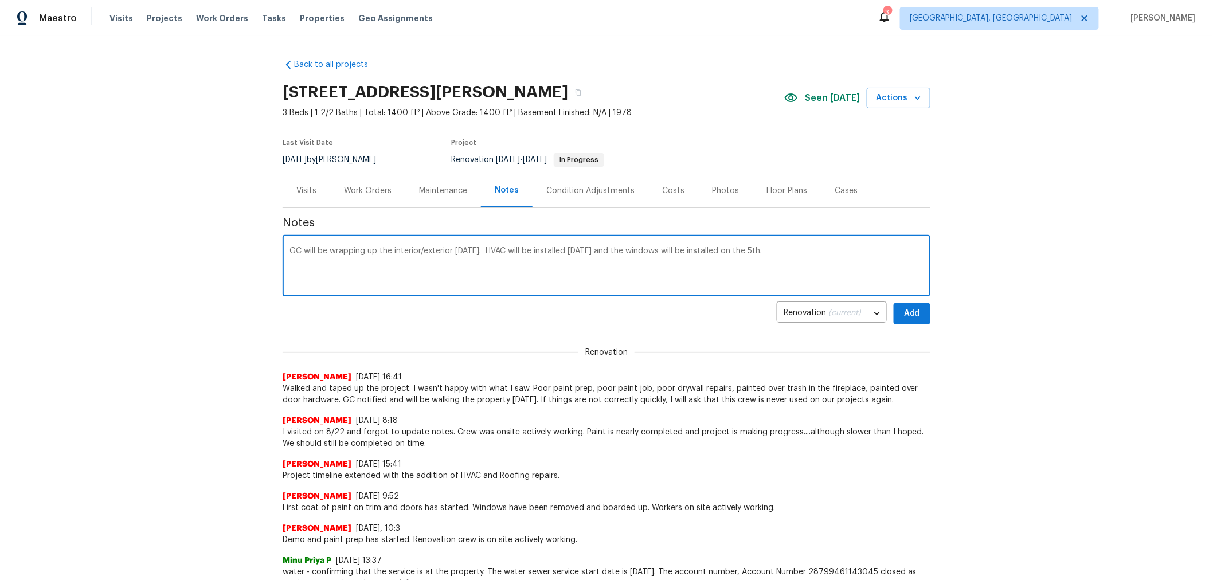
click at [283, 249] on div "GC will be wrapping up the interior/exterior today. HVAC will be installed on T…" at bounding box center [607, 267] width 648 height 58
click at [290, 251] on textarea "GC will be wrapping up the interior/exterior today. HVAC will be installed on T…" at bounding box center [607, 267] width 634 height 40
type textarea "Project Delay: Windows are on order but will not be received until 9/5. GC will…"
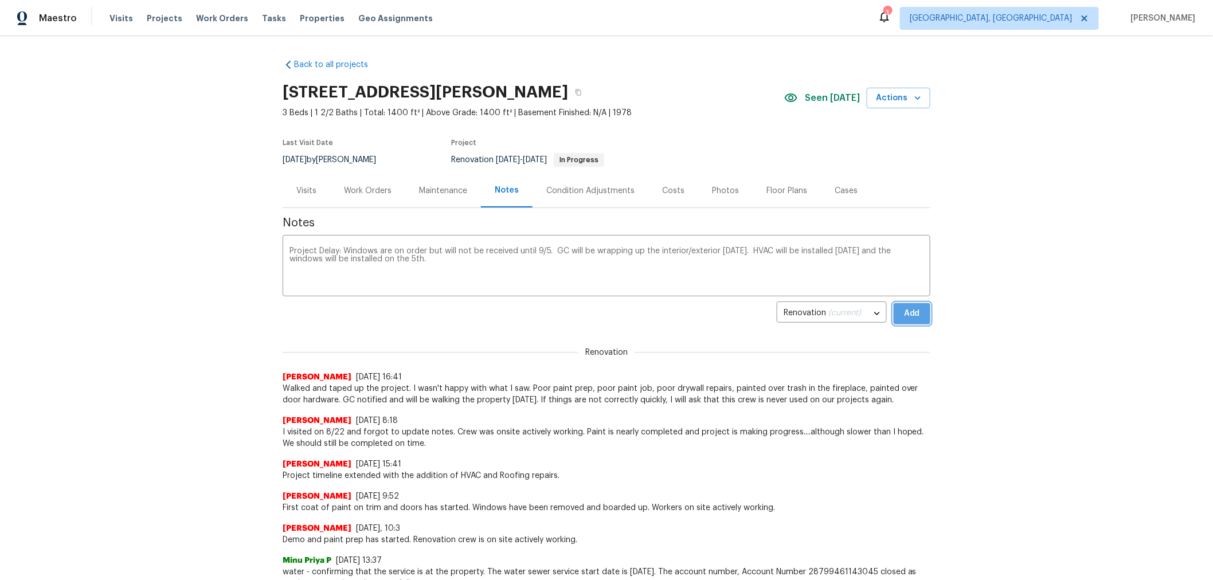
click at [903, 311] on span "Add" at bounding box center [912, 314] width 18 height 14
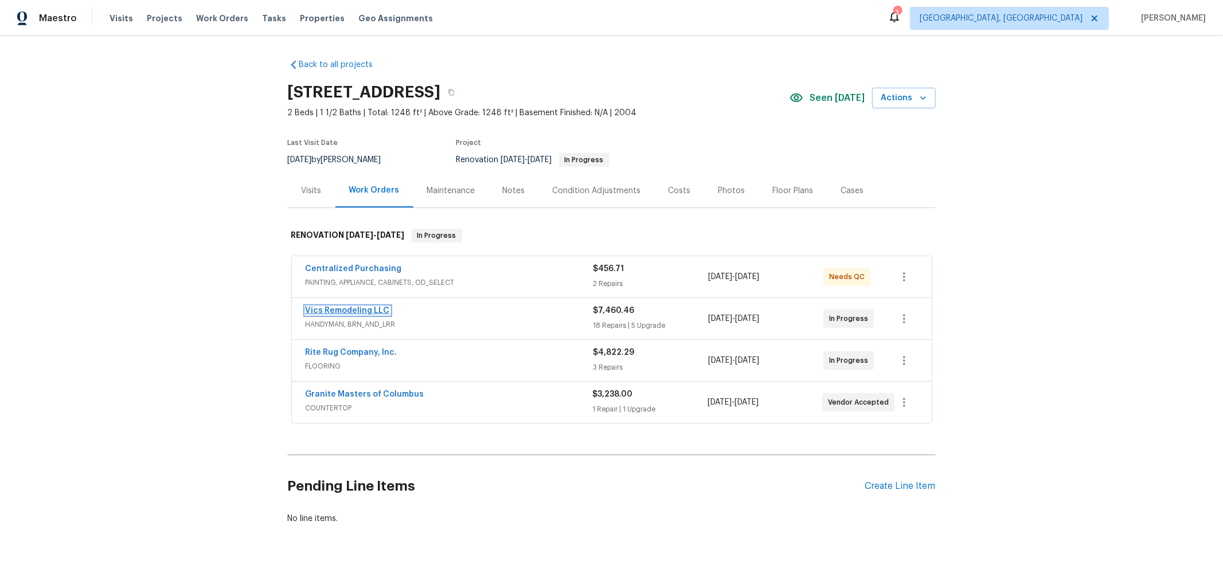
click at [358, 309] on link "Vics Remodeling LLC" at bounding box center [348, 311] width 84 height 8
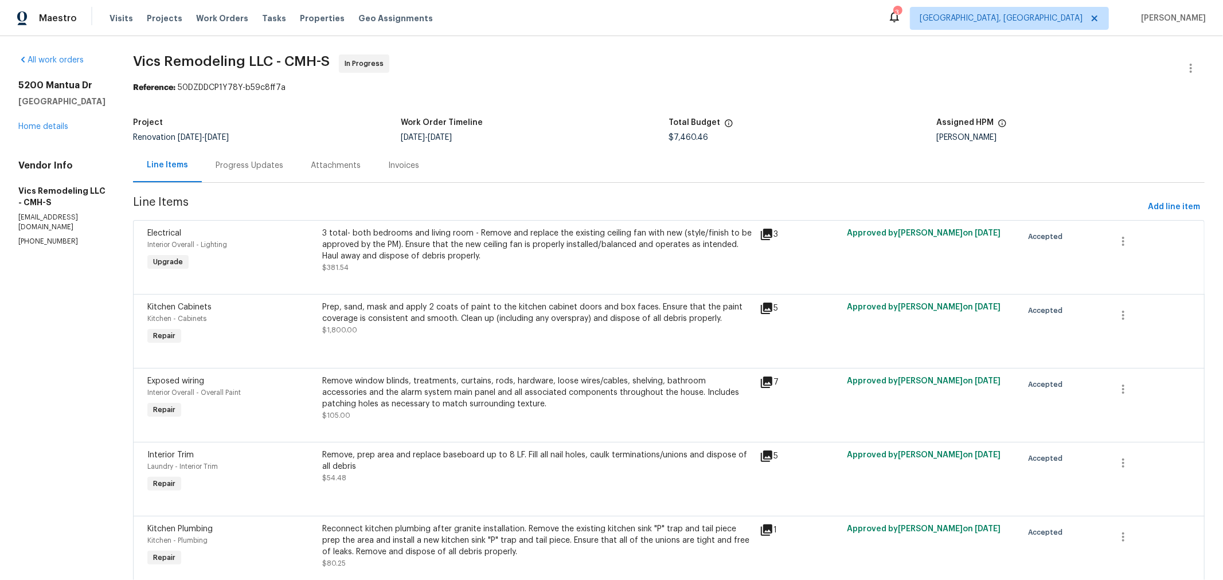
click at [268, 167] on div "Progress Updates" at bounding box center [250, 165] width 68 height 11
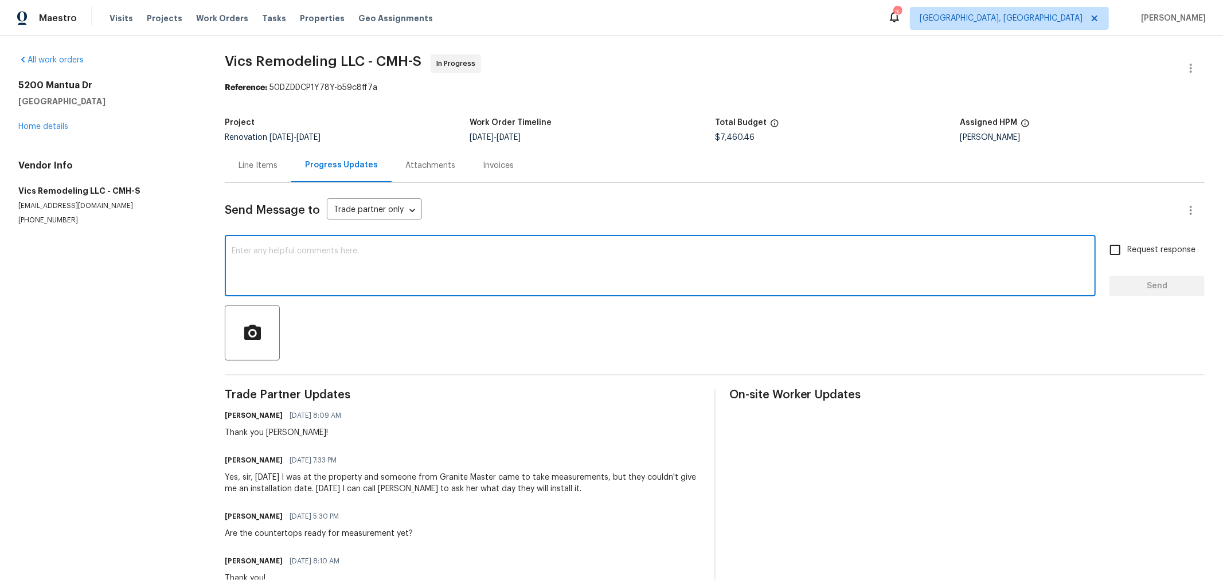
click at [352, 276] on textarea at bounding box center [660, 267] width 857 height 40
click at [243, 253] on textarea "Hi vic, any update on granite installation date?" at bounding box center [660, 267] width 857 height 40
click at [506, 263] on textarea "Hi [PERSON_NAME], any update on granite installation date?" at bounding box center [660, 267] width 857 height 40
type textarea "Hi [PERSON_NAME], any update on granite installation date?"
click at [1119, 287] on span "Send" at bounding box center [1157, 286] width 77 height 14
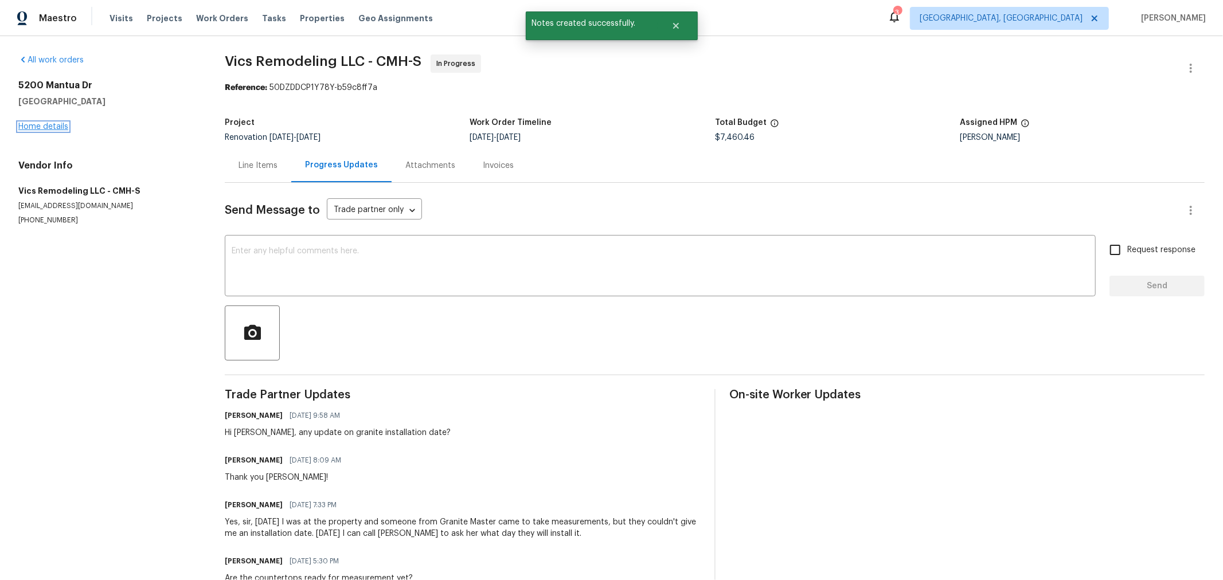
click at [56, 128] on link "Home details" at bounding box center [43, 127] width 50 height 8
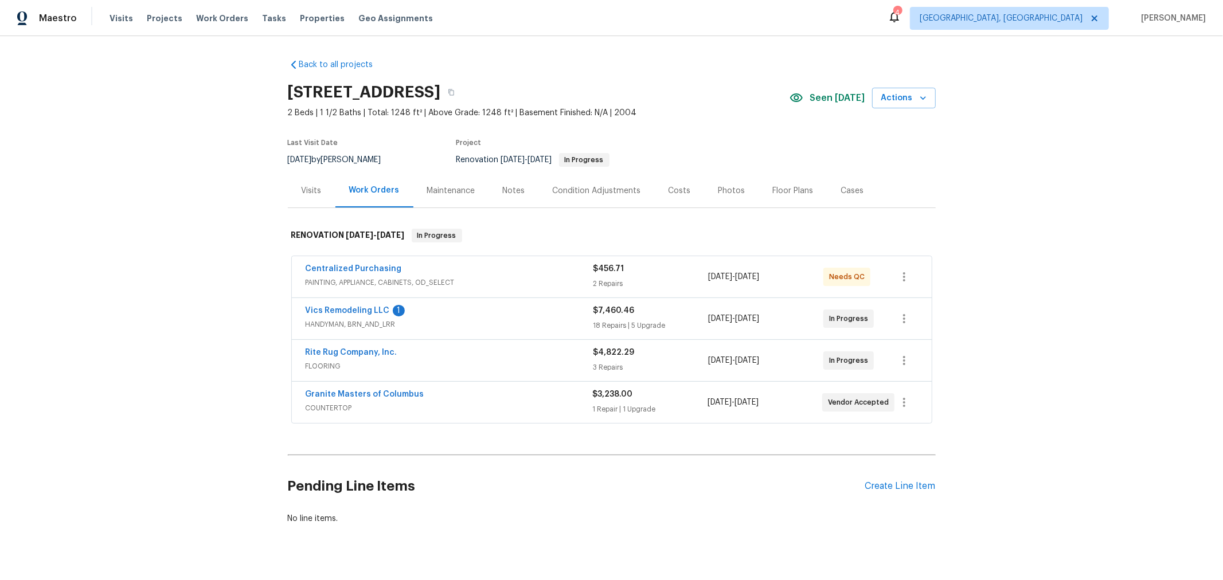
click at [349, 305] on span "Vics Remodeling LLC" at bounding box center [348, 310] width 84 height 11
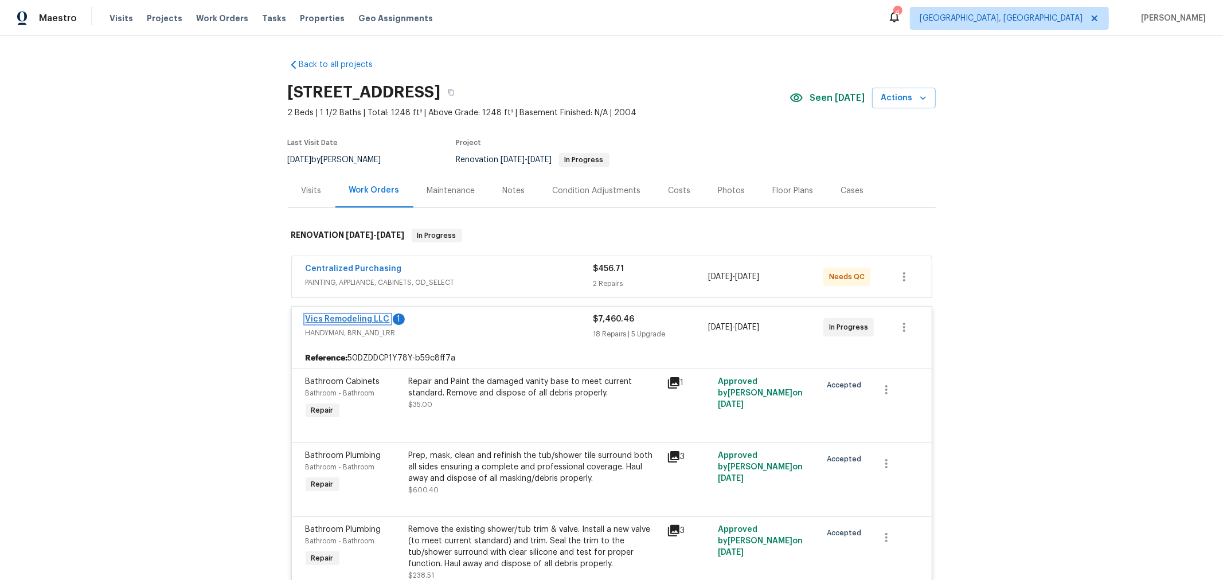
click at [349, 315] on link "Vics Remodeling LLC" at bounding box center [348, 319] width 84 height 8
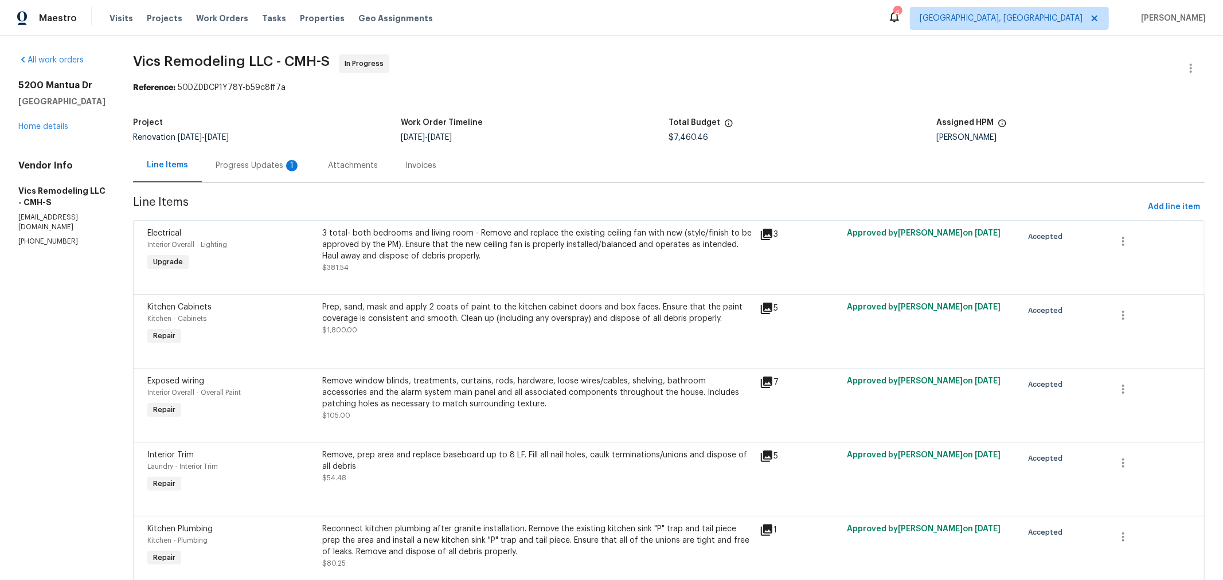
click at [260, 156] on div "Progress Updates 1" at bounding box center [258, 166] width 112 height 34
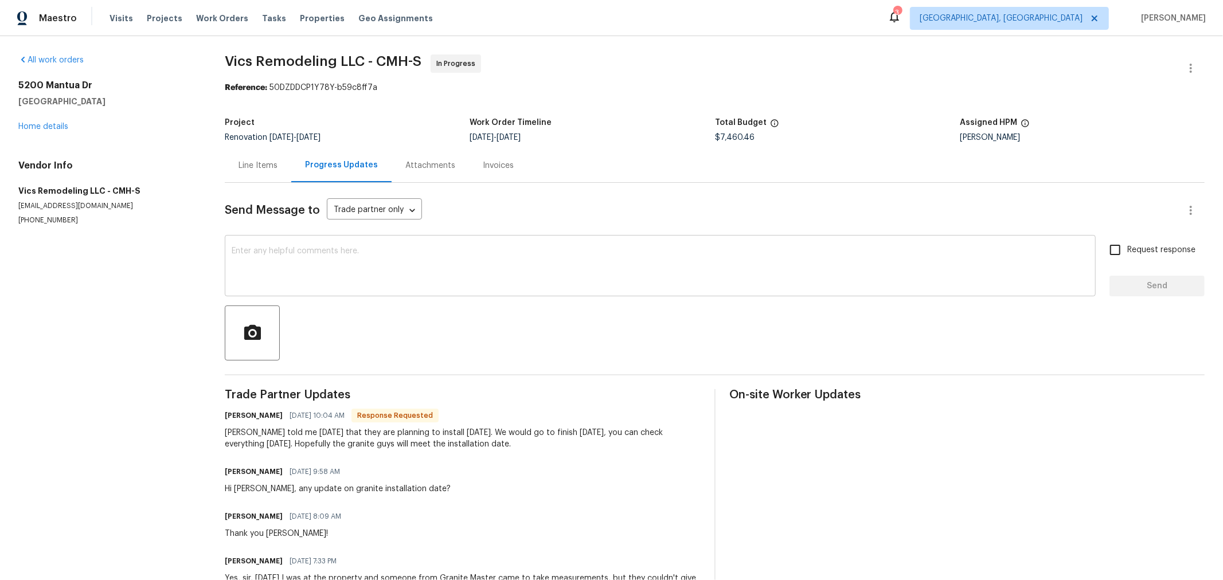
click at [542, 264] on textarea at bounding box center [660, 267] width 857 height 40
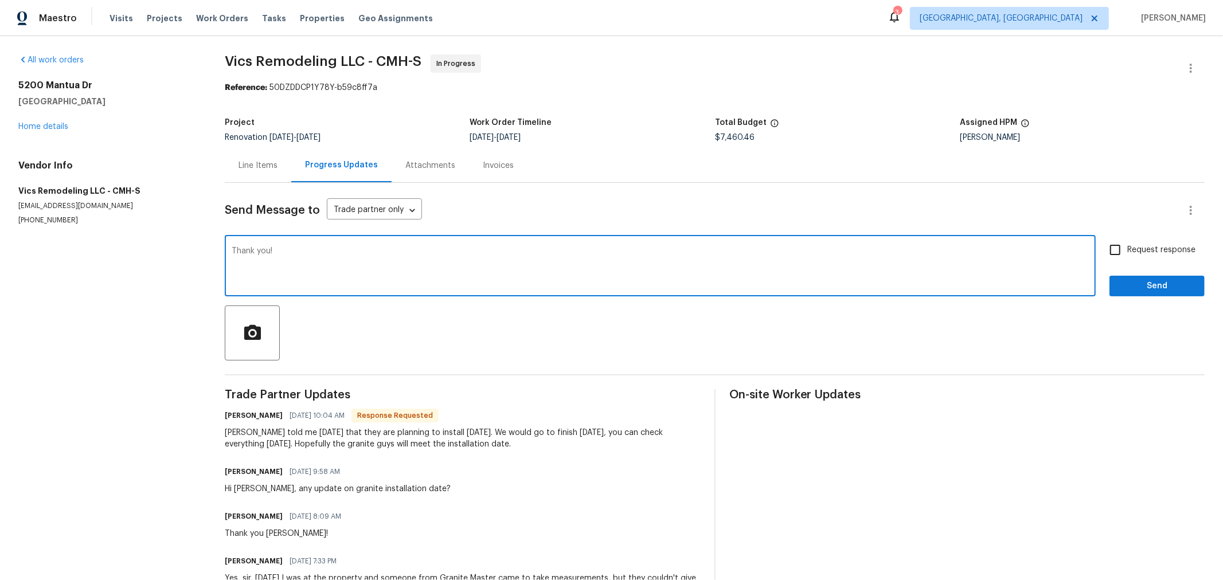
type textarea "Thank you!"
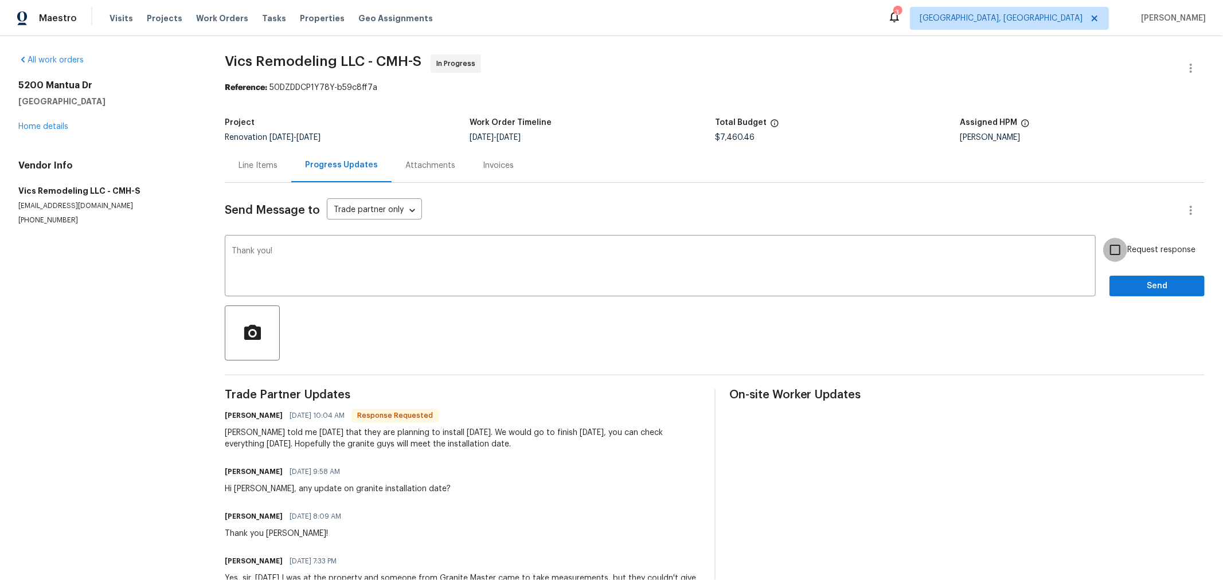
click at [1110, 255] on input "Request response" at bounding box center [1115, 250] width 24 height 24
checkbox input "true"
click at [1119, 284] on span "Send" at bounding box center [1157, 286] width 77 height 14
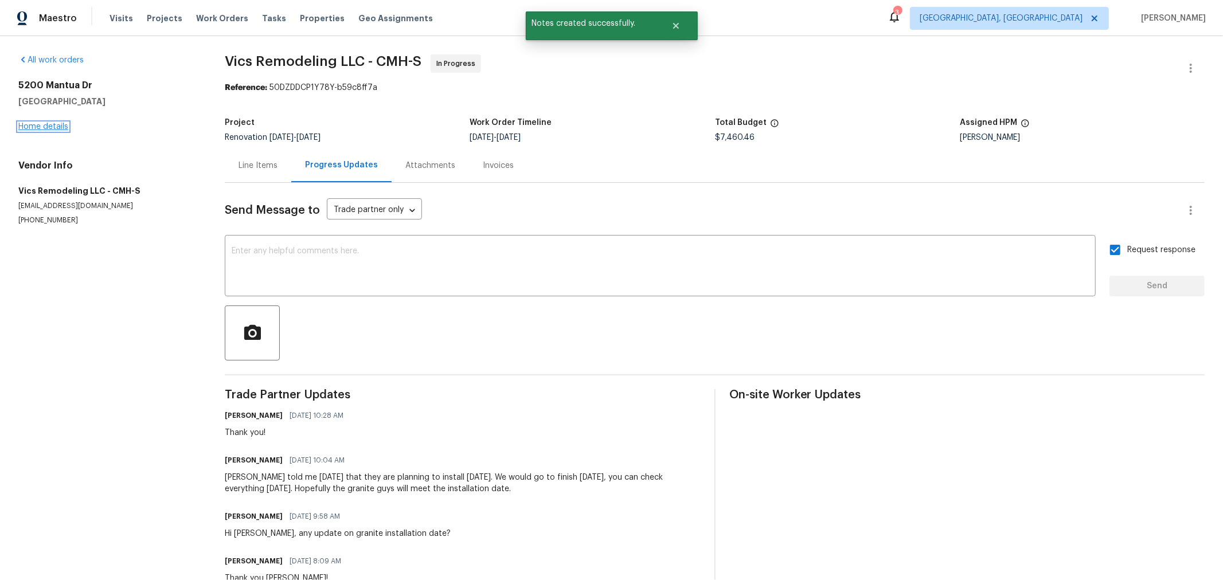
click at [54, 129] on link "Home details" at bounding box center [43, 127] width 50 height 8
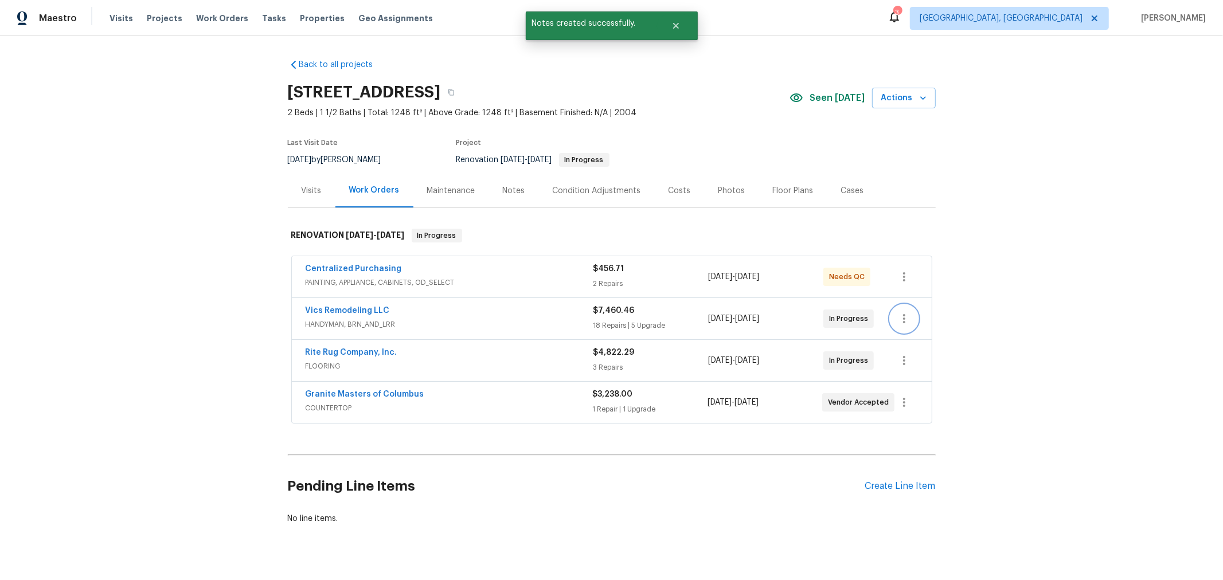
click at [903, 321] on icon "button" at bounding box center [904, 318] width 2 height 9
click at [901, 321] on li "Edit" at bounding box center [948, 318] width 124 height 19
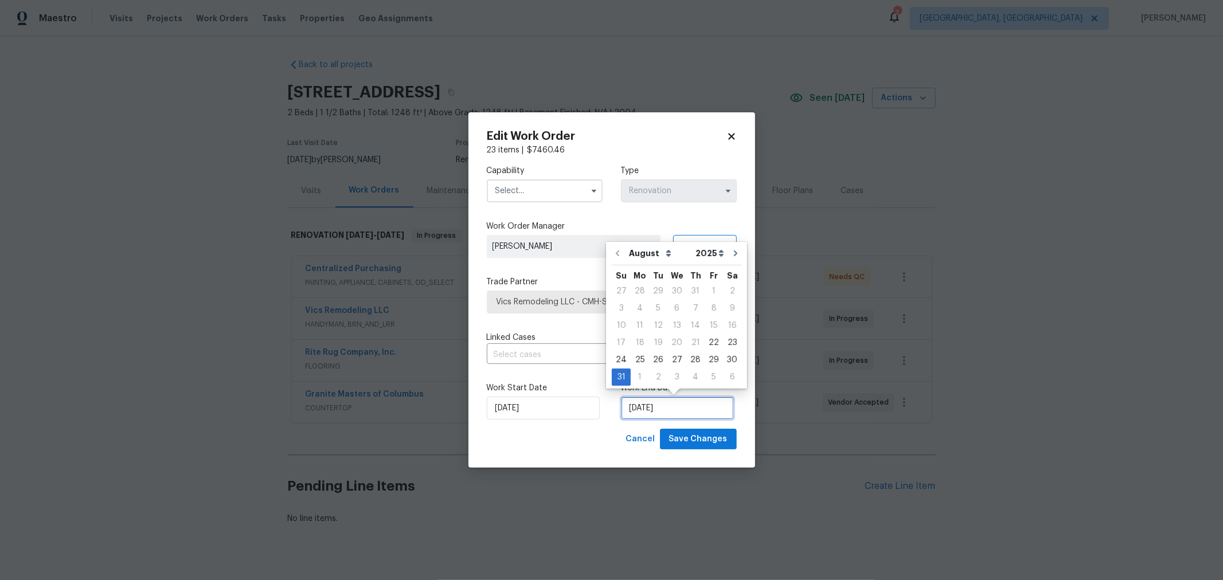
click at [689, 405] on input "[DATE]" at bounding box center [677, 408] width 113 height 23
click at [658, 372] on div "2" at bounding box center [658, 377] width 18 height 16
type input "[DATE]"
select select "8"
click at [526, 189] on input "text" at bounding box center [545, 190] width 116 height 23
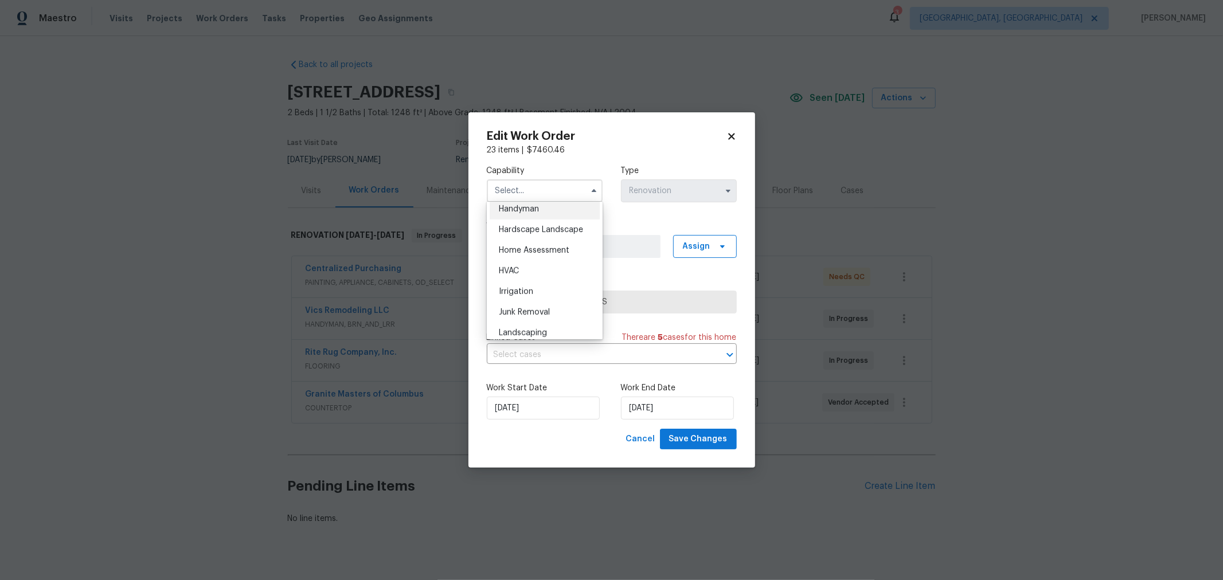
scroll to position [637, 0]
click at [524, 213] on span "Handyman" at bounding box center [519, 209] width 40 height 8
type input "Handyman"
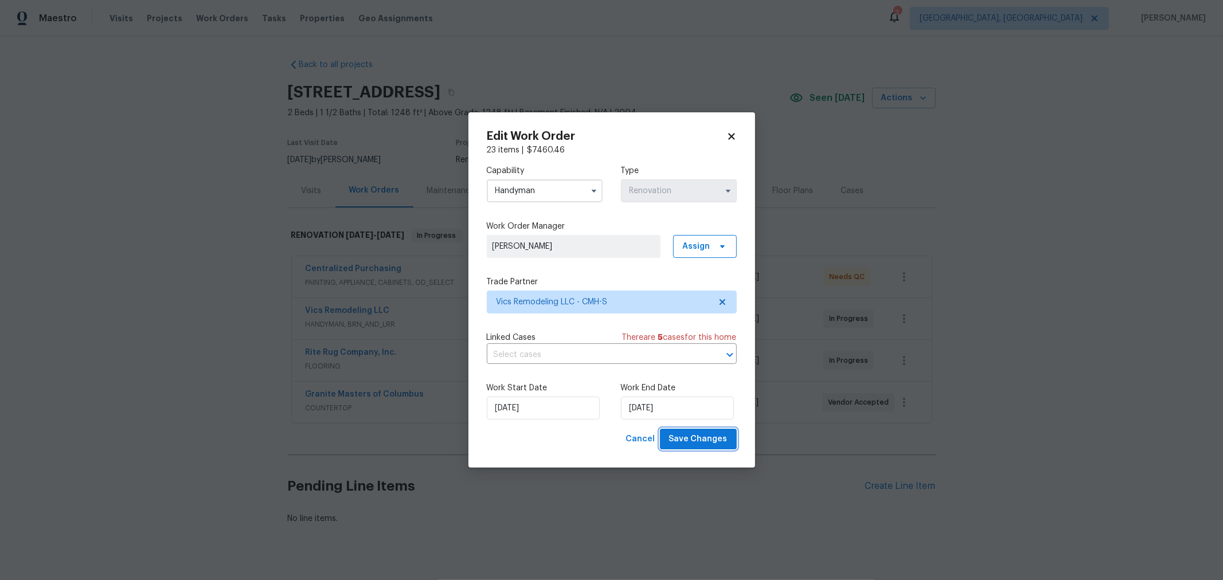
click at [712, 440] on span "Save Changes" at bounding box center [698, 439] width 58 height 14
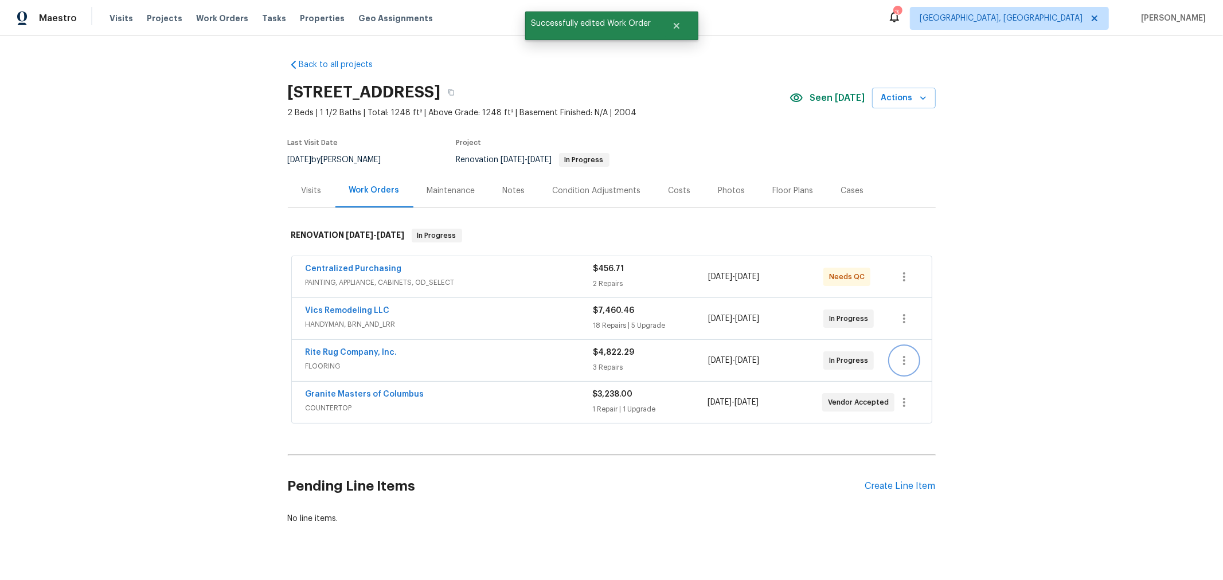
click at [903, 360] on icon "button" at bounding box center [904, 360] width 2 height 9
click at [900, 360] on li "Edit" at bounding box center [948, 359] width 124 height 19
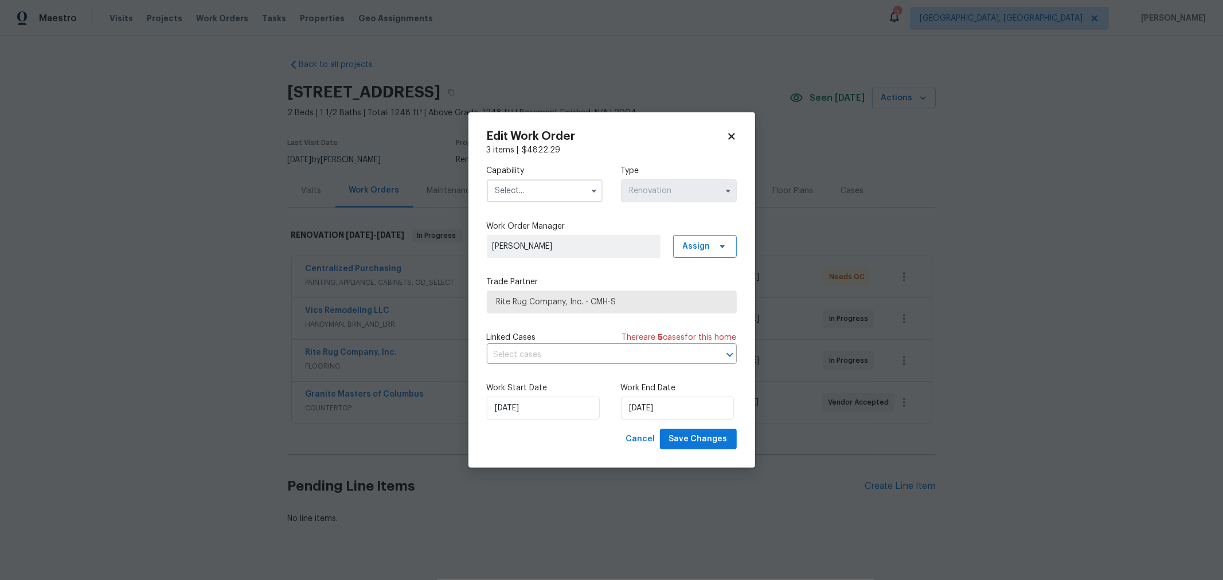
click at [730, 136] on icon at bounding box center [731, 136] width 6 height 6
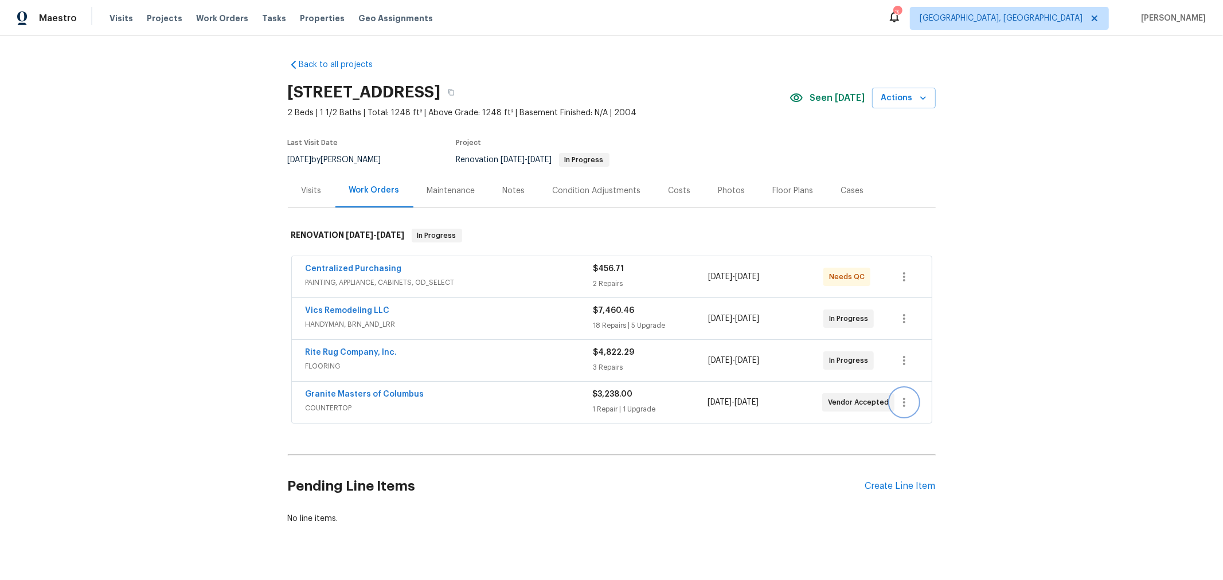
click at [902, 401] on icon "button" at bounding box center [904, 403] width 14 height 14
click at [908, 400] on li "Edit" at bounding box center [948, 400] width 124 height 19
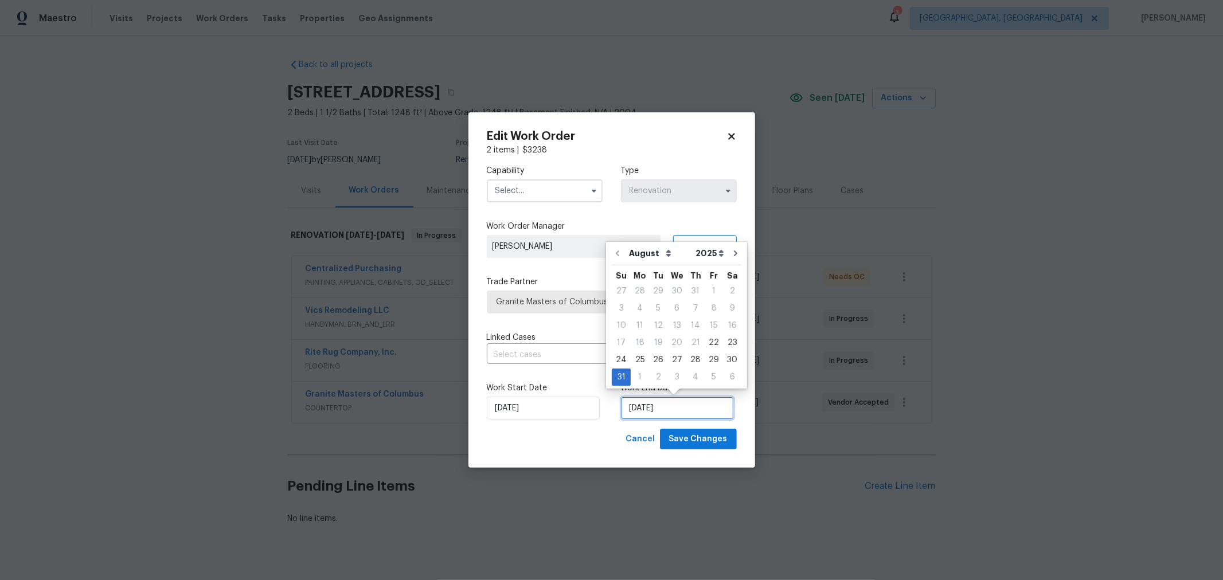
click at [684, 405] on input "[DATE]" at bounding box center [677, 408] width 113 height 23
click at [654, 378] on div "2" at bounding box center [658, 377] width 18 height 16
type input "[DATE]"
select select "8"
click at [590, 432] on div "Cancel Save Changes" at bounding box center [612, 439] width 250 height 21
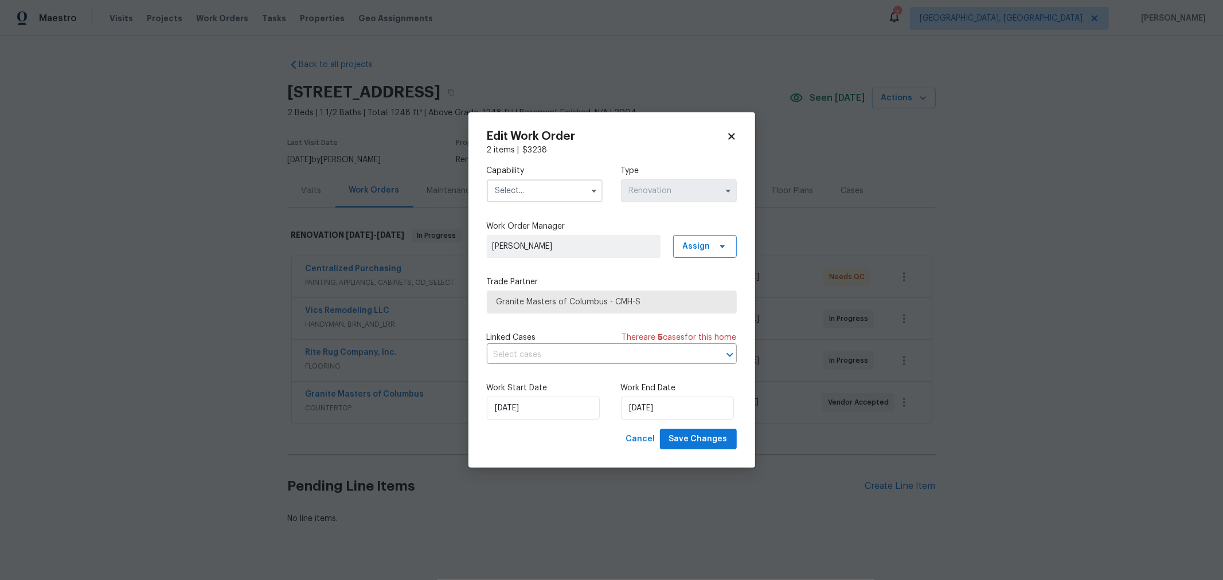
click at [542, 185] on input "text" at bounding box center [545, 190] width 116 height 23
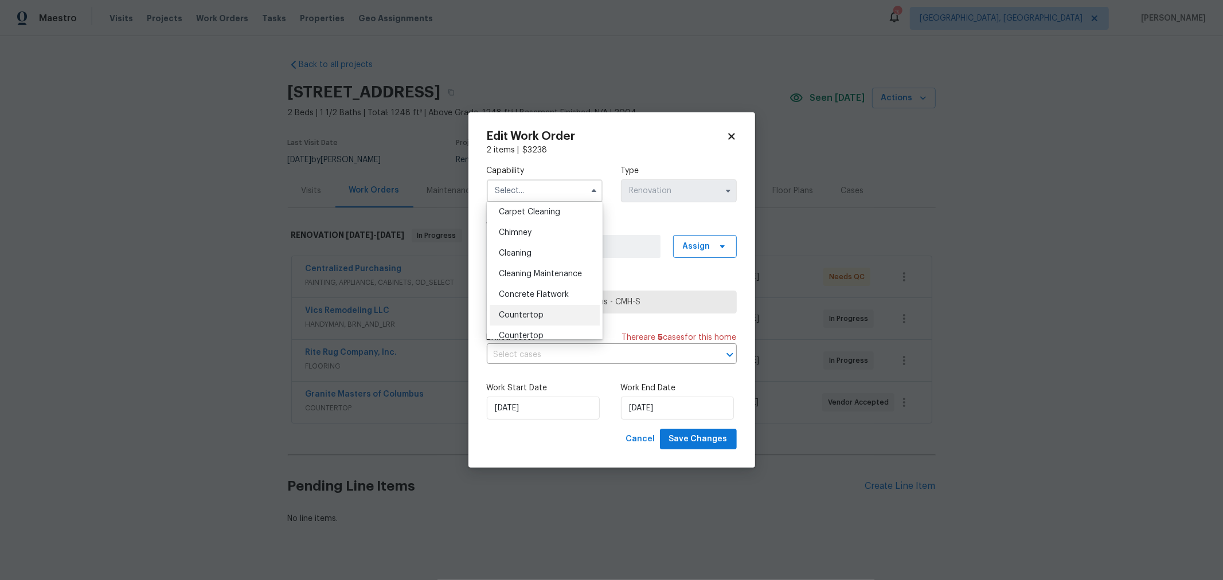
click at [545, 317] on div "Countertop" at bounding box center [545, 315] width 110 height 21
type input "Countertop"
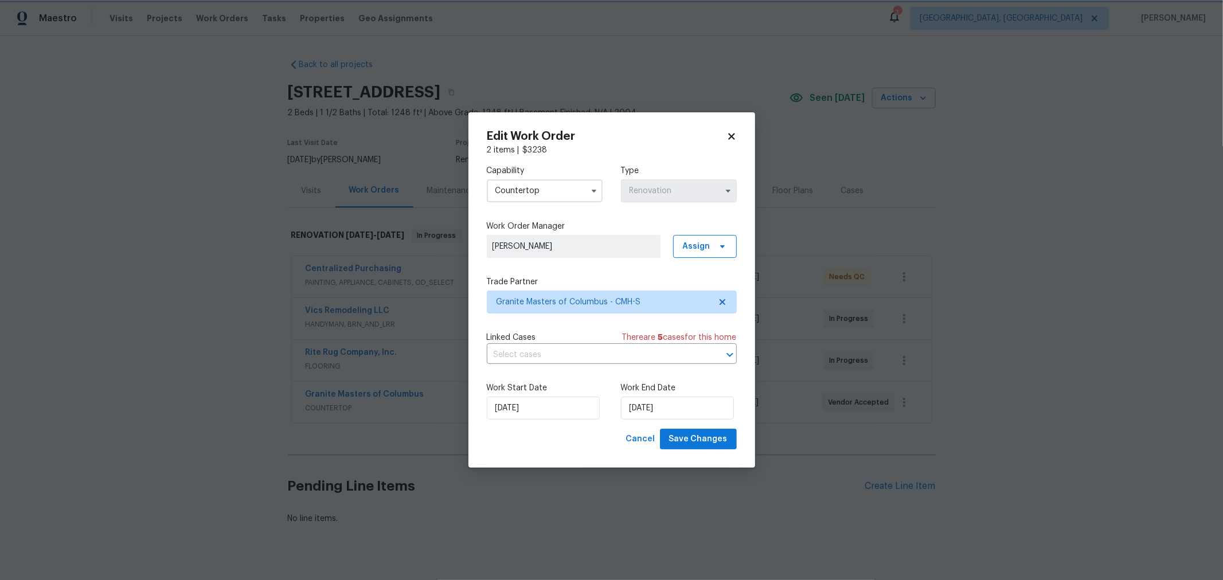
scroll to position [147, 0]
click at [717, 436] on span "Save Changes" at bounding box center [698, 439] width 58 height 14
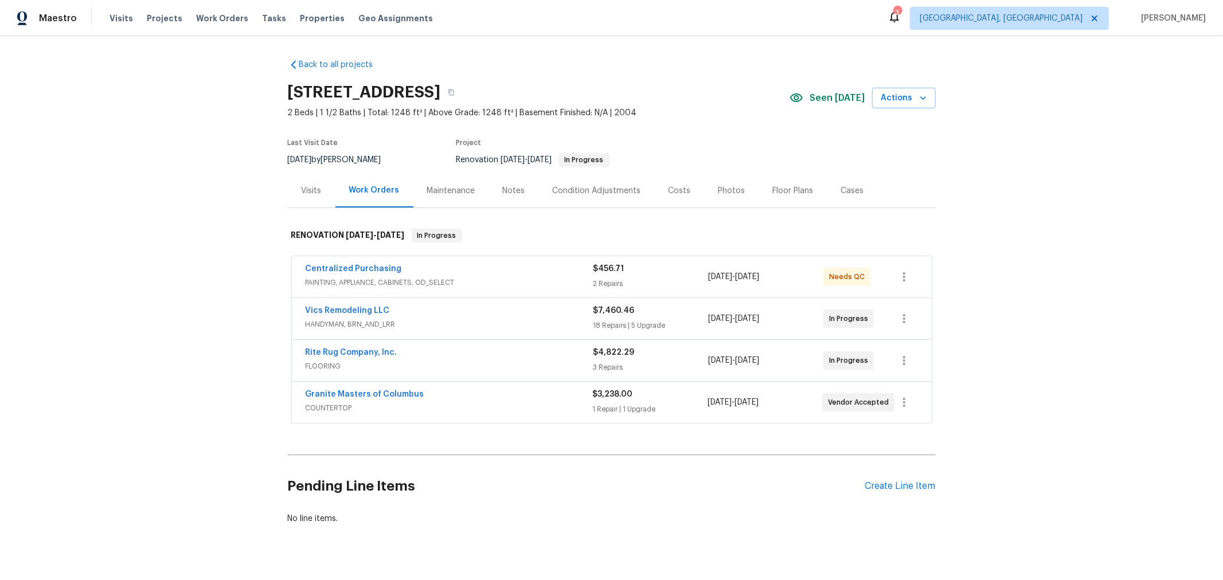
click at [503, 192] on div "Notes" at bounding box center [514, 190] width 22 height 11
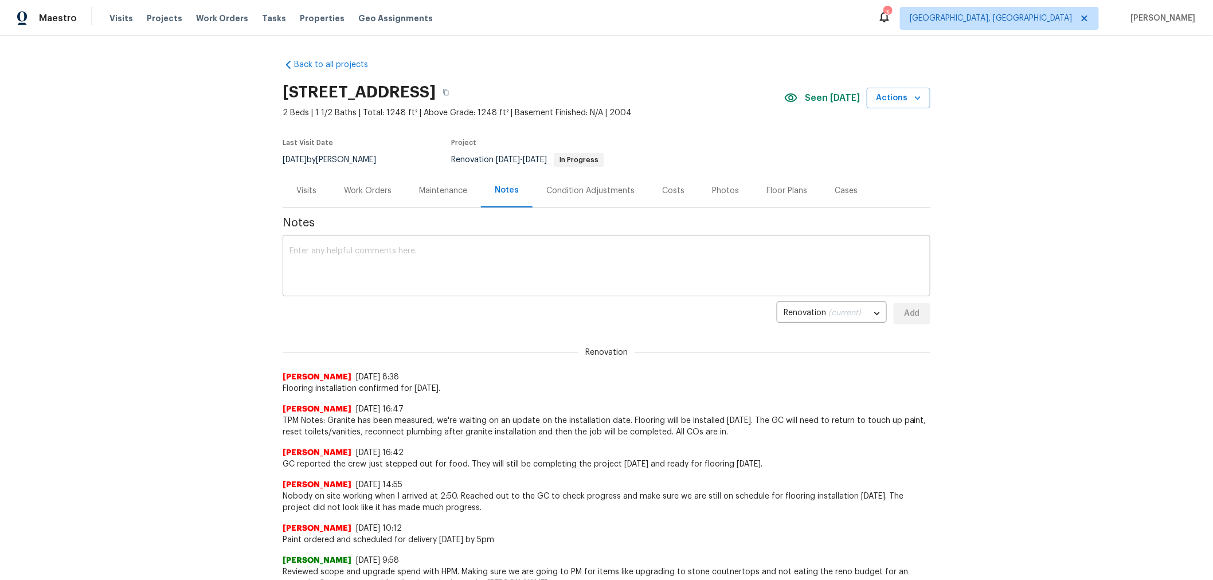
click at [465, 265] on textarea at bounding box center [607, 267] width 634 height 40
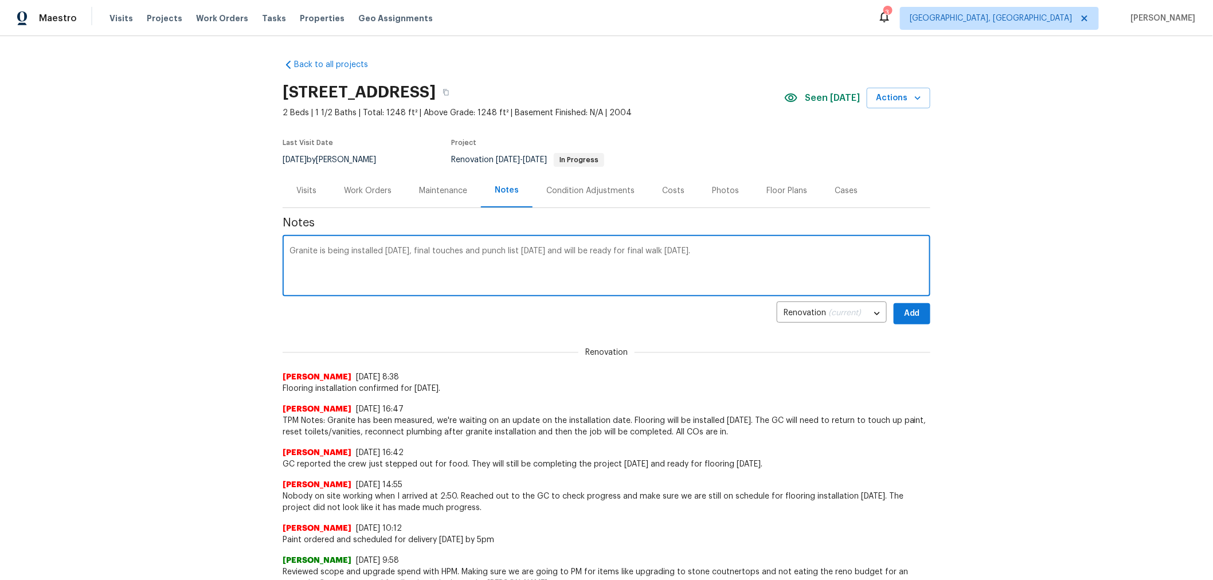
type textarea "Granite is being installed [DATE], final touches and punch list [DATE] and will…"
click at [903, 317] on span "Add" at bounding box center [912, 314] width 18 height 14
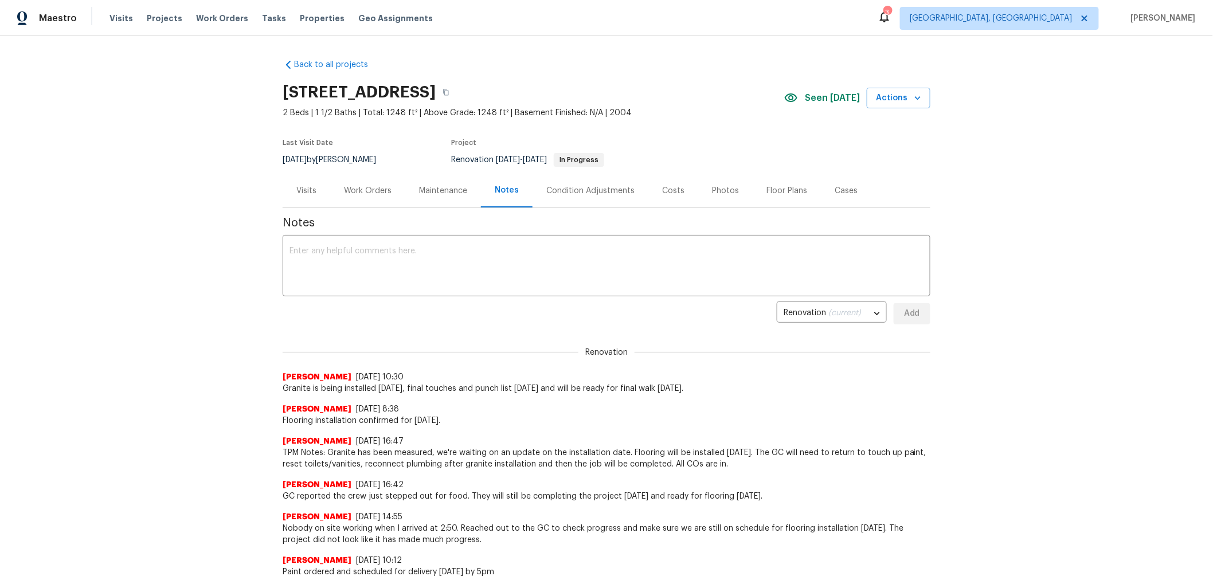
click at [312, 188] on div "Visits" at bounding box center [307, 191] width 48 height 34
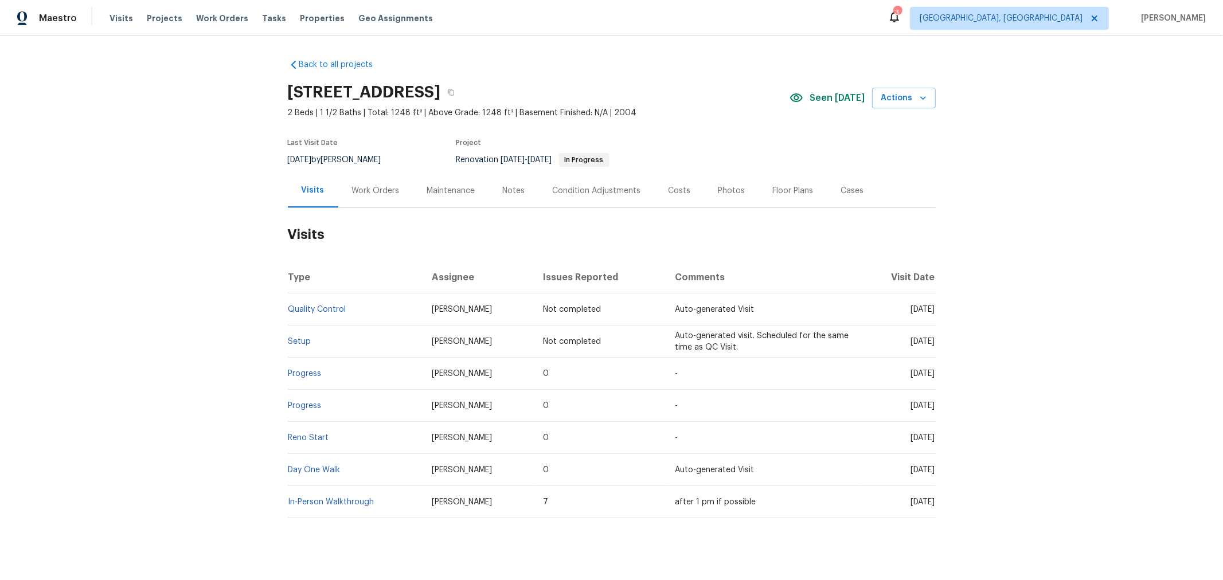
click at [682, 187] on div "Costs" at bounding box center [680, 191] width 50 height 34
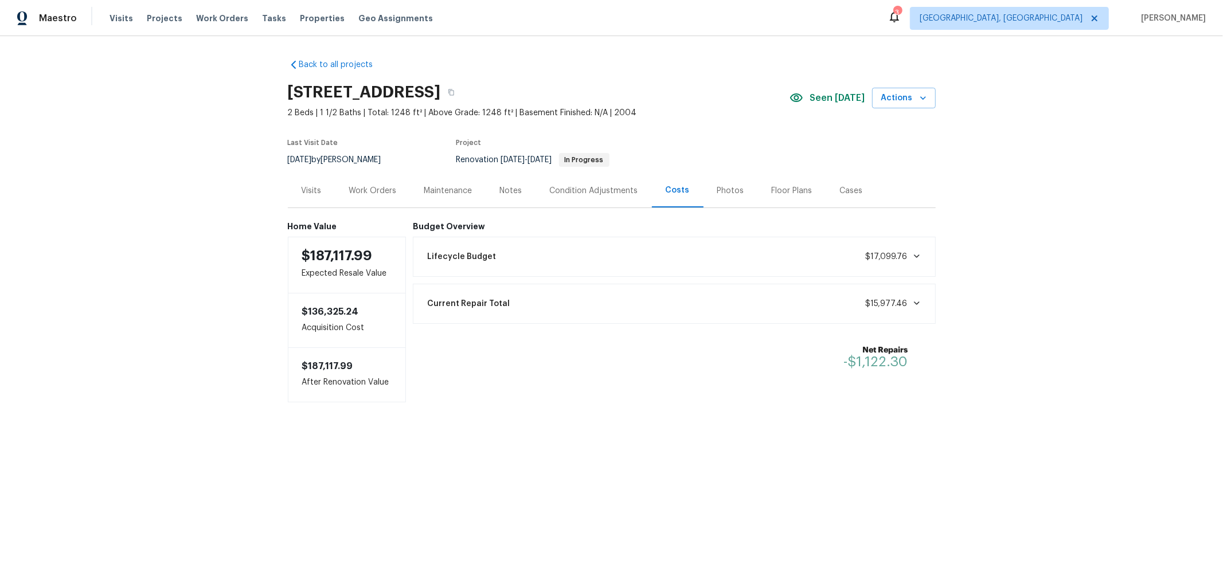
click at [296, 191] on div "Visits" at bounding box center [312, 191] width 48 height 34
